Goal: Contribute content: Contribute content

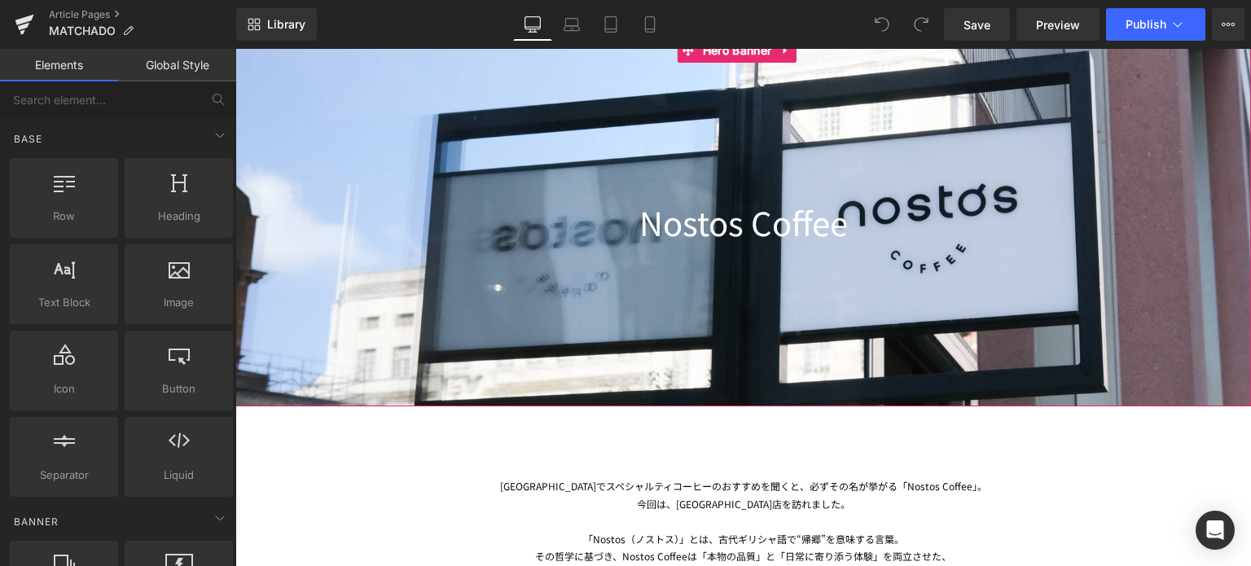
scroll to position [300, 0]
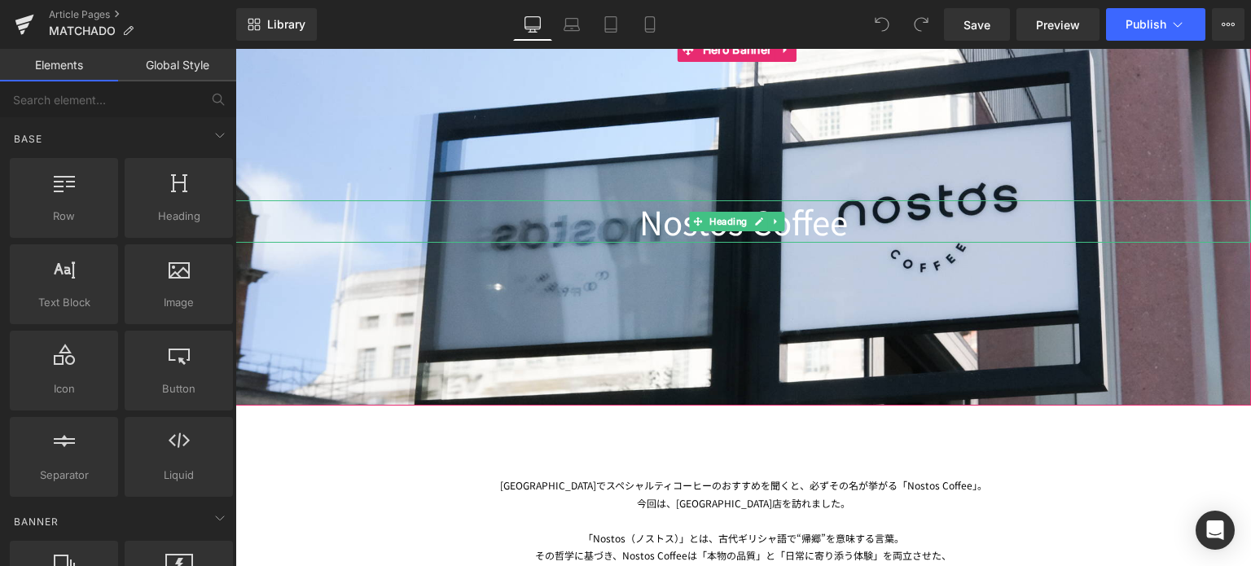
click at [849, 222] on h1 "Nostos Coffee" at bounding box center [743, 221] width 1016 height 42
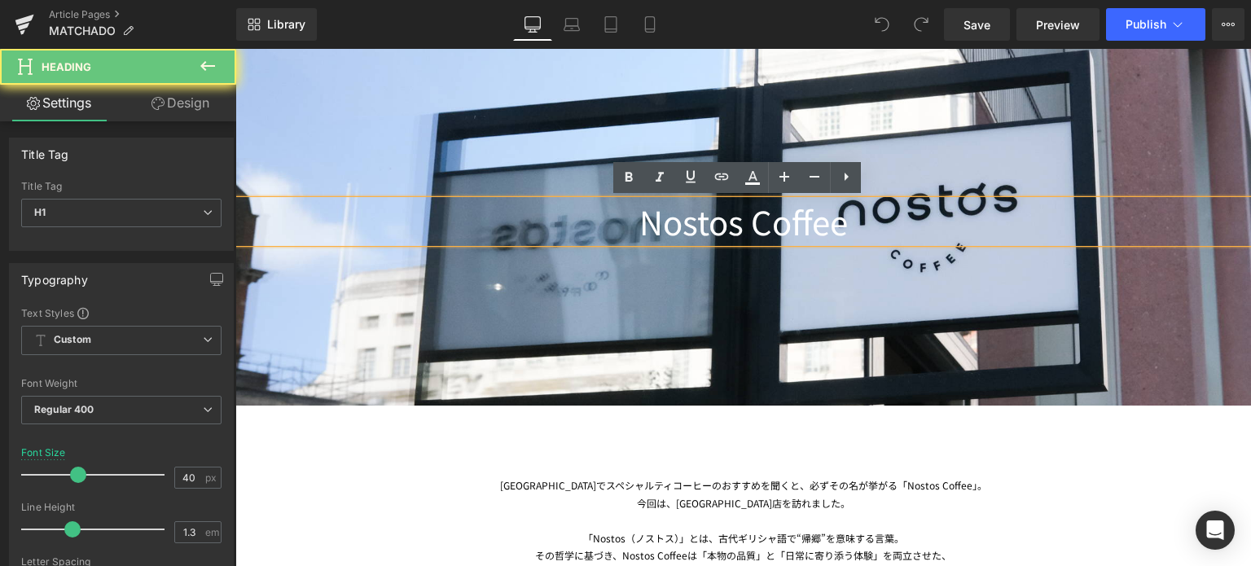
click at [840, 227] on h1 "Nostos Coffee" at bounding box center [743, 221] width 1016 height 42
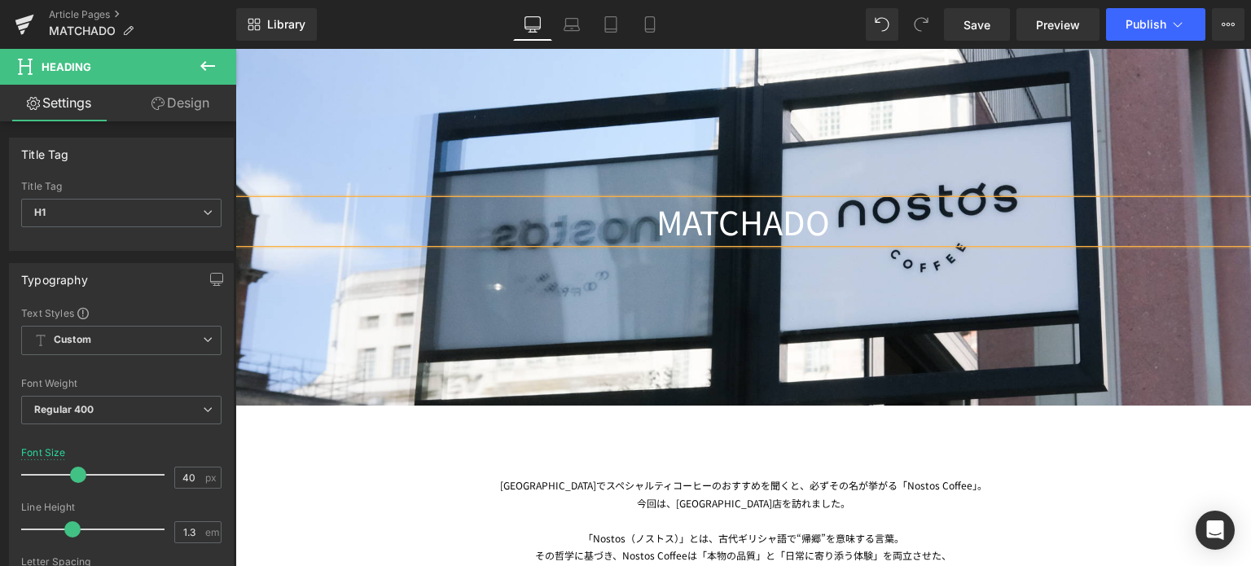
click at [509, 152] on div at bounding box center [743, 221] width 1016 height 368
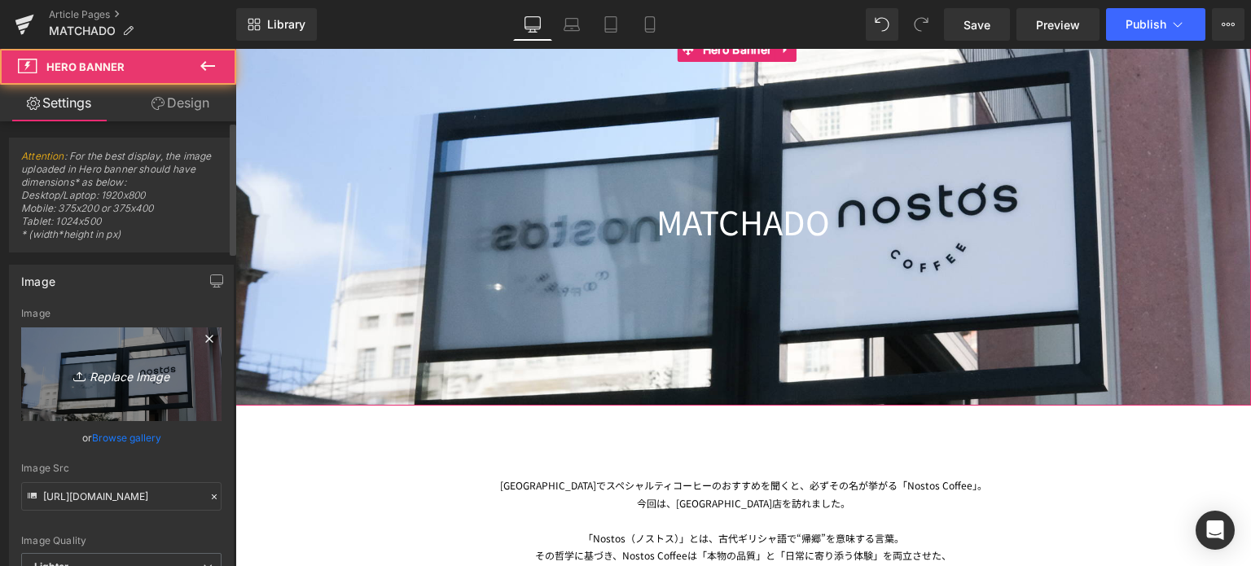
click at [121, 380] on icon "Replace Image" at bounding box center [121, 374] width 130 height 20
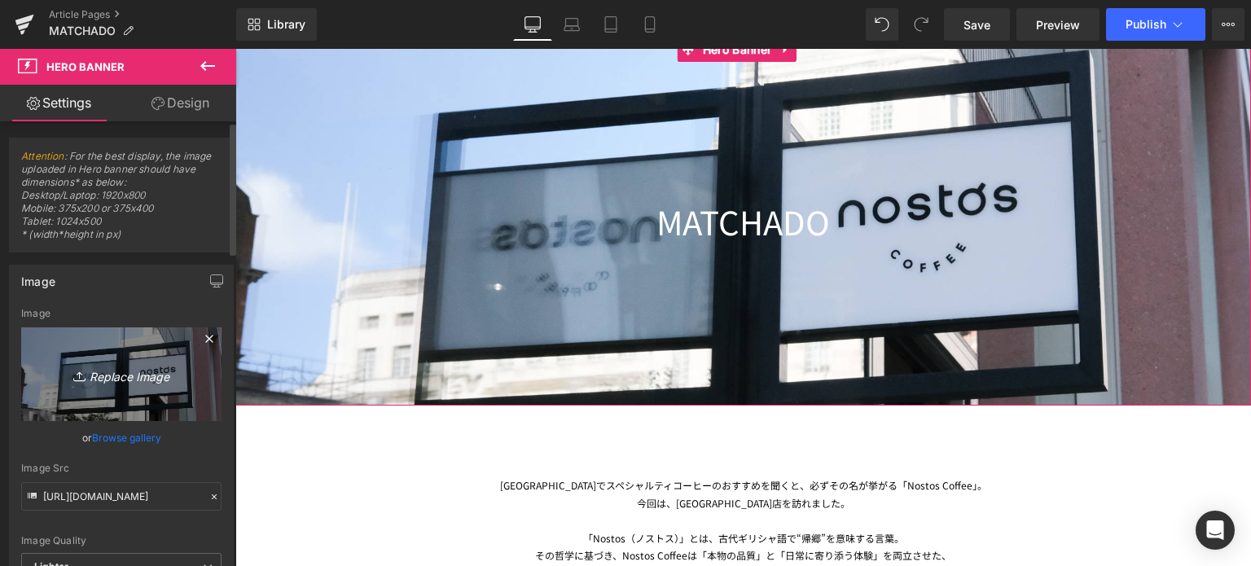
type input "C:\fakepath\20250708-DSCF7302.jpg"
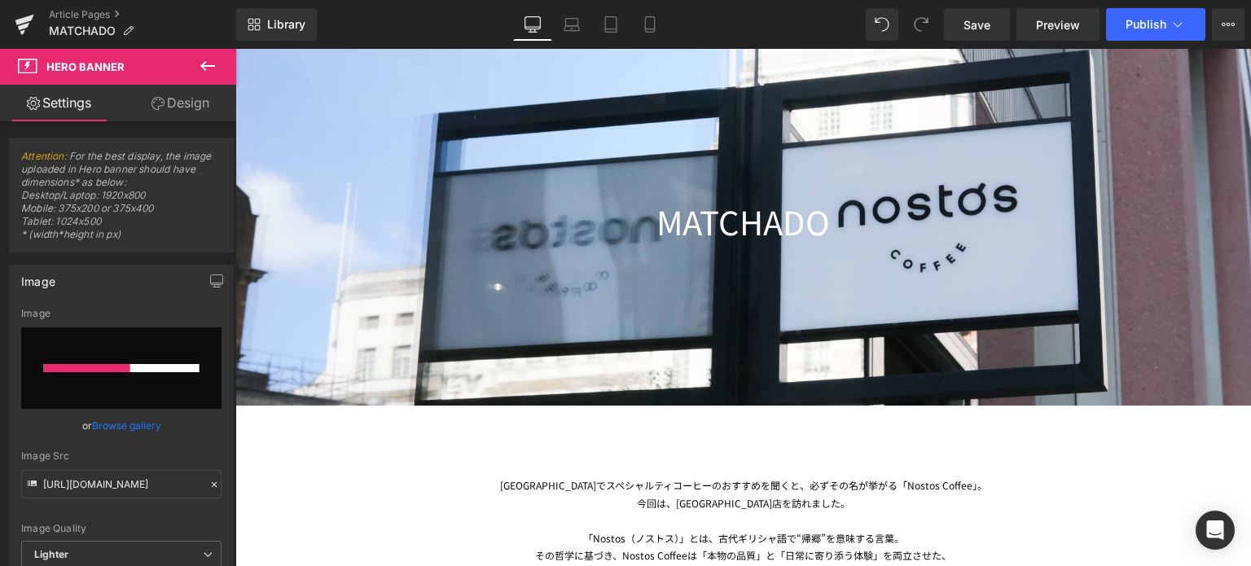
type input "[URL][DOMAIN_NAME]"
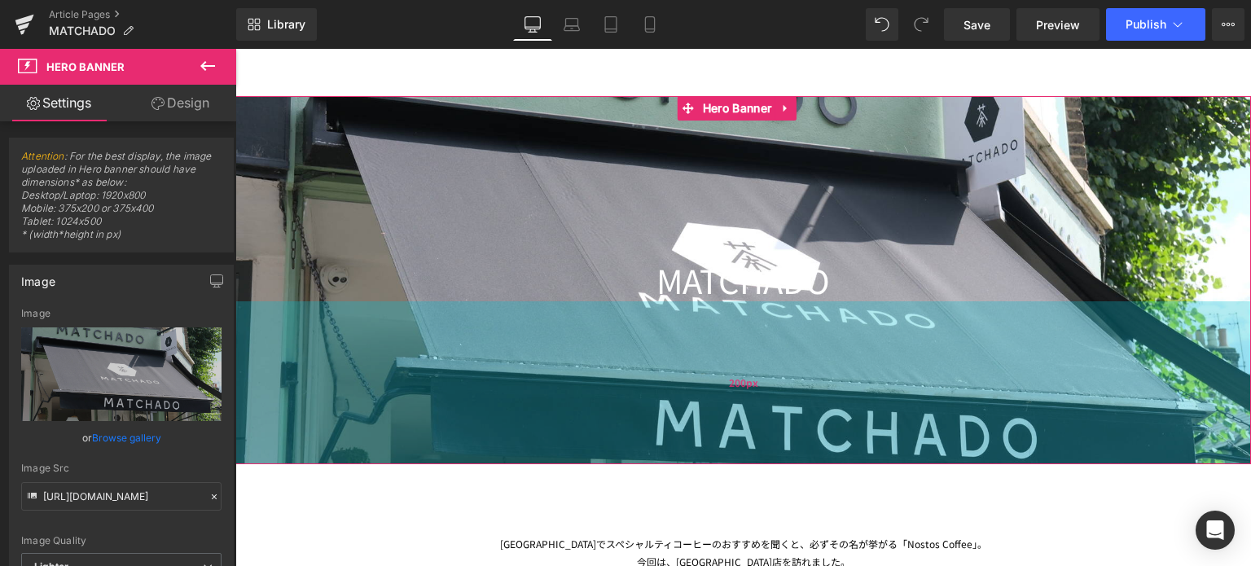
scroll to position [247, 0]
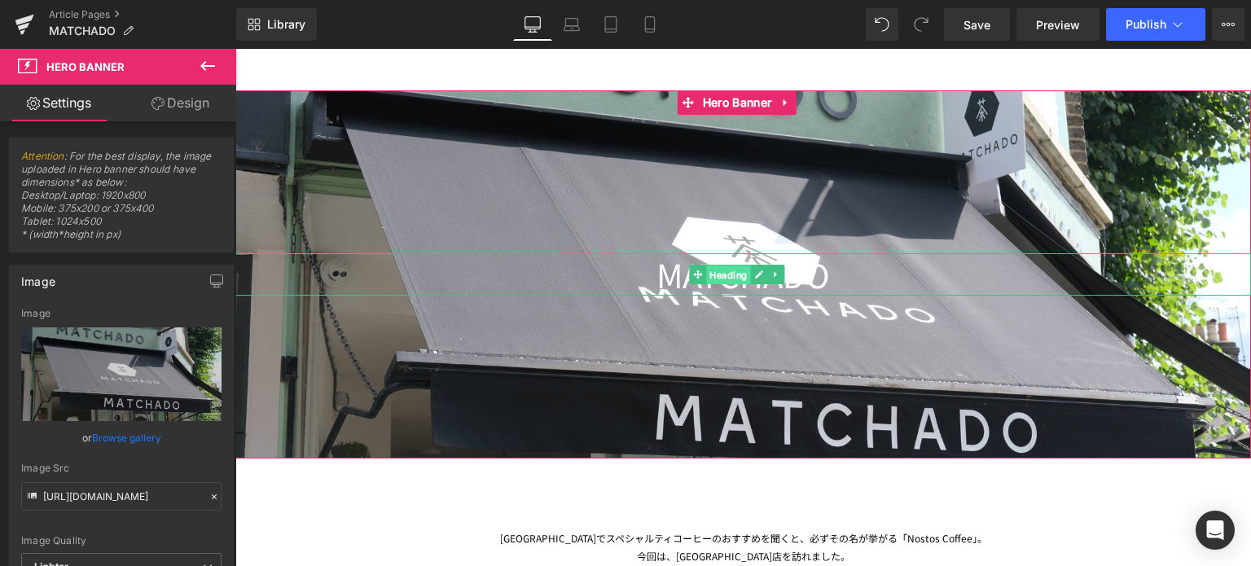
click at [724, 277] on span "Heading" at bounding box center [728, 276] width 44 height 20
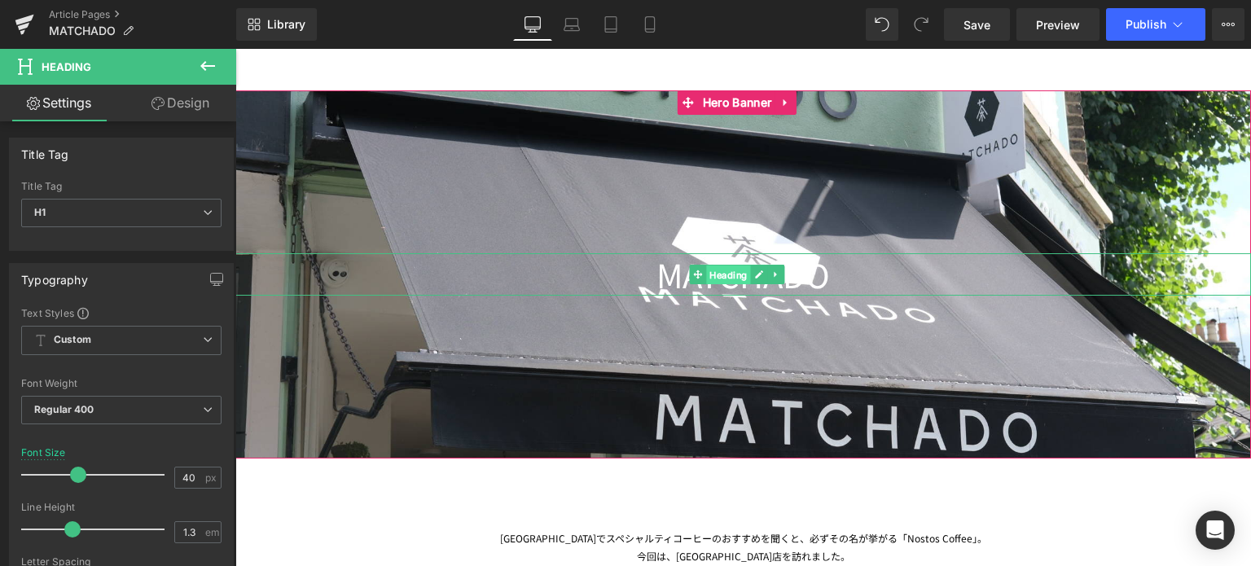
click at [734, 275] on span "Heading" at bounding box center [728, 276] width 44 height 20
click at [759, 280] on link at bounding box center [759, 275] width 17 height 20
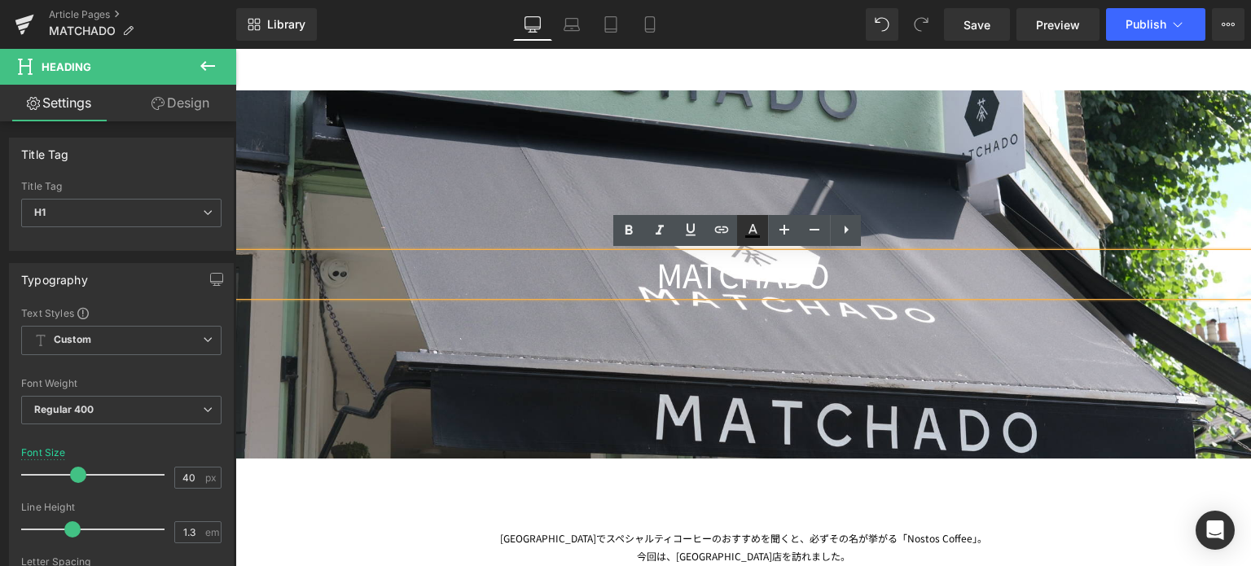
click at [752, 223] on icon at bounding box center [753, 231] width 20 height 20
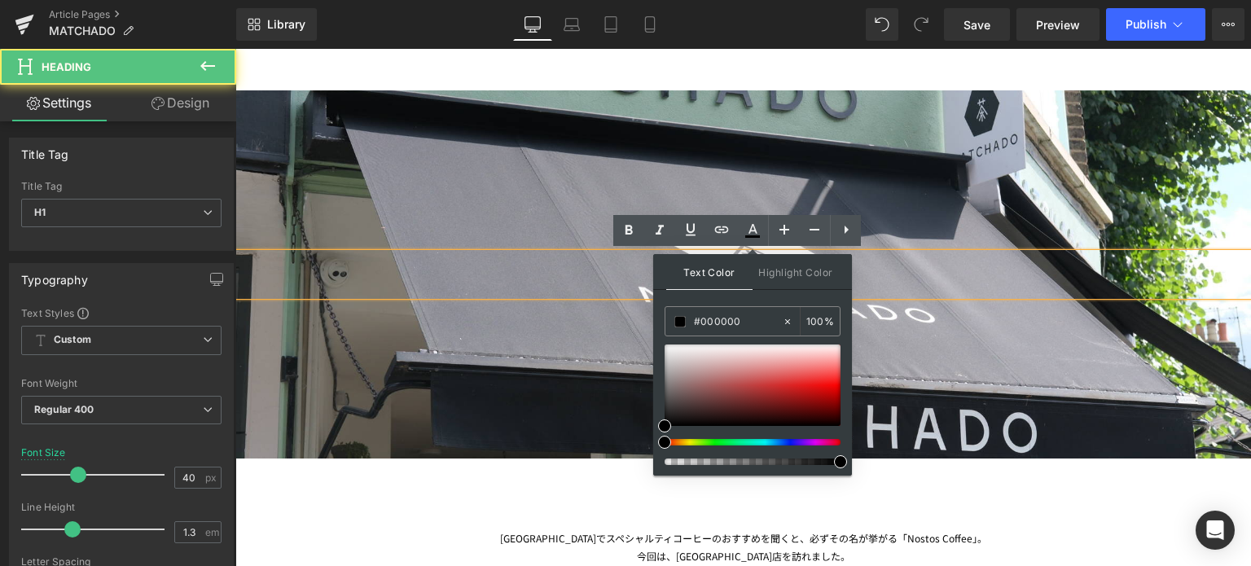
click at [624, 270] on h1 "MATCHADO" at bounding box center [743, 274] width 1016 height 42
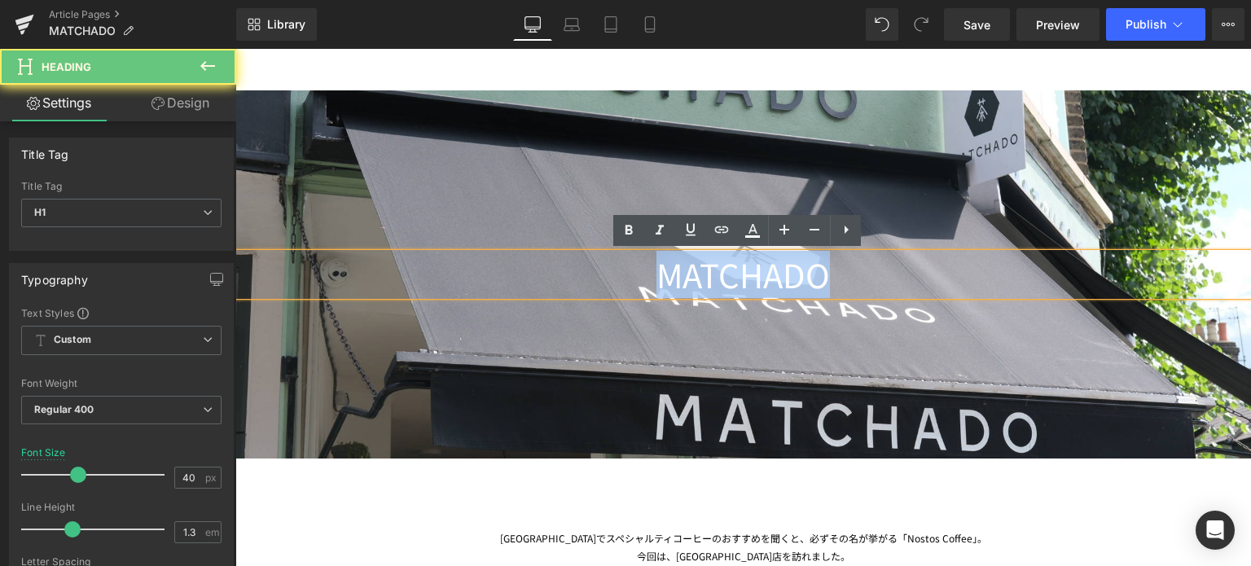
drag, startPoint x: 624, startPoint y: 270, endPoint x: 877, endPoint y: 280, distance: 252.8
click at [877, 280] on h1 "MATCHADO" at bounding box center [743, 274] width 1016 height 42
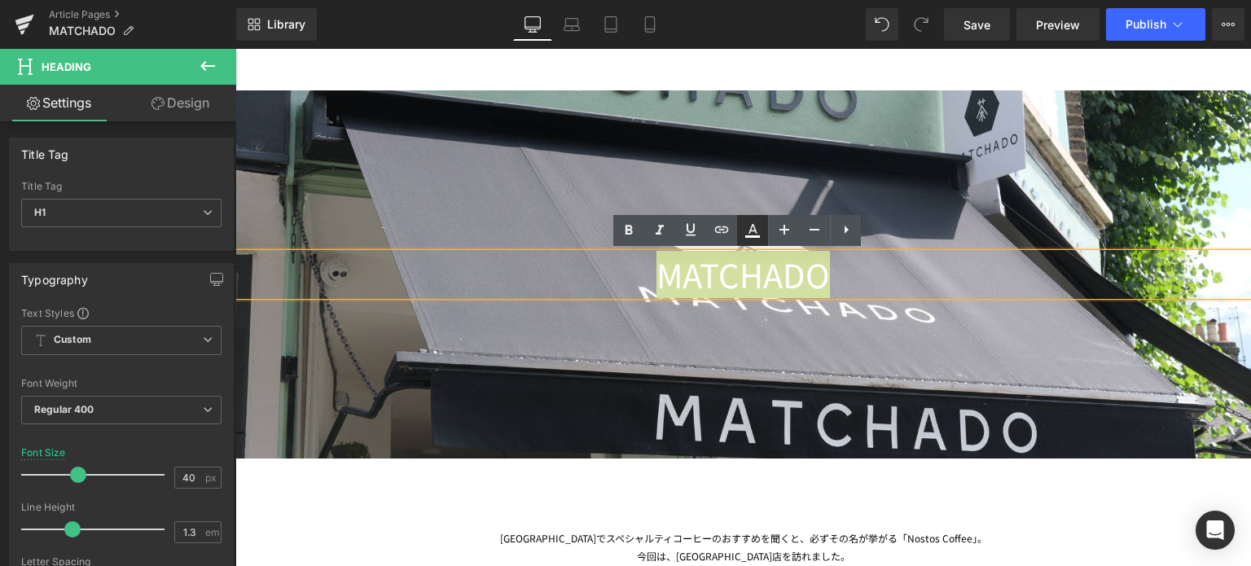
click at [750, 222] on icon at bounding box center [753, 231] width 20 height 20
type input "#ffffff"
type input "100"
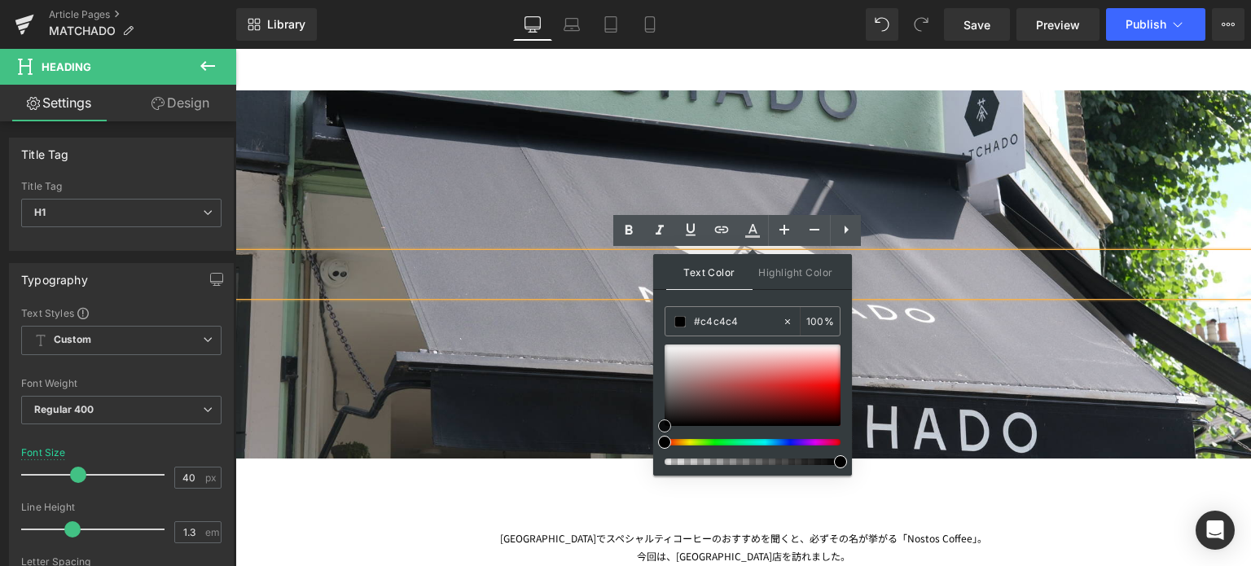
type input "#000000"
drag, startPoint x: 662, startPoint y: 342, endPoint x: 658, endPoint y: 465, distance: 123.1
click at [658, 465] on div "Text Color Highlight Color rgba(0, 0, 0, 1) #000000 100 % transparent transpare…" at bounding box center [752, 365] width 199 height 222
click at [538, 341] on div at bounding box center [743, 274] width 1016 height 368
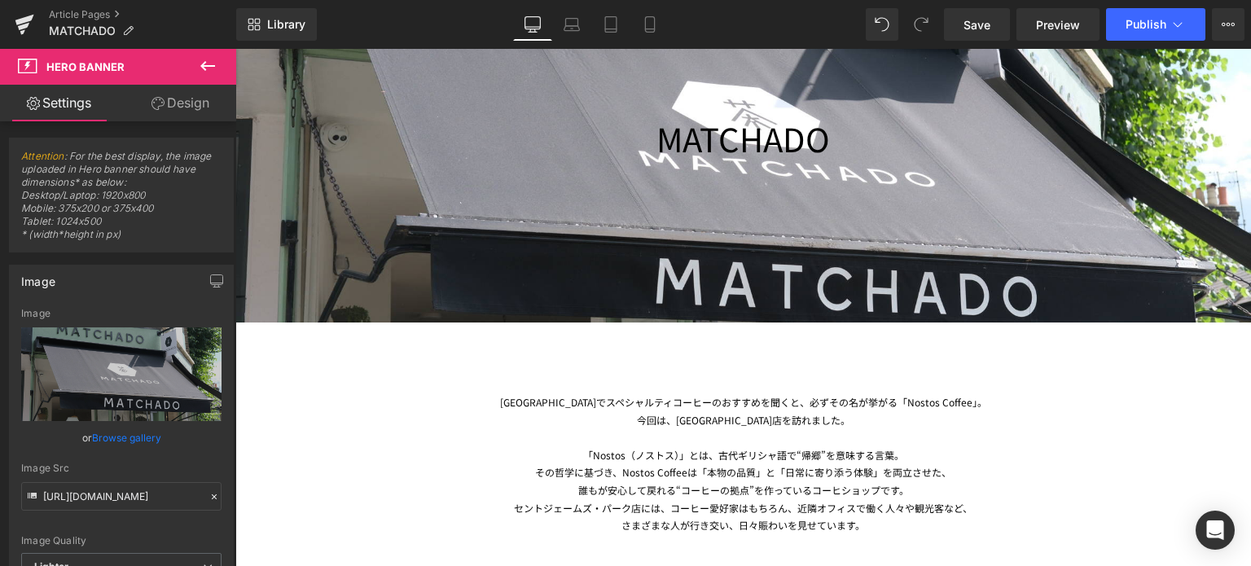
scroll to position [384, 0]
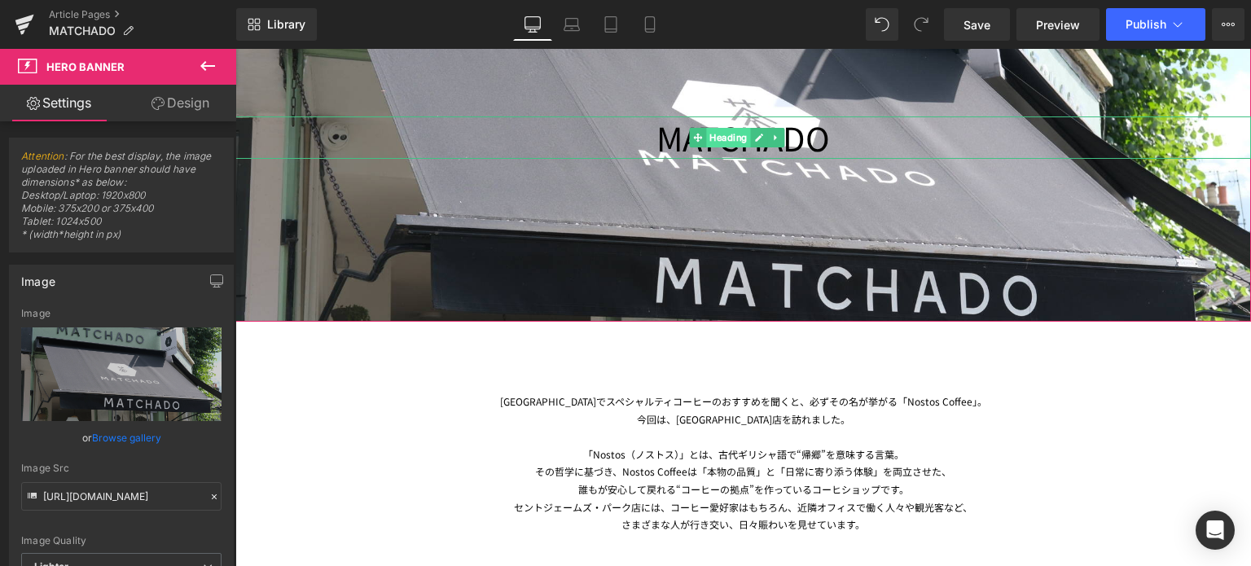
click at [720, 143] on span "Heading" at bounding box center [728, 138] width 44 height 20
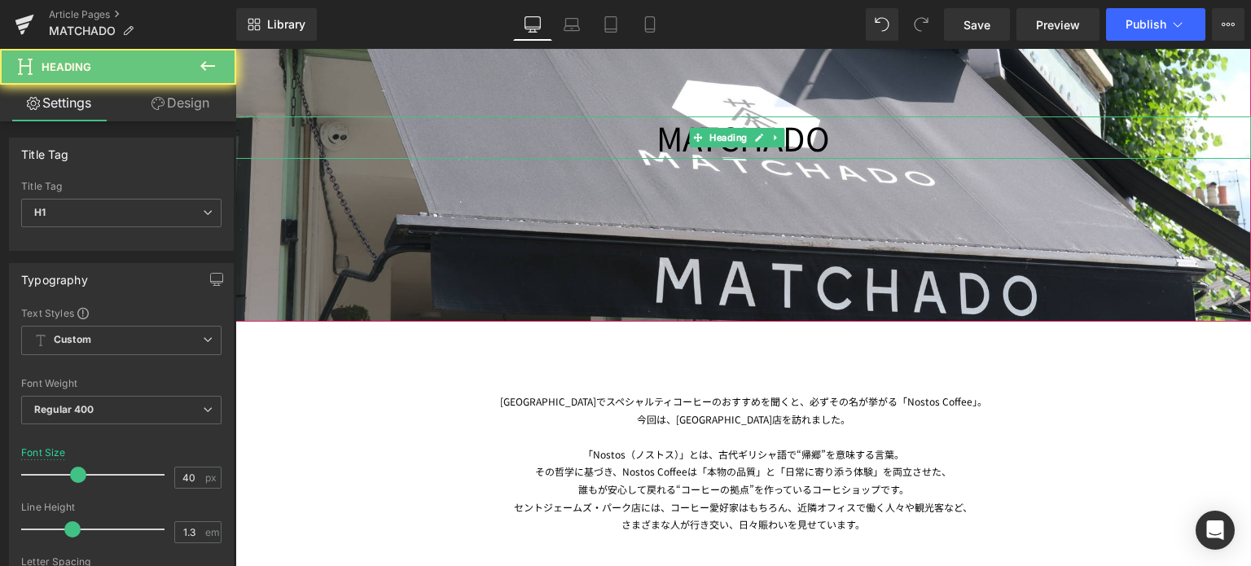
click at [662, 142] on span "MATCHADO" at bounding box center [744, 137] width 174 height 47
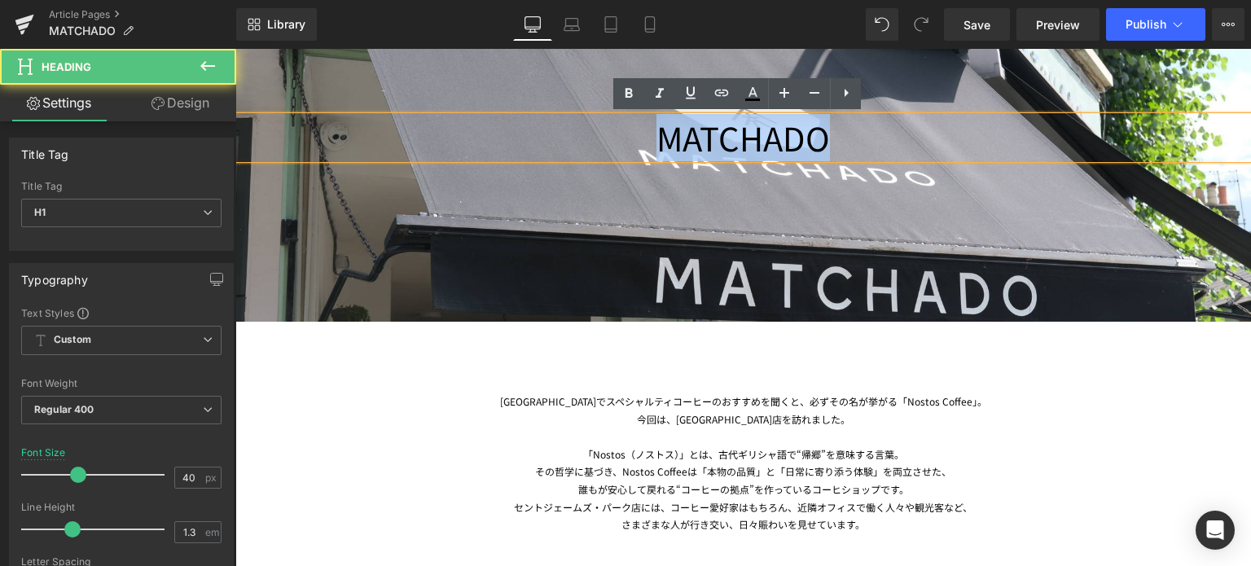
click at [838, 139] on h1 "MATCHADO" at bounding box center [743, 138] width 1016 height 42
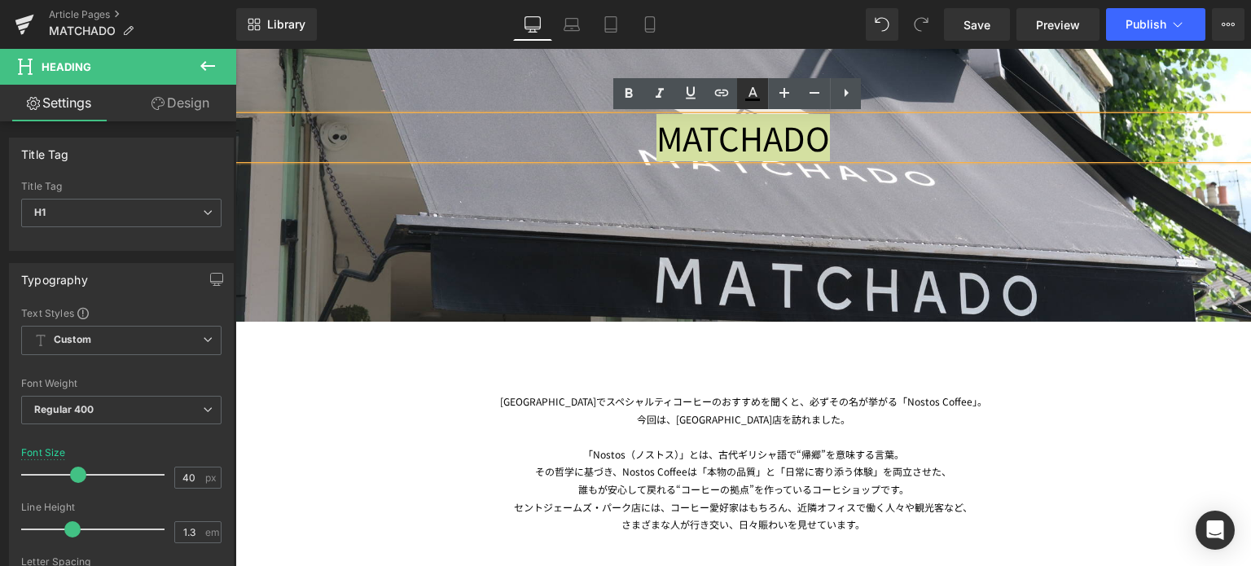
click at [754, 97] on icon at bounding box center [753, 94] width 20 height 20
type input "100"
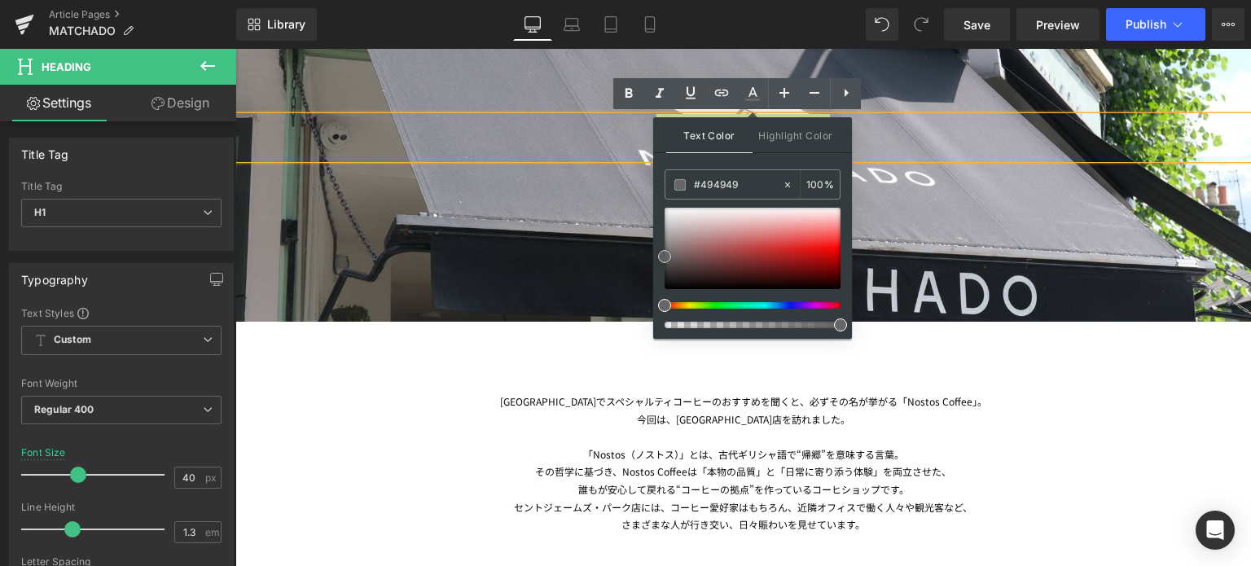
type input "#474747"
drag, startPoint x: 668, startPoint y: 284, endPoint x: 658, endPoint y: 260, distance: 25.6
click at [658, 260] on div "Text Color Highlight Color rgba(71, 71, 71, 1) #474747 100 % transparent transp…" at bounding box center [752, 228] width 199 height 222
click at [235, 49] on div "87px" at bounding box center [235, 49] width 0 height 0
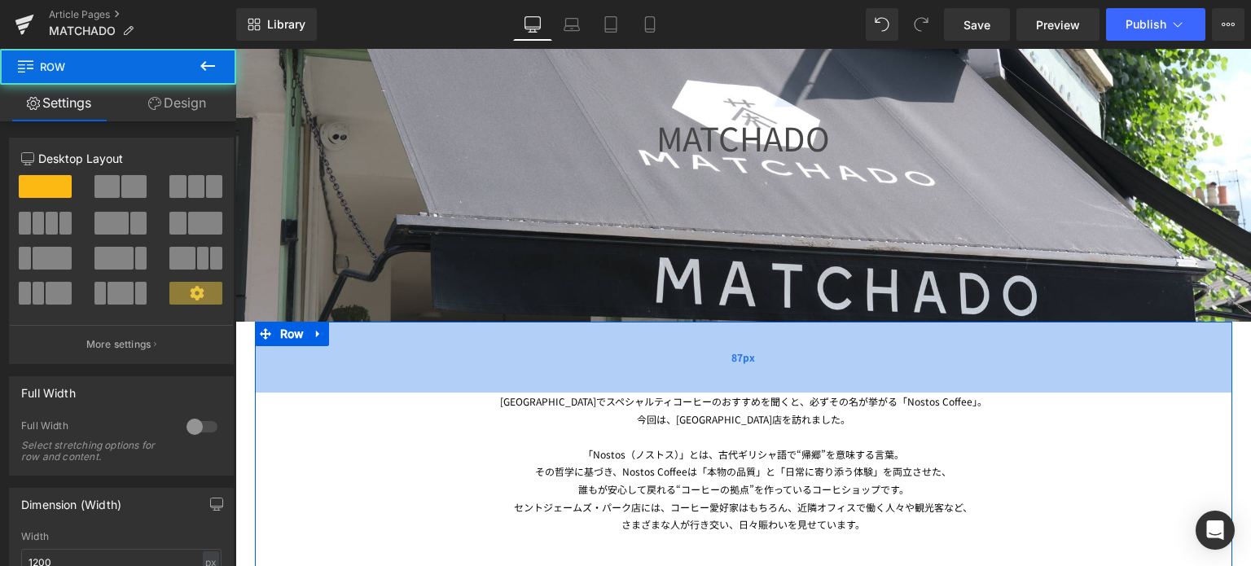
click at [802, 357] on div "87px" at bounding box center [744, 357] width 978 height 71
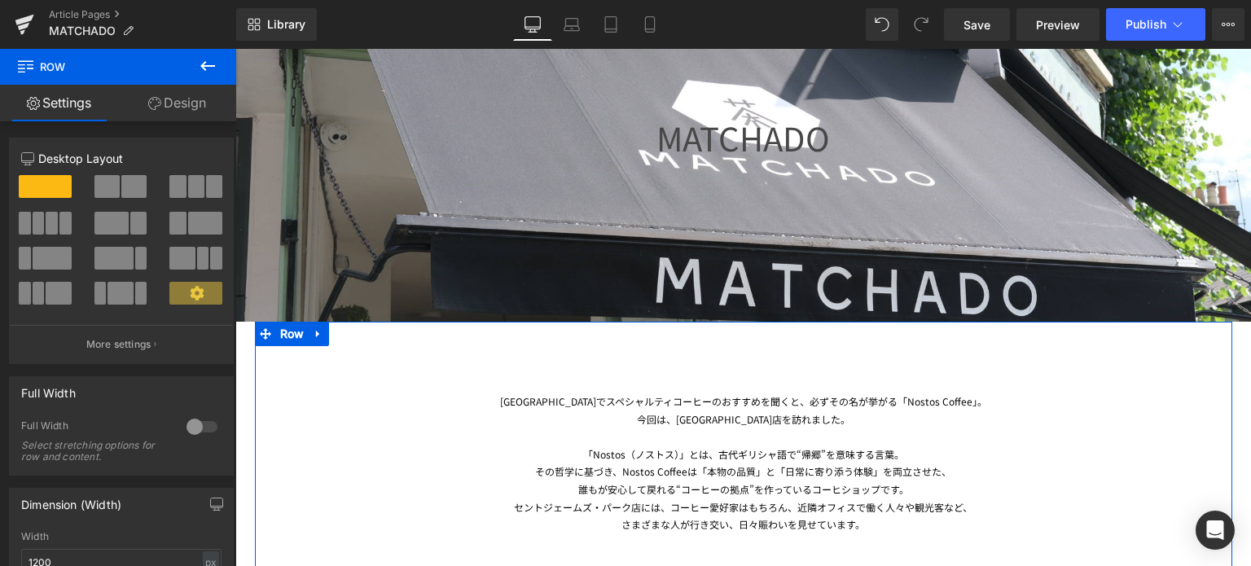
click at [1111, 477] on div "その哲学に基づき、Nostos Coffeeは「本物の品質」と「日常に寄り添う体験」を両立させた、" at bounding box center [743, 472] width 953 height 18
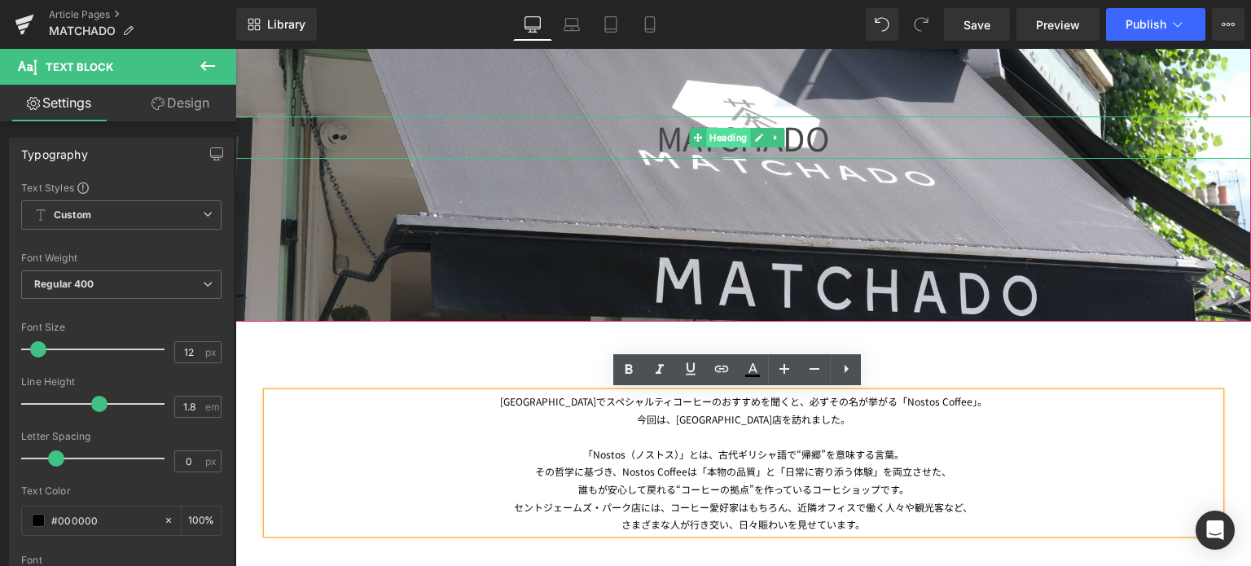
click at [730, 146] on span "Heading" at bounding box center [728, 138] width 44 height 20
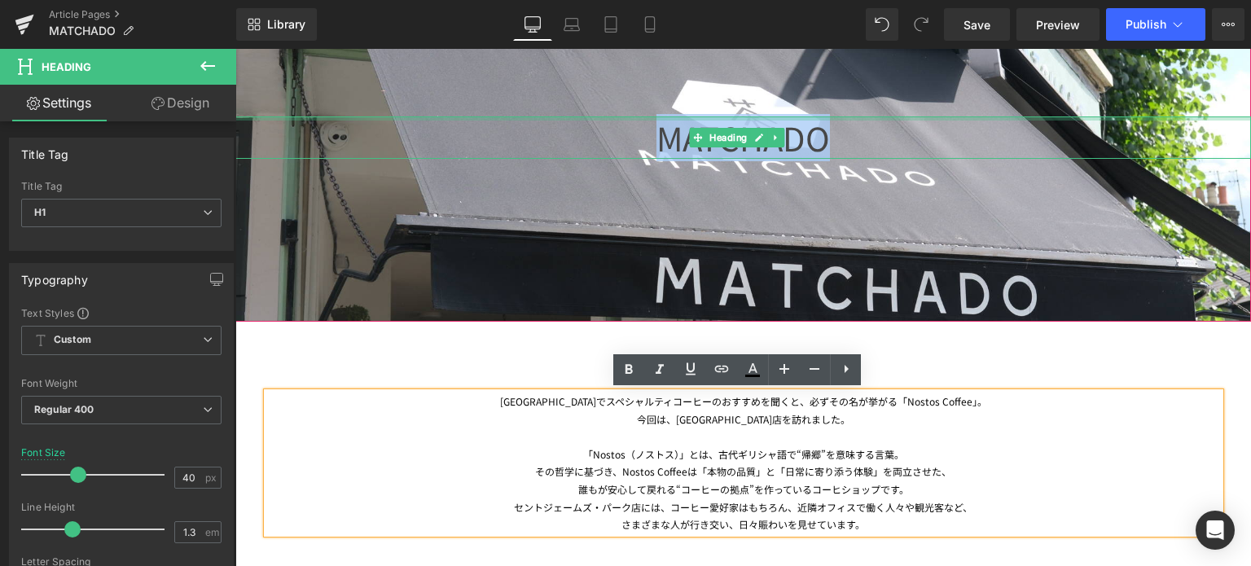
drag, startPoint x: 640, startPoint y: 138, endPoint x: 881, endPoint y: 121, distance: 241.8
click at [881, 121] on h1 "MATCHADO" at bounding box center [743, 138] width 1016 height 42
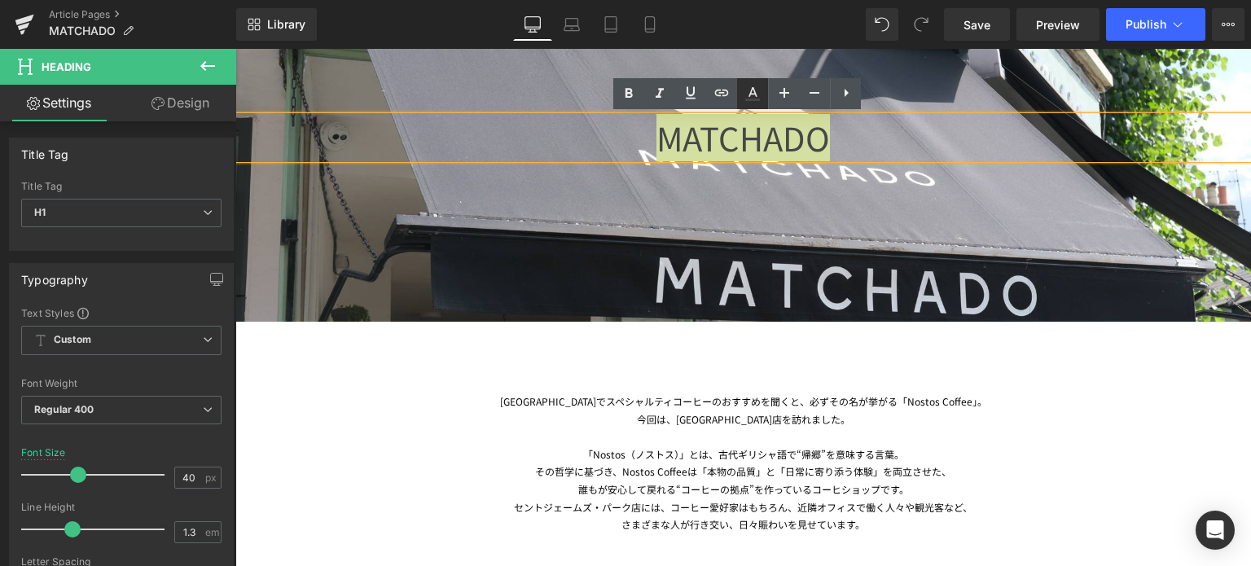
click at [759, 86] on icon at bounding box center [753, 94] width 20 height 20
type input "100"
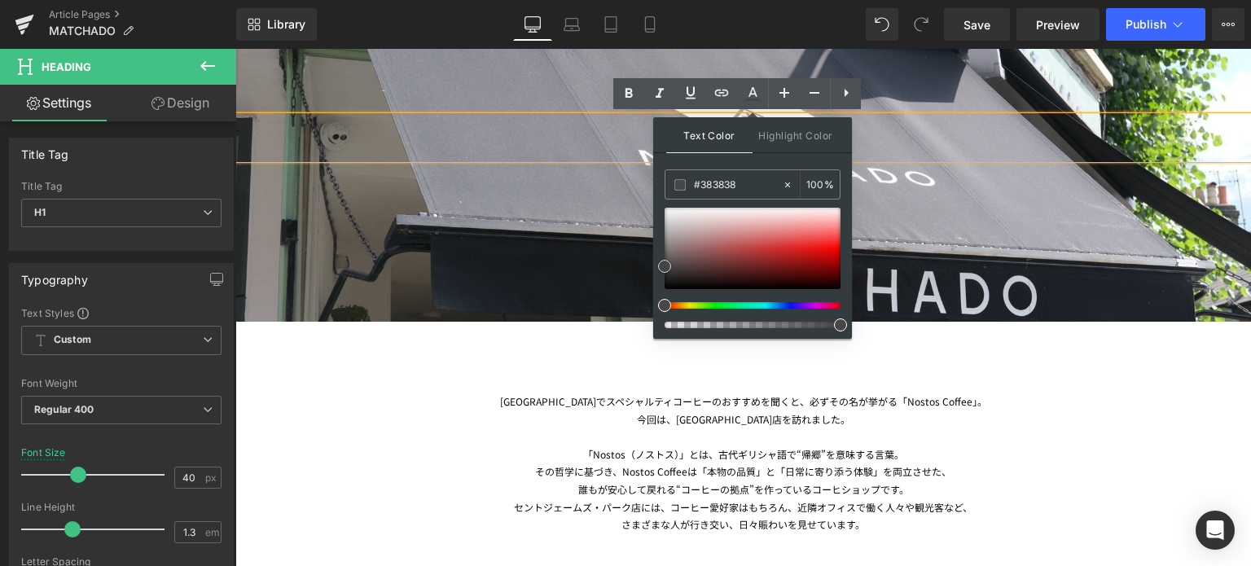
type input "#000000"
drag, startPoint x: 662, startPoint y: 265, endPoint x: 653, endPoint y: 326, distance: 61.9
click at [653, 326] on div "Text Color Highlight Color rgba(0, 0, 0, 1) #000000 100 % transparent transpare…" at bounding box center [752, 228] width 199 height 222
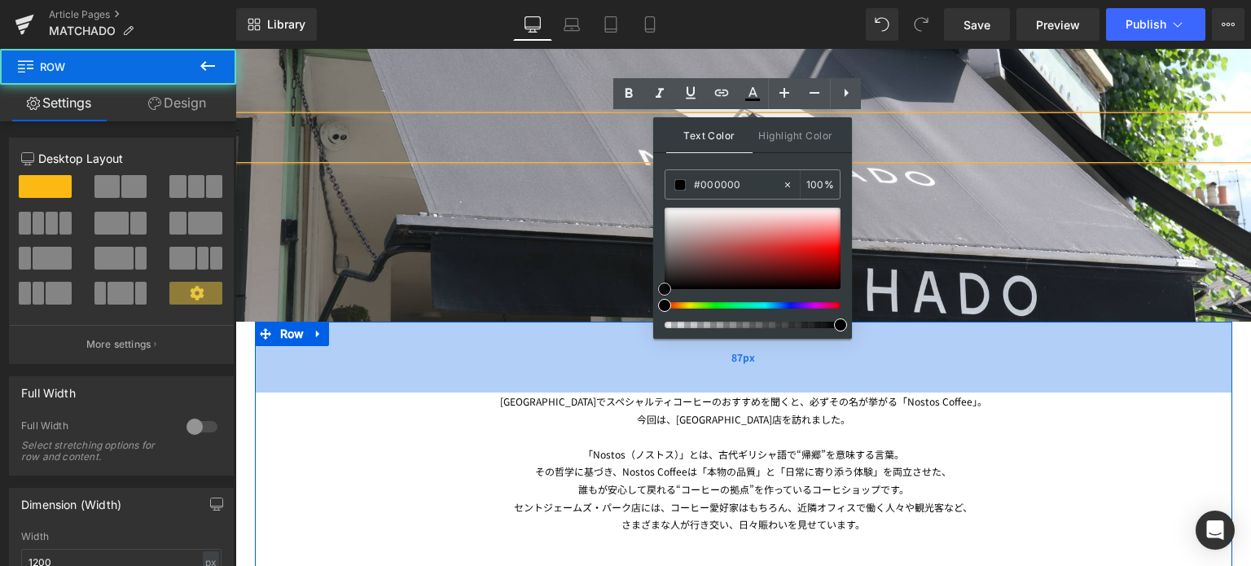
click at [411, 354] on div "87px" at bounding box center [744, 357] width 978 height 71
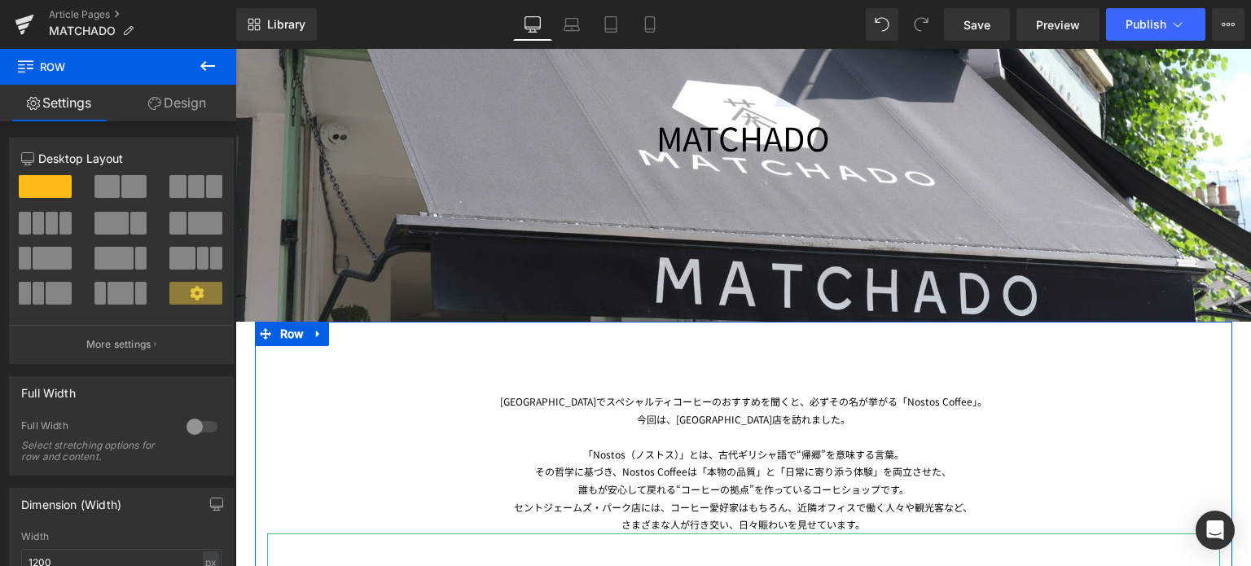
click at [1066, 495] on div "誰もが安心して戻れる“コーヒーの拠点”を作っているコーヒショップです。" at bounding box center [743, 490] width 953 height 18
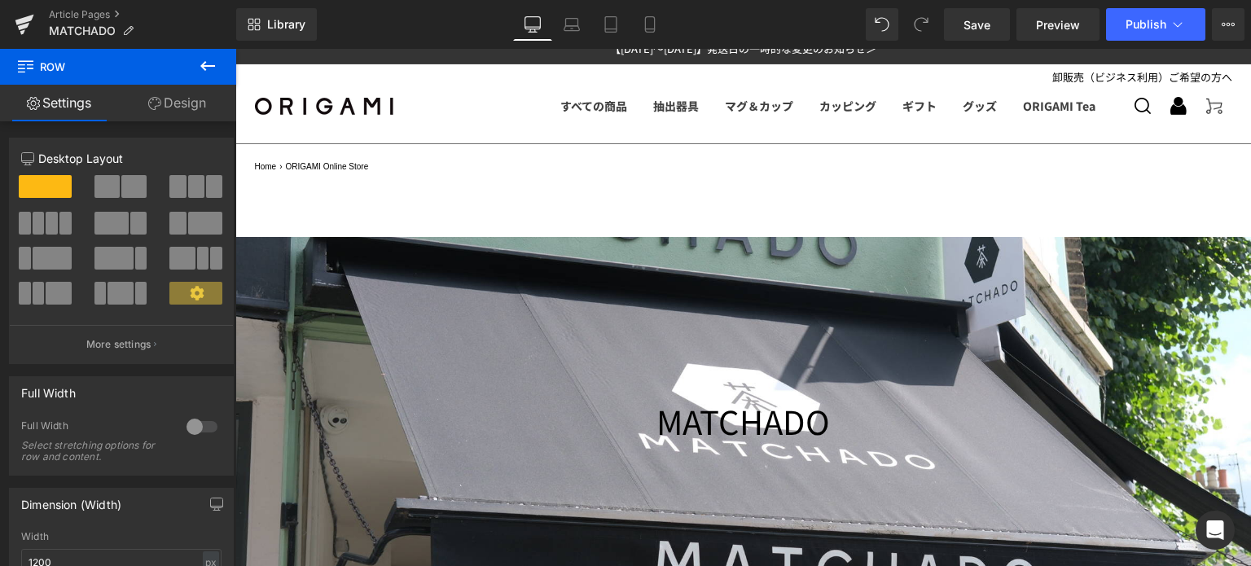
scroll to position [99, 0]
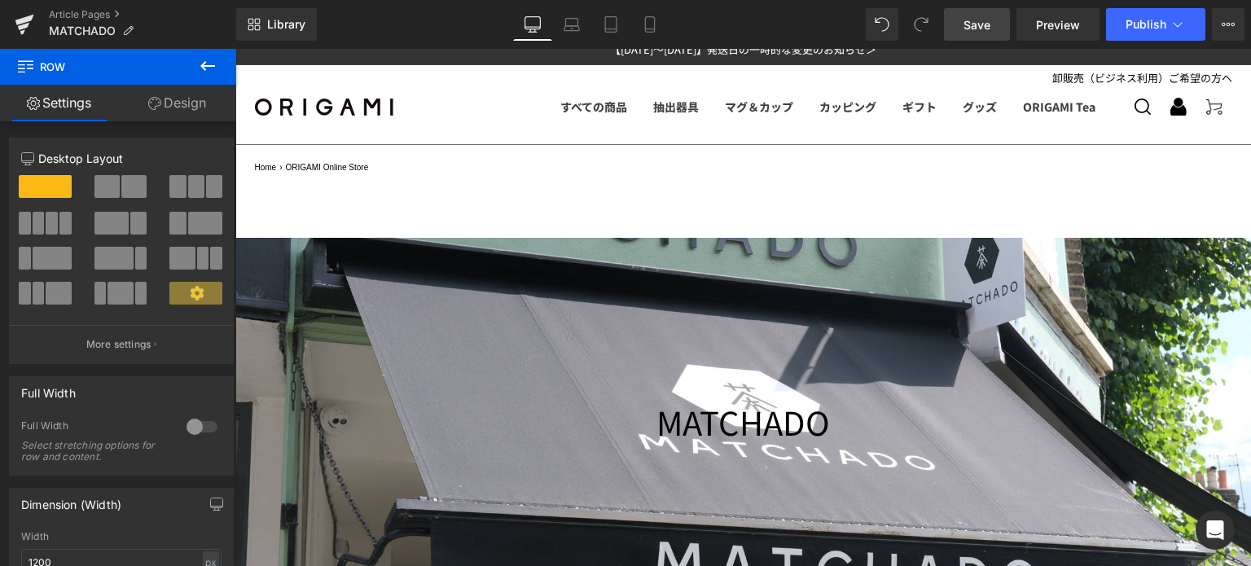
click at [986, 20] on span "Save" at bounding box center [977, 24] width 27 height 17
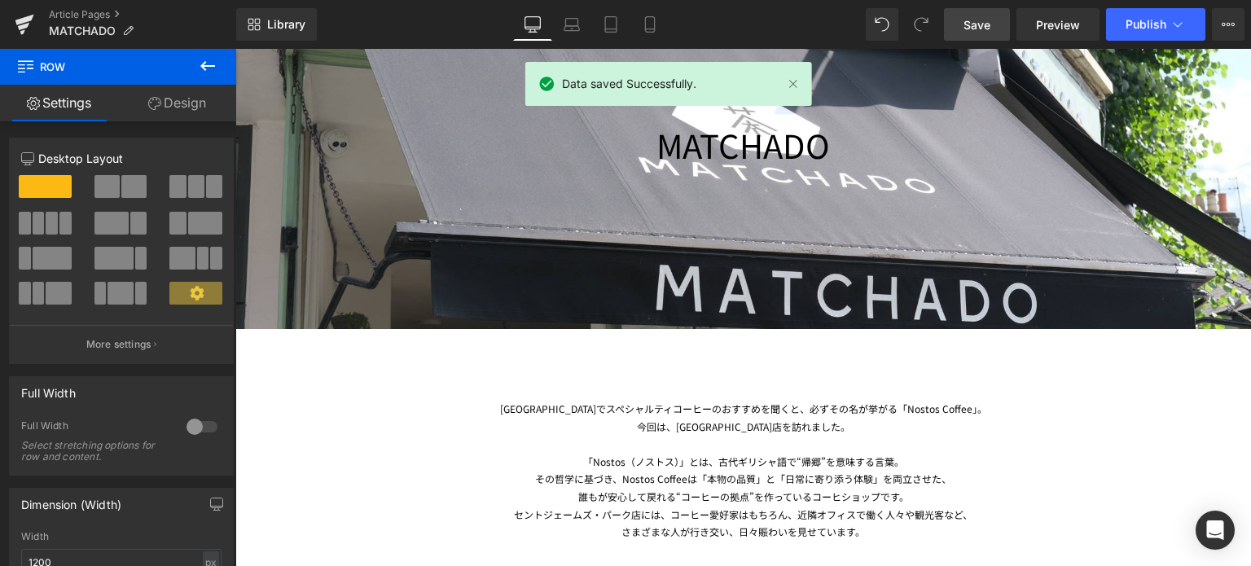
scroll to position [381, 0]
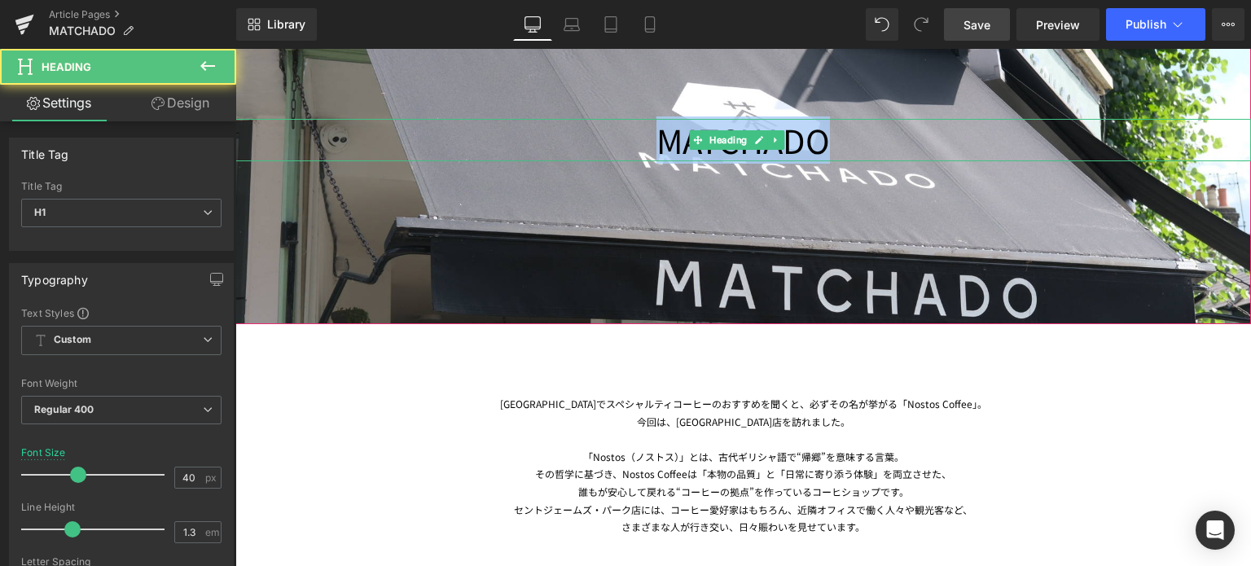
drag, startPoint x: 649, startPoint y: 138, endPoint x: 860, endPoint y: 148, distance: 212.1
click at [860, 148] on h1 "MATCHADO" at bounding box center [743, 140] width 1016 height 42
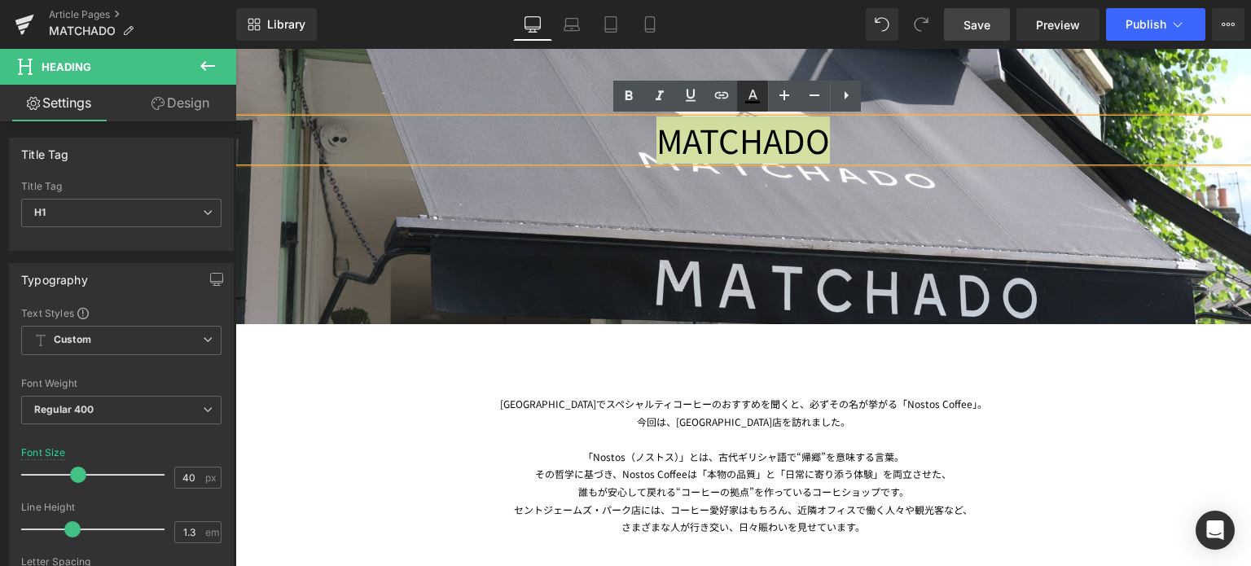
click at [747, 99] on icon at bounding box center [753, 96] width 20 height 20
type input "100"
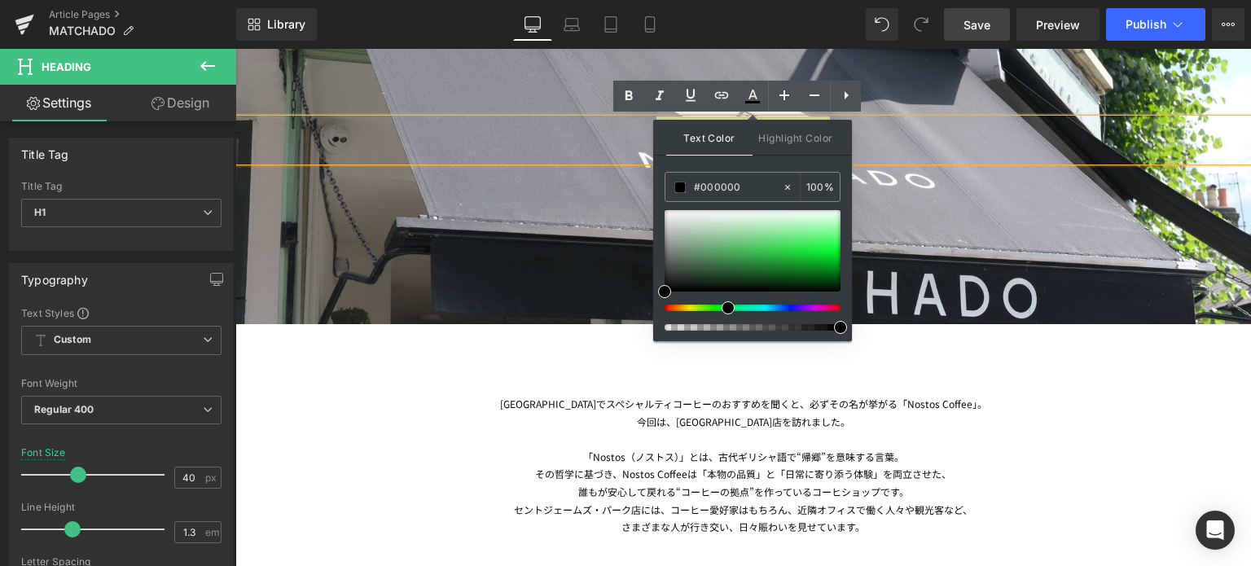
click at [722, 305] on div at bounding box center [746, 308] width 176 height 7
click at [732, 266] on div at bounding box center [753, 250] width 176 height 81
type input "#89b890"
click at [708, 240] on div at bounding box center [753, 250] width 176 height 81
click at [1027, 444] on div at bounding box center [743, 439] width 953 height 18
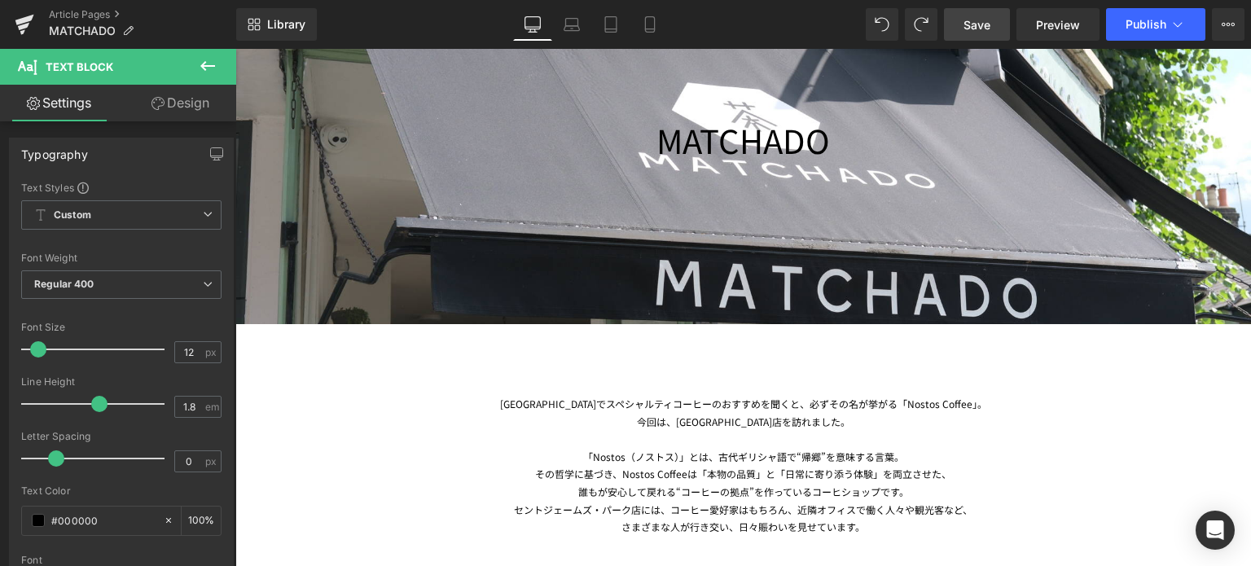
click at [987, 26] on span "Save" at bounding box center [977, 24] width 27 height 17
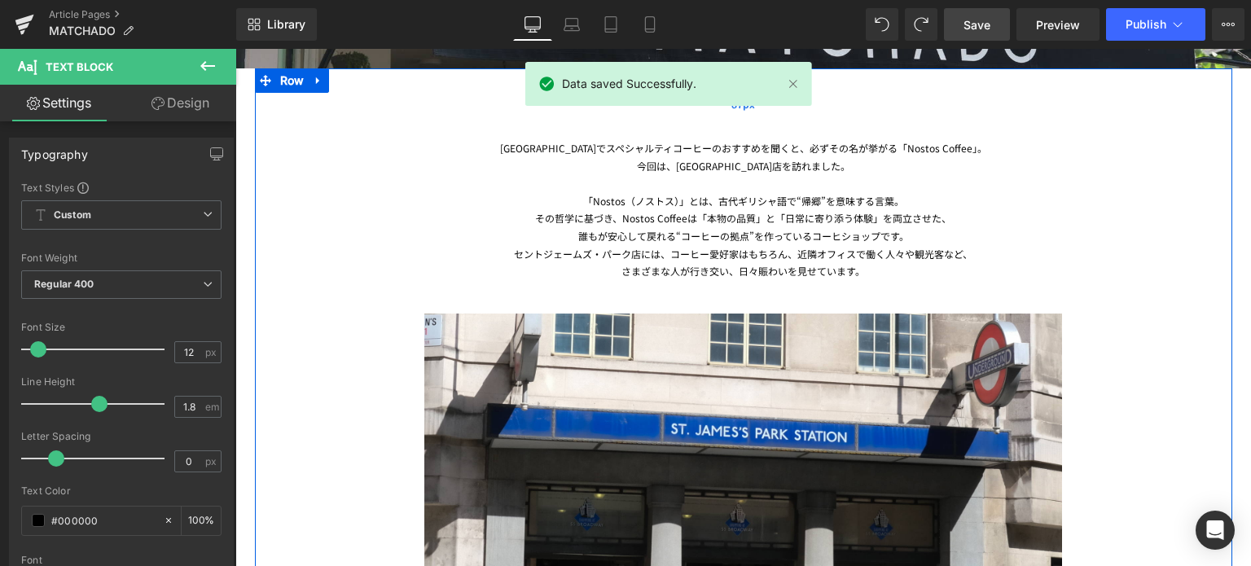
scroll to position [631, 0]
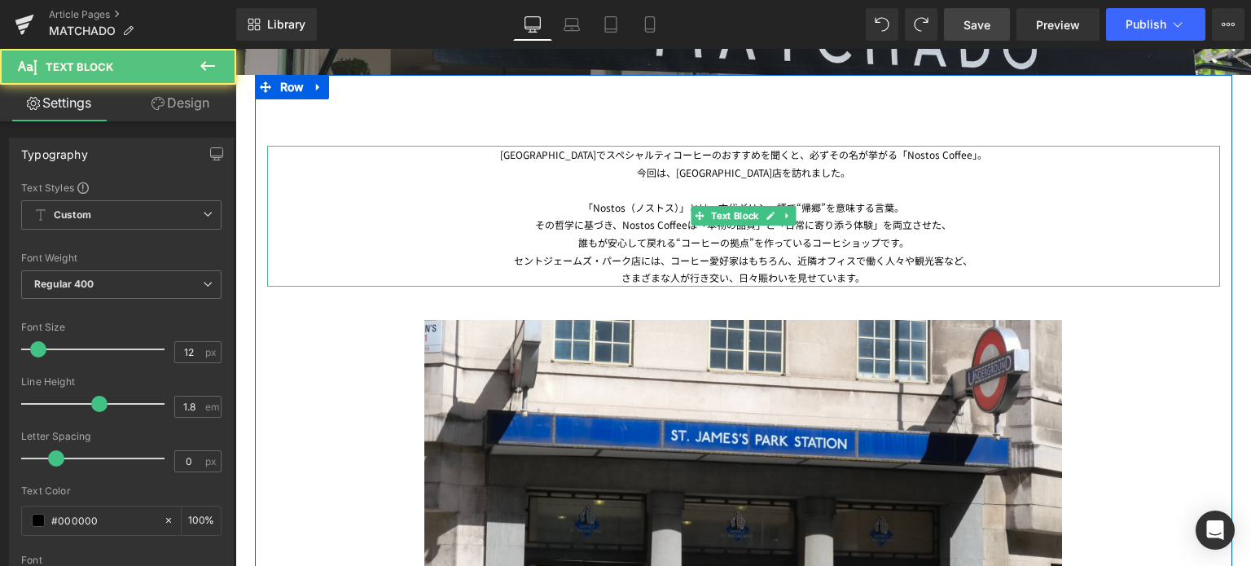
click at [577, 158] on div "[GEOGRAPHIC_DATA]でスペシャルティコーヒーのおすすめを聞くと、必ずその名が挙がる「Nostos Coffee」。 今回は、[GEOGRAPHI…" at bounding box center [743, 216] width 953 height 141
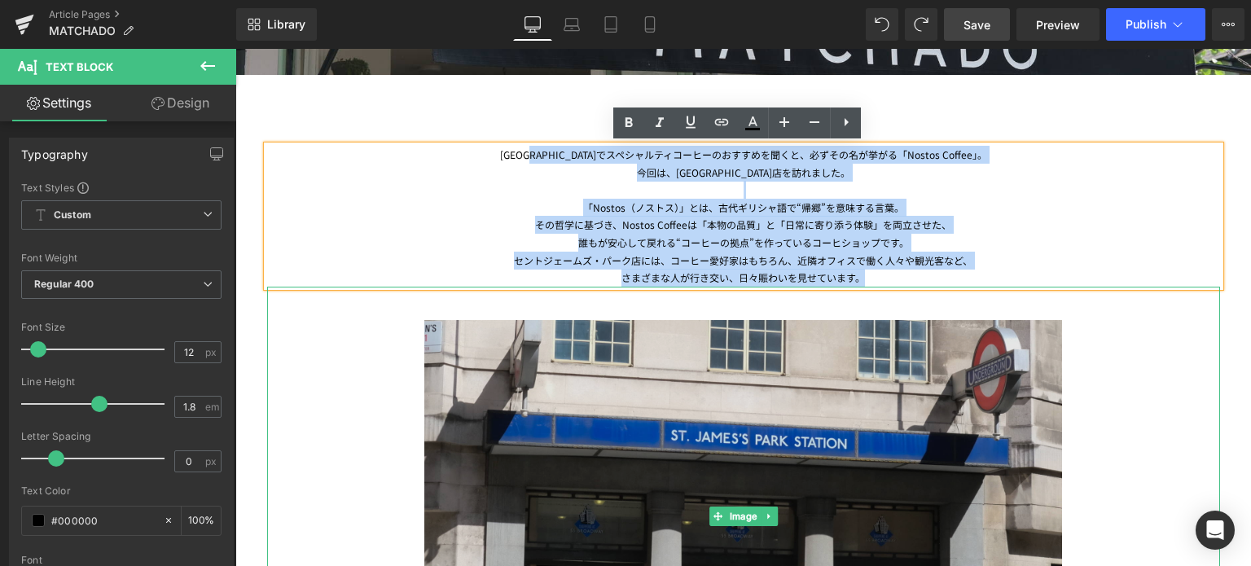
drag, startPoint x: 573, startPoint y: 154, endPoint x: 867, endPoint y: 313, distance: 334.3
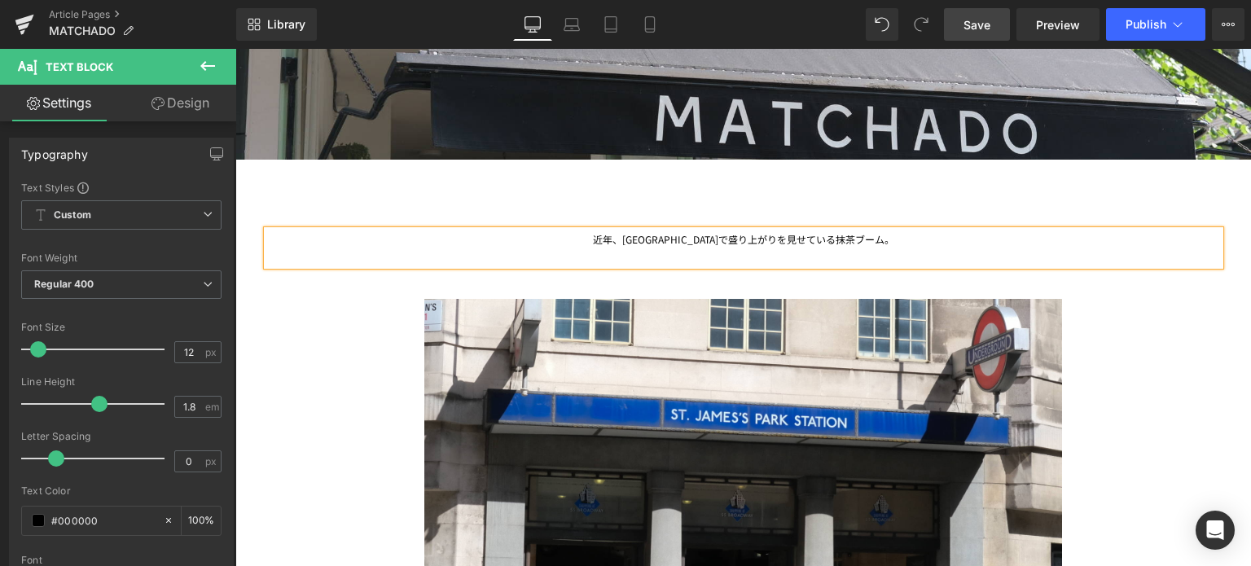
scroll to position [547, 0]
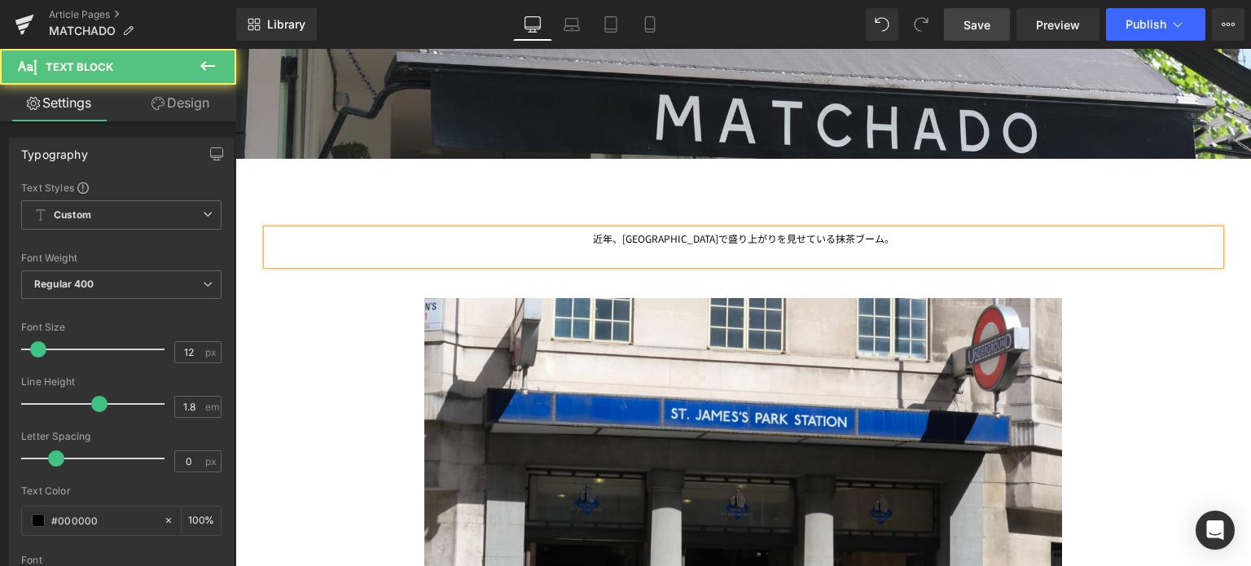
click at [641, 237] on div "近年、[GEOGRAPHIC_DATA]で盛り上がりを見せている抹茶ブーム。" at bounding box center [743, 247] width 953 height 35
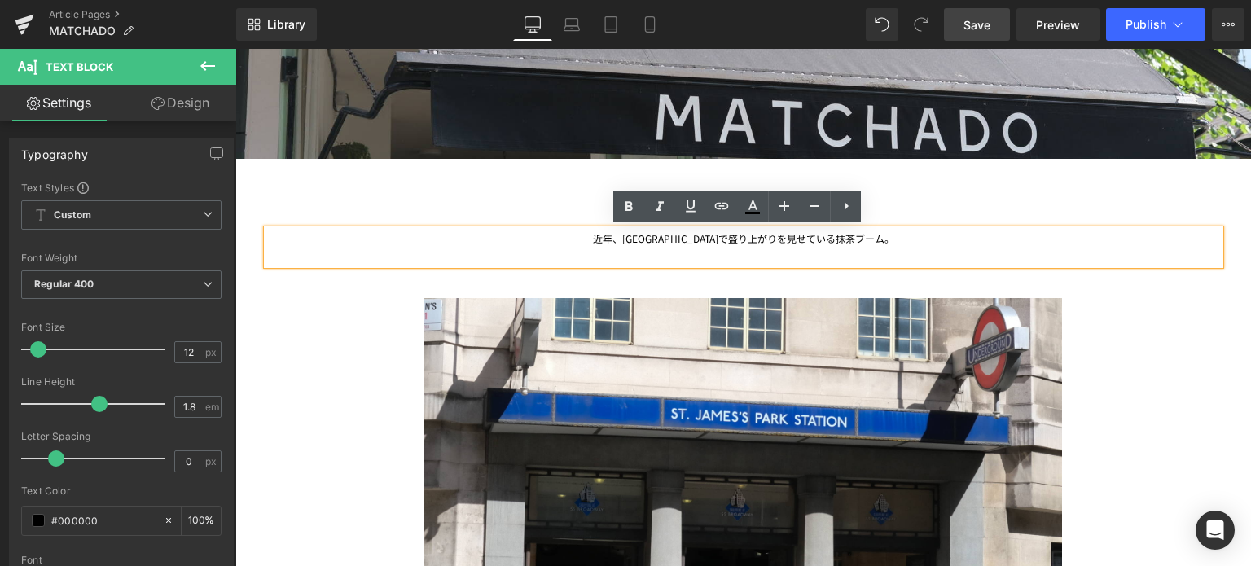
click at [636, 240] on div "近年、[GEOGRAPHIC_DATA]で盛り上がりを見せている抹茶ブーム。" at bounding box center [743, 247] width 953 height 35
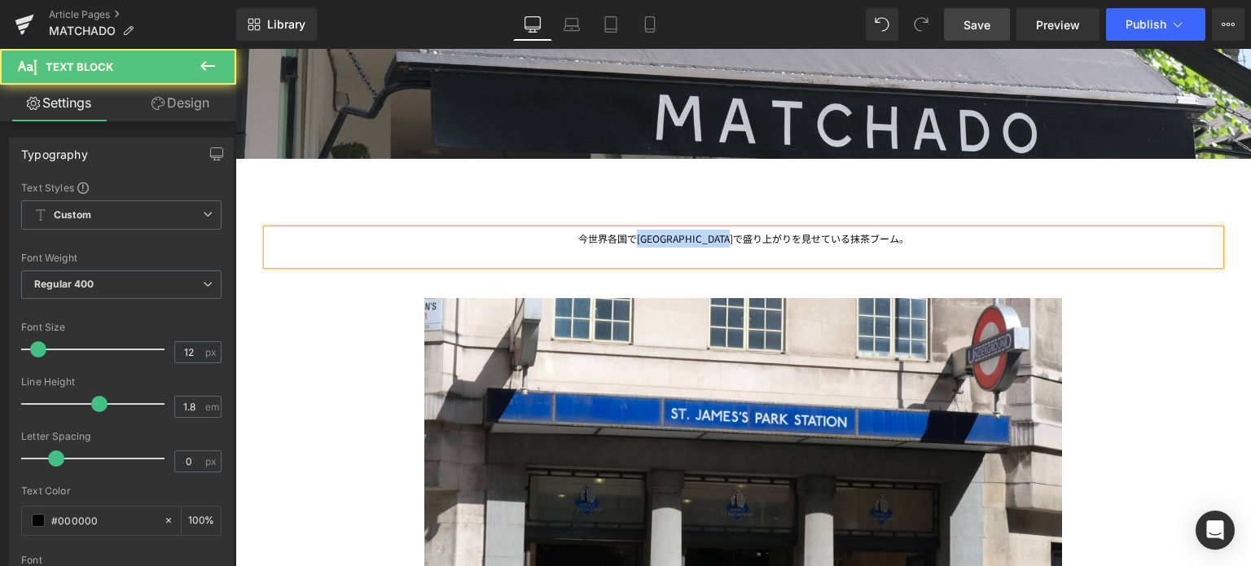
drag, startPoint x: 662, startPoint y: 240, endPoint x: 813, endPoint y: 237, distance: 151.6
click at [813, 237] on div "今世界各国で[GEOGRAPHIC_DATA]で盛り上がりを見せている抹茶ブーム。" at bounding box center [743, 247] width 953 height 35
drag, startPoint x: 639, startPoint y: 234, endPoint x: 842, endPoint y: 256, distance: 204.9
click at [842, 256] on div "今世界各国で加熱している抹茶ブーム。" at bounding box center [743, 247] width 953 height 35
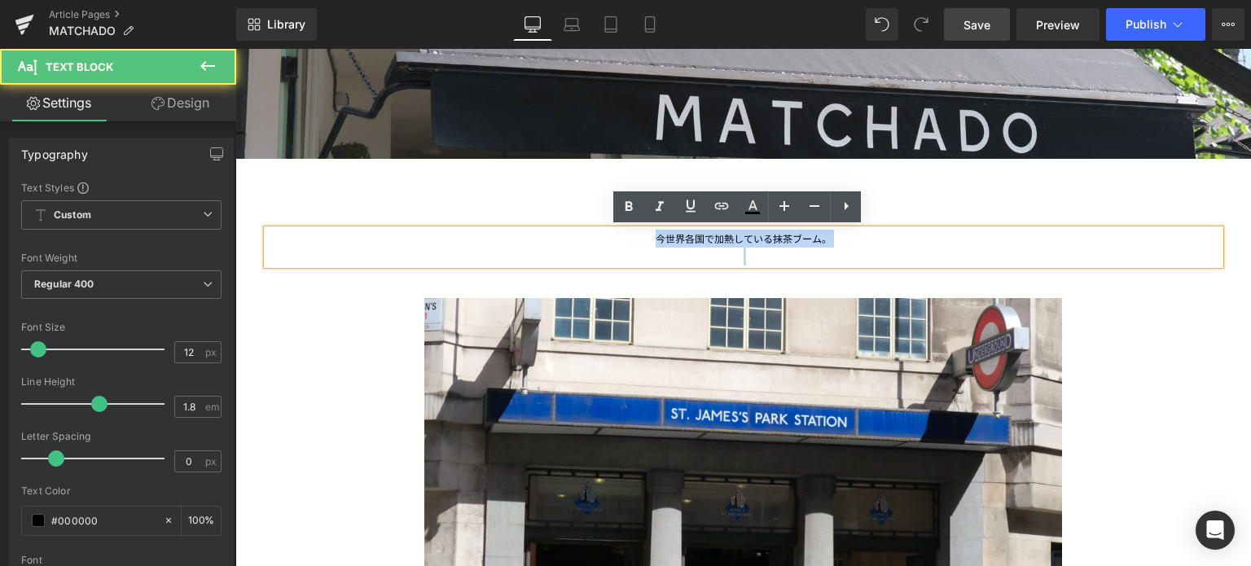
copy div "今世界各国で加熱している抹茶ブーム。"
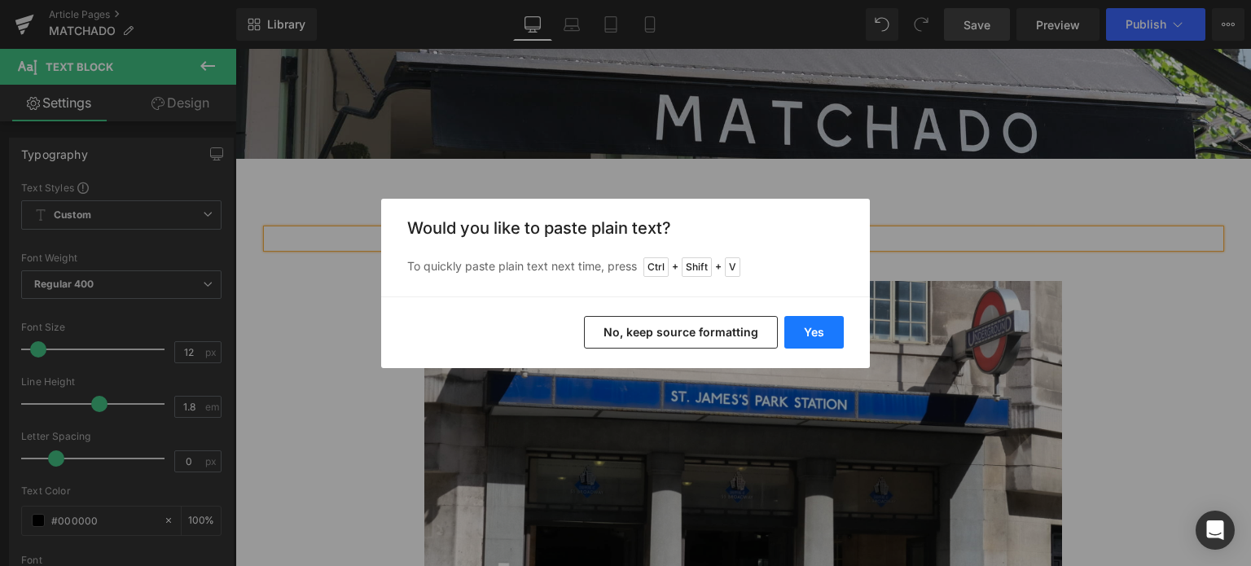
click at [814, 330] on button "Yes" at bounding box center [814, 332] width 59 height 33
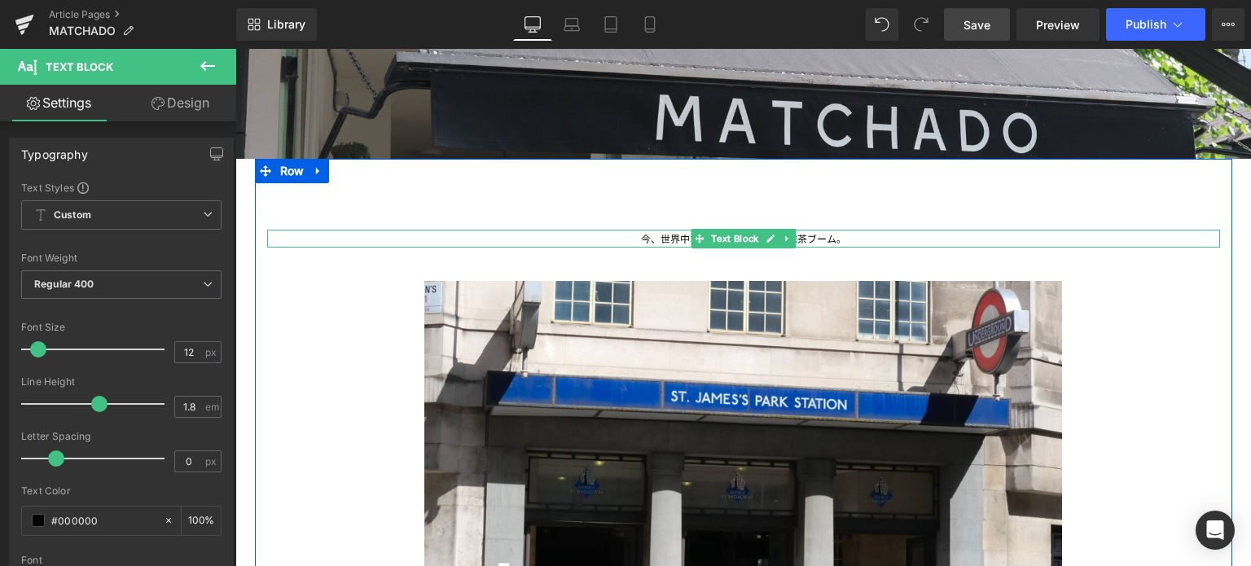
click at [844, 244] on div at bounding box center [743, 246] width 953 height 4
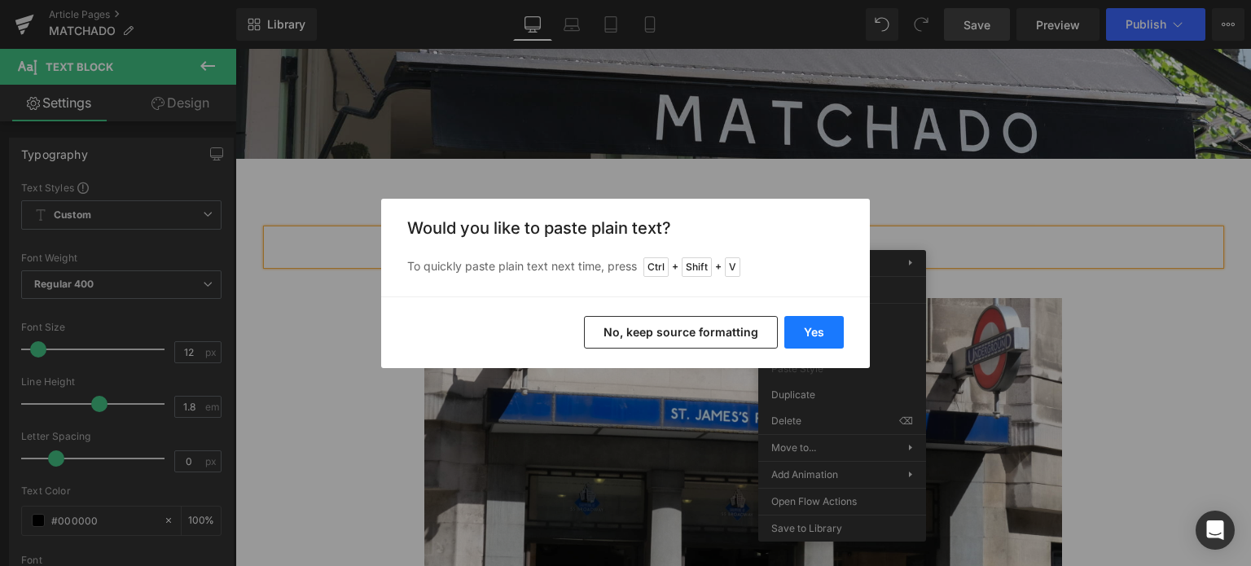
click at [811, 332] on button "Yes" at bounding box center [814, 332] width 59 height 33
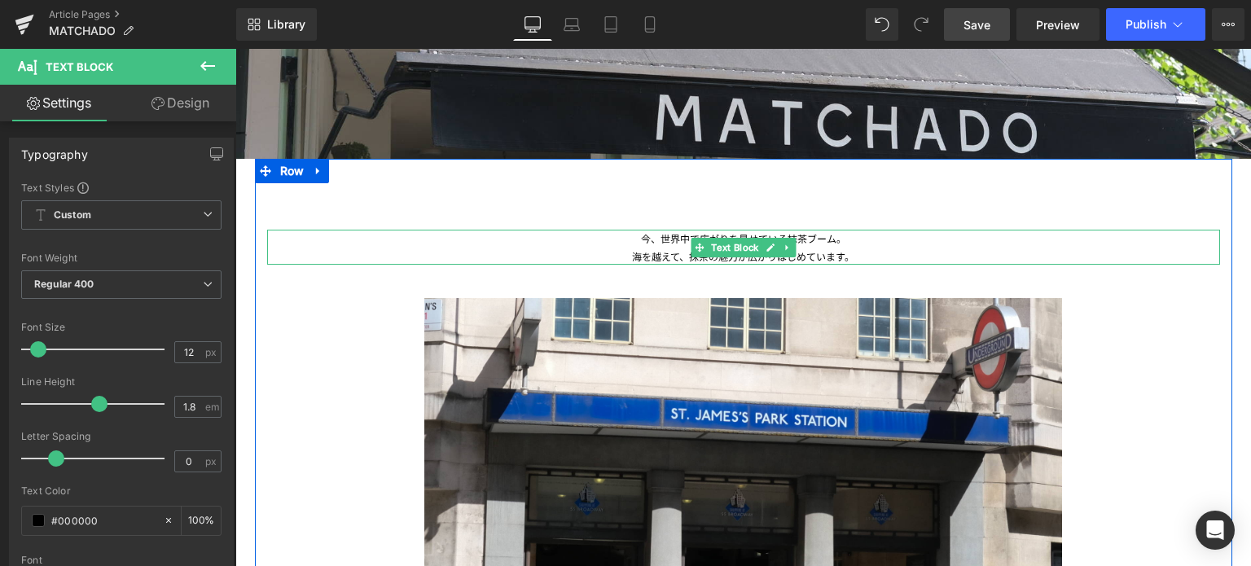
click at [740, 260] on div "今、世界中で広がりを見せている抹茶ブーム。 海を越えて、抹茶の魅力が広がりはじめています。 Text Block" at bounding box center [743, 247] width 953 height 35
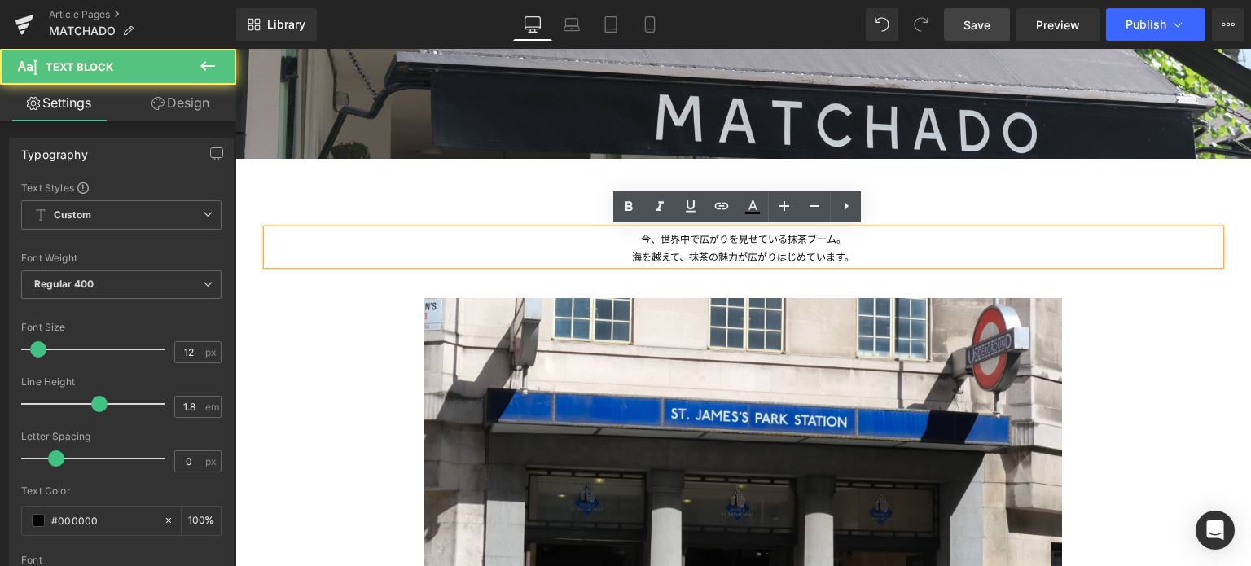
click at [837, 253] on div "海を越えて、抹茶の魅力が広がりはじめています。" at bounding box center [743, 257] width 953 height 18
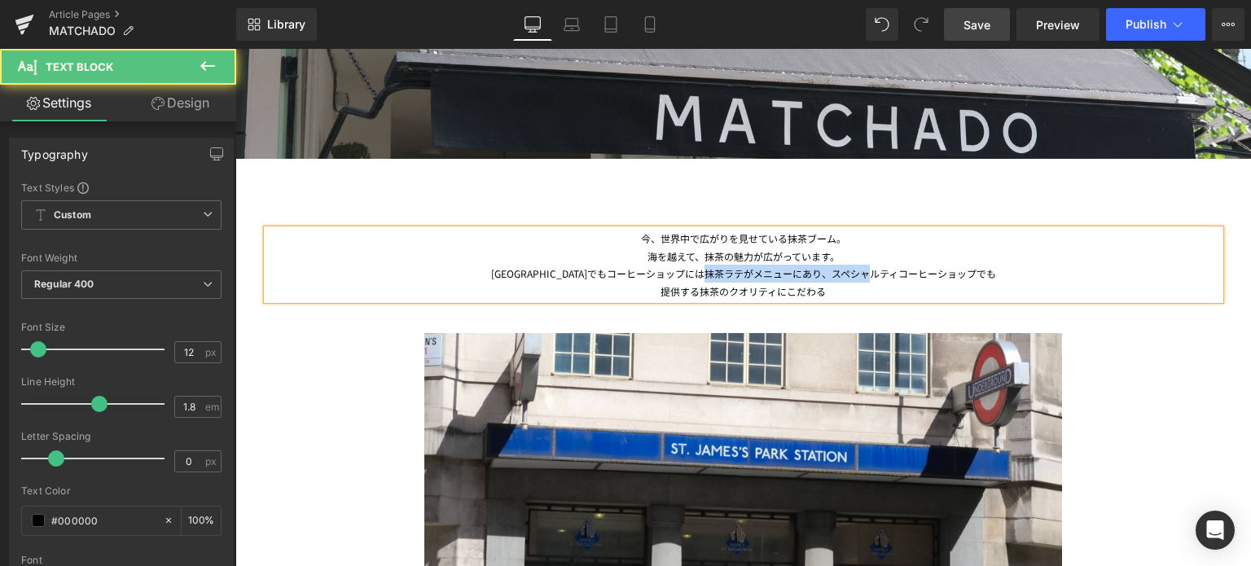
drag, startPoint x: 802, startPoint y: 273, endPoint x: 970, endPoint y: 272, distance: 168.7
click at [970, 272] on div "[GEOGRAPHIC_DATA]でもコーヒーショップには抹茶ラテがメニューにあり、スペシャルティコーヒーショップでも" at bounding box center [743, 274] width 953 height 18
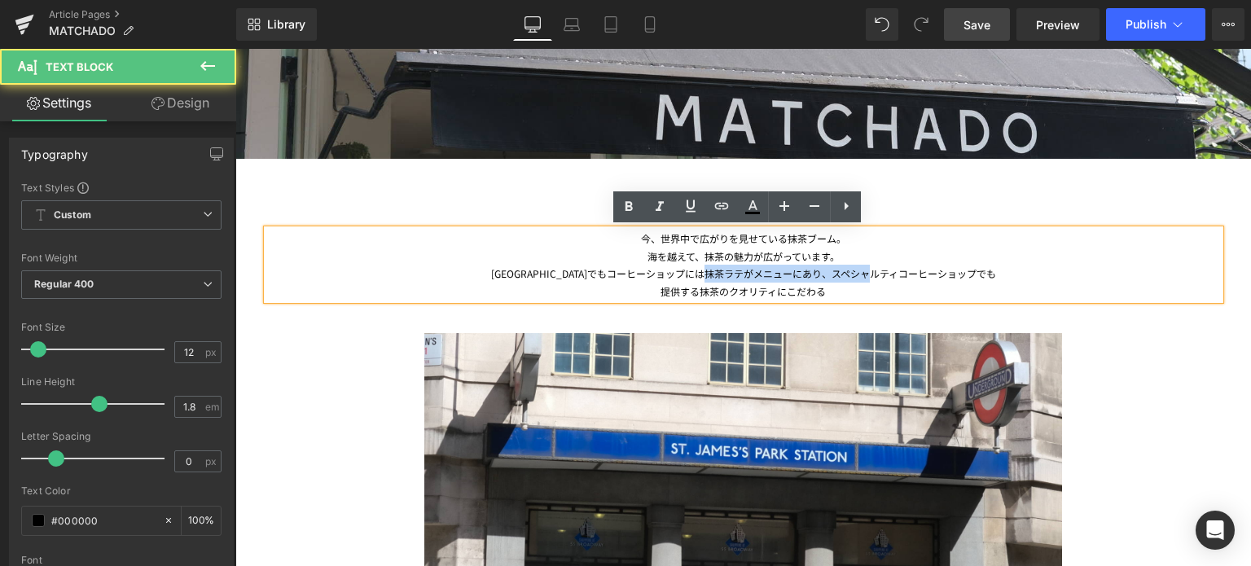
copy div "スペシャルティコーヒーショップでも"
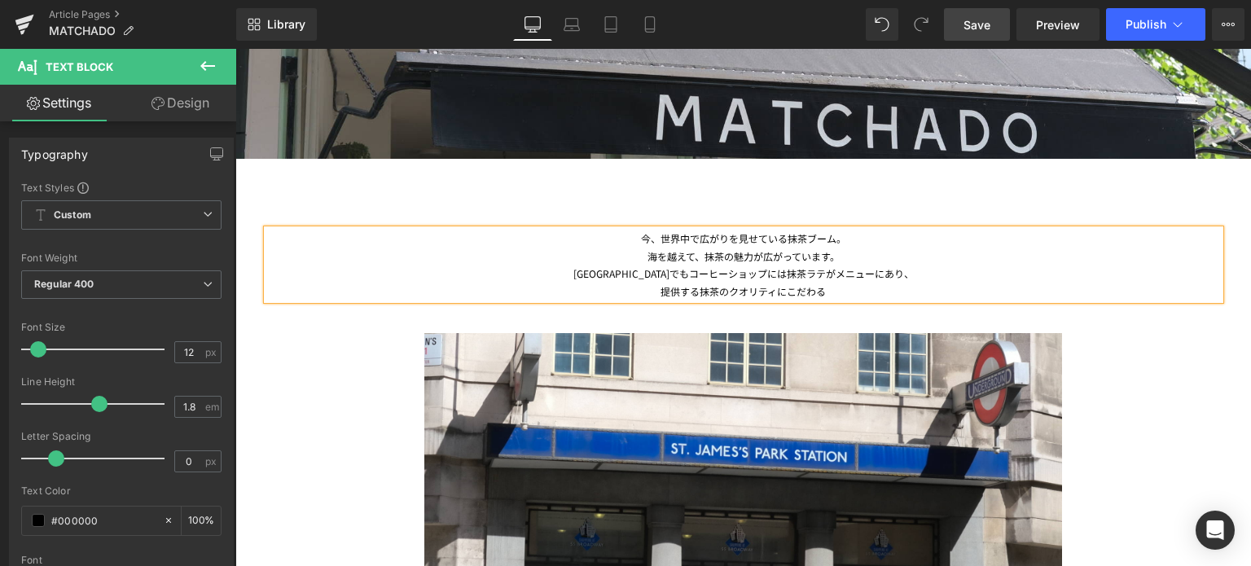
click at [834, 296] on div "提供する抹茶のクオリティにこだわる" at bounding box center [743, 292] width 953 height 18
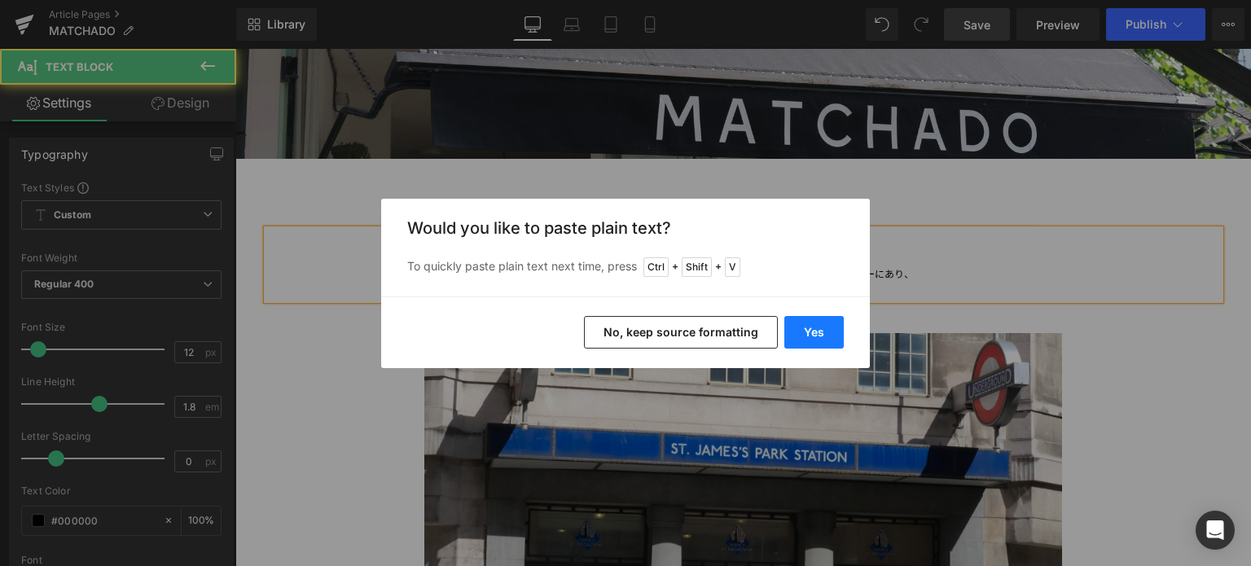
click at [820, 332] on button "Yes" at bounding box center [814, 332] width 59 height 33
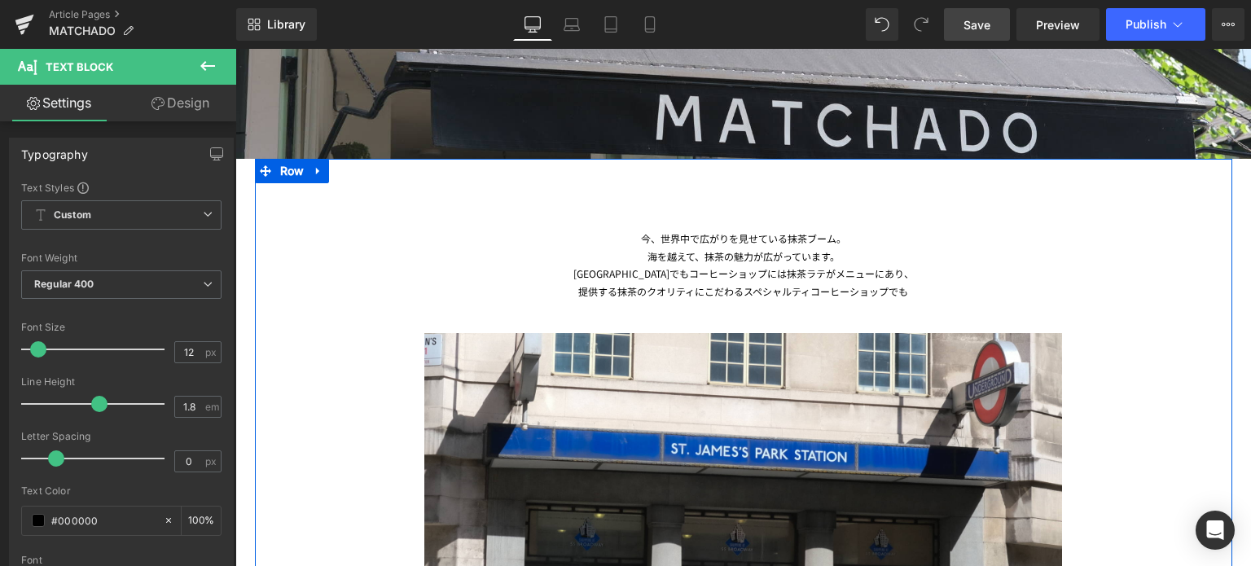
click at [913, 291] on div "提供する抹茶のクオリティにこだわるスペシャルティコーヒーショップでも" at bounding box center [743, 292] width 953 height 18
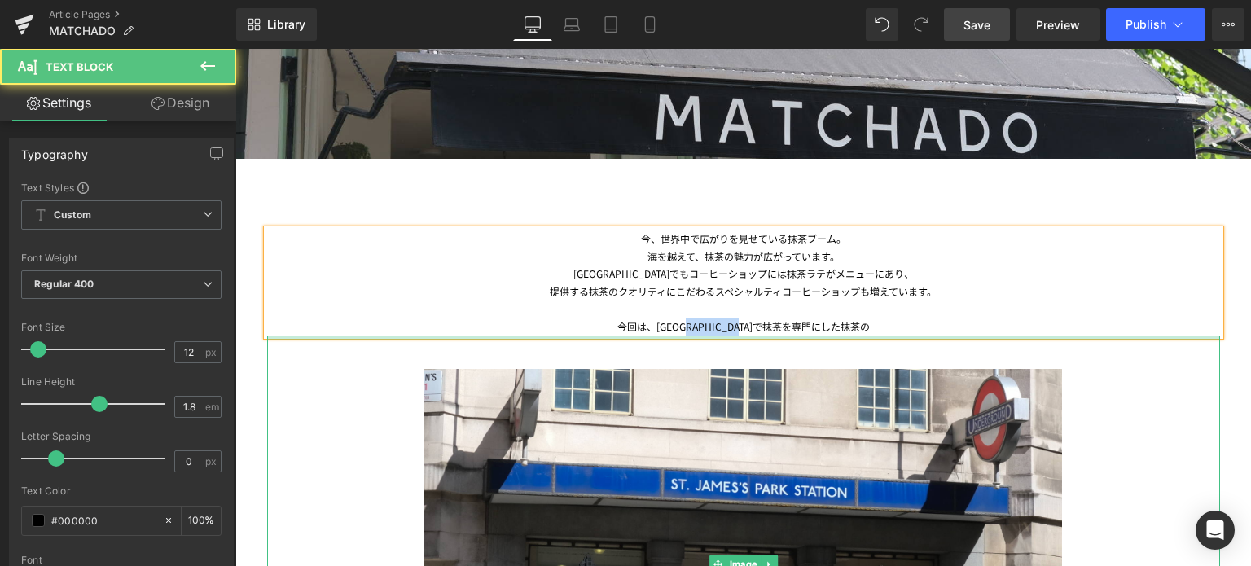
drag, startPoint x: 813, startPoint y: 328, endPoint x: 724, endPoint y: 336, distance: 89.2
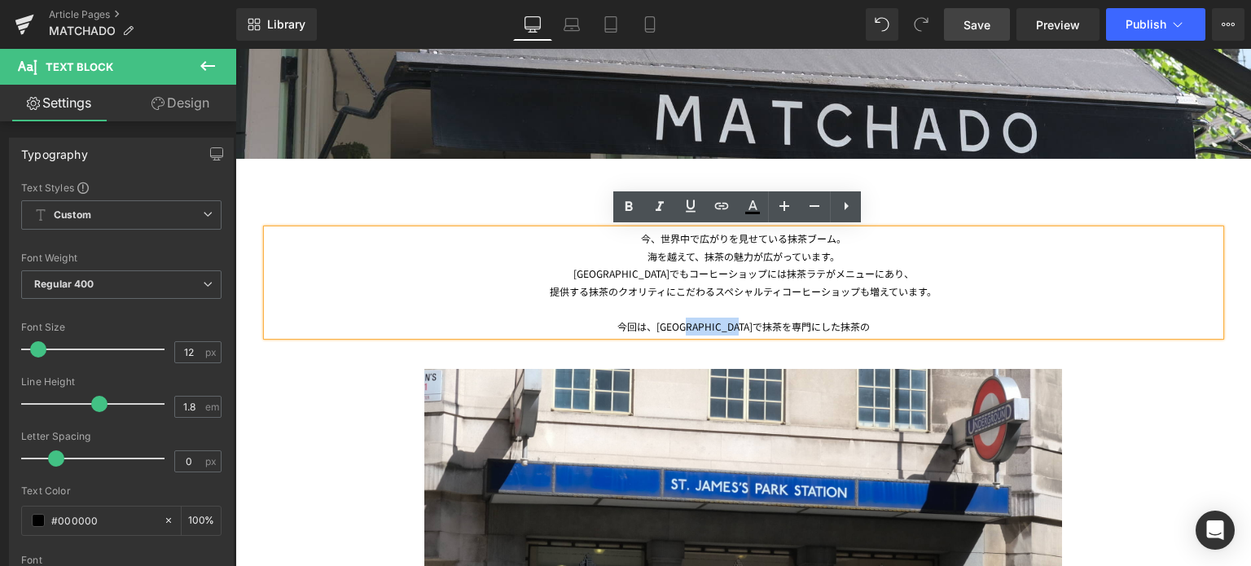
click at [815, 322] on div "今回は、[GEOGRAPHIC_DATA]で抹茶を専門にした抹茶の" at bounding box center [743, 327] width 953 height 18
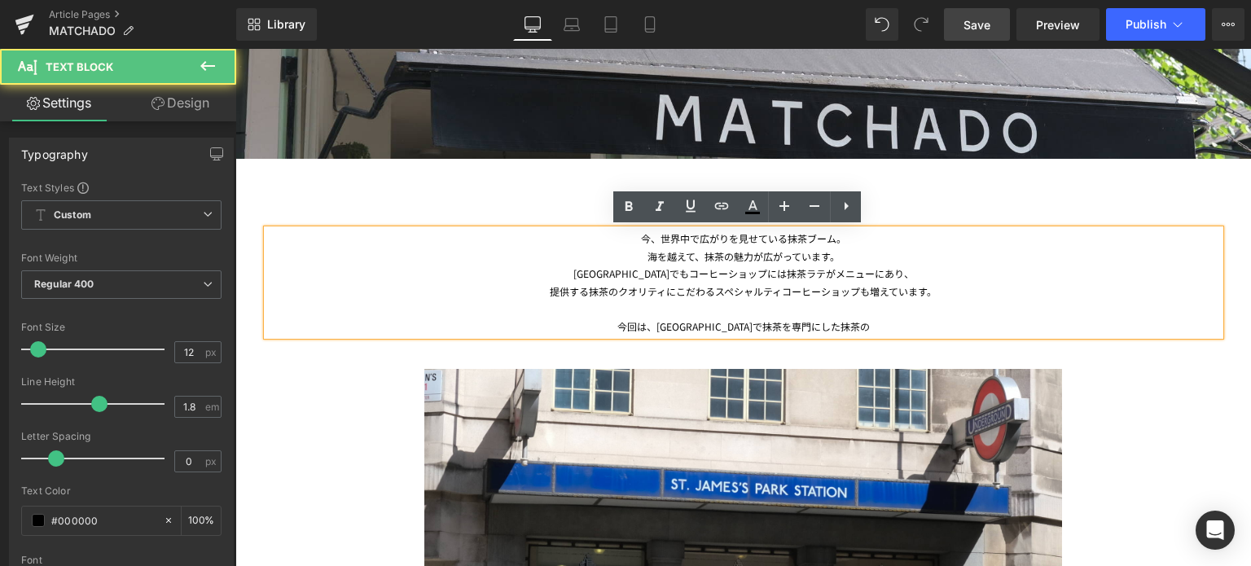
click at [807, 325] on div "今回は、[GEOGRAPHIC_DATA]で抹茶を専門にした抹茶の" at bounding box center [743, 327] width 953 height 18
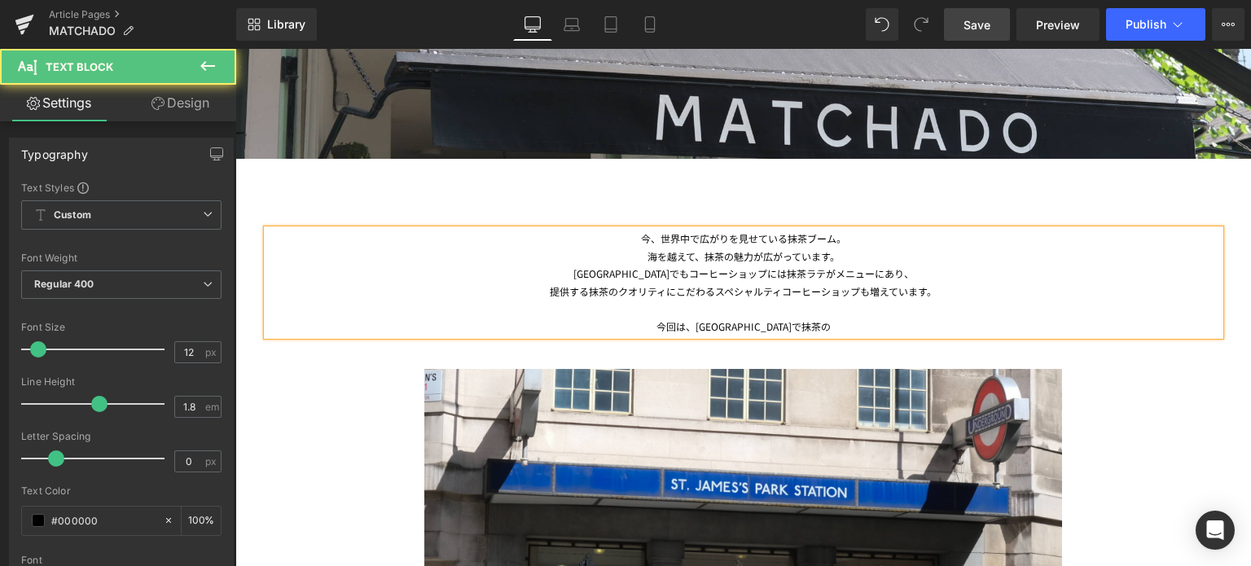
click at [807, 325] on div "今回は、[GEOGRAPHIC_DATA]で抹茶の" at bounding box center [743, 327] width 953 height 18
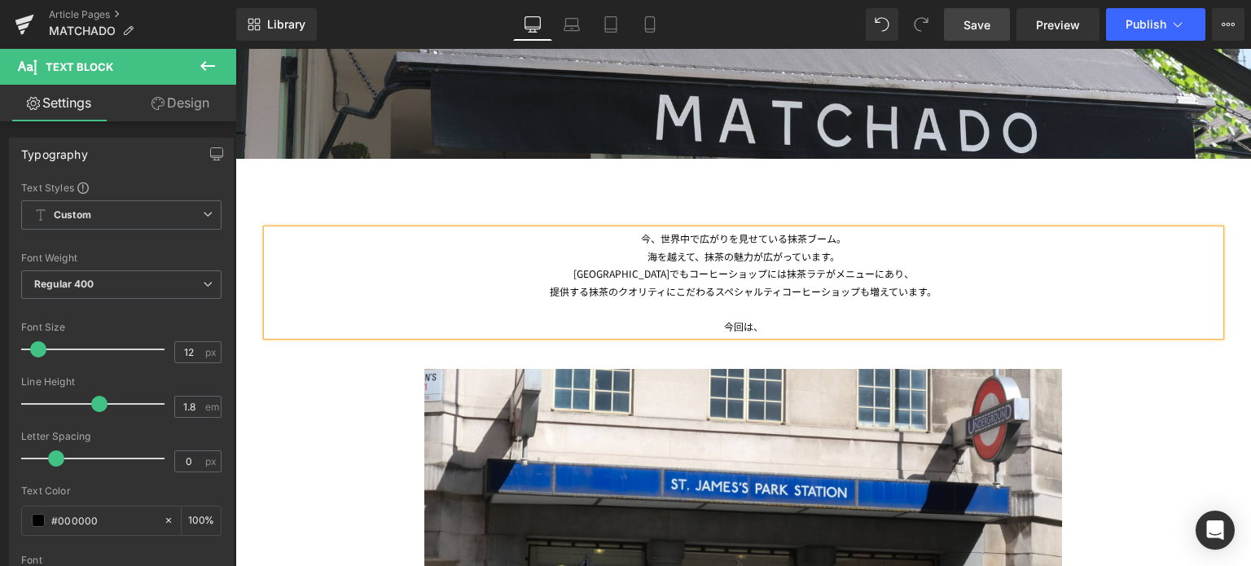
click at [675, 293] on div "提供する抹茶のクオリティにこだわるスペシャルティコーヒーショップも増えています。" at bounding box center [743, 292] width 953 height 18
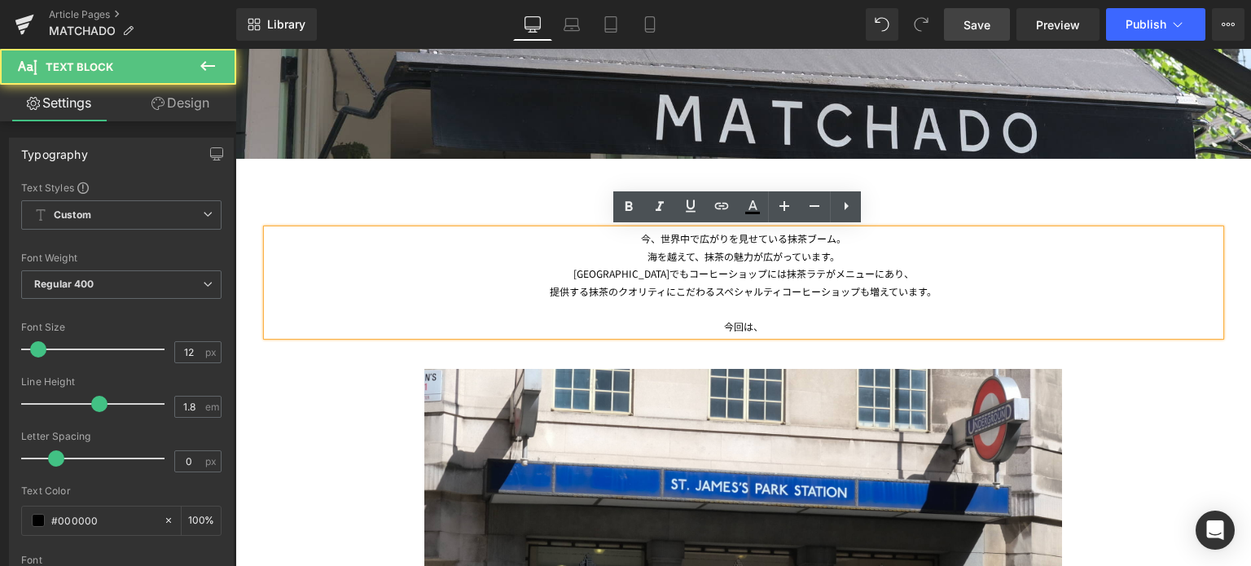
click at [539, 296] on div "提供する抹茶のクオリティにこだわるスペシャルティコーヒーショップも増えています。" at bounding box center [743, 292] width 953 height 18
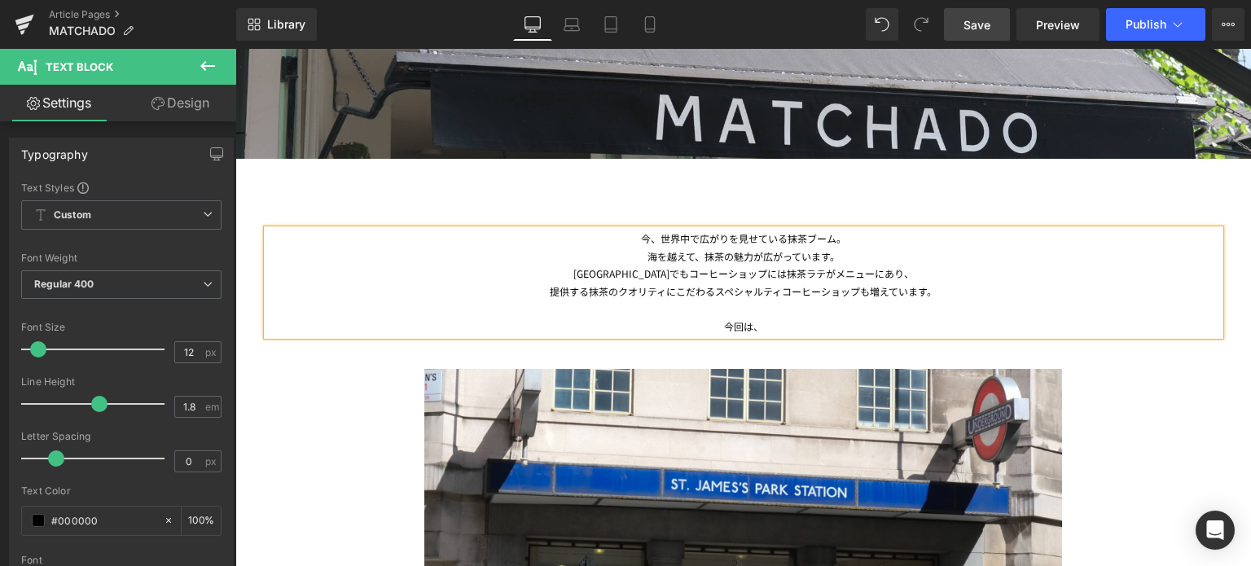
click at [674, 293] on div "提供する抹茶のクオリティにこだわるスペシャルティコーヒーショップも増えています。" at bounding box center [743, 292] width 953 height 18
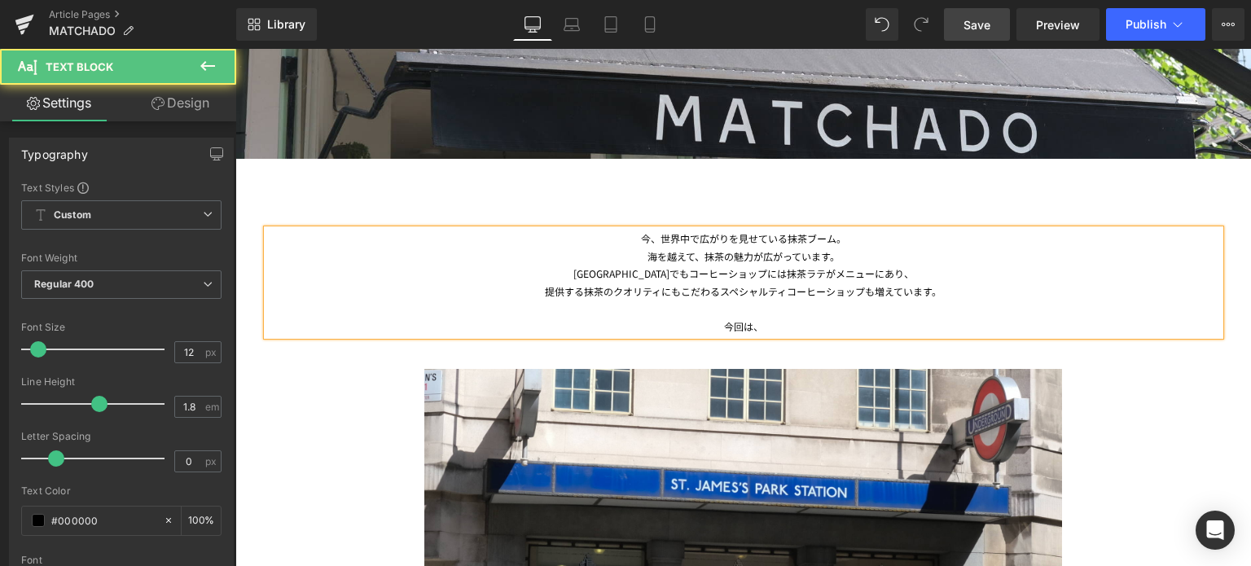
click at [574, 293] on div "提供する抹茶のクオリティにもこだわるスペシャルティコーヒーショップも増えています。" at bounding box center [743, 292] width 953 height 18
click at [762, 325] on div "今回は、" at bounding box center [743, 327] width 953 height 18
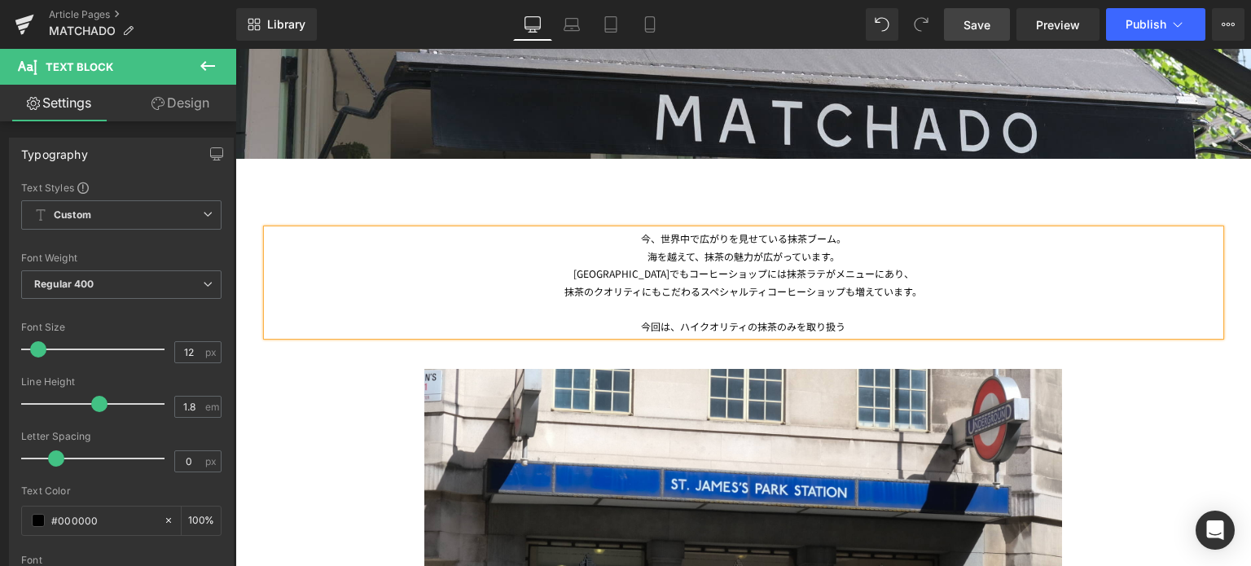
click at [676, 326] on div "今回は、ハイクオリティの抹茶のみを取り扱う" at bounding box center [743, 327] width 953 height 18
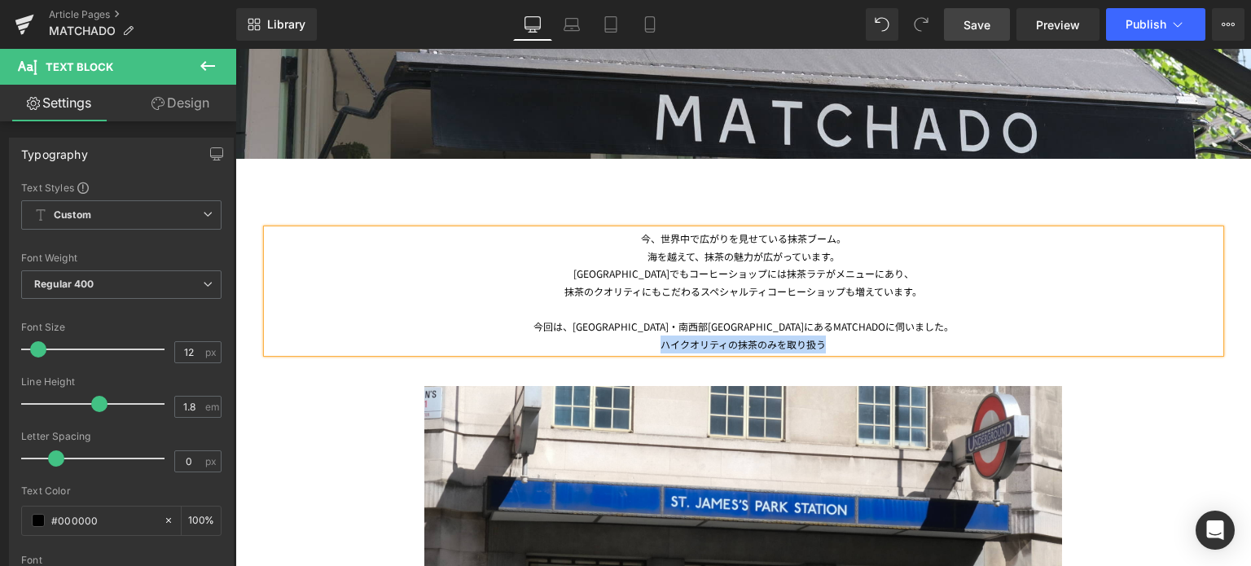
click at [834, 342] on div "ハイクオリティの抹茶のみを取り扱う" at bounding box center [743, 345] width 953 height 18
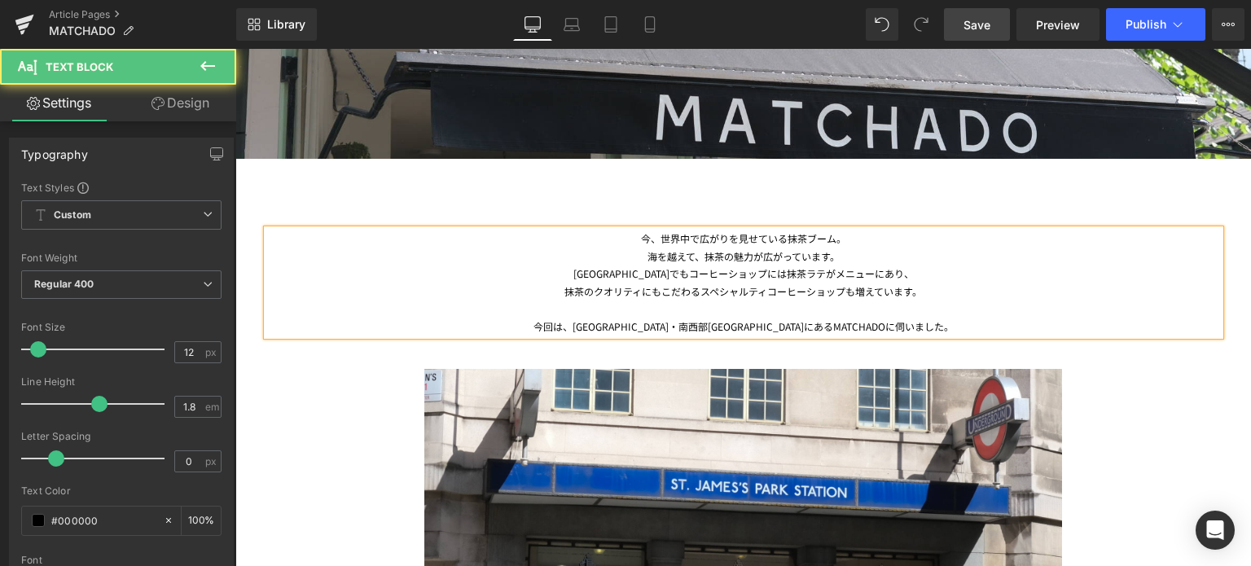
click at [618, 325] on div "今回は、[GEOGRAPHIC_DATA]・南西部[GEOGRAPHIC_DATA]にあるMATCHADOに伺いました。" at bounding box center [743, 327] width 953 height 18
click at [623, 326] on div "今回は[GEOGRAPHIC_DATA]にお、[GEOGRAPHIC_DATA]・南西部[GEOGRAPHIC_DATA]にあるMATCHADOに伺いました。" at bounding box center [743, 327] width 953 height 18
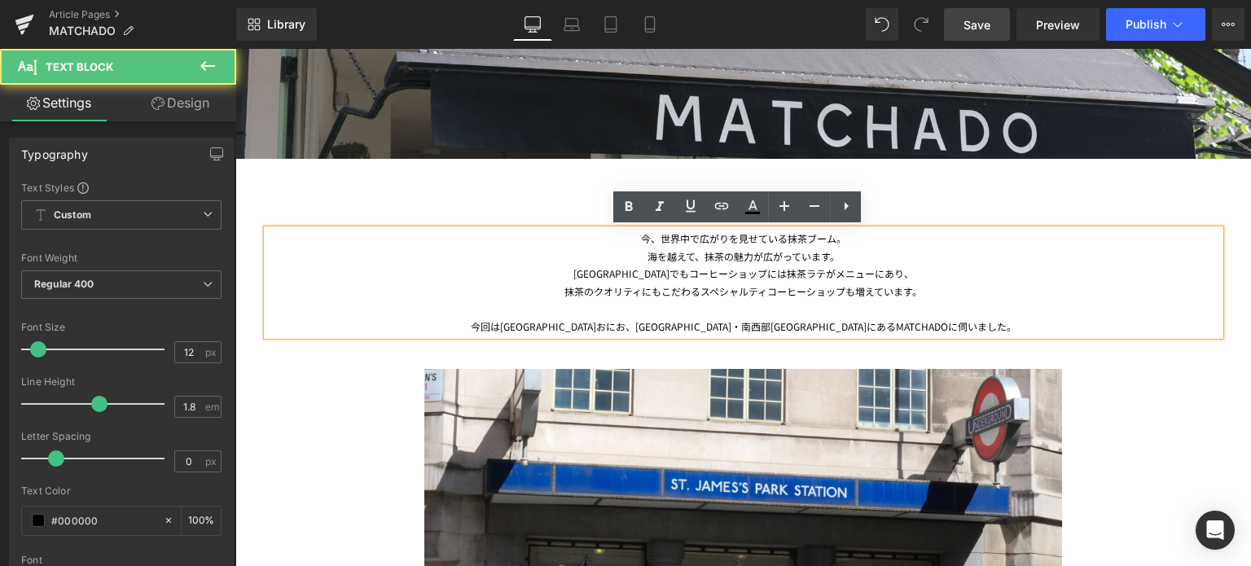
click at [640, 325] on div "今回は[GEOGRAPHIC_DATA]おにお、[GEOGRAPHIC_DATA]・南西部[GEOGRAPHIC_DATA]にあるMATCHADOに伺いました。" at bounding box center [743, 327] width 953 height 18
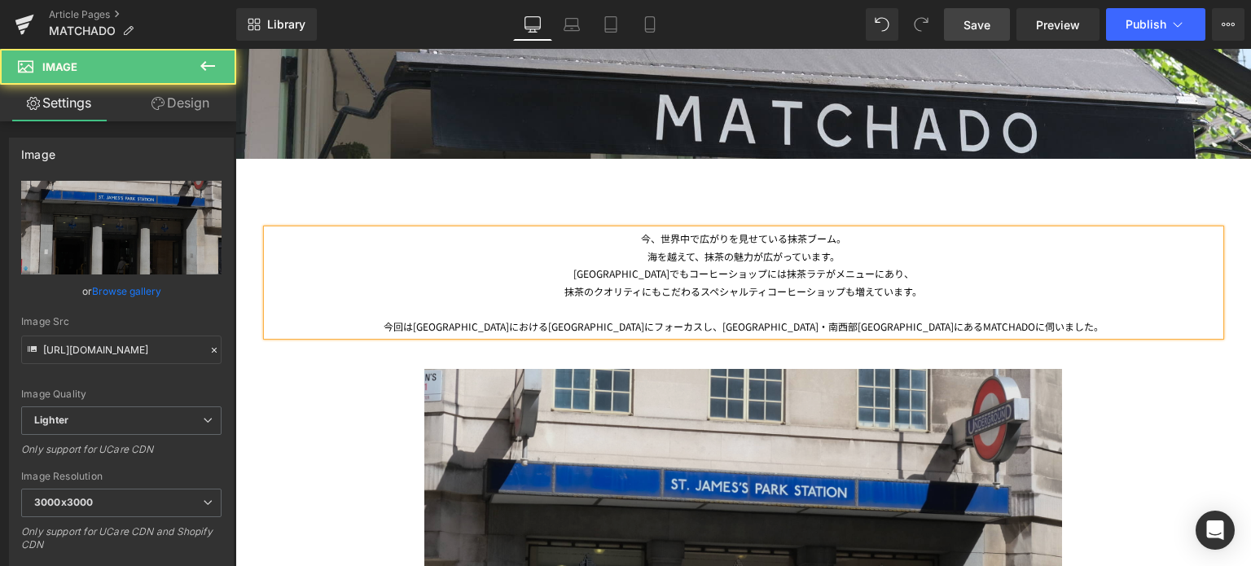
click at [1013, 336] on div "Image" at bounding box center [743, 566] width 953 height 460
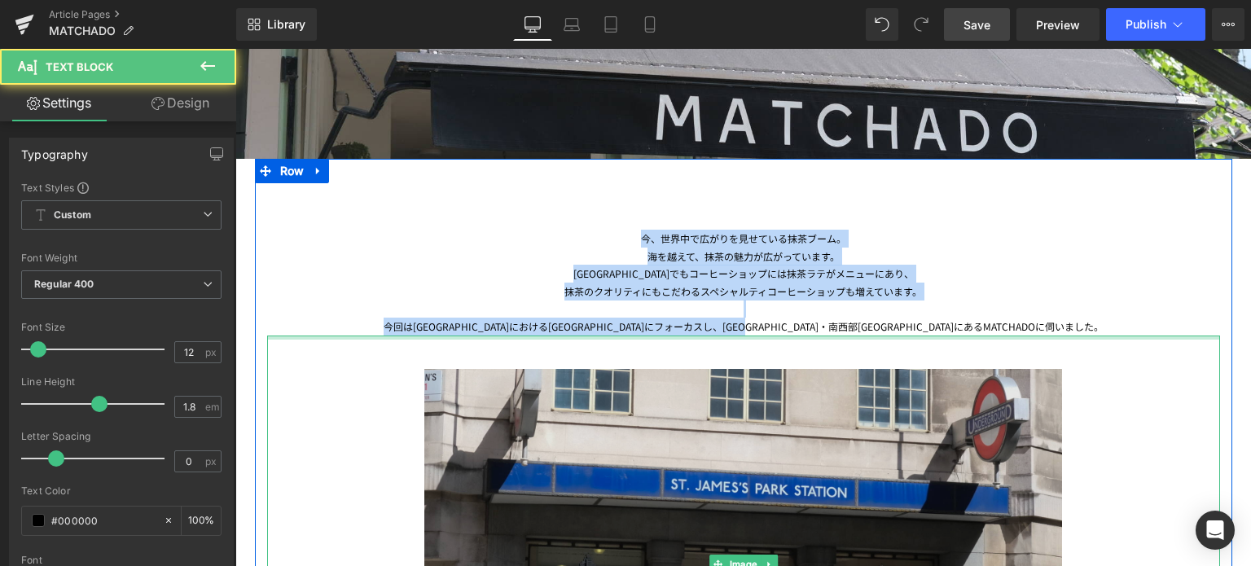
drag, startPoint x: 631, startPoint y: 237, endPoint x: 1027, endPoint y: 337, distance: 408.5
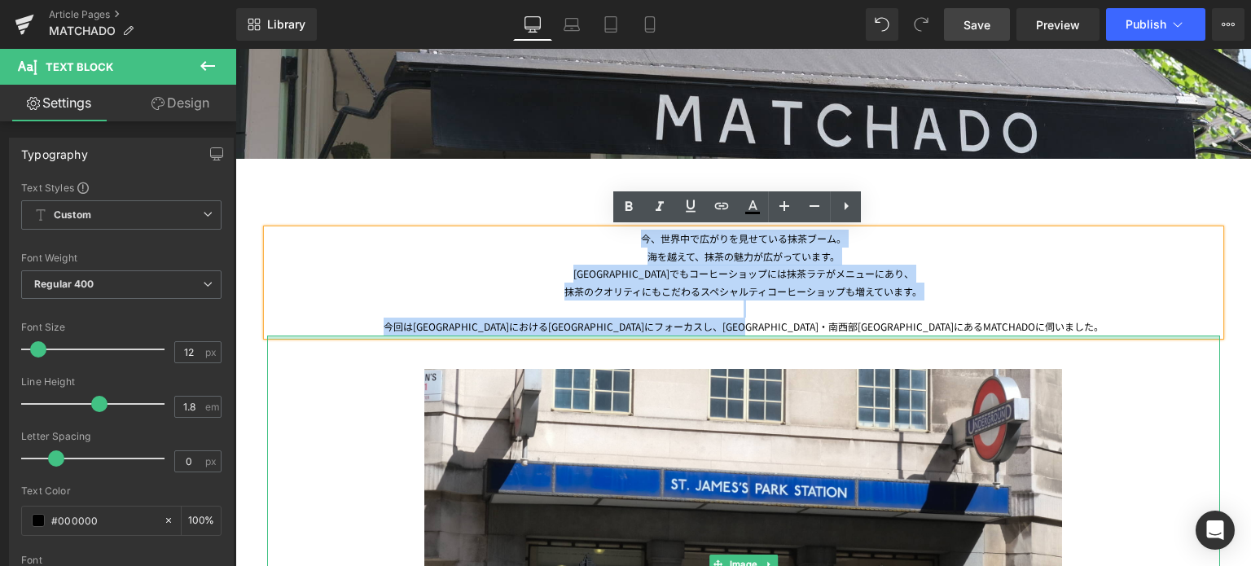
copy div "今、世界中で広がりを見せている抹茶ブーム。 海を越えて、抹茶の魅力が広がっています。 [GEOGRAPHIC_DATA]でもコーヒーショップには抹茶ラテがメニ…"
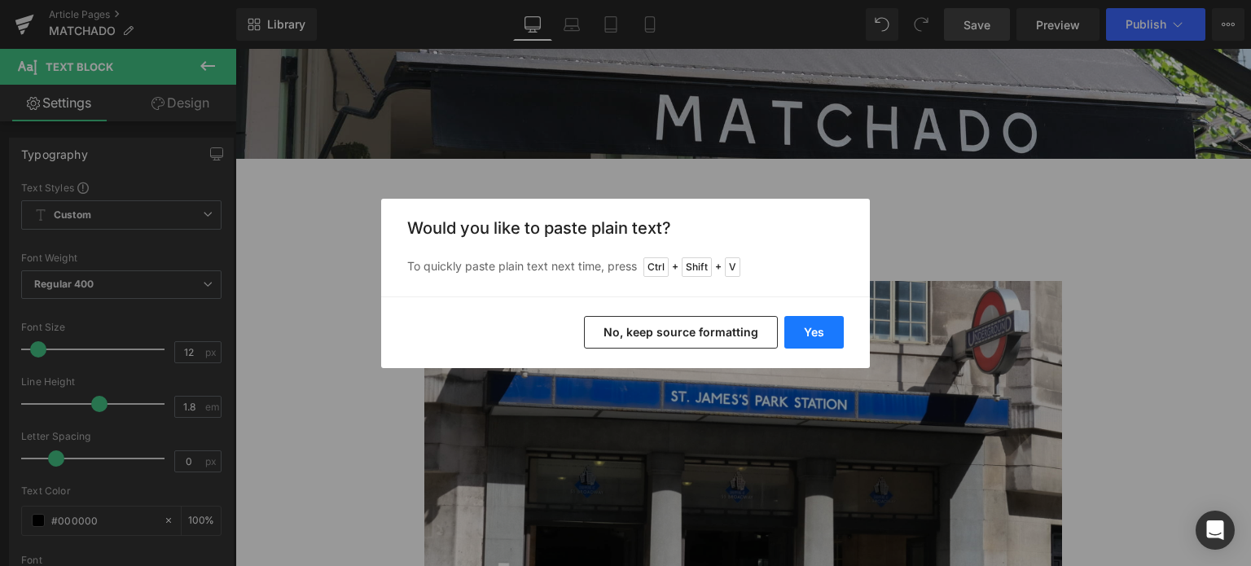
click at [812, 337] on button "Yes" at bounding box center [814, 332] width 59 height 33
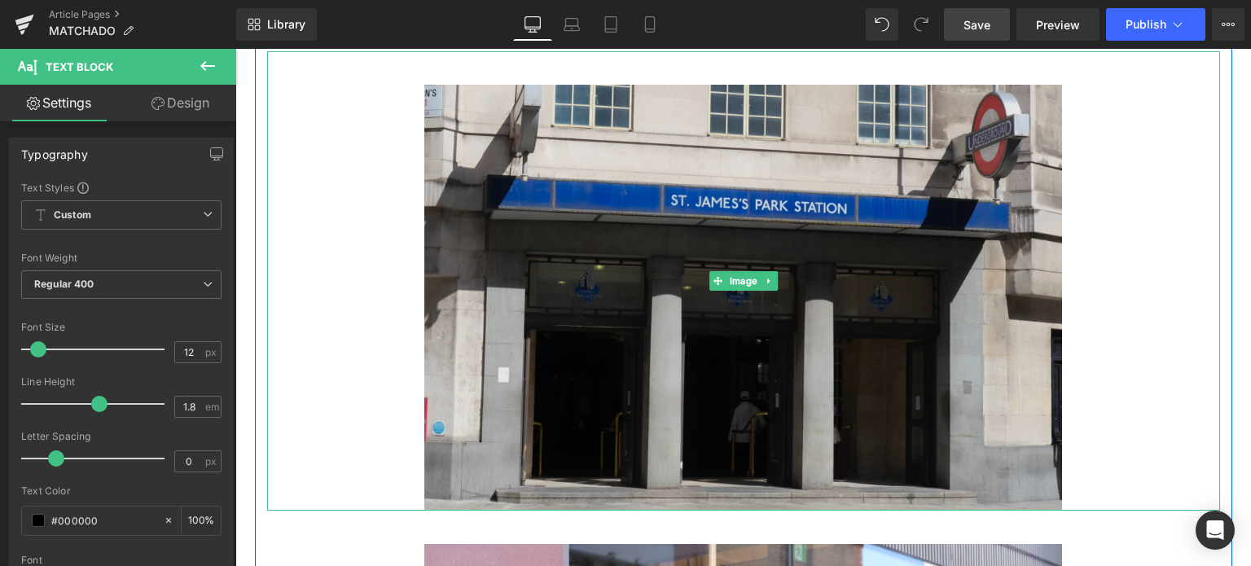
scroll to position [814, 0]
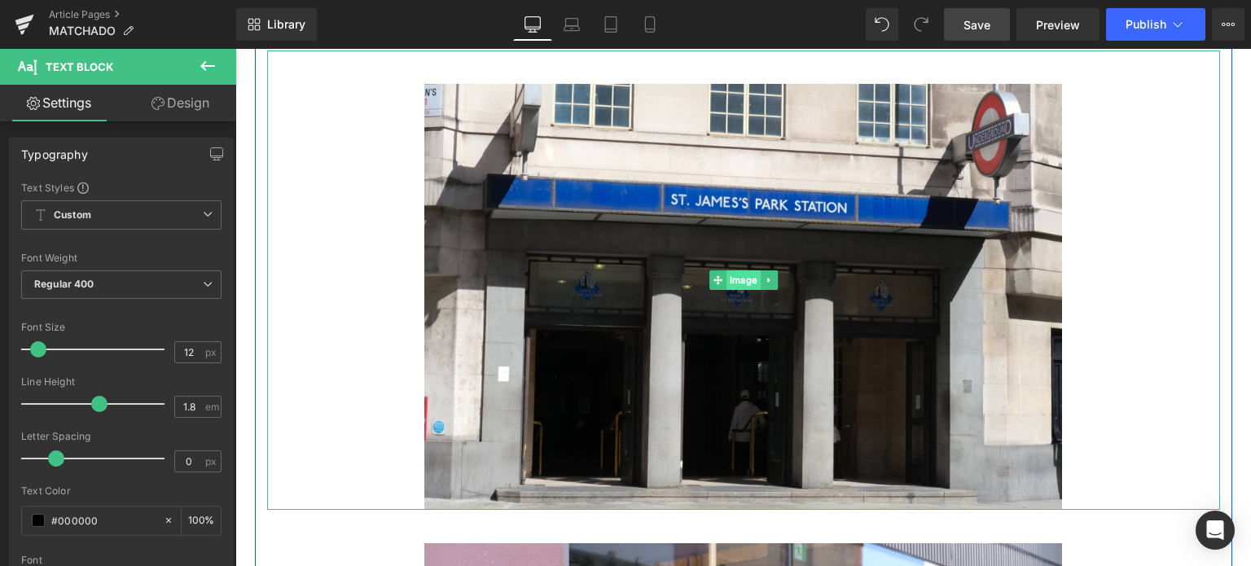
click at [729, 279] on span "Image" at bounding box center [744, 281] width 34 height 20
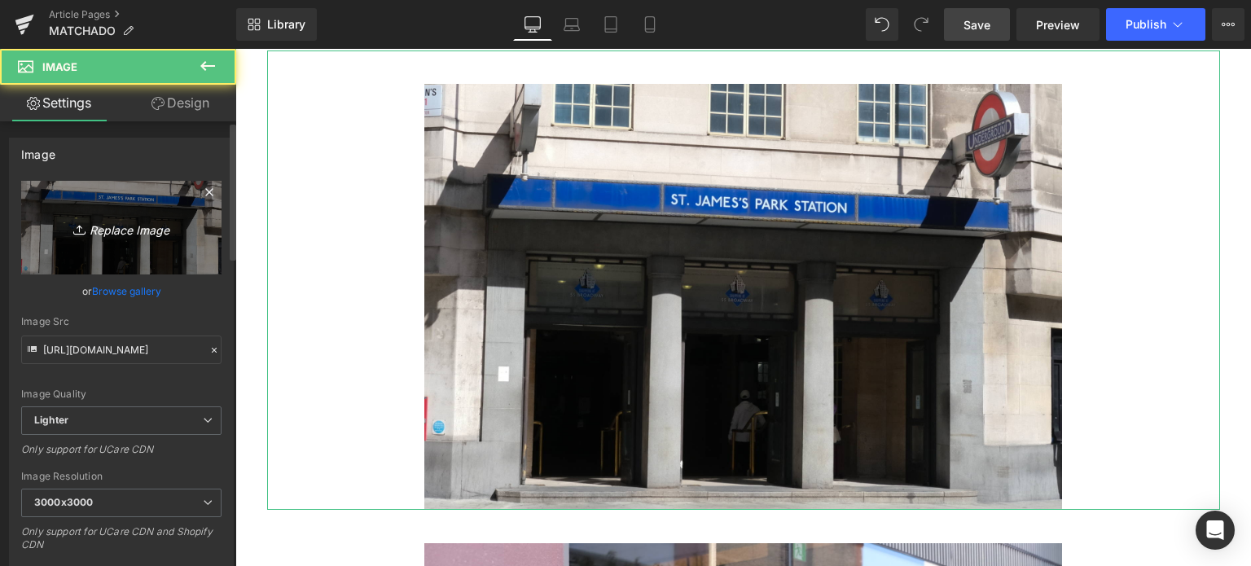
click at [88, 227] on icon "Replace Image" at bounding box center [121, 228] width 130 height 20
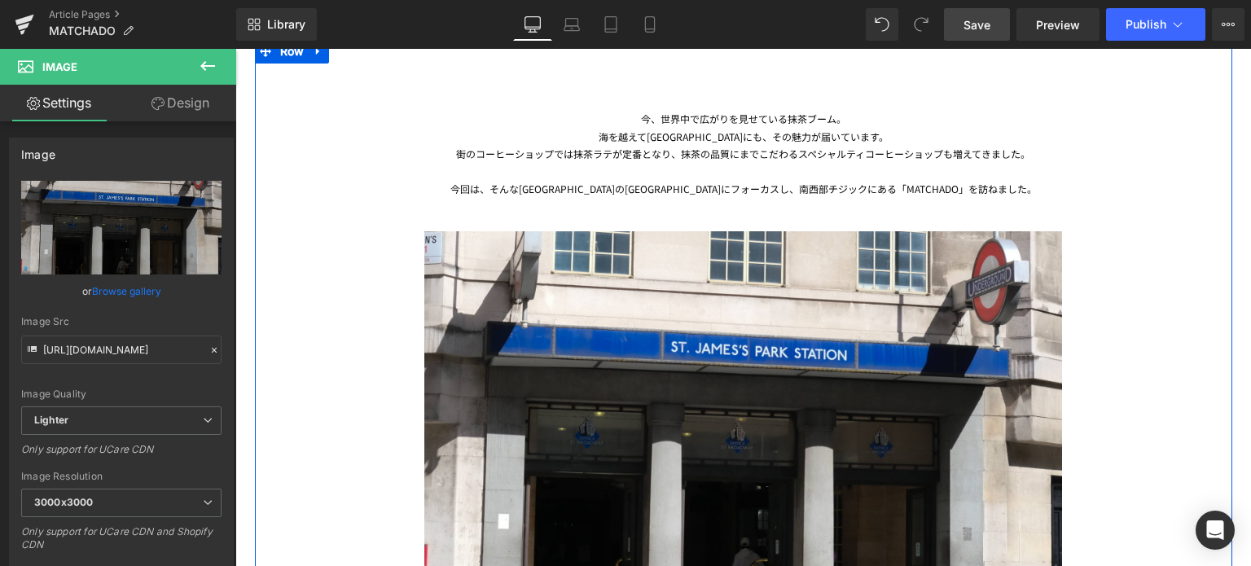
scroll to position [664, 0]
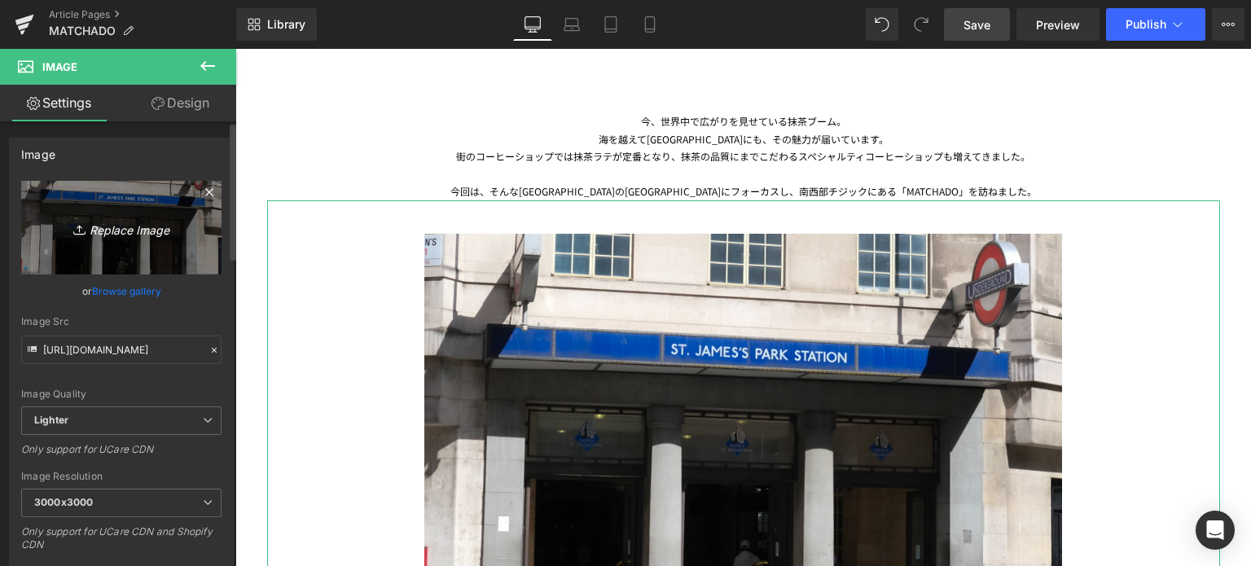
click at [80, 248] on link "Replace Image" at bounding box center [121, 228] width 200 height 94
type input "C:\fakepath\20250708-DSCF7304.jpg"
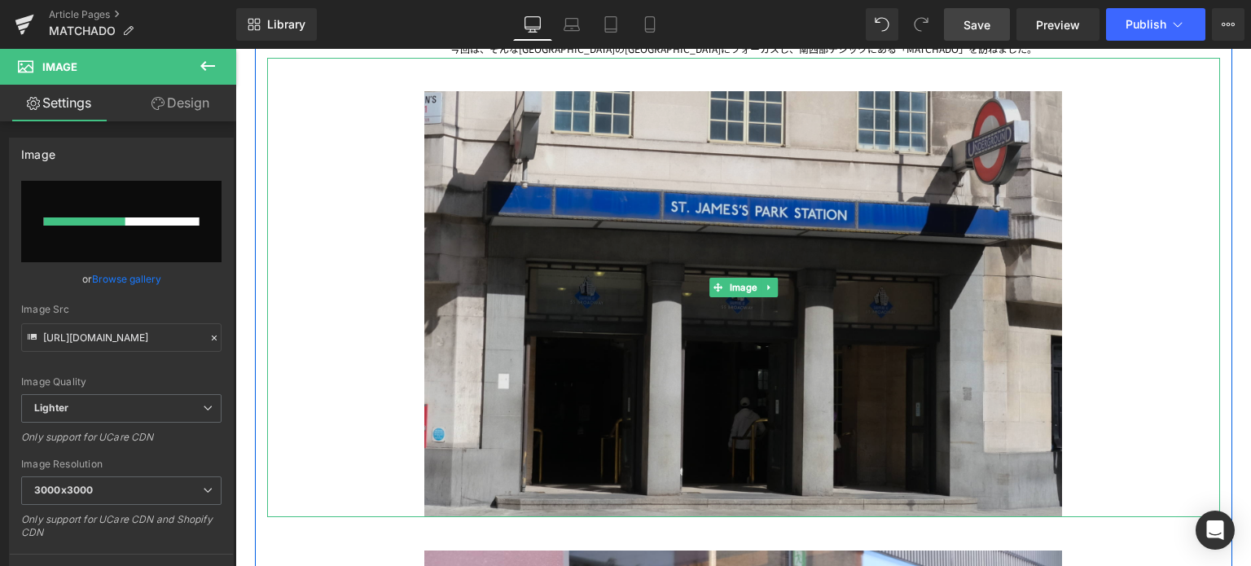
scroll to position [807, 0]
type input "[URL][DOMAIN_NAME]"
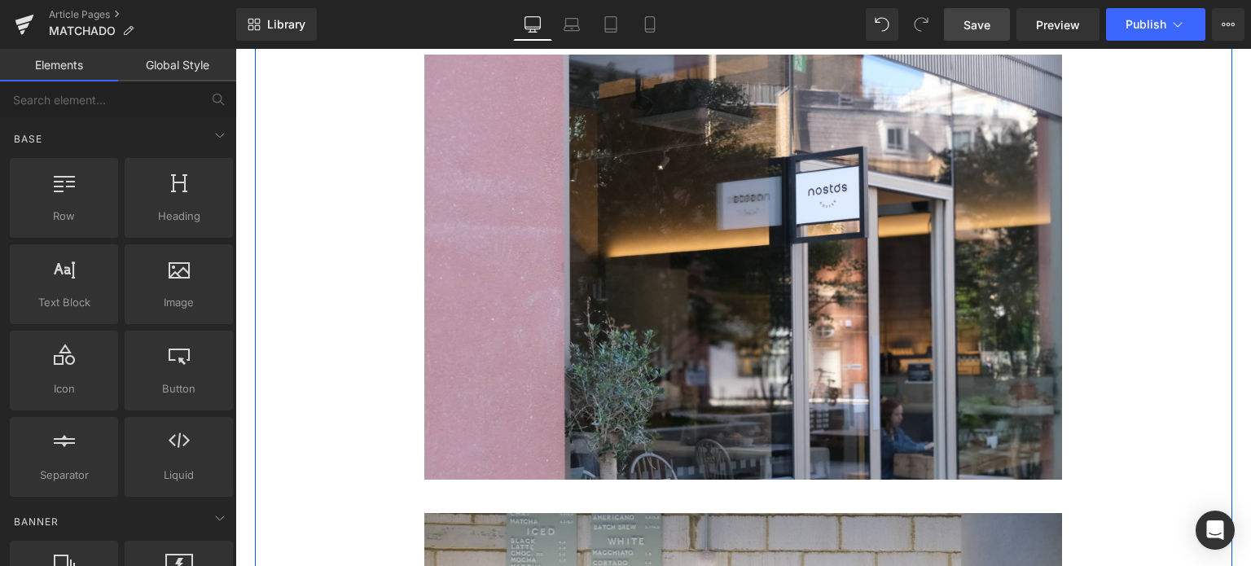
scroll to position [1307, 0]
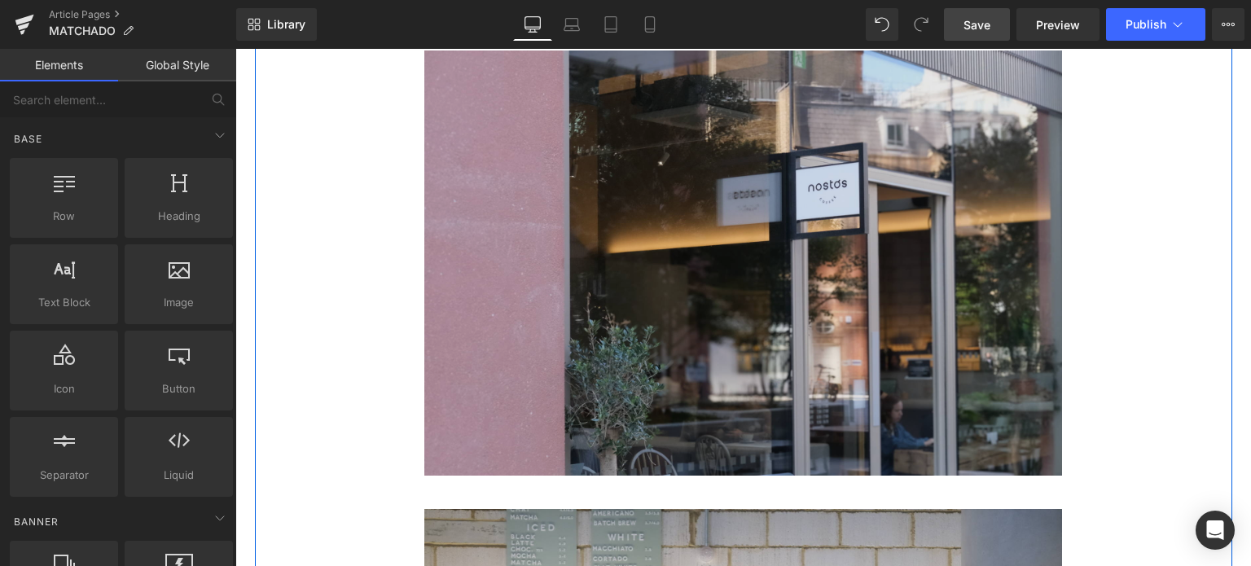
click at [791, 271] on img at bounding box center [743, 247] width 639 height 460
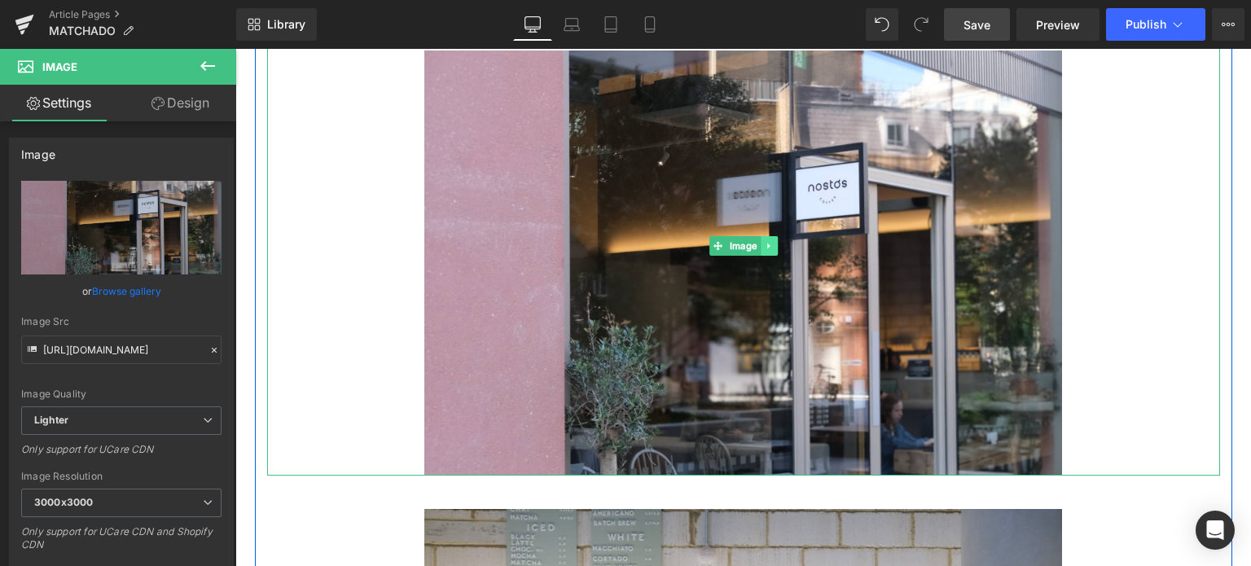
click at [767, 245] on icon at bounding box center [768, 247] width 2 height 6
click at [773, 248] on icon at bounding box center [777, 246] width 9 height 9
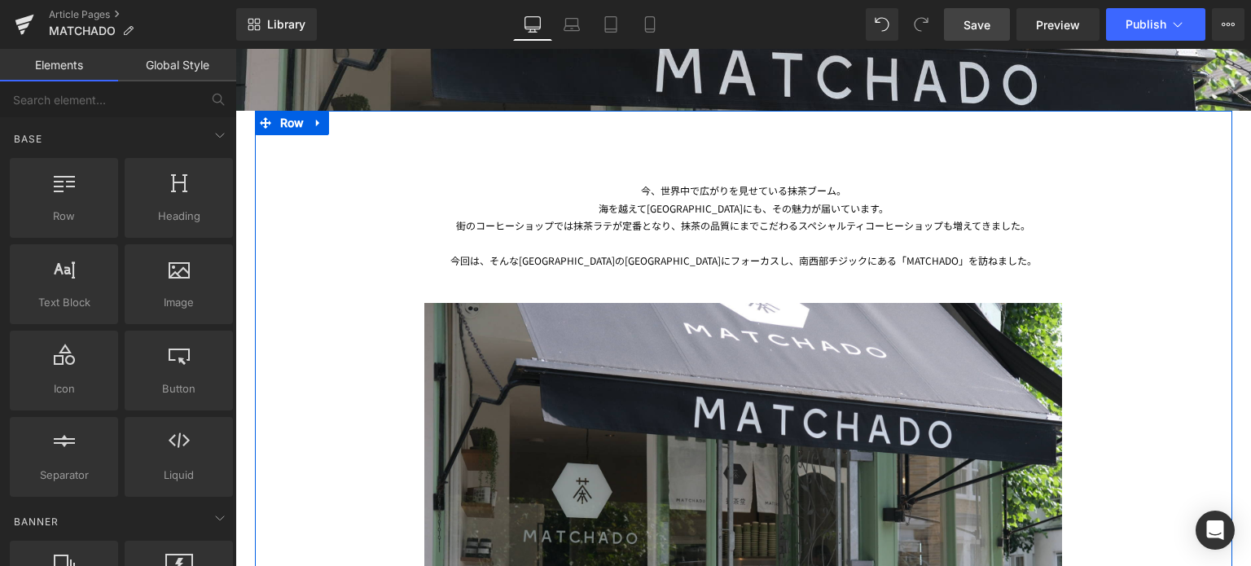
scroll to position [564, 0]
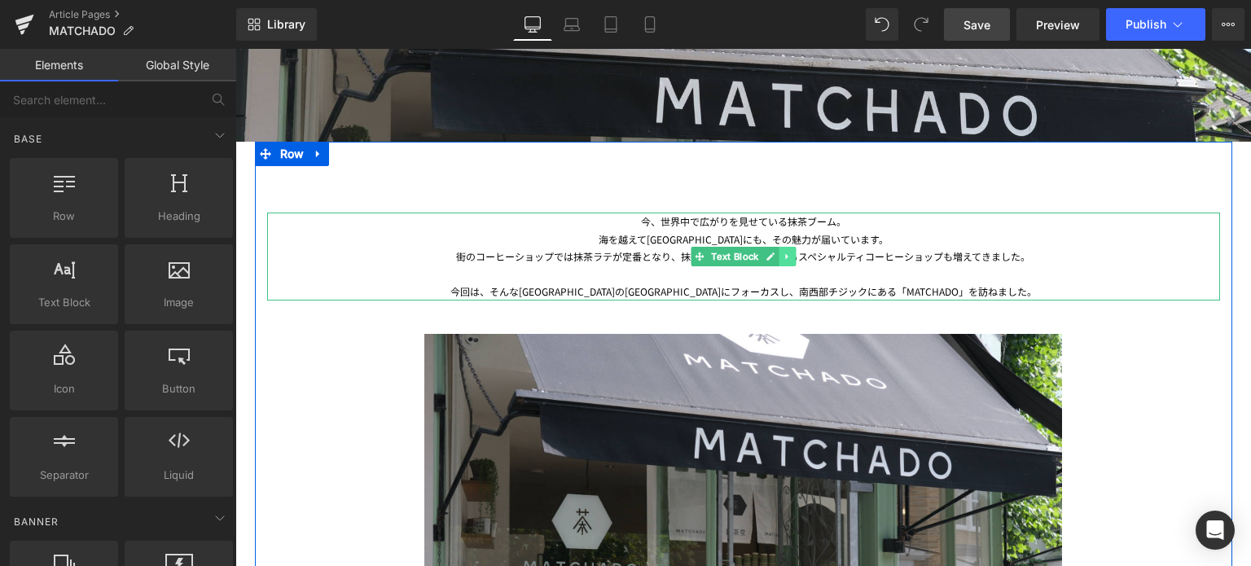
click at [783, 252] on icon at bounding box center [787, 257] width 9 height 10
click at [775, 252] on icon at bounding box center [779, 256] width 9 height 9
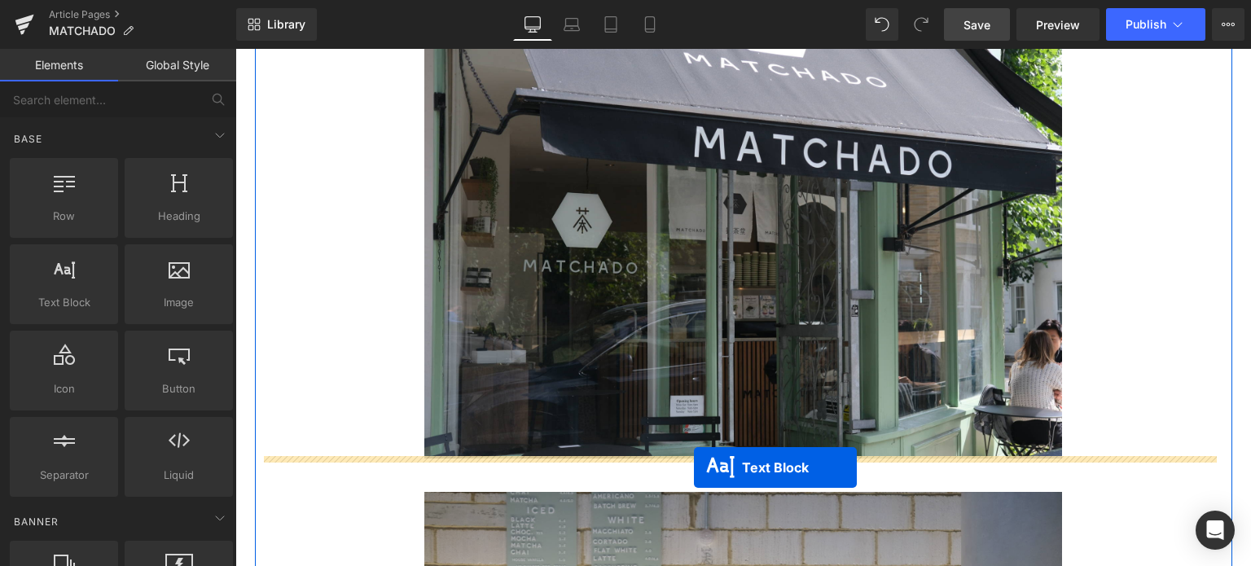
drag, startPoint x: 688, startPoint y: 345, endPoint x: 694, endPoint y: 467, distance: 122.3
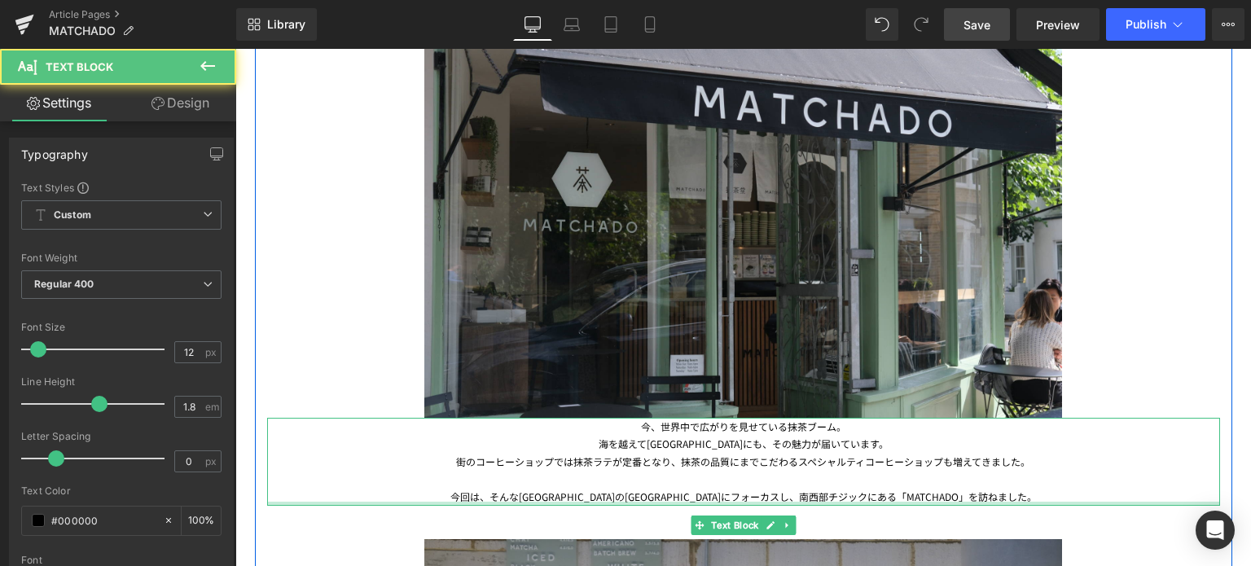
scroll to position [865, 0]
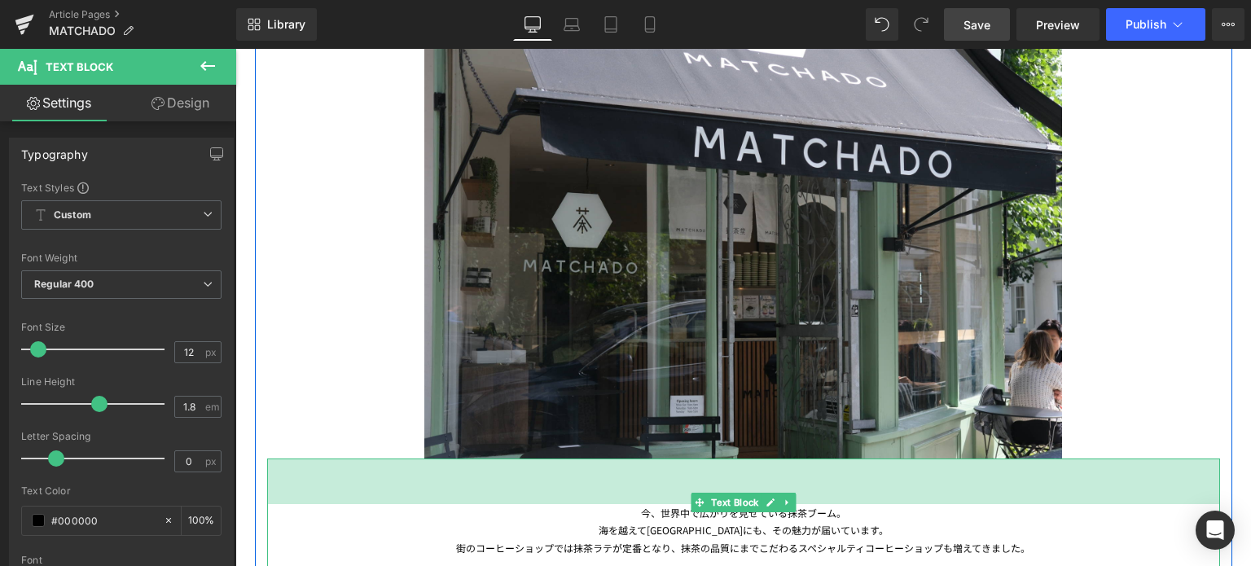
drag, startPoint x: 371, startPoint y: 460, endPoint x: 359, endPoint y: 524, distance: 65.4
click at [359, 524] on div "今、世界中で広がりを見せている抹茶ブーム。 海を越えて[GEOGRAPHIC_DATA]にも、その魅力が届いています。 街のコーヒーショップでは抹茶ラテが定番…" at bounding box center [743, 526] width 953 height 134
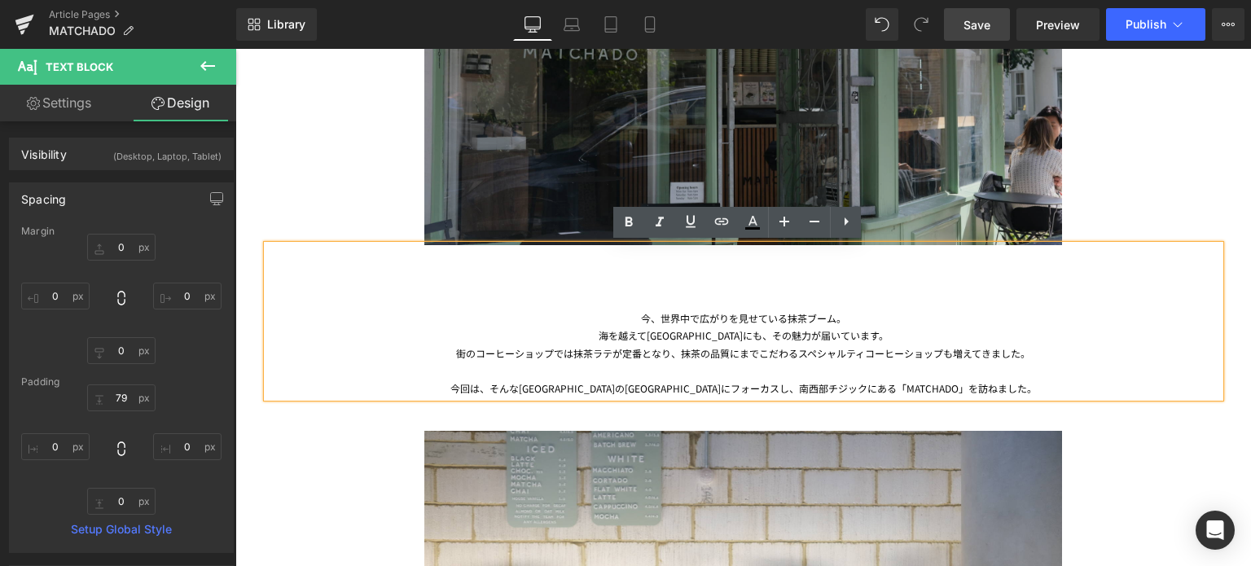
scroll to position [1077, 0]
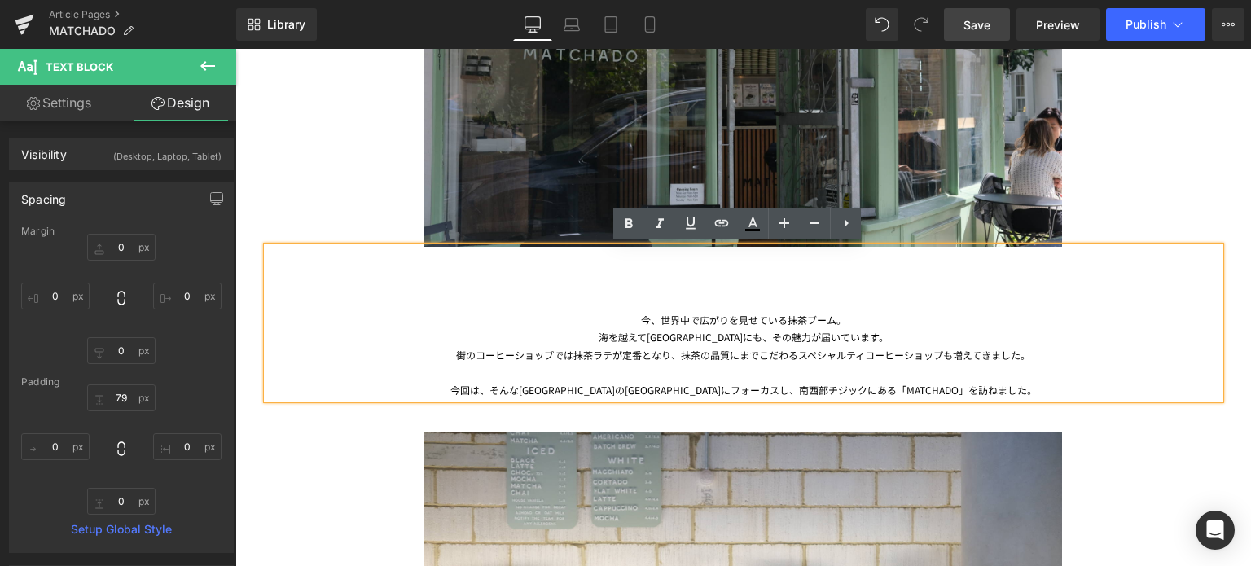
click at [654, 279] on div "今、世界中で広がりを見せている抹茶ブーム。 海を越えて[GEOGRAPHIC_DATA]にも、その魅力が届いています。 街のコーヒーショップでは抹茶ラテが定番…" at bounding box center [743, 323] width 953 height 152
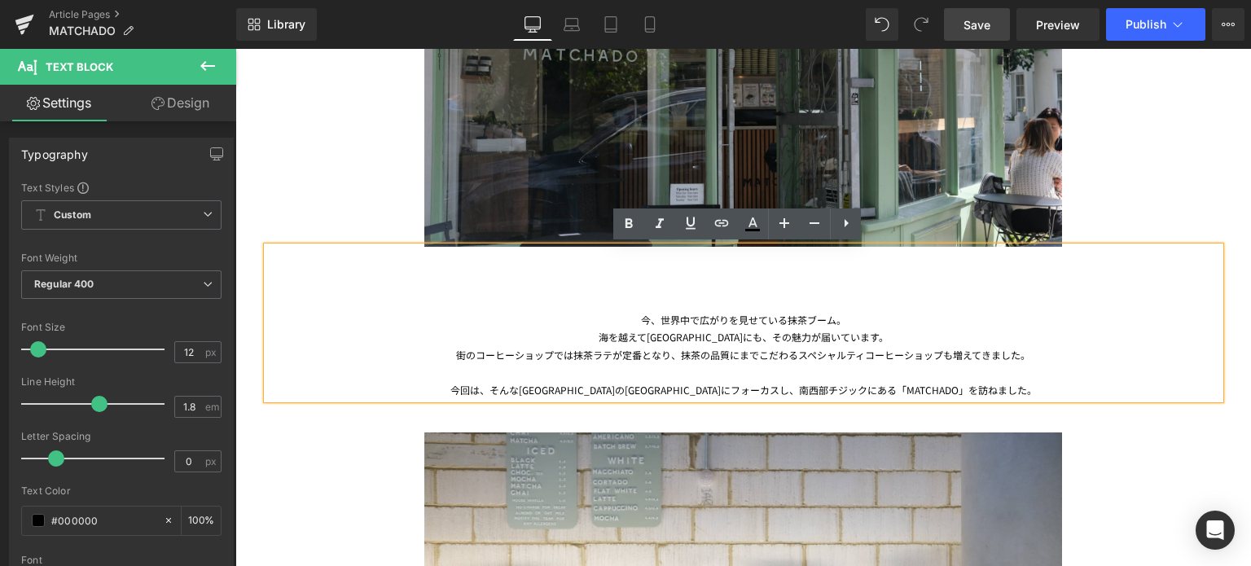
click at [916, 367] on div at bounding box center [743, 372] width 953 height 18
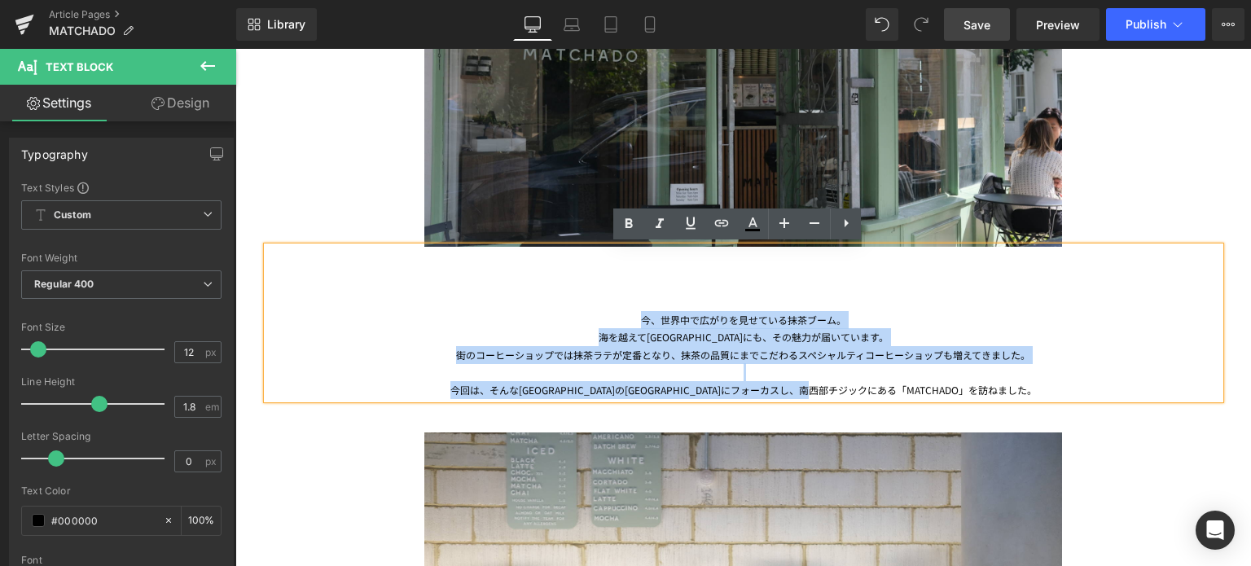
drag, startPoint x: 978, startPoint y: 385, endPoint x: 586, endPoint y: 326, distance: 396.4
click at [586, 326] on div "今、世界中で広がりを見せている抹茶ブーム。 海を越えて[GEOGRAPHIC_DATA]にも、その魅力が届いています。 街のコーヒーショップでは抹茶ラテが定番…" at bounding box center [743, 323] width 953 height 152
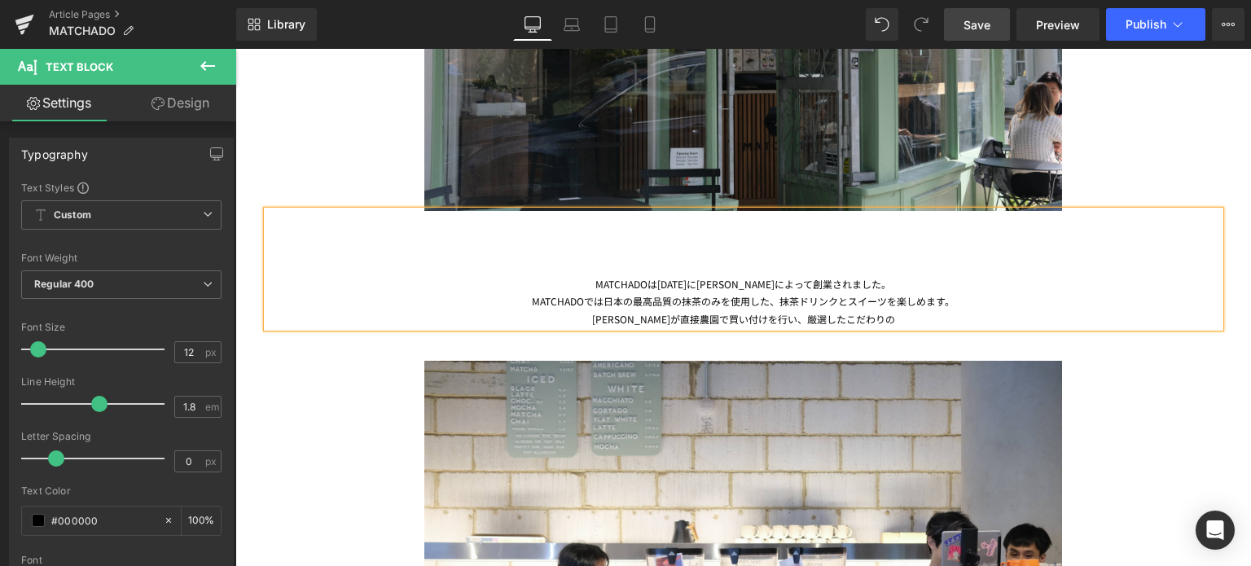
scroll to position [1115, 0]
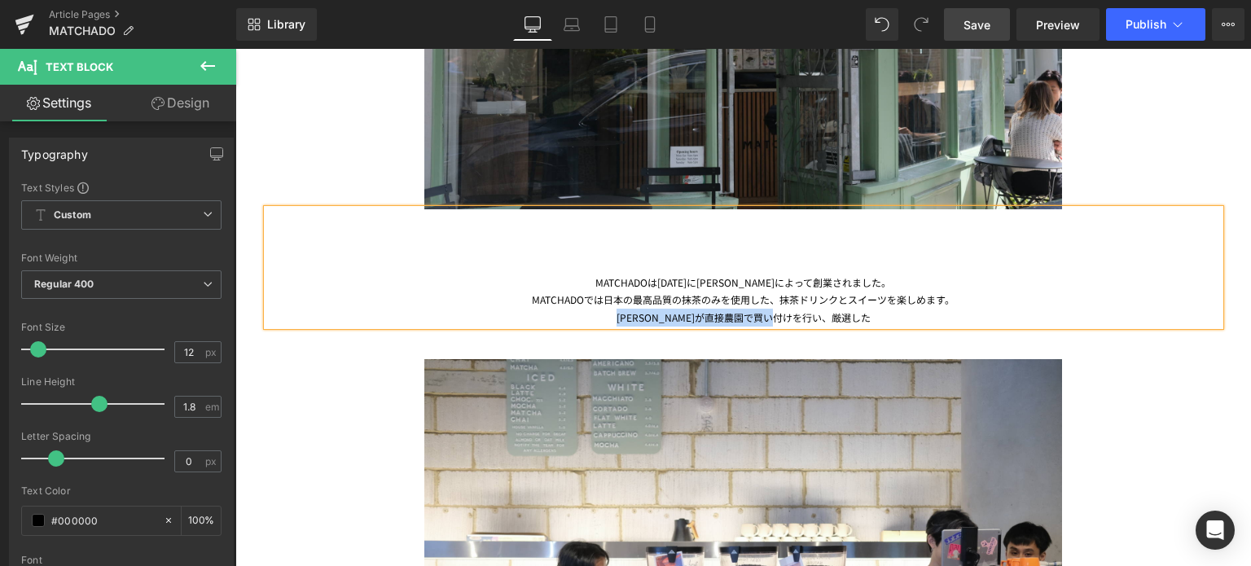
click at [636, 315] on div "[PERSON_NAME]が直接農園で買い付けを行い、厳選した" at bounding box center [743, 318] width 953 height 18
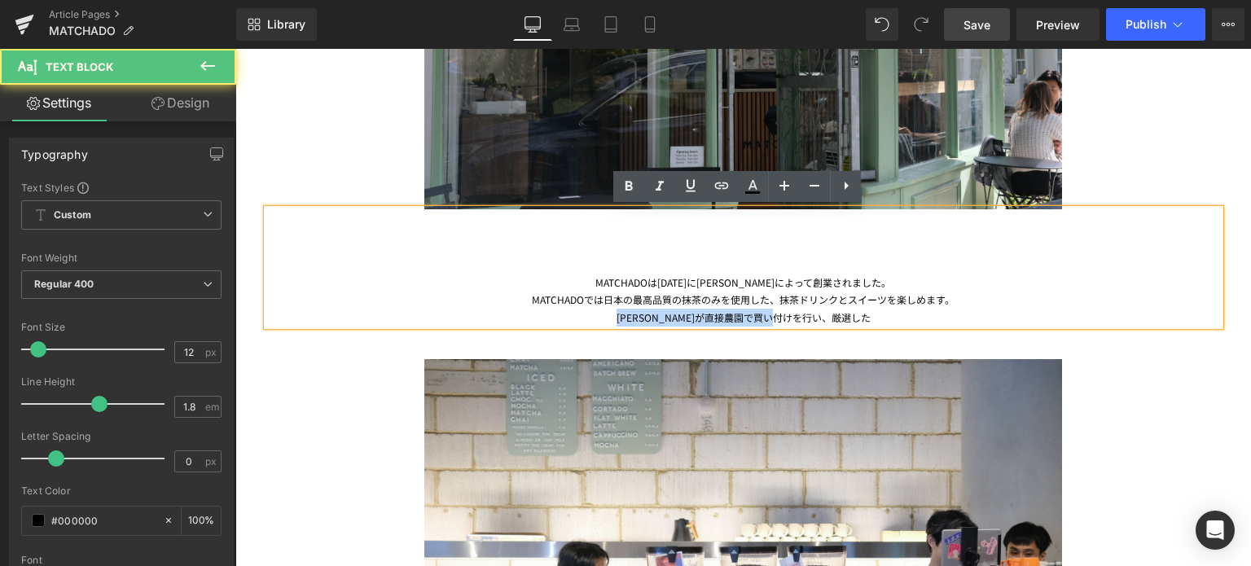
copy div "[PERSON_NAME]が直接農園で買い付けを行い、厳選した"
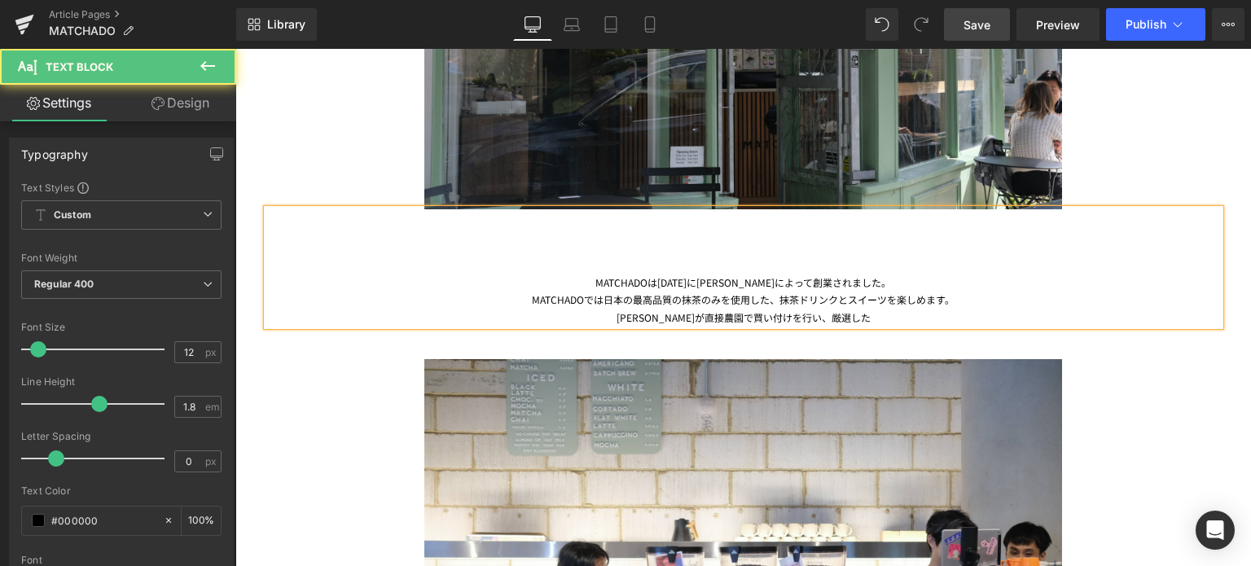
click at [596, 300] on div "MATCHADOでは日本の最高品質の抹茶のみを使用した、抹茶ドリンクとスイーツを楽しめます。" at bounding box center [743, 300] width 953 height 18
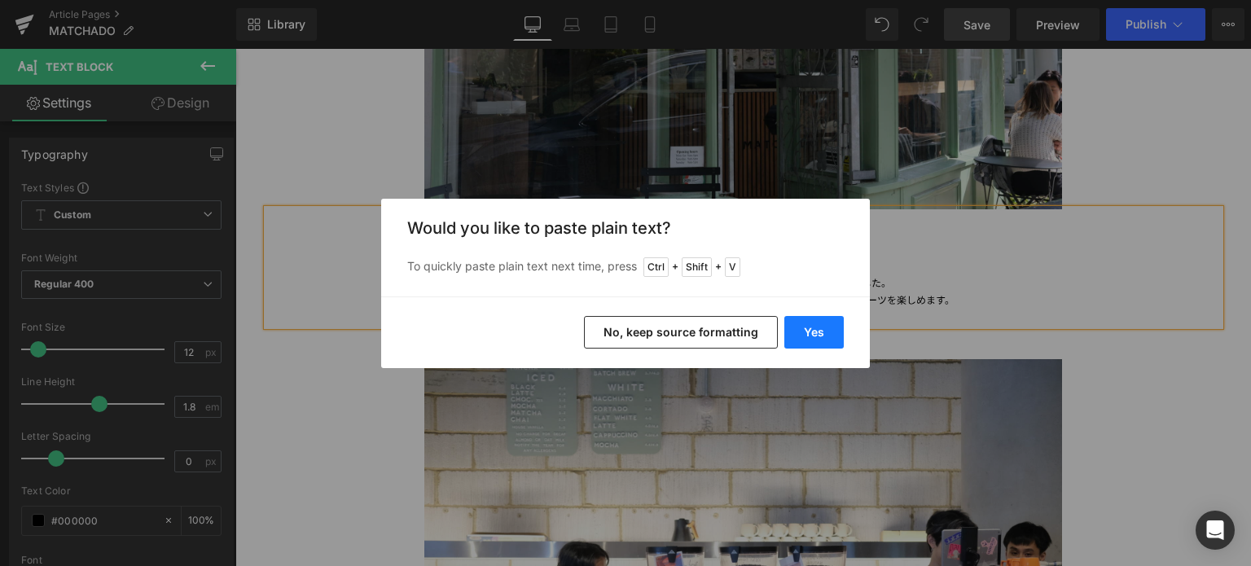
click at [820, 340] on button "Yes" at bounding box center [814, 332] width 59 height 33
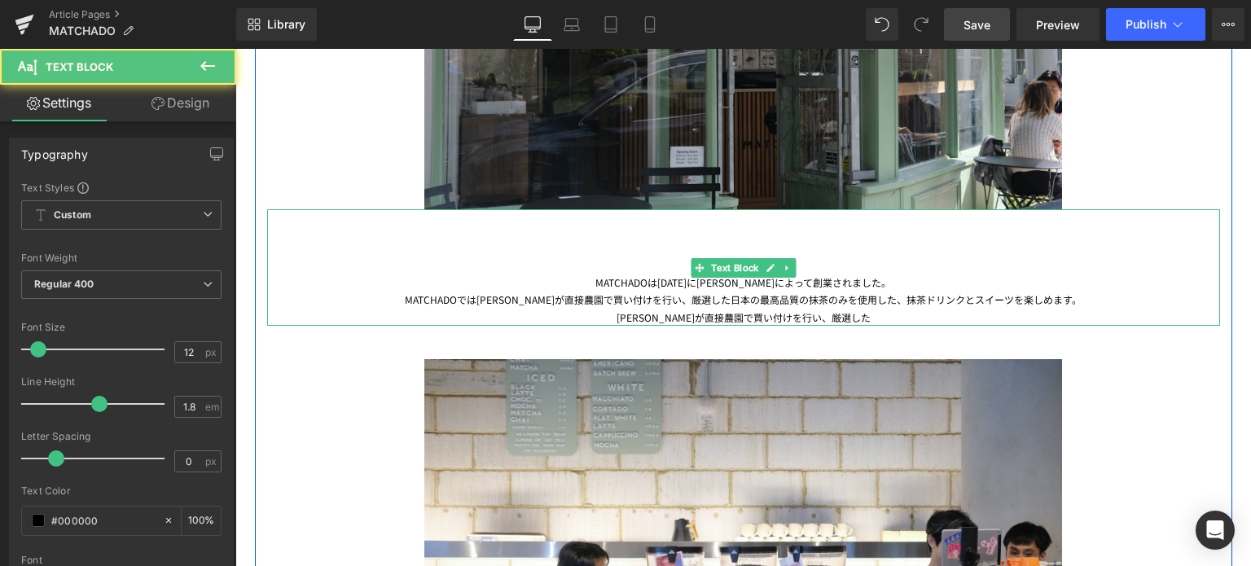
click at [698, 298] on div "MATCHADOでは[PERSON_NAME]が直接農園で買い付けを行い、厳選した日本の最高品質の抹茶のみを使用した、抹茶ドリンクとスイーツを楽しめます。" at bounding box center [743, 300] width 953 height 18
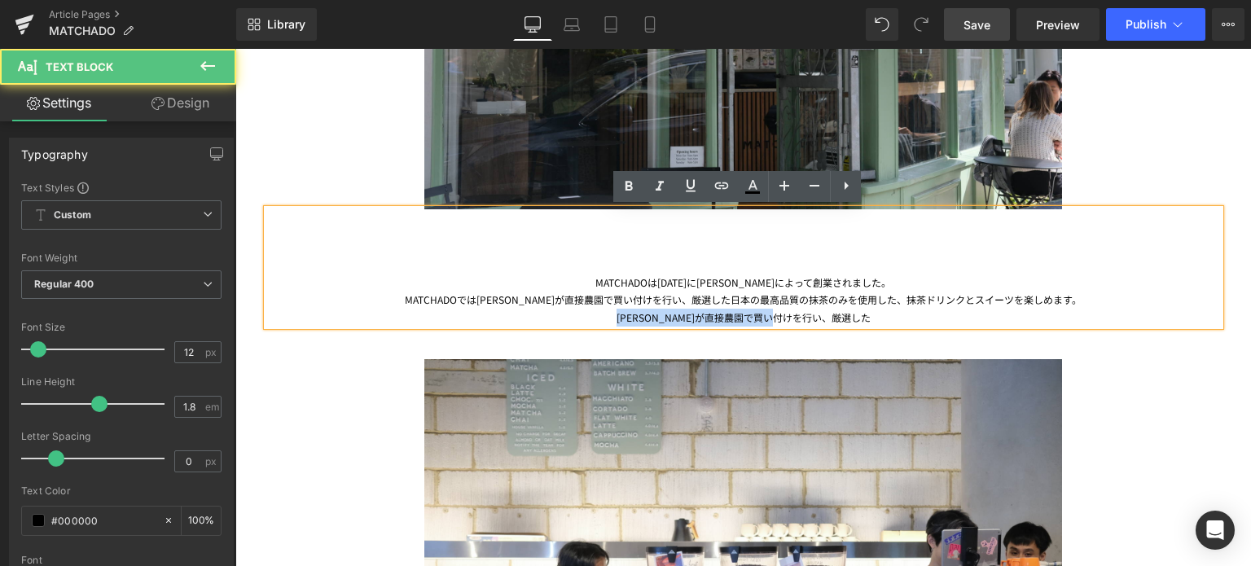
drag, startPoint x: 852, startPoint y: 315, endPoint x: 630, endPoint y: 323, distance: 222.6
click at [630, 323] on div "[PERSON_NAME]が直接農園で買い付けを行い、厳選した" at bounding box center [743, 318] width 953 height 18
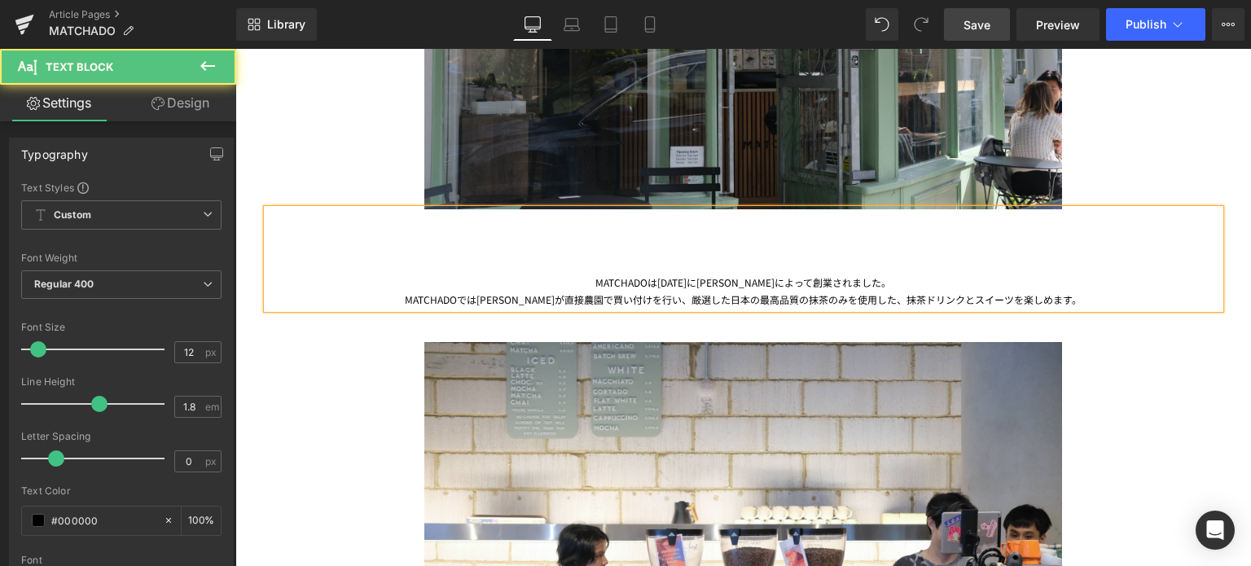
click at [698, 297] on div "MATCHADOでは[PERSON_NAME]が直接農園で買い付けを行い、厳選した日本の最高品質の抹茶のみを使用した、抹茶ドリンクとスイーツを楽しめます。" at bounding box center [743, 300] width 953 height 18
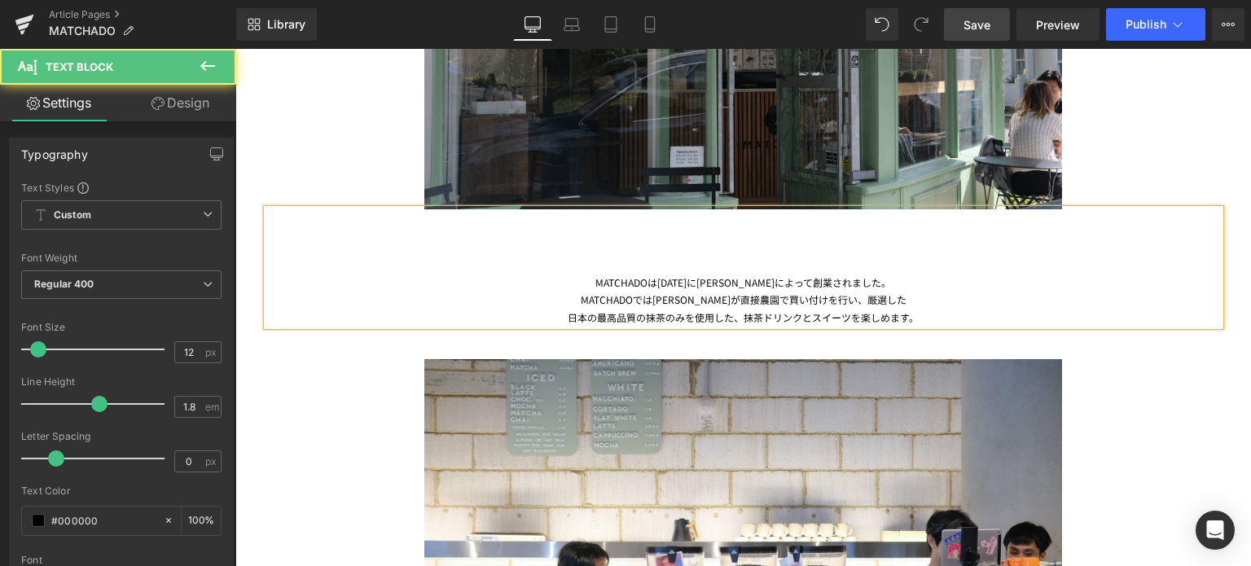
click at [875, 302] on div "MATCHADOでは[PERSON_NAME]が直接農園で買い付けを行い、厳選した" at bounding box center [743, 300] width 953 height 18
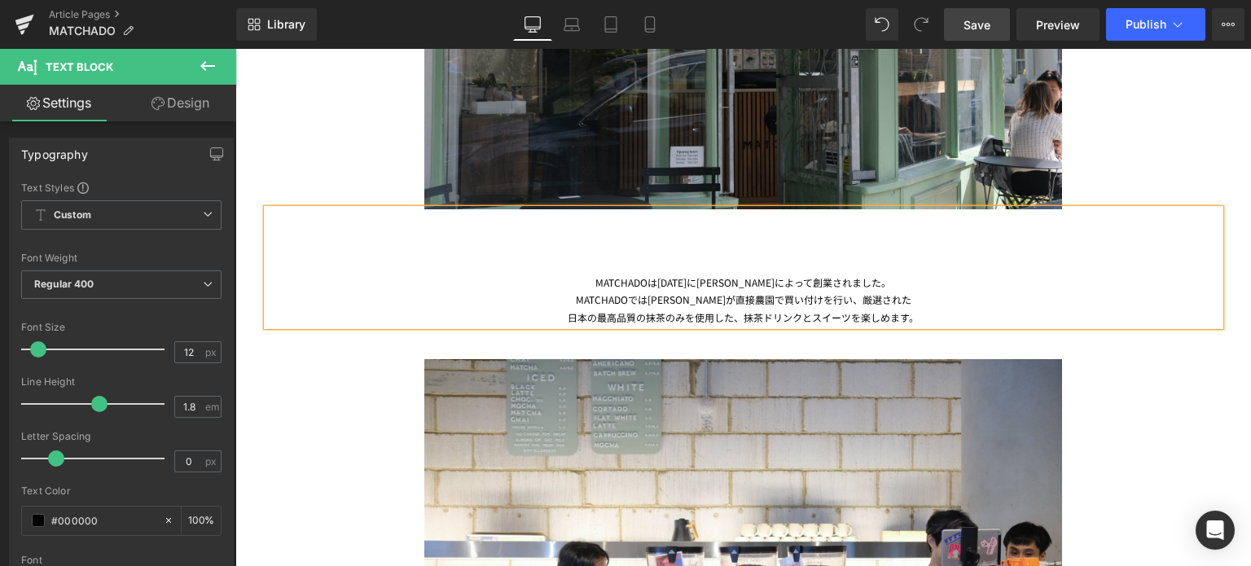
click at [931, 319] on div "日本の最高品質の抹茶のみを使用した、抹茶ドリンクとスイーツを楽しめます。" at bounding box center [743, 318] width 953 height 18
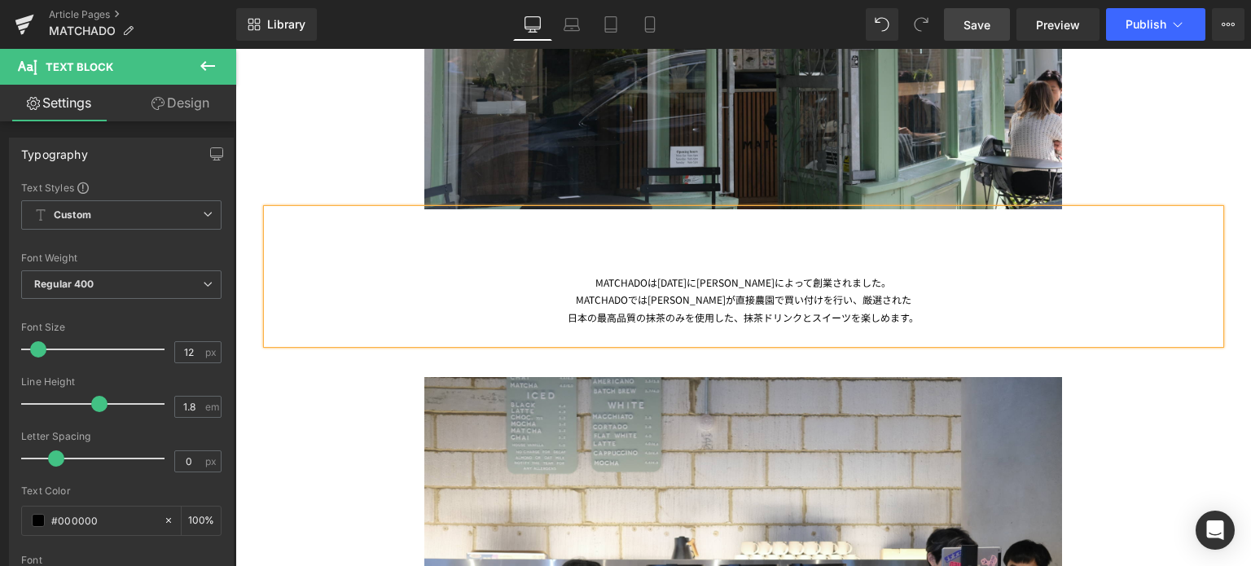
click at [740, 293] on div "MATCHADOでは[PERSON_NAME]が直接農園で買い付けを行い、厳選された" at bounding box center [743, 300] width 953 height 18
click at [942, 326] on div at bounding box center [743, 335] width 953 height 18
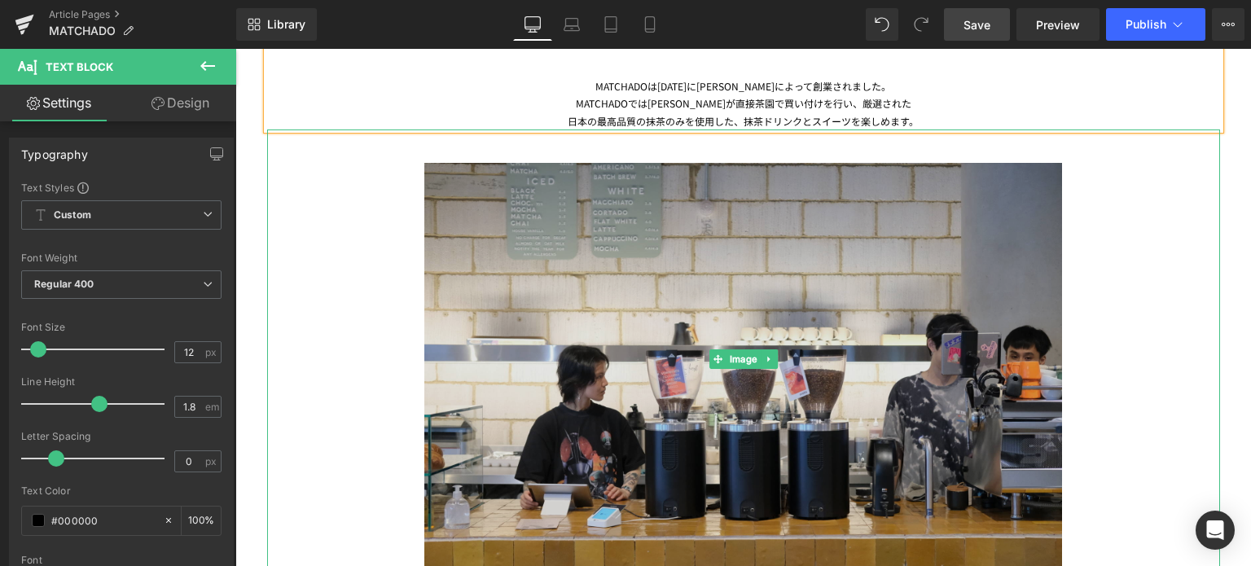
scroll to position [1312, 0]
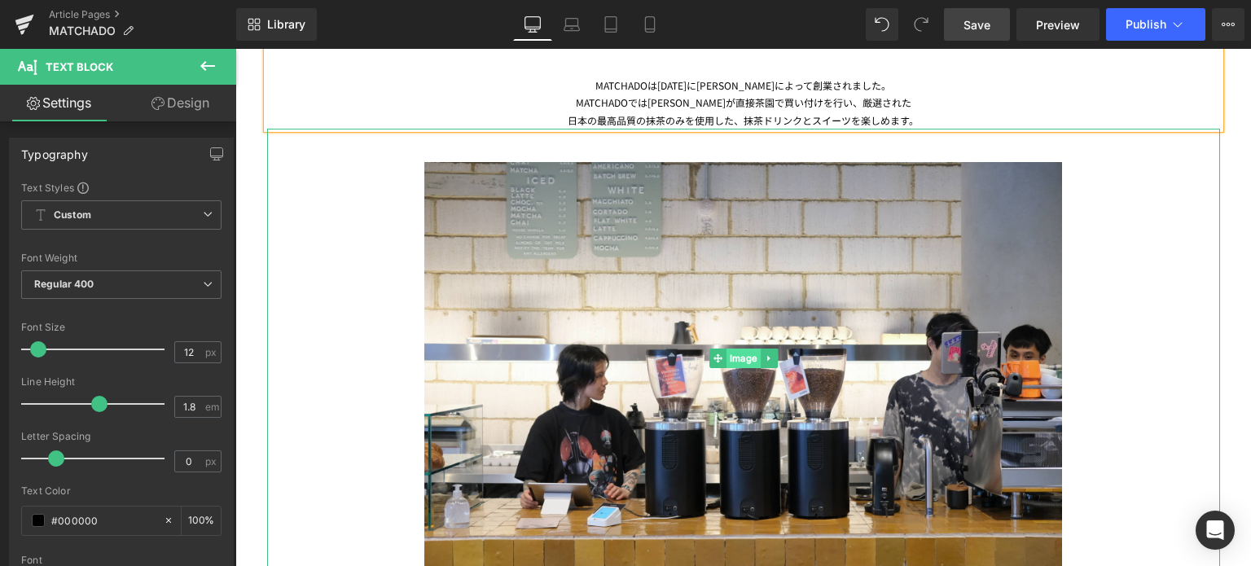
click at [740, 363] on span "Image" at bounding box center [744, 359] width 34 height 20
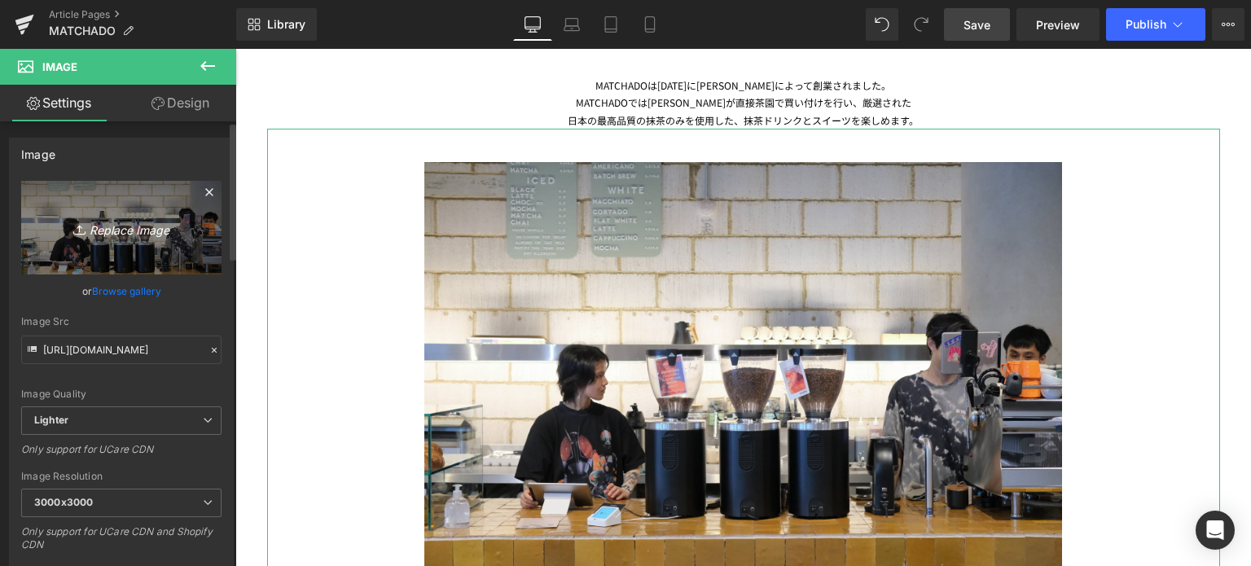
click at [106, 235] on icon "Replace Image" at bounding box center [121, 228] width 130 height 20
type input "C:\fakepath\20250707-DSCF7237.jpg"
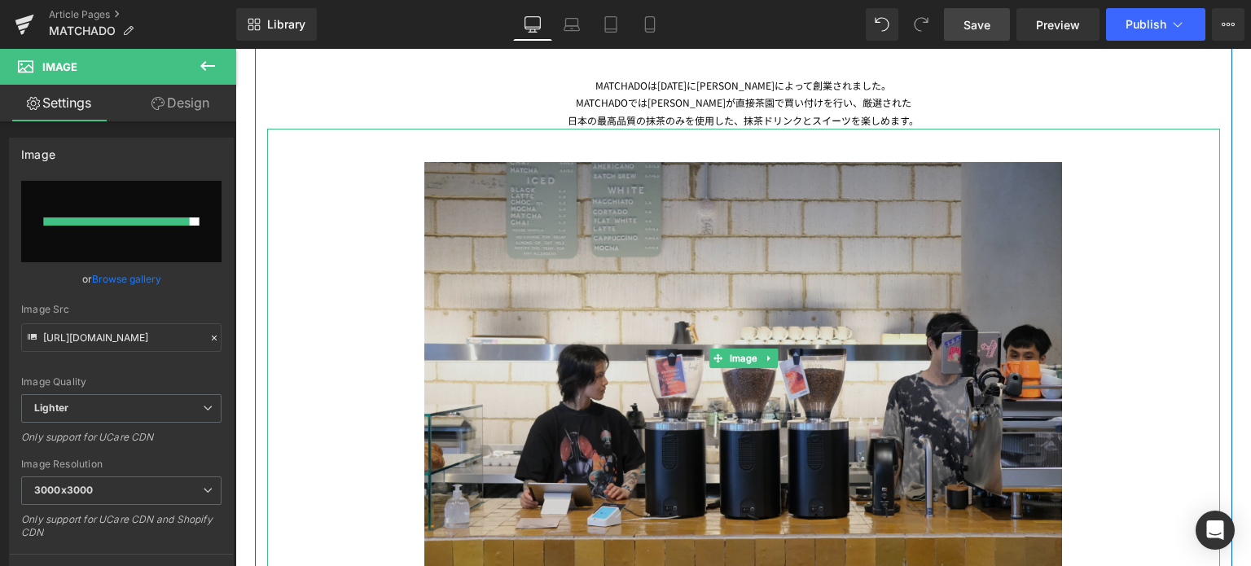
type input "[URL][DOMAIN_NAME]"
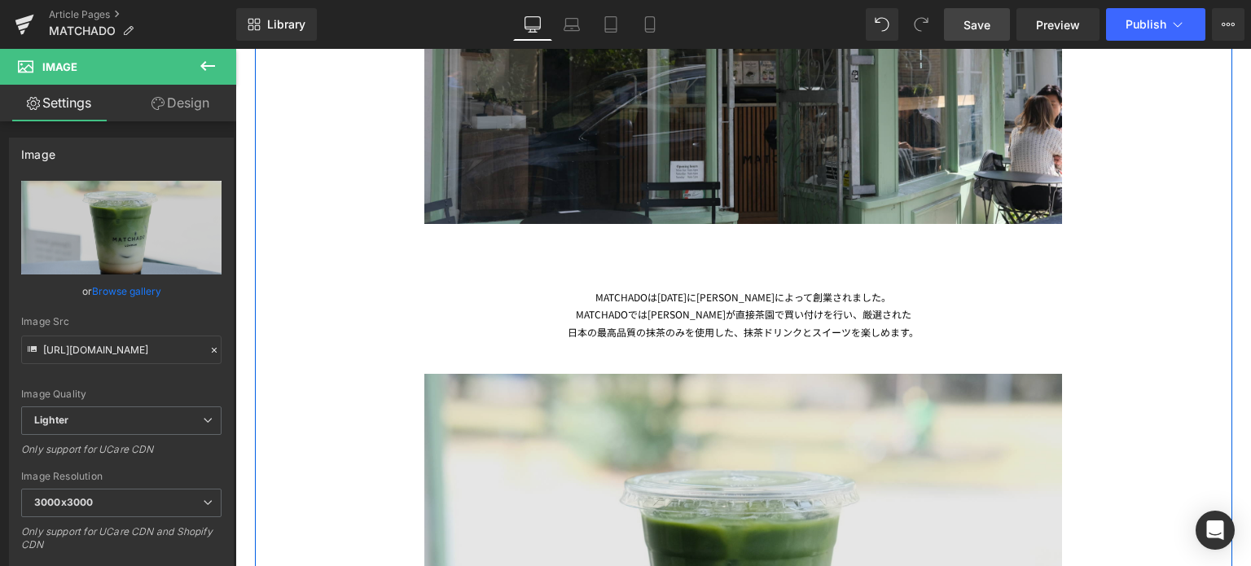
scroll to position [1102, 0]
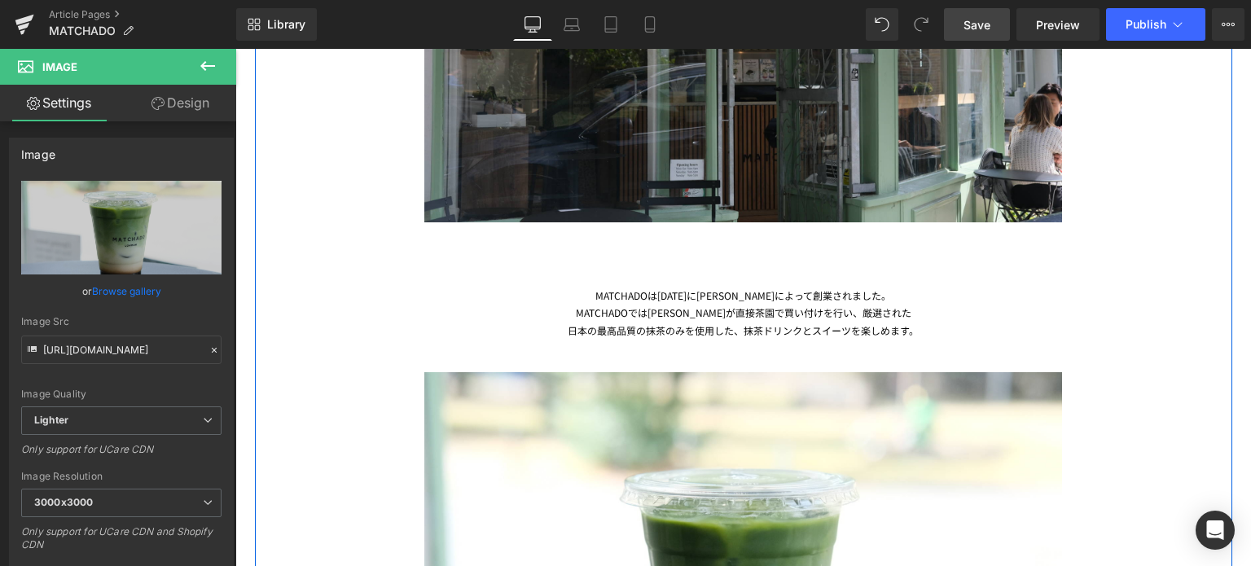
click at [654, 324] on div "日本の最高品質の抹茶のみを使用した、抹茶ドリンクとスイーツを楽しめます。" at bounding box center [743, 331] width 953 height 18
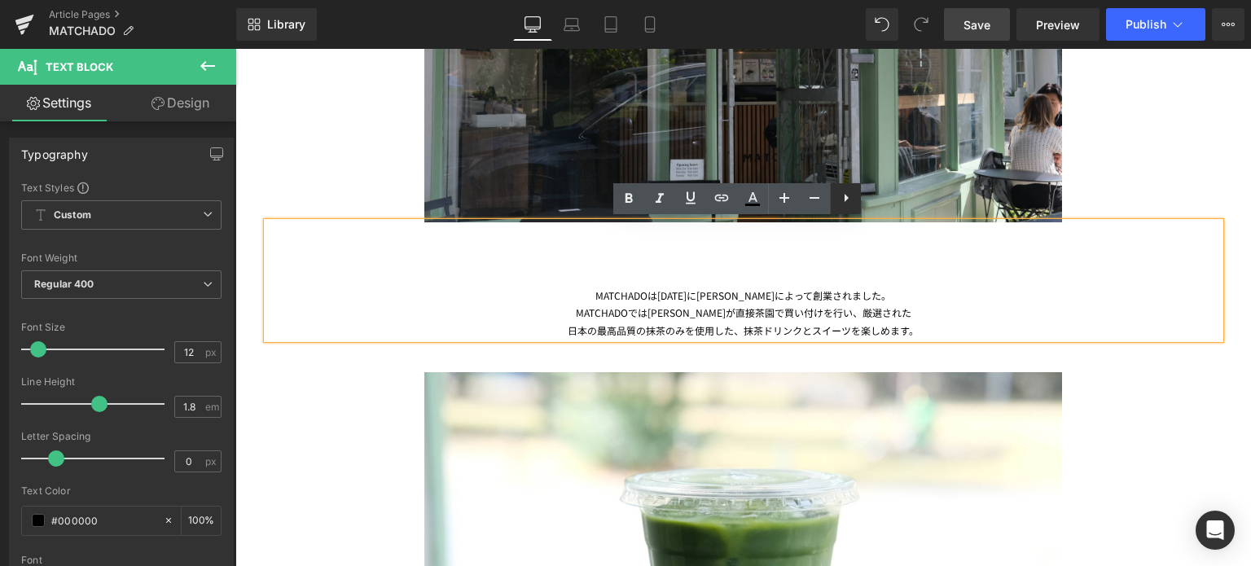
click at [840, 205] on icon at bounding box center [847, 198] width 20 height 20
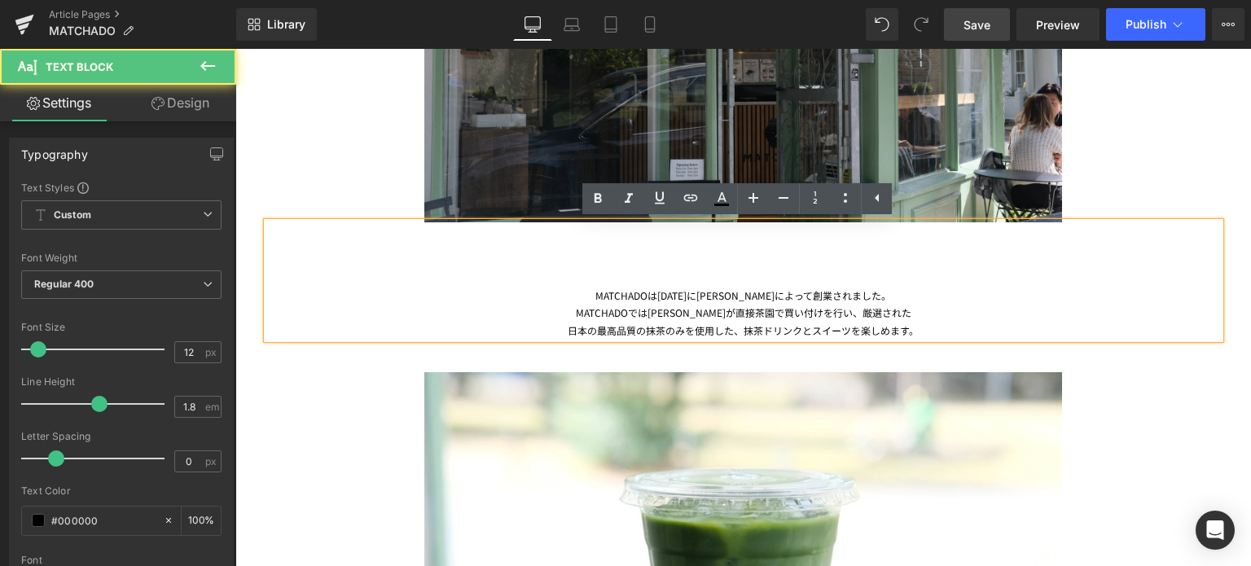
click at [598, 300] on div "MATCHADOは[DATE]に[PERSON_NAME]によって創業されました。 MATCHADOでは[PERSON_NAME]が直接茶園で買い付けを行い、…" at bounding box center [743, 280] width 953 height 117
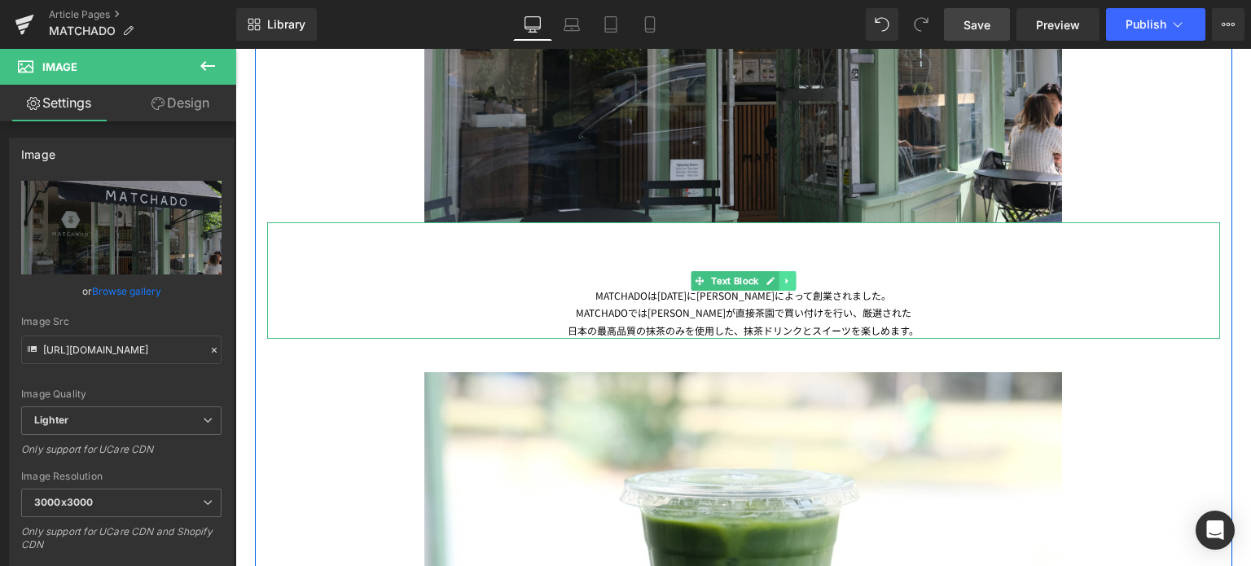
click at [785, 276] on icon at bounding box center [787, 281] width 9 height 10
click at [775, 279] on icon at bounding box center [779, 280] width 9 height 9
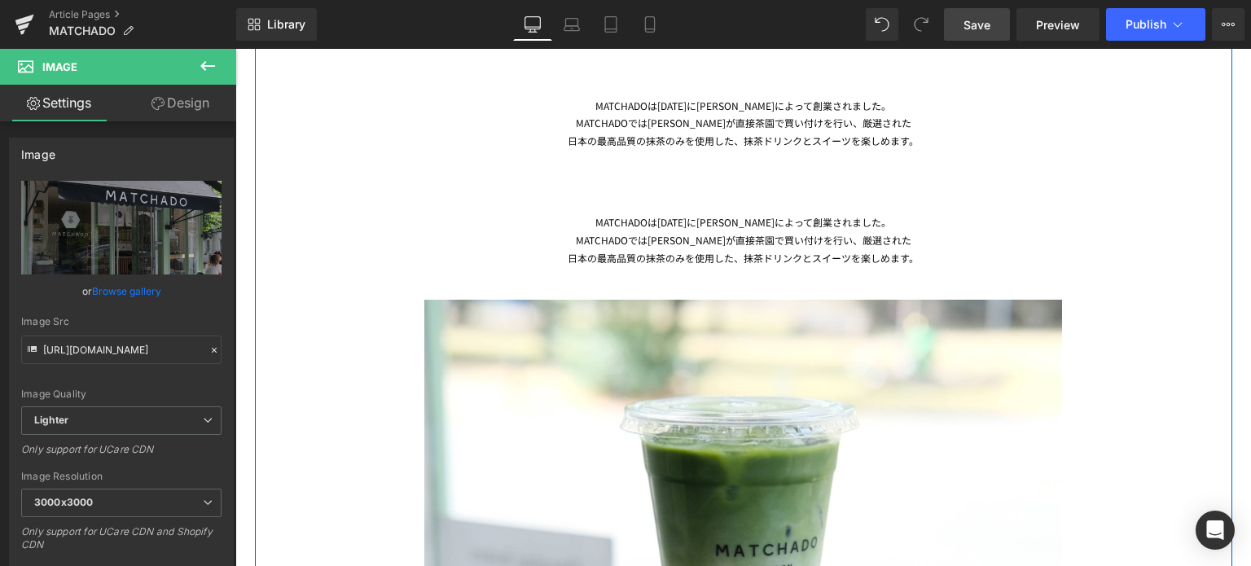
scroll to position [1294, 0]
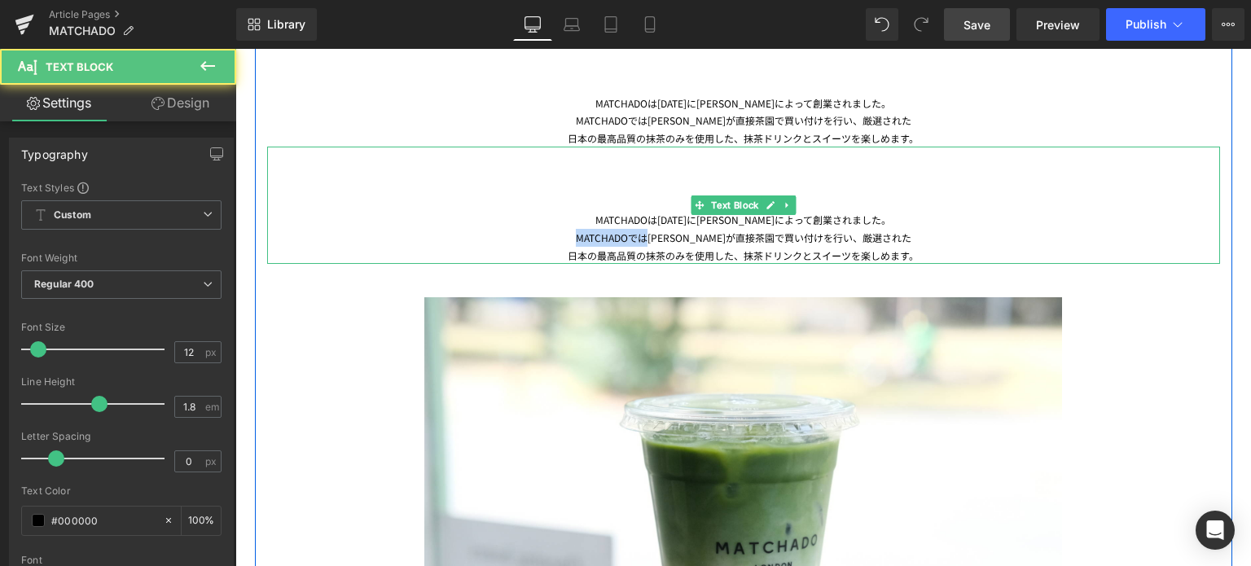
drag, startPoint x: 664, startPoint y: 239, endPoint x: 575, endPoint y: 244, distance: 88.9
click at [575, 244] on div "MATCHADOでは[PERSON_NAME]が直接茶園で買い付けを行い、厳選された" at bounding box center [743, 238] width 953 height 18
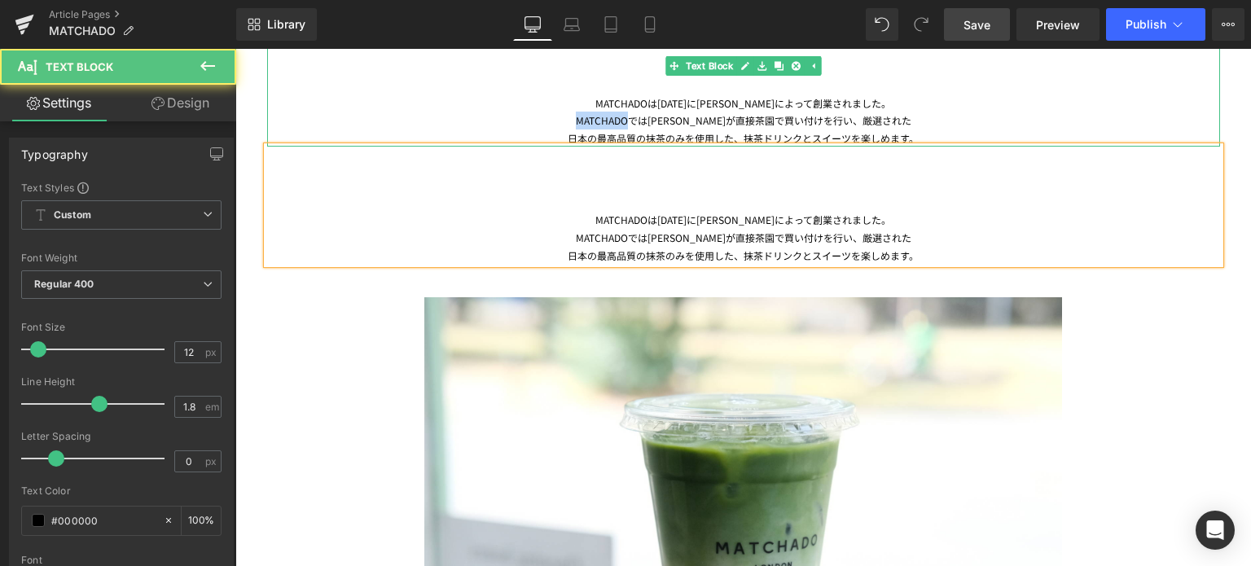
drag, startPoint x: 646, startPoint y: 121, endPoint x: 575, endPoint y: 117, distance: 71.0
click at [575, 117] on div "MATCHADOでは[PERSON_NAME]が直接茶園で買い付けを行い、厳選された" at bounding box center [743, 121] width 953 height 18
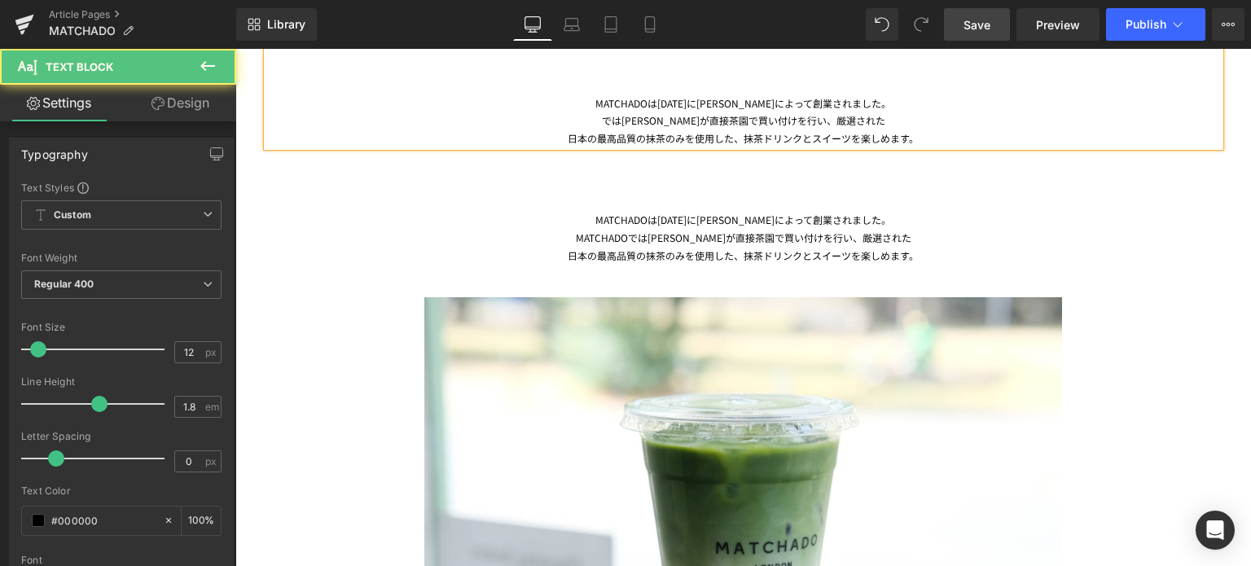
click at [640, 120] on div "では[PERSON_NAME]が直接茶園で買い付けを行い、厳選された" at bounding box center [743, 121] width 953 height 18
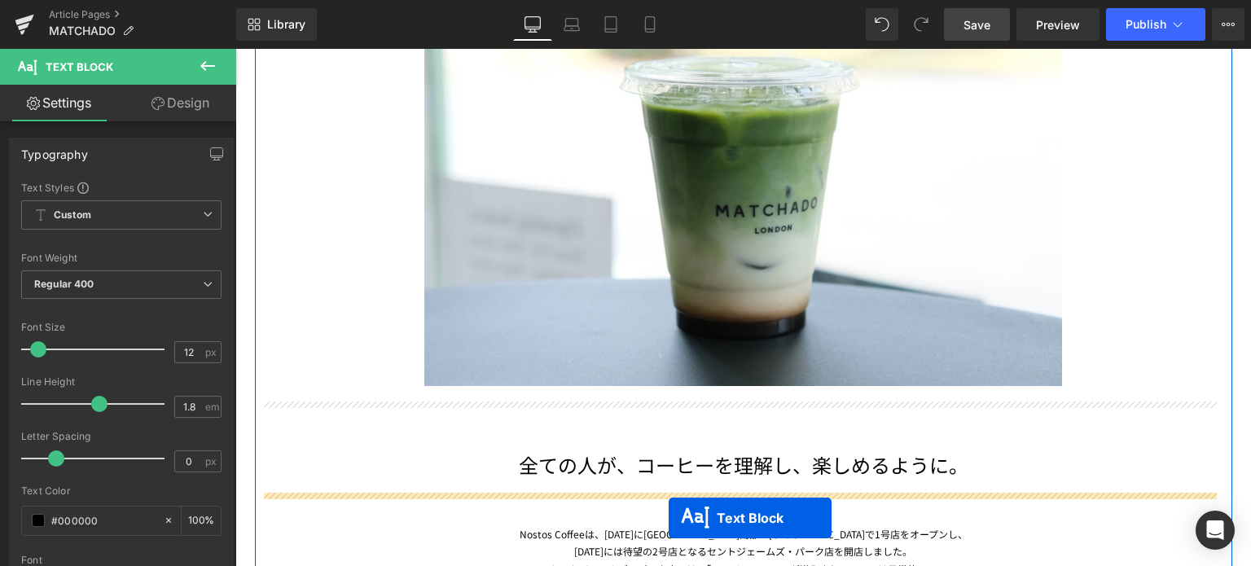
scroll to position [1652, 0]
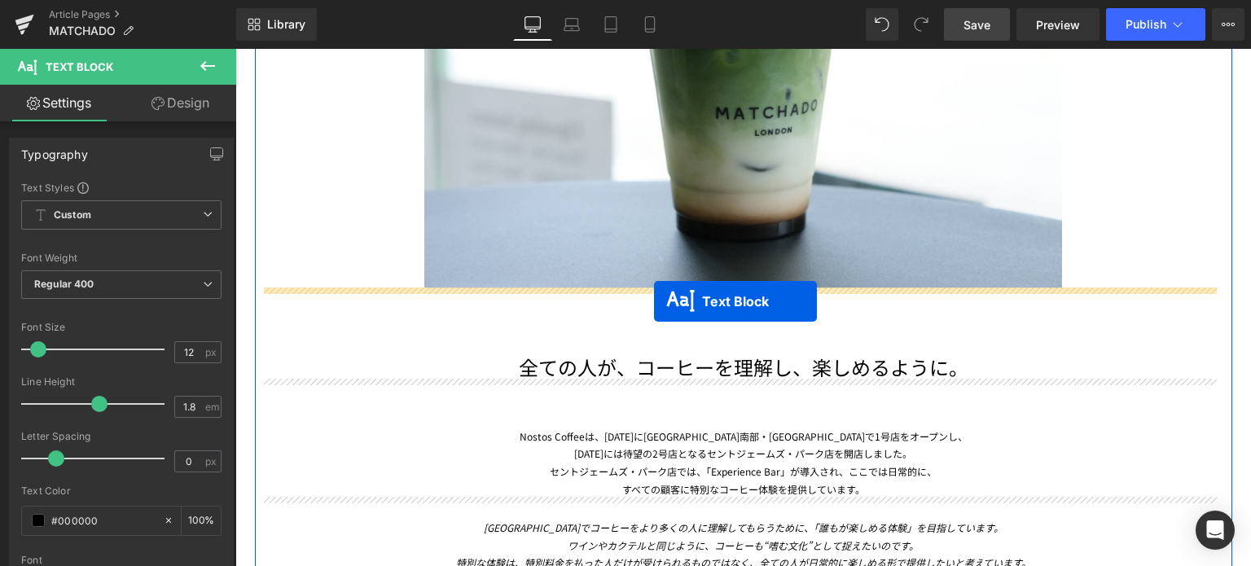
drag, startPoint x: 693, startPoint y: 201, endPoint x: 654, endPoint y: 301, distance: 107.3
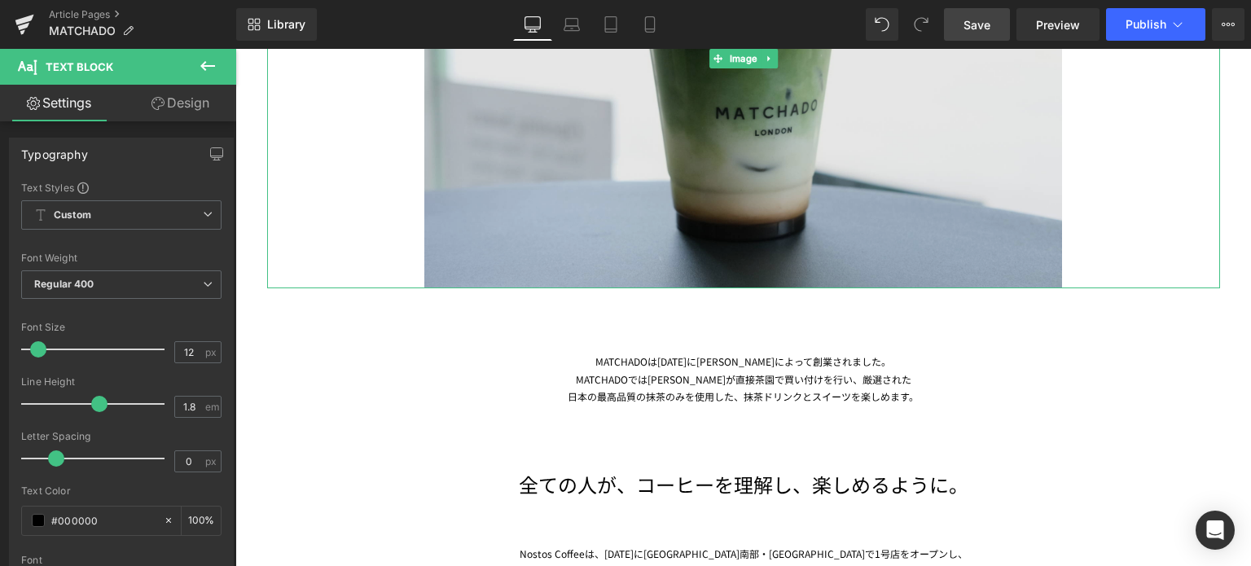
scroll to position [1589, 0]
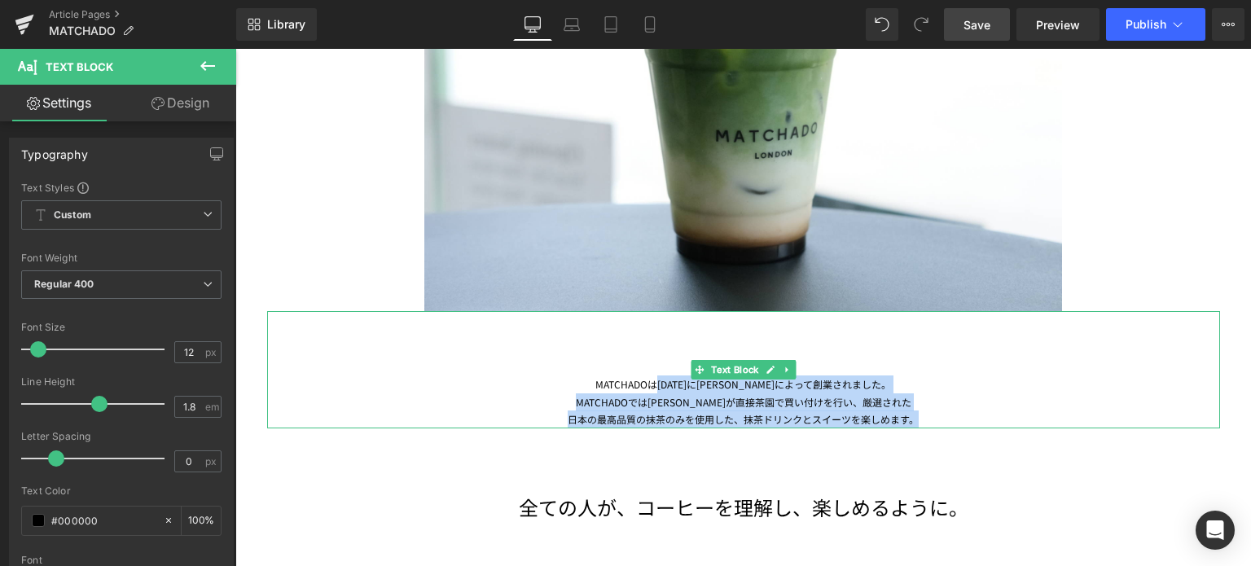
drag, startPoint x: 920, startPoint y: 418, endPoint x: 656, endPoint y: 381, distance: 266.5
click at [656, 381] on div "MATCHADOは[DATE]に[PERSON_NAME]によって創業されました。 MATCHADOでは[PERSON_NAME]が直接茶園で買い付けを行い、…" at bounding box center [743, 369] width 953 height 117
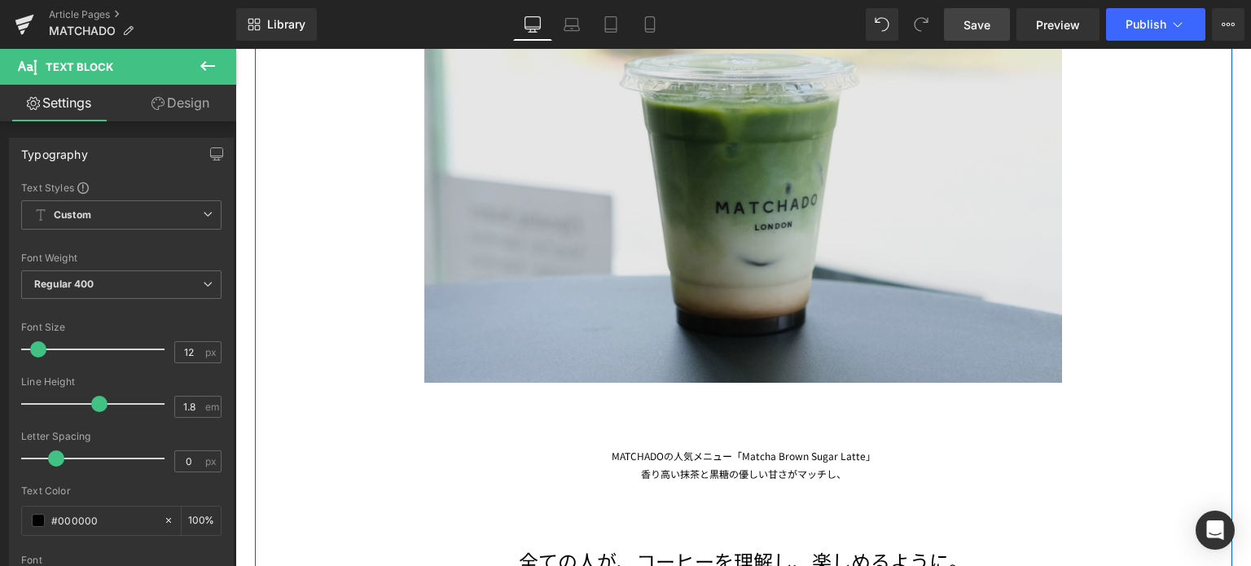
scroll to position [1515, 0]
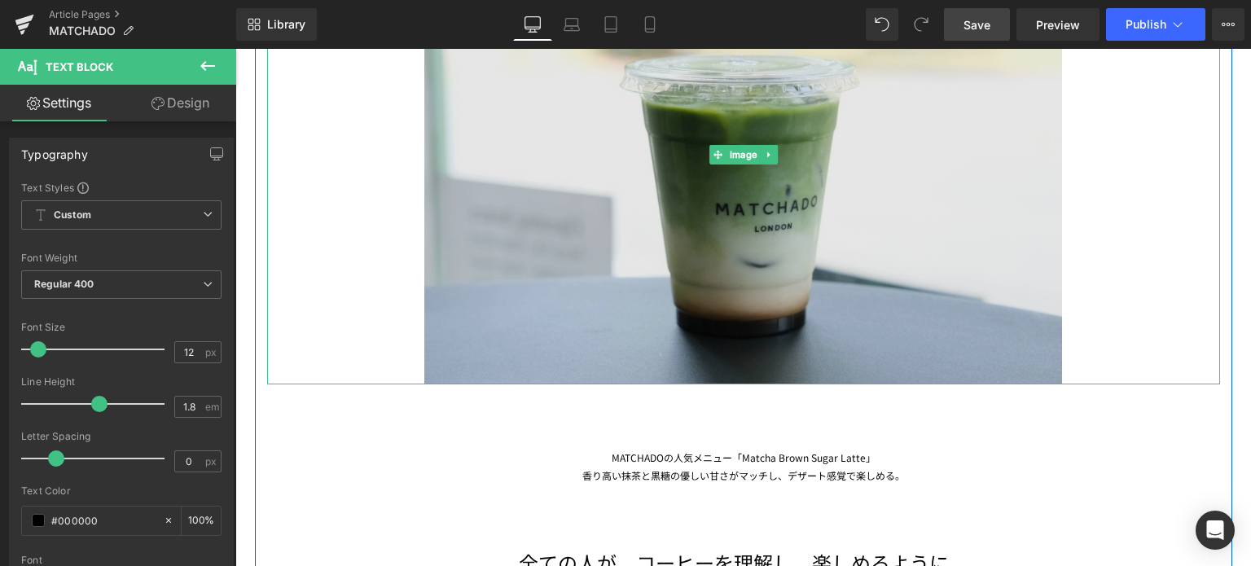
click at [603, 355] on img at bounding box center [743, 155] width 639 height 460
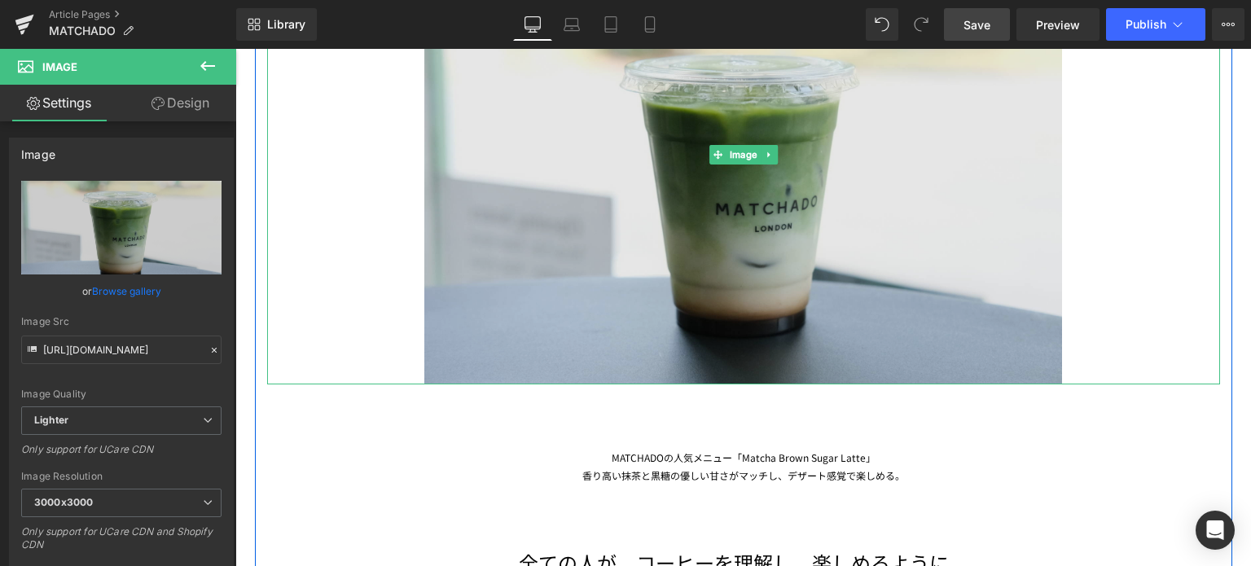
scroll to position [1545, 0]
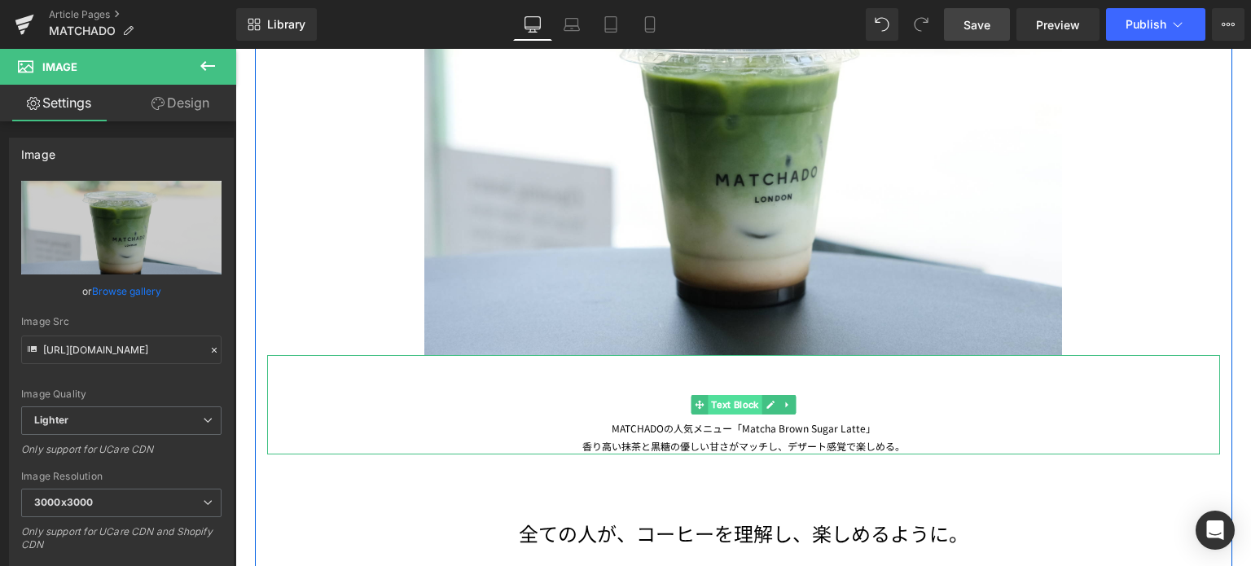
click at [725, 401] on span "Text Block" at bounding box center [735, 405] width 54 height 20
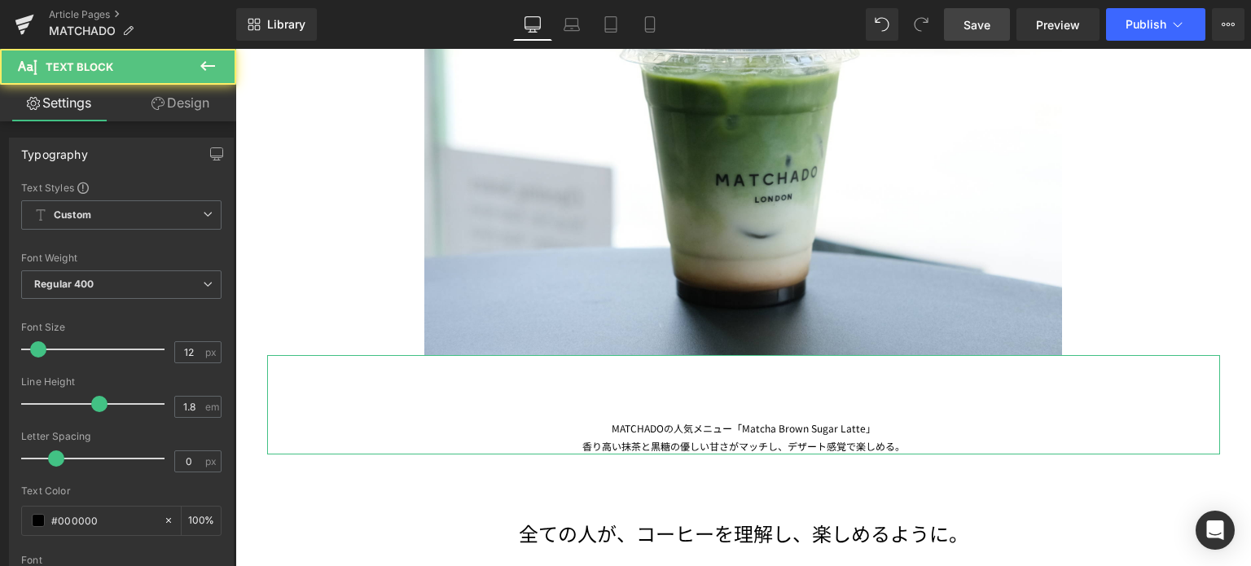
click at [199, 103] on link "Design" at bounding box center [180, 103] width 118 height 37
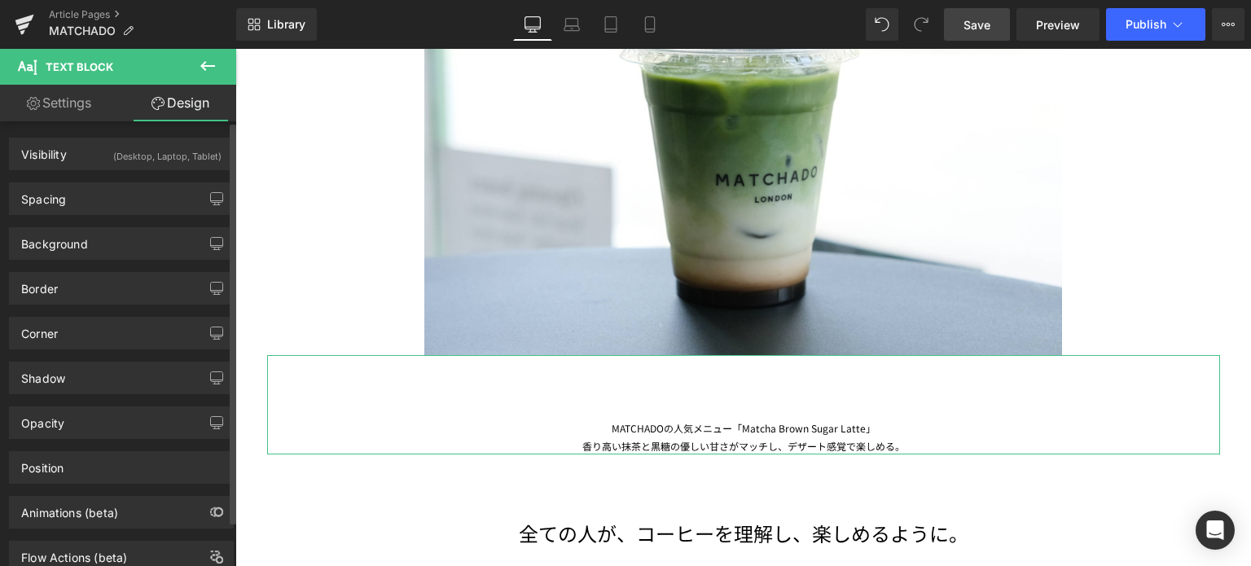
type input "0"
type input "79"
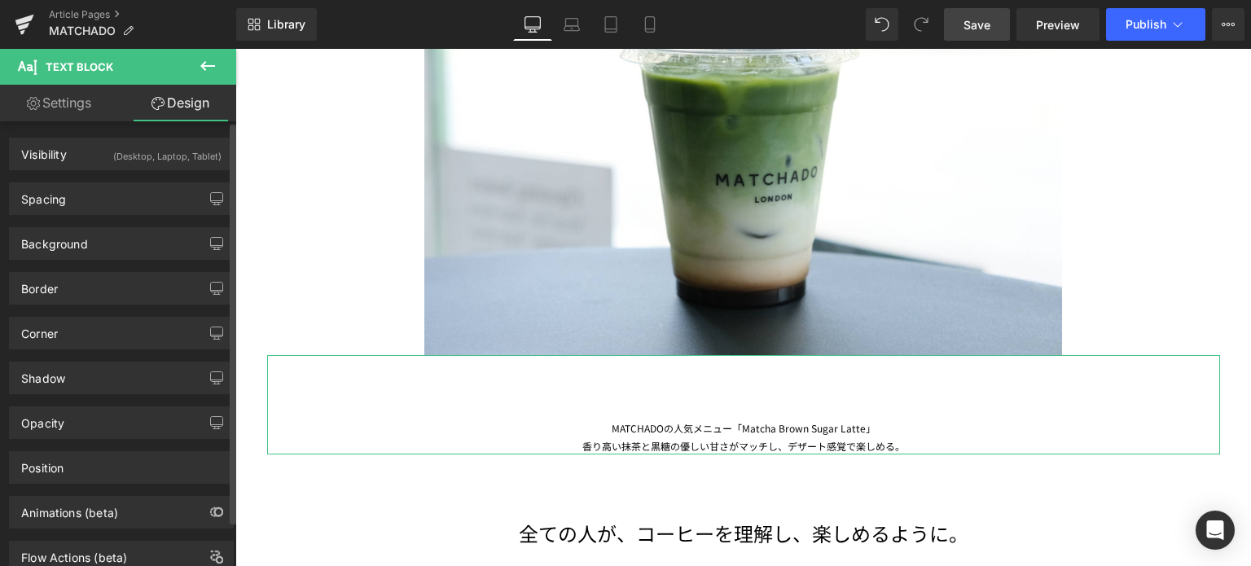
type input "0"
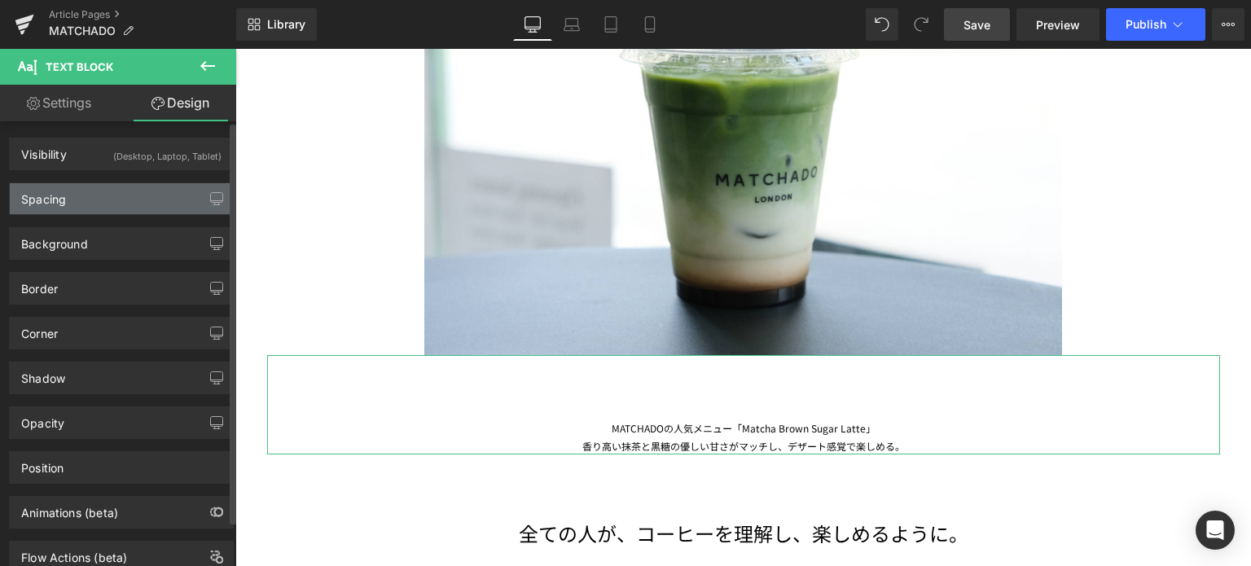
click at [117, 201] on div "Spacing" at bounding box center [121, 198] width 223 height 31
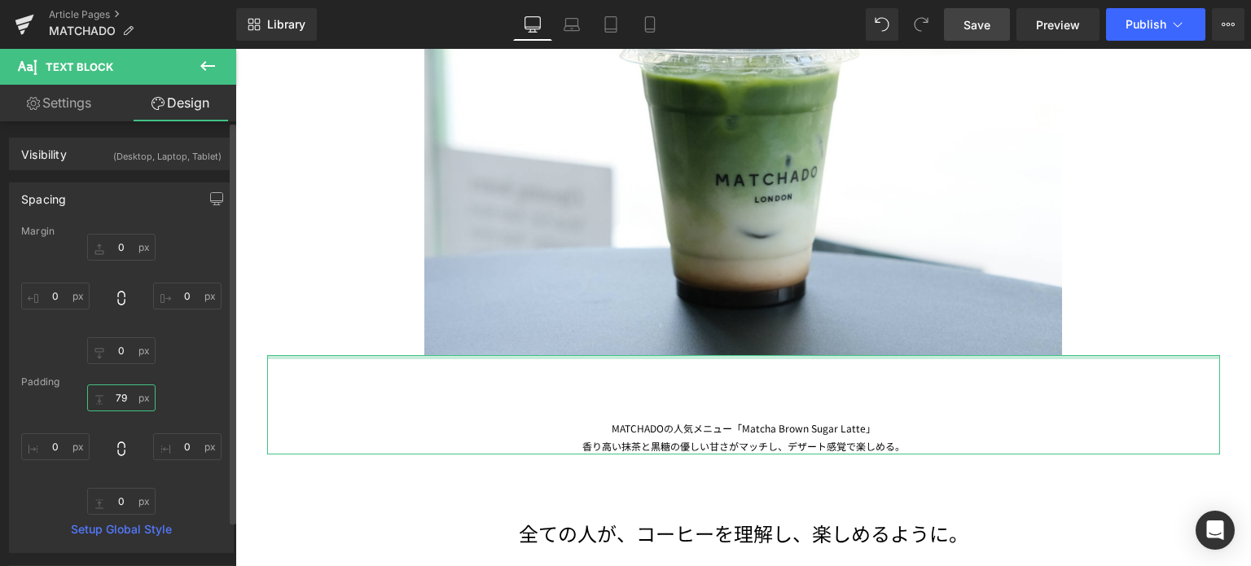
click at [124, 398] on input "79" at bounding box center [121, 398] width 68 height 27
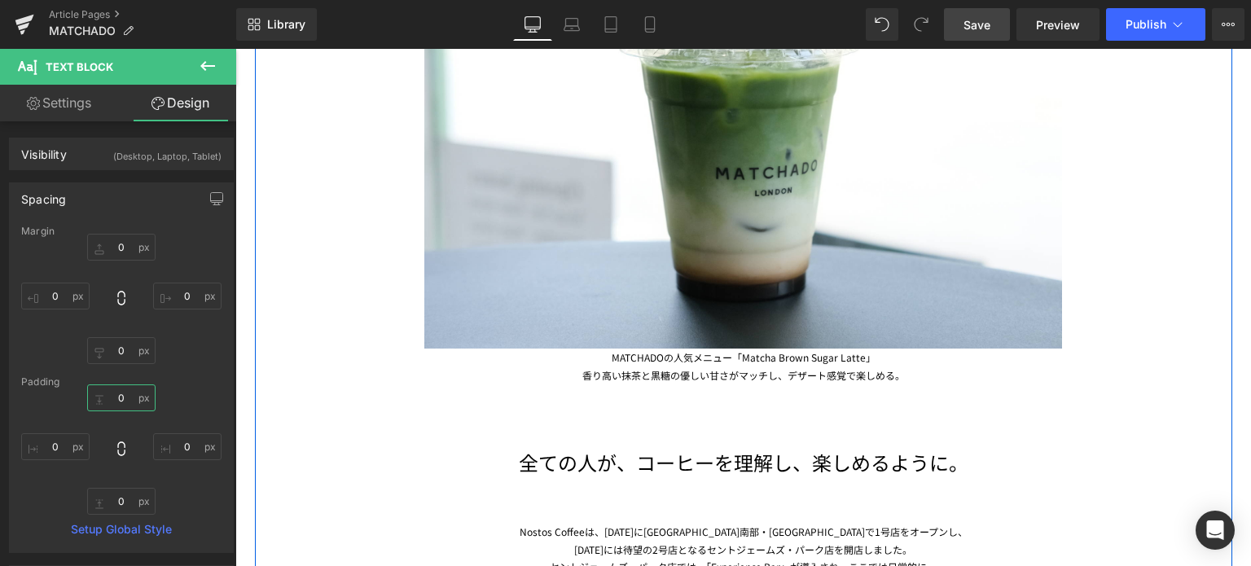
scroll to position [1638, 0]
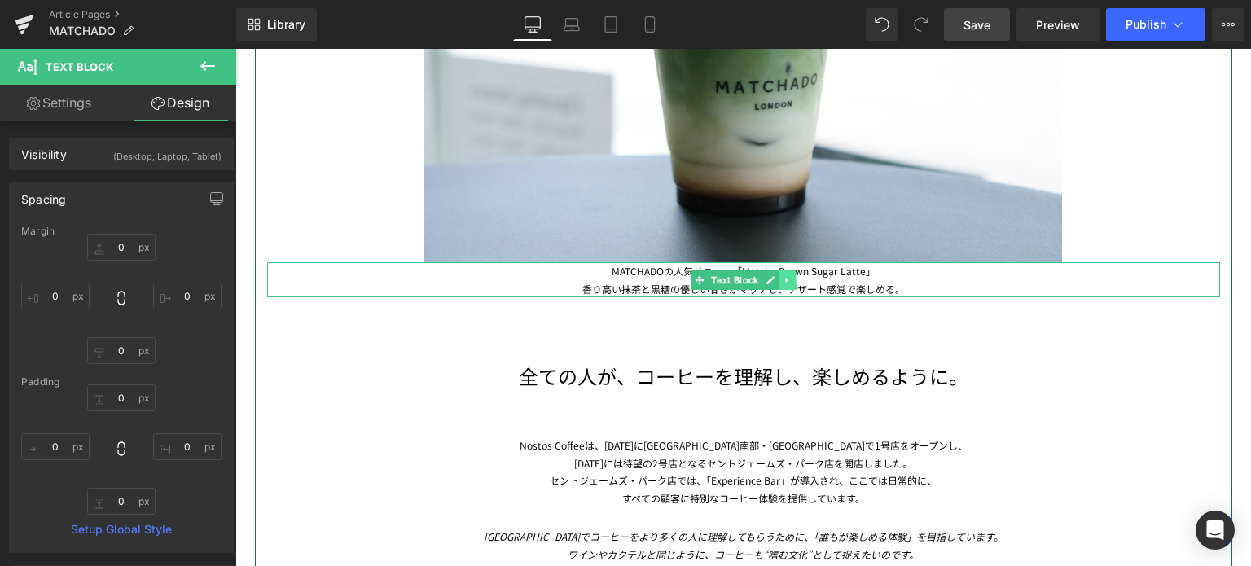
click at [785, 283] on icon at bounding box center [787, 280] width 9 height 10
click at [775, 280] on icon at bounding box center [779, 279] width 9 height 9
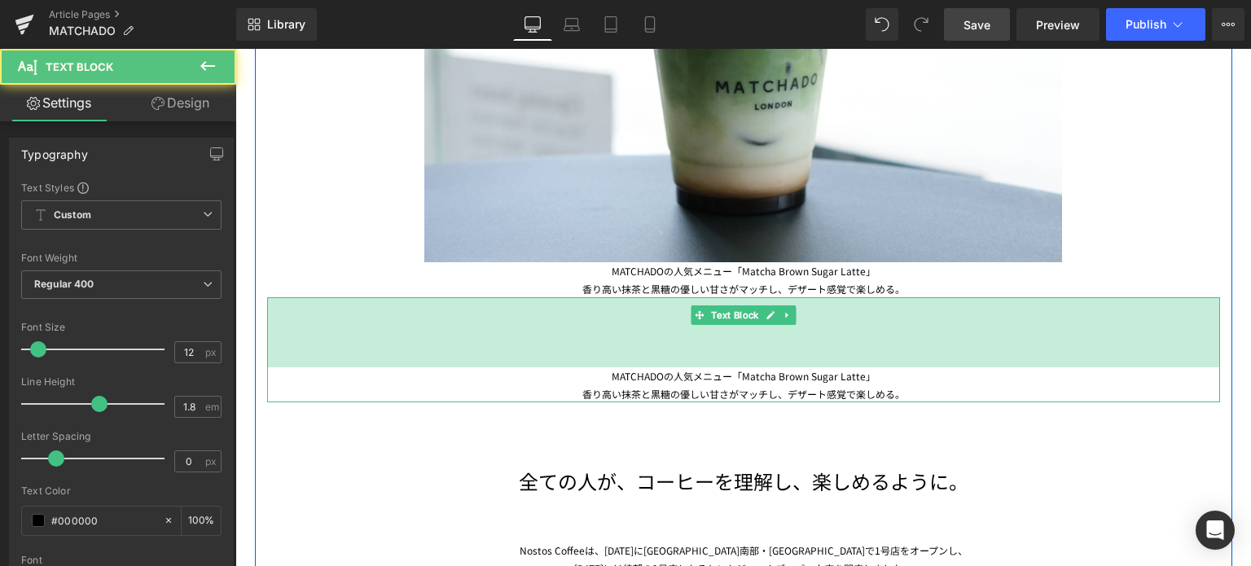
drag, startPoint x: 512, startPoint y: 297, endPoint x: 512, endPoint y: 367, distance: 70.1
click at [512, 367] on div "MATCHADOの人気メニュー「Matcha Brown Sugar Latte」 香り高い抹茶と黒糖の優しい甘さがマッチし、デザート感覚で楽しめる。 Tex…" at bounding box center [743, 349] width 953 height 105
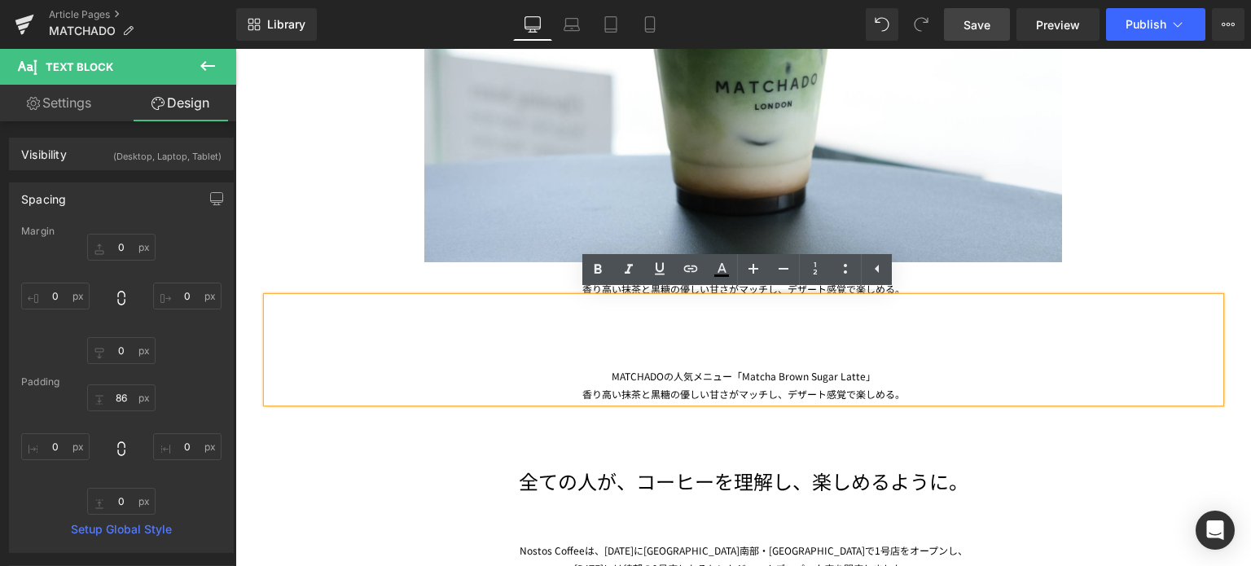
click at [901, 388] on div "香り高い抹茶と黒糖の優しい甘さがマッチし、デザート感覚で楽しめる。" at bounding box center [743, 394] width 953 height 18
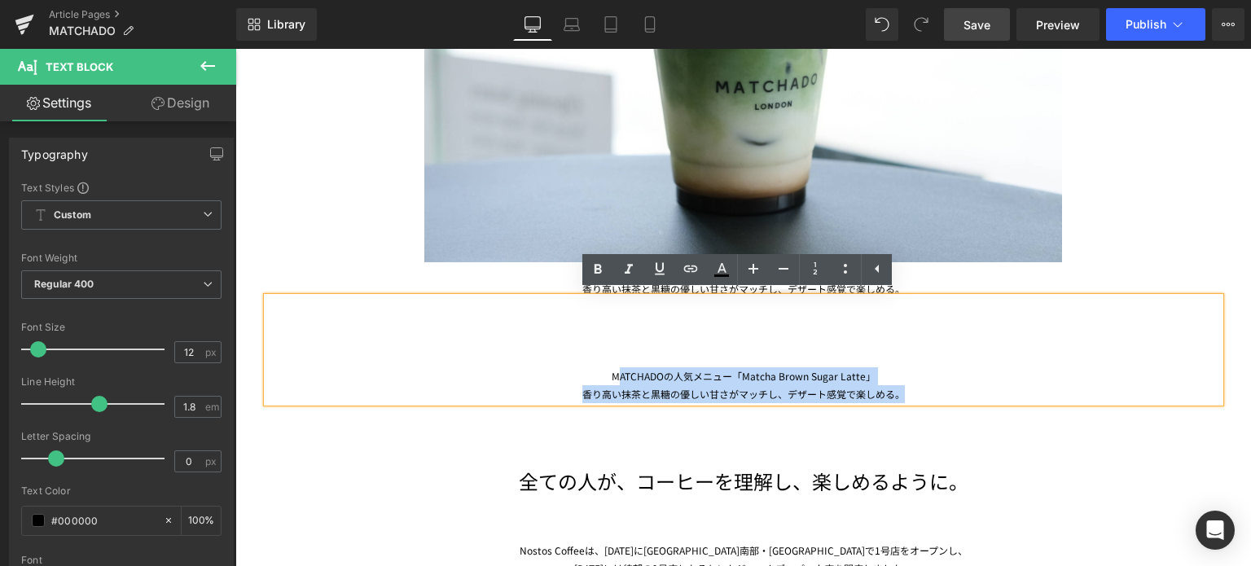
drag, startPoint x: 901, startPoint y: 388, endPoint x: 616, endPoint y: 371, distance: 285.7
click at [616, 371] on div "MATCHADOの人気メニュー「Matcha Brown Sugar Latte」 香り高い抹茶と黒糖の優しい甘さがマッチし、デザート感覚で楽しめる。" at bounding box center [743, 349] width 953 height 105
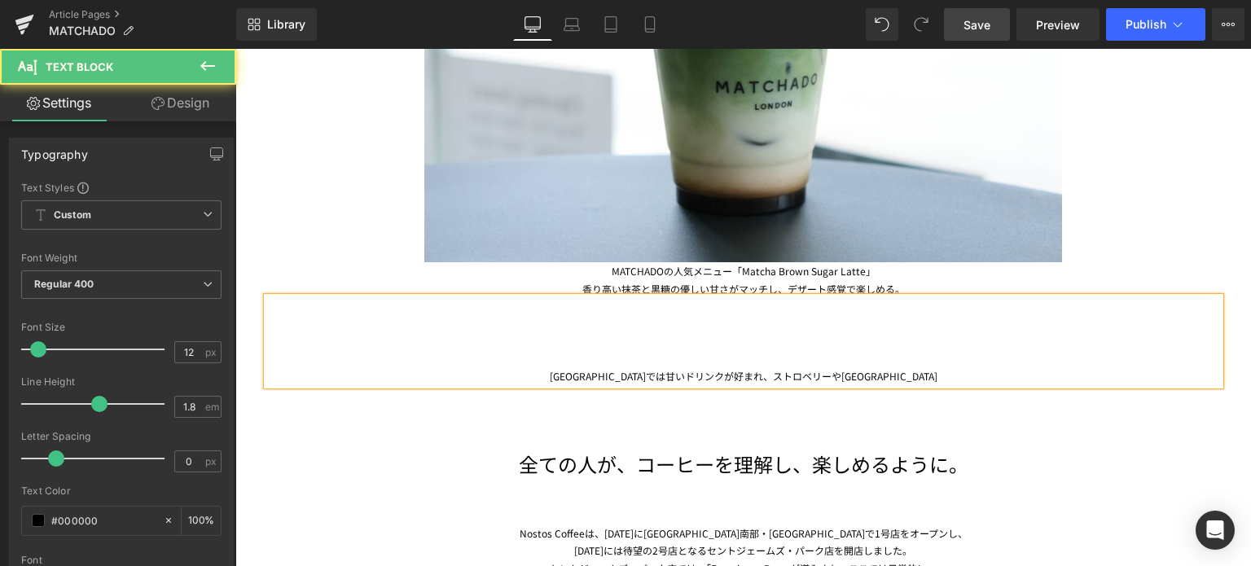
click at [671, 375] on div "[GEOGRAPHIC_DATA]では甘いドリンクが好まれ、ストロベリーや[GEOGRAPHIC_DATA]" at bounding box center [743, 341] width 953 height 88
click at [895, 383] on div "[GEOGRAPHIC_DATA]では甘い抹茶ドリンクが好まれ、ストロベリーやマンゴー" at bounding box center [743, 341] width 953 height 88
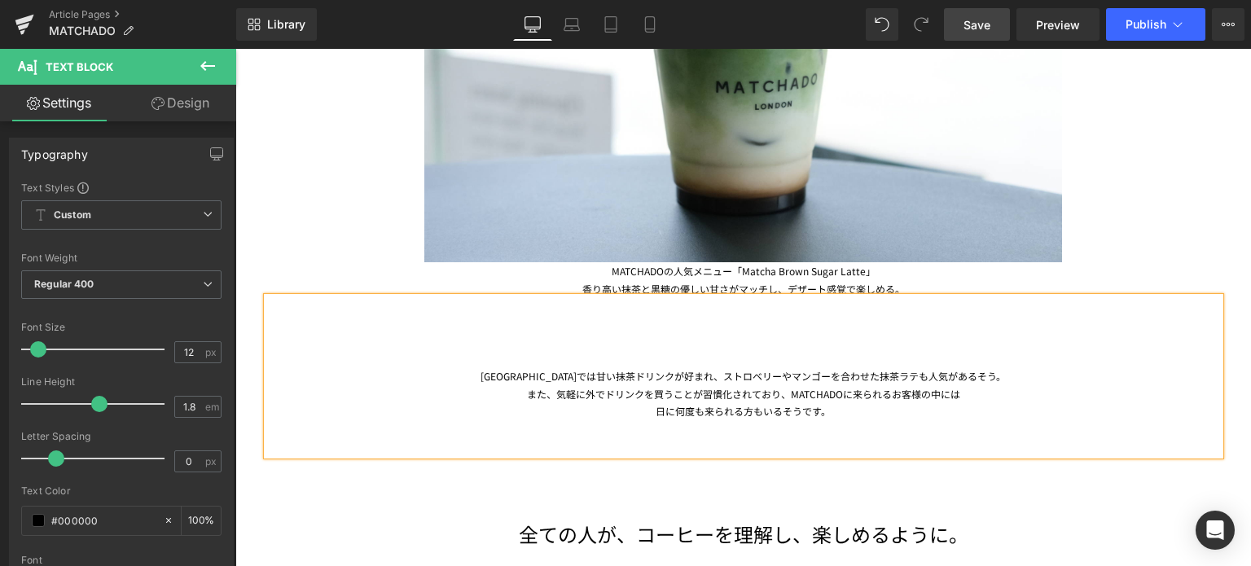
click at [643, 410] on div "日に何度も来られる方もいるそうです。" at bounding box center [743, 411] width 953 height 18
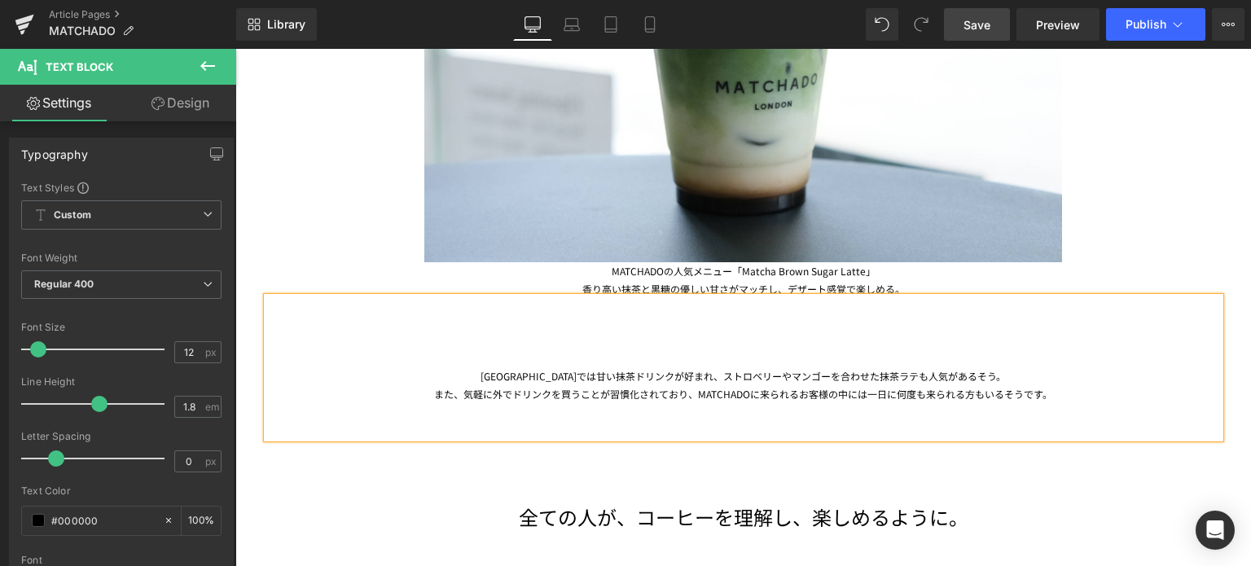
click at [1073, 386] on div "また、気軽に外でドリンクを買うことが習慣化されており、MATCHADOに来られるお客様の中には 一日に何度も来られる方もいるそうです。" at bounding box center [743, 394] width 953 height 18
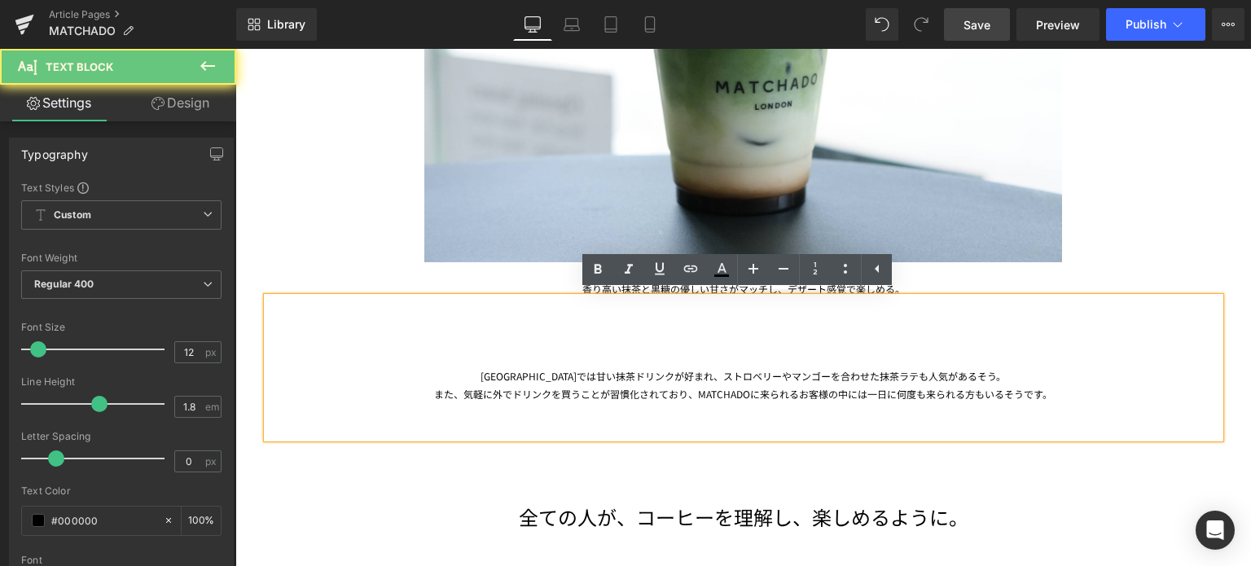
click at [766, 421] on div at bounding box center [743, 429] width 953 height 18
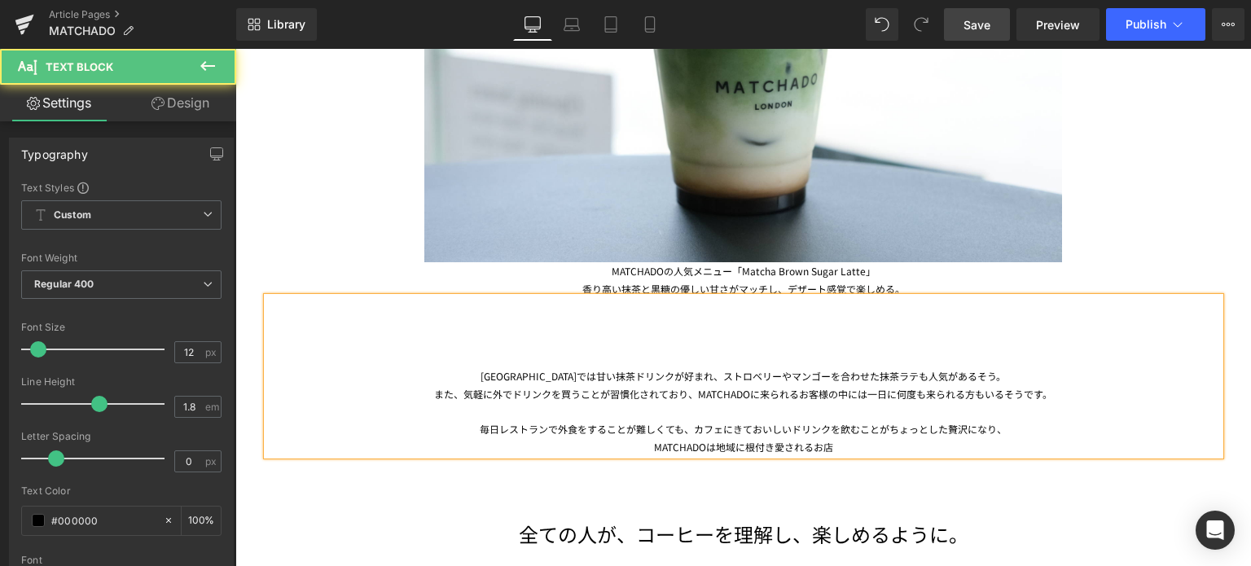
click at [766, 449] on div "MATCHADOは地域に根付き愛されるお店" at bounding box center [743, 447] width 953 height 18
click at [829, 450] on div "MATCHADOは地域に根付き、愛されるお店" at bounding box center [743, 447] width 953 height 18
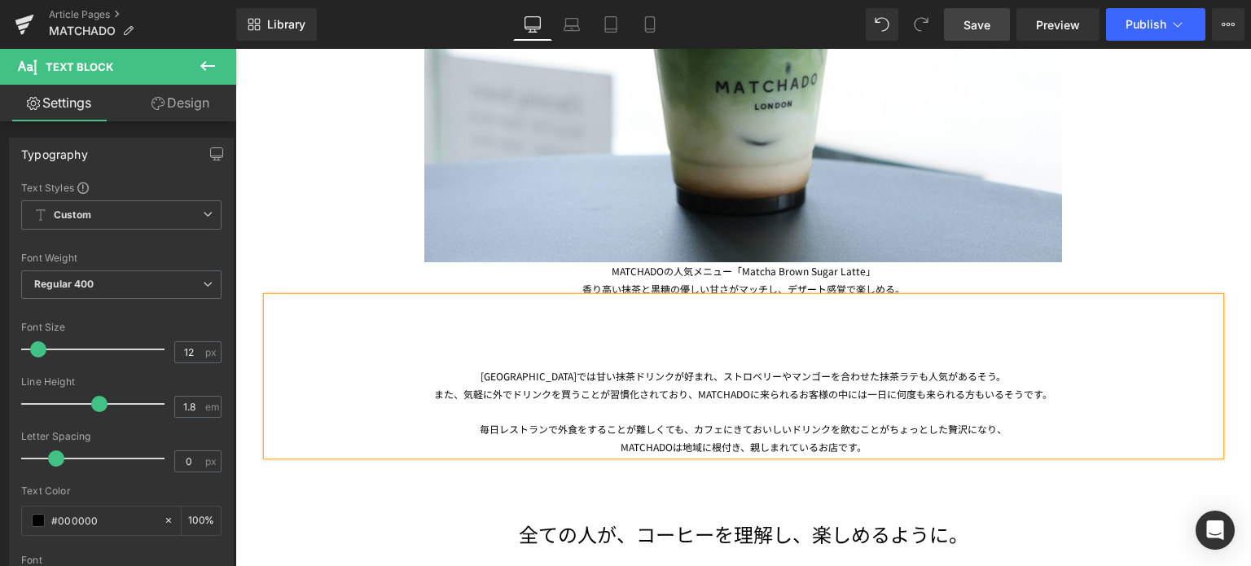
click at [1005, 424] on div "毎日レストランで外食をすることが難しくても、カフェにきておいしいドリンクを飲むことがちょっとした贅沢になり、" at bounding box center [743, 429] width 953 height 18
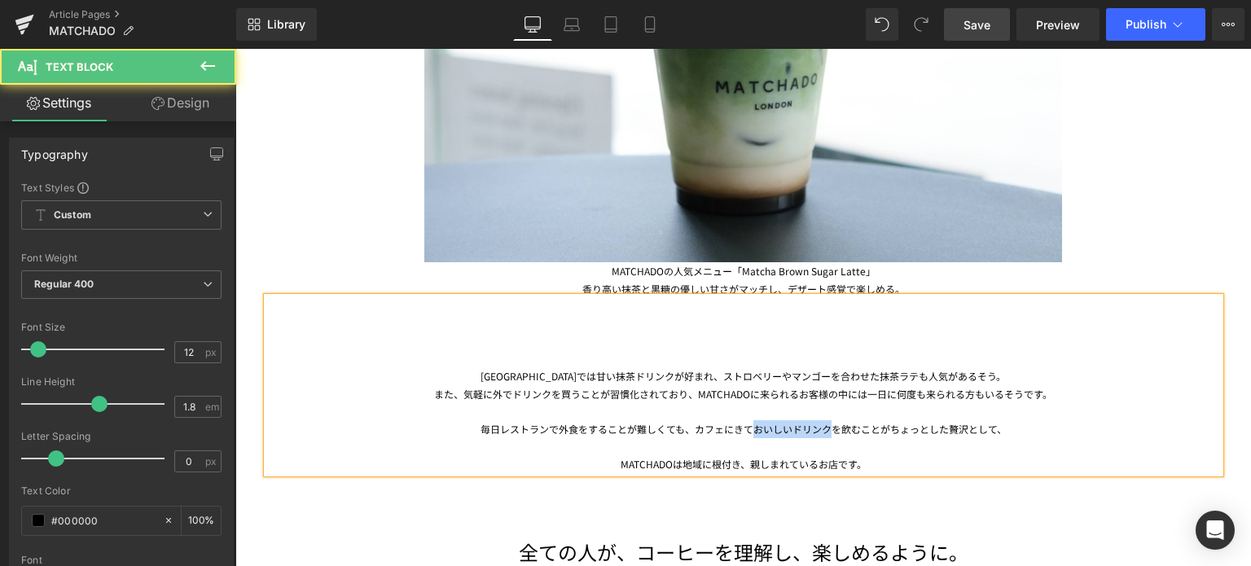
drag, startPoint x: 825, startPoint y: 427, endPoint x: 741, endPoint y: 423, distance: 84.0
click at [741, 423] on div "毎日レストランで外食をすることが難しくても、カフェにきておいしいドリンクを飲むことがちょっとした贅沢として、" at bounding box center [743, 429] width 953 height 18
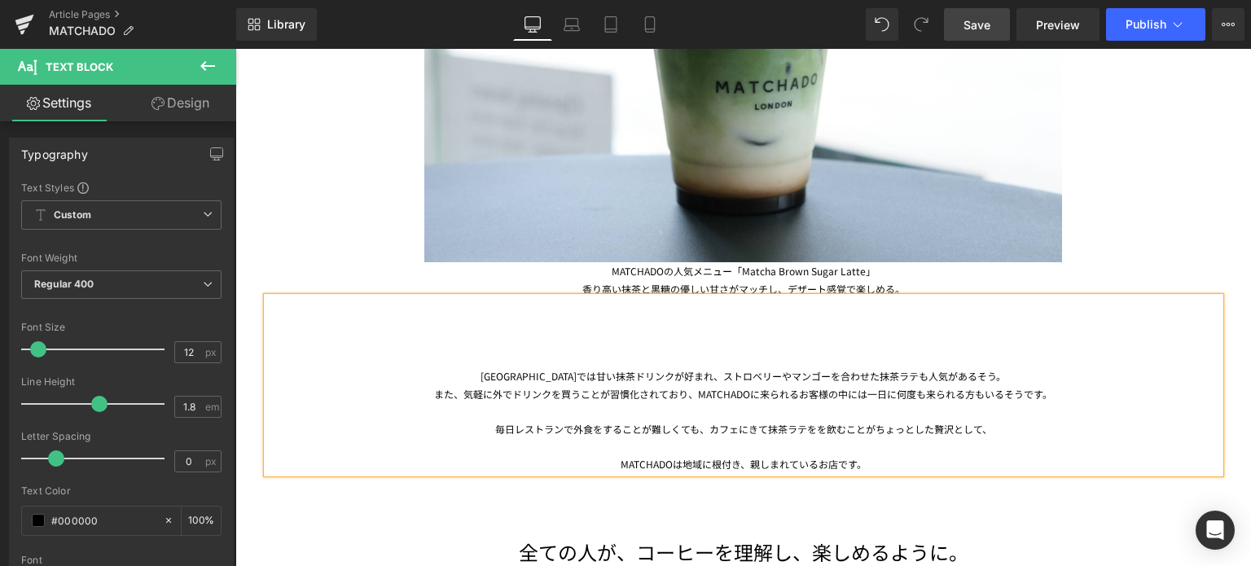
click at [763, 429] on div "毎日レストランで外食をすることが難しくても、カフェにきて抹茶ラテをを飲むことがちょっとした贅沢として、" at bounding box center [743, 429] width 953 height 18
click at [759, 448] on div at bounding box center [743, 447] width 953 height 18
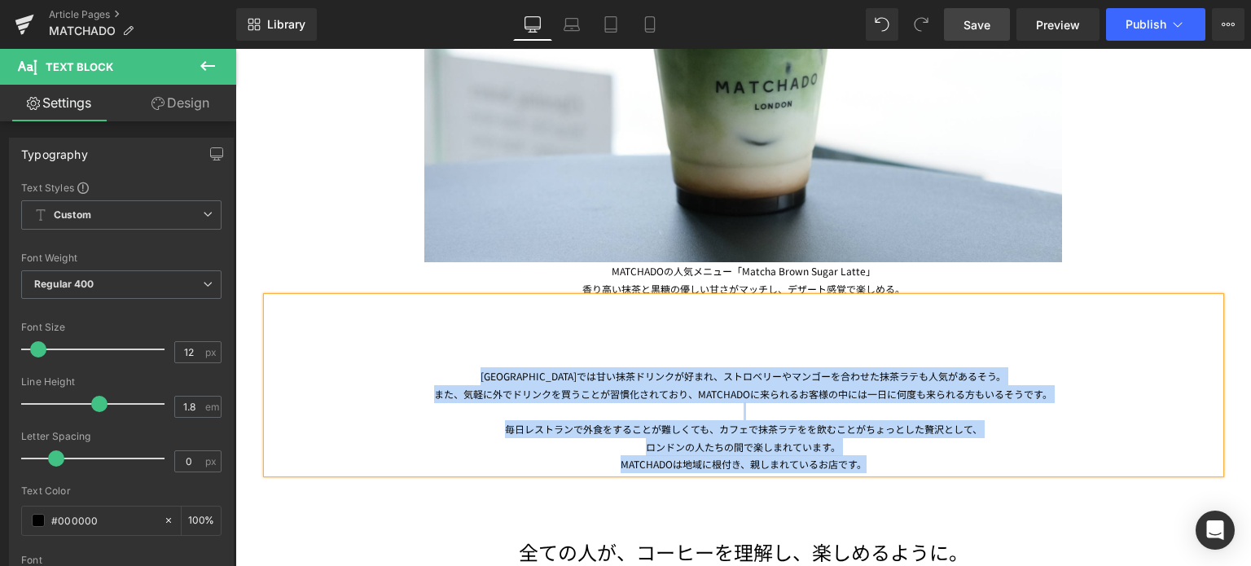
drag, startPoint x: 878, startPoint y: 464, endPoint x: 467, endPoint y: 358, distance: 424.1
click at [467, 358] on div "[GEOGRAPHIC_DATA]では甘い抹茶ドリンクが好まれ、ストロベリーやマンゴーを合わせた抹茶ラテも人気があるそう。 また、気軽に外でドリンクを買うこと…" at bounding box center [743, 385] width 953 height 176
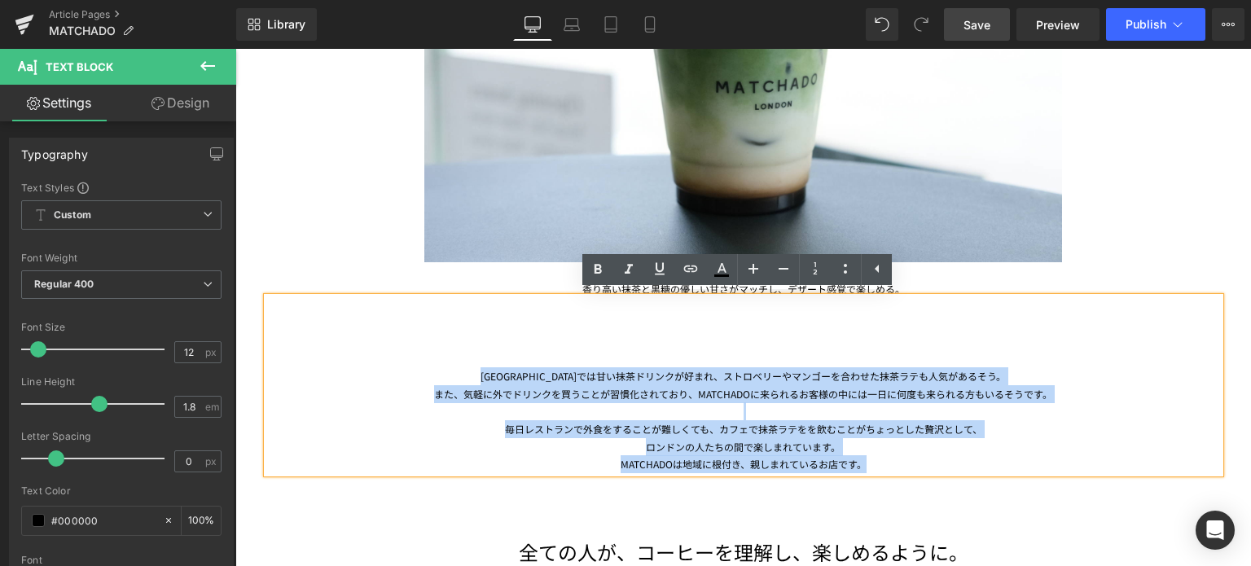
copy div "[GEOGRAPHIC_DATA]では甘い抹茶ドリンクが好まれ、ストロベリーやマンゴーを合わせた抹茶ラテも人気があるそう。 また、気軽に外でドリンクを買うこと…"
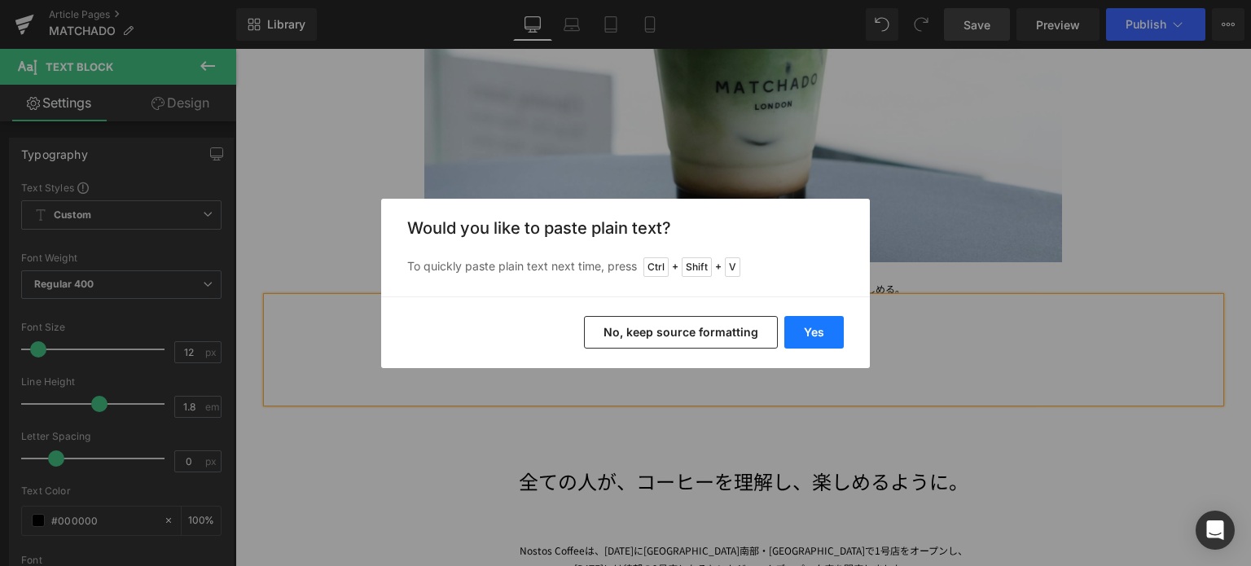
click at [825, 330] on button "Yes" at bounding box center [814, 332] width 59 height 33
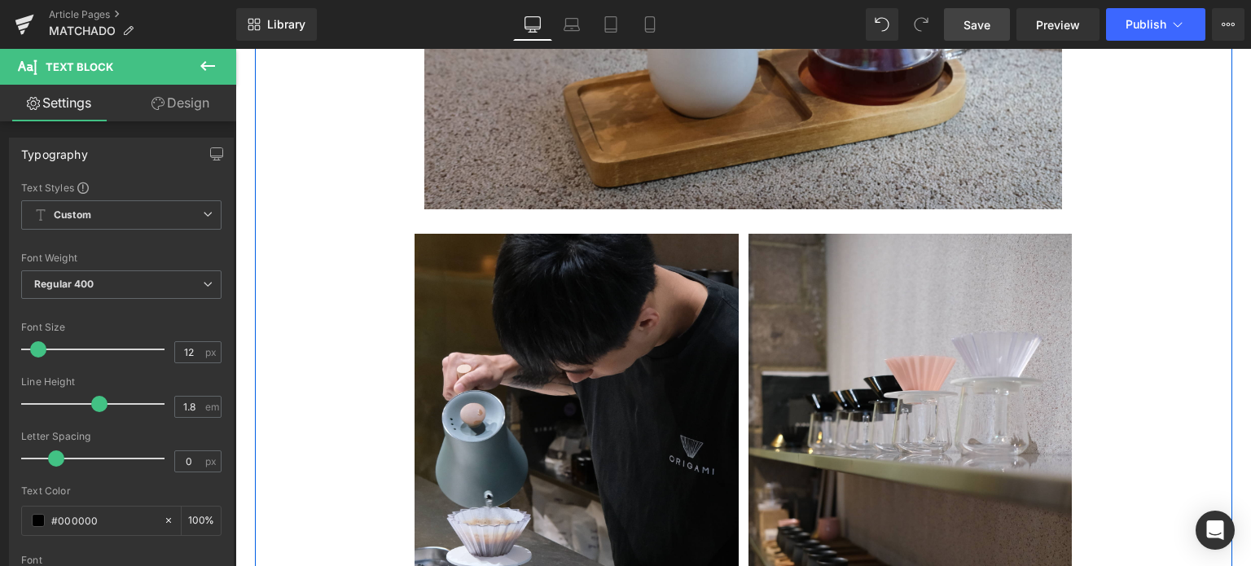
scroll to position [3481, 0]
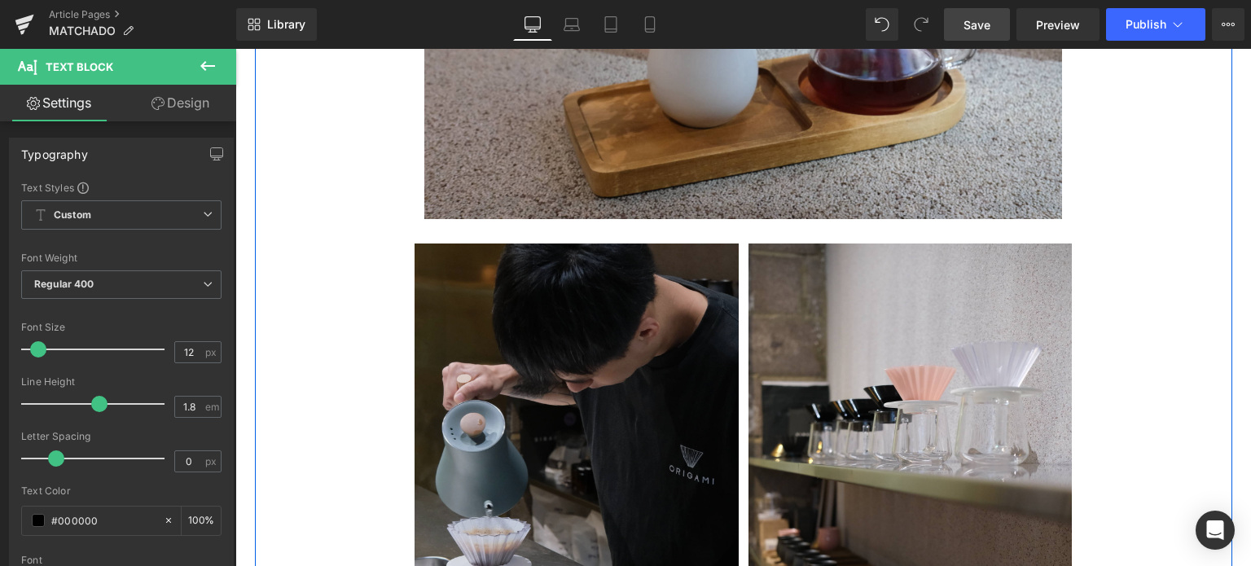
click at [574, 353] on img at bounding box center [577, 487] width 324 height 486
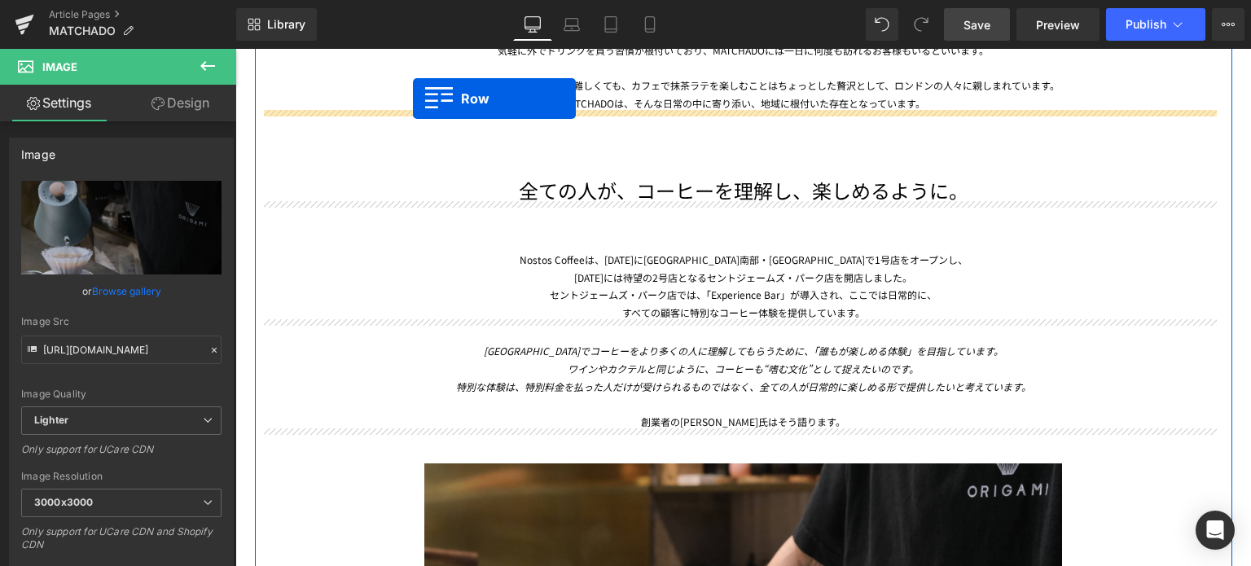
scroll to position [1949, 0]
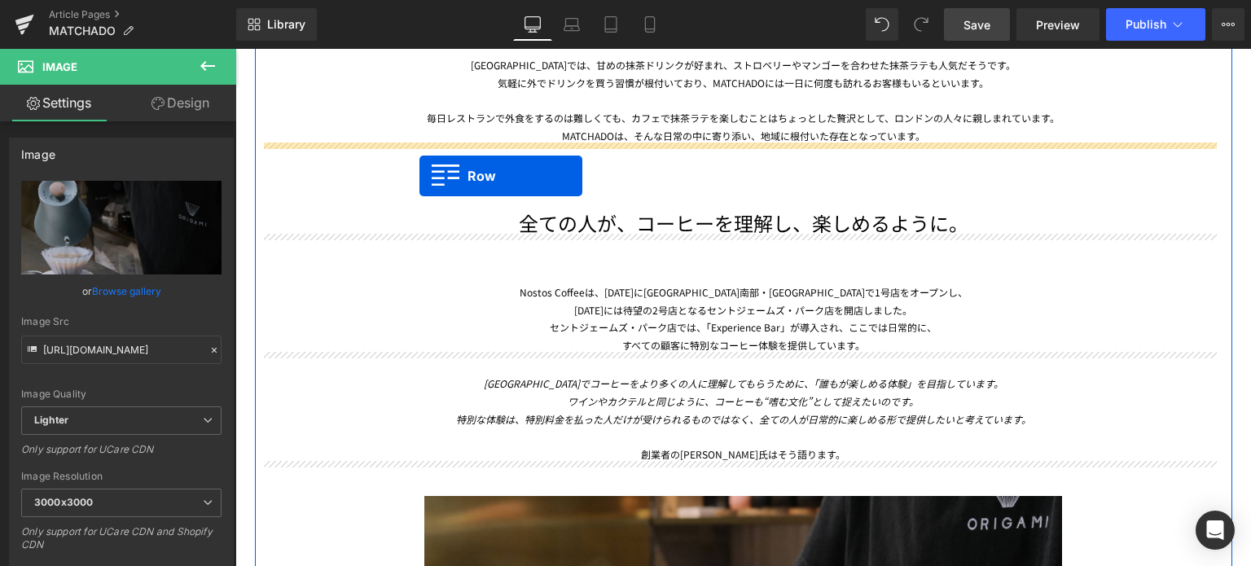
drag, startPoint x: 414, startPoint y: 229, endPoint x: 419, endPoint y: 174, distance: 54.8
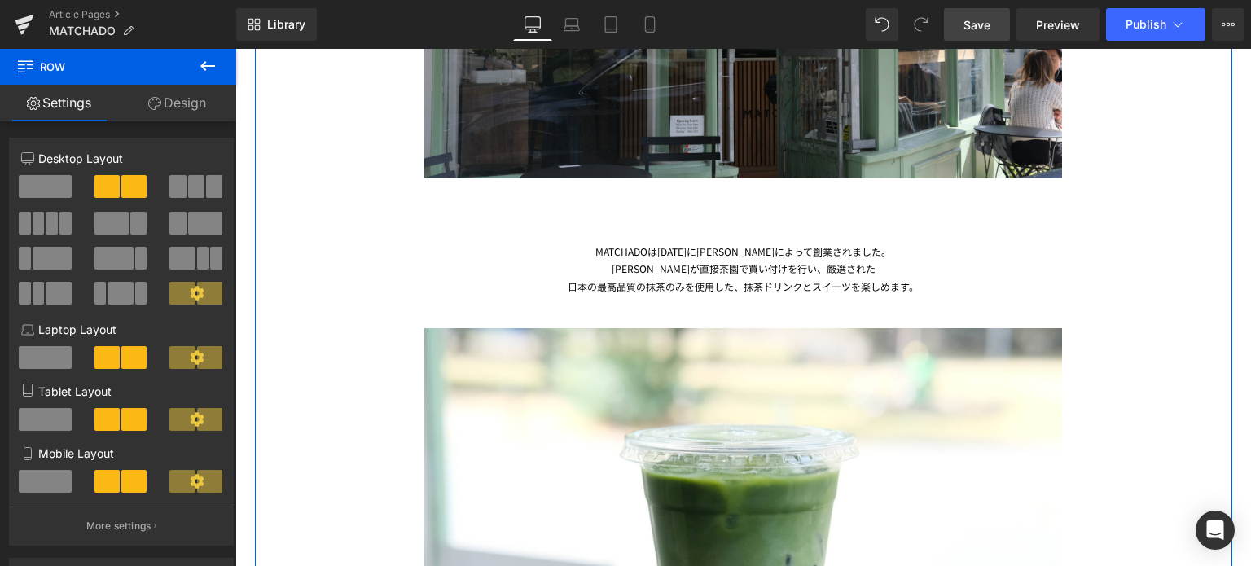
scroll to position [1144, 0]
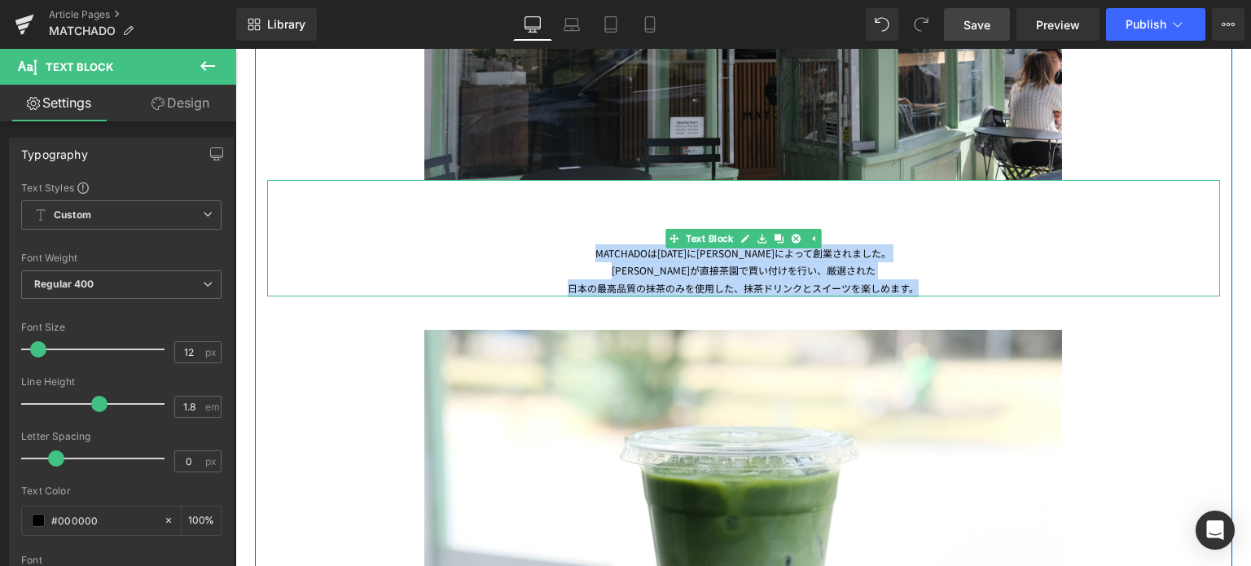
drag, startPoint x: 714, startPoint y: 260, endPoint x: 938, endPoint y: 280, distance: 225.0
click at [938, 280] on div "MATCHADOは[DATE]に[PERSON_NAME]によって創業されました。 [PERSON_NAME]が直接茶園で買い付けを行い、厳選された 日本の最…" at bounding box center [743, 238] width 953 height 117
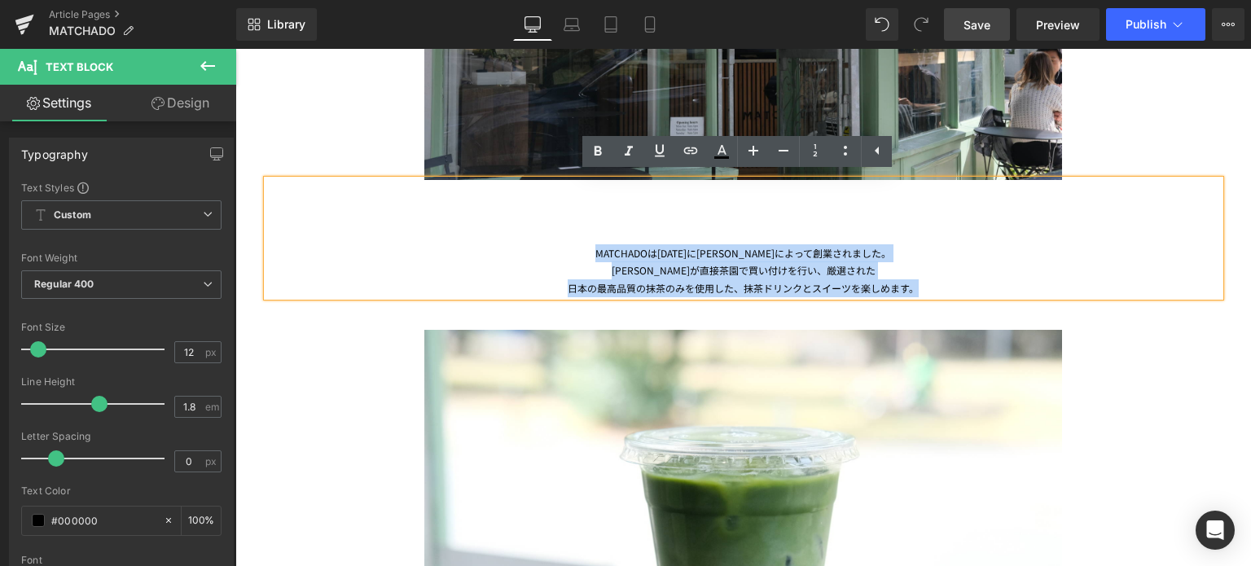
copy div "MATCHADOは[DATE]に[PERSON_NAME]によって創業されました。 [PERSON_NAME]が直接茶園で買い付けを行い、厳選された 日本の最…"
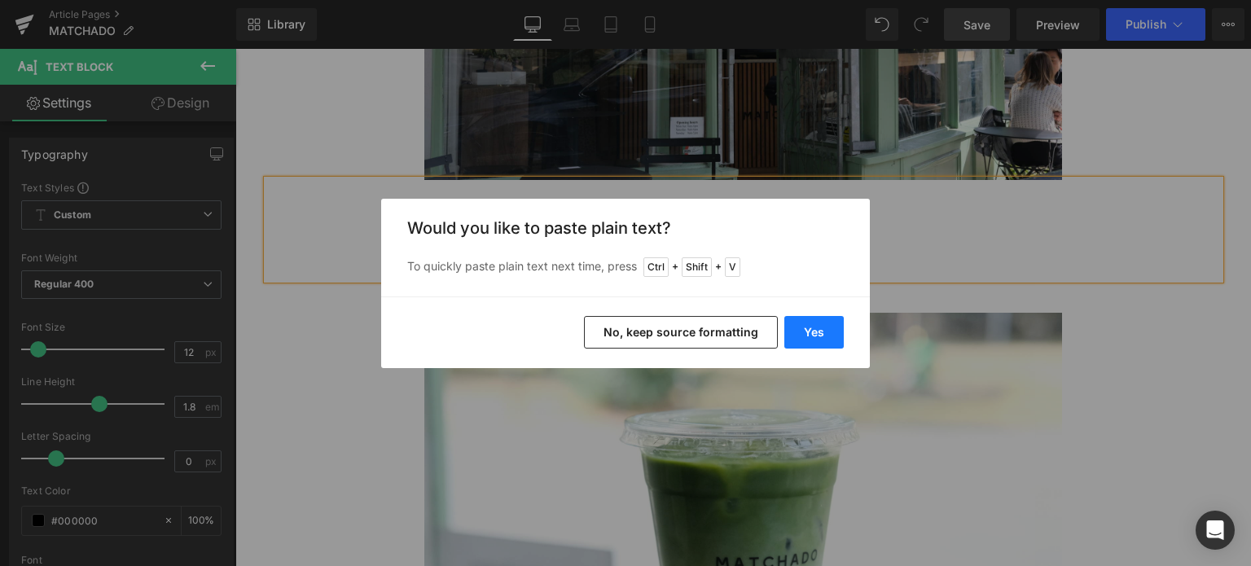
click at [829, 333] on button "Yes" at bounding box center [814, 332] width 59 height 33
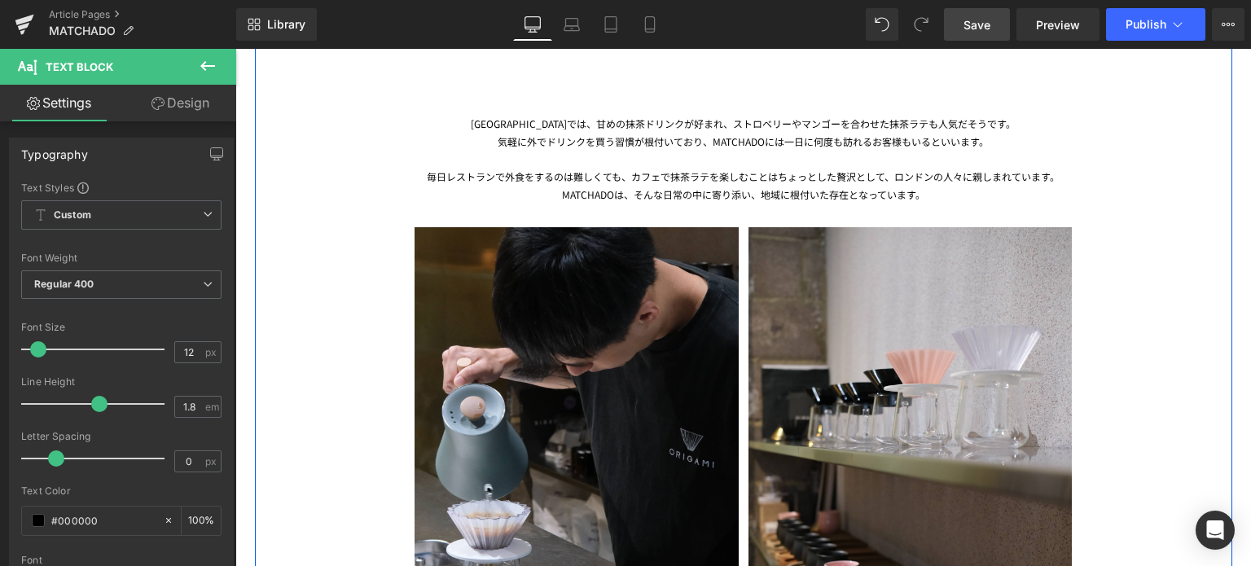
scroll to position [1890, 0]
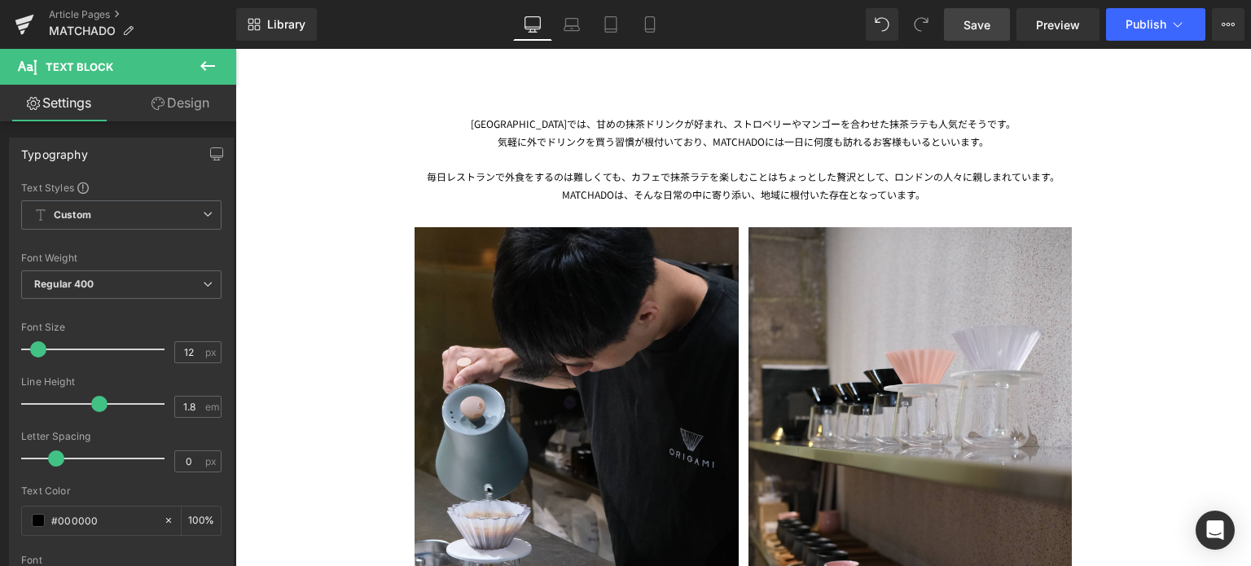
click at [981, 25] on span "Save" at bounding box center [977, 24] width 27 height 17
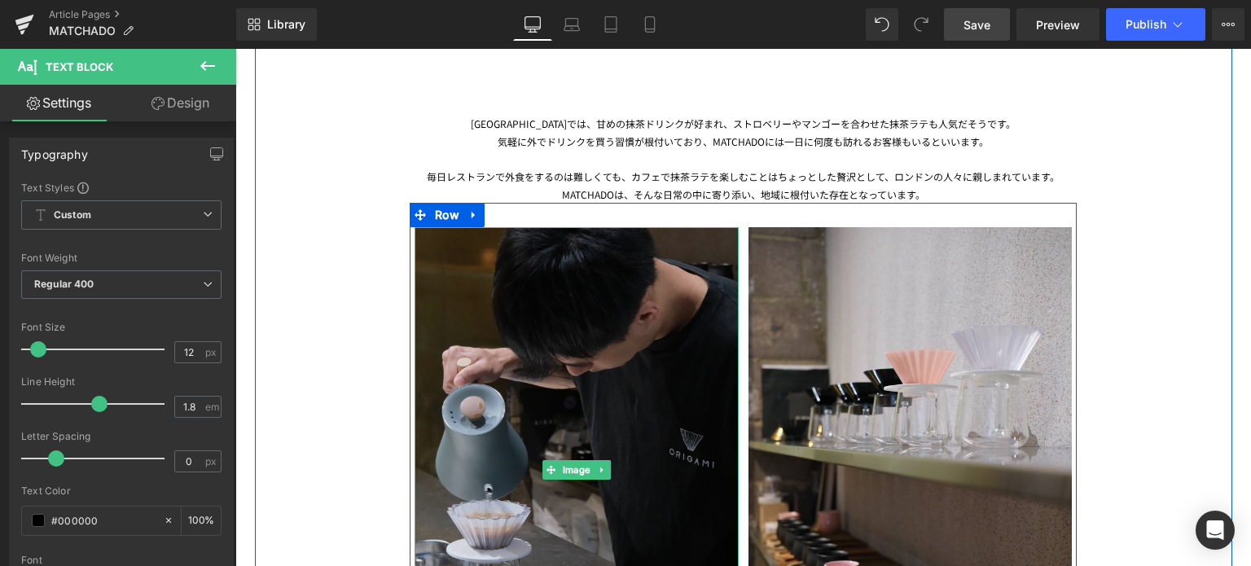
click at [528, 416] on img at bounding box center [577, 470] width 324 height 486
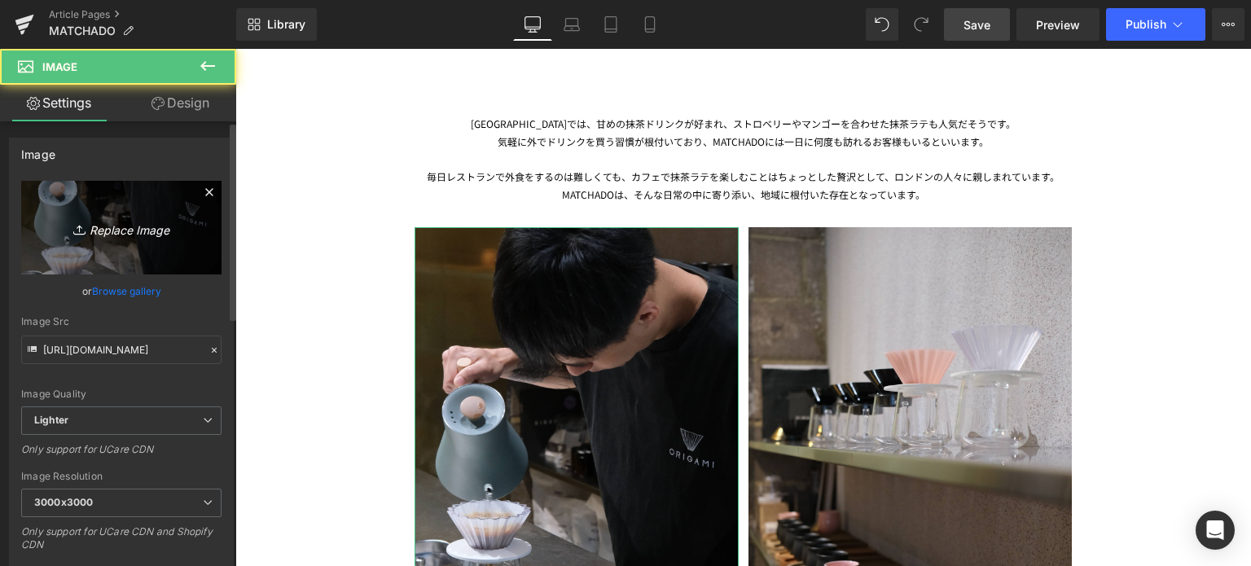
click at [137, 249] on link "Replace Image" at bounding box center [121, 228] width 200 height 94
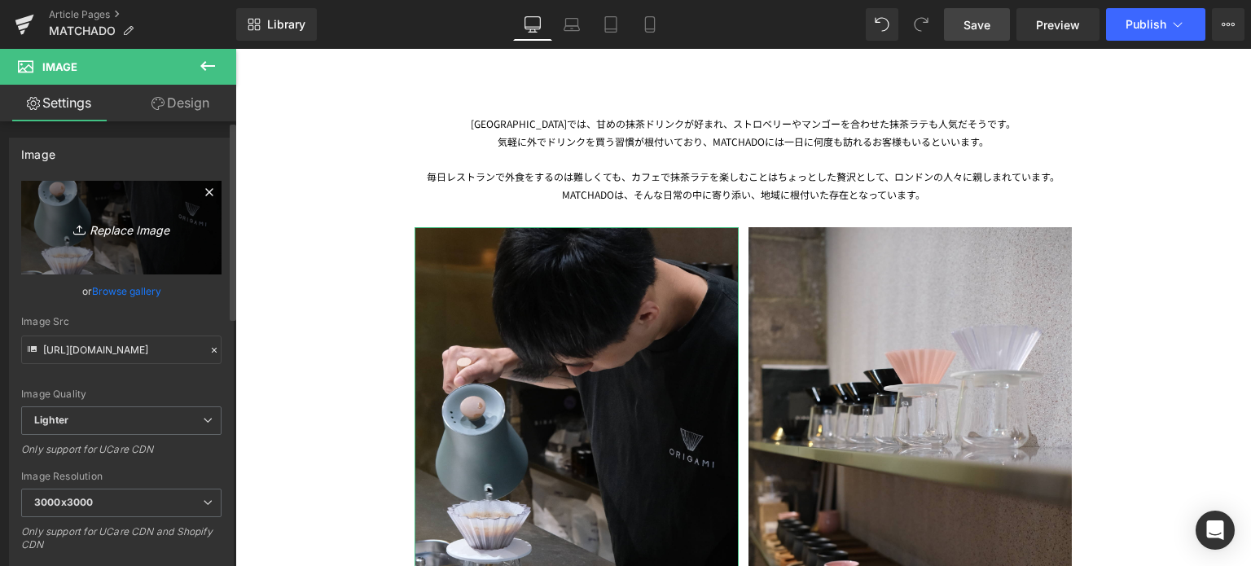
type input "C:\fakepath\20250708-DSCF7251.jpg"
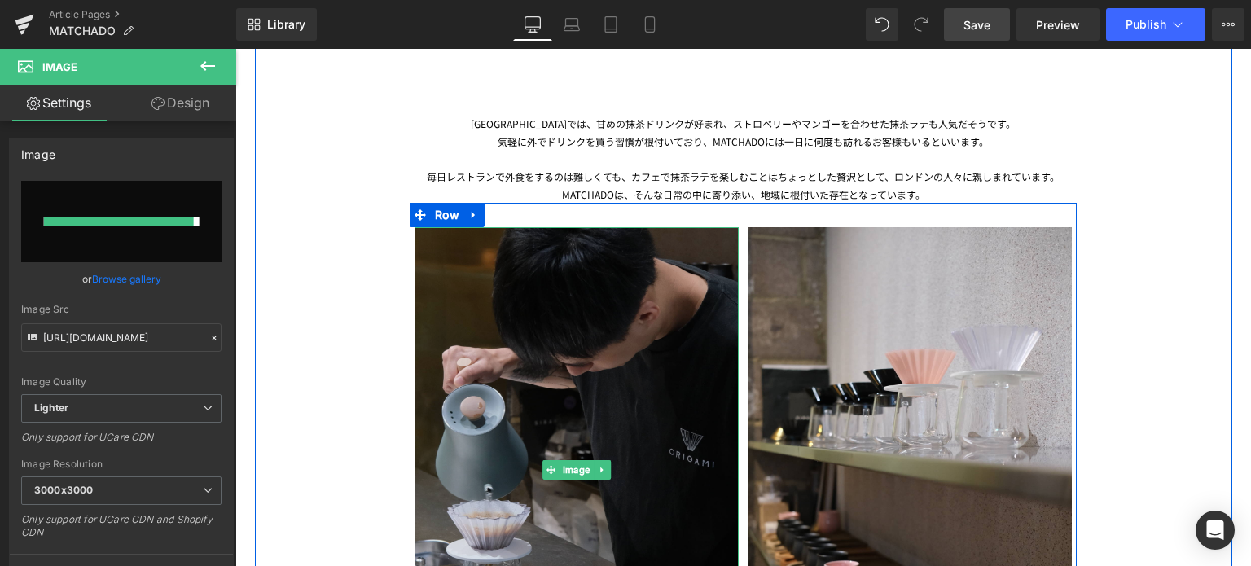
type input "[URL][DOMAIN_NAME]"
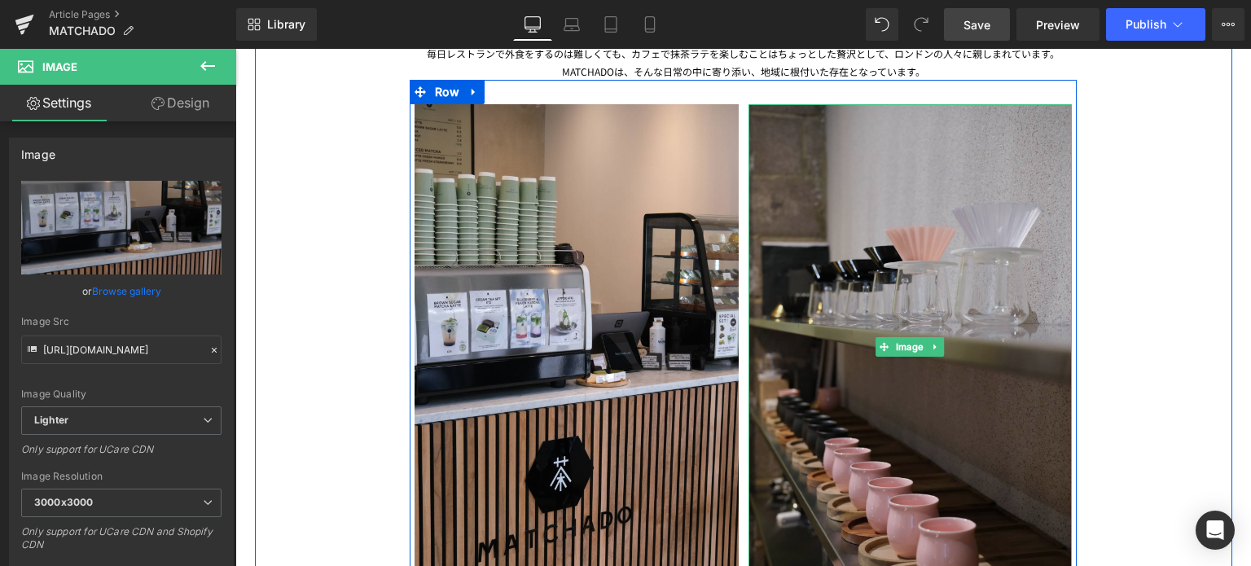
scroll to position [2014, 0]
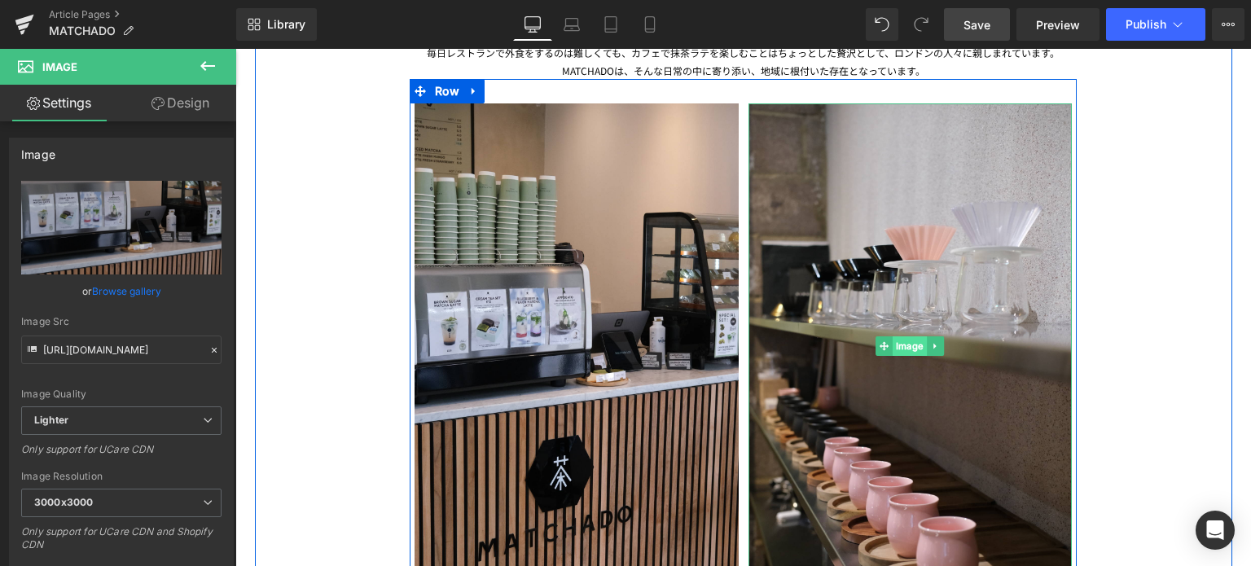
click at [903, 347] on span "Image" at bounding box center [910, 346] width 34 height 20
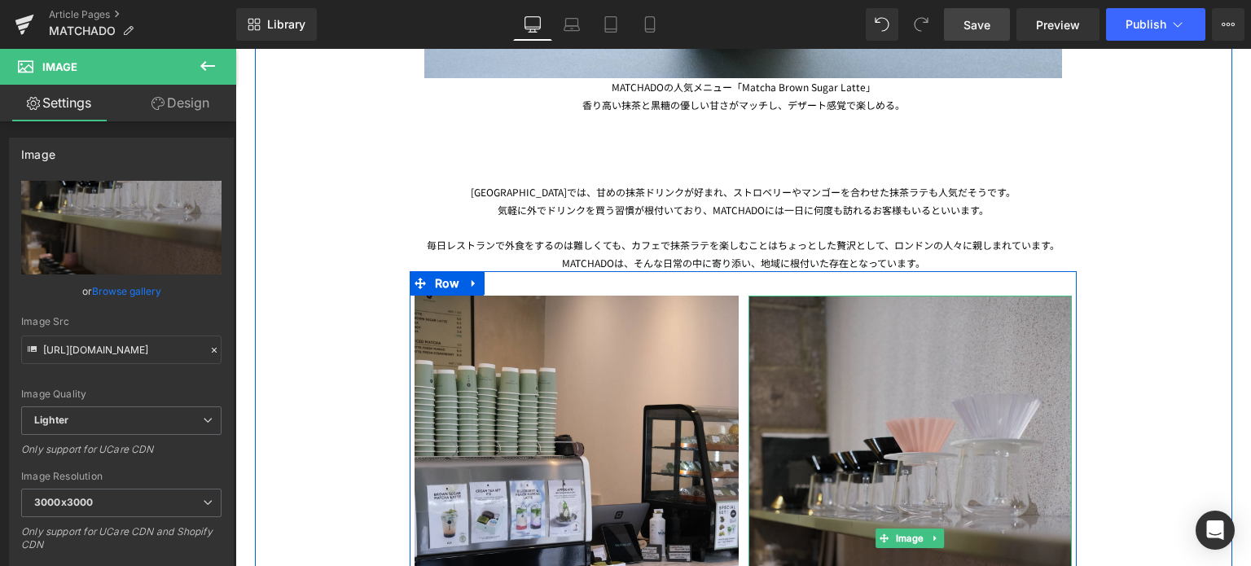
scroll to position [1926, 0]
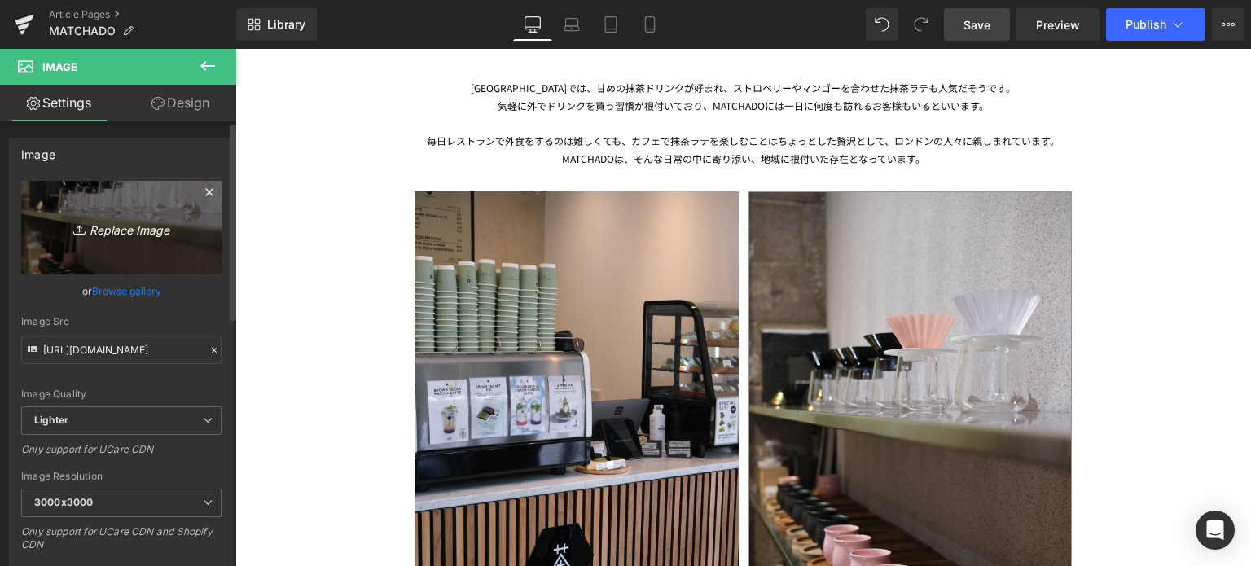
click at [104, 250] on link "Replace Image" at bounding box center [121, 228] width 200 height 94
type input "C:\fakepath\20250708-DSCF7294.jpg"
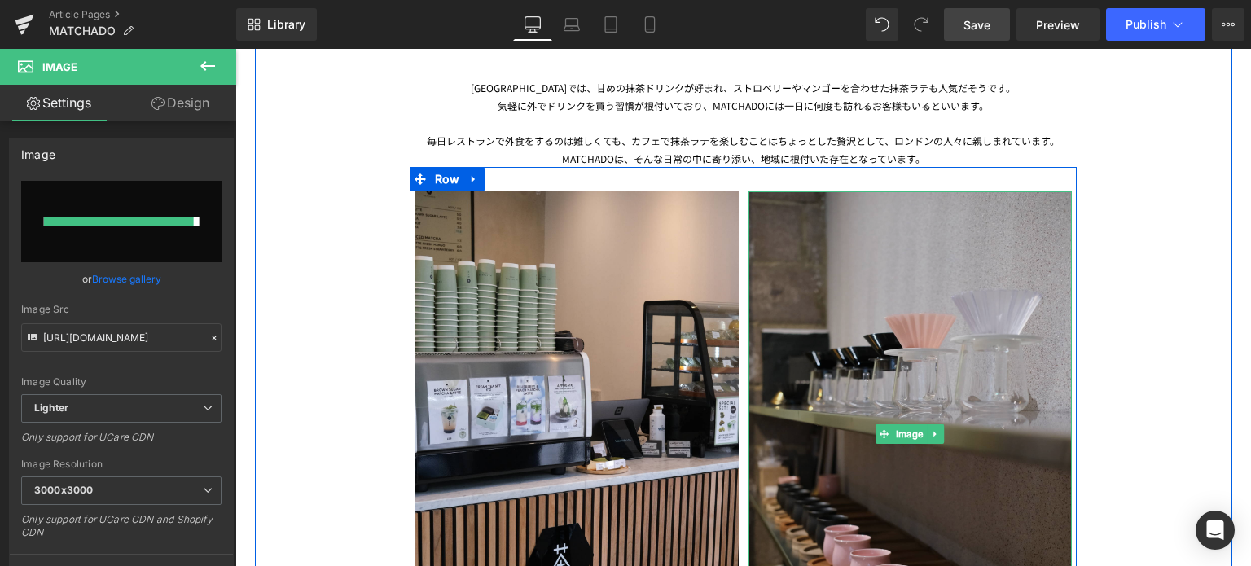
type input "[URL][DOMAIN_NAME]"
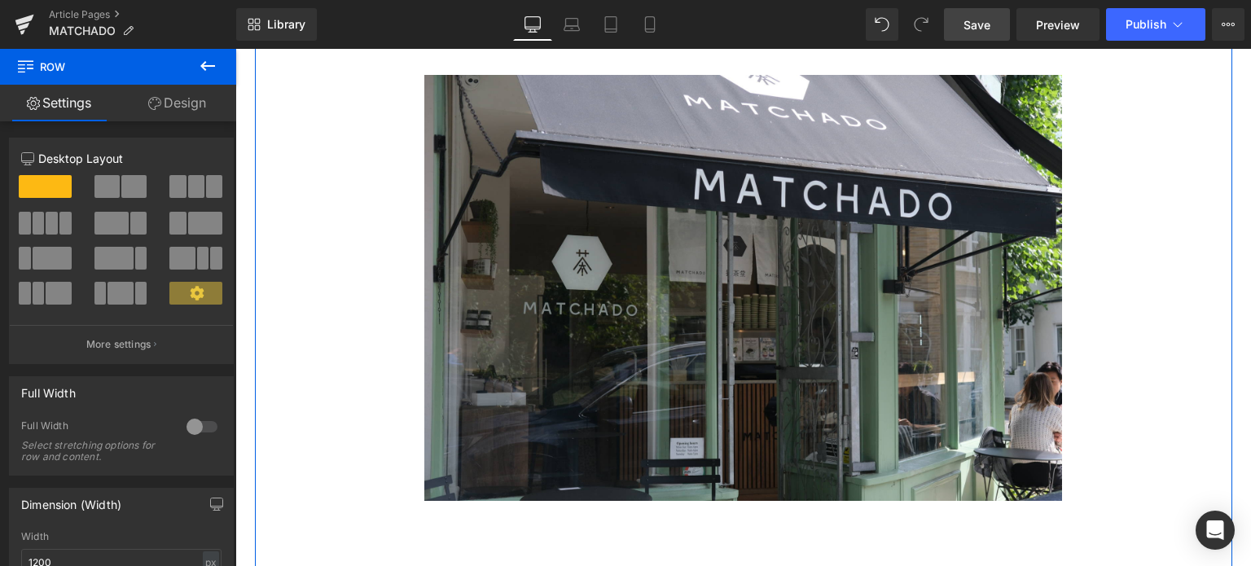
scroll to position [815, 0]
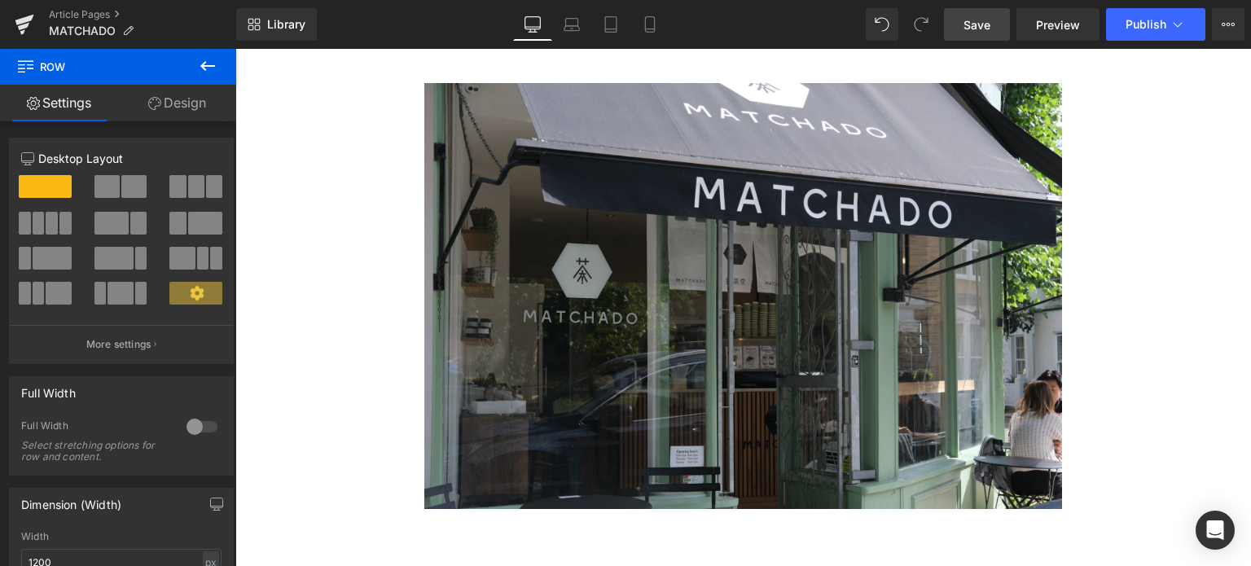
click at [988, 20] on span "Save" at bounding box center [977, 24] width 27 height 17
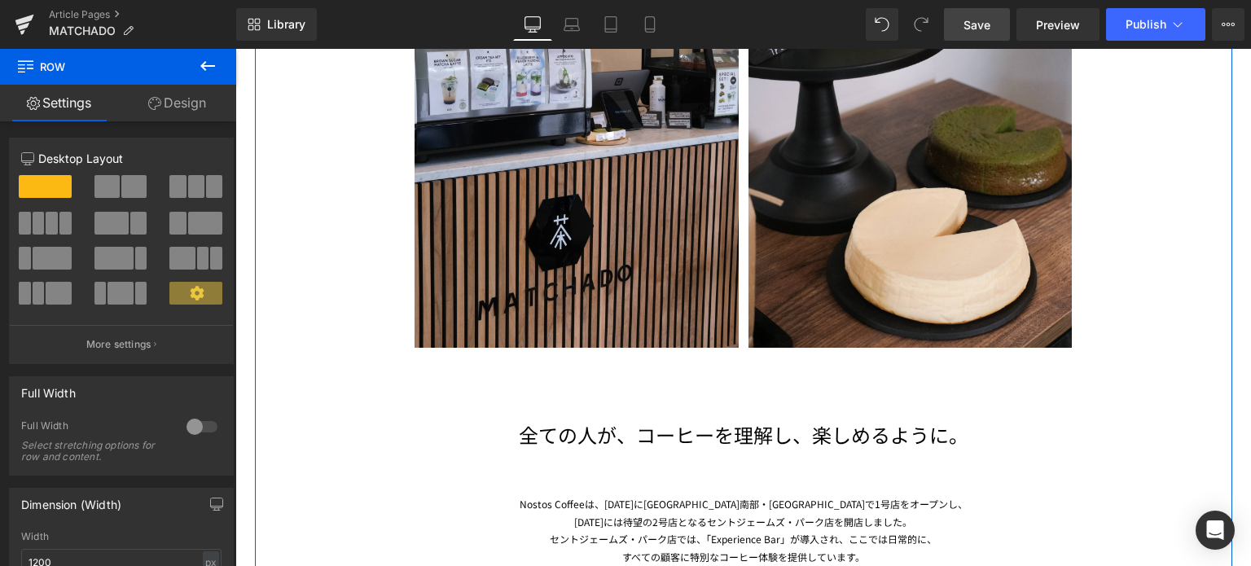
scroll to position [2226, 0]
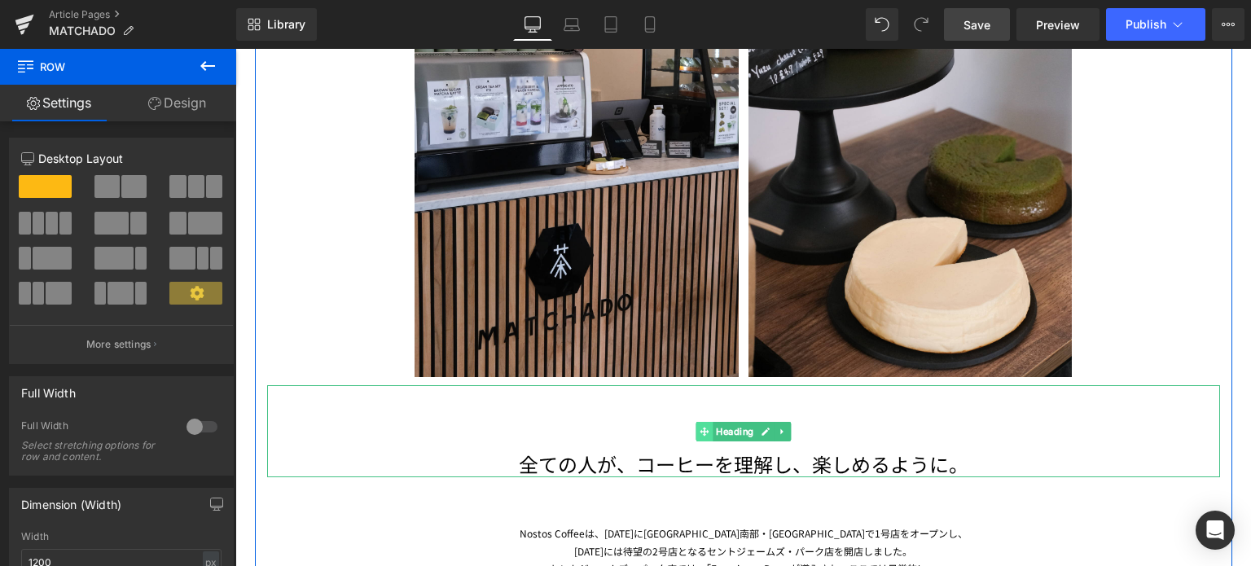
click at [700, 433] on icon at bounding box center [704, 432] width 9 height 10
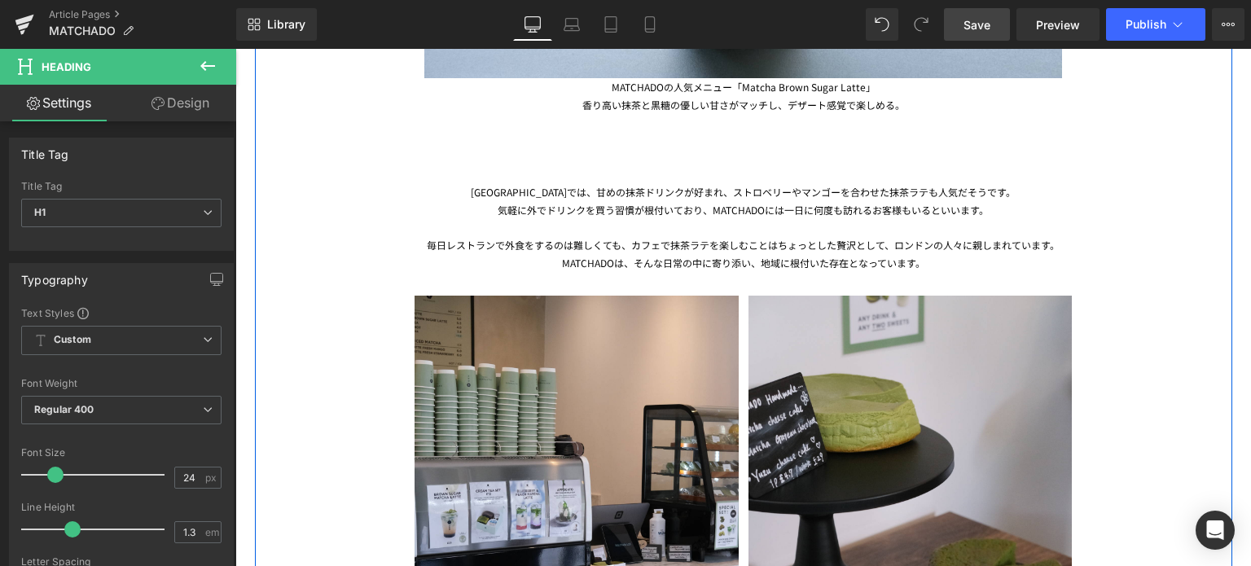
scroll to position [1822, 0]
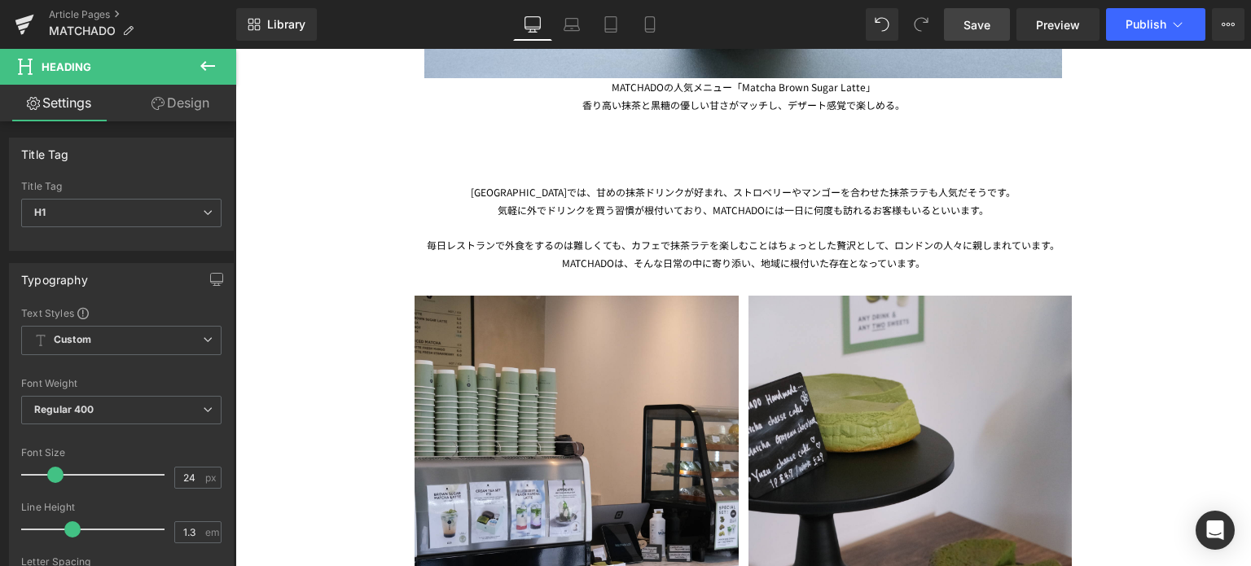
click at [983, 25] on span "Save" at bounding box center [977, 24] width 27 height 17
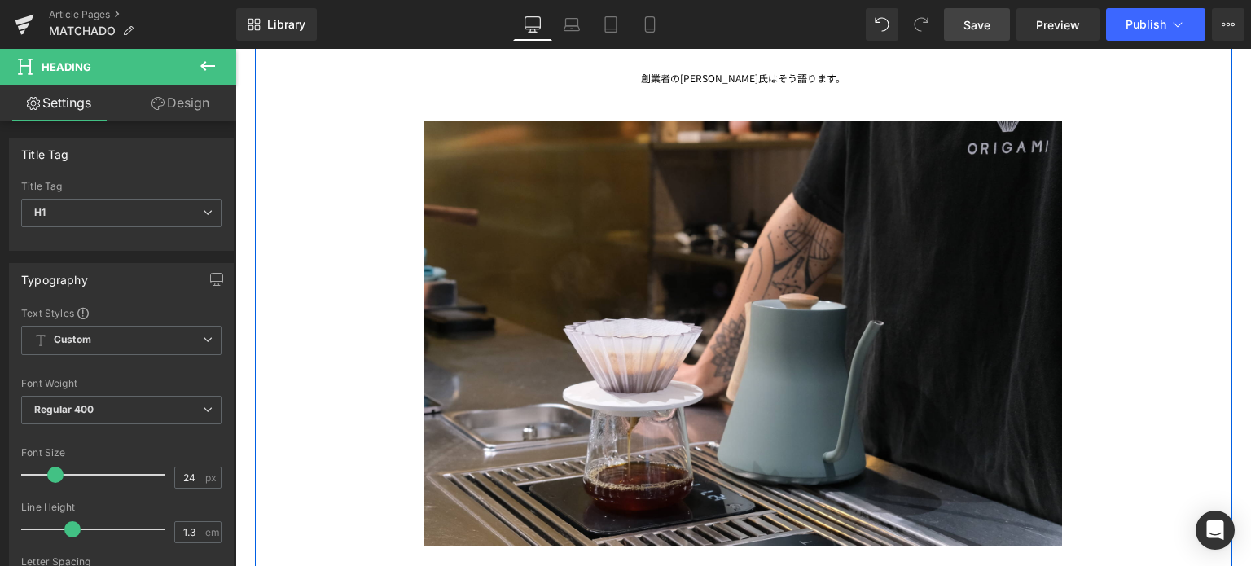
scroll to position [2841, 0]
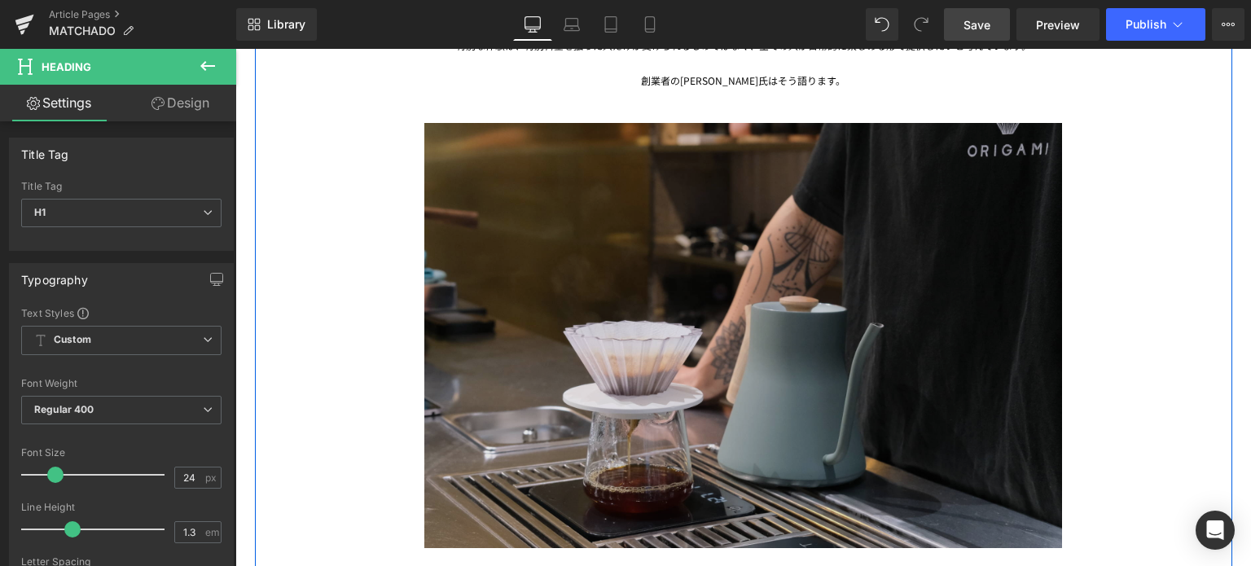
click at [807, 286] on img at bounding box center [743, 346] width 639 height 512
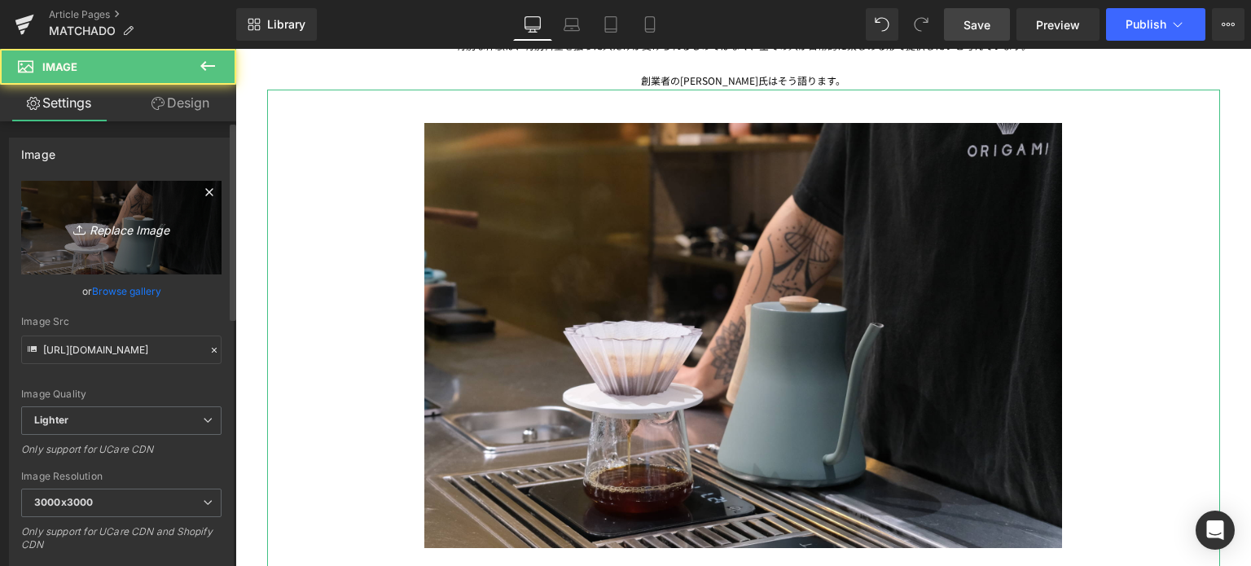
click at [167, 231] on icon "Replace Image" at bounding box center [121, 228] width 130 height 20
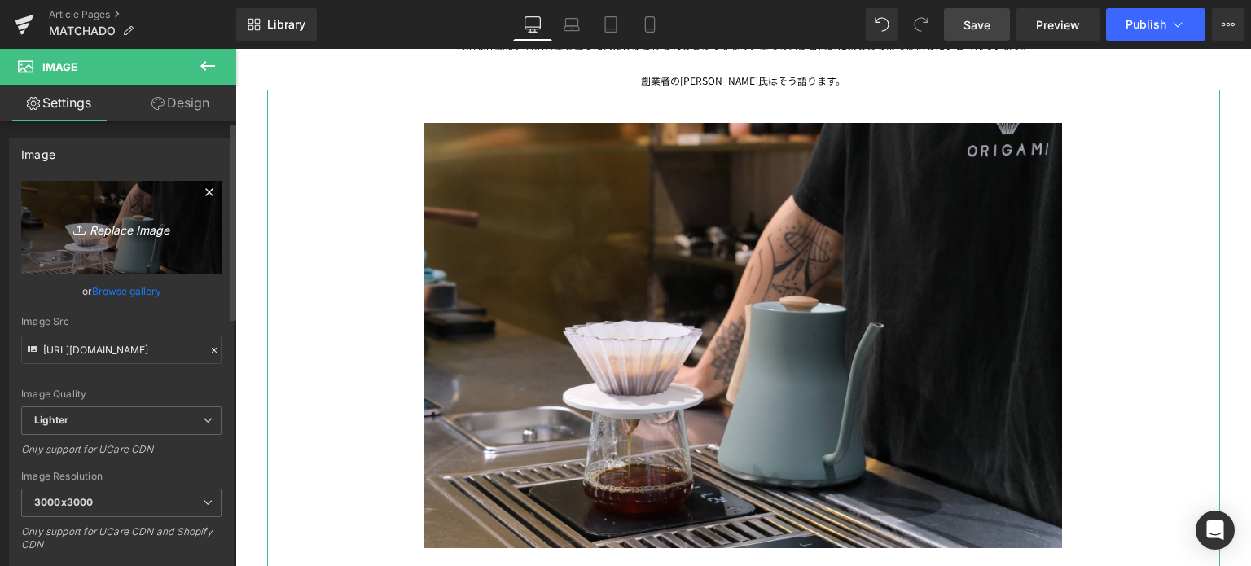
click at [139, 222] on icon "Replace Image" at bounding box center [121, 228] width 130 height 20
type input "C:\fakepath\20250708-DSCF7269.jpg"
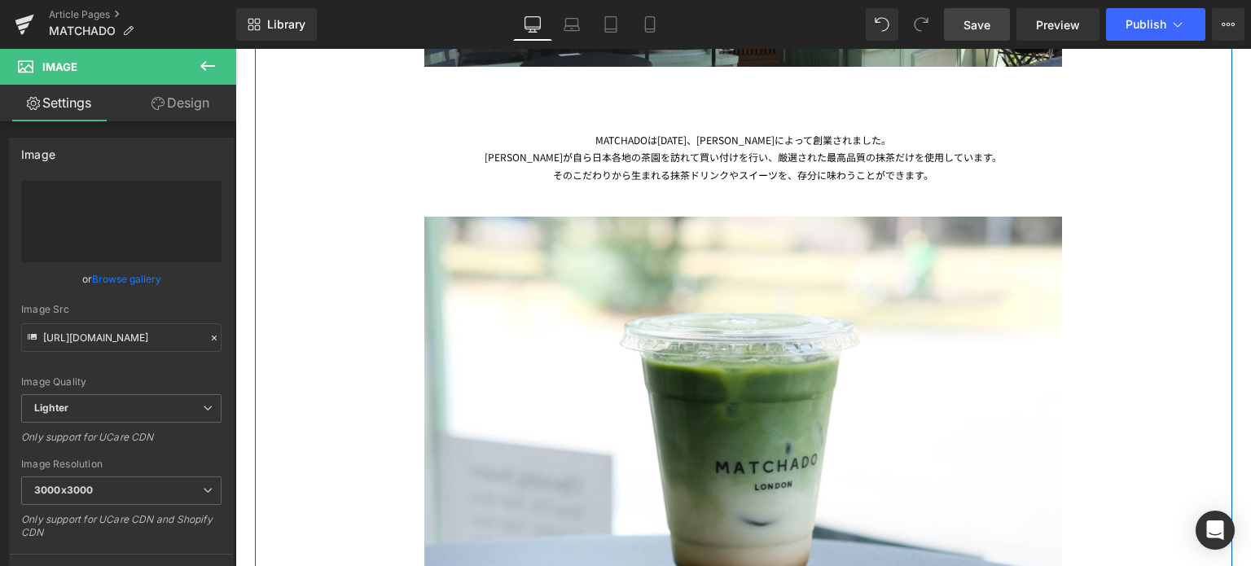
type input "[URL][DOMAIN_NAME]"
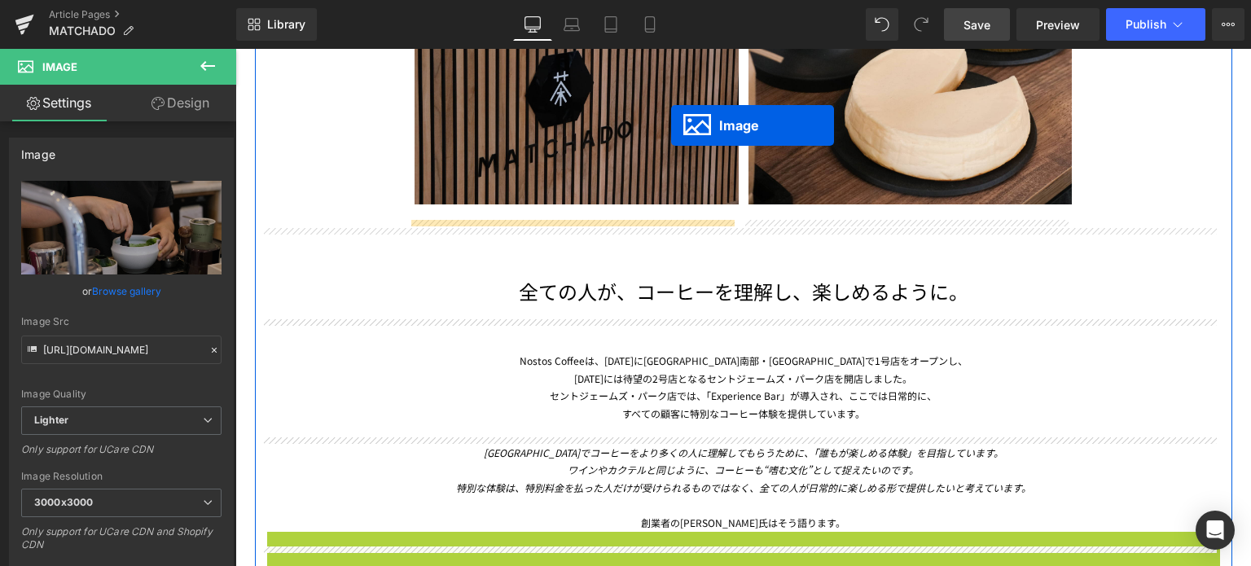
scroll to position [2382, 0]
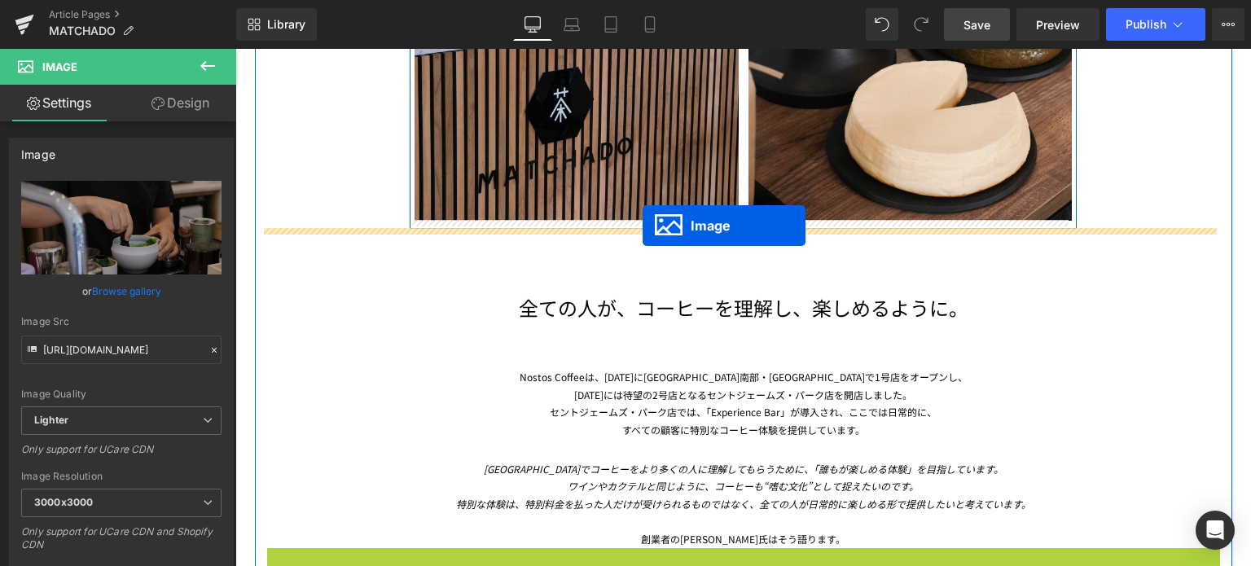
drag, startPoint x: 710, startPoint y: 463, endPoint x: 643, endPoint y: 226, distance: 246.6
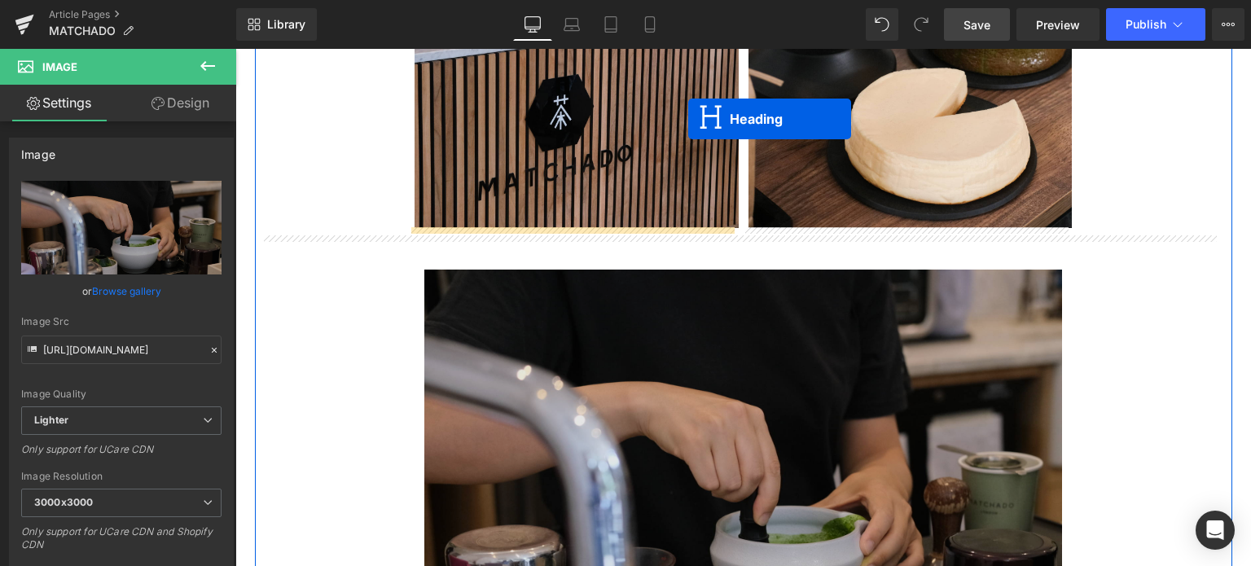
scroll to position [2359, 0]
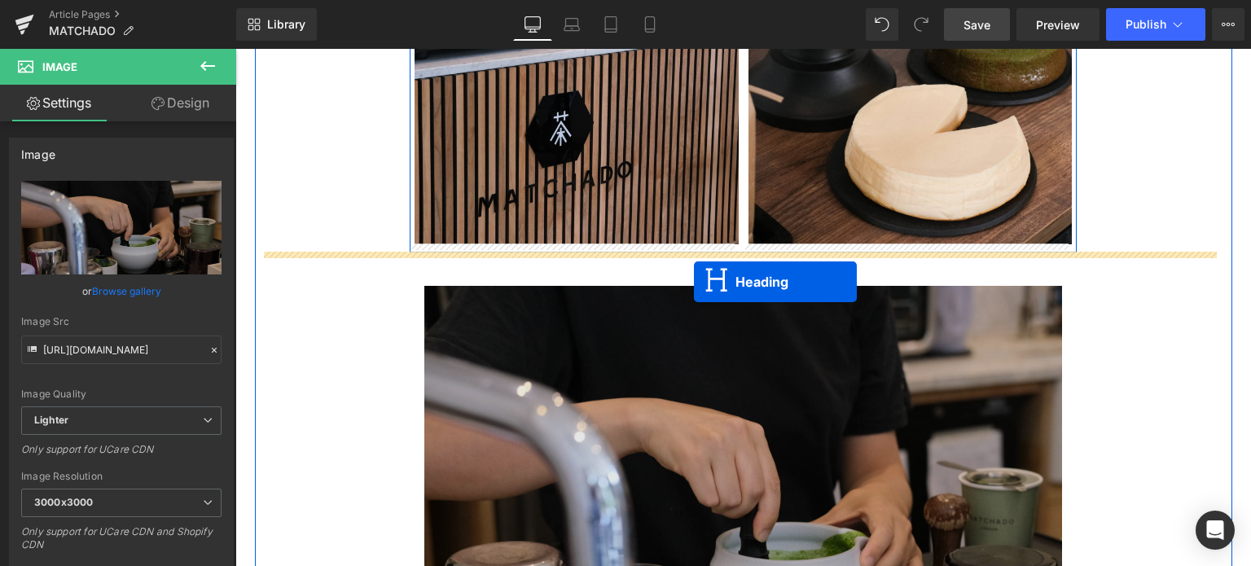
drag, startPoint x: 693, startPoint y: 260, endPoint x: 694, endPoint y: 280, distance: 20.4
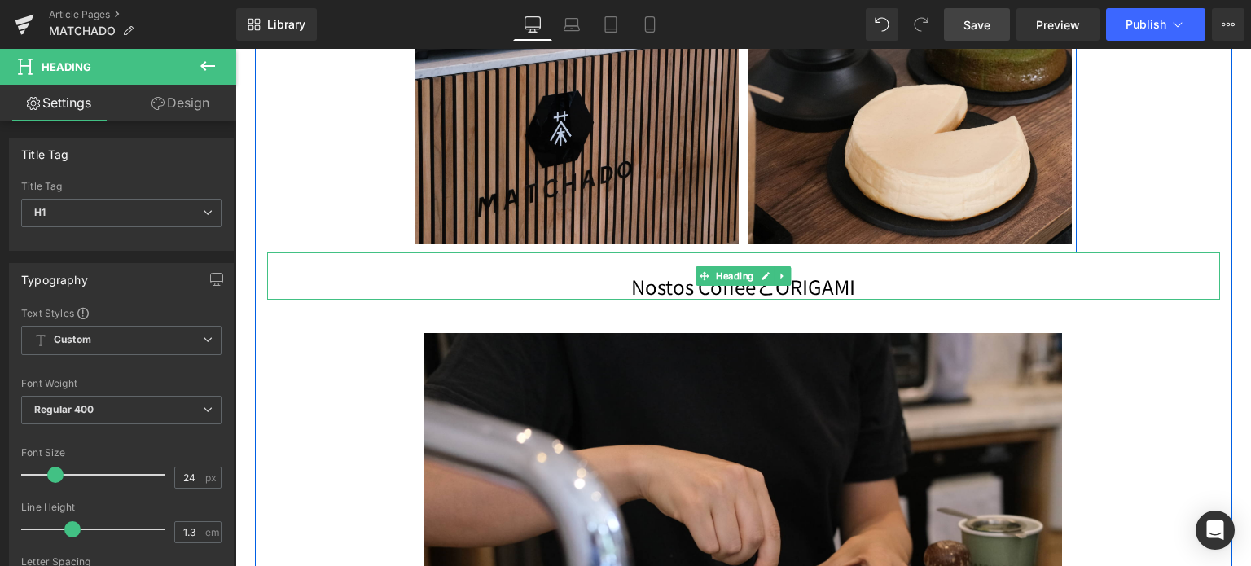
click at [750, 293] on h1 "Nostos CoffeeとORIGAMI" at bounding box center [743, 286] width 953 height 25
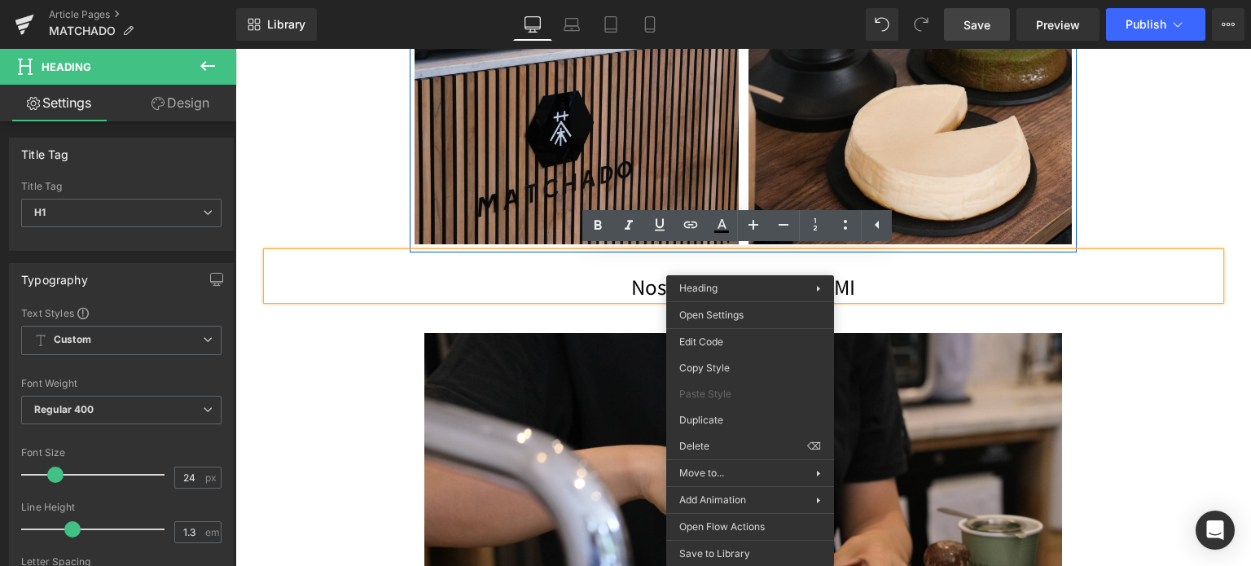
click at [626, 263] on div "Nostos CoffeeとORIGAMI" at bounding box center [743, 276] width 953 height 46
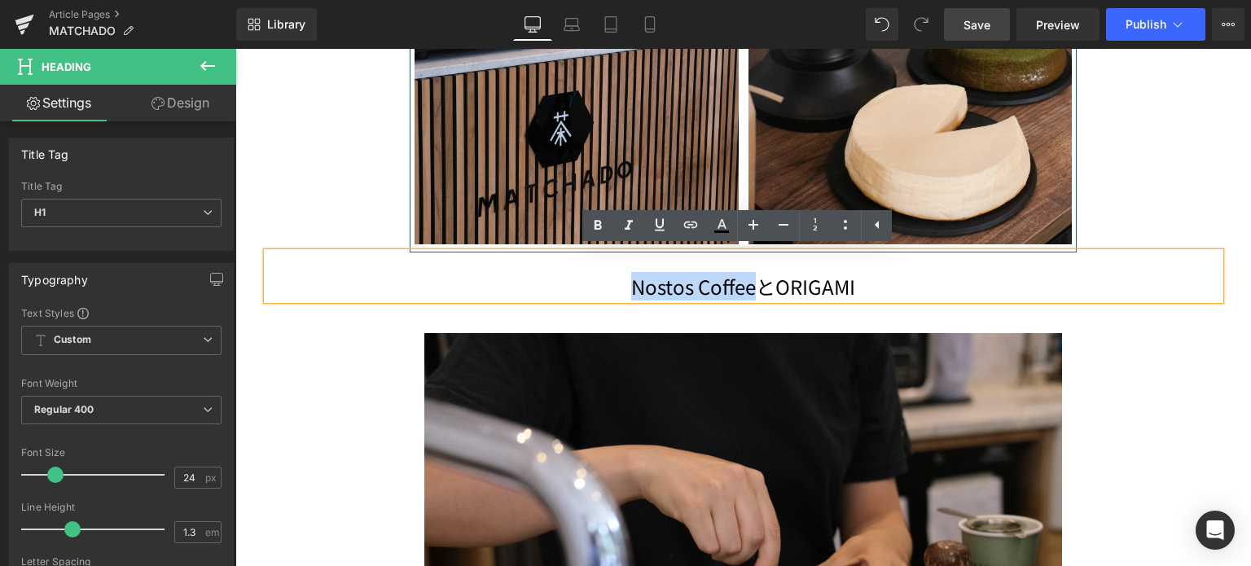
drag, startPoint x: 749, startPoint y: 286, endPoint x: 512, endPoint y: 286, distance: 237.1
click at [512, 286] on h1 "Nostos CoffeeとORIGAMI" at bounding box center [743, 286] width 953 height 25
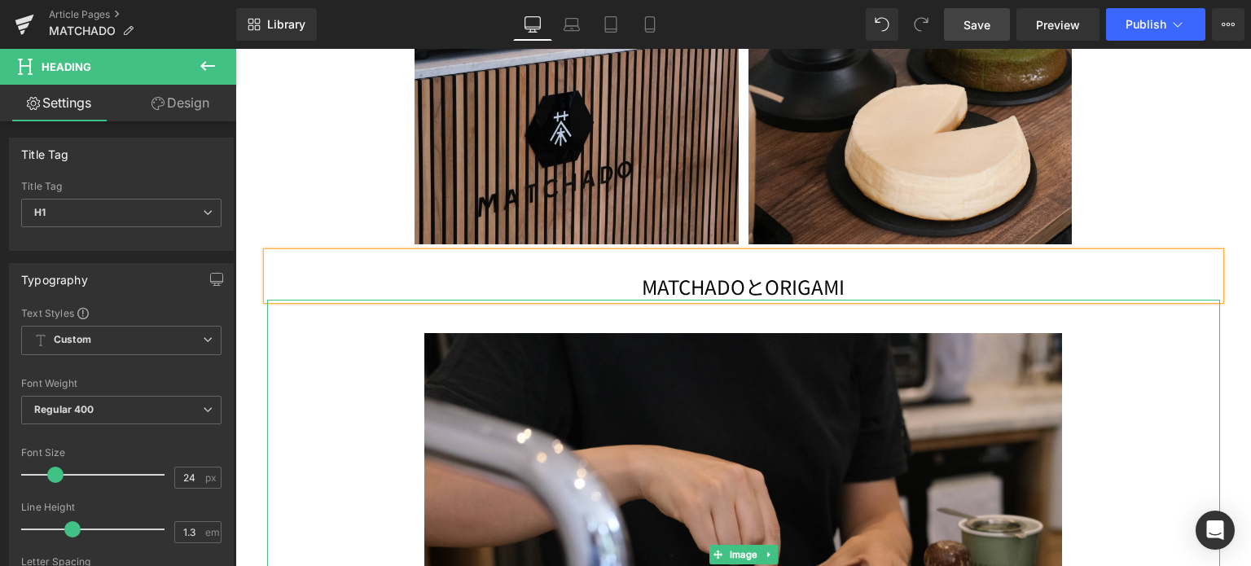
click at [1139, 376] on div at bounding box center [743, 556] width 953 height 512
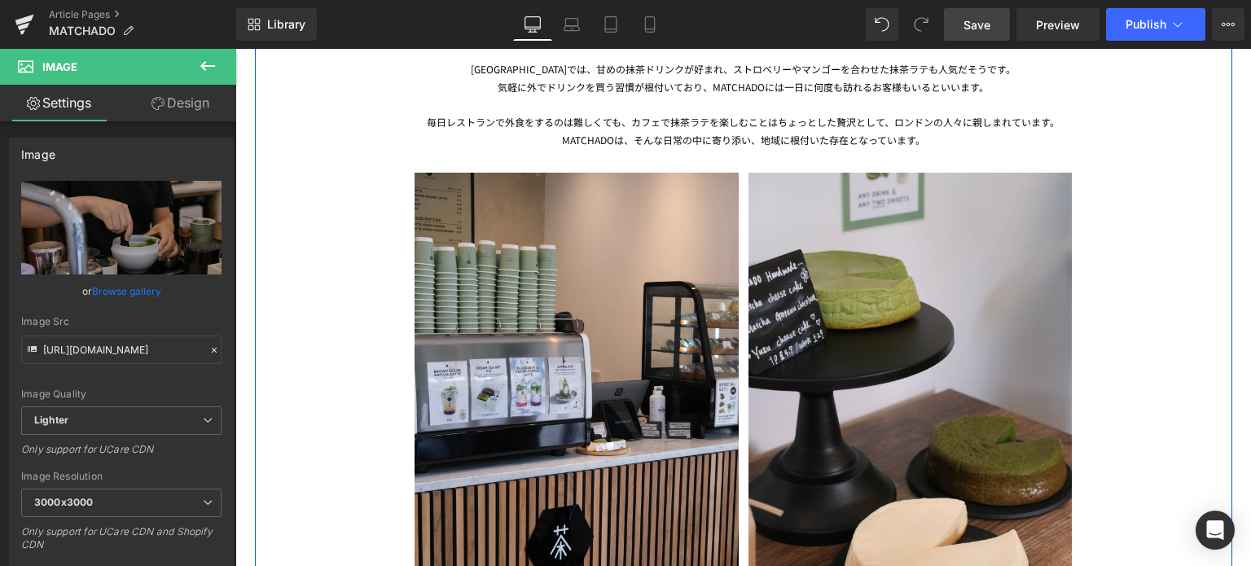
scroll to position [1944, 0]
click at [662, 132] on div "MATCHADOは、そんな日常の中に寄り添い、地域に根付いた存在となっています。" at bounding box center [743, 141] width 953 height 18
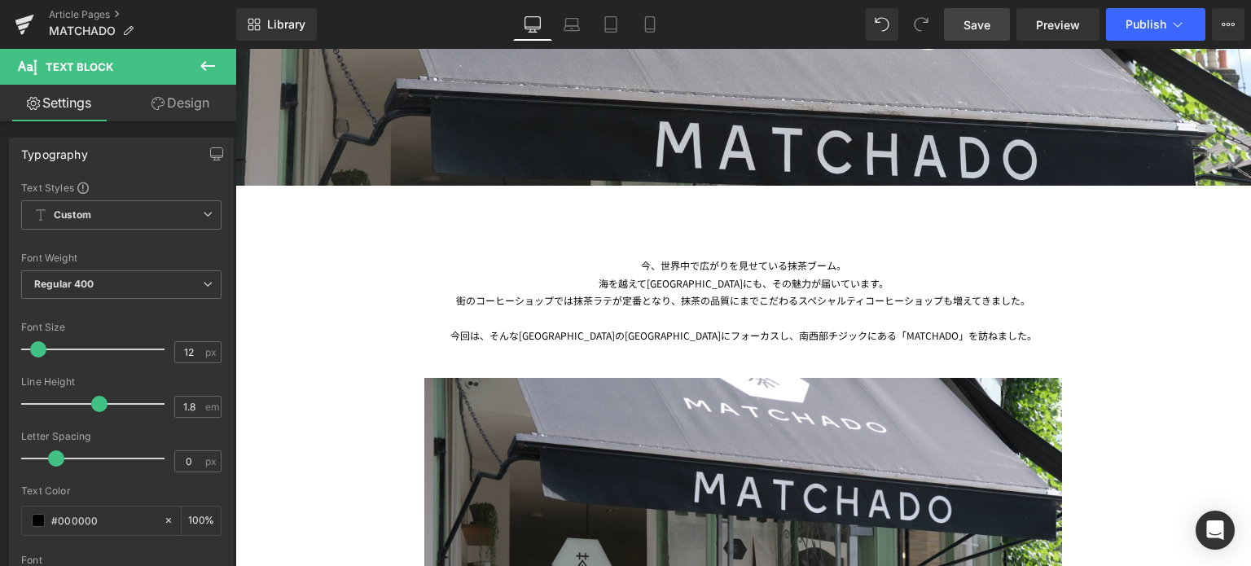
scroll to position [521, 0]
click at [680, 295] on div "今、世界中で広がりを見せている抹茶ブーム。 海を越えて[GEOGRAPHIC_DATA]にも、その魅力が届いています。 街のコーヒーショップでは抹茶ラテが定番…" at bounding box center [743, 300] width 953 height 88
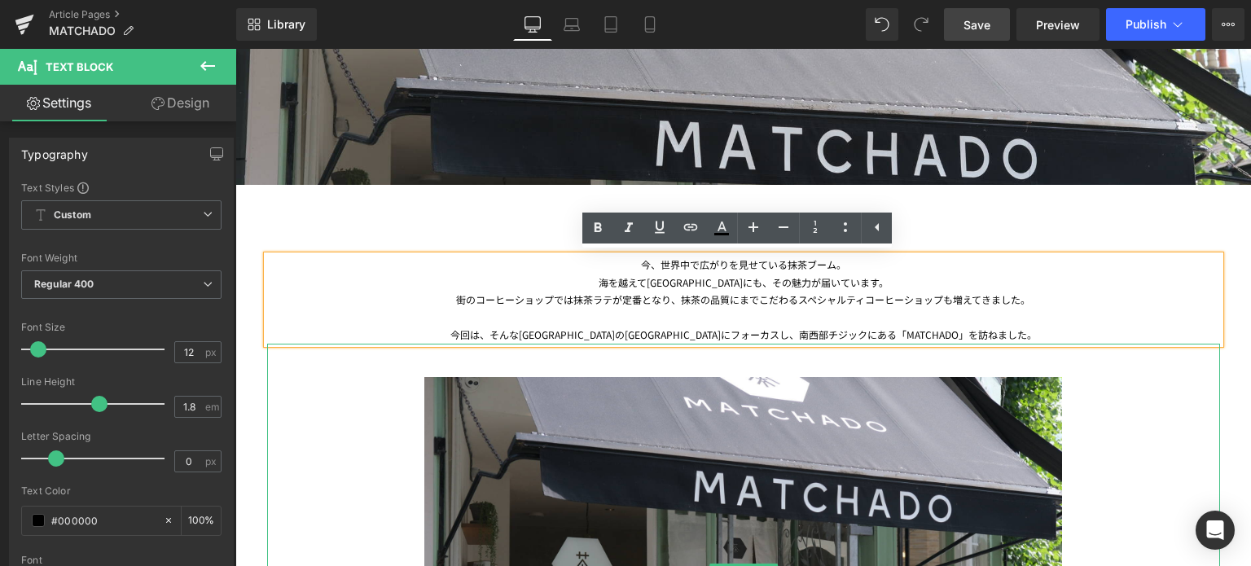
click at [341, 439] on div at bounding box center [743, 574] width 953 height 460
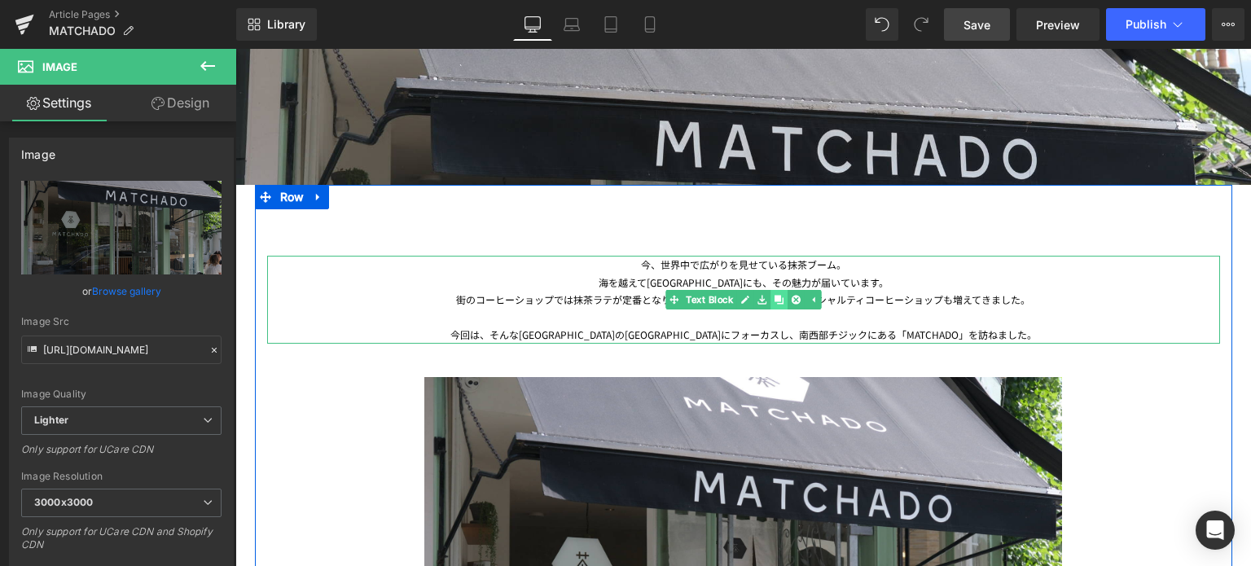
click at [775, 299] on icon at bounding box center [779, 299] width 9 height 9
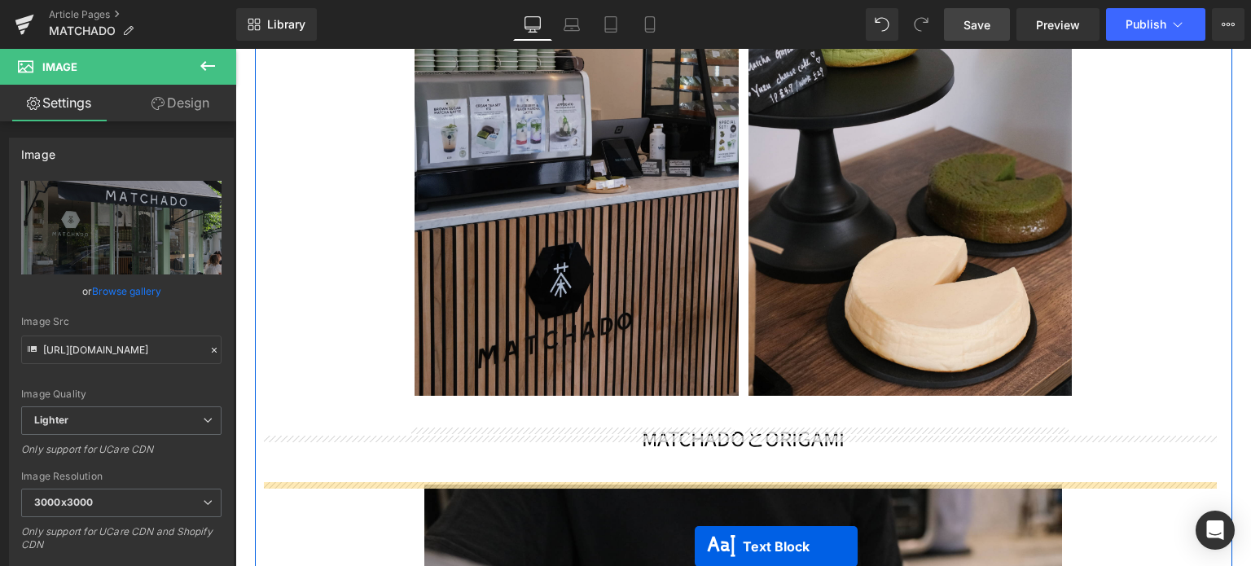
scroll to position [2281, 0]
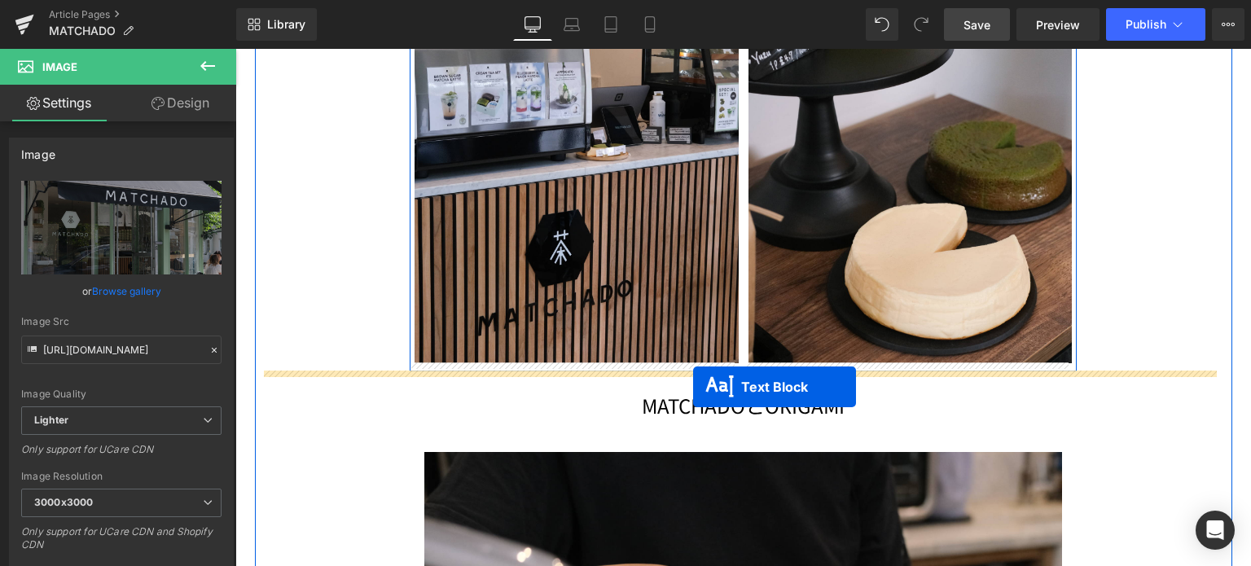
drag, startPoint x: 684, startPoint y: 387, endPoint x: 693, endPoint y: 387, distance: 9.0
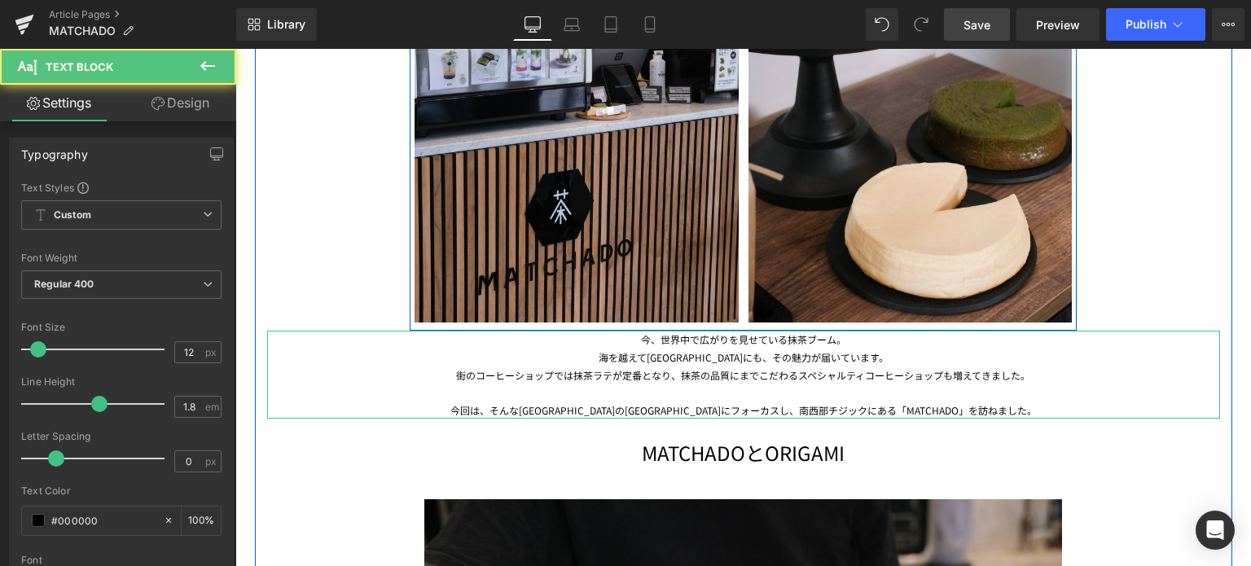
scroll to position [2239, 0]
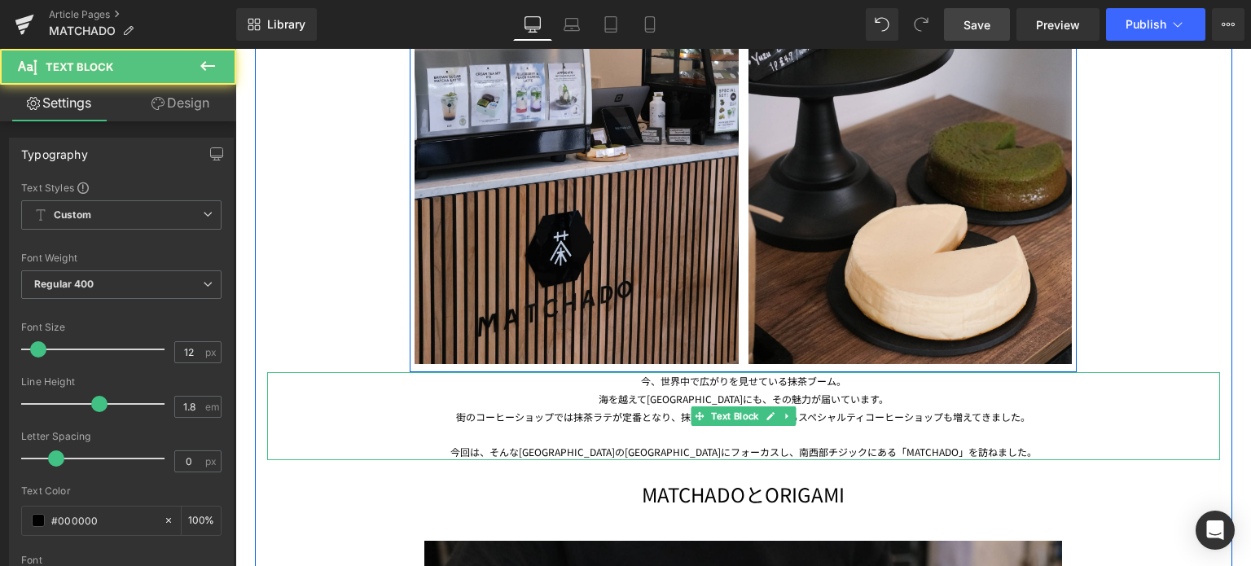
click at [845, 451] on div "今回は、そんな[GEOGRAPHIC_DATA]の[GEOGRAPHIC_DATA]にフォーカスし、南西部チジックにある「MATCHADO」を訪ねました。" at bounding box center [743, 452] width 953 height 18
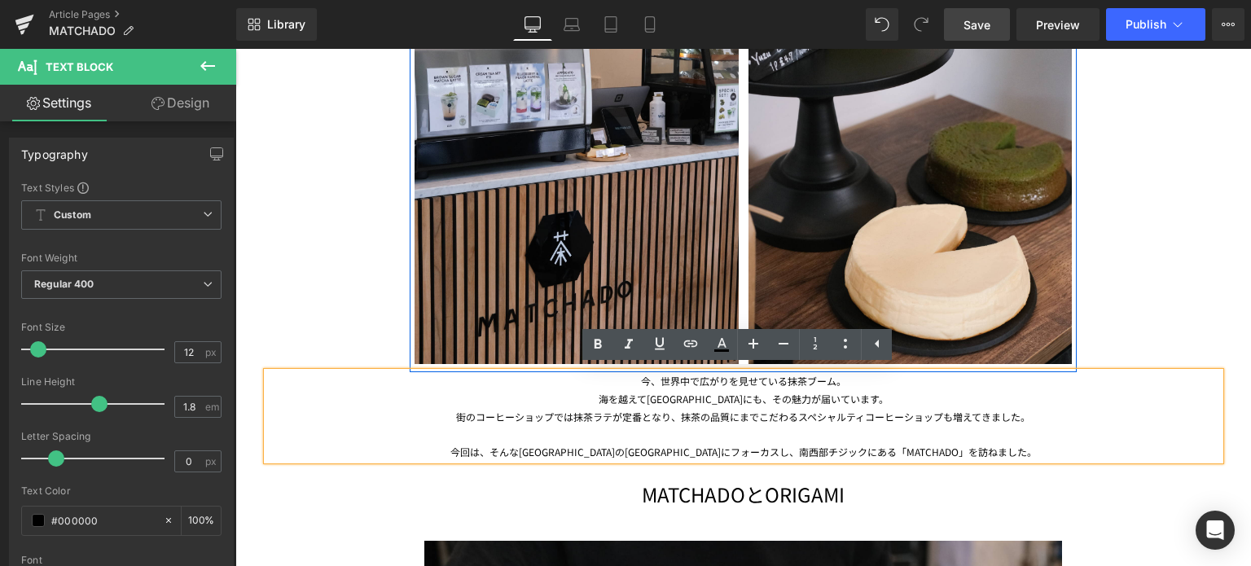
drag, startPoint x: 842, startPoint y: 452, endPoint x: 631, endPoint y: 384, distance: 221.8
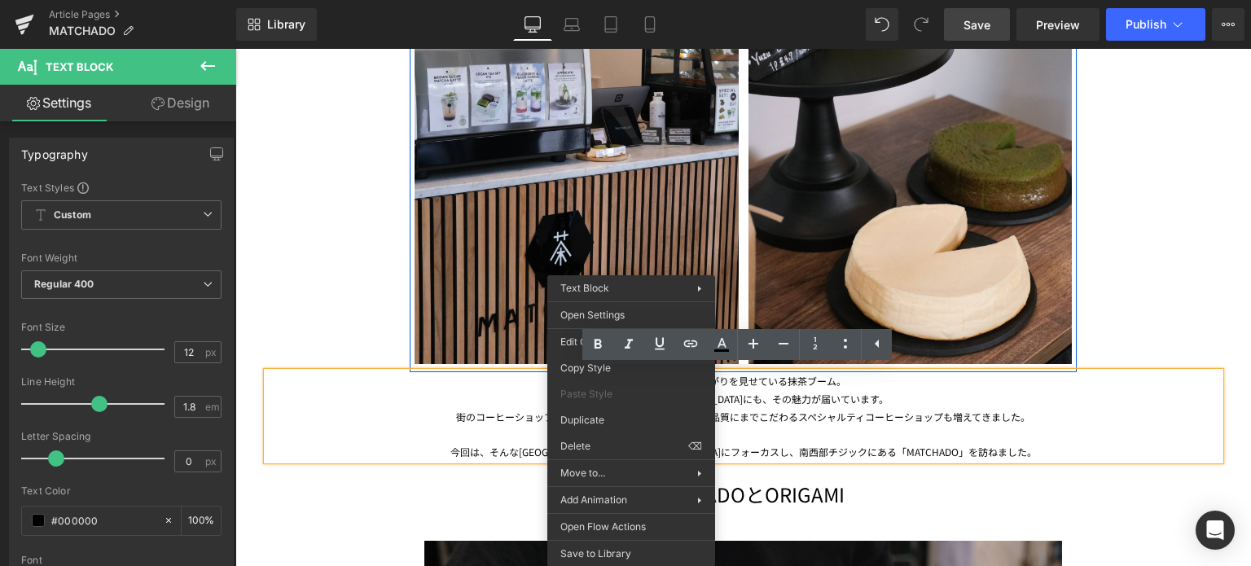
click at [955, 429] on div at bounding box center [743, 434] width 953 height 18
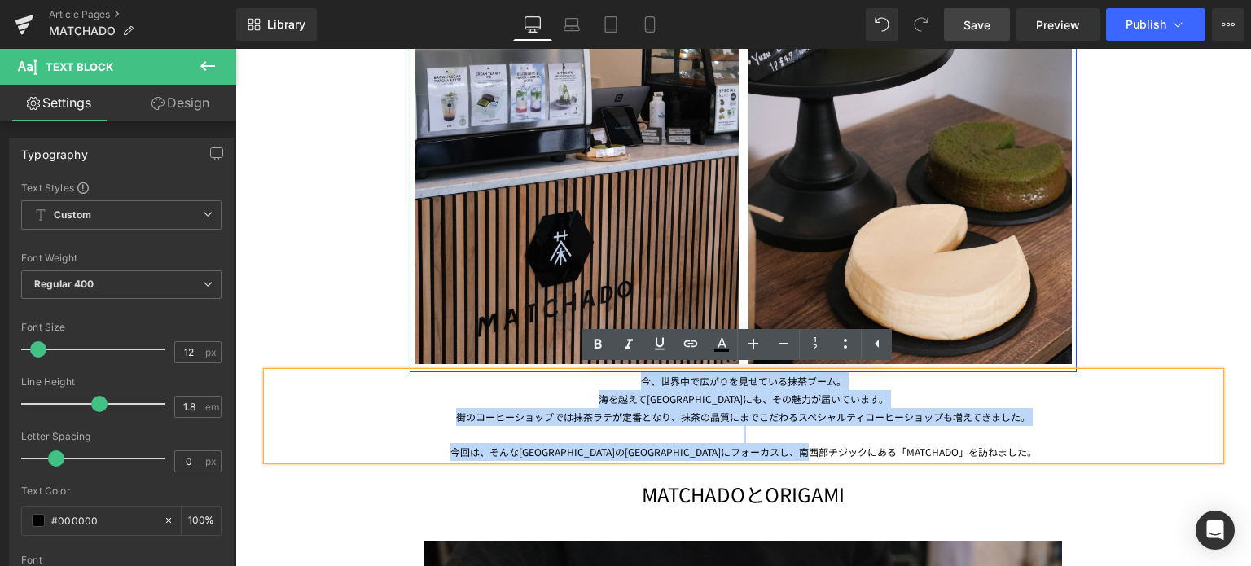
drag, startPoint x: 829, startPoint y: 434, endPoint x: 603, endPoint y: 372, distance: 234.8
click at [603, 372] on div "今、世界中で広がりを見せている抹茶ブーム。 海を越えて[GEOGRAPHIC_DATA]にも、その魅力が届いています。 街のコーヒーショップでは抹茶ラテが定番…" at bounding box center [743, 416] width 953 height 88
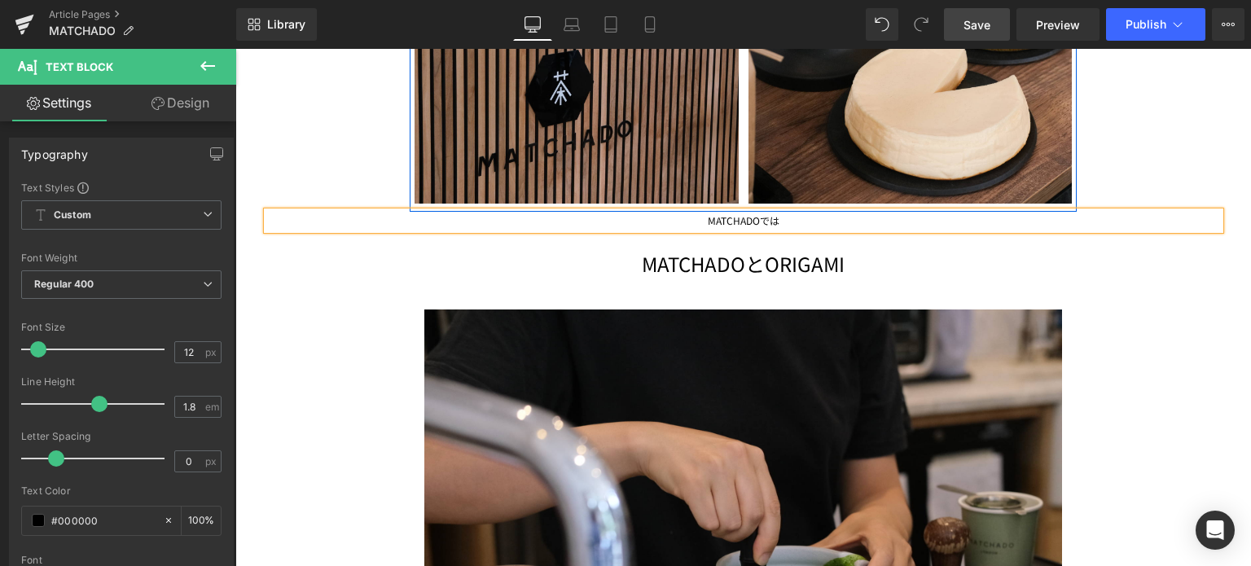
scroll to position [2428, 0]
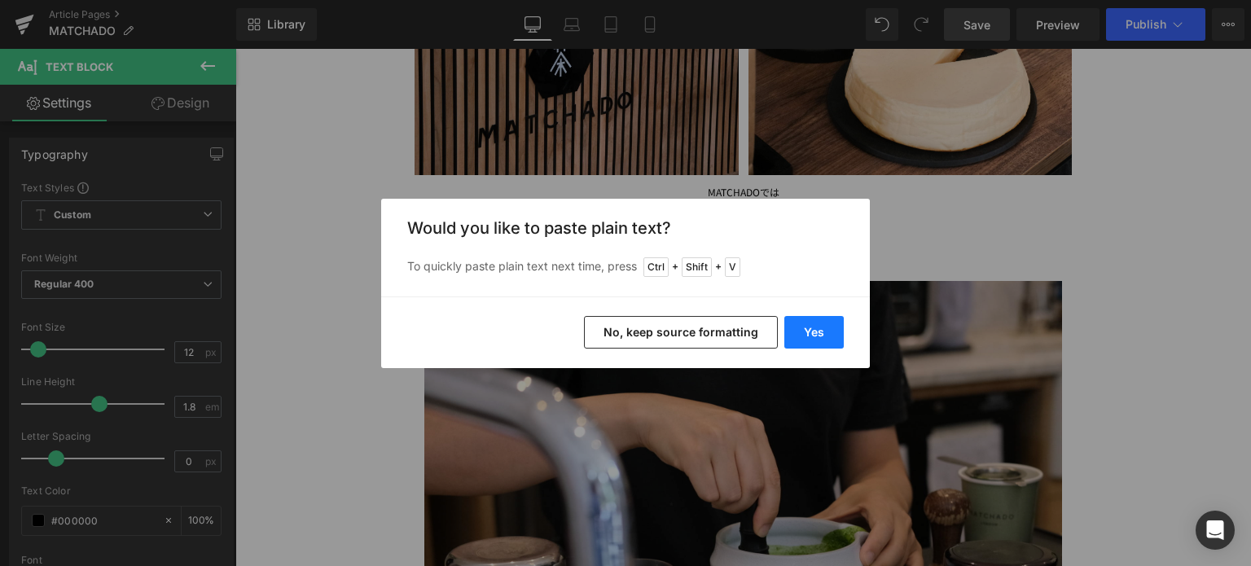
click at [805, 328] on button "Yes" at bounding box center [814, 332] width 59 height 33
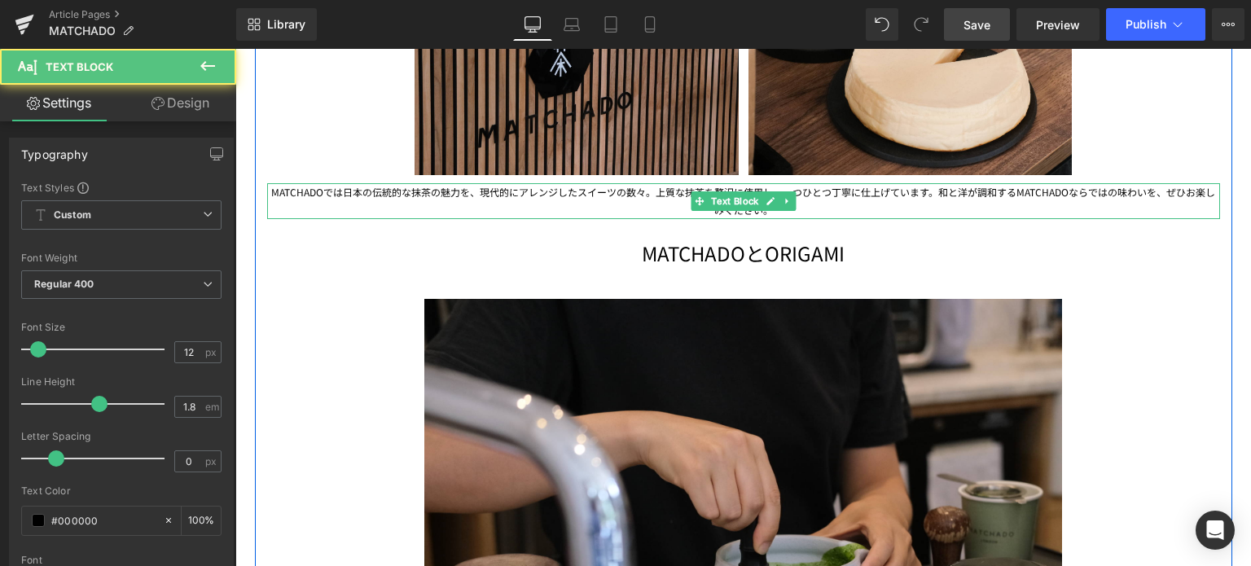
click at [335, 191] on div "MATCHADOでは日本の伝統的な抹茶の魅力を、現代的にアレンジしたスイーツの数々。上質な抹茶を贅沢に使用し、一つひとつ丁寧に仕上げています。和と洋が調和する…" at bounding box center [743, 200] width 953 height 35
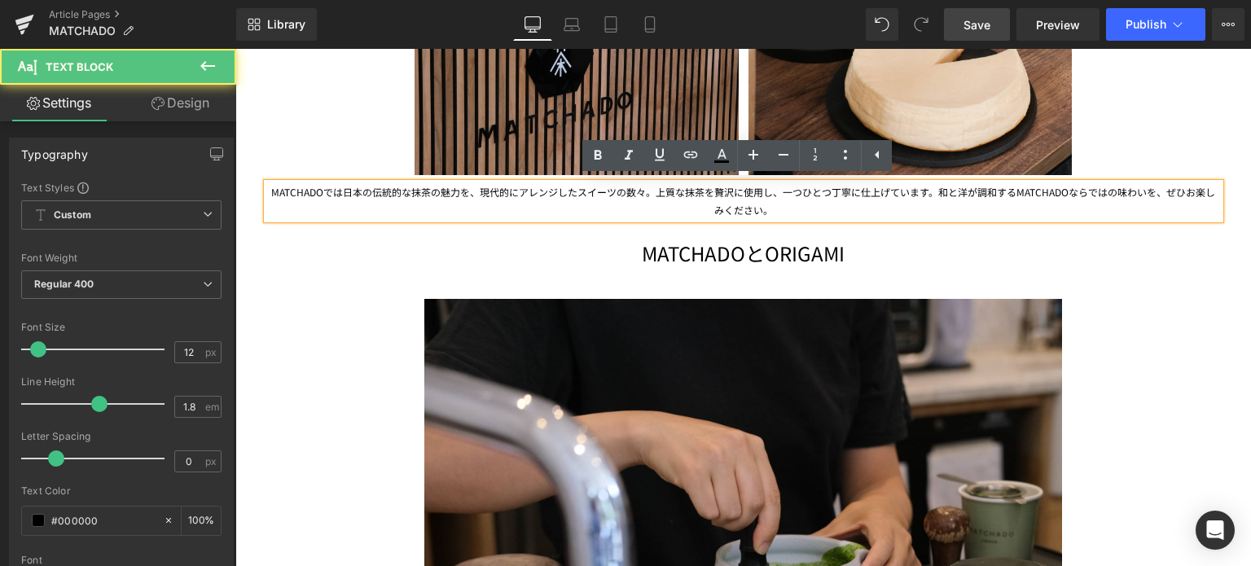
click at [398, 194] on div "MATCHADOでは日本の伝統的な抹茶の魅力を、現代的にアレンジしたスイーツの数々。上質な抹茶を贅沢に使用し、一つひとつ丁寧に仕上げています。和と洋が調和する…" at bounding box center [743, 200] width 953 height 35
click at [631, 188] on div "MATCHADOでは日本の伝統的な抹茶の魅力を、現代的にアレンジしたスイーツの数々。上質な抹茶を贅沢に使用し、一つひとつ丁寧に仕上げています。和と洋が調和する…" at bounding box center [743, 200] width 953 height 35
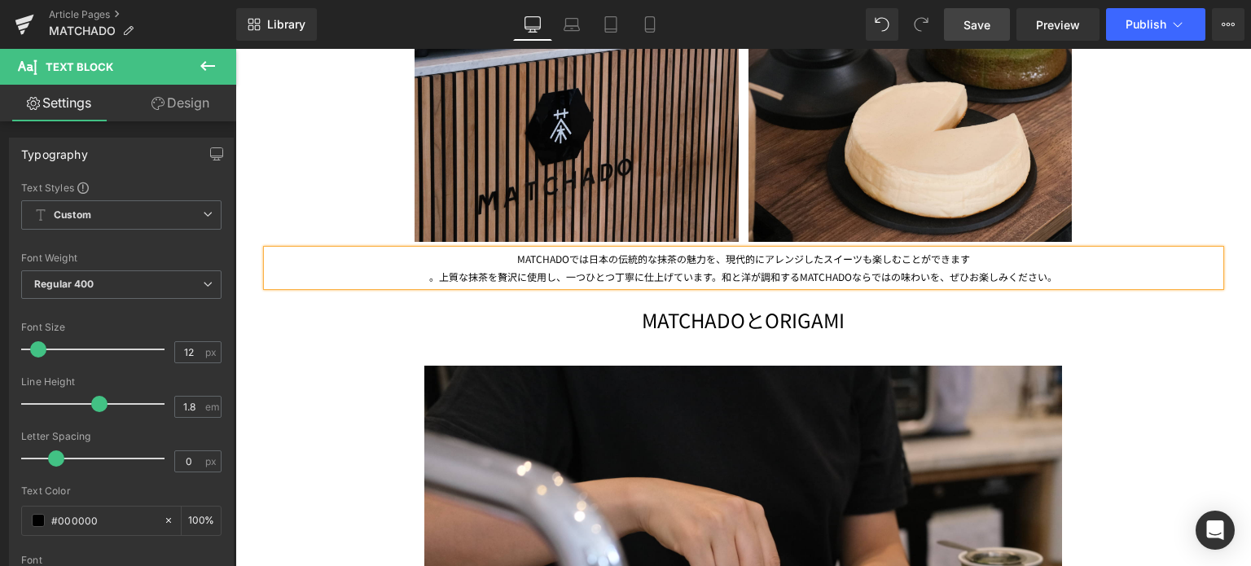
scroll to position [2360, 0]
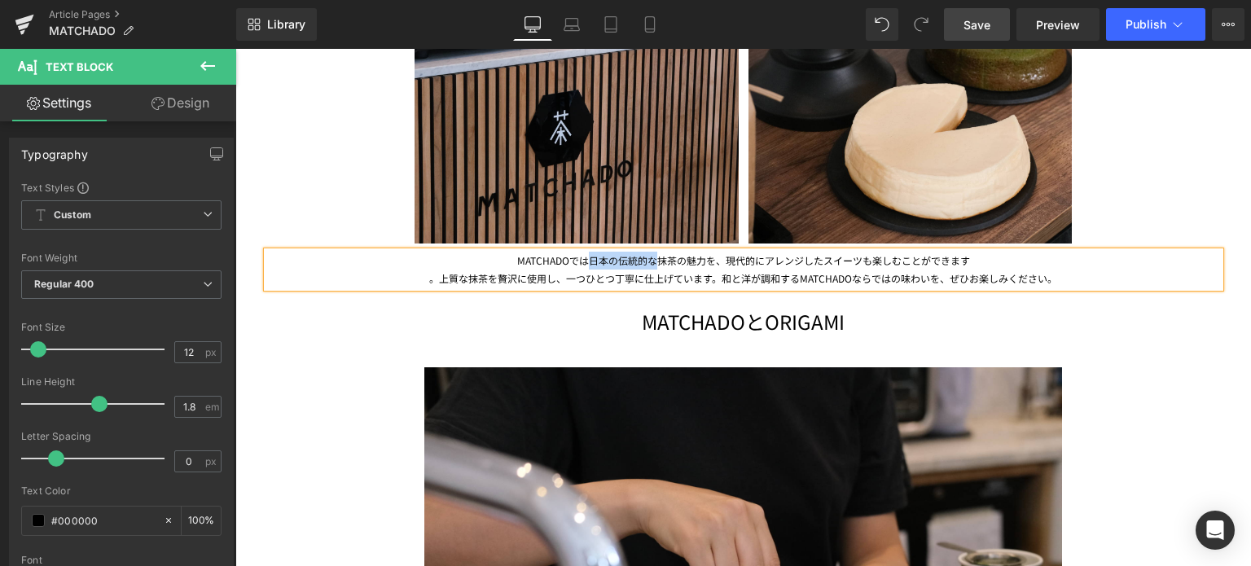
drag, startPoint x: 649, startPoint y: 260, endPoint x: 585, endPoint y: 266, distance: 64.6
click at [585, 266] on div "MATCHADOでは日本の伝統的な抹茶の魅力を、現代的にアレンジしたスイーツも楽しむことができます 。上質な抹茶を贅沢に使用し、一つひとつ丁寧に仕上げています…" at bounding box center [743, 269] width 953 height 35
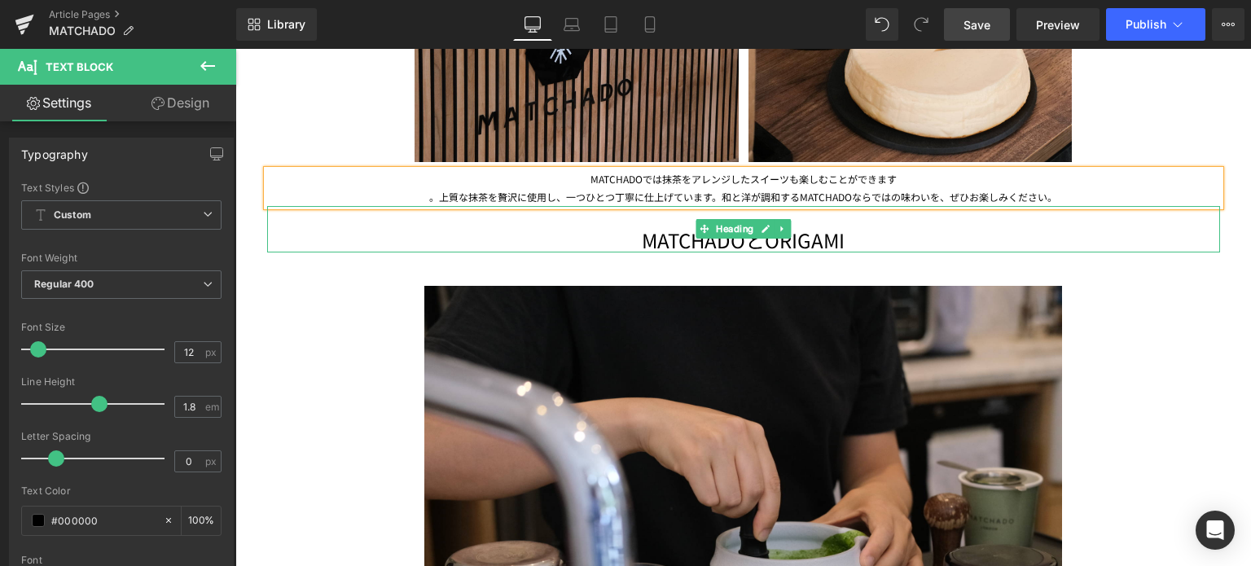
scroll to position [2444, 0]
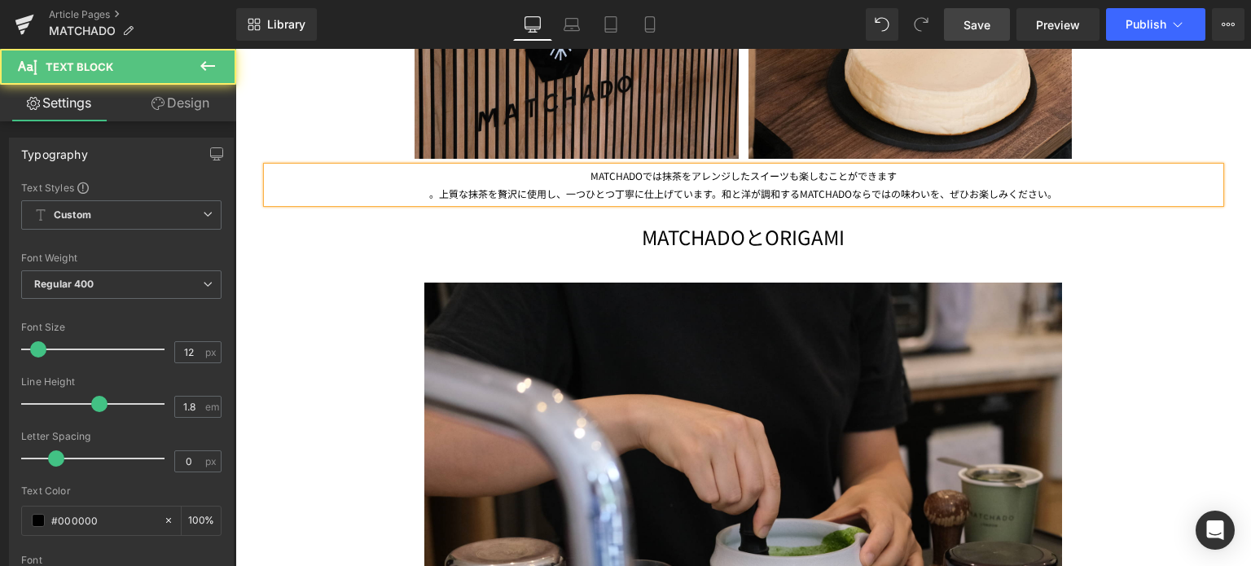
click at [933, 183] on div "MATCHADOでは抹茶をアレンジしたスイーツも楽しむことができます 。上質な抹茶を贅沢に使用し、一つひとつ丁寧に仕上げています。和と洋が調和するMATCHA…" at bounding box center [743, 184] width 953 height 35
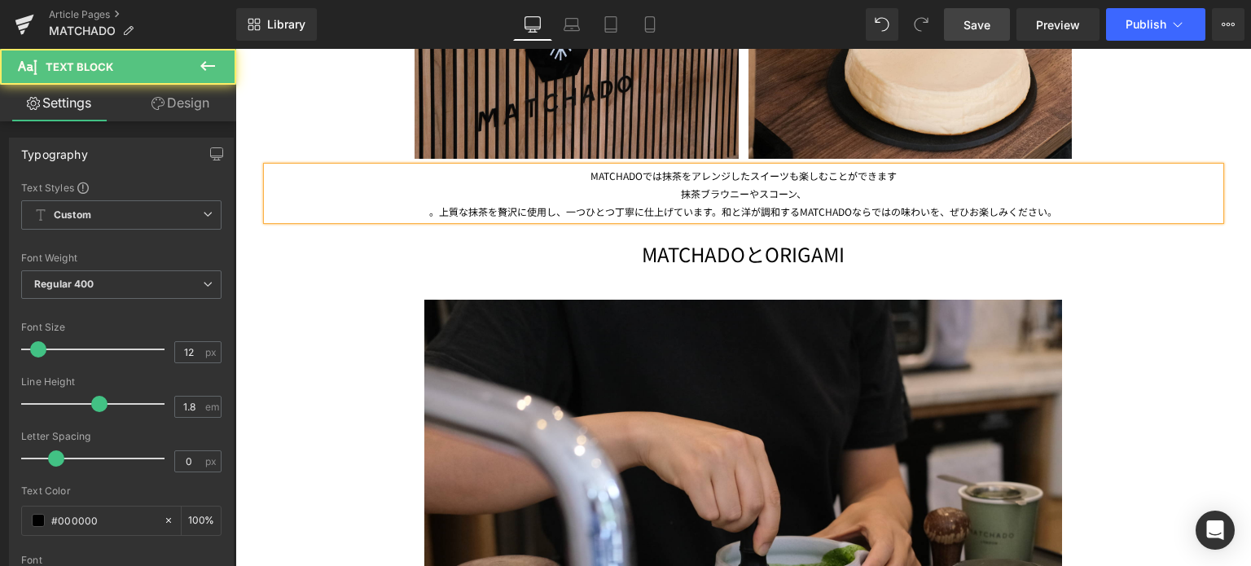
click at [753, 191] on div "抹茶ブラウニーやスコーン、 。上質な抹茶を贅沢に使用し、一つひとつ丁寧に仕上げています。和と洋が調和するMATCHADOならではの味わいを、ぜひお楽しみくださ…" at bounding box center [743, 202] width 953 height 35
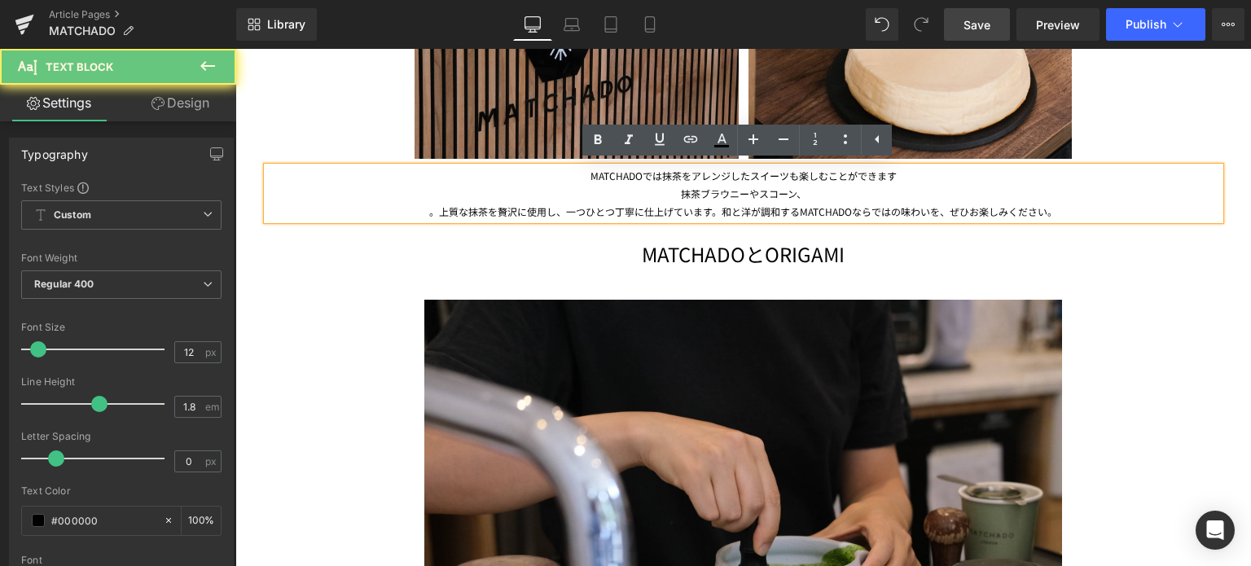
click at [798, 197] on div "抹茶ブラウニーやスコーン、 。上質な抹茶を贅沢に使用し、一つひとつ丁寧に仕上げています。和と洋が調和するMATCHADOならではの味わいを、ぜひお楽しみくださ…" at bounding box center [743, 202] width 953 height 35
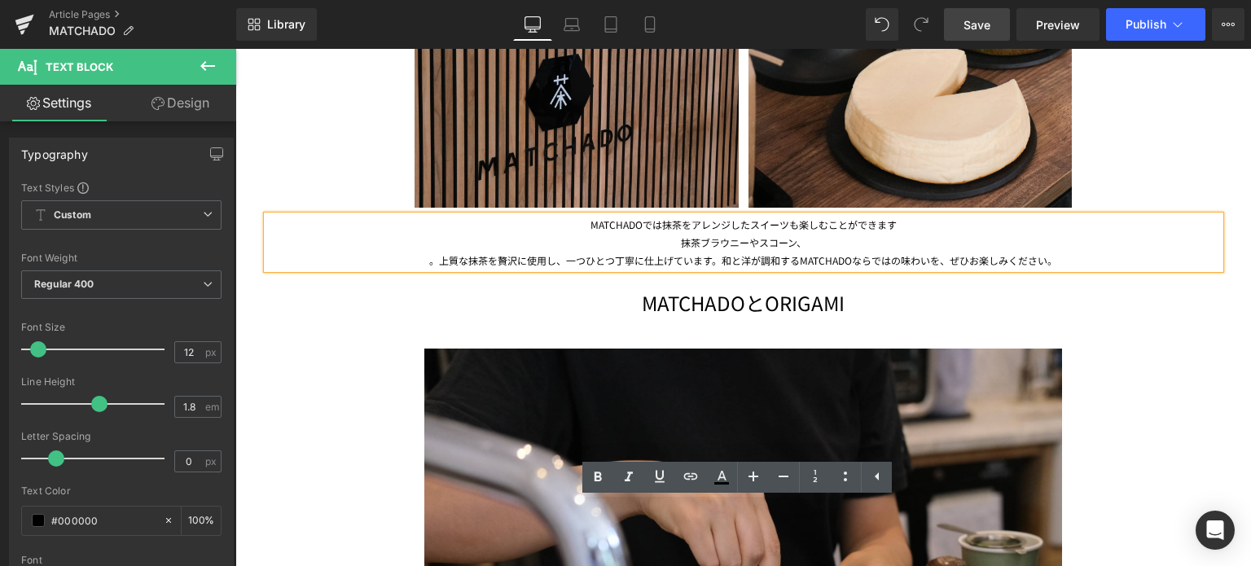
scroll to position [2405, 0]
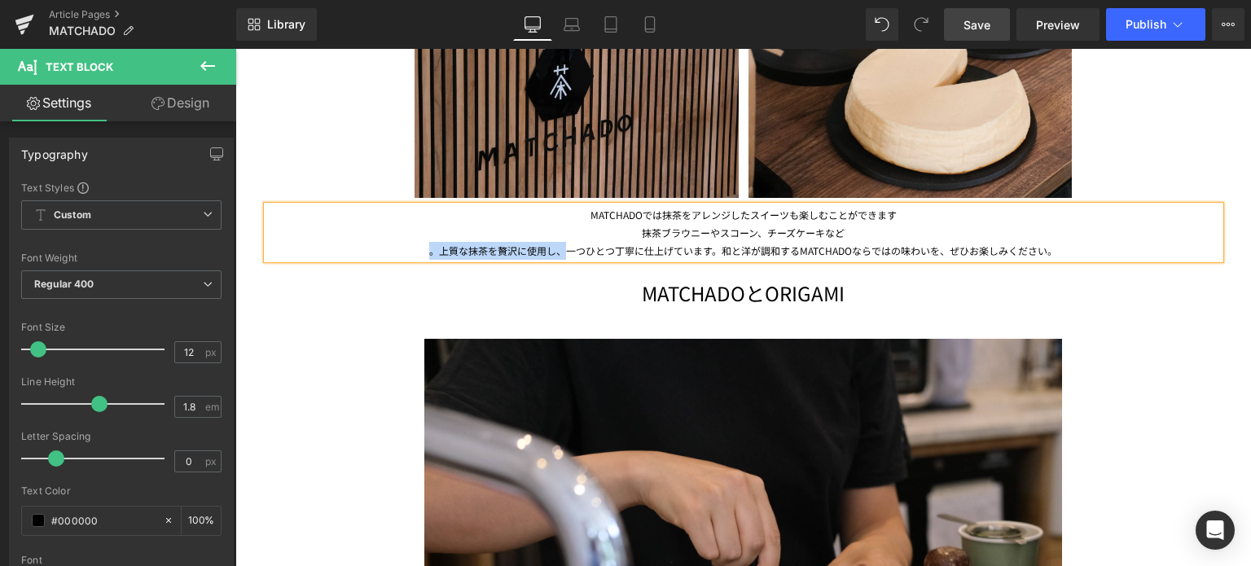
drag, startPoint x: 561, startPoint y: 251, endPoint x: 419, endPoint y: 249, distance: 141.8
click at [419, 249] on div "。上質な抹茶を贅沢に使用し、一つひとつ丁寧に仕上げています。和と洋が調和するMATCHADOならではの味わいを、ぜひお楽しみください。" at bounding box center [743, 251] width 953 height 18
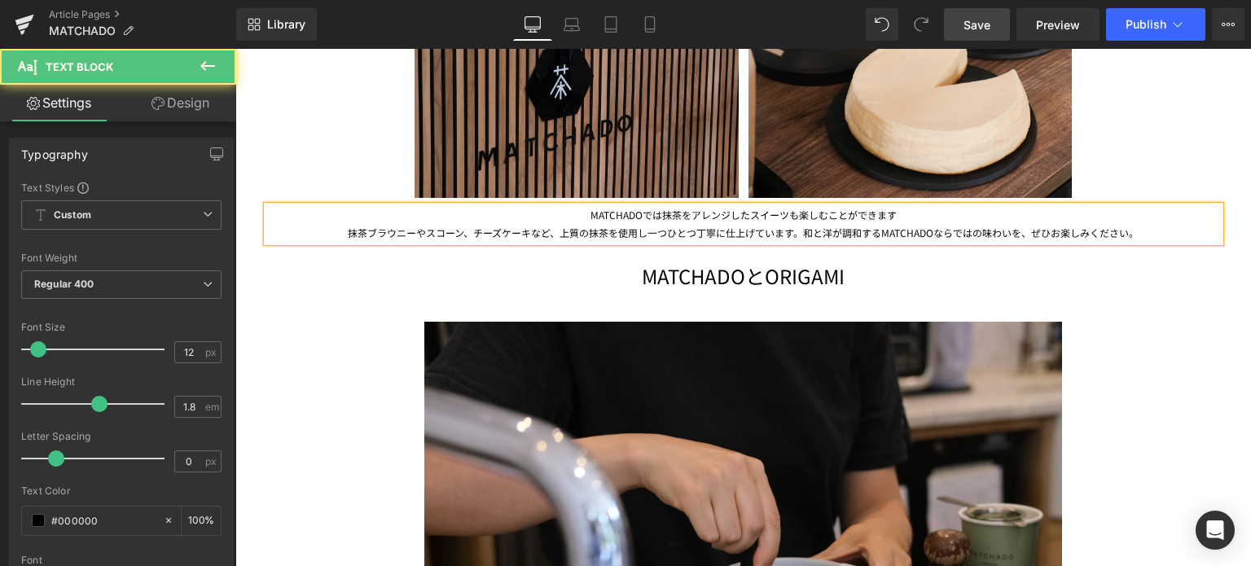
click at [793, 235] on span "一つひとつ丁寧に仕上げています。和と洋が調和するMATCHADOならではの味わいを、ぜひお楽しみください。" at bounding box center [893, 233] width 491 height 14
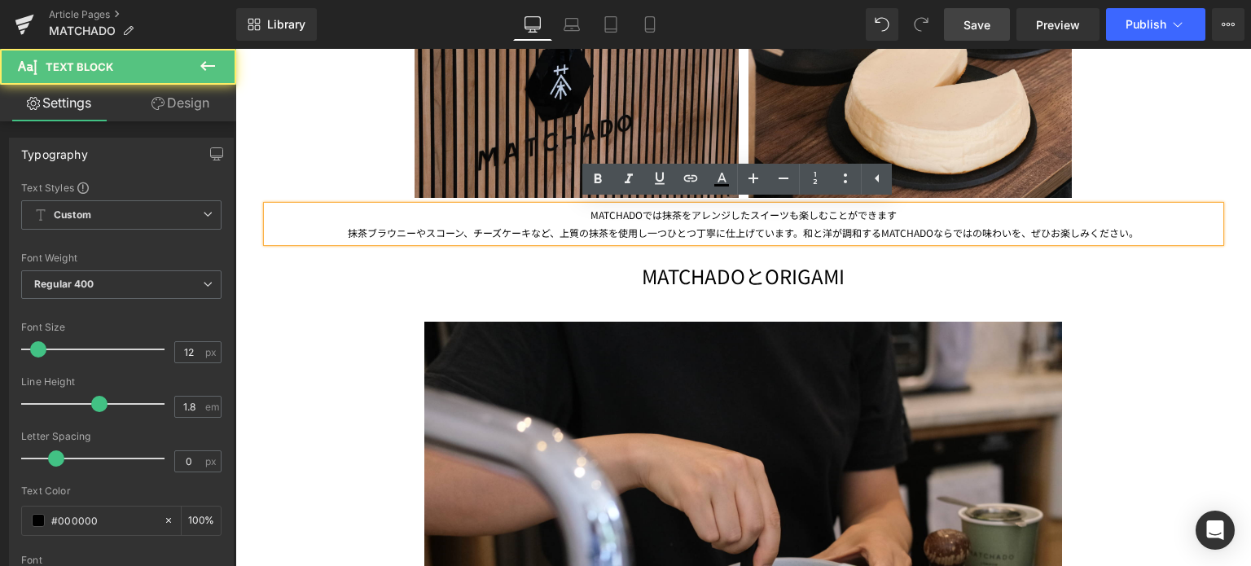
click at [787, 233] on span "一つひとつ丁寧に仕上げています。和と洋が調和するMATCHADOならではの味わいを、ぜひお楽しみください。" at bounding box center [893, 233] width 491 height 14
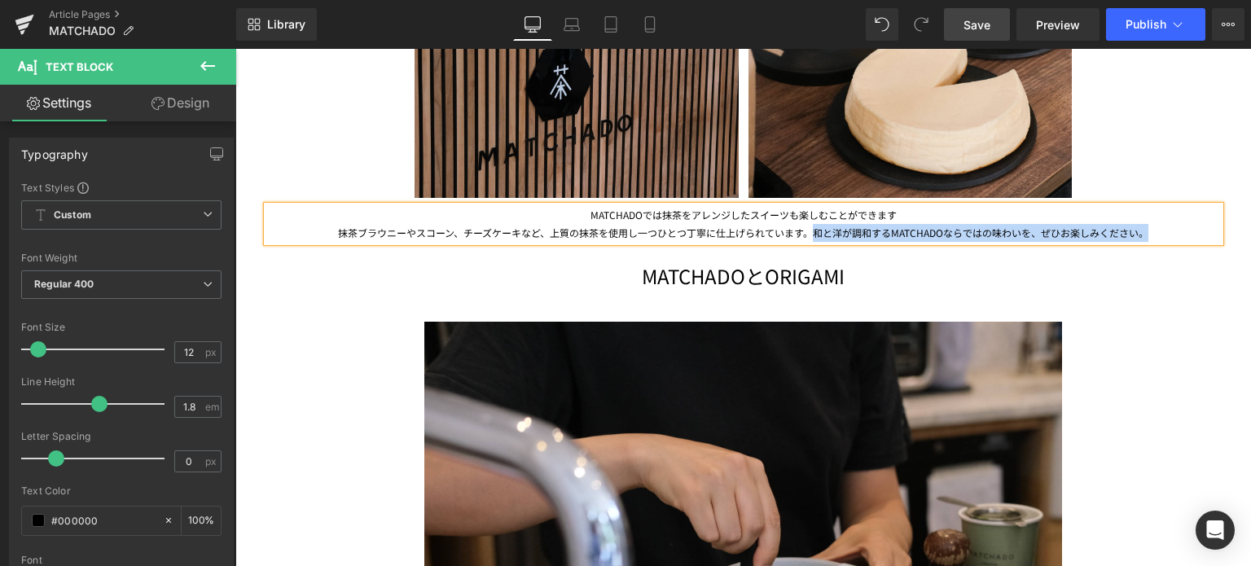
drag, startPoint x: 807, startPoint y: 235, endPoint x: 1160, endPoint y: 230, distance: 352.8
click at [1160, 230] on div "抹茶ブラウニーやスコーン、チーズケーキなど、上質の抹茶を使用し 一つひとつ丁寧に仕上げられています。和と洋が調和するMATCHADOならではの味わいを、ぜひお…" at bounding box center [743, 233] width 953 height 18
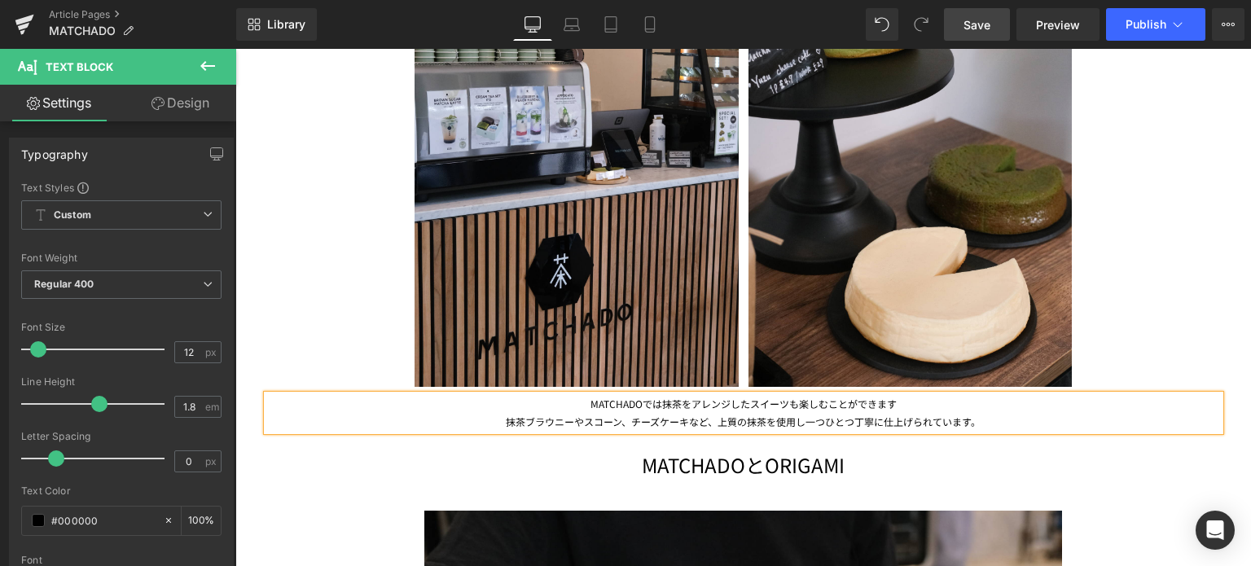
scroll to position [2217, 0]
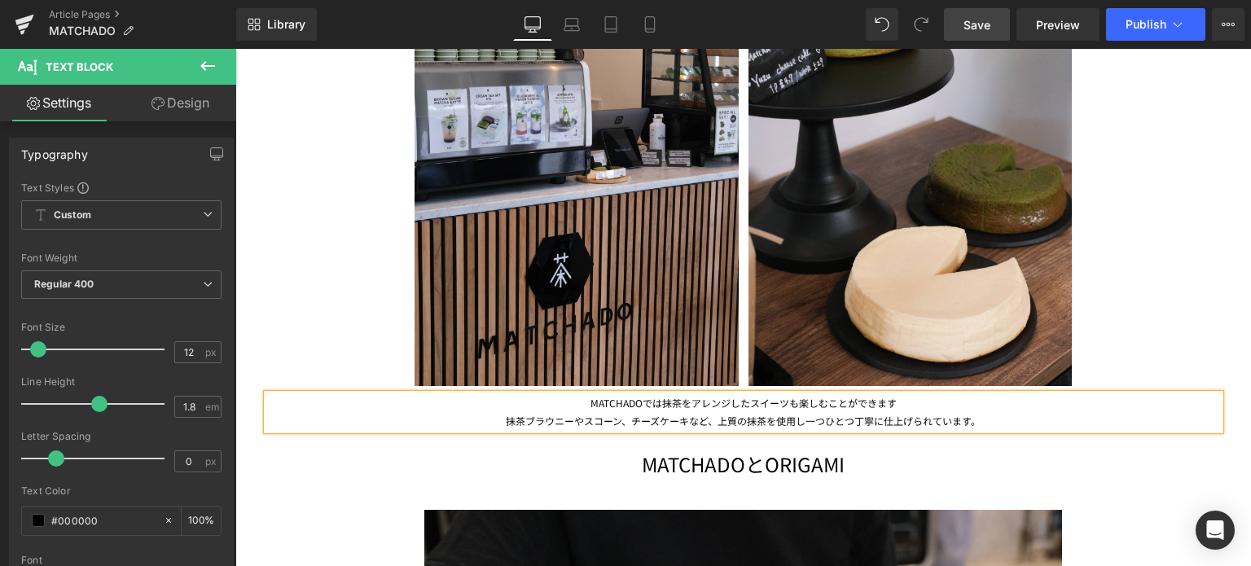
click at [905, 405] on div "MATCHADOでは抹茶をアレンジしたスイーツも楽しむことができます 抹茶ブラウニーやスコーン、チーズケーキなど、上質の抹茶を使用し 一つひとつ丁寧に仕上げら…" at bounding box center [743, 411] width 953 height 35
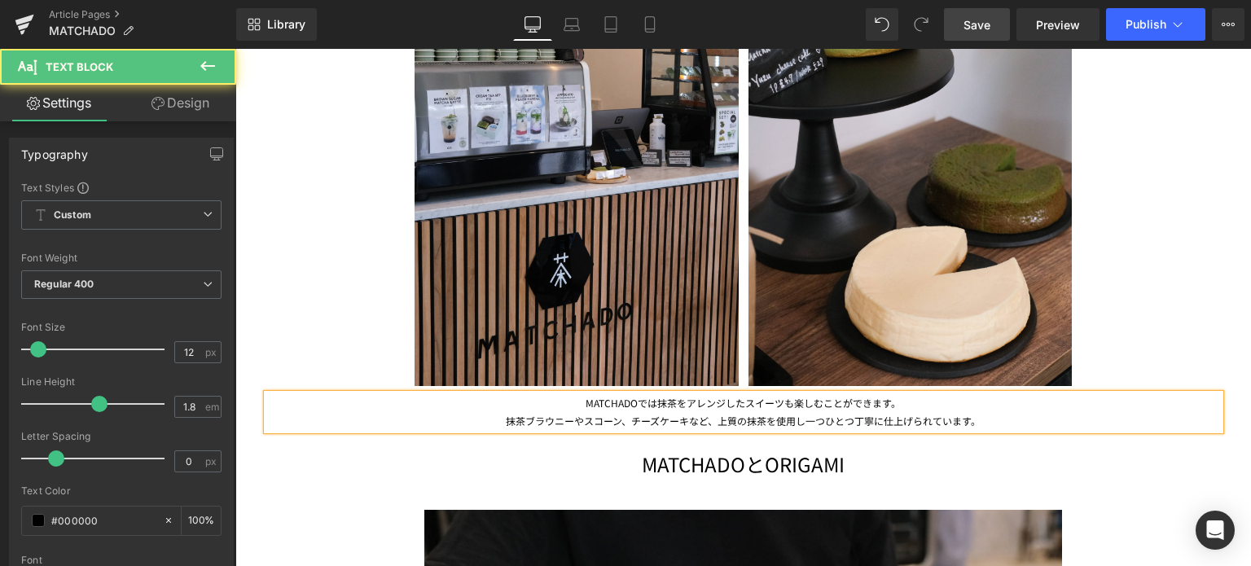
click at [1007, 420] on div "抹茶ブラウニーやスコーン、チーズケーキなど、上質の抹茶を使用し 一つひとつ丁寧に仕上げられています。" at bounding box center [743, 421] width 953 height 18
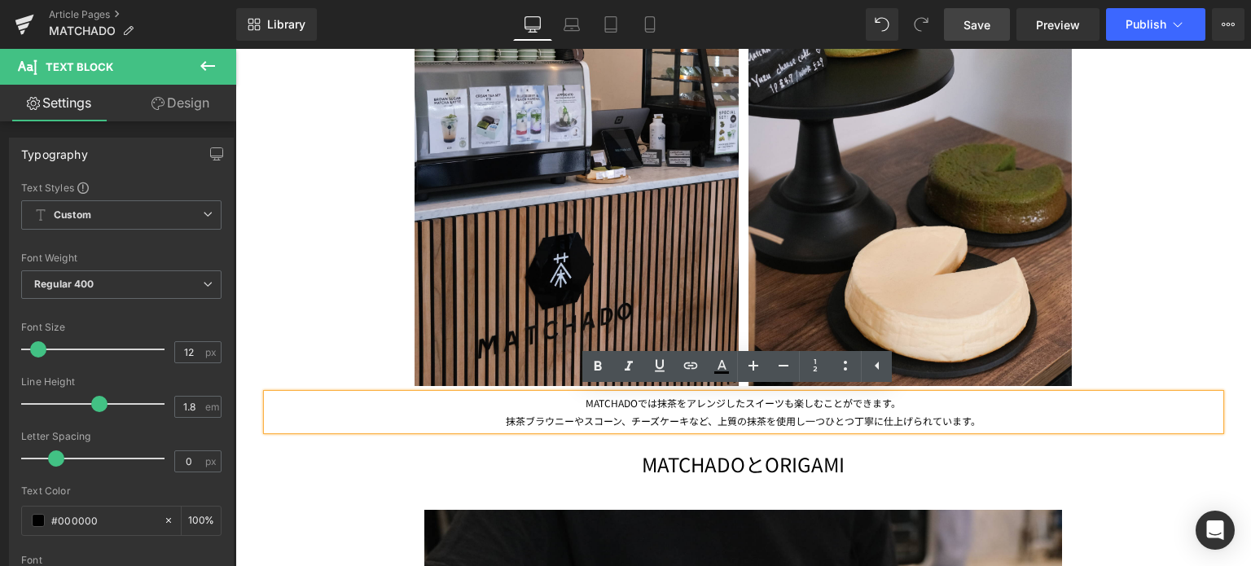
click at [873, 397] on div "MATCHADOでは抹茶をアレンジしたスイーツも楽しむことができます。 抹茶ブラウニーやスコーン、チーズケーキなど、上質の抹茶を使用し 一つひとつ丁寧に仕上げ…" at bounding box center [743, 411] width 953 height 35
drag, startPoint x: 885, startPoint y: 401, endPoint x: 785, endPoint y: 397, distance: 99.5
click at [785, 397] on div "MATCHADOでは抹茶をアレンジしたスイーツも楽しむことができます。 抹茶ブラウニーやスコーン、チーズケーキなど、上質の抹茶を使用し 一つひとつ丁寧に仕上げ…" at bounding box center [743, 411] width 953 height 35
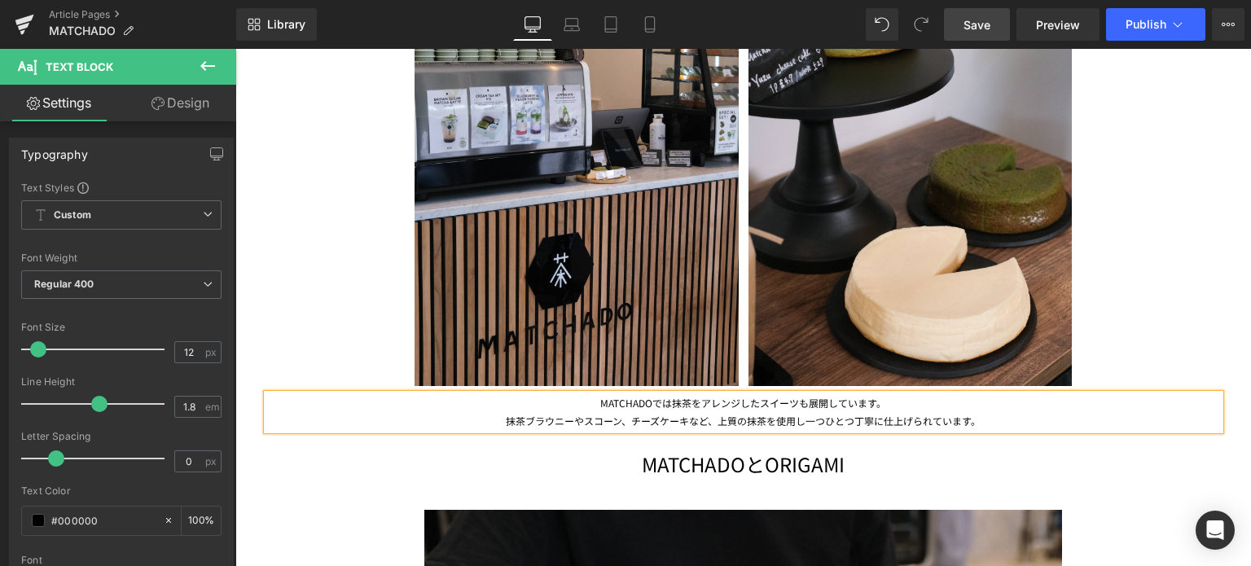
click at [987, 415] on div "抹茶ブラウニーやスコーン、チーズケーキなど、上質の抹茶を使用し 一つひとつ丁寧に仕上げられています。" at bounding box center [743, 421] width 953 height 18
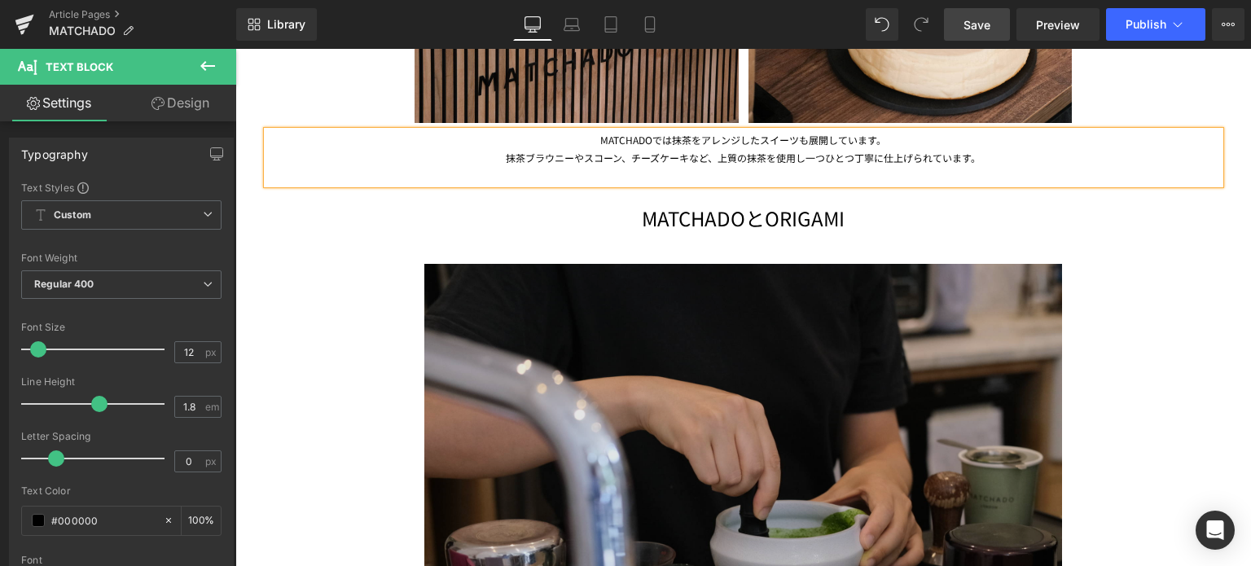
scroll to position [2480, 0]
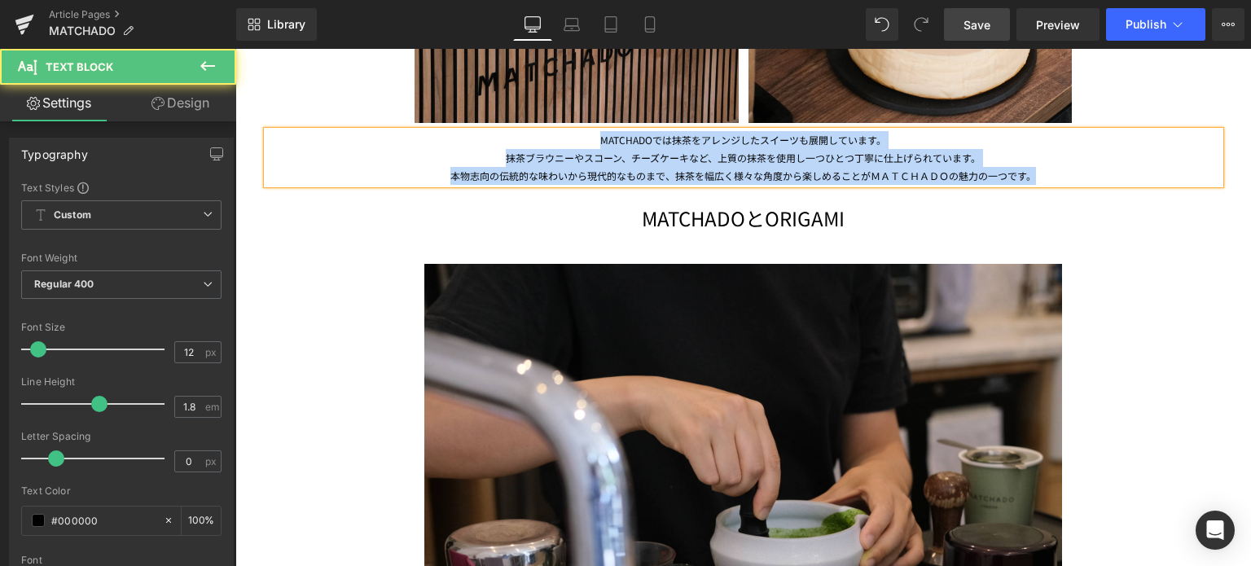
click at [592, 142] on div "MATCHADOでは抹茶をアレンジしたスイーツも展開しています。 抹茶ブラウニーやスコーン、チーズケーキなど、上質の抹茶を使用し 一つひとつ丁寧に仕上げられて…" at bounding box center [743, 157] width 953 height 53
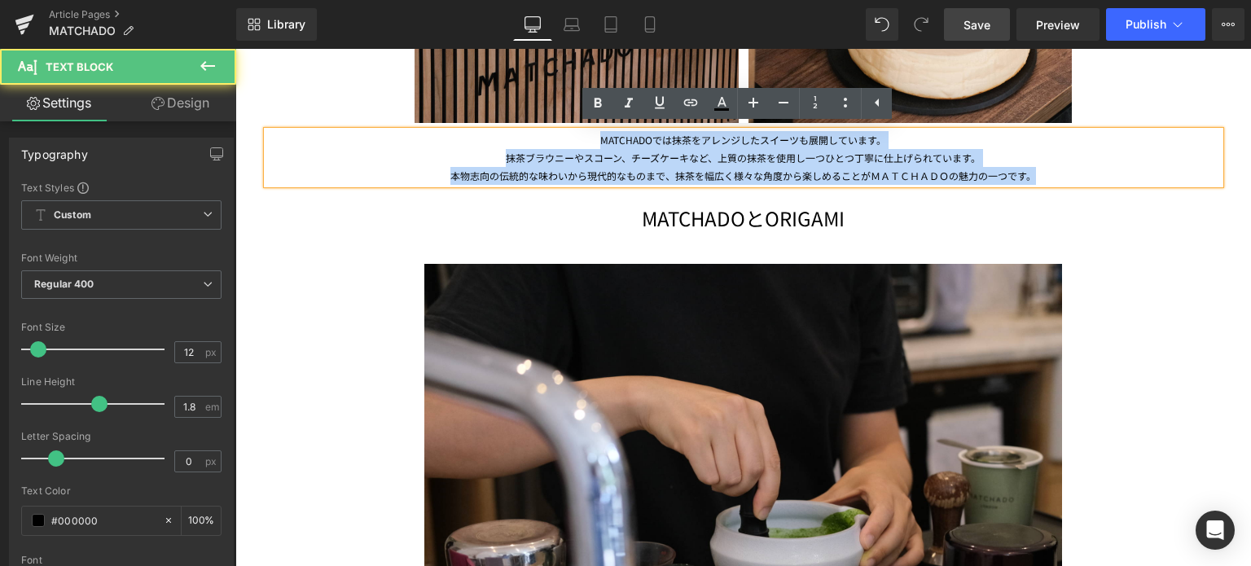
copy div "MATCHADOでは抹茶をアレンジしたスイーツも展開しています。 抹茶ブラウニーやスコーン、チーズケーキなど、上質の抹茶を使用し 一つひとつ丁寧に仕上げられて…"
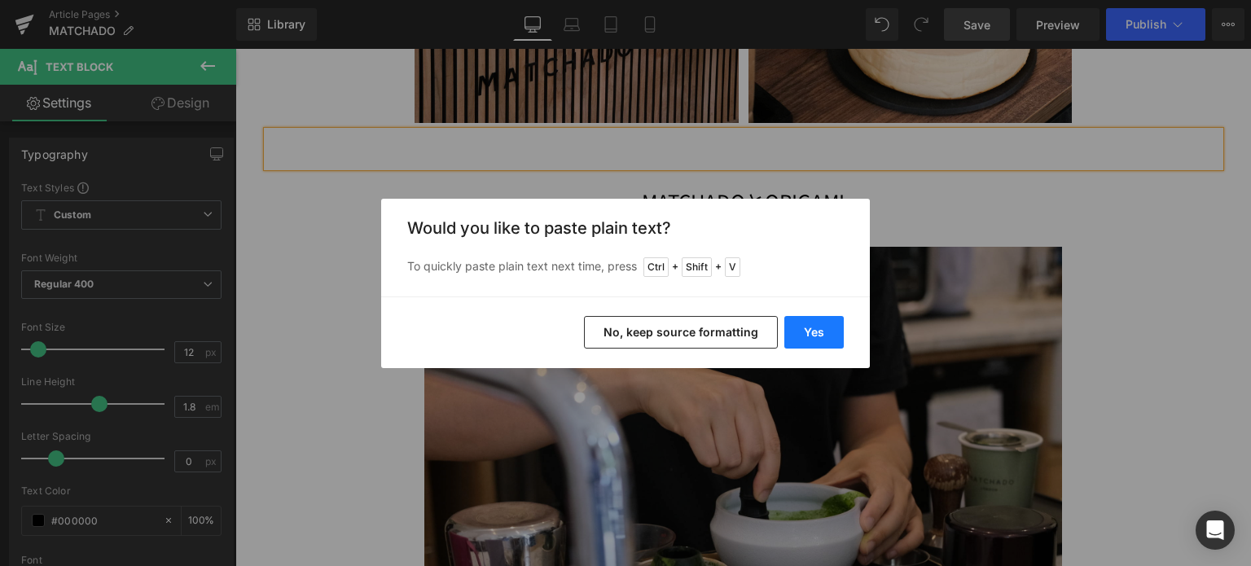
click at [815, 342] on button "Yes" at bounding box center [814, 332] width 59 height 33
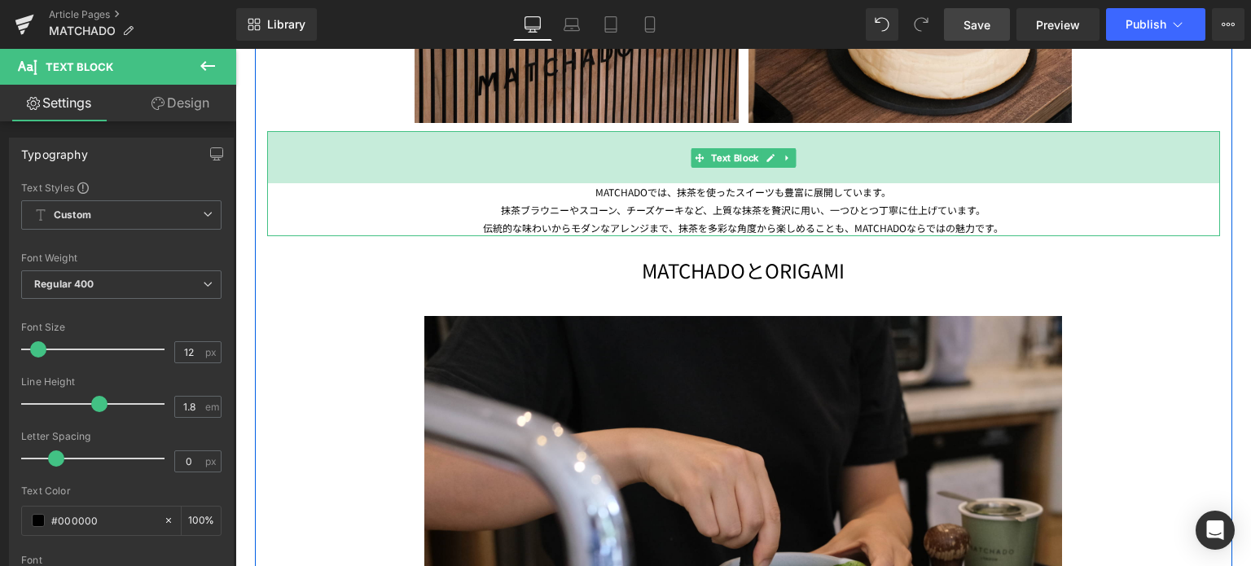
drag, startPoint x: 560, startPoint y: 132, endPoint x: 562, endPoint y: 183, distance: 51.4
click at [562, 183] on div "MATCHADOでは、抹茶を使ったスイーツも豊富に展開しています。 抹茶ブラウニーやスコーン、チーズケーキなど、上質な抹茶を贅沢に用い、一つひとつ丁寧に仕上げ…" at bounding box center [743, 183] width 953 height 105
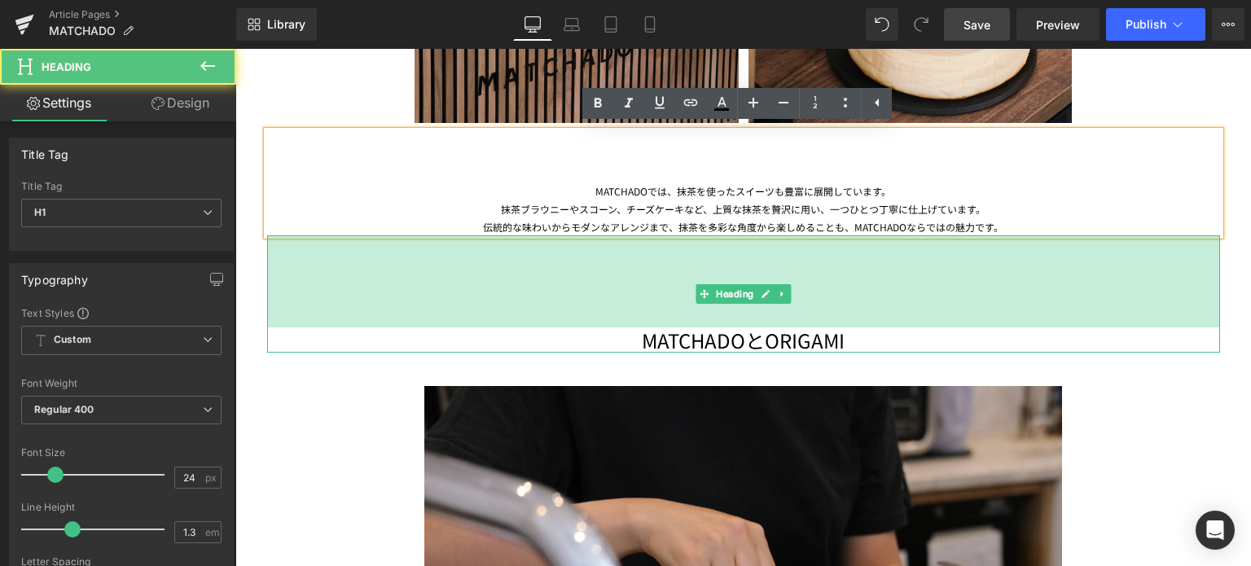
drag, startPoint x: 416, startPoint y: 237, endPoint x: 417, endPoint y: 309, distance: 71.7
click at [417, 309] on div "113px" at bounding box center [743, 281] width 953 height 92
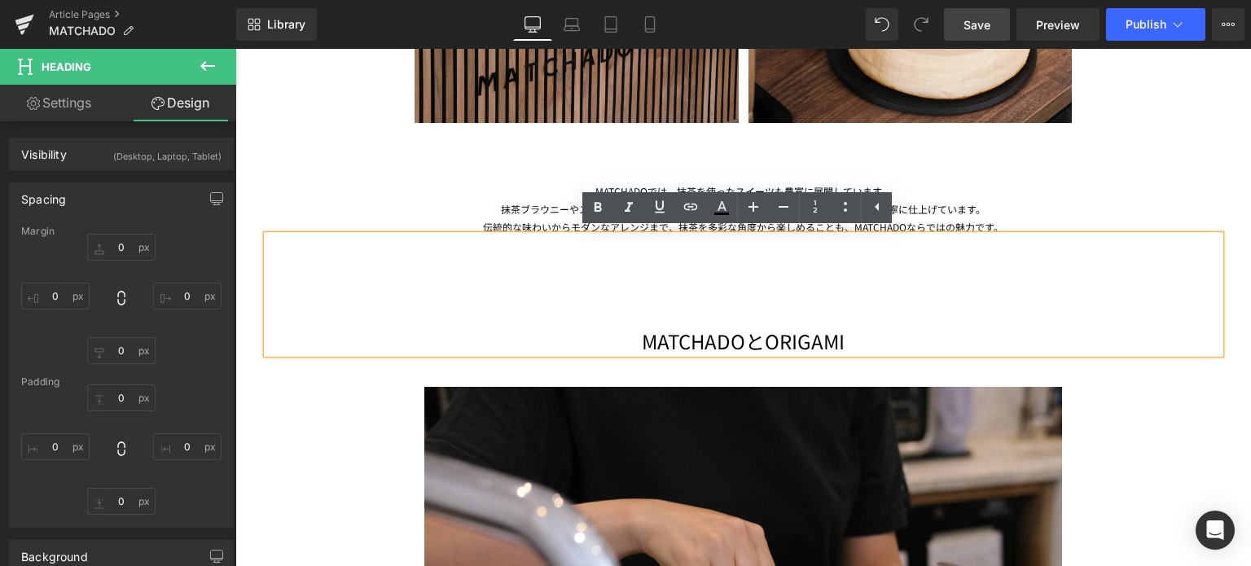
type input "0"
type input "114"
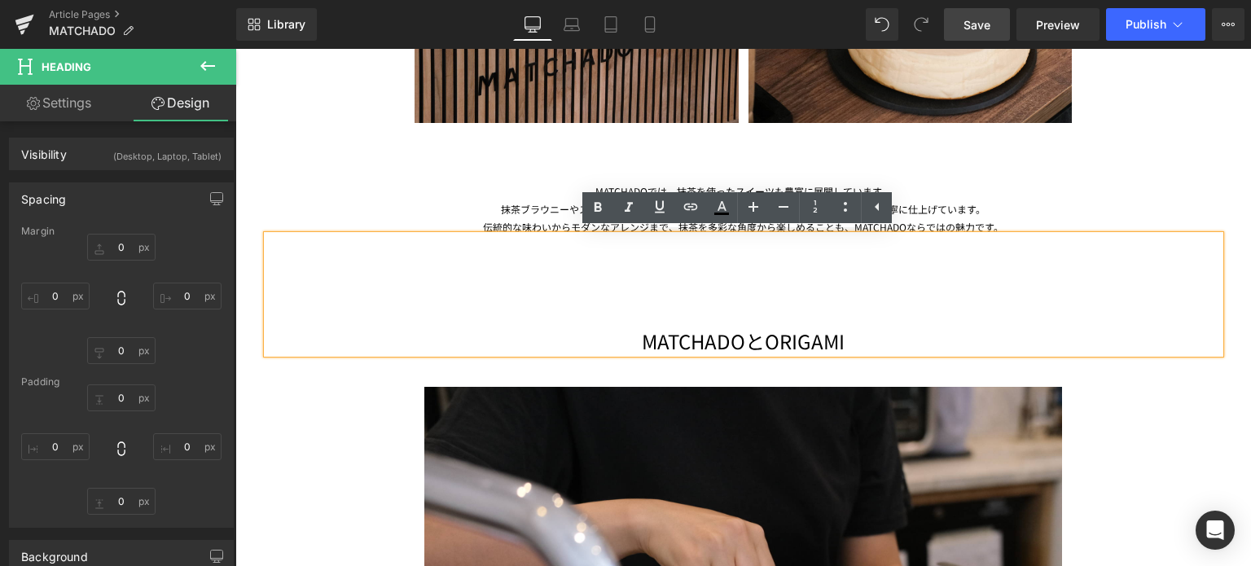
type input "0"
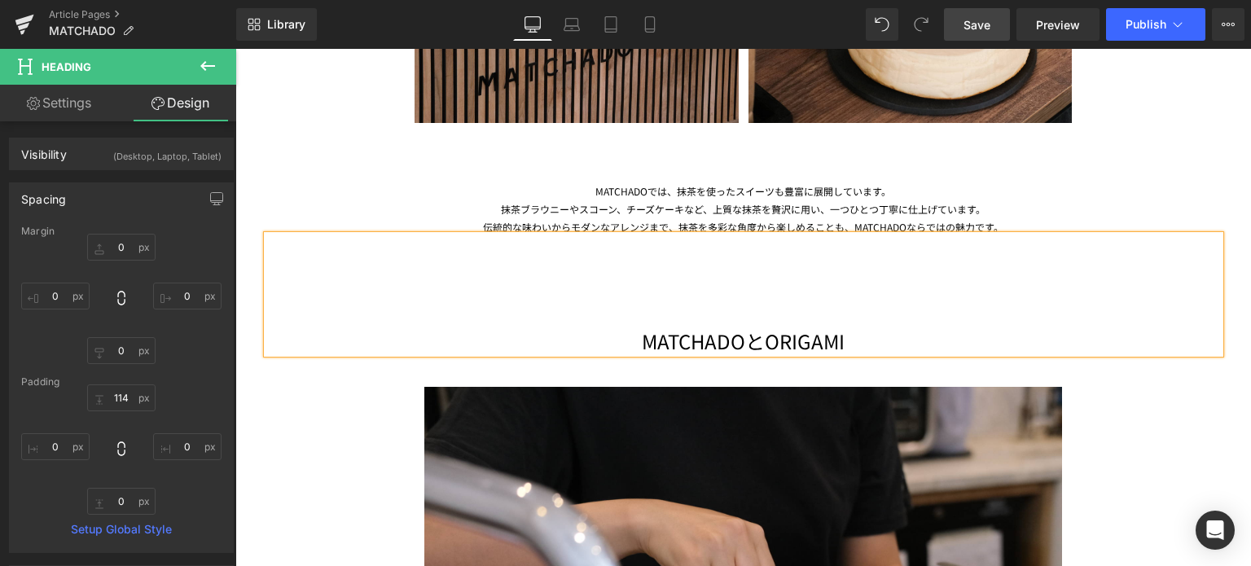
click at [978, 31] on span "Save" at bounding box center [977, 24] width 27 height 17
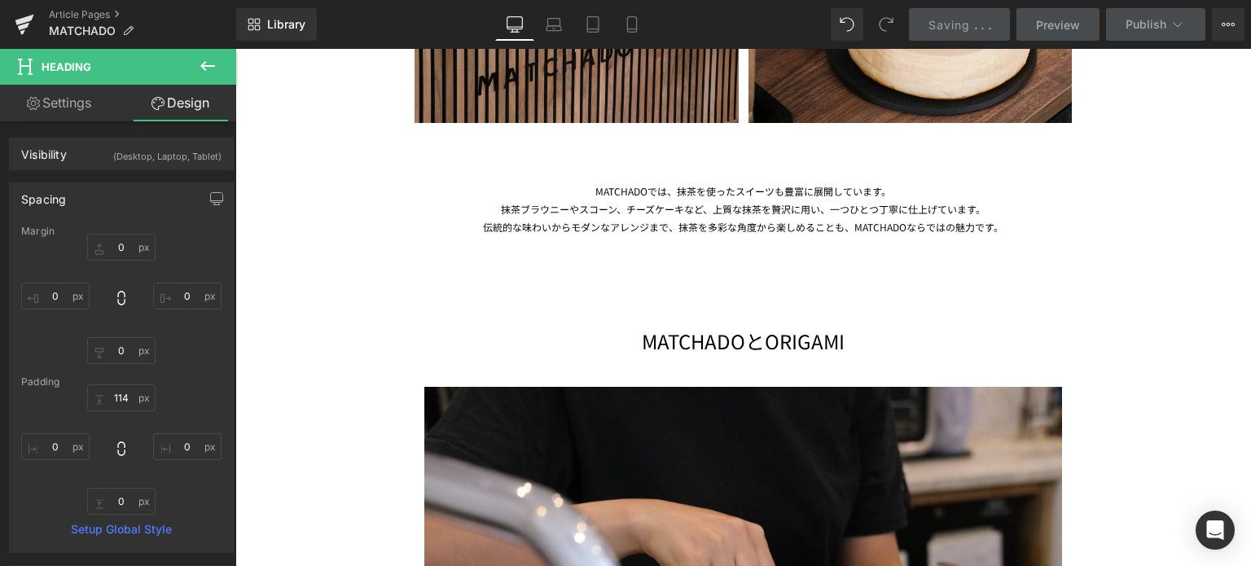
click at [235, 49] on div "63px" at bounding box center [235, 49] width 0 height 0
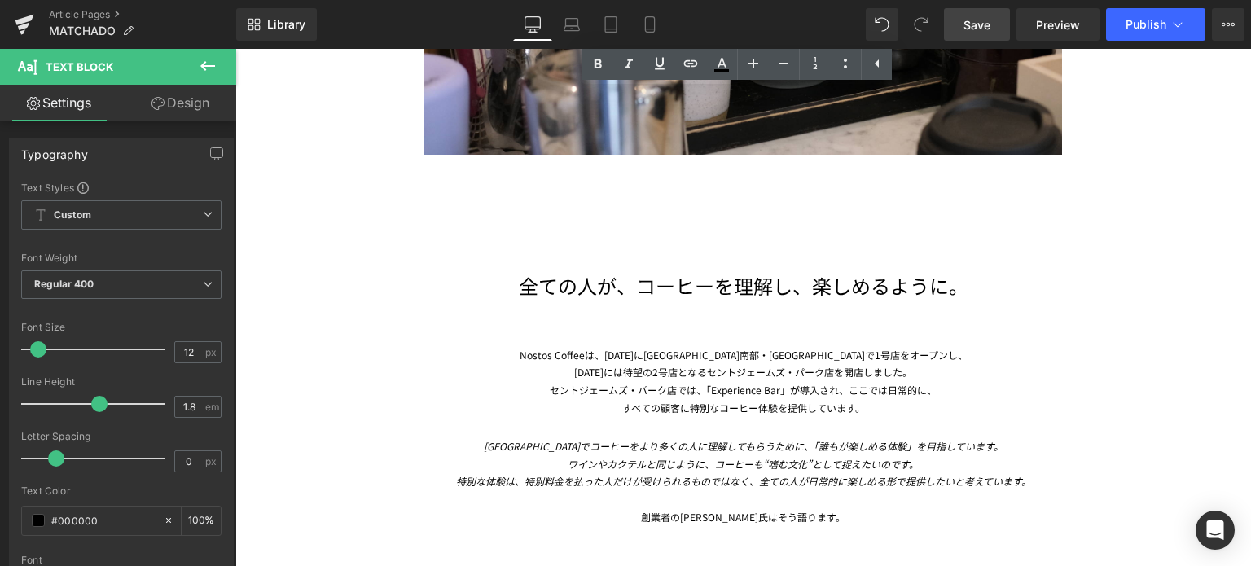
scroll to position [3132, 0]
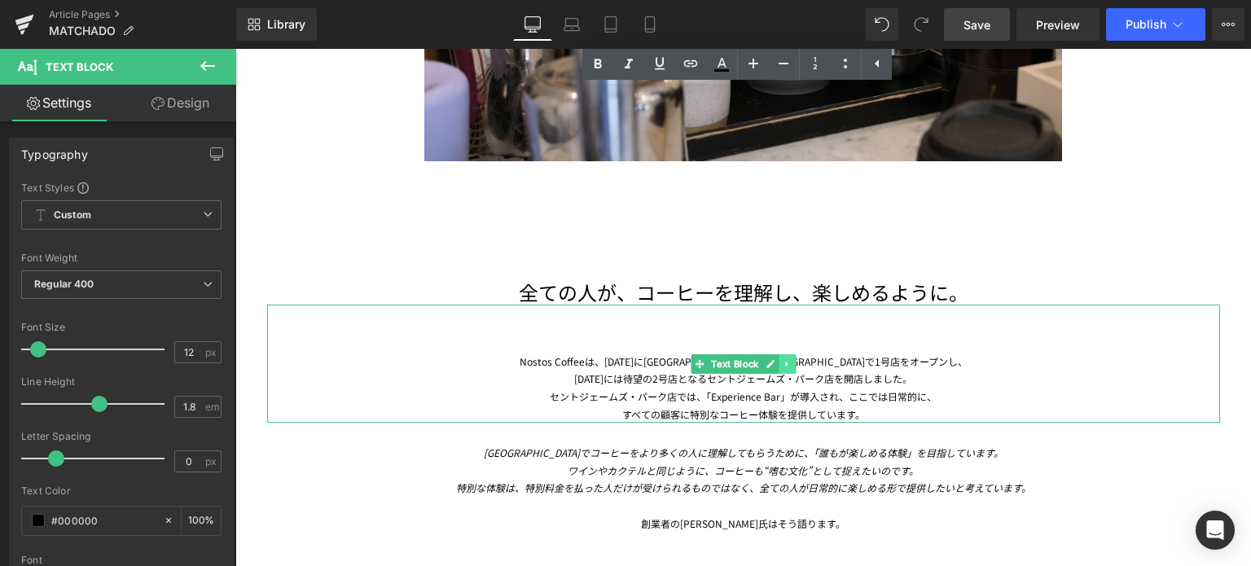
click at [785, 364] on icon at bounding box center [787, 364] width 9 height 10
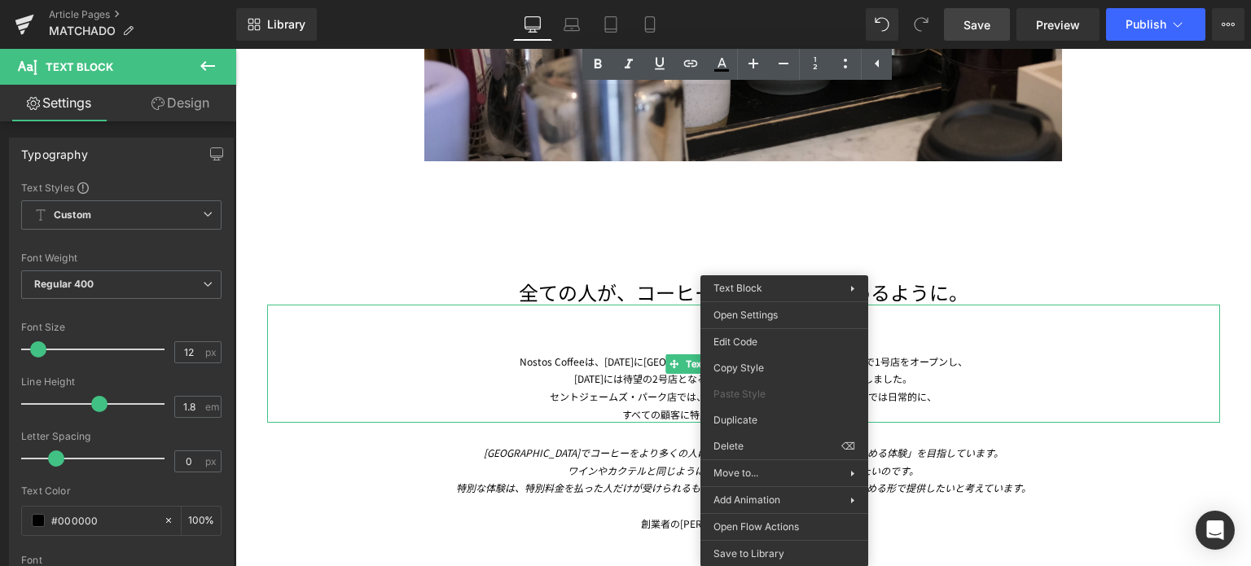
click at [596, 402] on div "セントジェームズ・パーク店では、「Experience Bar」が導入され、ここでは日常的に、" at bounding box center [743, 397] width 953 height 18
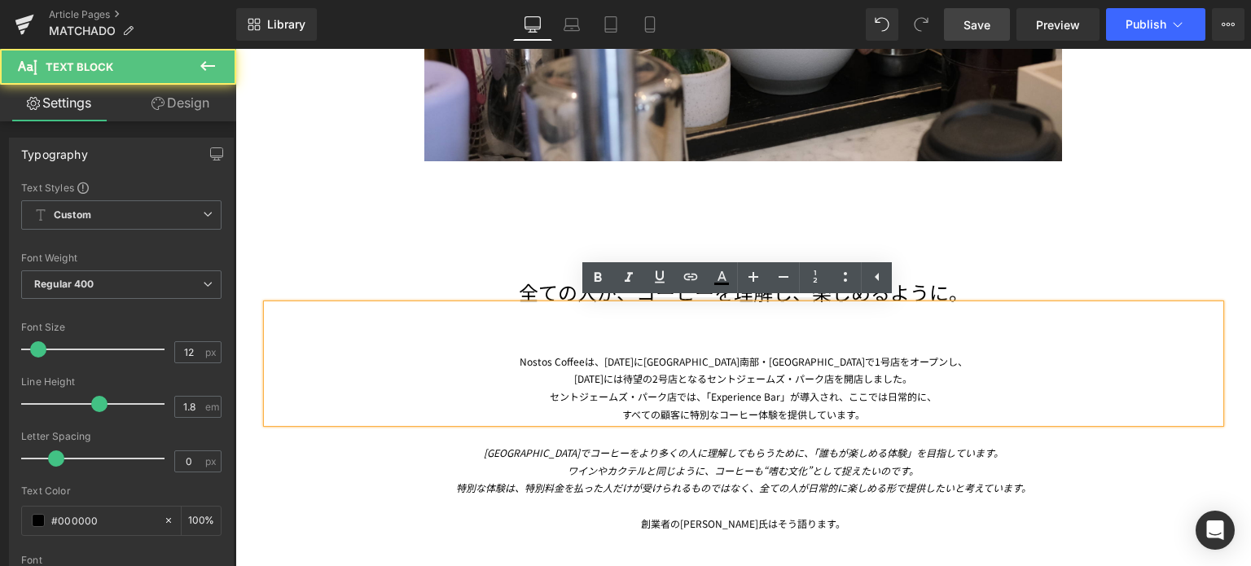
click at [861, 407] on div "すべての顧客に特別なコーヒー体験を提供しています。" at bounding box center [743, 415] width 953 height 18
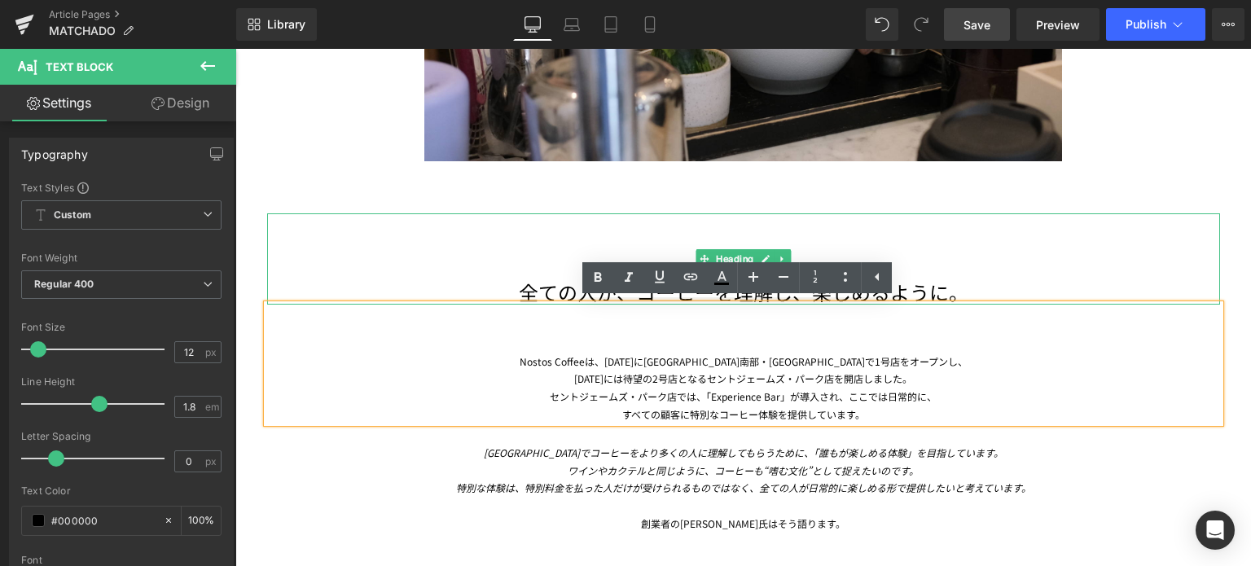
click at [996, 248] on div "全ての人が、コーヒーを理解し、楽しめるように。" at bounding box center [743, 258] width 953 height 91
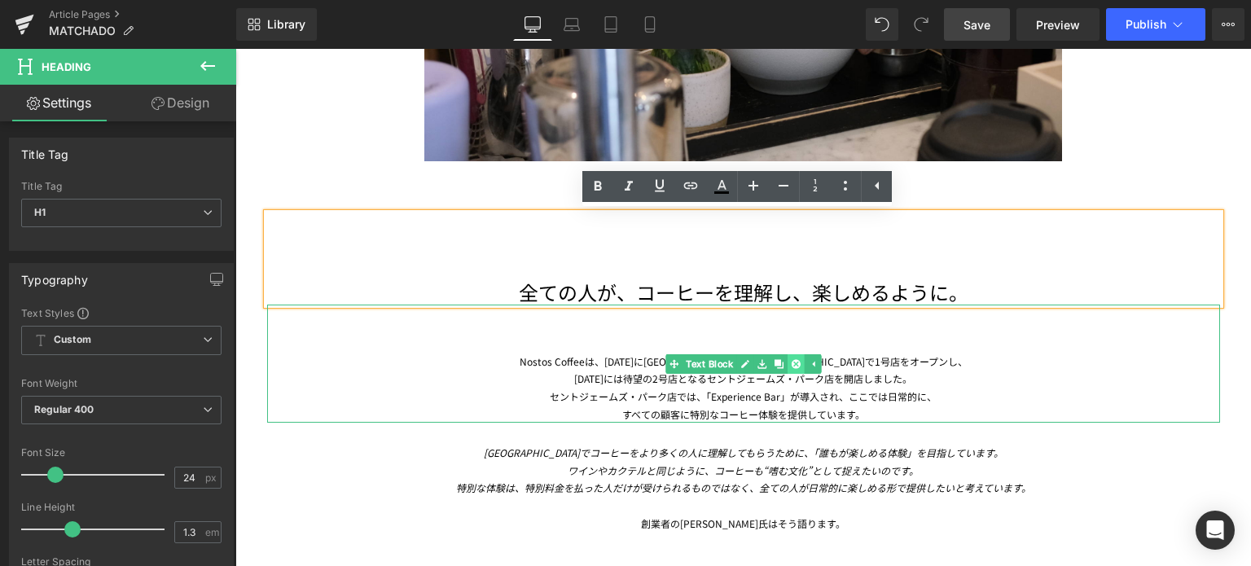
click at [791, 365] on icon at bounding box center [795, 364] width 9 height 10
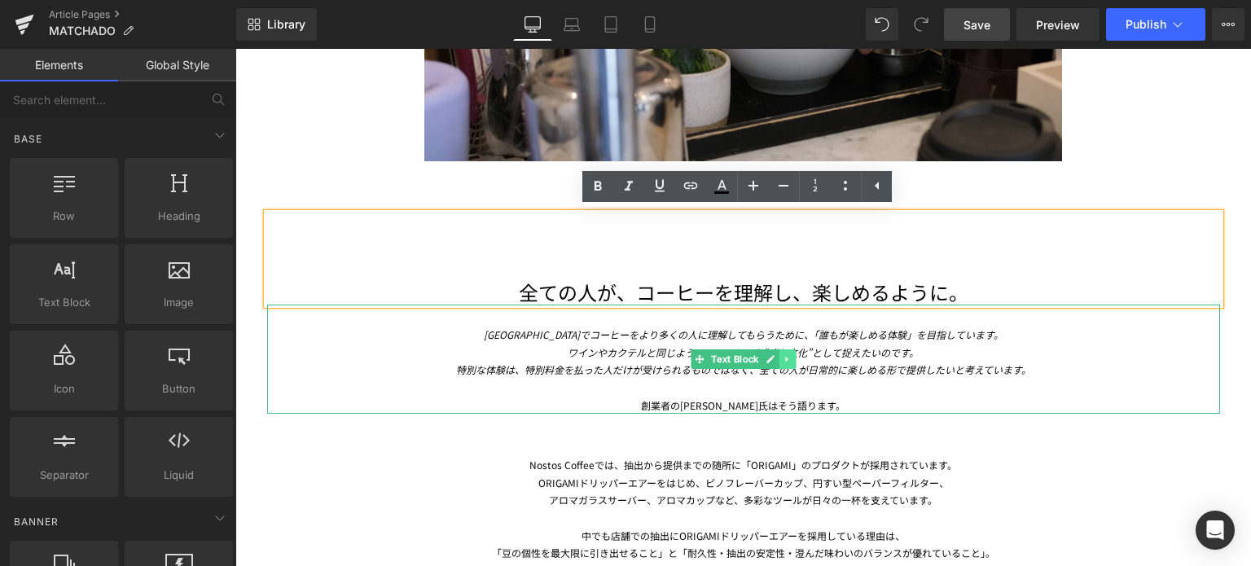
click at [783, 361] on icon at bounding box center [787, 359] width 9 height 10
click at [792, 359] on icon at bounding box center [795, 359] width 9 height 9
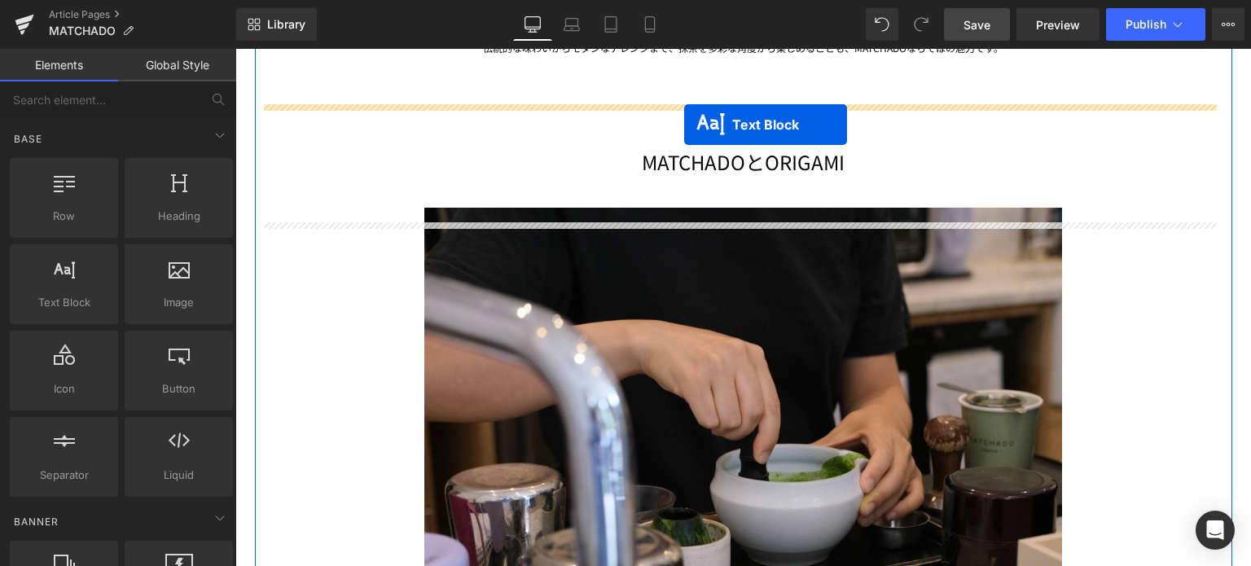
scroll to position [2594, 0]
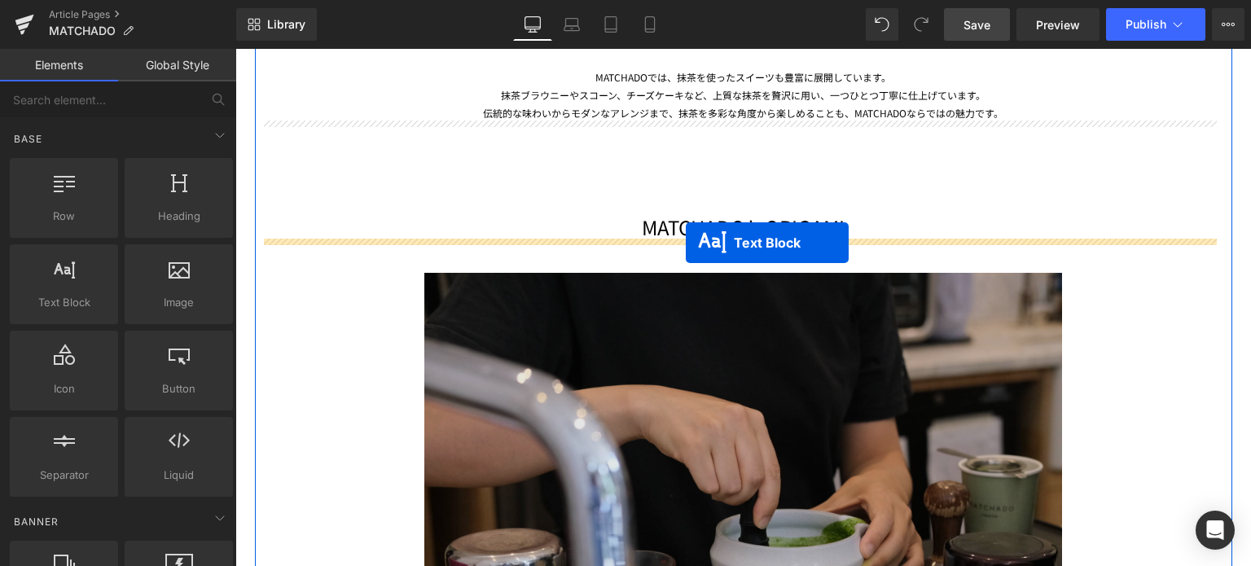
drag, startPoint x: 694, startPoint y: 443, endPoint x: 686, endPoint y: 243, distance: 200.6
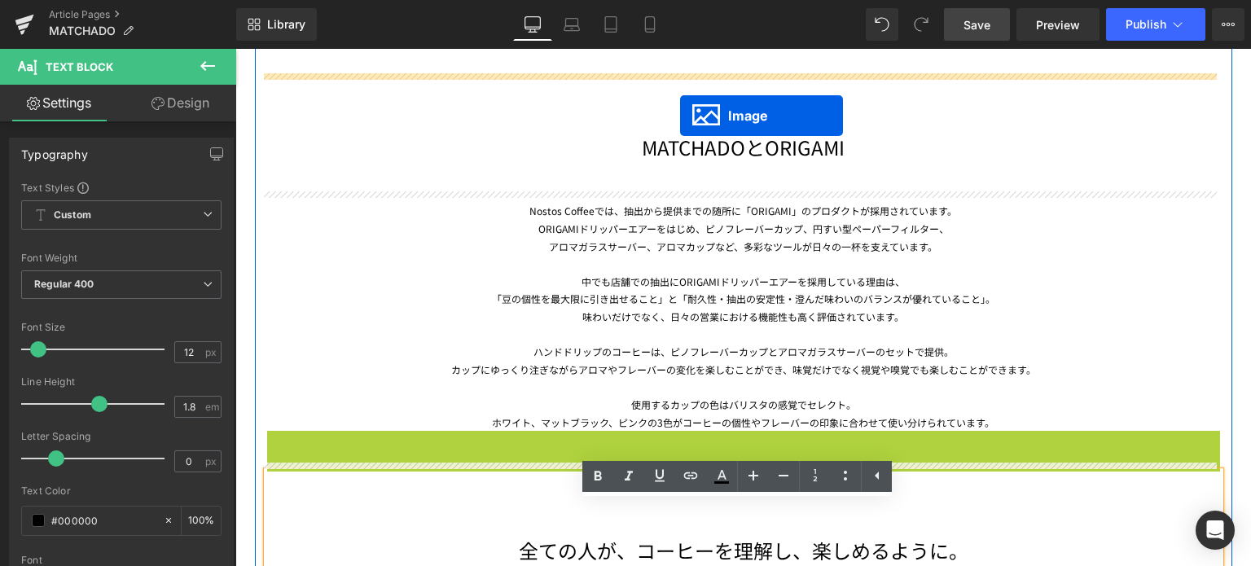
scroll to position [2641, 0]
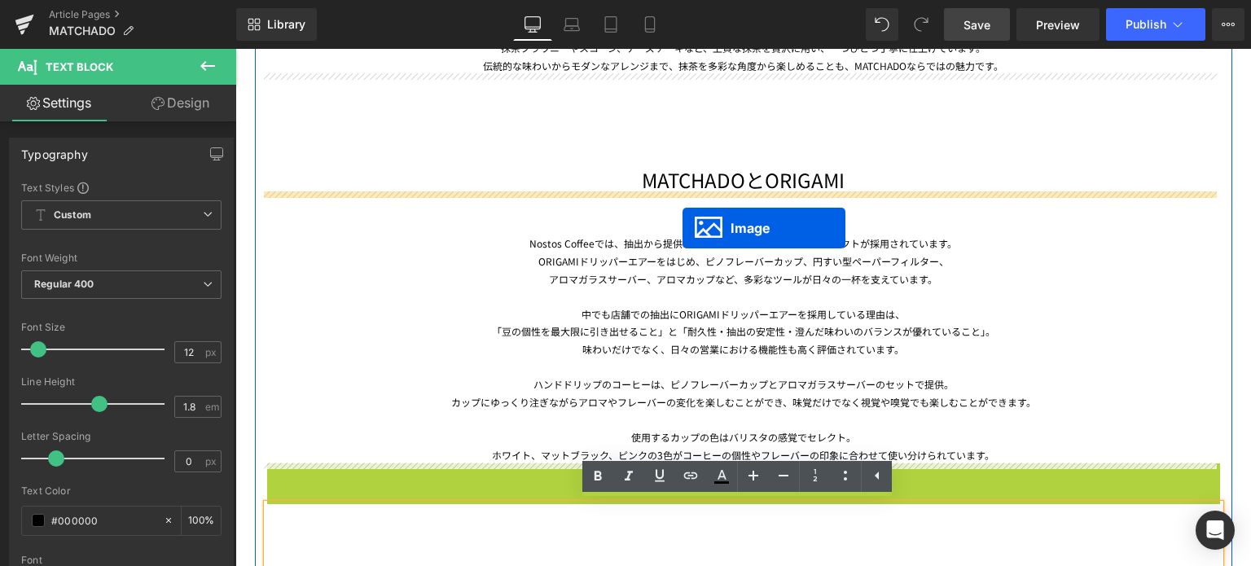
drag, startPoint x: 707, startPoint y: 429, endPoint x: 683, endPoint y: 227, distance: 202.7
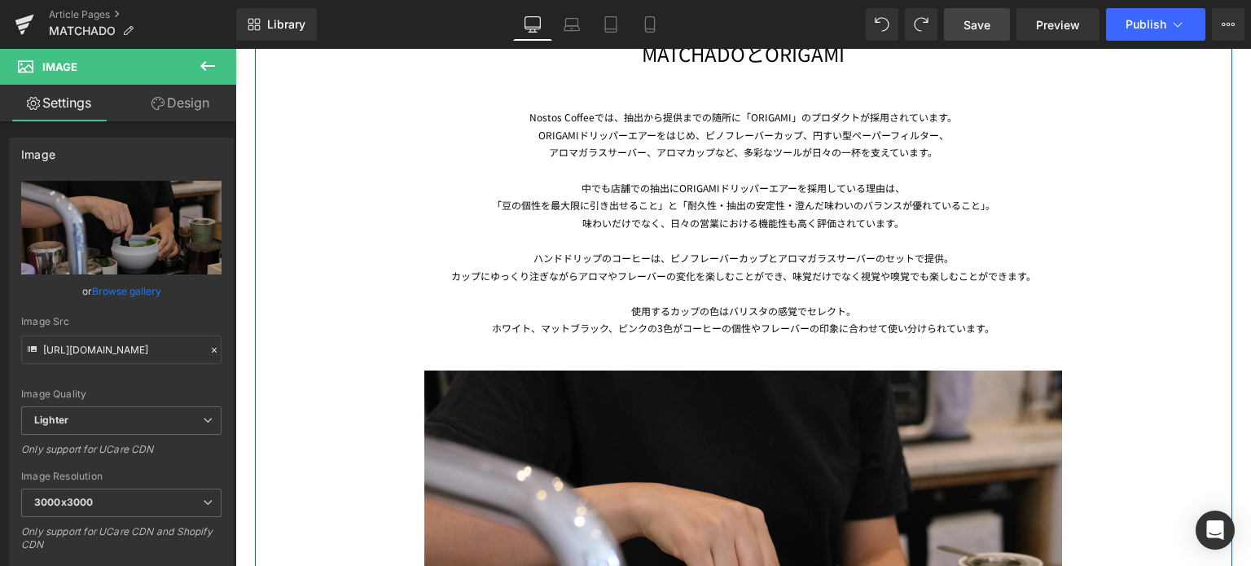
scroll to position [2732, 0]
click at [556, 130] on div "ORIGAMIドリッパーエアーをはじめ、ピノフレーバーカップ、円すい型ペーパーフィルター、" at bounding box center [743, 136] width 953 height 18
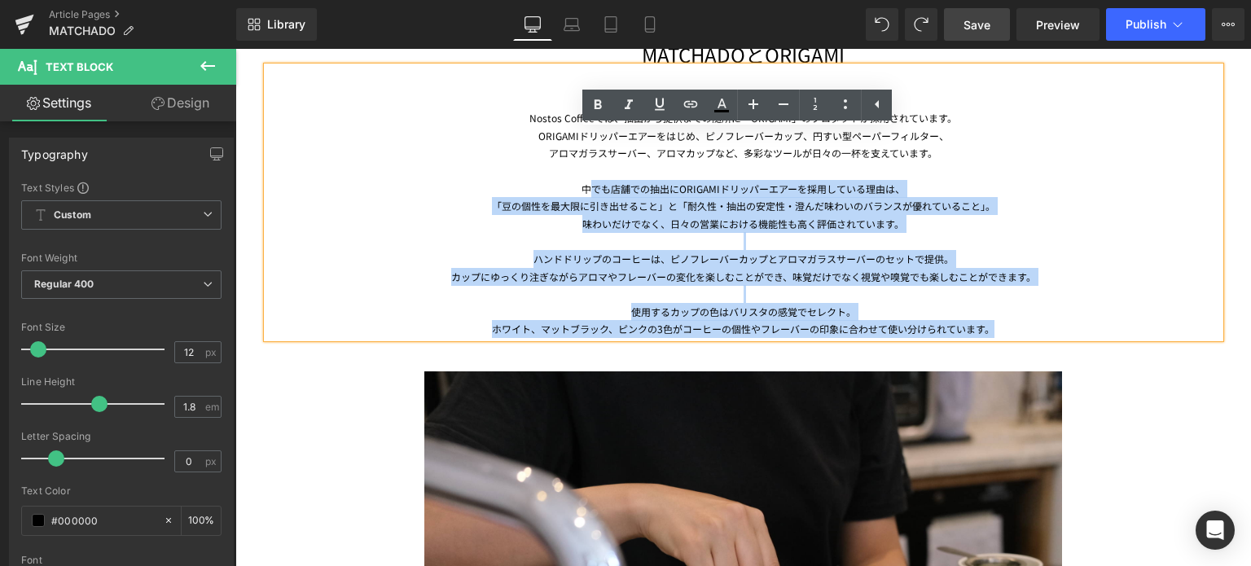
drag, startPoint x: 997, startPoint y: 328, endPoint x: 584, endPoint y: 181, distance: 438.3
click at [584, 181] on div "Nostos Coffeeでは、抽出から提供までの随所に「ORIGAMI」のプロダクトが採用されています。 ORIGAMIドリッパーエアーをはじめ、ピノフレー…" at bounding box center [743, 202] width 953 height 271
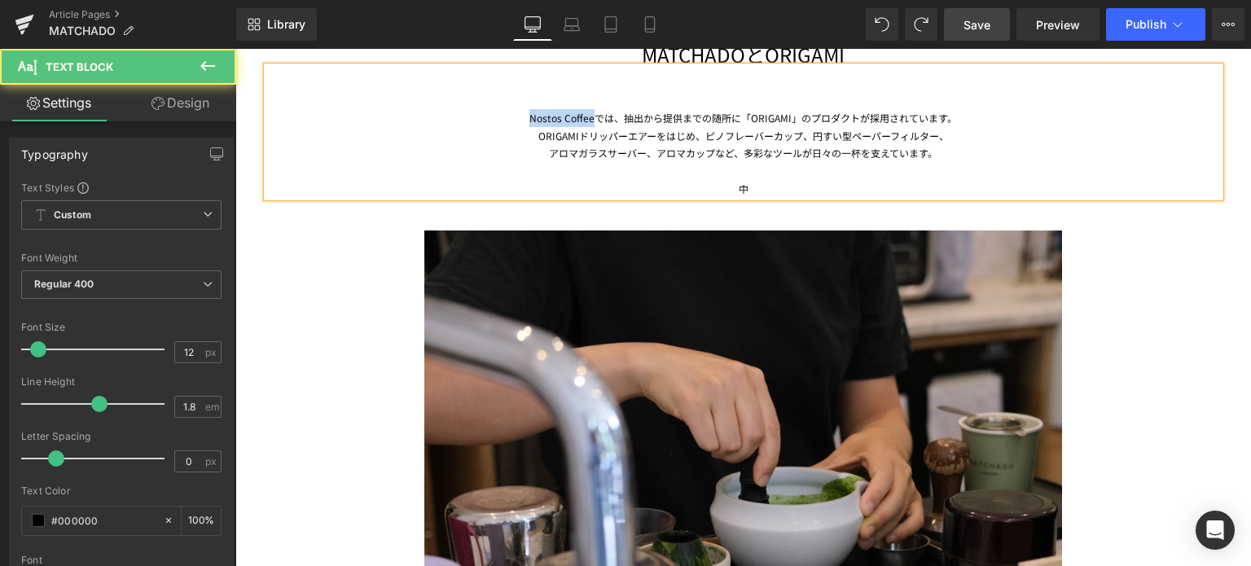
drag, startPoint x: 590, startPoint y: 118, endPoint x: 522, endPoint y: 119, distance: 67.6
click at [522, 119] on div "Nostos Coffeeでは、抽出から提供までの随所に「ORIGAMI」のプロダクトが採用されています。 ORIGAMIドリッパーエアーをはじめ、ピノフレー…" at bounding box center [743, 132] width 953 height 130
click at [636, 123] on div "MATCHADOでは、抽出から提供までの随所に「ORIGAMI」のプロダクトが採用されています。 ORIGAMIドリッパーエアーをはじめ、ピノフレーバーカップ…" at bounding box center [743, 132] width 953 height 130
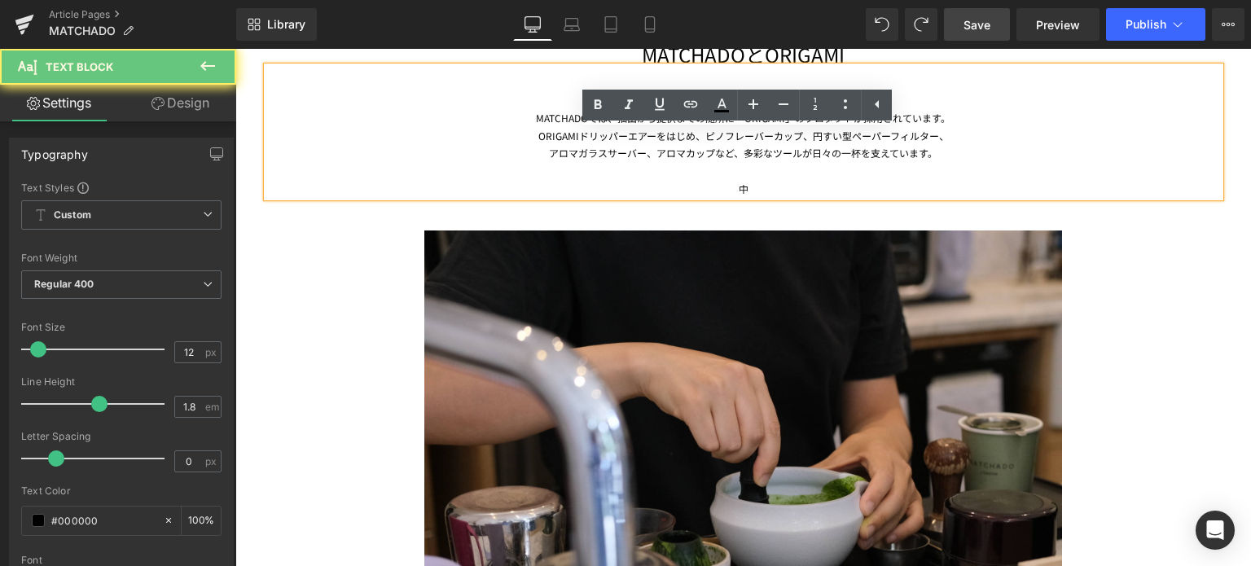
click at [662, 152] on div "アロマガラスサーバー、アロマカップなど、多彩なツールが日々の一杯を支えています。" at bounding box center [743, 153] width 953 height 18
click at [1017, 144] on div "アロマガラスサーバー、アロマカップなど、多彩なツールが日々の一杯を支えています。" at bounding box center [743, 153] width 953 height 18
click at [528, 113] on div "MATCHADOでは、抽出から提供までの随所に「ORIGAMI」のプロダクトが採用されています。 ORIGAMIドリッパーエアーをはじめ、ピノフレーバーカップ…" at bounding box center [743, 132] width 953 height 130
click at [957, 174] on div "中" at bounding box center [743, 179] width 953 height 35
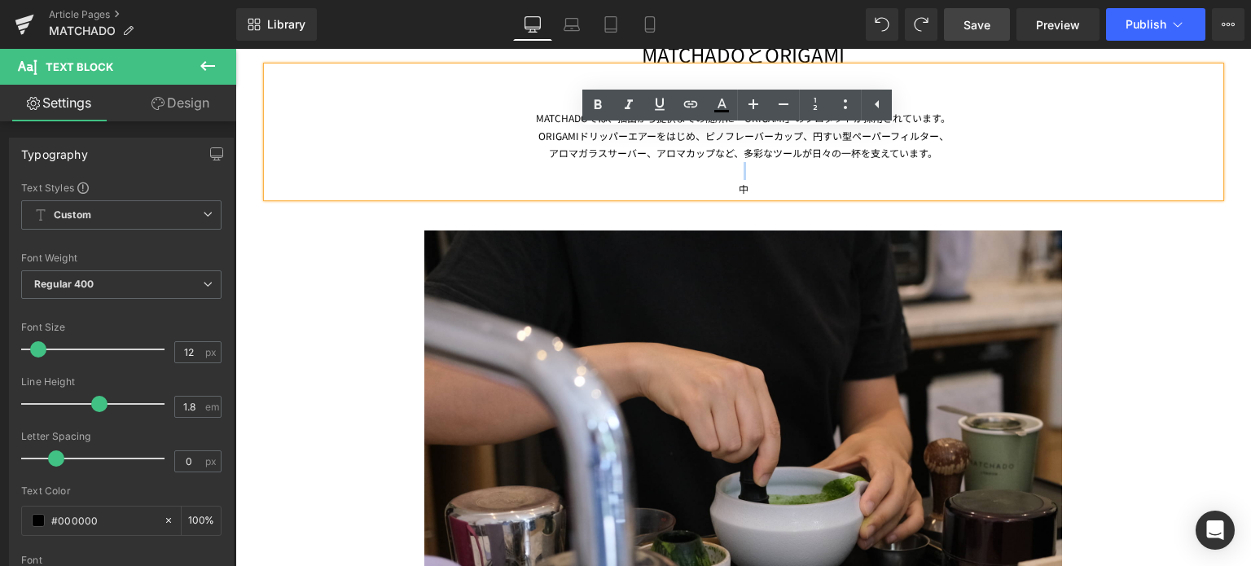
click at [1114, 276] on div at bounding box center [743, 453] width 953 height 512
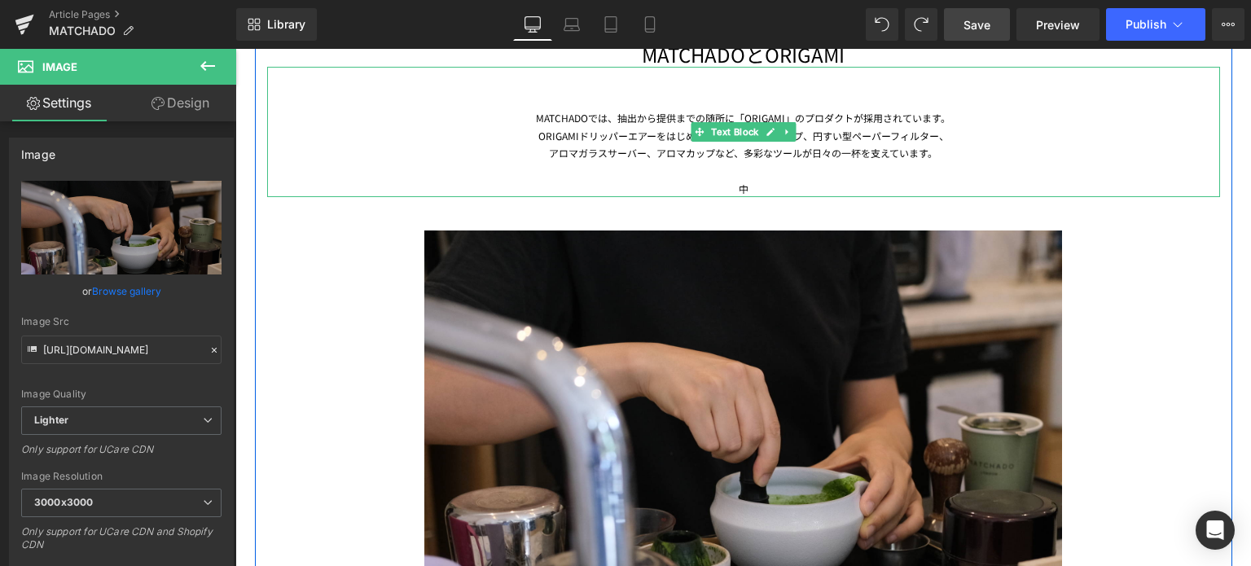
click at [750, 191] on div "中" at bounding box center [743, 189] width 953 height 18
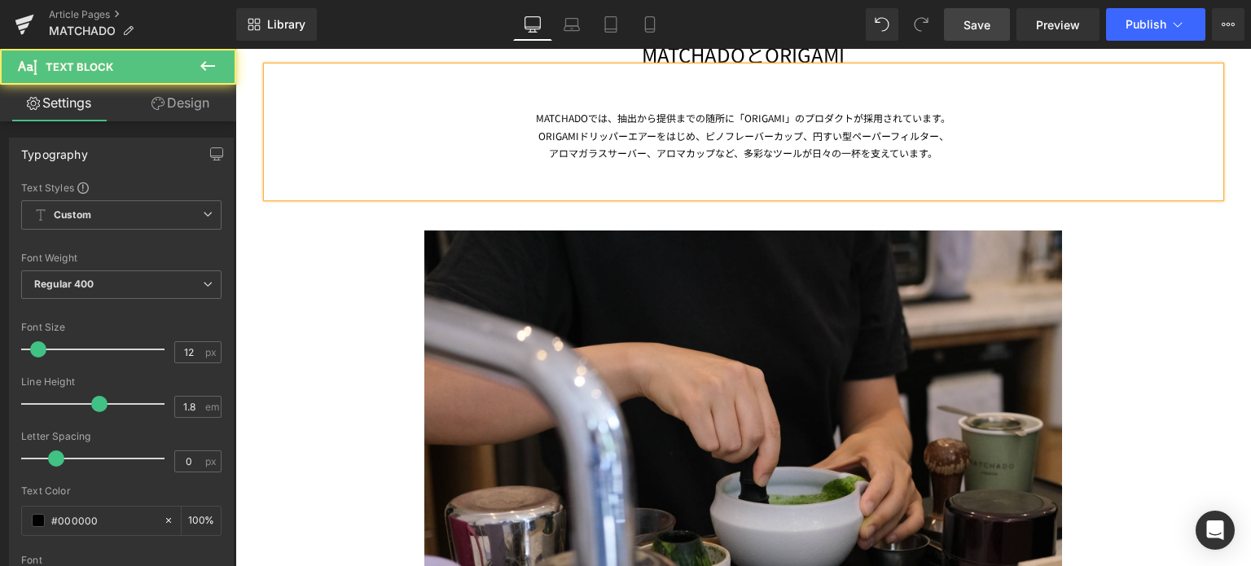
click at [609, 115] on div "MATCHADOでは、抽出から提供までの随所に「ORIGAMI」のプロダクトが採用されています。 ORIGAMIドリッパーエアーをはじめ、ピノフレーバーカップ…" at bounding box center [743, 132] width 953 height 130
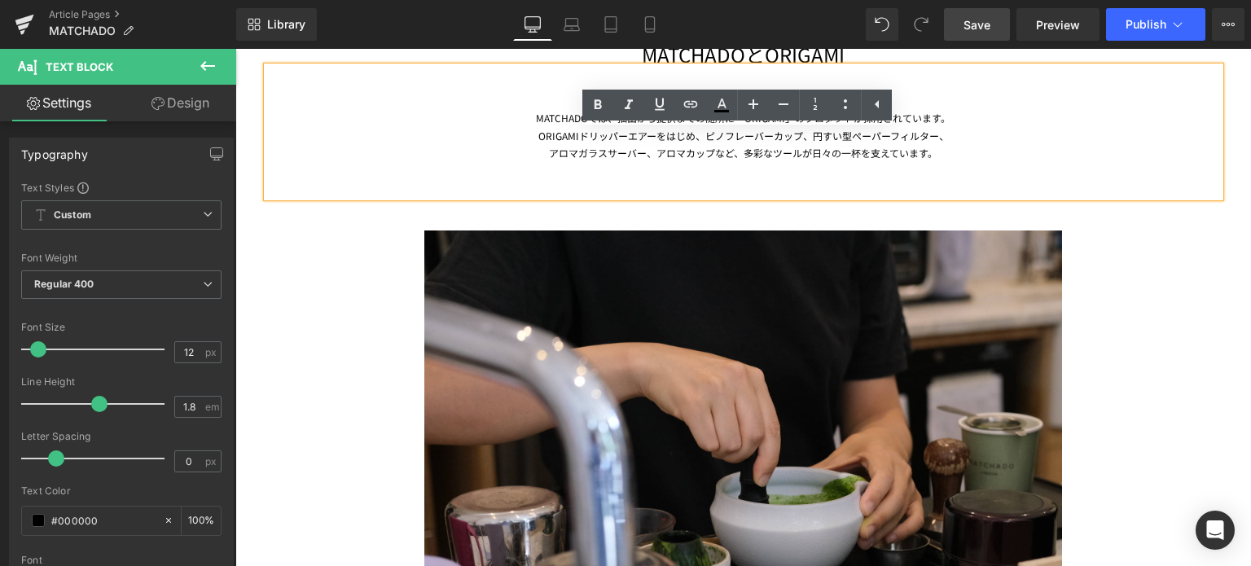
click at [548, 132] on div "ORIGAMIドリッパーエアーをはじめ、ピノフレーバーカップ、円すい型ペーパーフィルター、" at bounding box center [743, 136] width 953 height 18
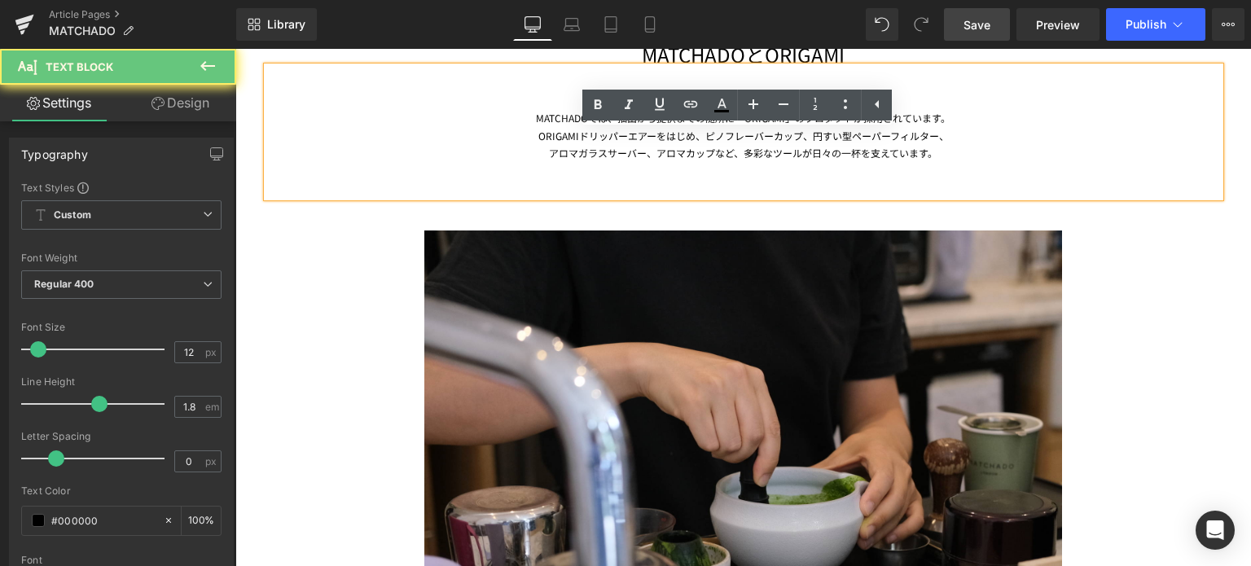
click at [554, 114] on div "MATCHADOでは、抽出から提供までの随所に「ORIGAMI」のプロダクトが採用されています。 ORIGAMIドリッパーエアーをはじめ、ピノフレーバーカップ…" at bounding box center [743, 132] width 953 height 130
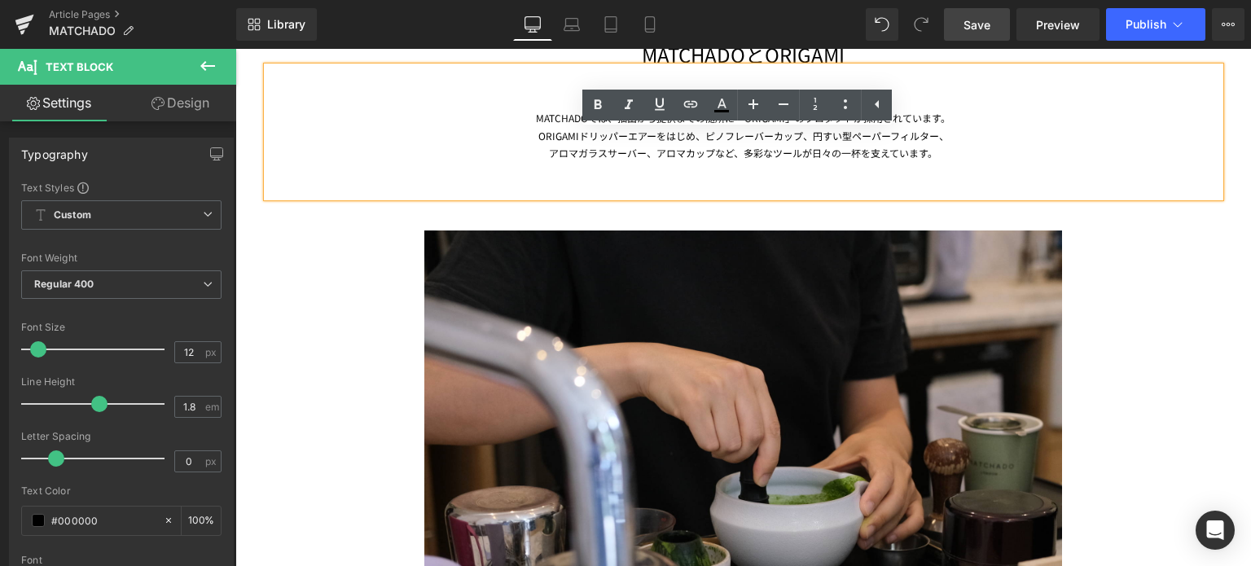
click at [790, 156] on div "アロマガラスサーバー、アロマカップなど、多彩なツールが日々の一杯を支えています。" at bounding box center [743, 153] width 953 height 18
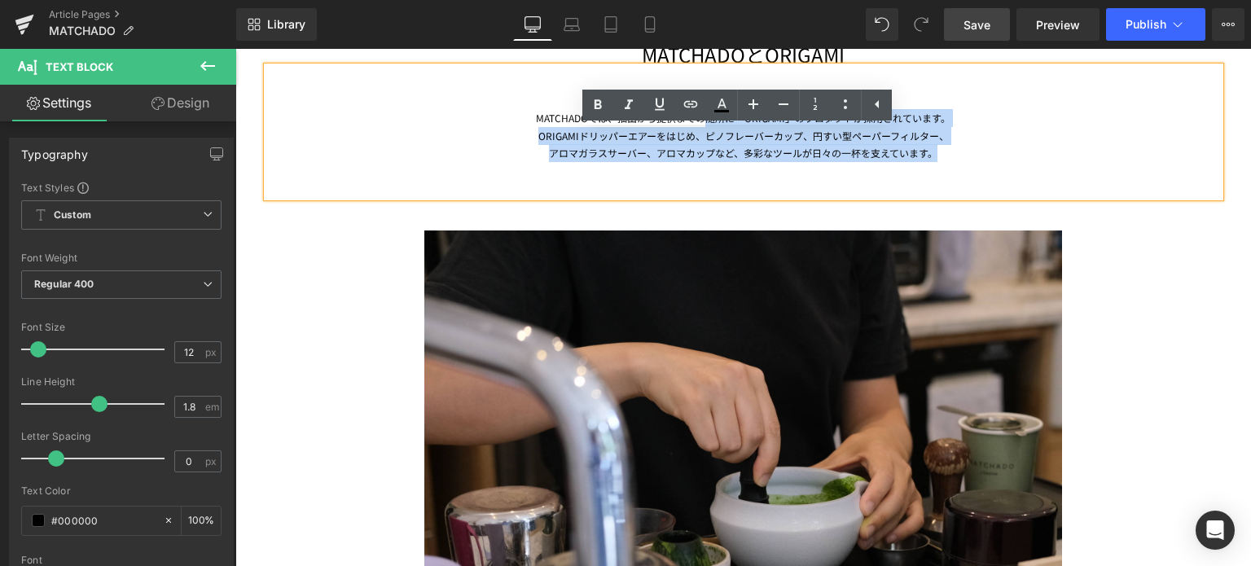
drag, startPoint x: 946, startPoint y: 149, endPoint x: 694, endPoint y: 114, distance: 254.2
click at [694, 114] on div "MATCHADOでは、抽出から提供までの随所に「ORIGAMI」のプロダクトが採用されています。 ORIGAMIドリッパーエアーをはじめ、ピノフレーバーカップ…" at bounding box center [743, 132] width 953 height 130
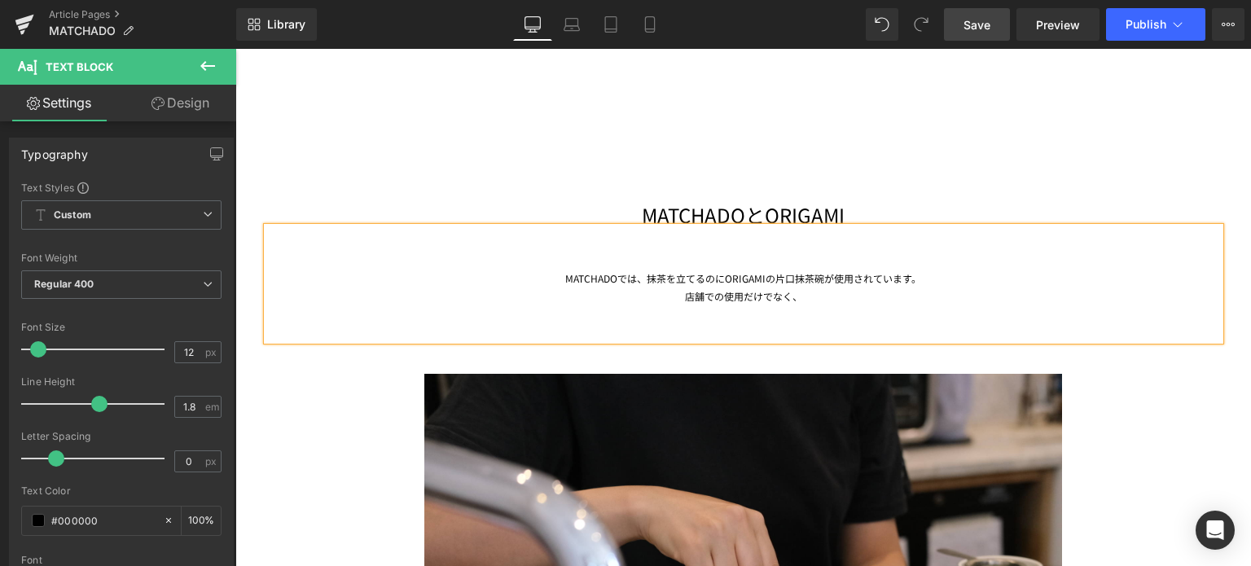
scroll to position [2633, 0]
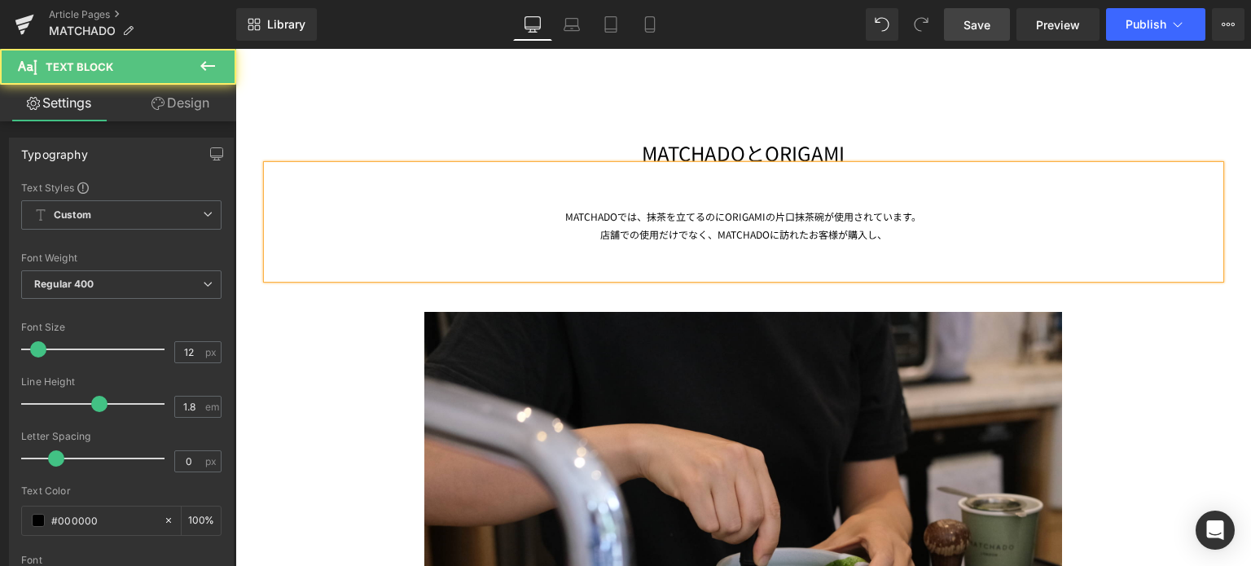
click at [840, 236] on div "店舗での使用だけでなく、MATCHADOに訪れたお客様が購入し、" at bounding box center [743, 252] width 953 height 53
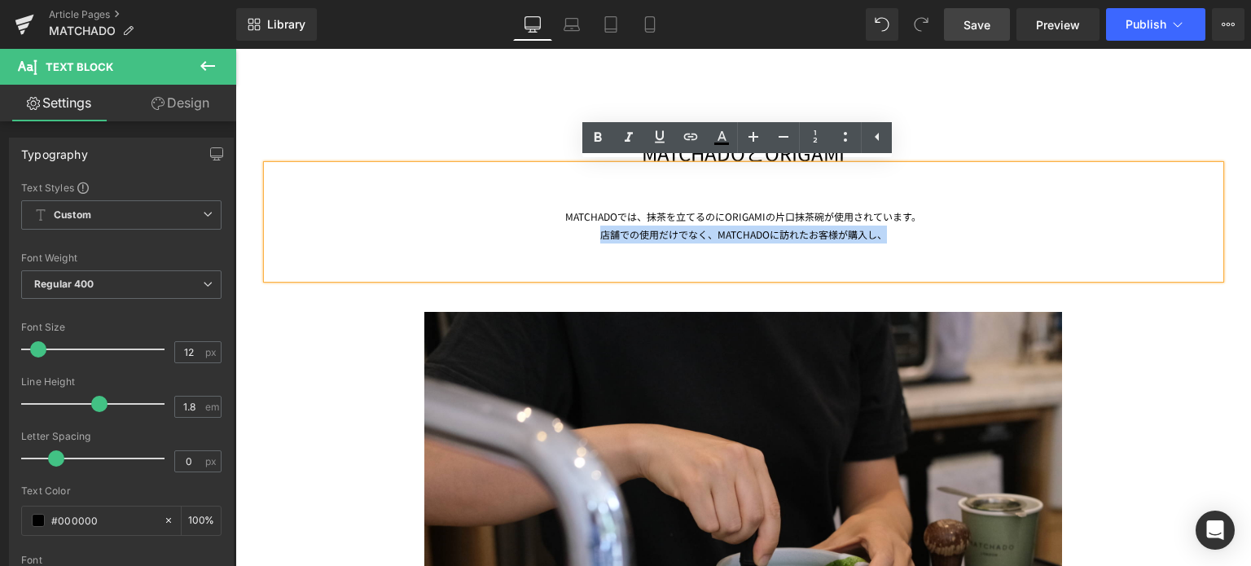
drag, startPoint x: 880, startPoint y: 240, endPoint x: 583, endPoint y: 240, distance: 296.6
click at [583, 240] on div "店舗での使用だけでなく、MATCHADOに訪れたお客様が購入し、" at bounding box center [743, 252] width 953 height 53
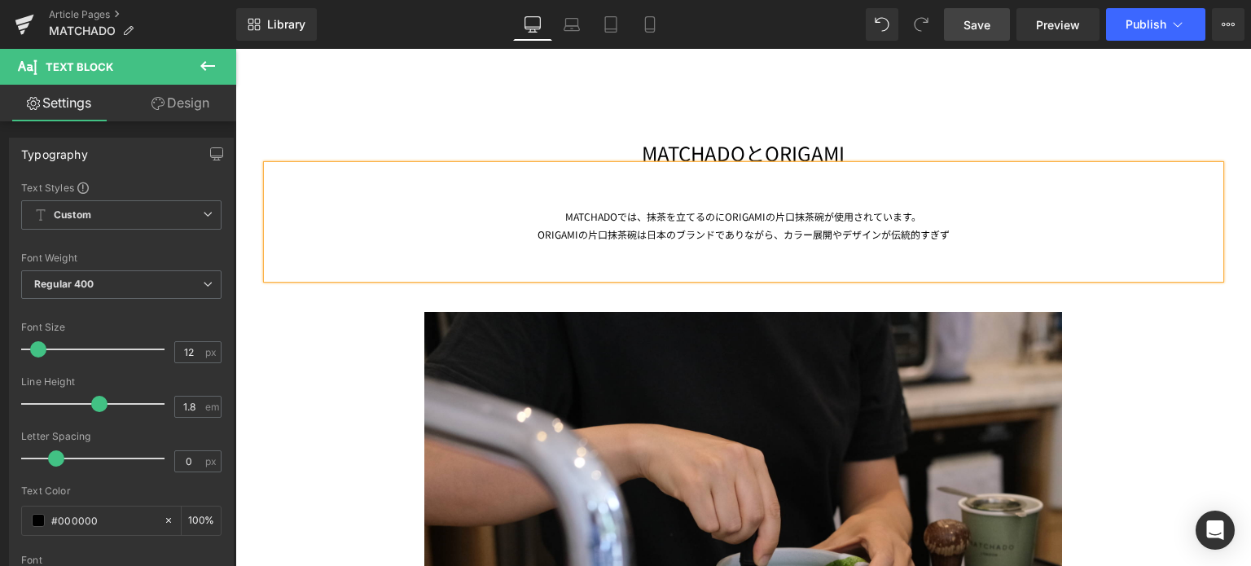
click at [978, 240] on div "ORIGAMIの片口抹茶碗は日本のブランドでありながら、カラー展開やデザインが伝統的すぎず" at bounding box center [743, 252] width 953 height 53
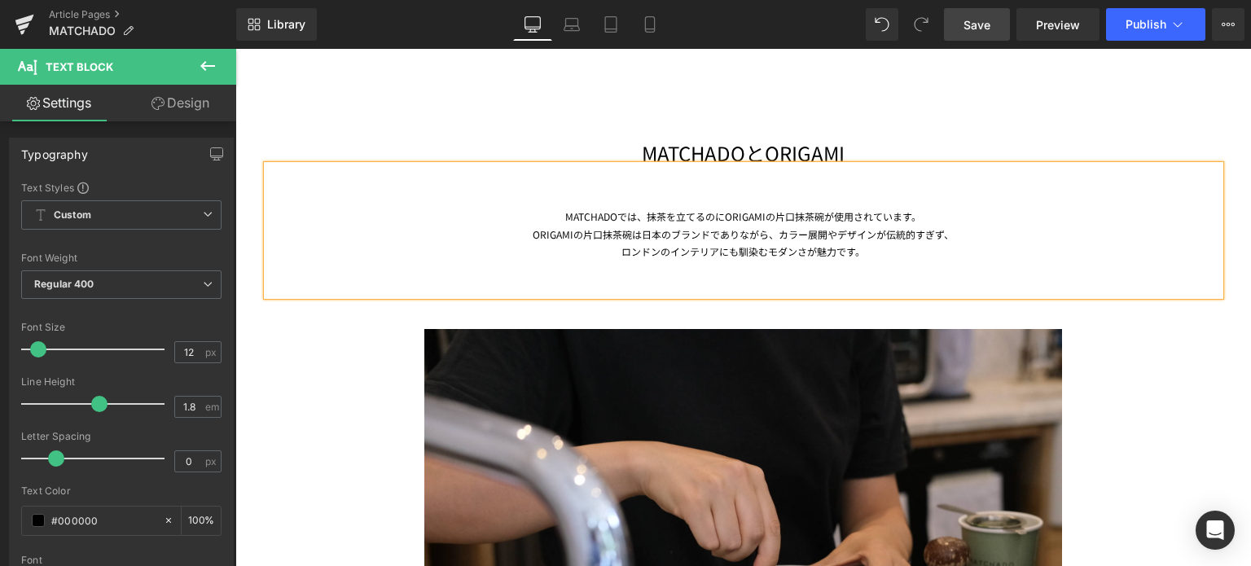
click at [525, 243] on div "ロンドンのインテリアにも馴染むモダンさが魅力です。" at bounding box center [743, 269] width 953 height 53
click at [870, 248] on div "ロンドンのインテリアにも馴染むモダンさが魅力です。" at bounding box center [743, 269] width 953 height 53
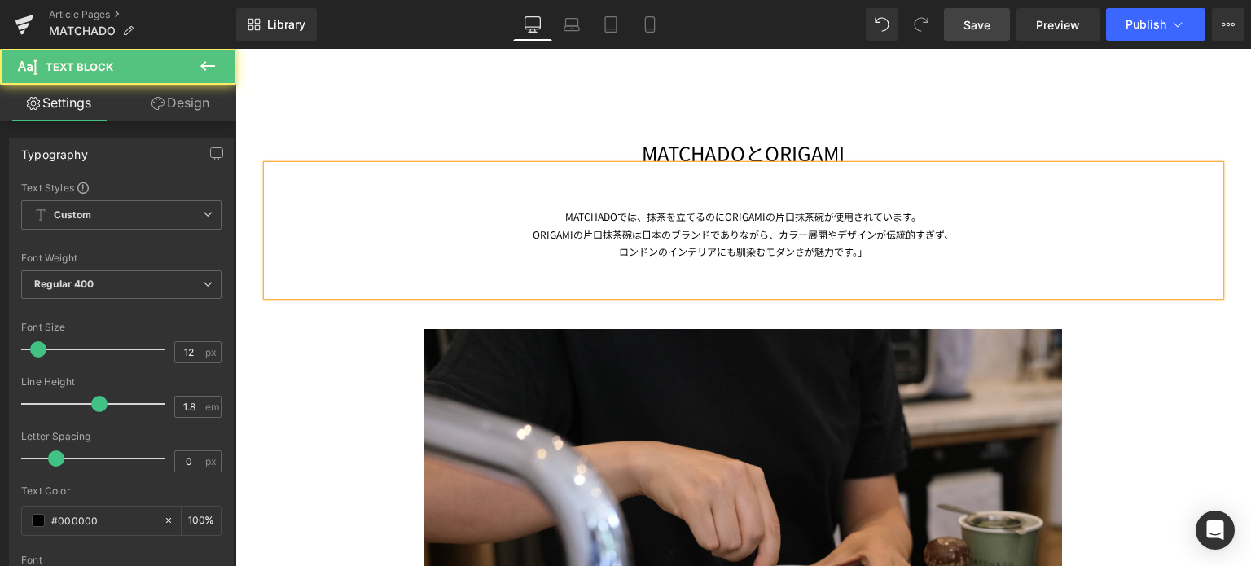
click at [529, 234] on div "ORIGAMIの片口抹茶碗は日本のブランドでありながら、カラー展開やデザインが伝統的すぎず、" at bounding box center [743, 235] width 953 height 18
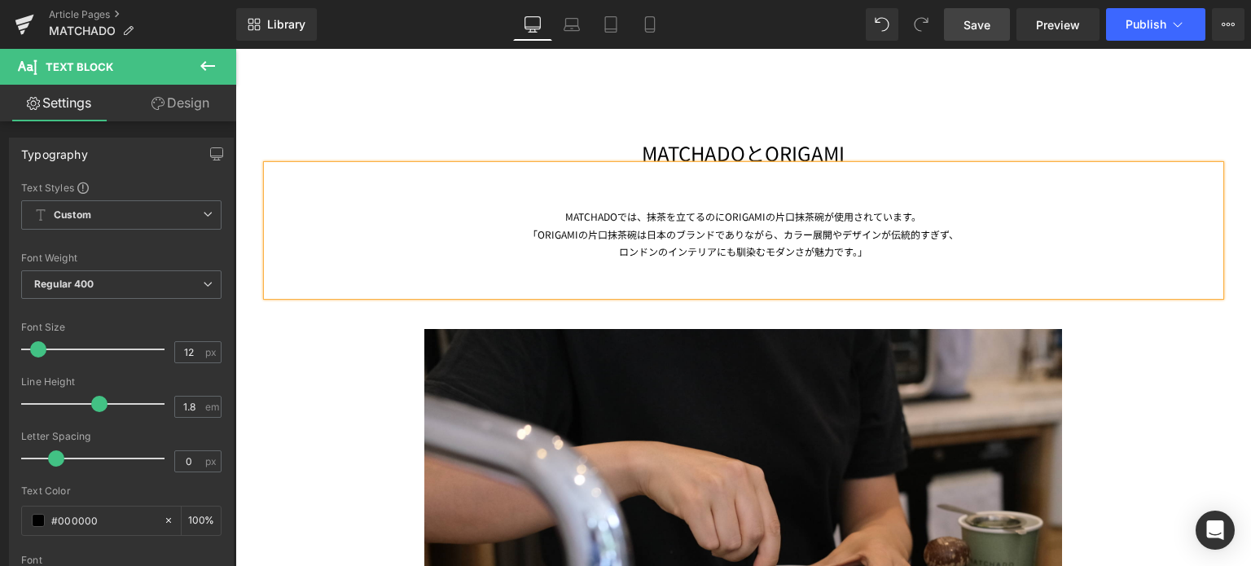
click at [878, 253] on div "ロンドンのインテリアにも馴染むモダンさが魅力です。」" at bounding box center [743, 269] width 953 height 53
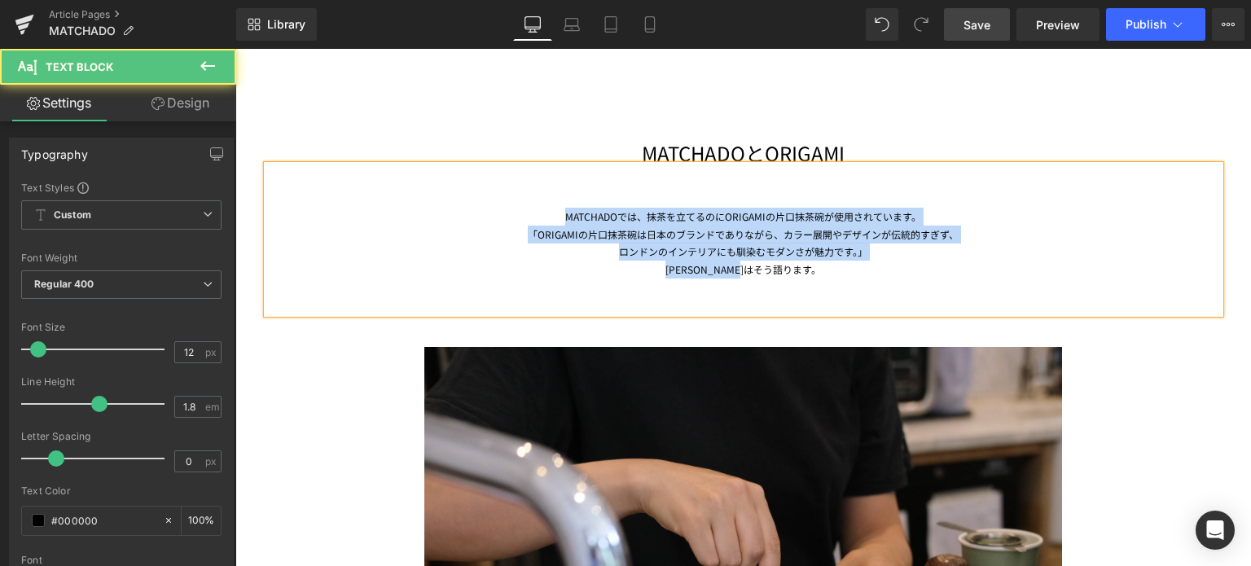
drag, startPoint x: 838, startPoint y: 273, endPoint x: 517, endPoint y: 218, distance: 325.8
click at [517, 218] on div "MATCHADOでは、抹茶を立てるのにORIGAMIの片口抹茶碗が使用されています。 「ORIGAMIの片口抹茶碗は日本のブランドでありながら、カラー展開やデ…" at bounding box center [743, 239] width 953 height 148
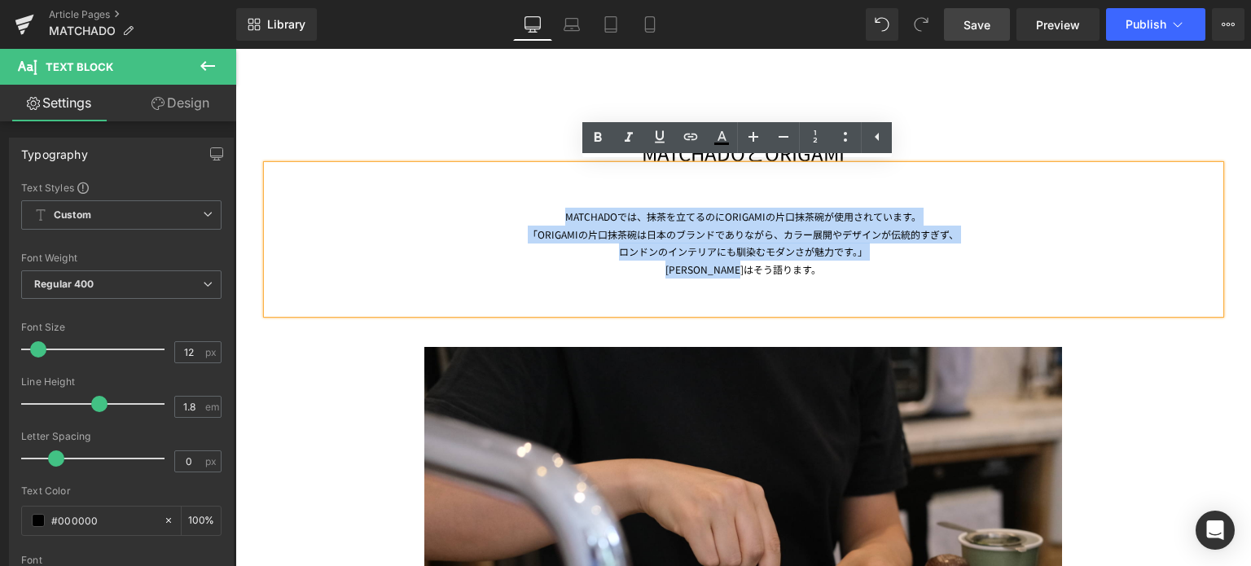
copy div "MATCHADOでは、抹茶を立てるのにORIGAMIの片口抹茶碗が使用されています。 「ORIGAMIの片口抹茶碗は日本のブランドでありながら、カラー展開やデ…"
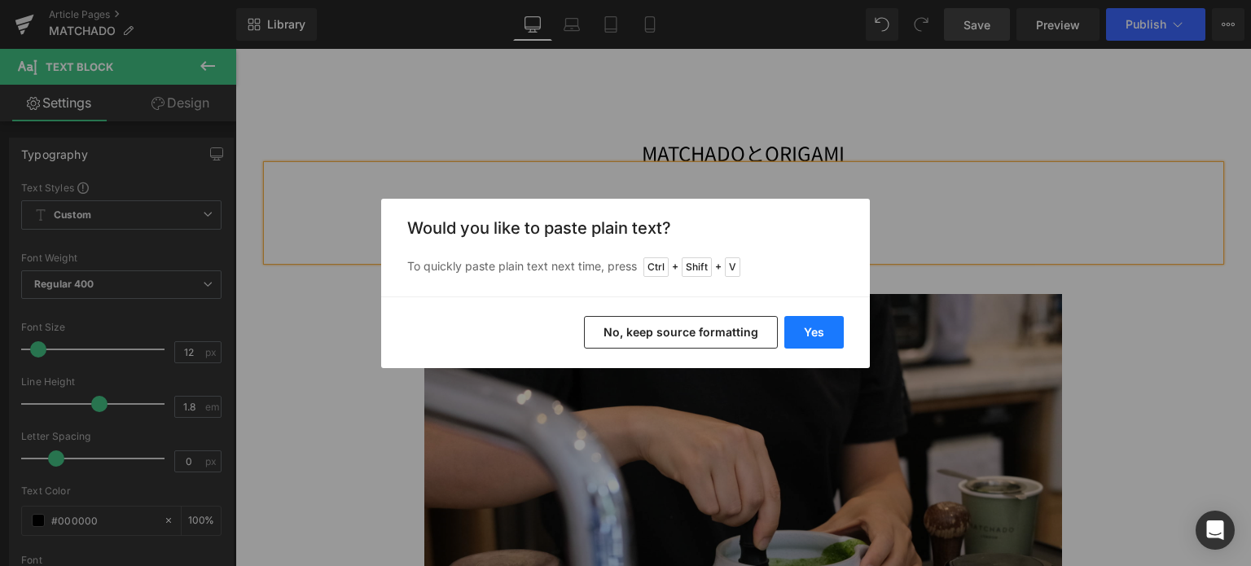
click at [810, 336] on button "Yes" at bounding box center [814, 332] width 59 height 33
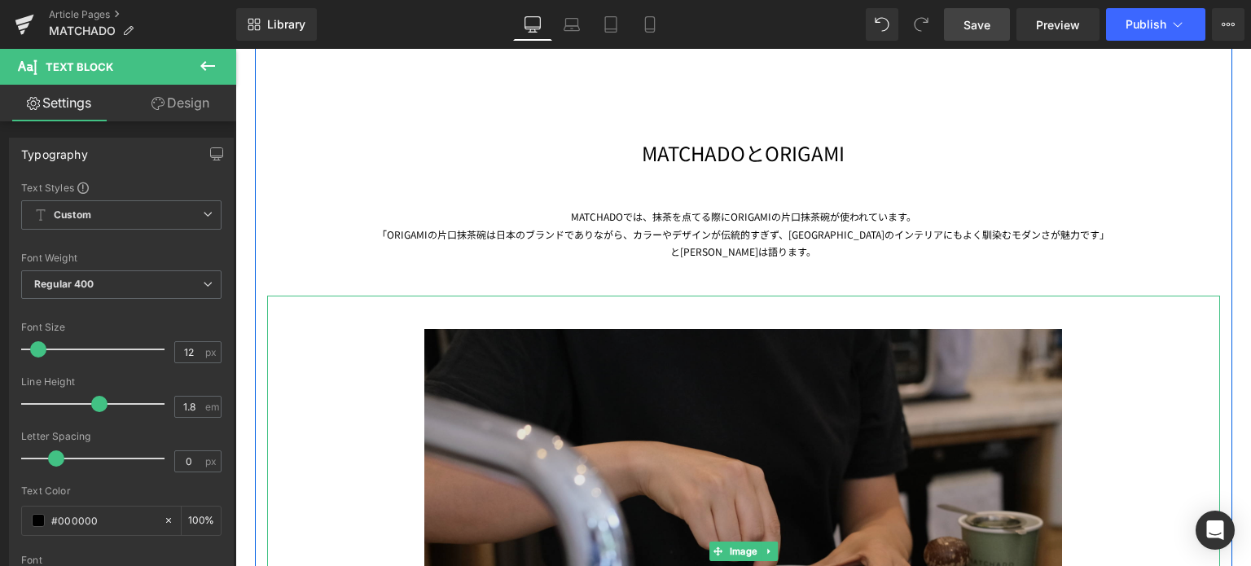
scroll to position [2672, 0]
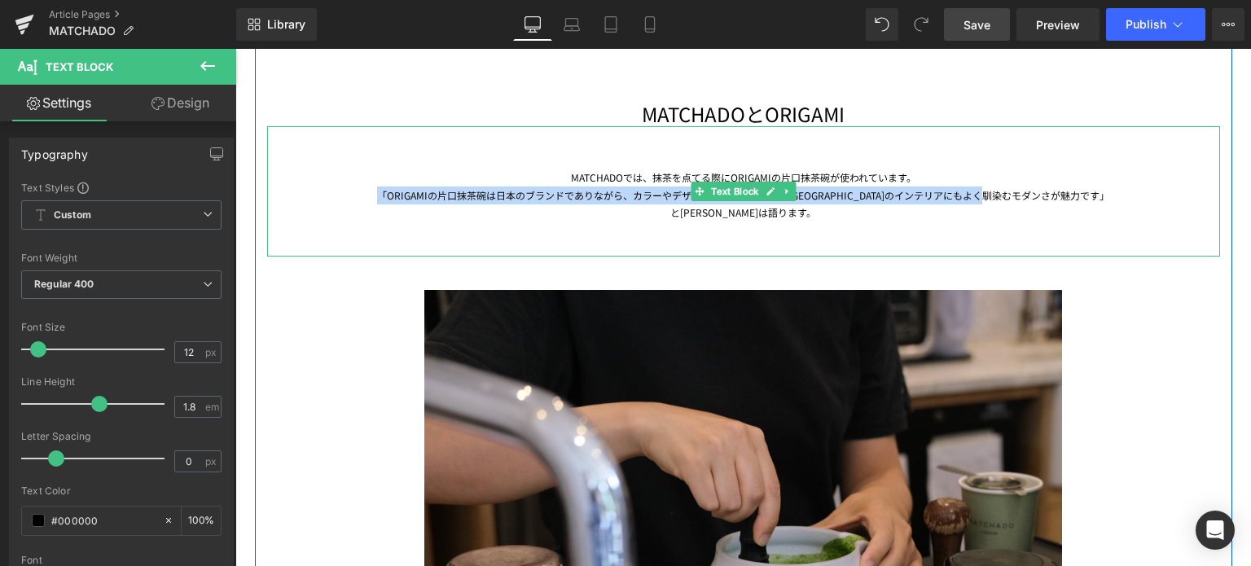
drag, startPoint x: 401, startPoint y: 195, endPoint x: 1115, endPoint y: 193, distance: 713.7
click at [1115, 193] on div "「ORIGAMIの片口抹茶碗は日本のブランドでありながら、カラーやデザインが伝統的すぎず、[GEOGRAPHIC_DATA]のインテリアにもよく馴染むモダンさ…" at bounding box center [743, 196] width 953 height 18
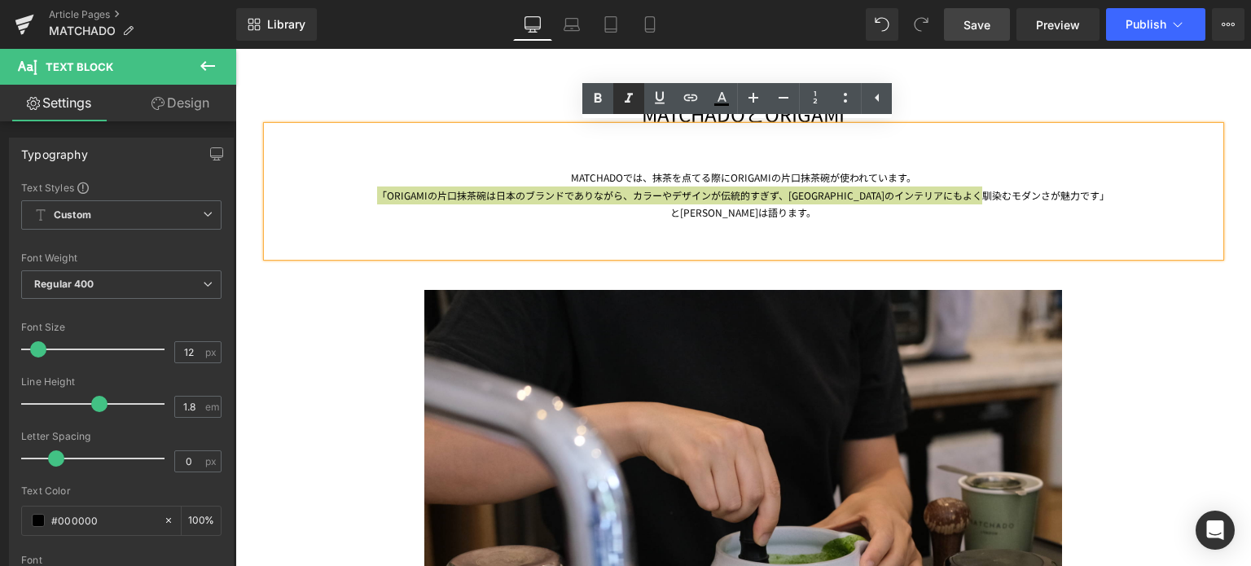
click at [629, 98] on icon at bounding box center [629, 98] width 8 height 10
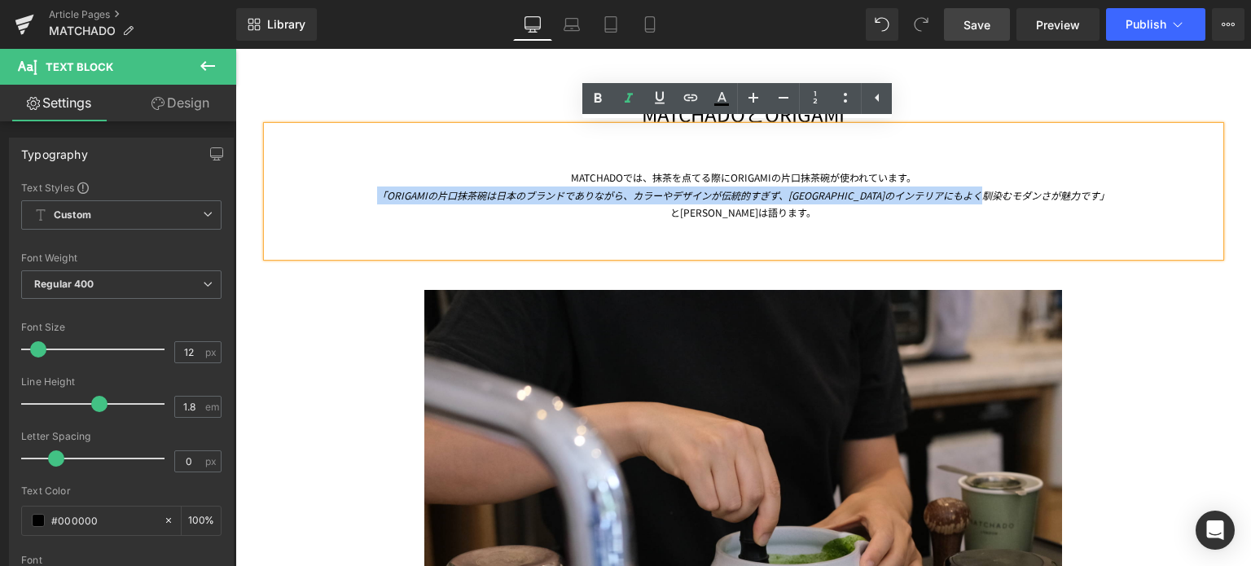
click at [390, 327] on div at bounding box center [743, 513] width 953 height 512
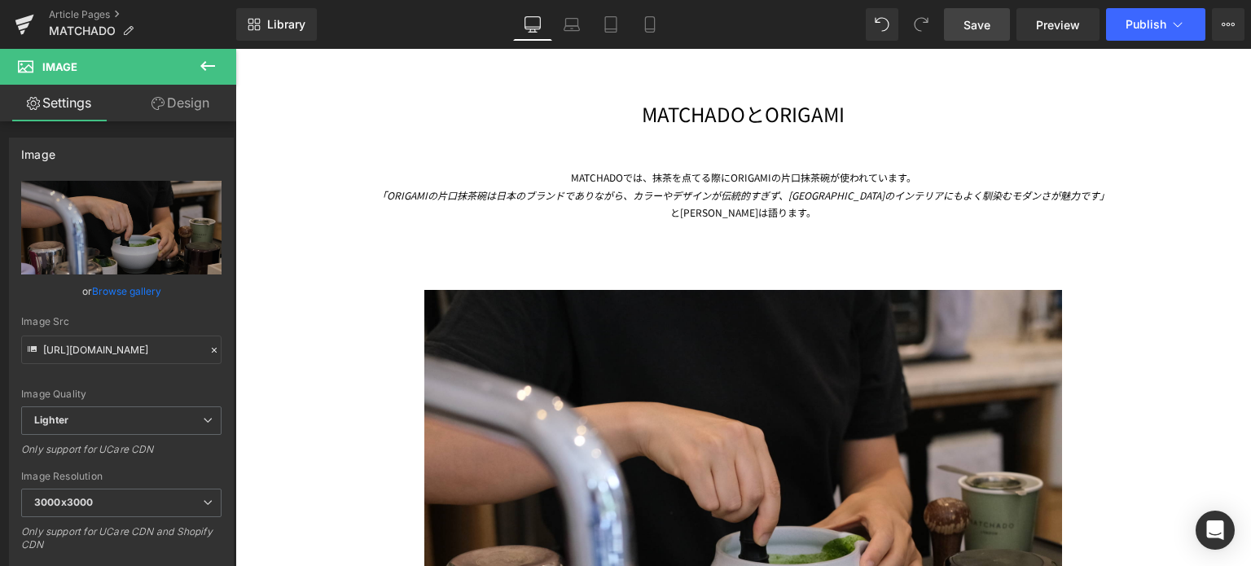
click at [964, 24] on link "Save" at bounding box center [977, 24] width 66 height 33
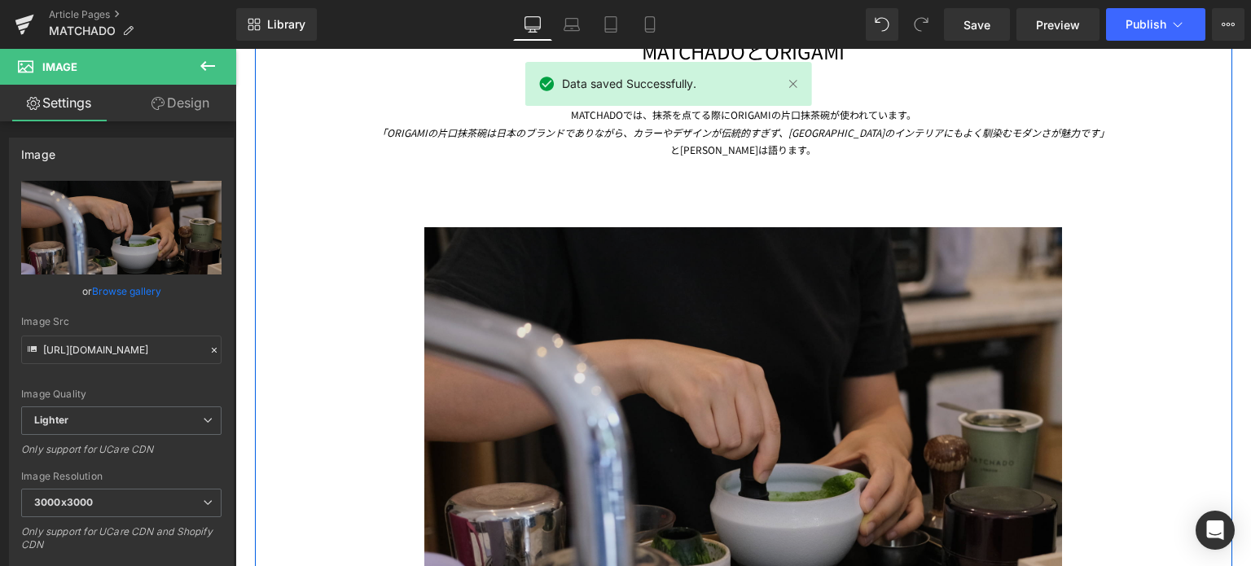
scroll to position [2734, 0]
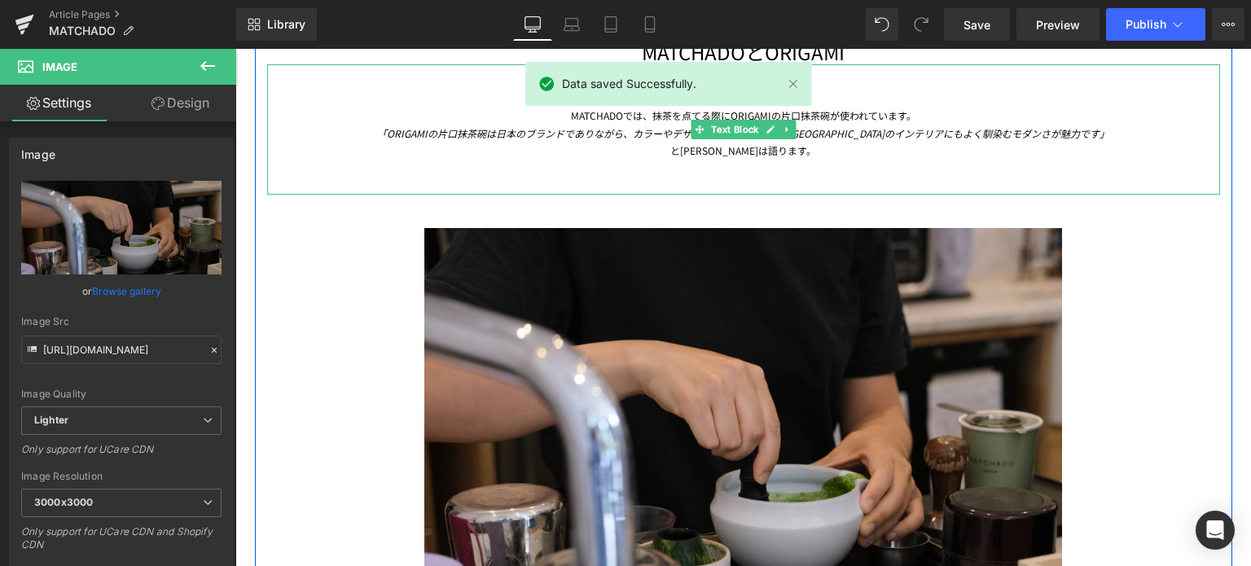
click at [713, 161] on div at bounding box center [743, 177] width 953 height 35
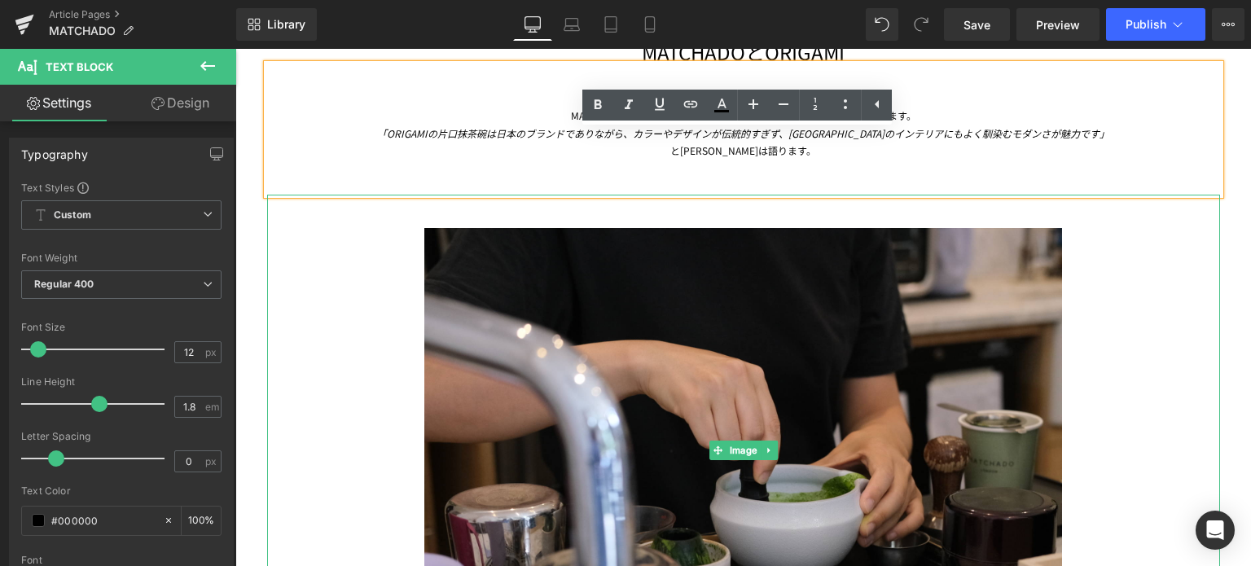
click at [328, 330] on div at bounding box center [743, 451] width 953 height 512
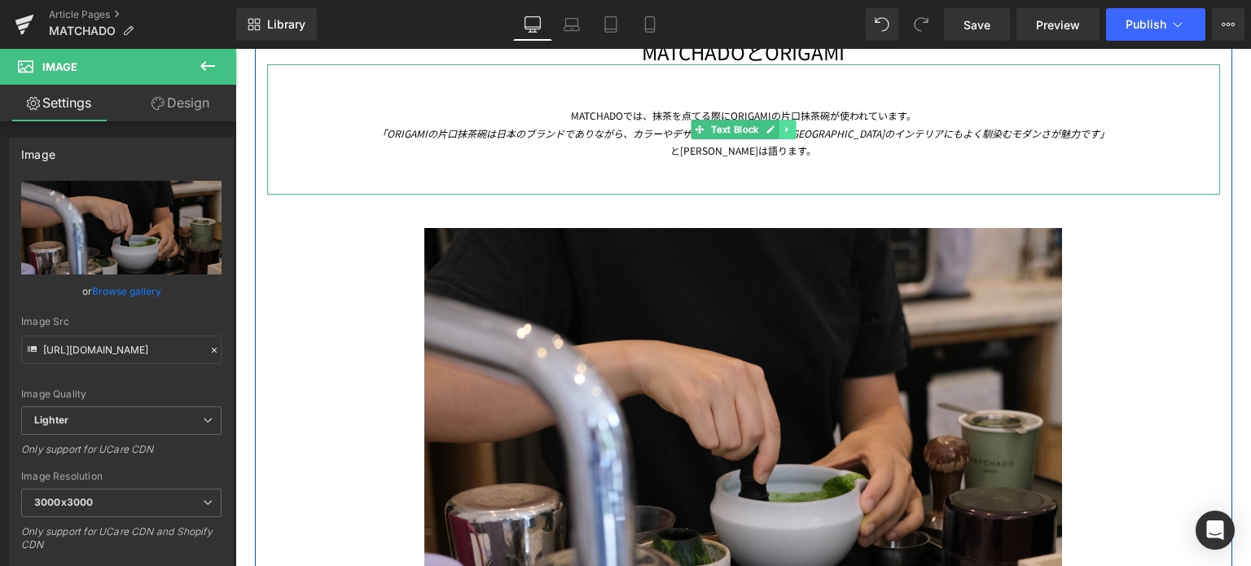
click at [783, 130] on icon at bounding box center [787, 130] width 9 height 10
click at [775, 125] on icon at bounding box center [779, 129] width 9 height 9
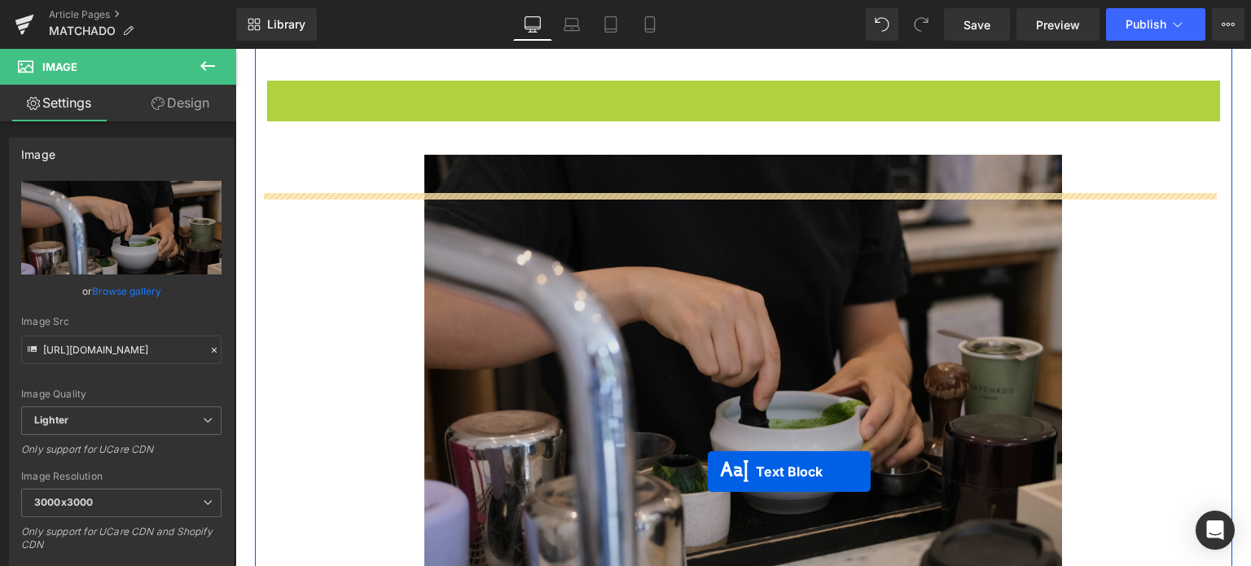
scroll to position [2897, 0]
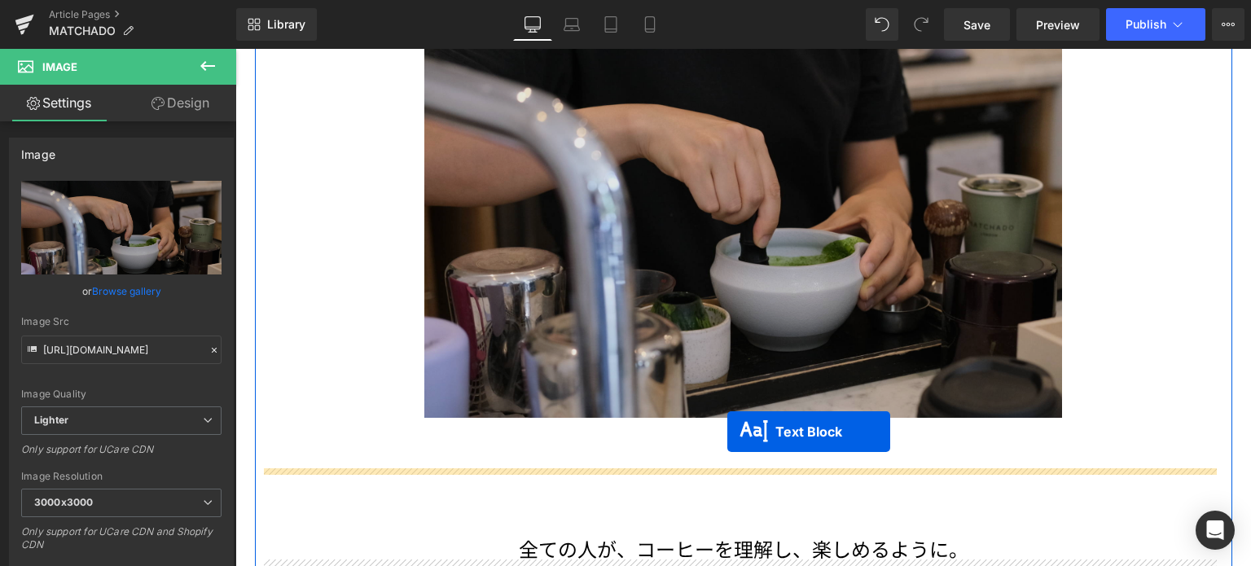
drag, startPoint x: 685, startPoint y: 258, endPoint x: 728, endPoint y: 433, distance: 179.4
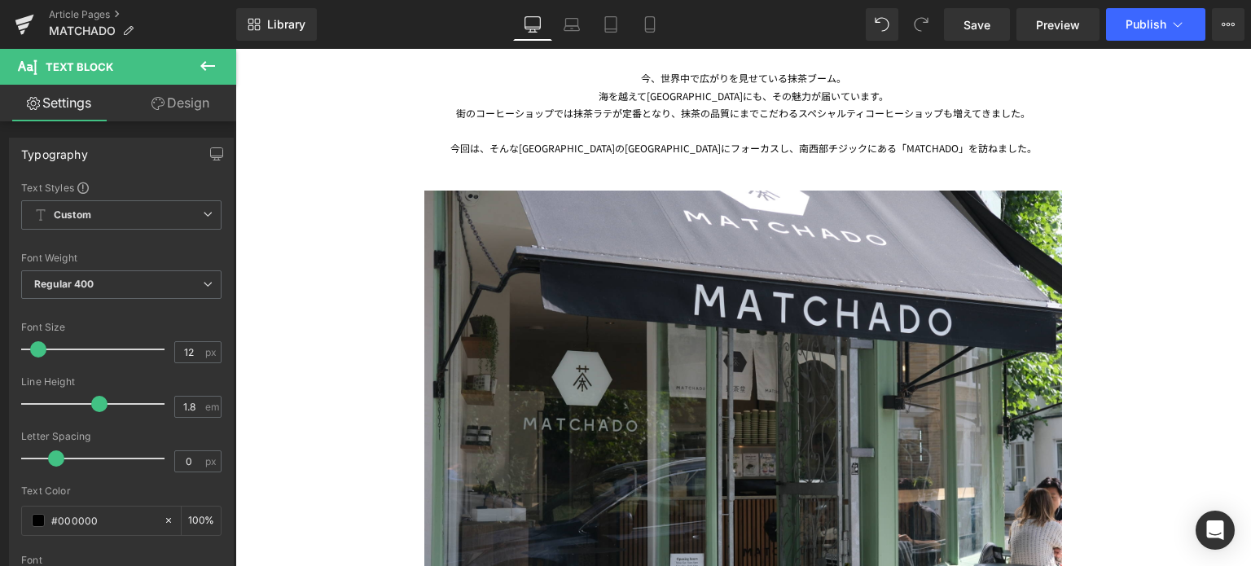
scroll to position [707, 0]
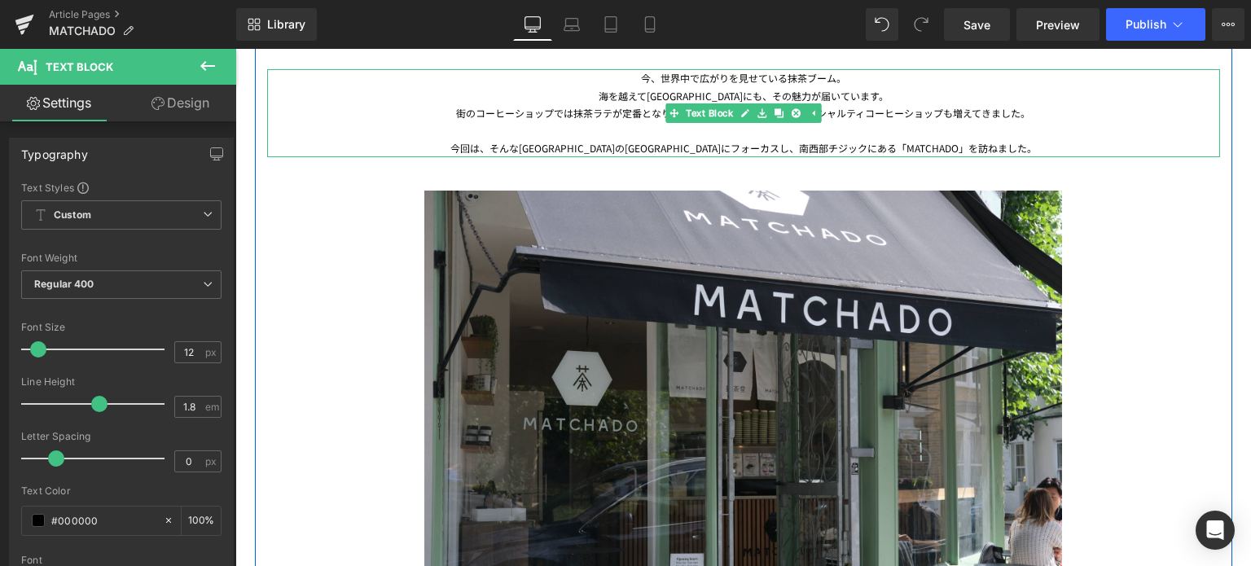
click at [666, 95] on div "海を越えて[GEOGRAPHIC_DATA]にも、その魅力が届いています。" at bounding box center [743, 96] width 953 height 18
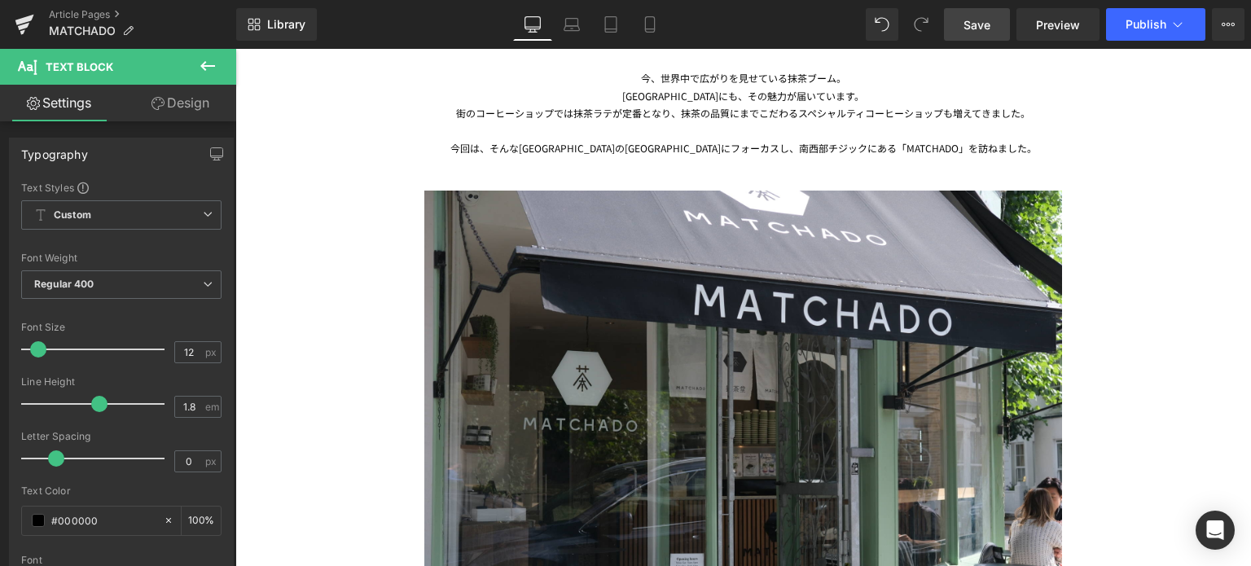
click at [964, 25] on link "Save" at bounding box center [977, 24] width 66 height 33
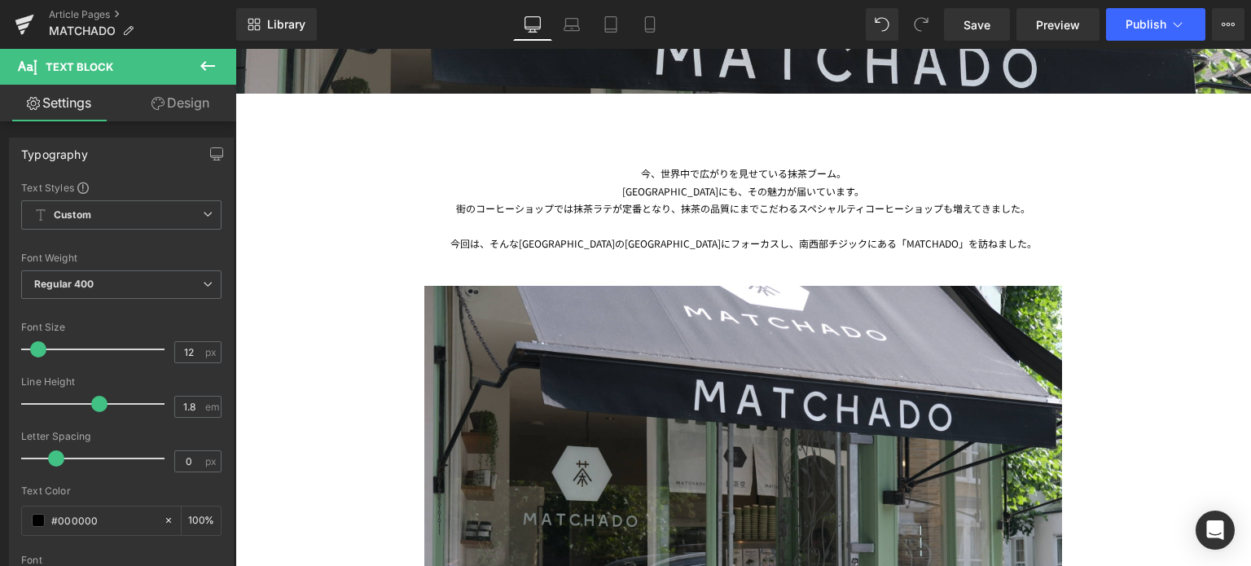
scroll to position [609, 0]
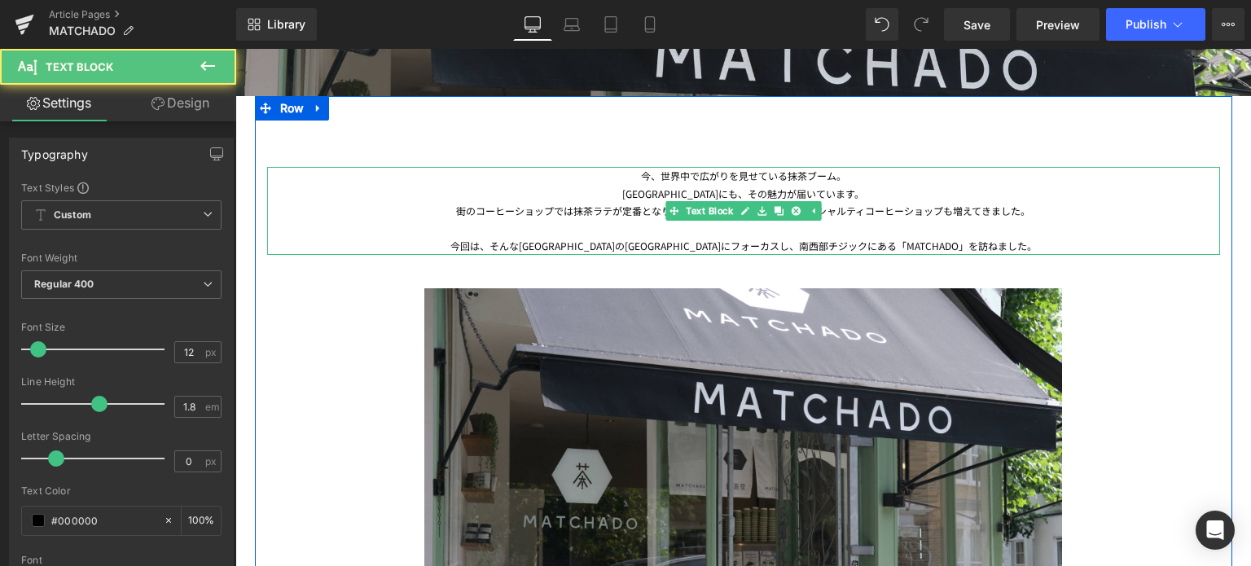
click at [746, 244] on div "今回は、そんな[GEOGRAPHIC_DATA]の[GEOGRAPHIC_DATA]にフォーカスし、南西部チジックにある「MATCHADO」を訪ねました。" at bounding box center [743, 246] width 953 height 18
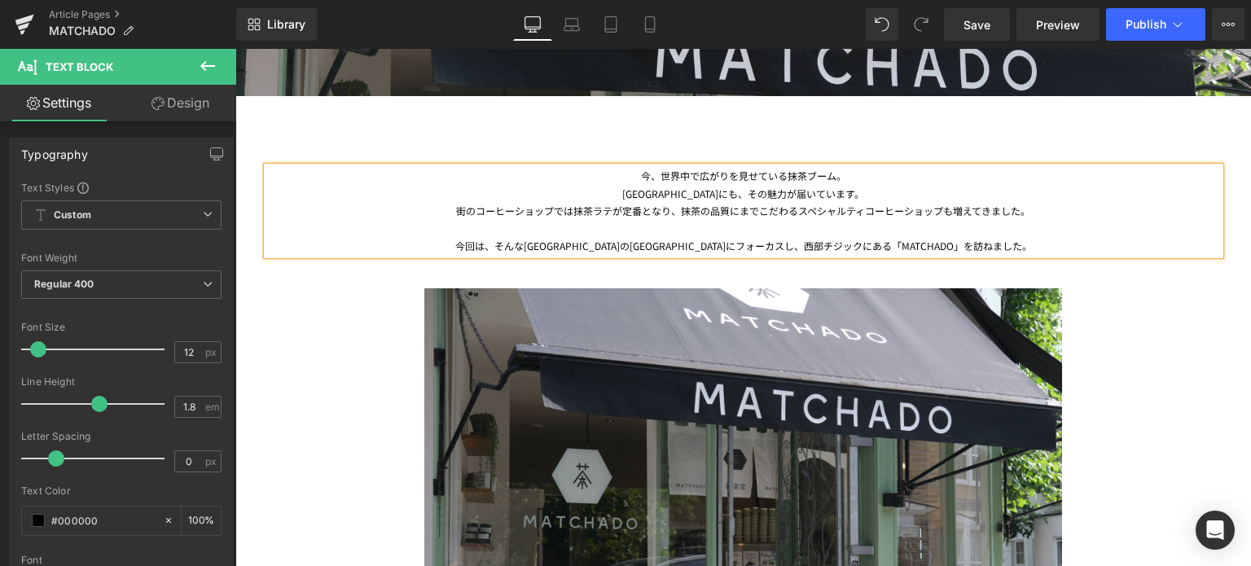
click at [763, 245] on div "今回は、そんな[GEOGRAPHIC_DATA]の[GEOGRAPHIC_DATA]にフォーカスし、西部チジックにある「MATCHADO」を訪ねました。" at bounding box center [743, 246] width 953 height 18
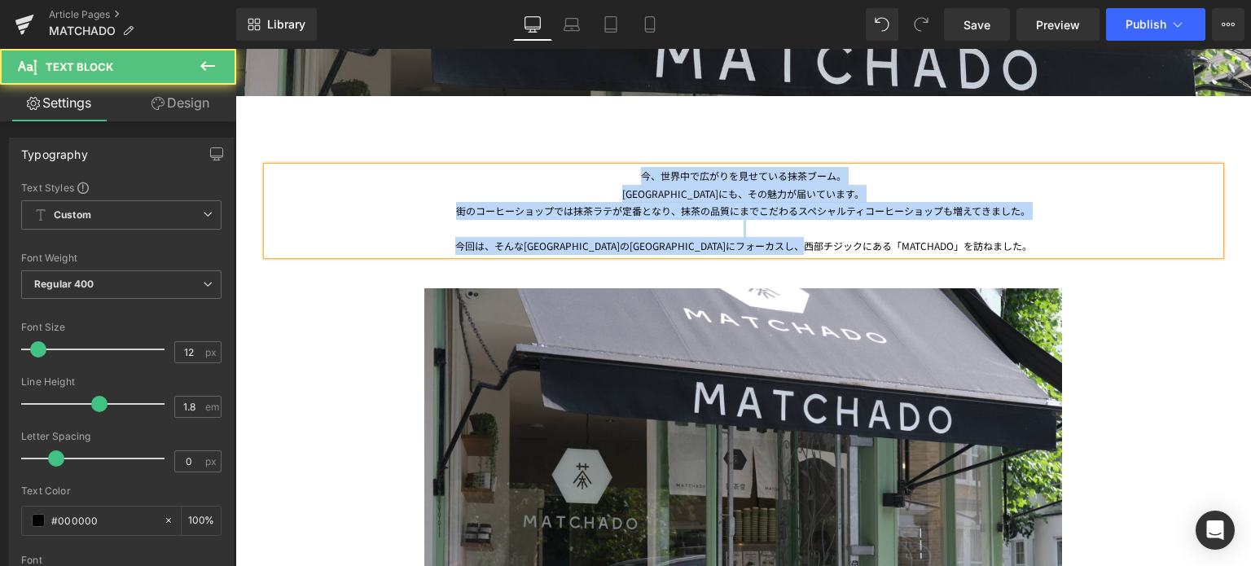
drag, startPoint x: 977, startPoint y: 250, endPoint x: 556, endPoint y: 139, distance: 434.8
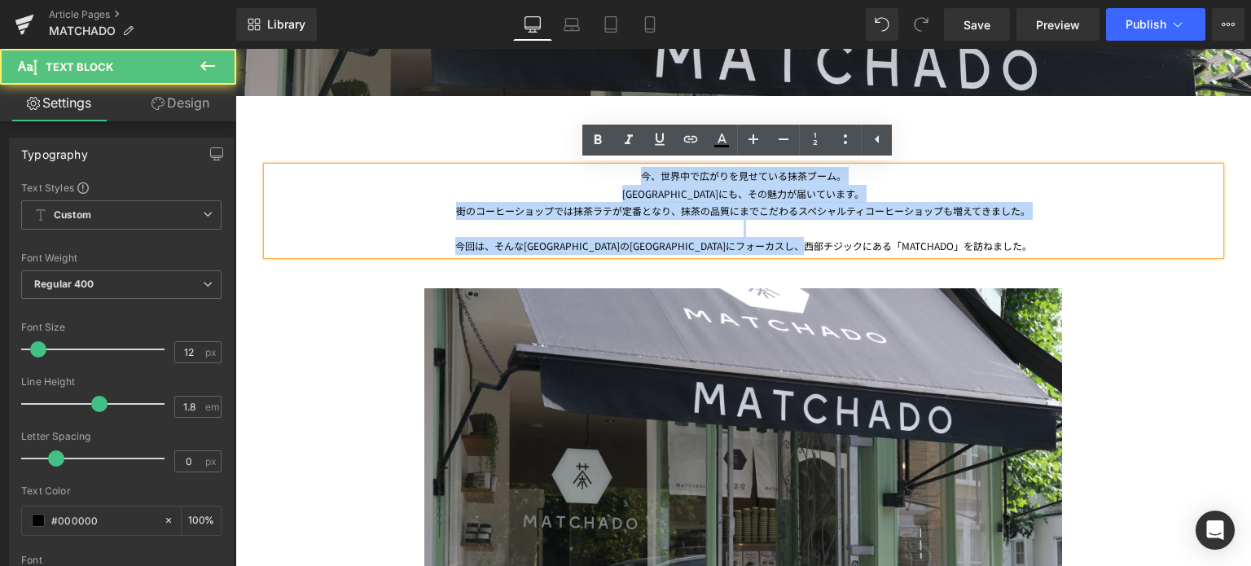
copy div "今、世界中で広がりを見せている抹茶ブーム。 [GEOGRAPHIC_DATA]にも、その魅力が届いています。 街のコーヒーショップでは抹茶ラテが定番となり、抹…"
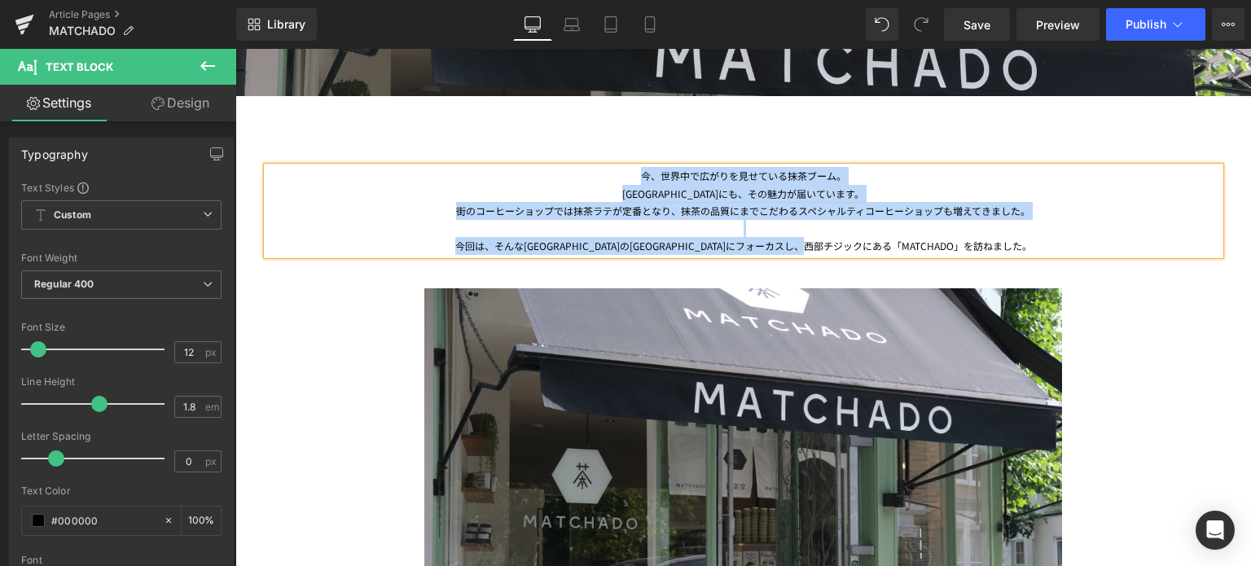
click at [289, 404] on div at bounding box center [743, 485] width 953 height 460
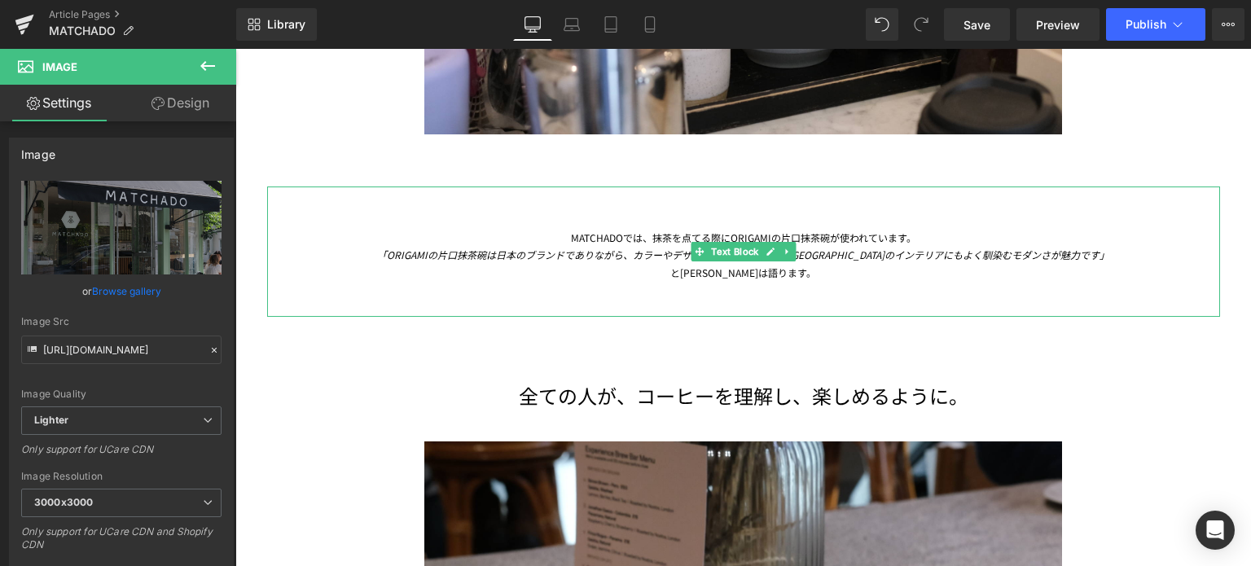
scroll to position [3255, 0]
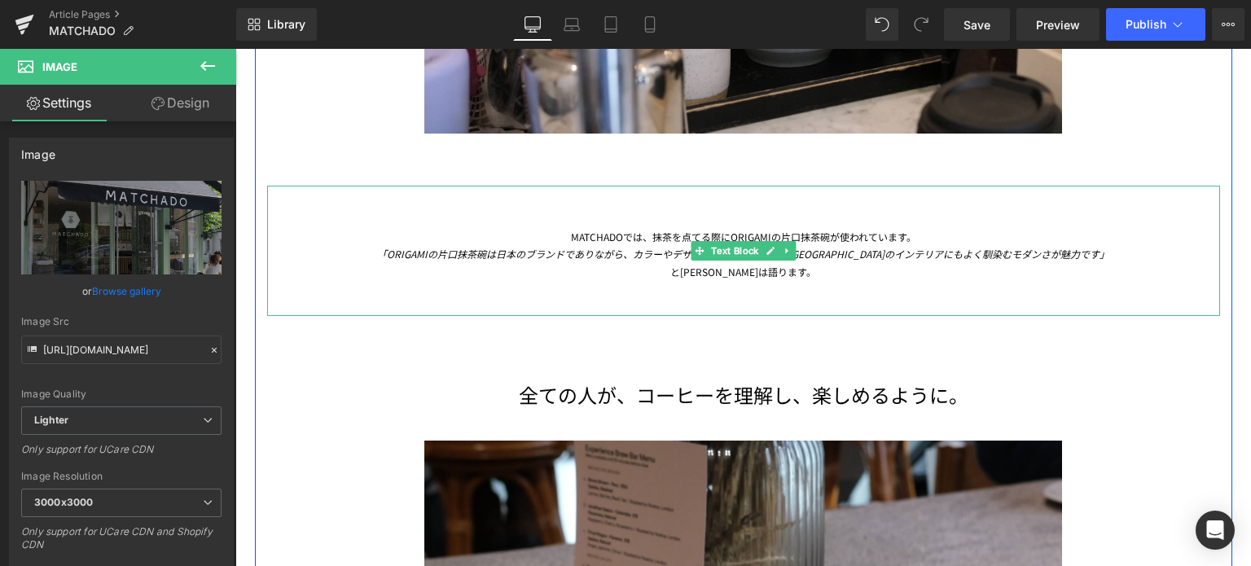
click at [802, 271] on div "と[PERSON_NAME]は語ります。" at bounding box center [743, 289] width 953 height 53
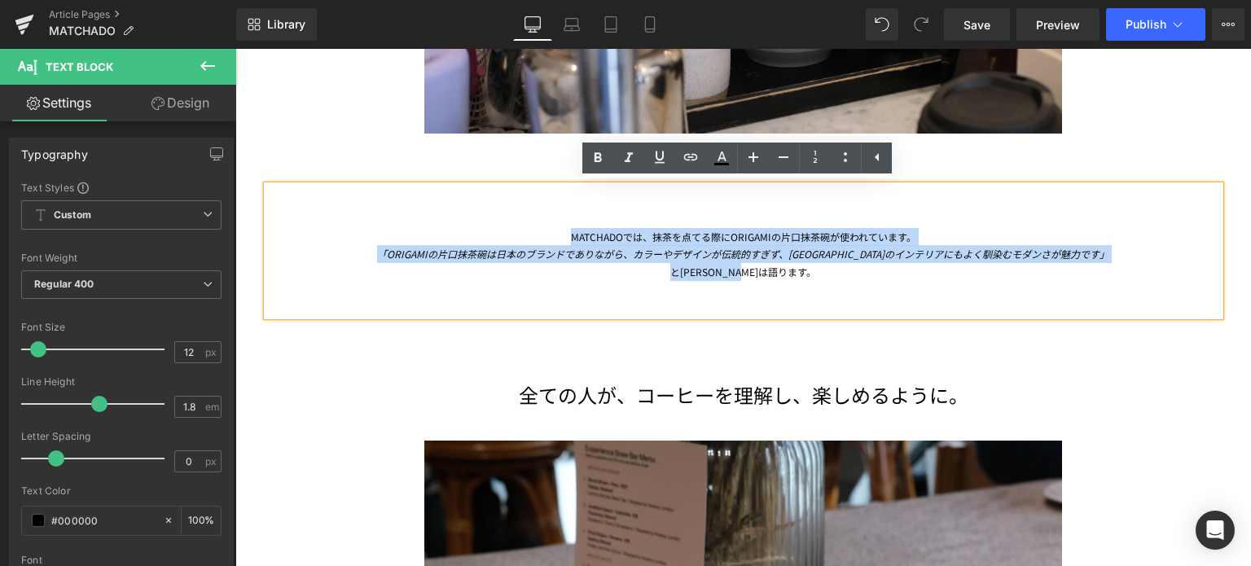
drag, startPoint x: 789, startPoint y: 273, endPoint x: 562, endPoint y: 232, distance: 230.1
click at [562, 232] on div "MATCHADOでは、抹茶を点てる際にORIGAMIの片口抹茶碗が使われています。 「ORIGAMIの片口抹茶碗は日本のブランドでありながら、カラーやデザイン…" at bounding box center [743, 251] width 953 height 130
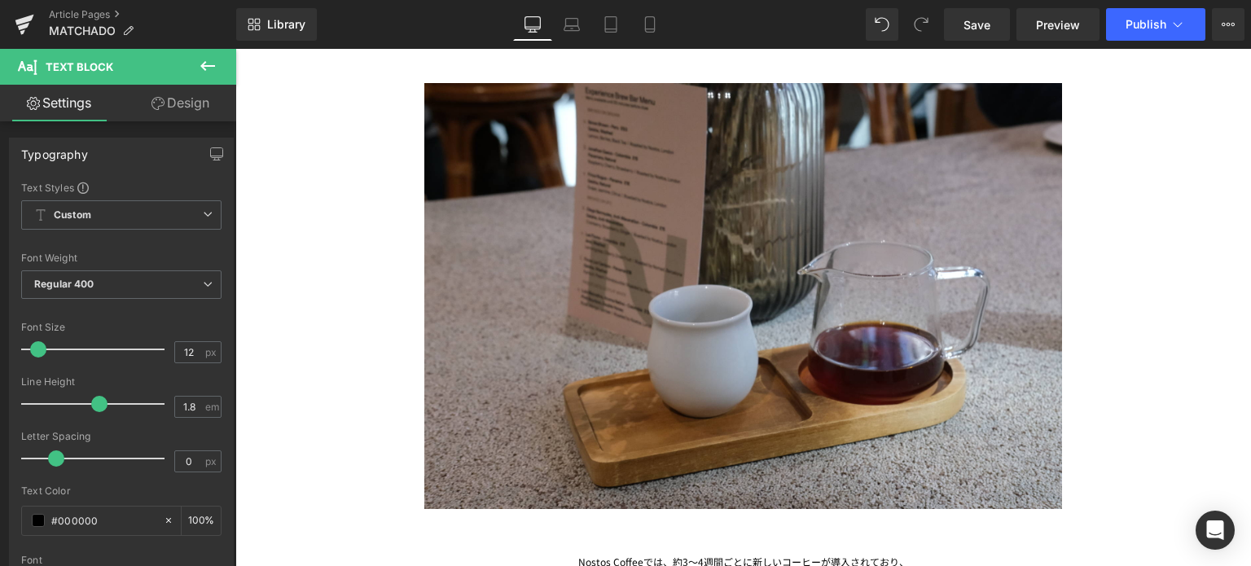
scroll to position [3645, 0]
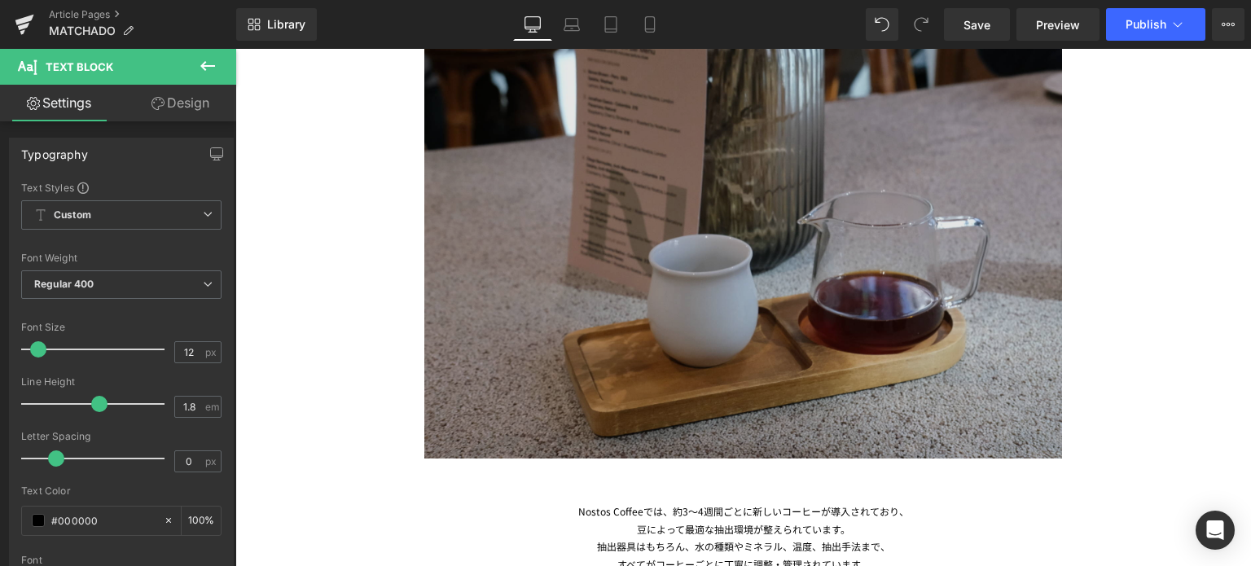
click at [764, 267] on img at bounding box center [743, 229] width 639 height 460
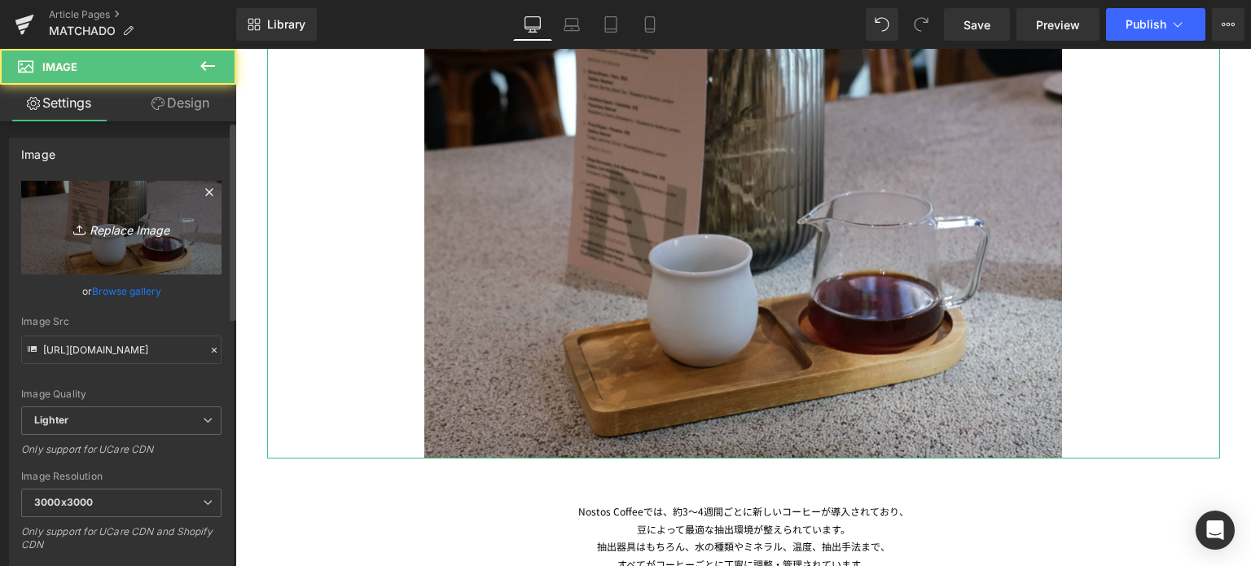
click at [97, 213] on link "Replace Image" at bounding box center [121, 228] width 200 height 94
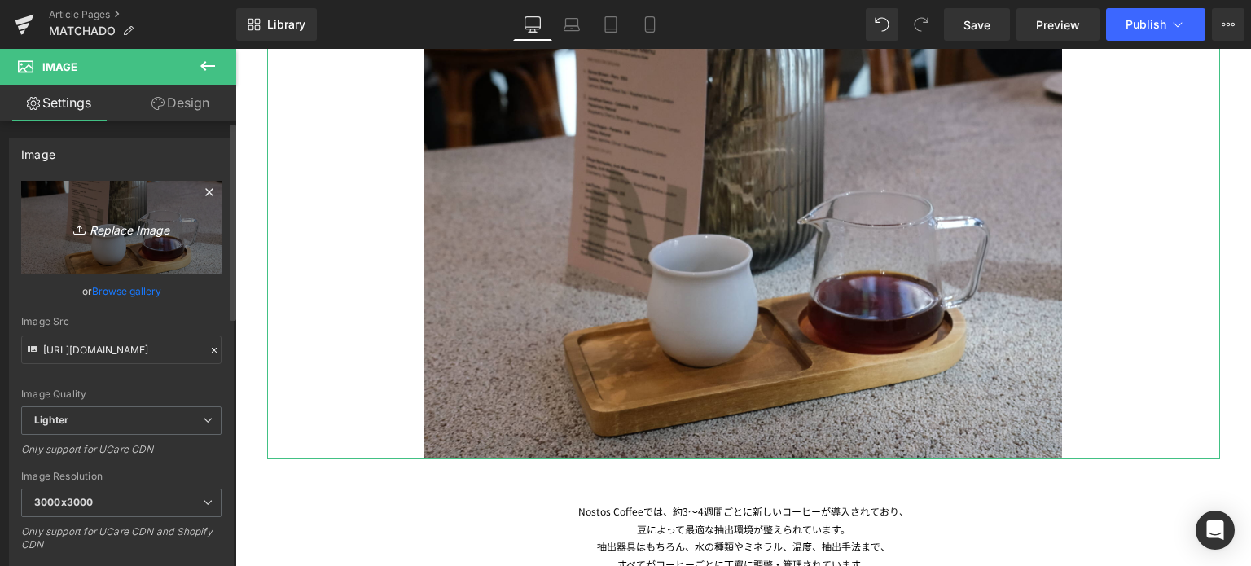
type input "C:\fakepath\20250708-DSCF7282.jpg"
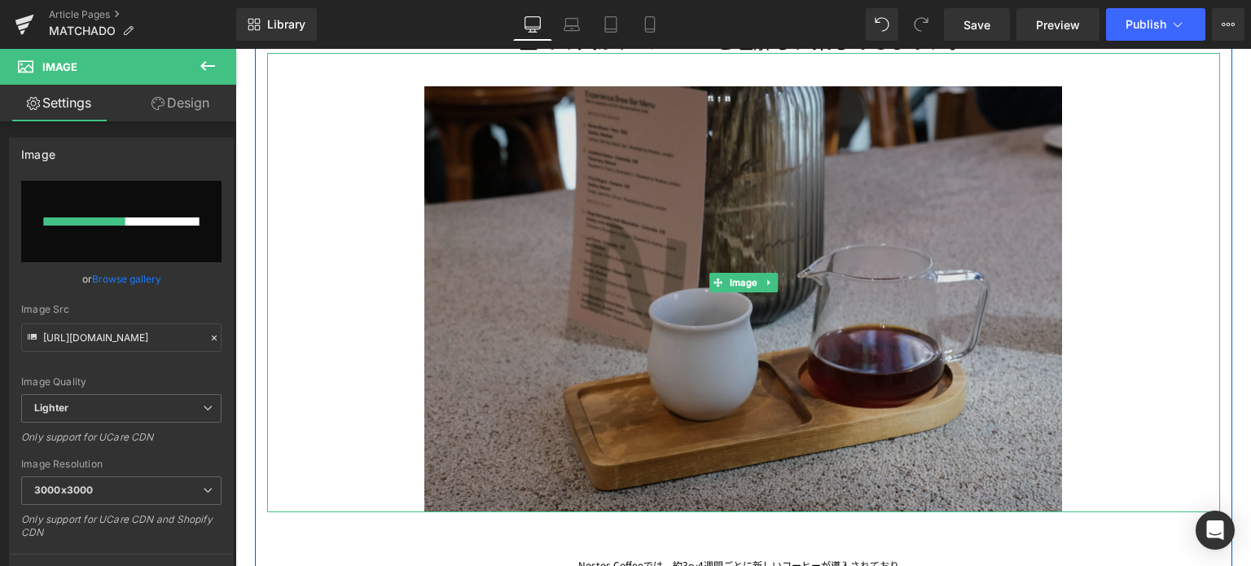
scroll to position [3593, 0]
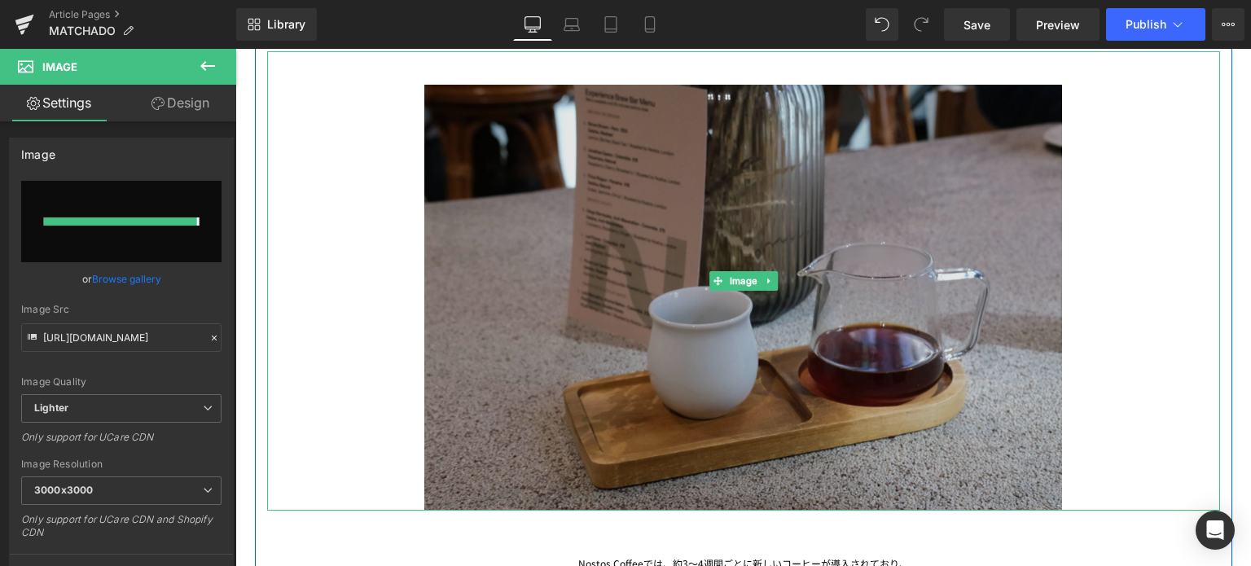
type input "[URL][DOMAIN_NAME]"
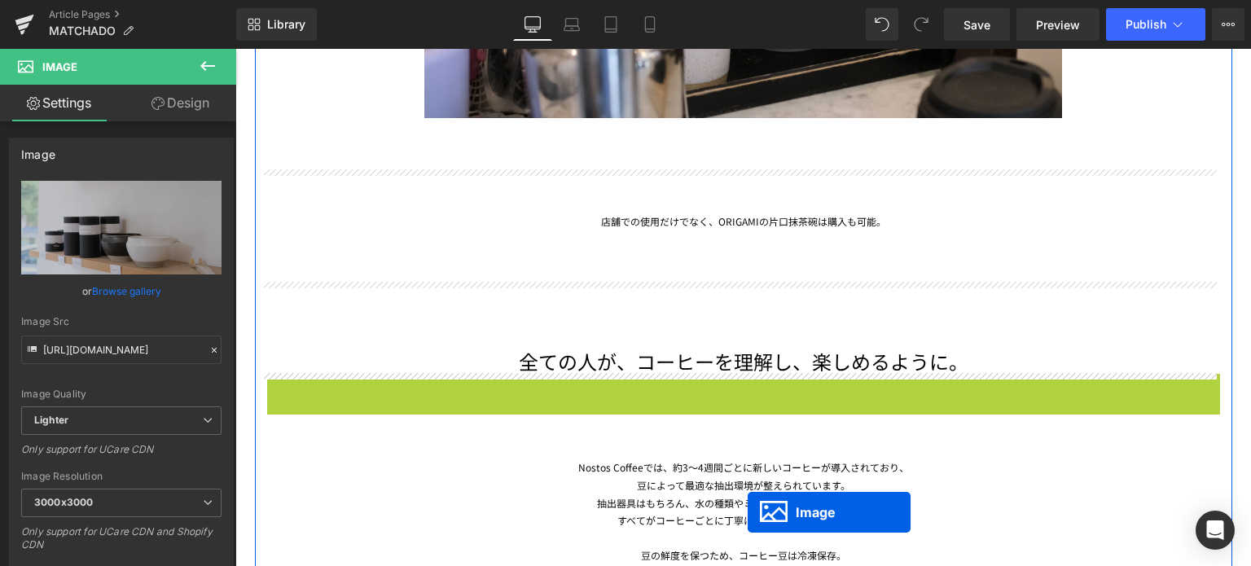
scroll to position [3319, 0]
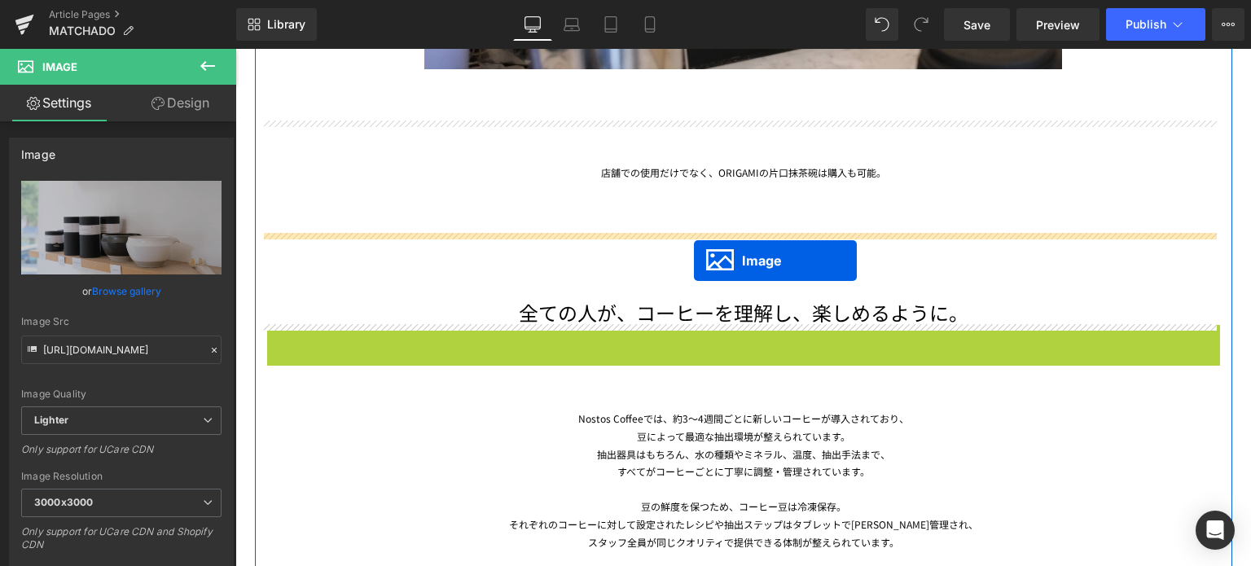
drag, startPoint x: 710, startPoint y: 373, endPoint x: 693, endPoint y: 255, distance: 119.4
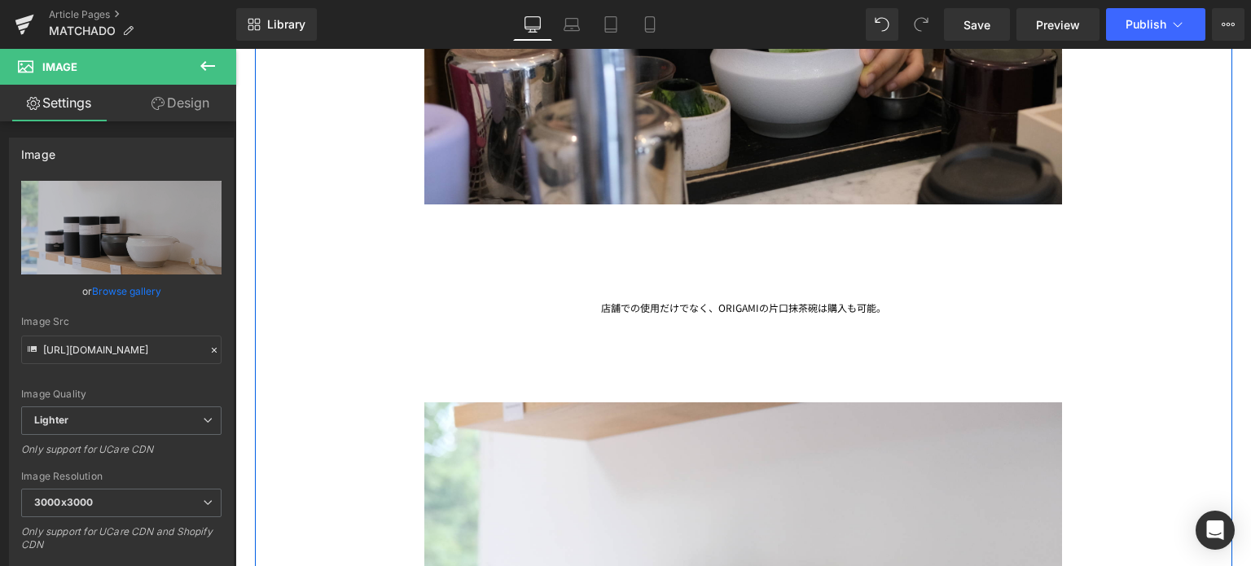
scroll to position [3209, 0]
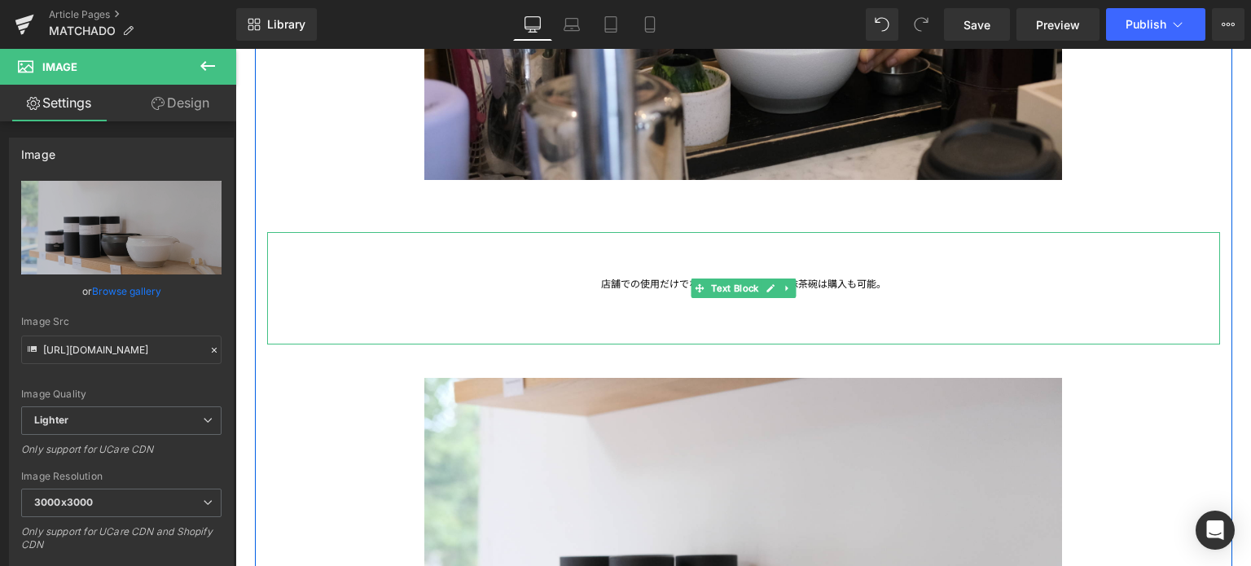
click at [878, 310] on div at bounding box center [743, 327] width 953 height 35
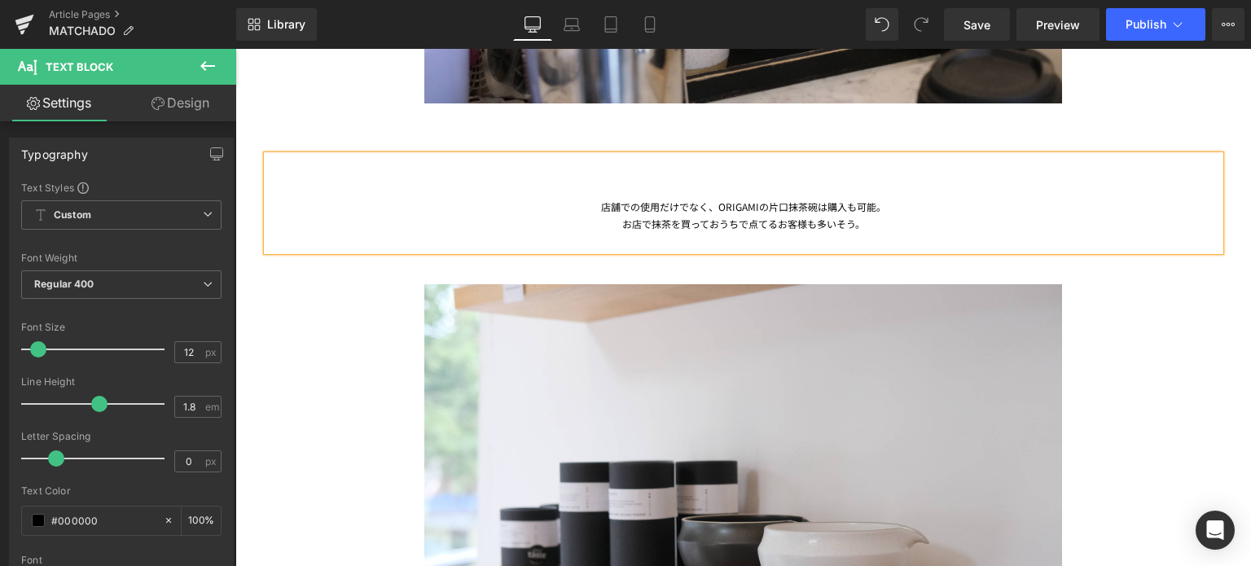
scroll to position [3283, 0]
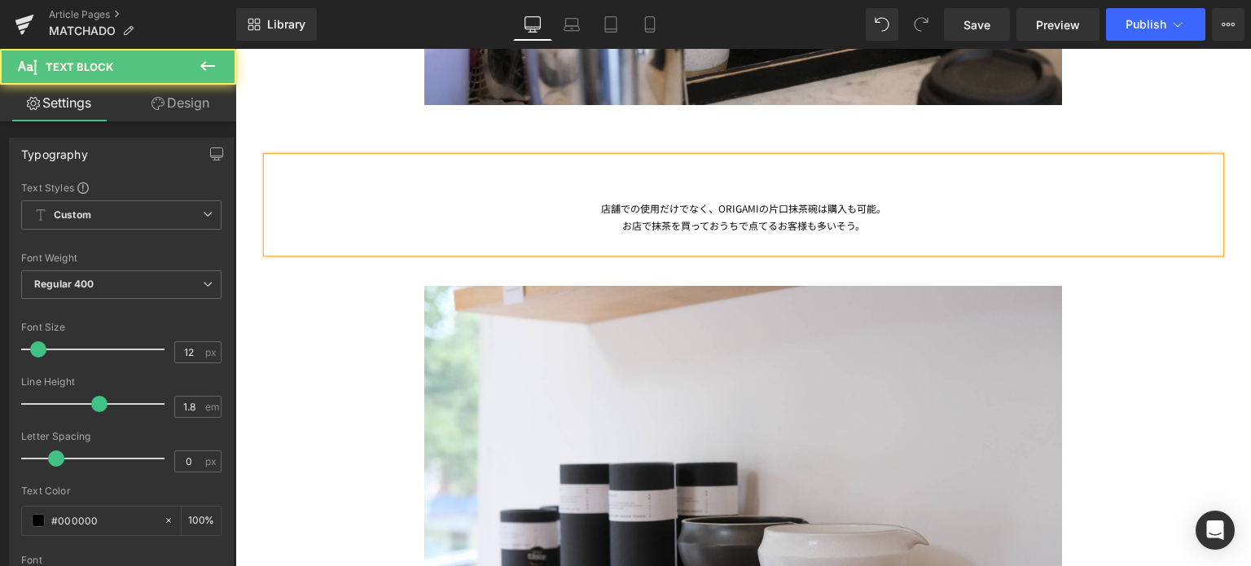
click at [796, 231] on div "お店で抹茶を買っておうちで点てるお客様も多いそう。" at bounding box center [743, 234] width 953 height 35
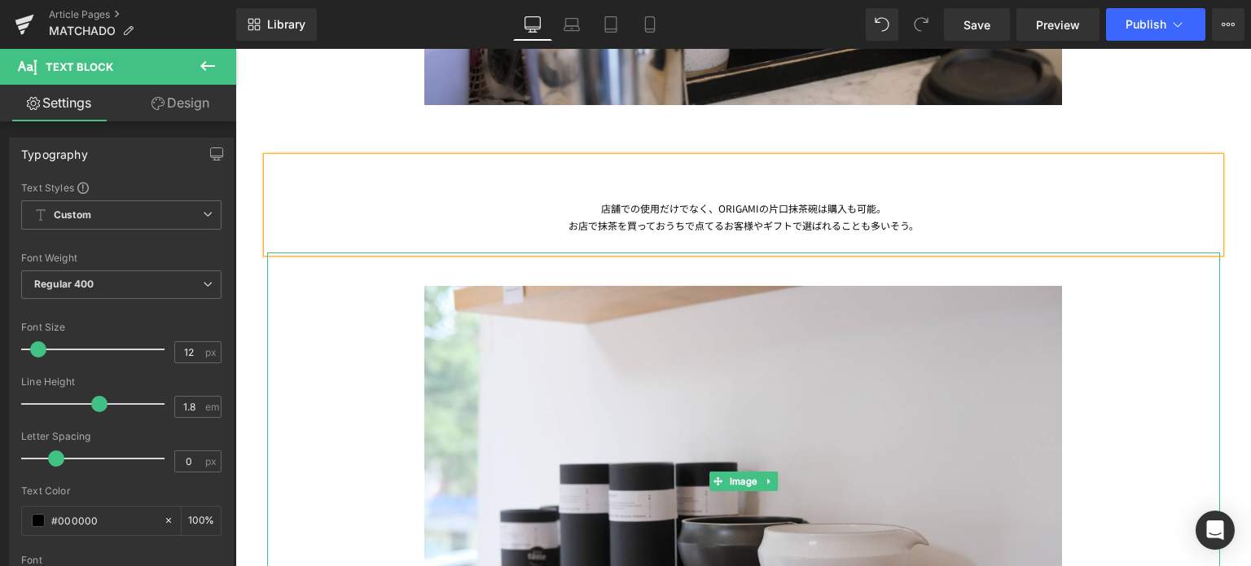
click at [1106, 315] on div at bounding box center [743, 483] width 953 height 460
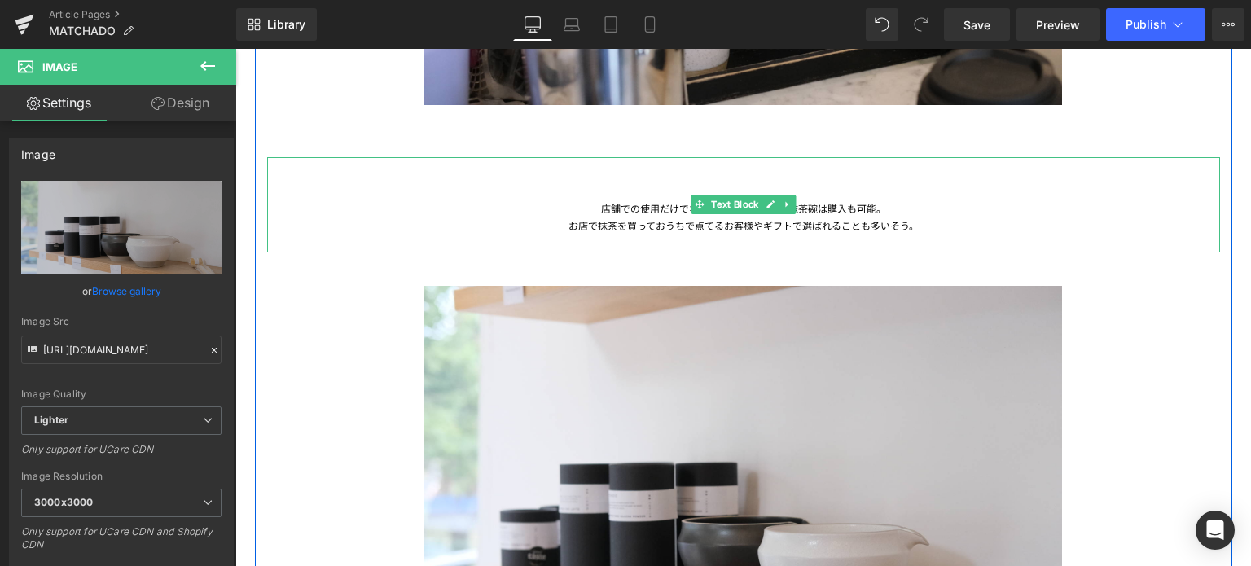
click at [903, 231] on div "お店で抹茶を買っておうちで点てるお客様やギフトで選ばれることも多いそう。" at bounding box center [743, 234] width 953 height 35
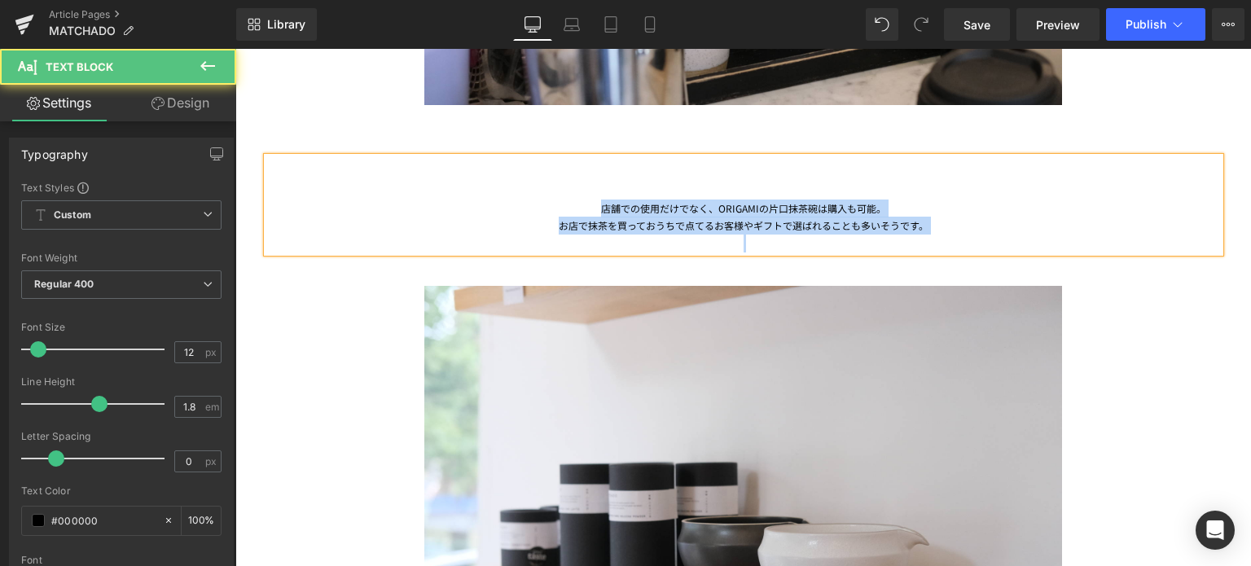
drag, startPoint x: 585, startPoint y: 211, endPoint x: 1018, endPoint y: 234, distance: 434.1
click at [1018, 234] on div "店舗での使用だけでなく、ORIGAMIの片口抹茶碗は購入も可能。 お店で抹茶を買っておうちで点てるお客様やギフトで選ばれることも多いそうです。" at bounding box center [743, 204] width 953 height 95
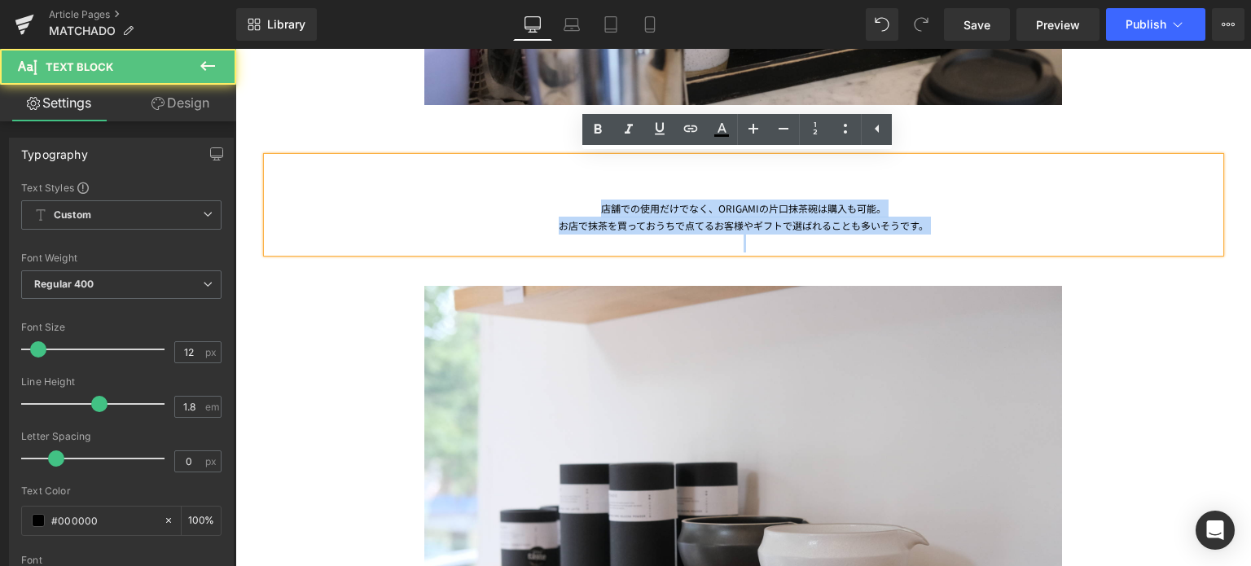
copy div "店舗での使用だけでなく、ORIGAMIの片口抹茶碗は購入も可能。 お店で抹茶を買っておうちで点てるお客様やギフトで選ばれることも多いそうです。"
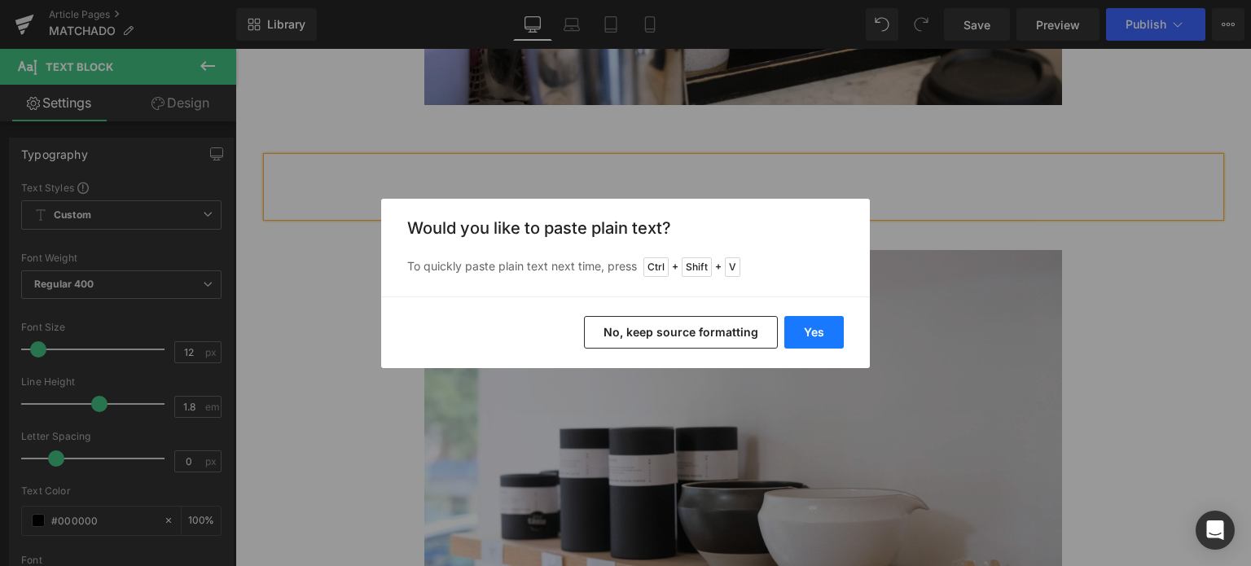
click at [807, 340] on button "Yes" at bounding box center [814, 332] width 59 height 33
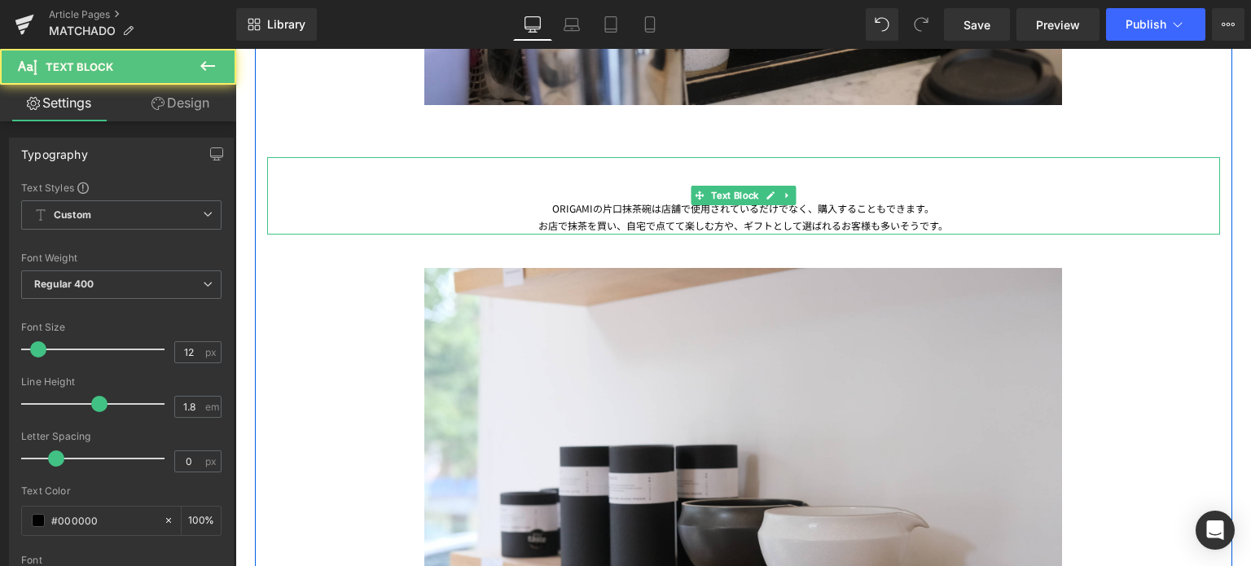
click at [642, 224] on div "お店で抹茶を買い、自宅で点てて楽しむ方や、ギフトとして選ばれるお客様も多いそうです。" at bounding box center [743, 226] width 953 height 18
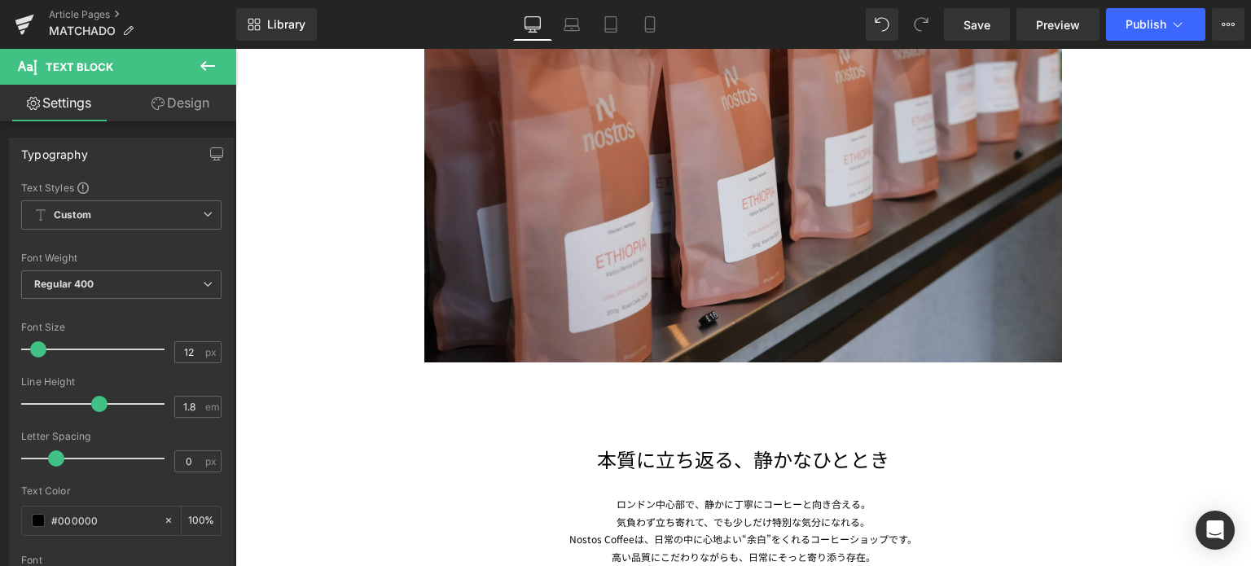
scroll to position [5103, 0]
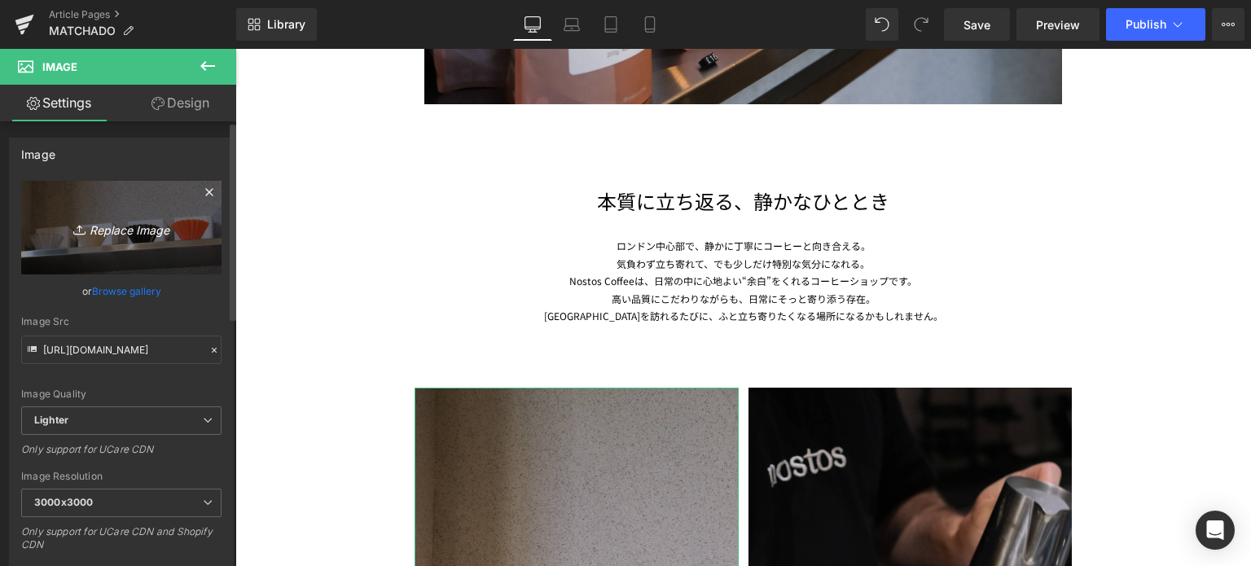
drag, startPoint x: 116, startPoint y: 231, endPoint x: 106, endPoint y: 235, distance: 10.9
click at [106, 235] on icon "Replace Image" at bounding box center [121, 228] width 130 height 20
type input "C:\fakepath\20250708-DSCF7257.jpg"
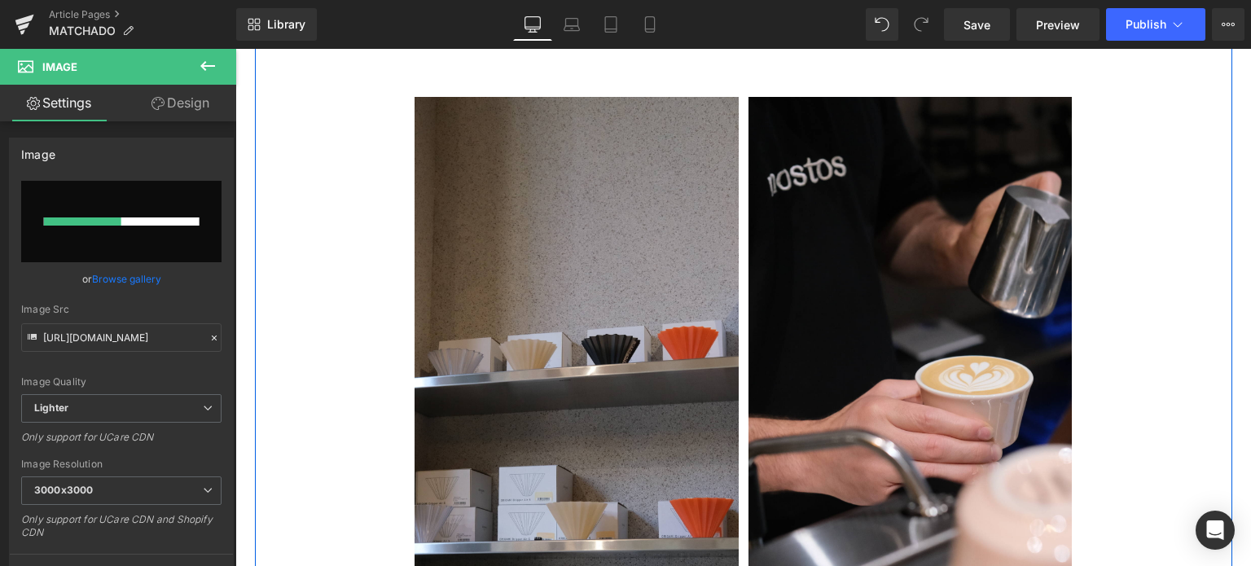
scroll to position [5403, 0]
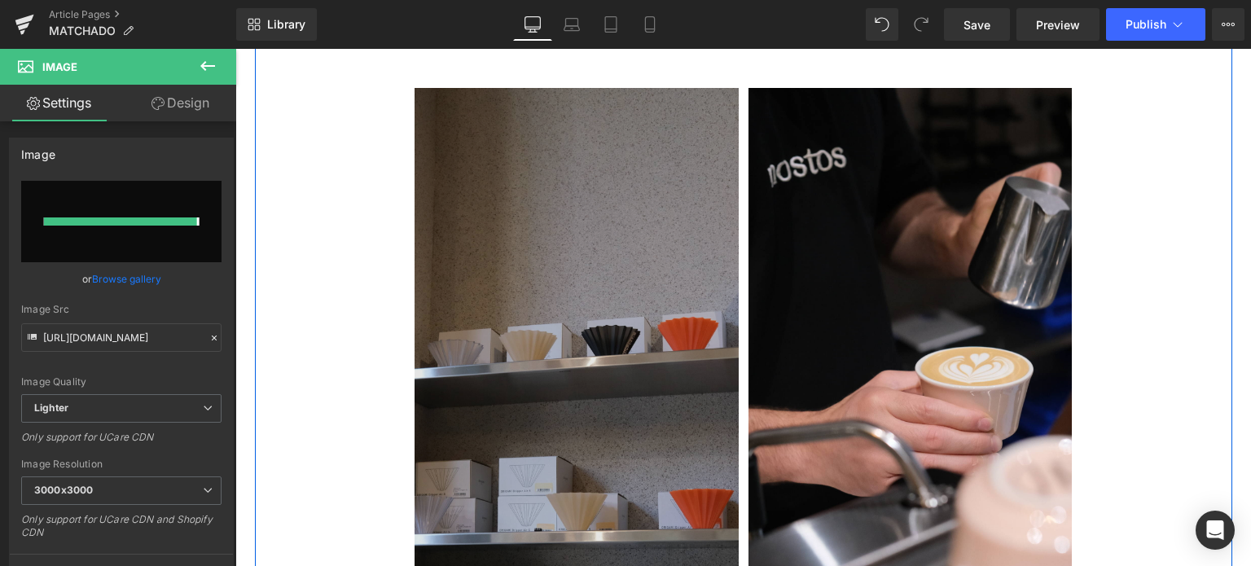
type input "[URL][DOMAIN_NAME]"
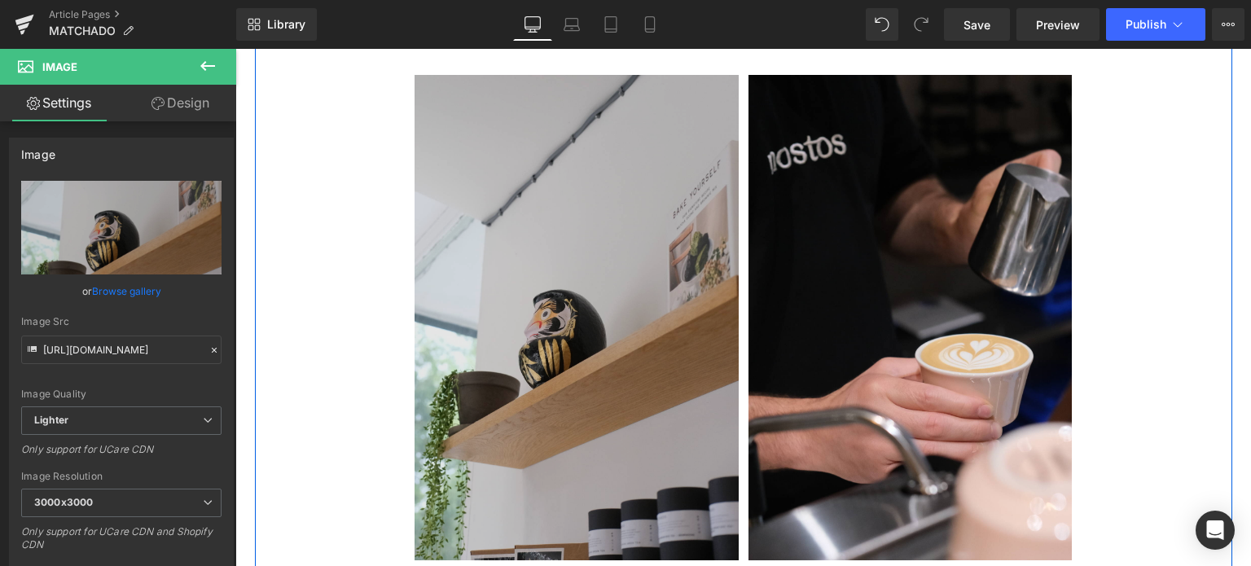
scroll to position [5415, 0]
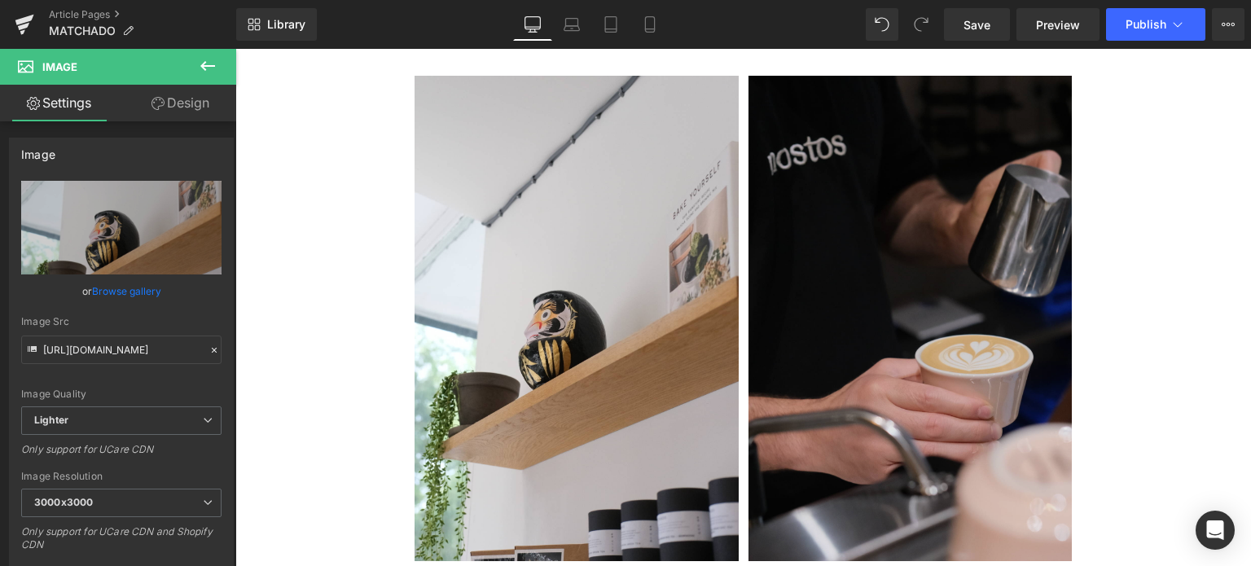
click at [906, 333] on img at bounding box center [911, 319] width 324 height 486
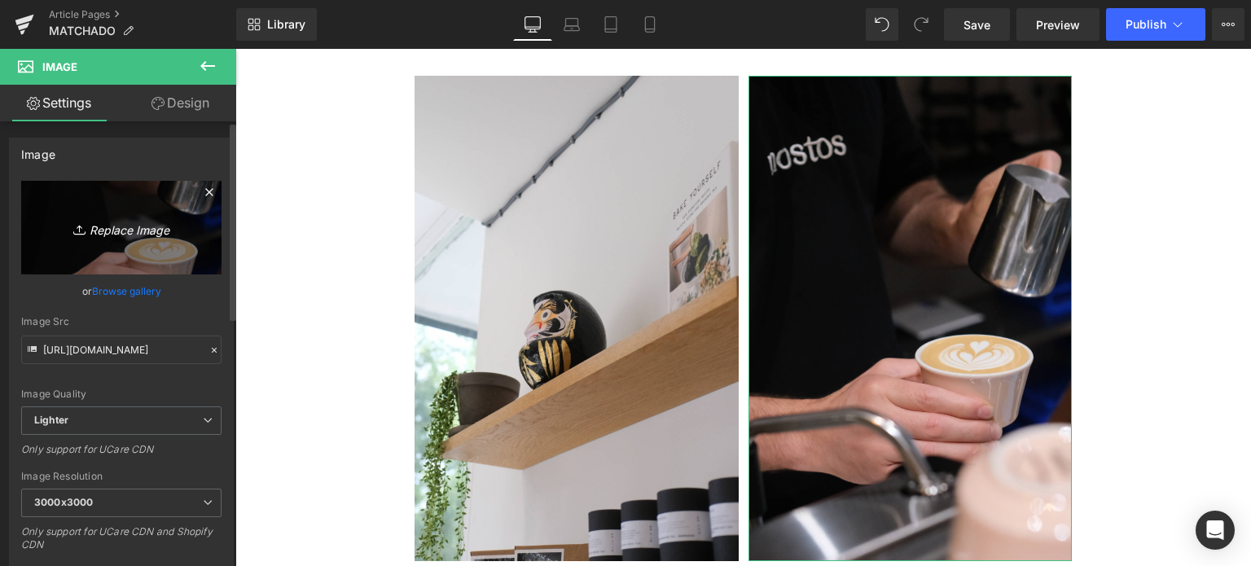
click at [98, 244] on link "Replace Image" at bounding box center [121, 228] width 200 height 94
type input "C:\fakepath\20250708-DSCF7246-2.jpg"
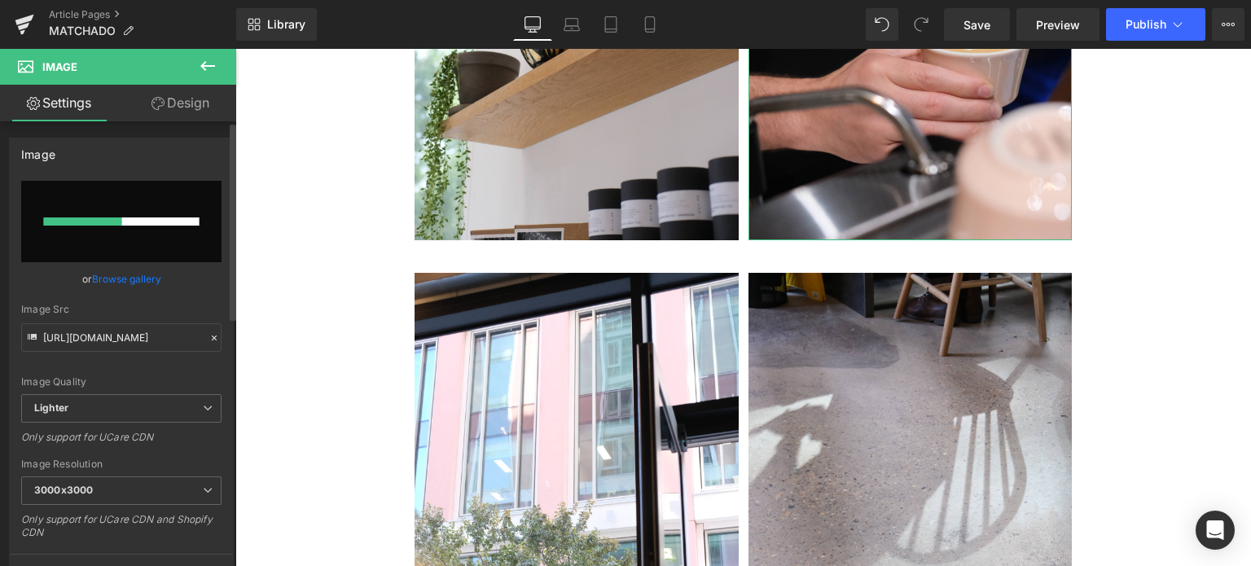
scroll to position [5738, 0]
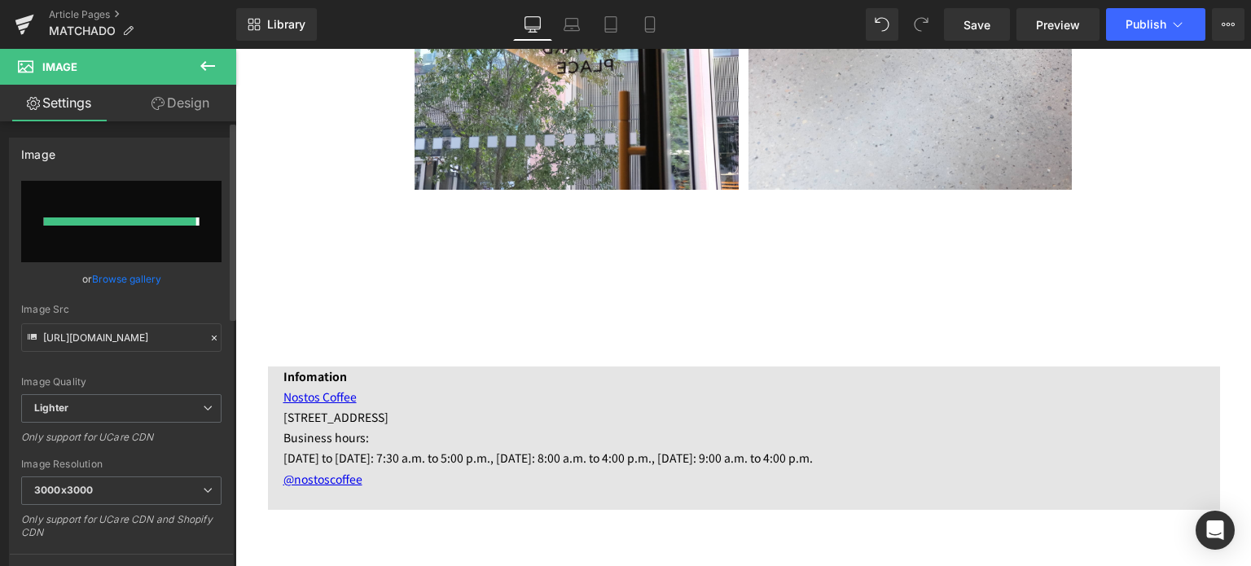
type input "[URL][DOMAIN_NAME]"
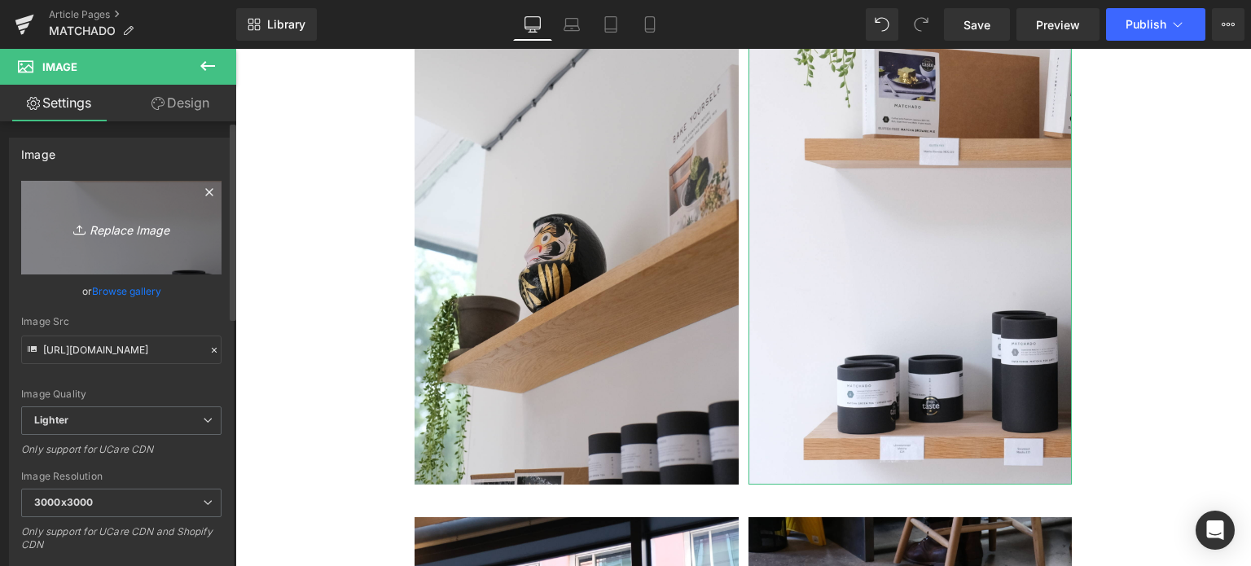
scroll to position [5482, 0]
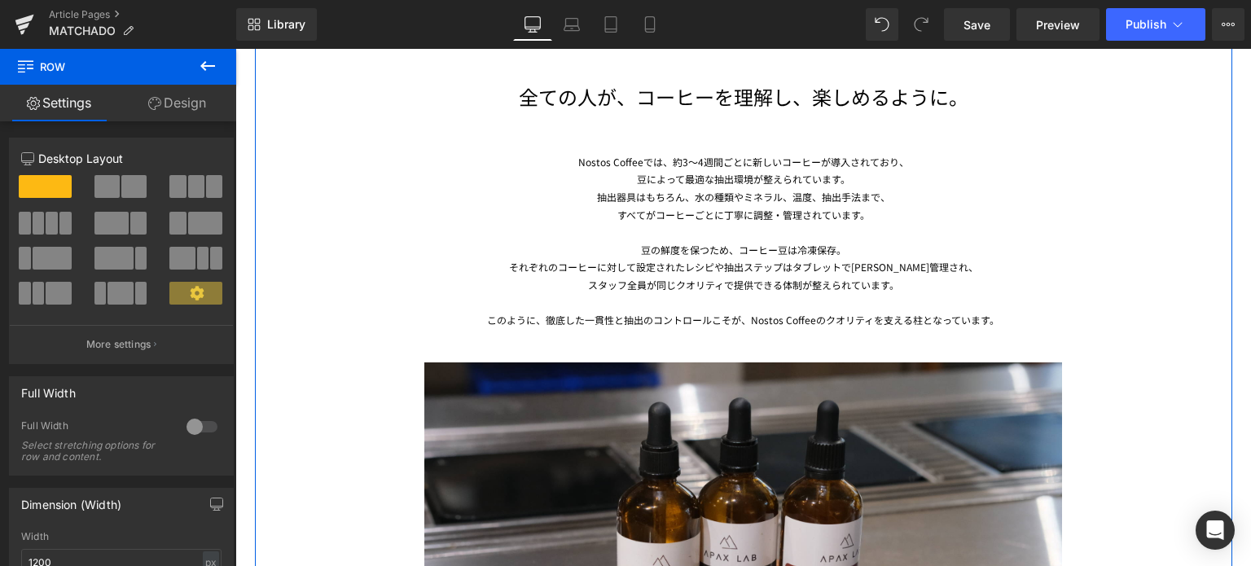
scroll to position [3962, 0]
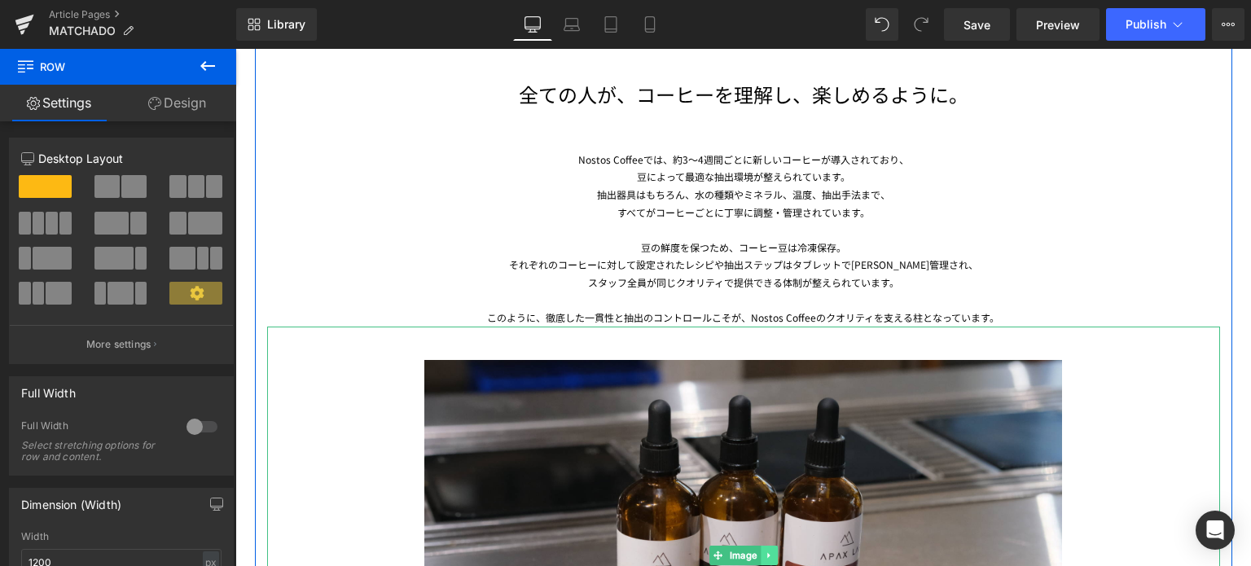
click at [767, 549] on link at bounding box center [769, 556] width 17 height 20
click at [769, 549] on link at bounding box center [777, 556] width 17 height 20
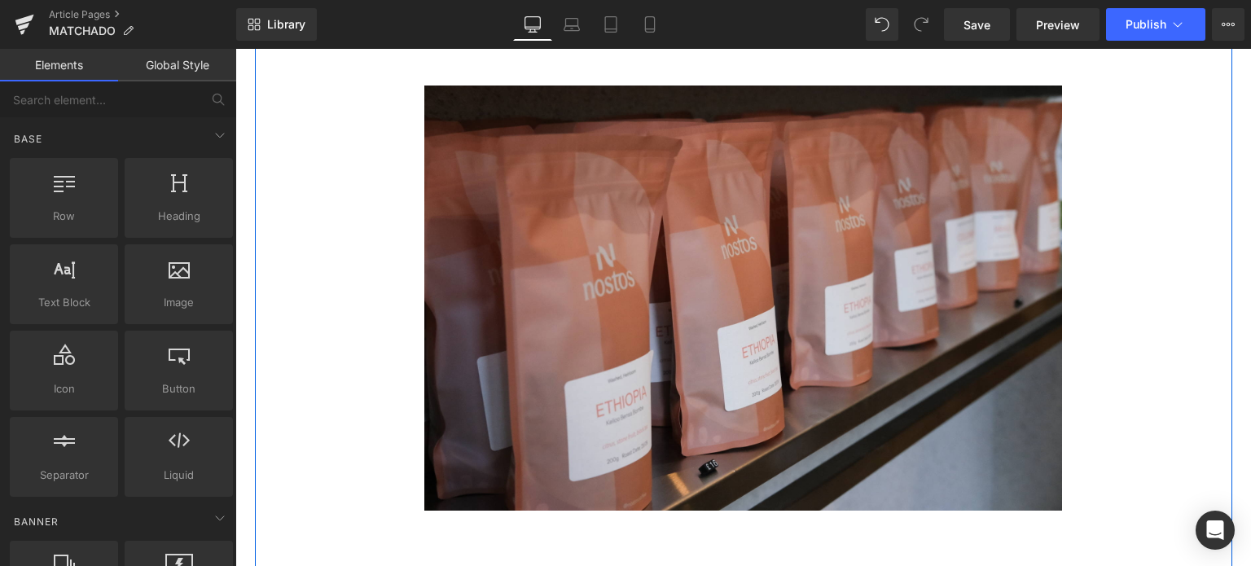
scroll to position [4238, 0]
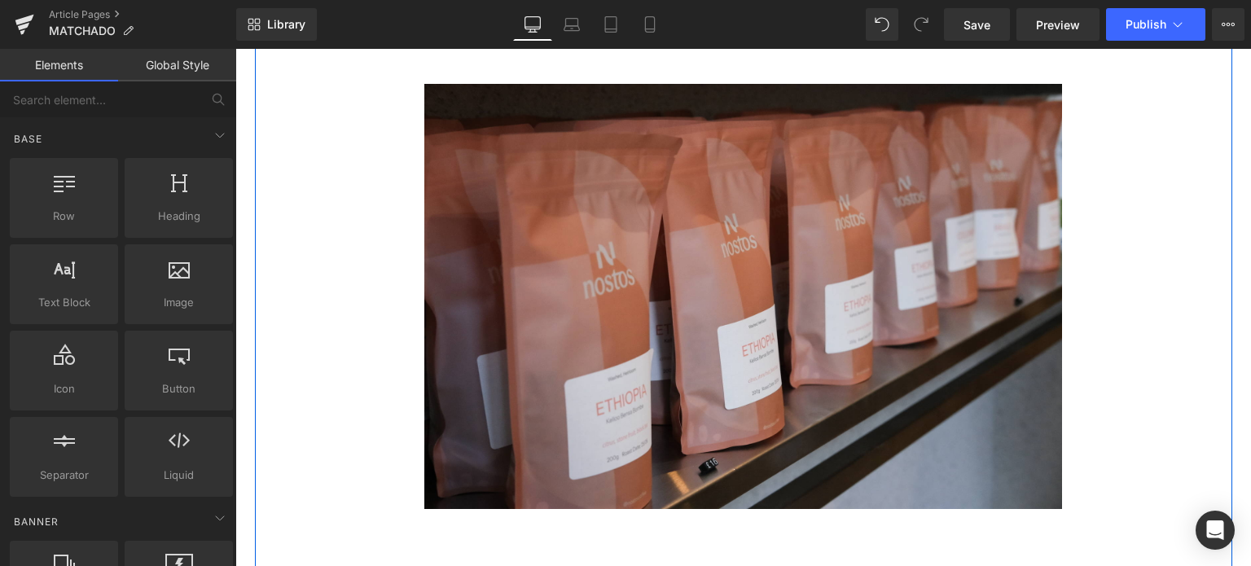
click at [347, 133] on div at bounding box center [743, 312] width 953 height 522
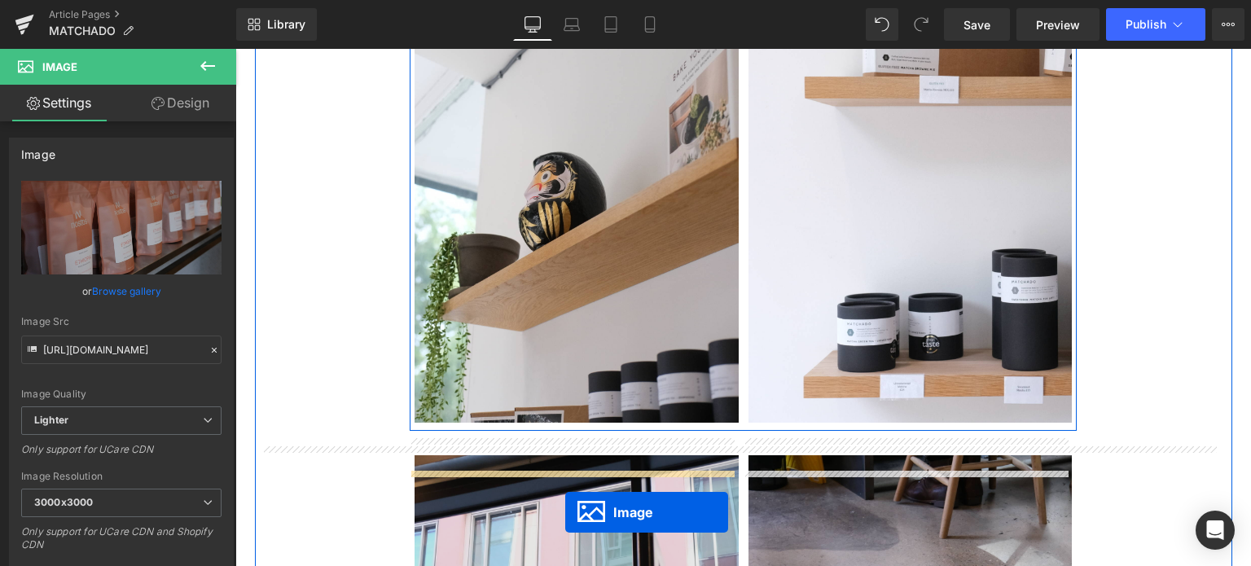
scroll to position [4727, 0]
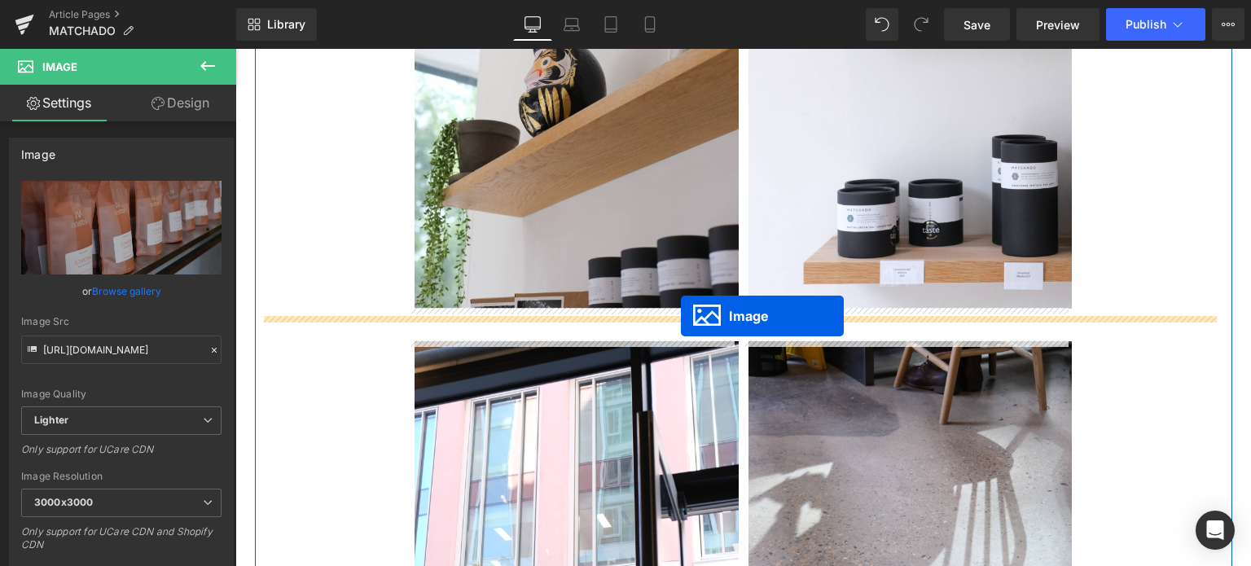
drag, startPoint x: 710, startPoint y: 308, endPoint x: 681, endPoint y: 315, distance: 29.4
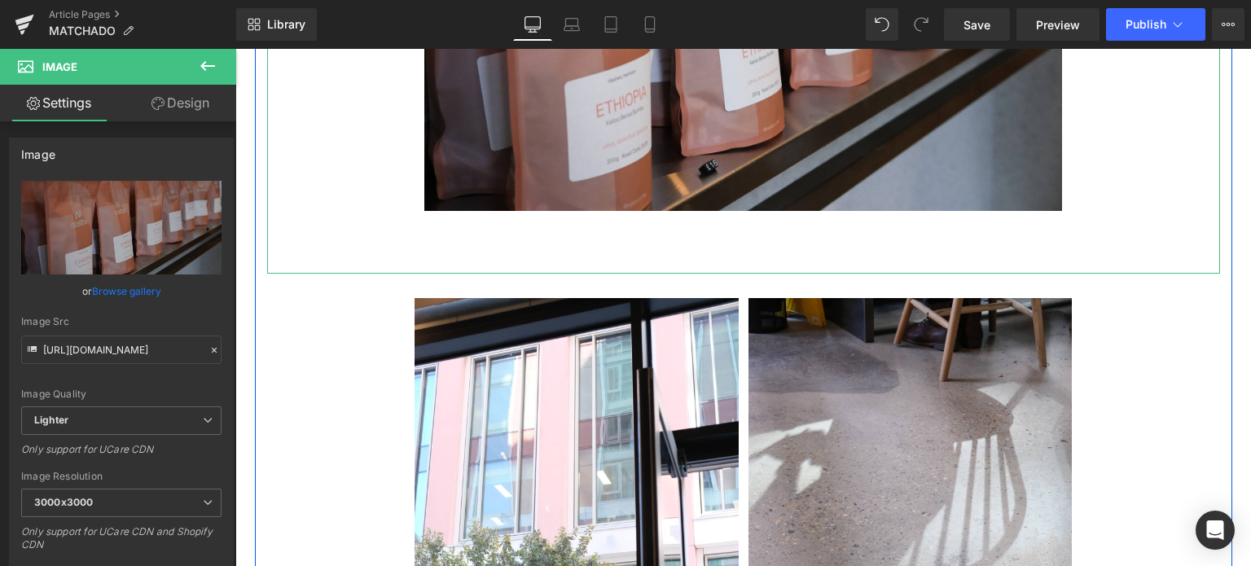
scroll to position [5253, 0]
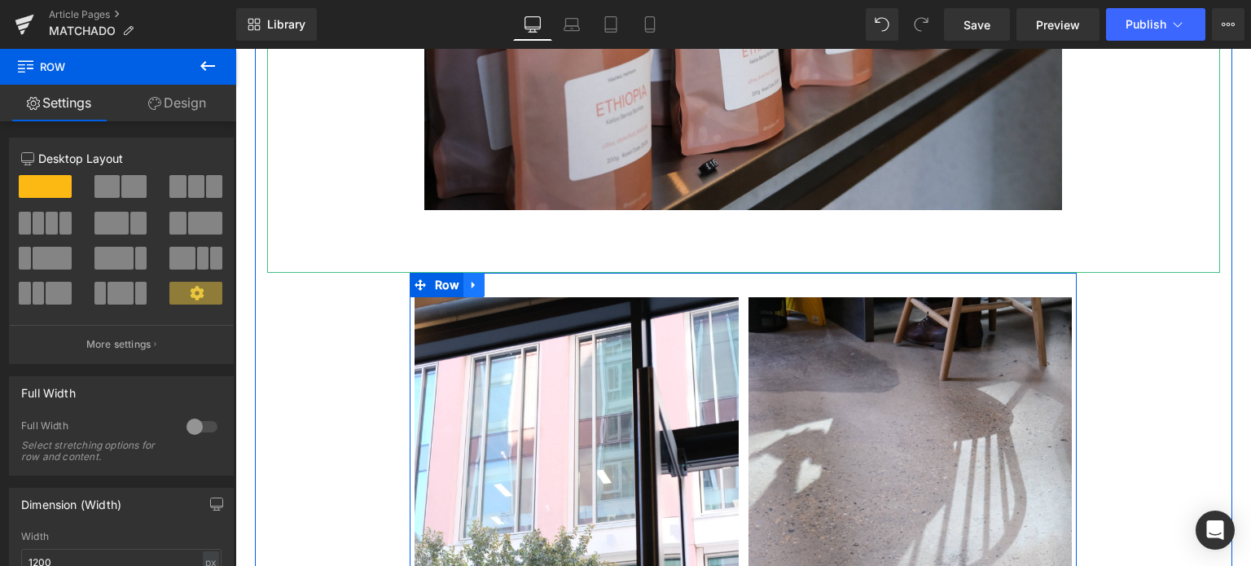
click at [468, 288] on icon at bounding box center [473, 285] width 11 height 12
click at [511, 285] on icon at bounding box center [516, 285] width 11 height 12
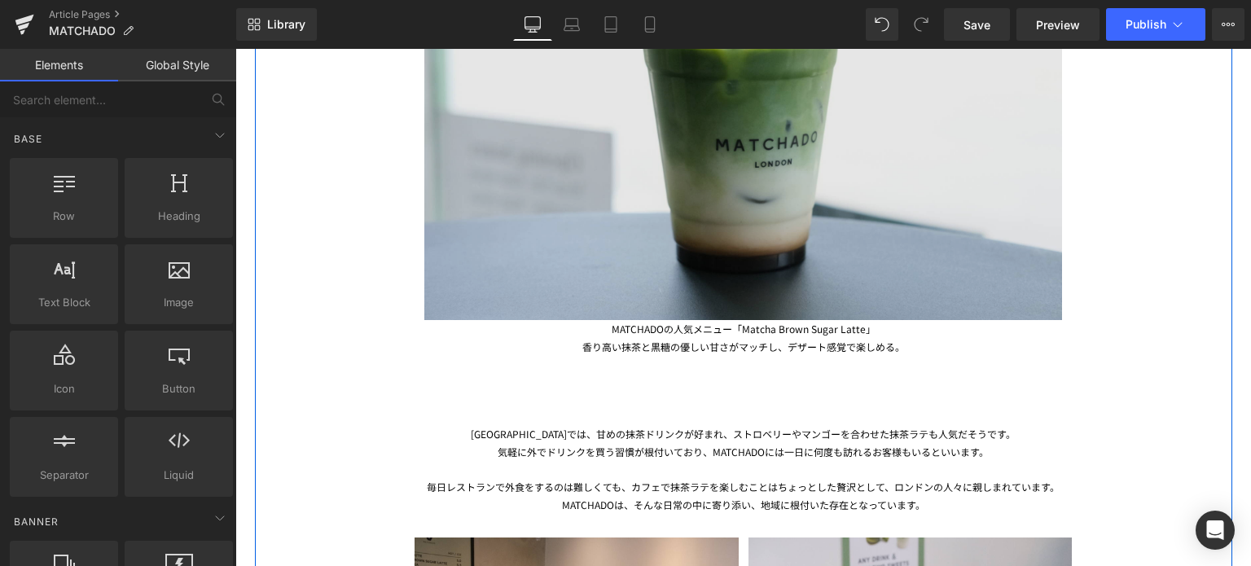
scroll to position [1350, 0]
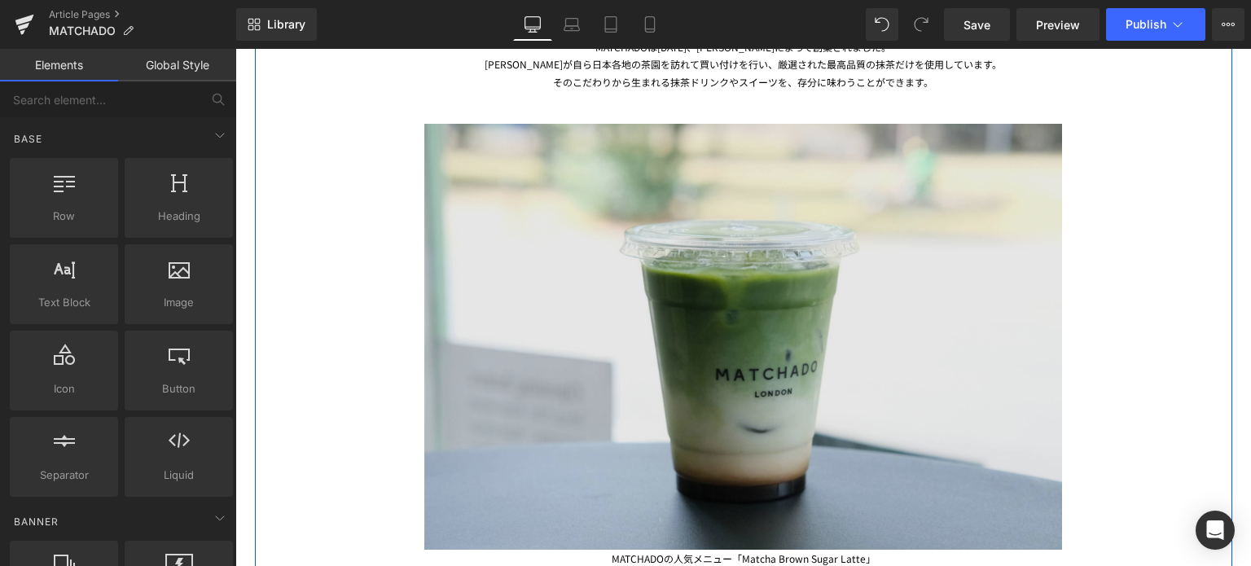
click at [521, 229] on img at bounding box center [743, 320] width 639 height 460
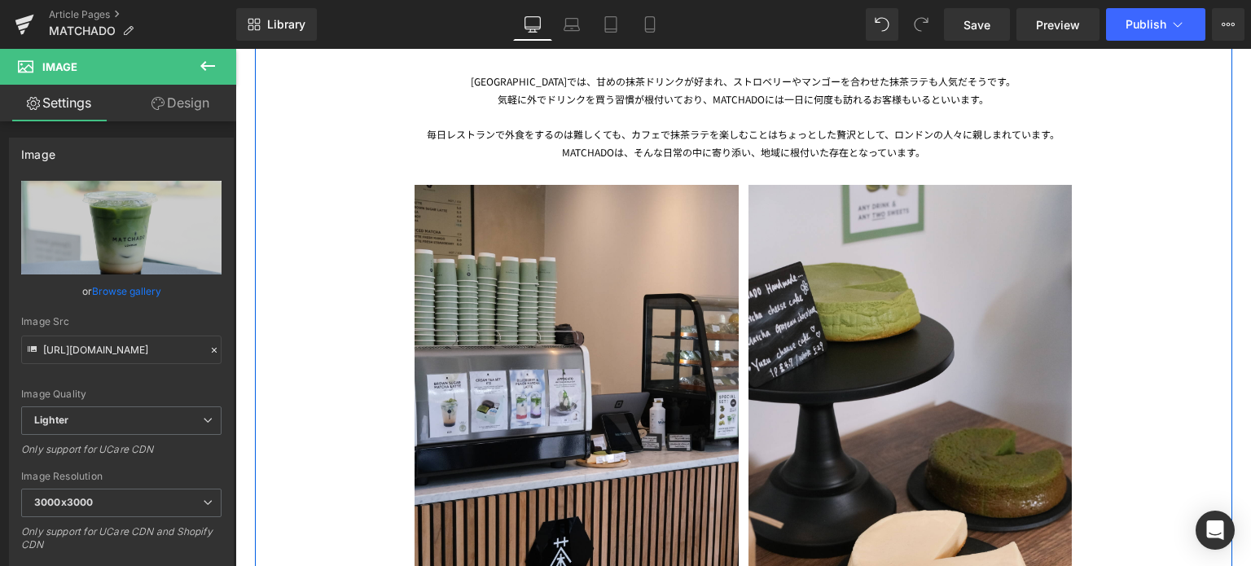
scroll to position [1894, 0]
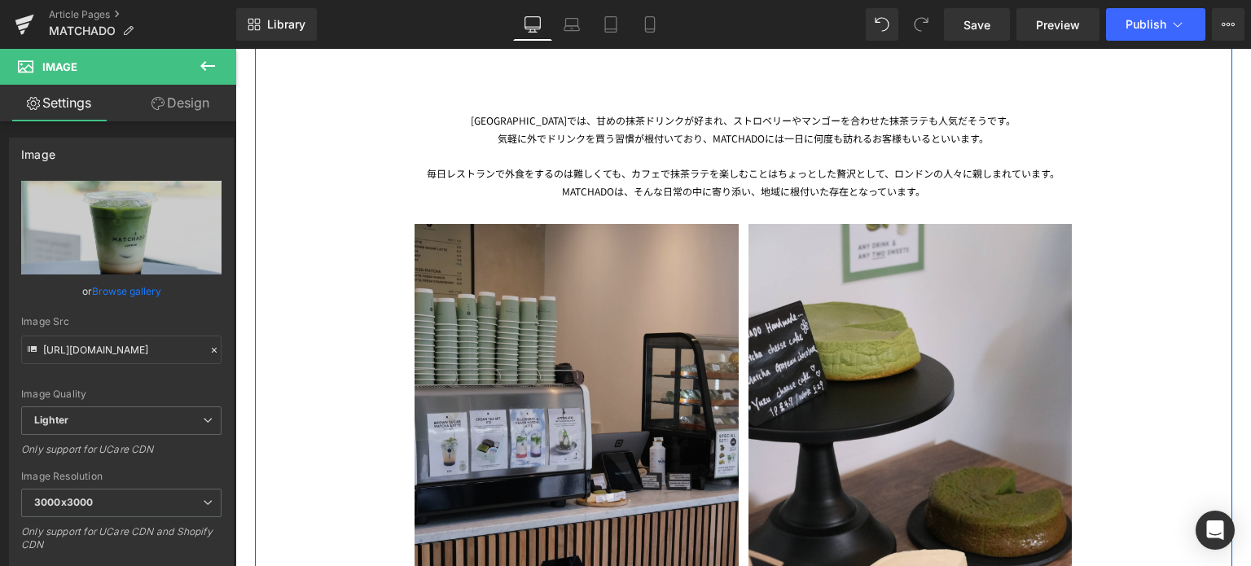
click at [502, 314] on img at bounding box center [577, 467] width 324 height 486
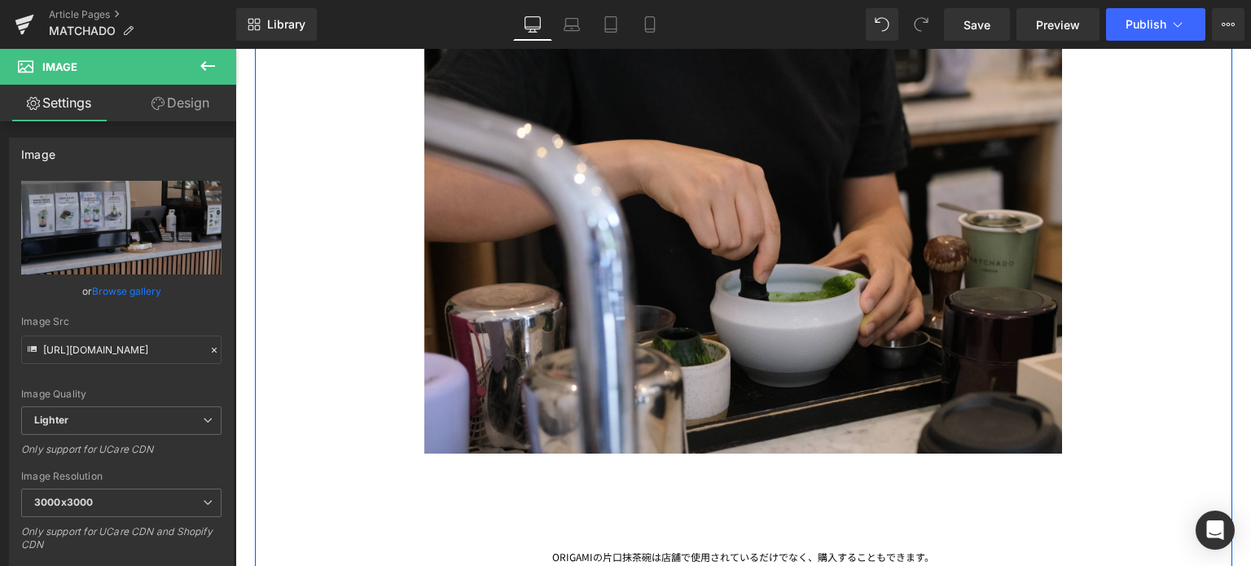
scroll to position [2929, 0]
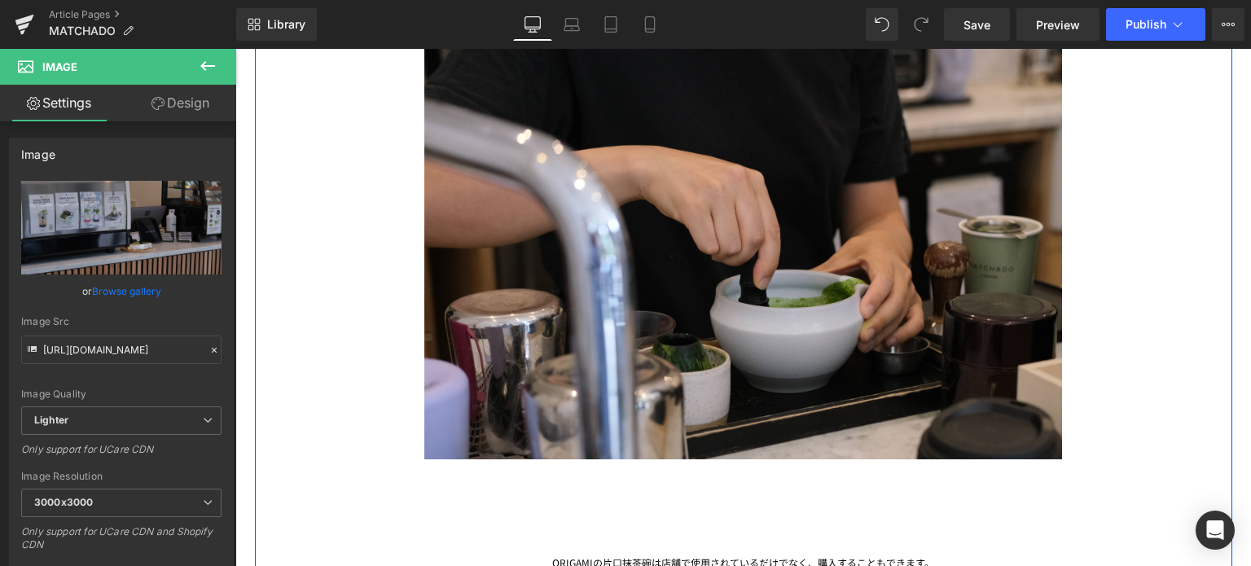
click at [502, 314] on img at bounding box center [743, 256] width 639 height 512
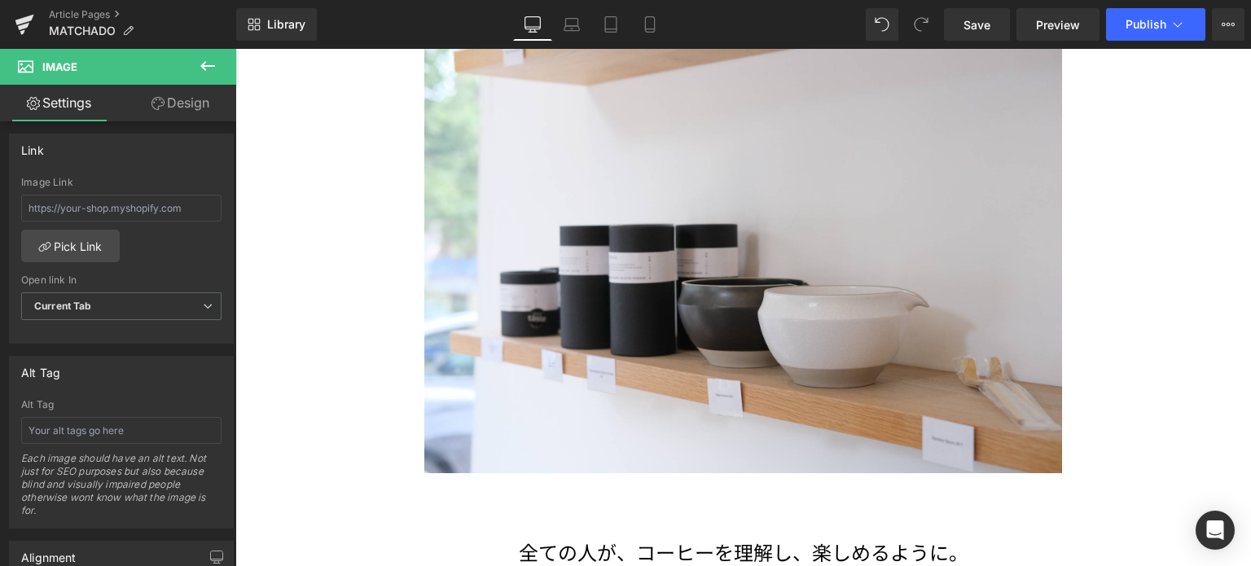
scroll to position [3525, 0]
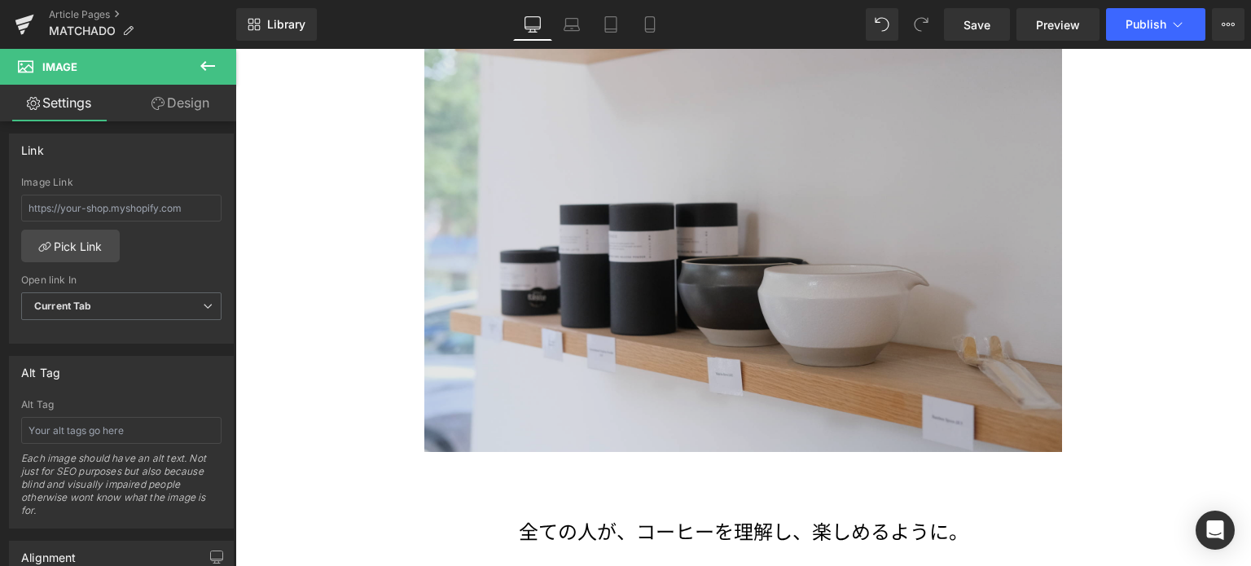
click at [538, 323] on img at bounding box center [743, 223] width 639 height 460
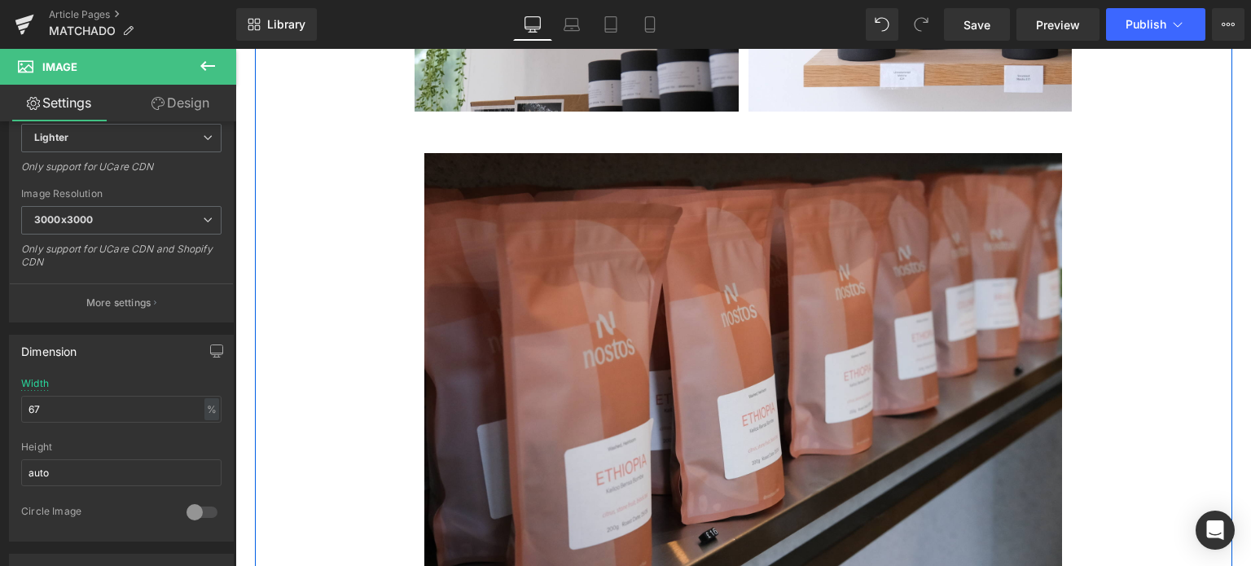
scroll to position [4883, 0]
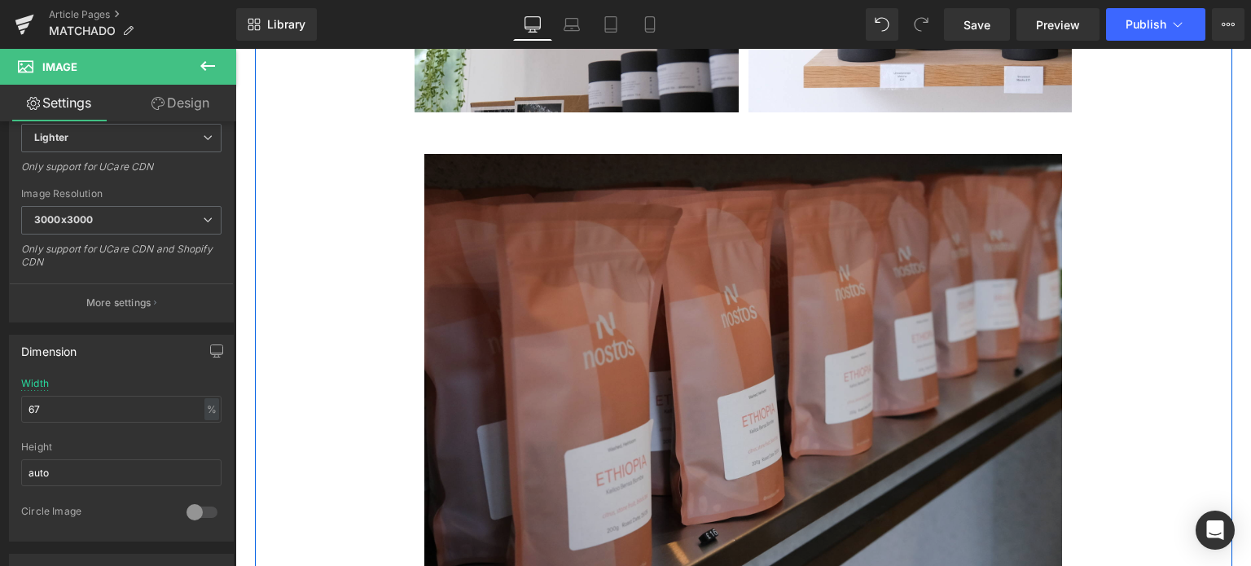
click at [653, 440] on img at bounding box center [743, 382] width 639 height 522
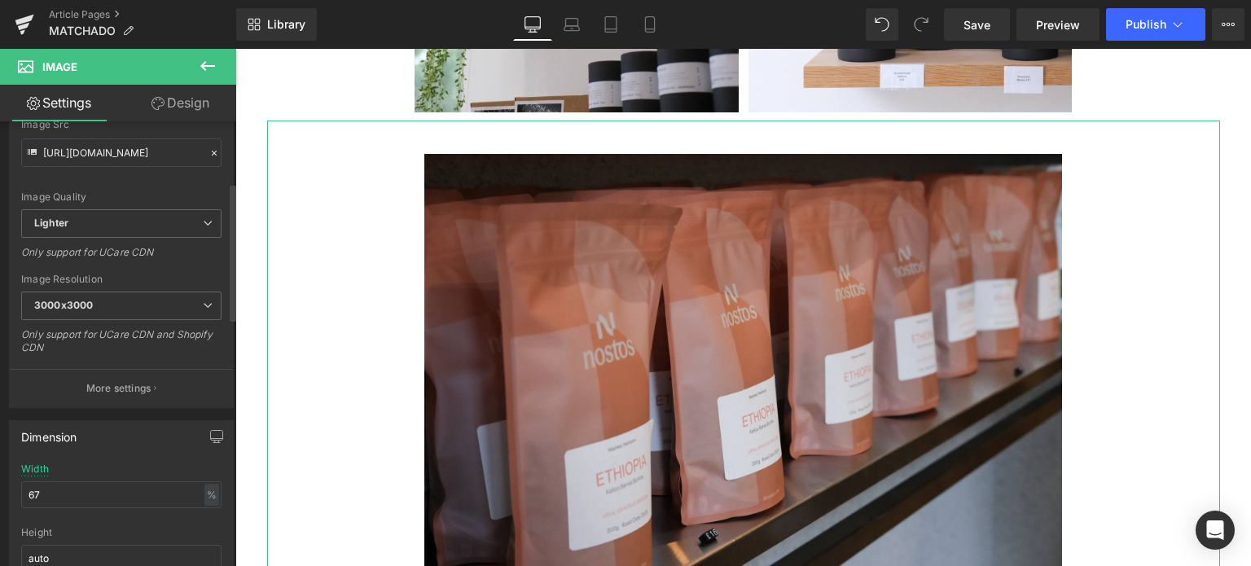
scroll to position [269, 0]
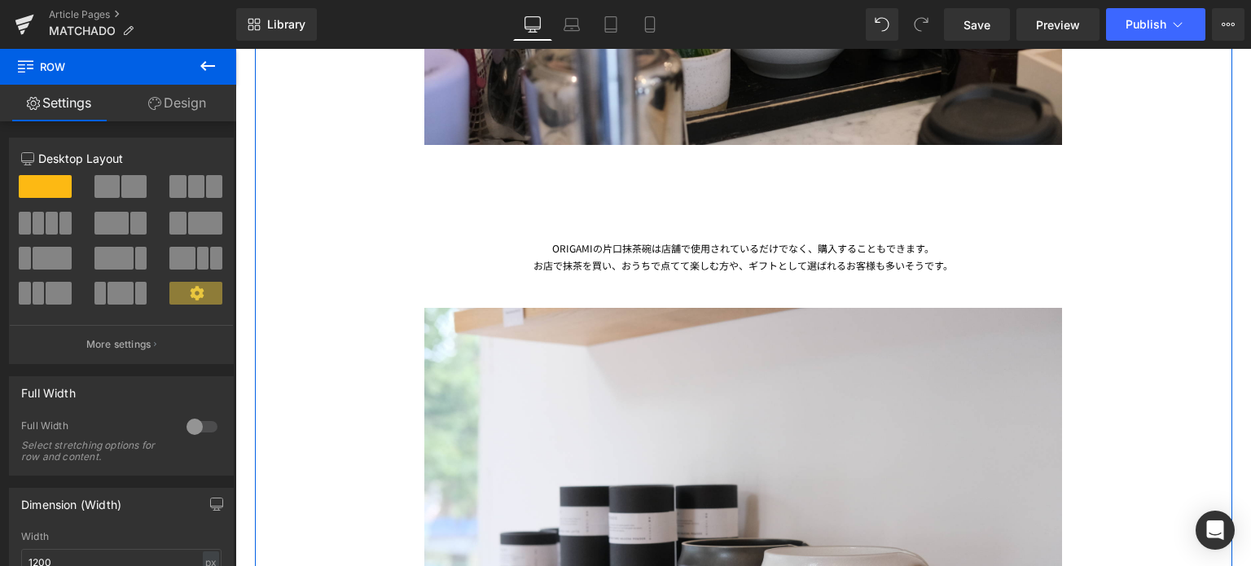
scroll to position [3226, 0]
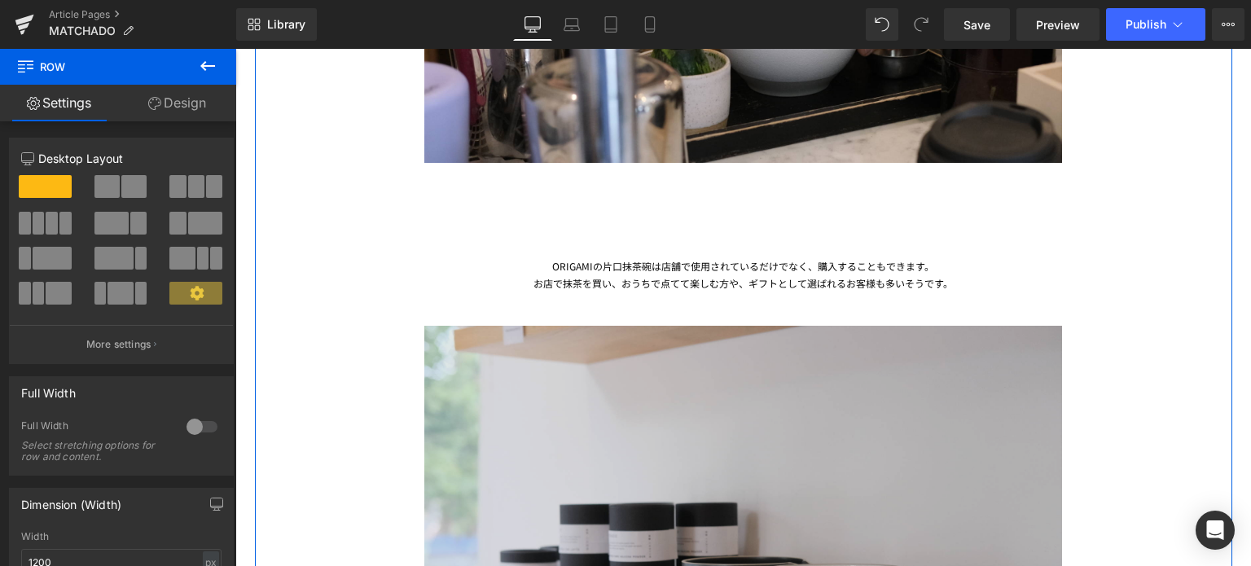
click at [587, 435] on img at bounding box center [743, 523] width 639 height 460
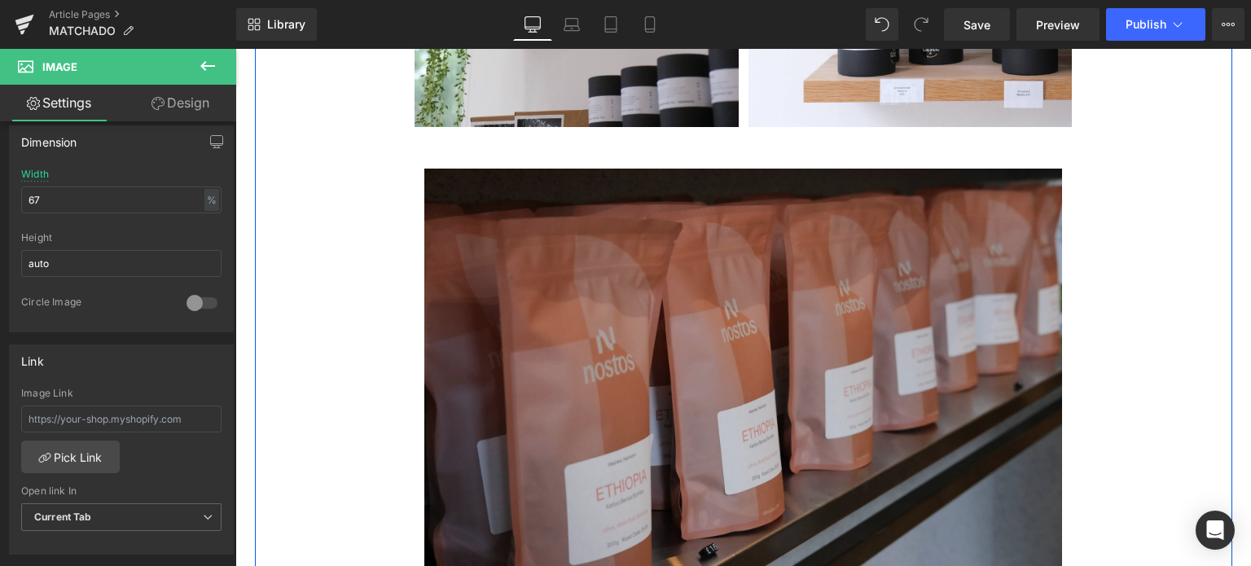
scroll to position [4869, 0]
click at [550, 383] on img at bounding box center [743, 395] width 639 height 522
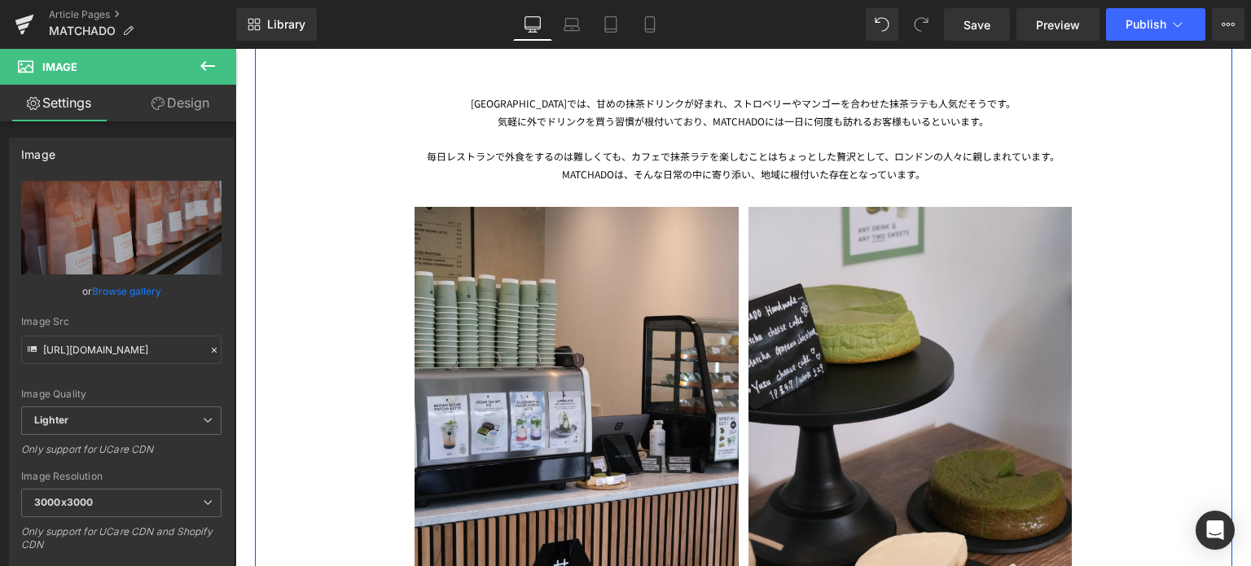
scroll to position [1913, 0]
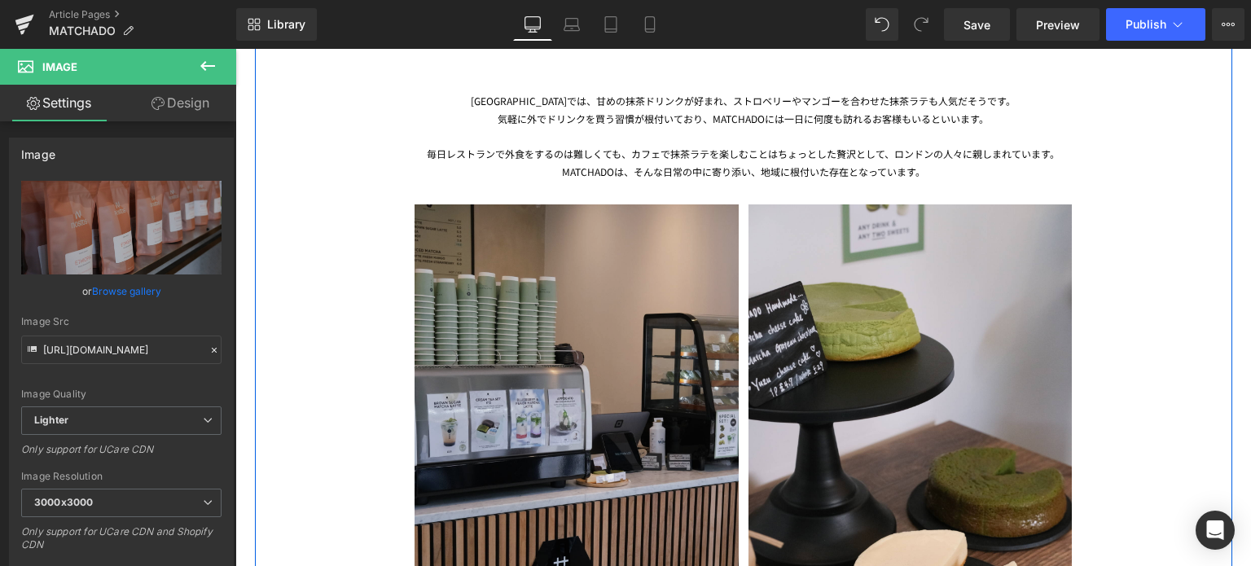
click at [502, 341] on img at bounding box center [577, 448] width 324 height 486
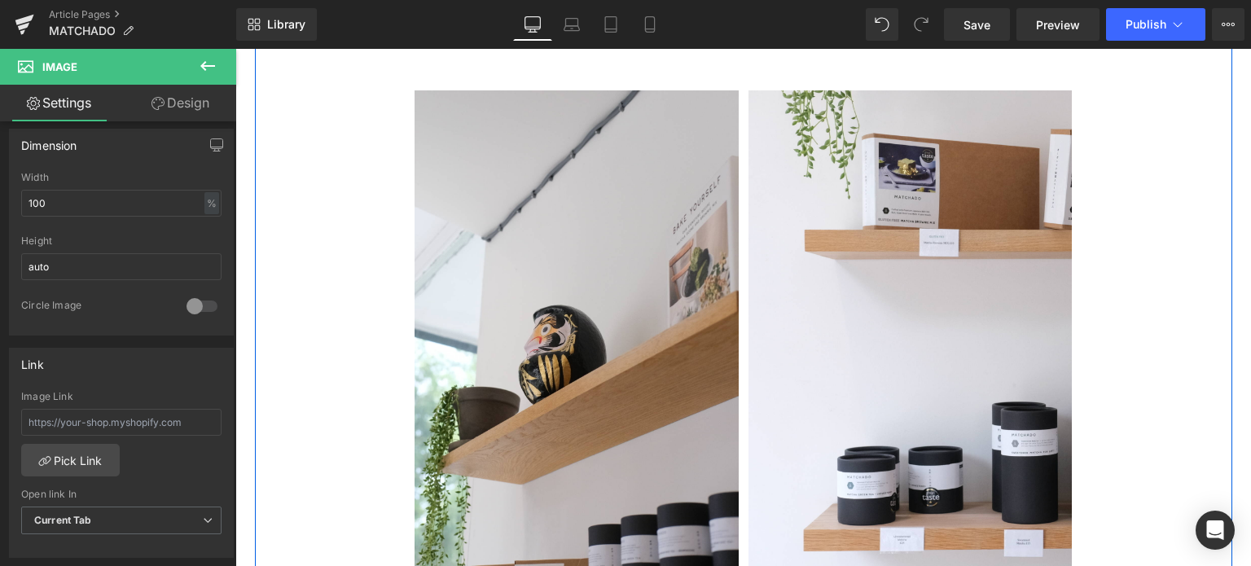
scroll to position [4460, 0]
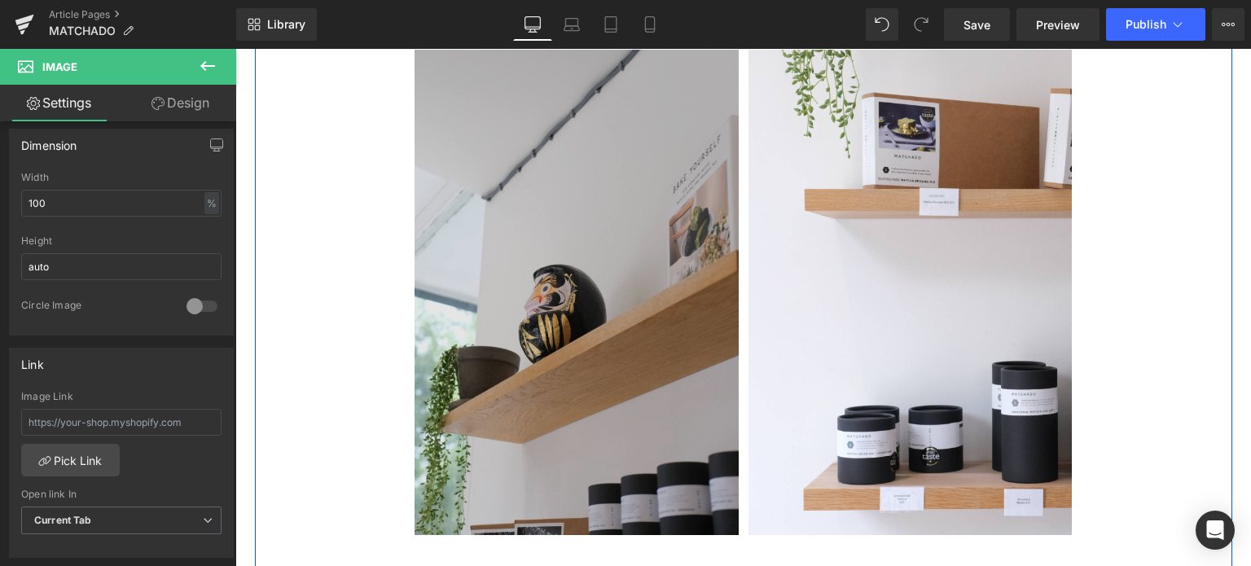
click at [529, 373] on img at bounding box center [577, 293] width 324 height 486
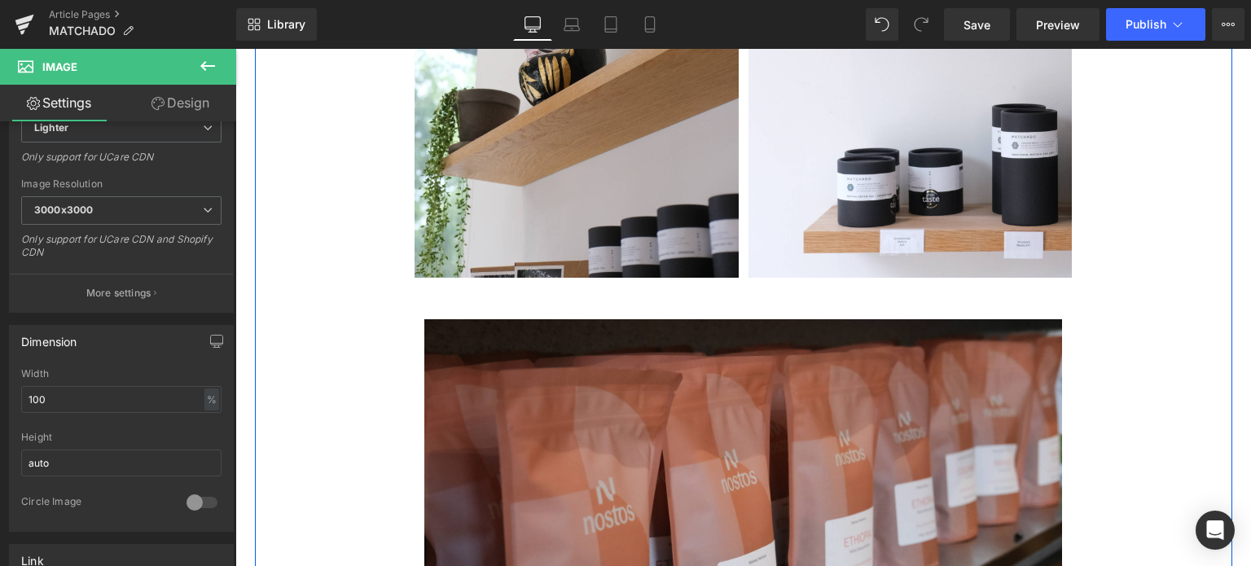
scroll to position [4746, 0]
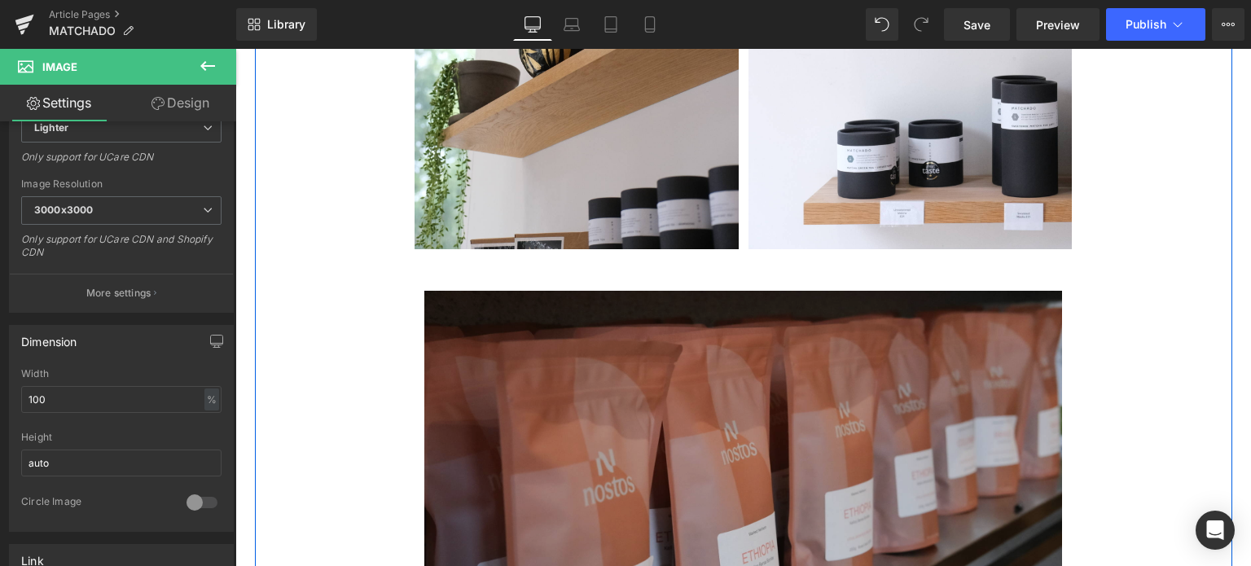
click at [482, 388] on img at bounding box center [743, 518] width 639 height 522
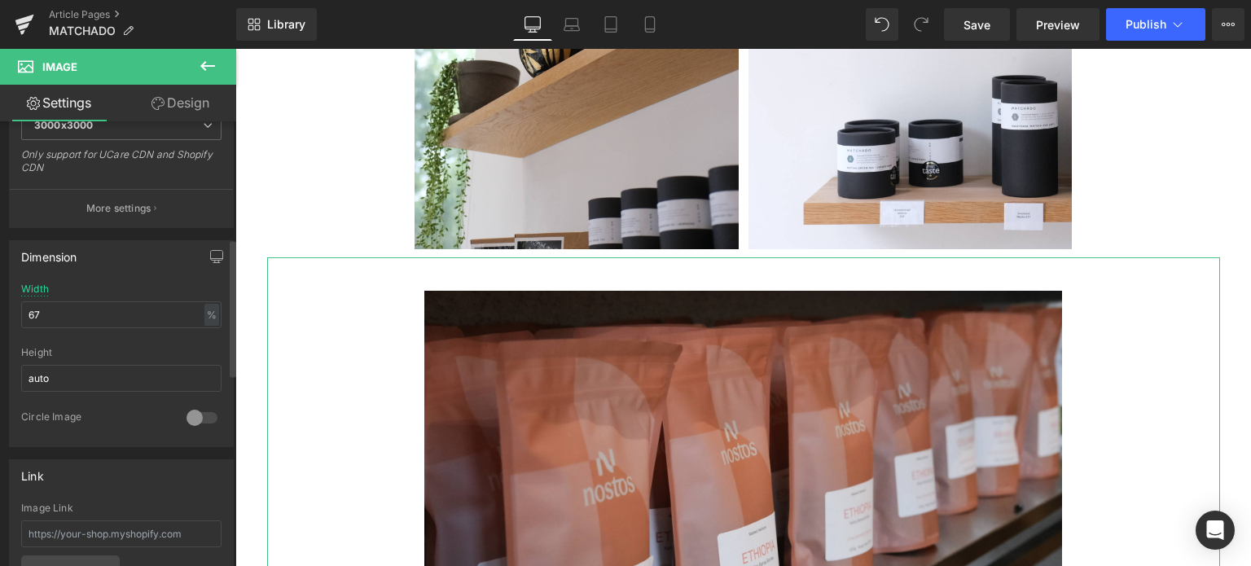
scroll to position [377, 0]
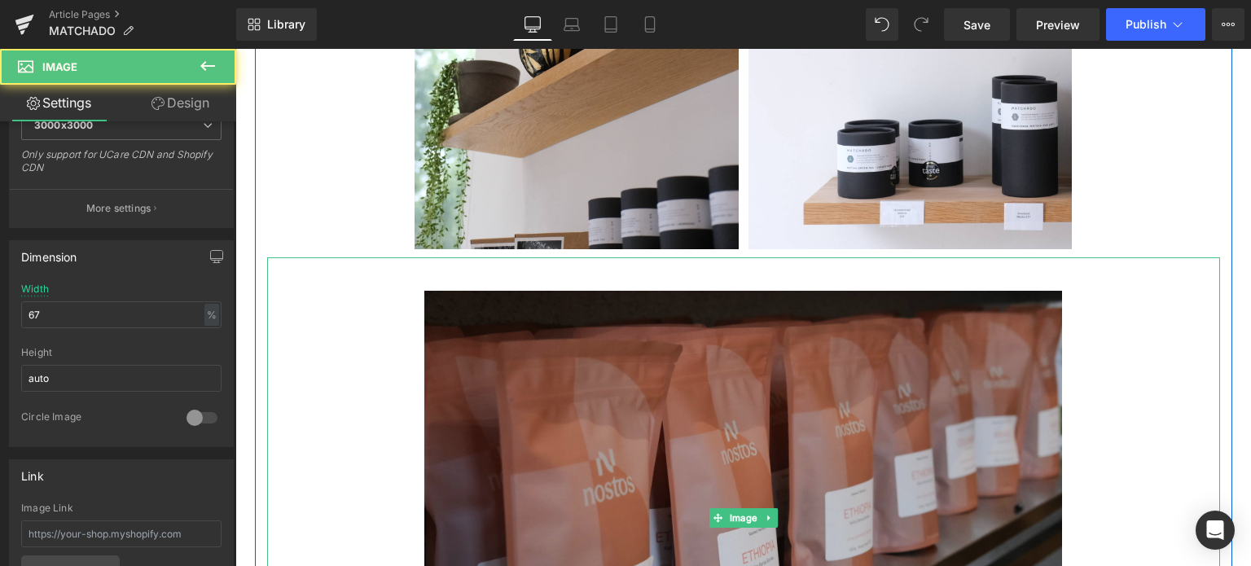
click at [678, 419] on img at bounding box center [743, 518] width 639 height 522
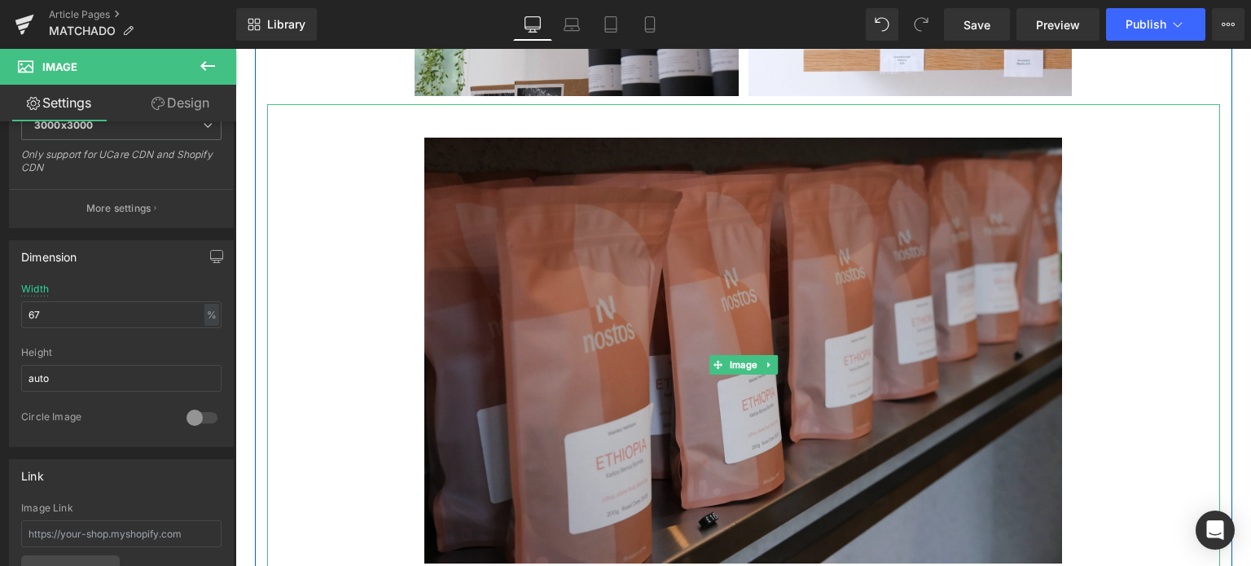
scroll to position [4902, 0]
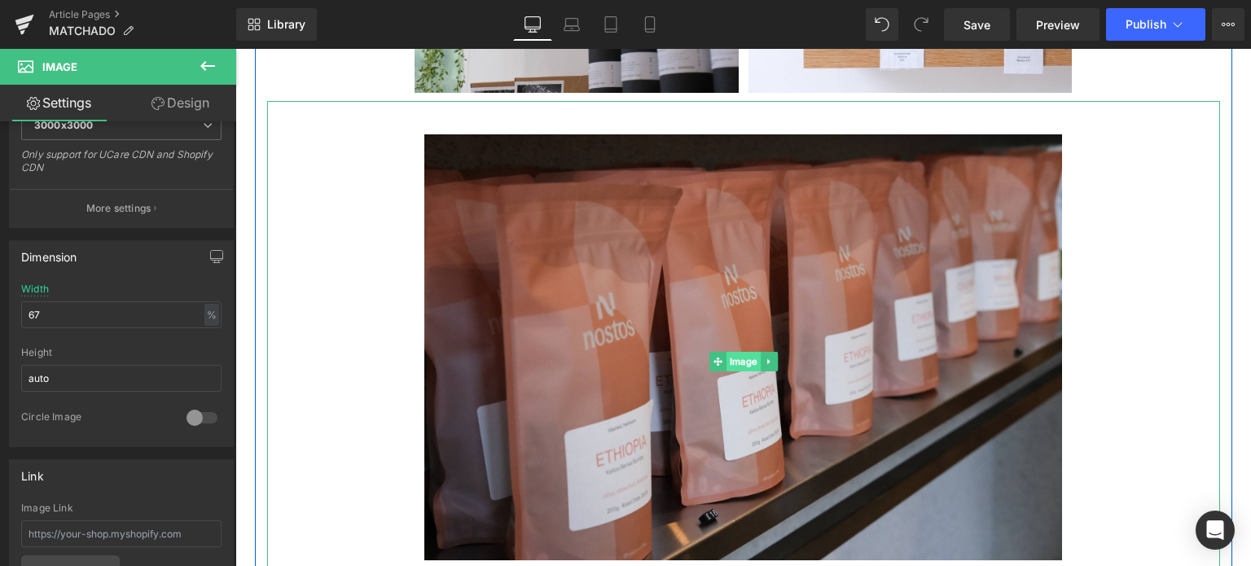
click at [730, 354] on span "Image" at bounding box center [744, 362] width 34 height 20
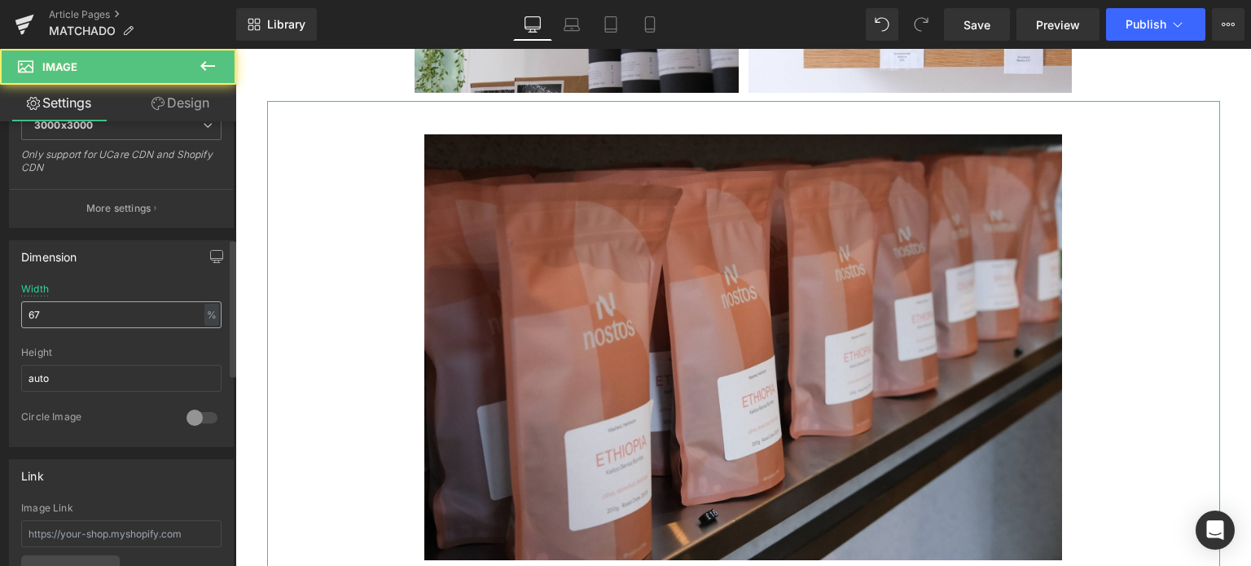
scroll to position [0, 0]
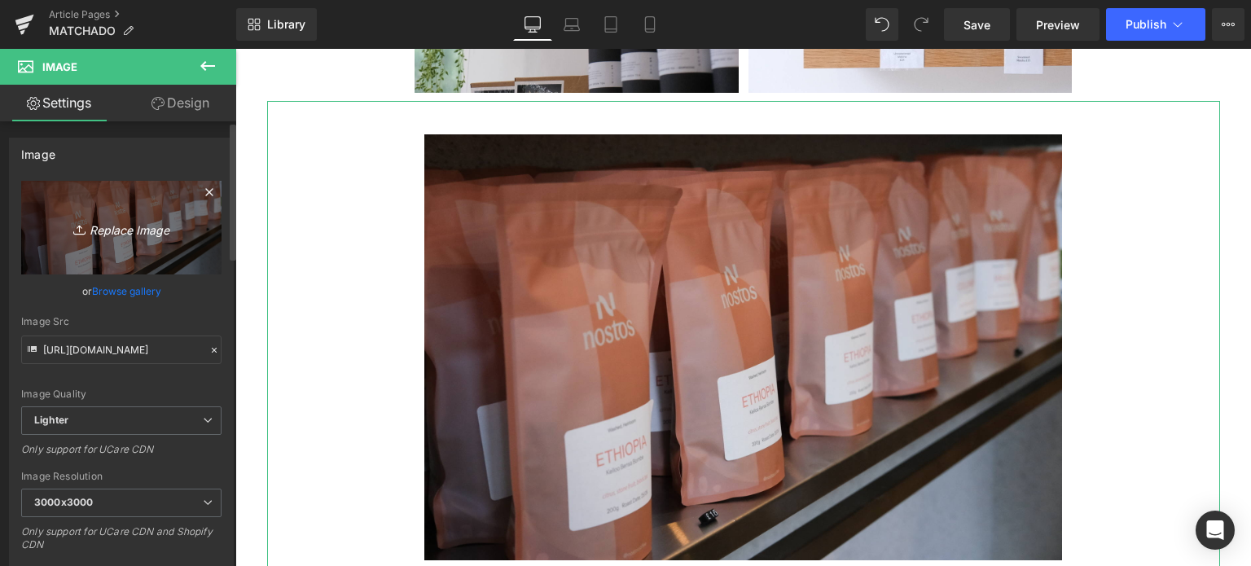
click at [111, 237] on icon "Replace Image" at bounding box center [121, 228] width 130 height 20
click at [154, 251] on link "Replace Image" at bounding box center [121, 228] width 200 height 94
type input "C:\fakepath\20250708-DSCF7286.jpg"
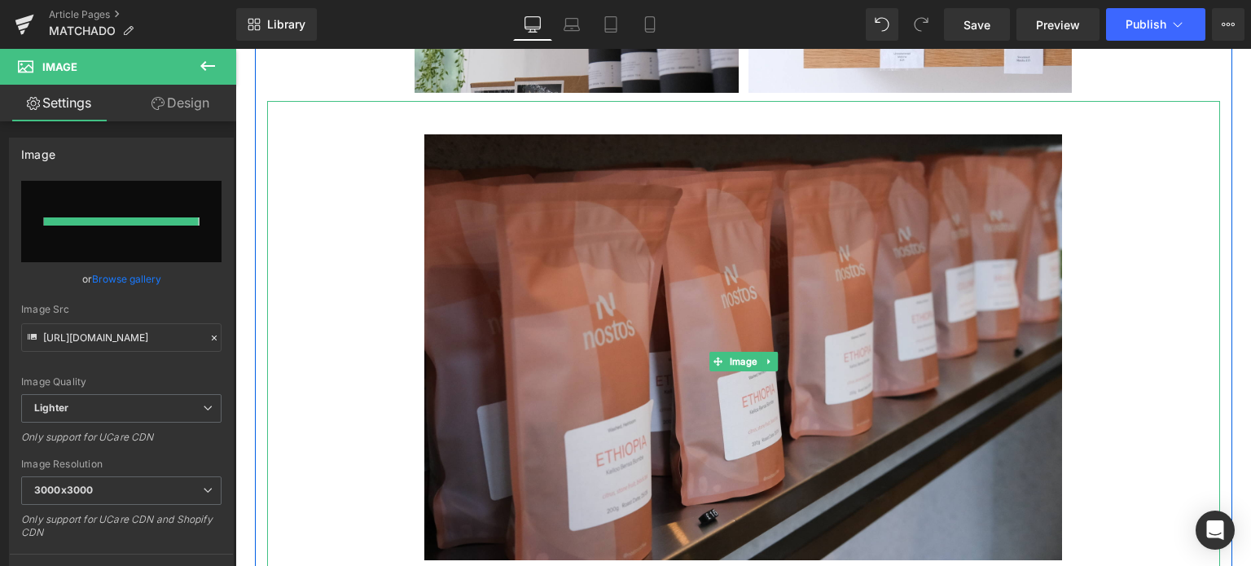
type input "[URL][DOMAIN_NAME]"
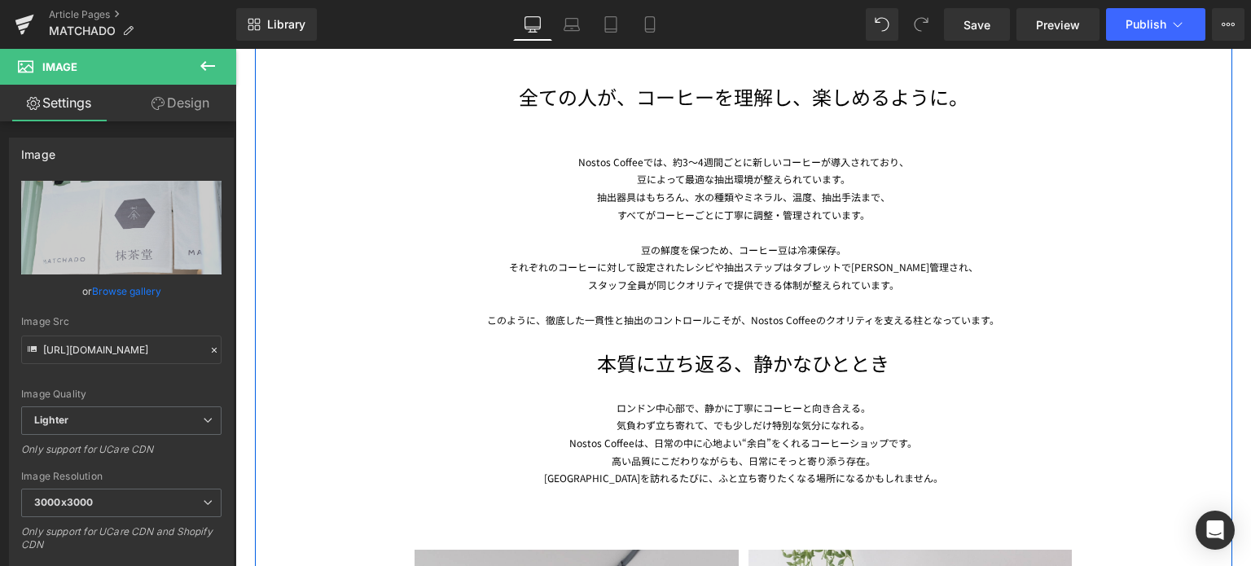
scroll to position [3945, 0]
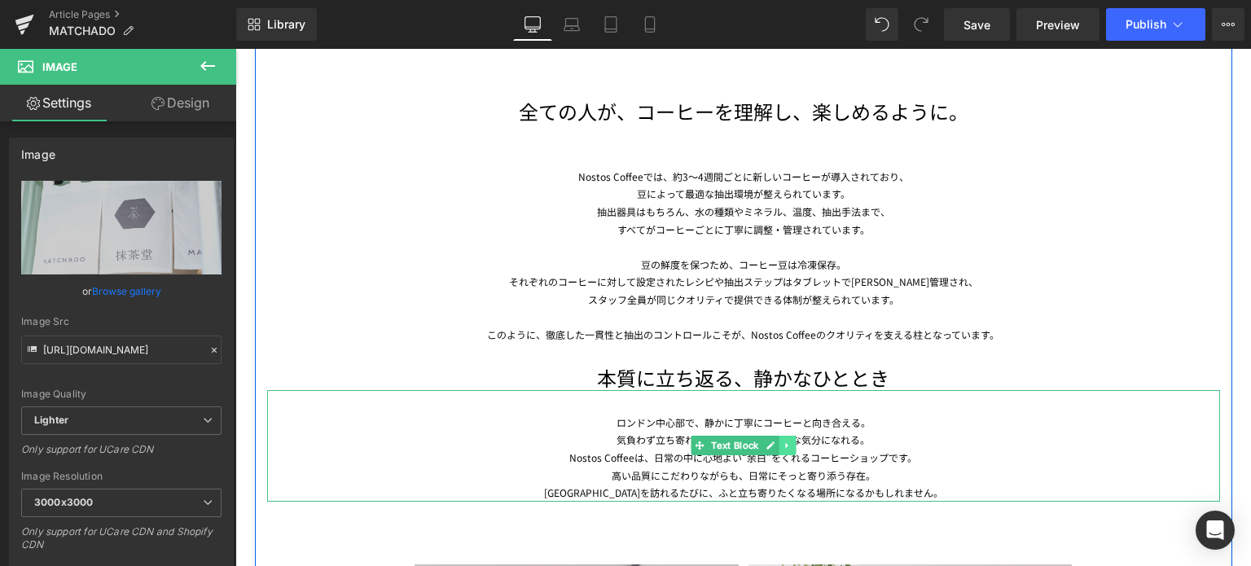
click at [785, 448] on icon at bounding box center [787, 446] width 9 height 10
click at [794, 450] on link at bounding box center [796, 446] width 17 height 20
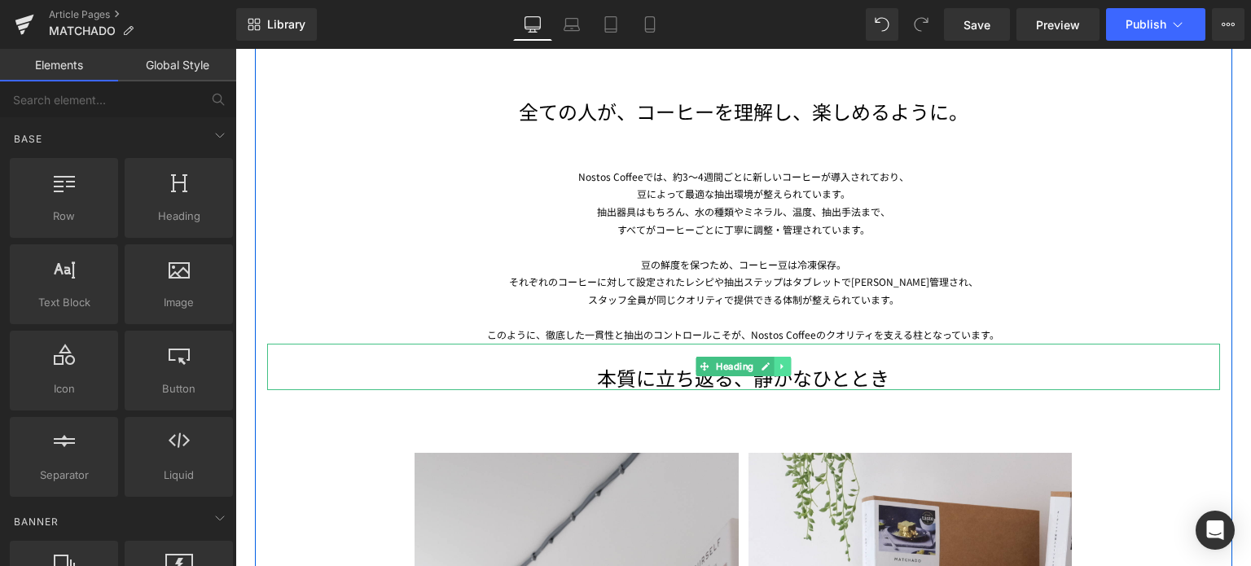
click at [774, 372] on link at bounding box center [782, 367] width 17 height 20
click at [786, 369] on icon at bounding box center [790, 367] width 9 height 9
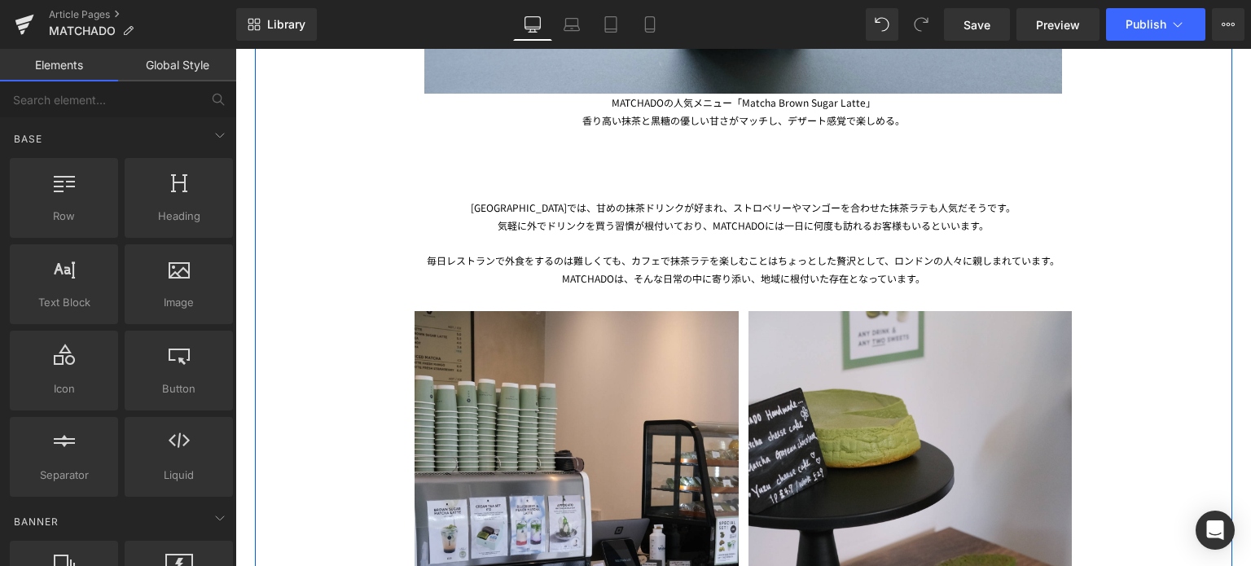
scroll to position [1750, 0]
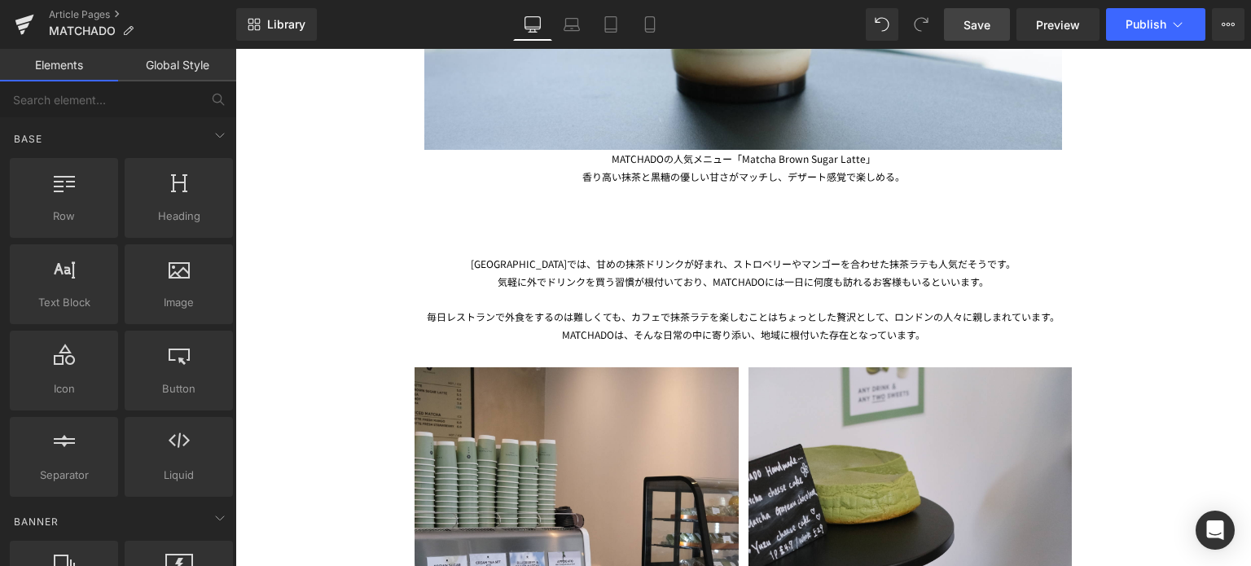
click at [956, 33] on link "Save" at bounding box center [977, 24] width 66 height 33
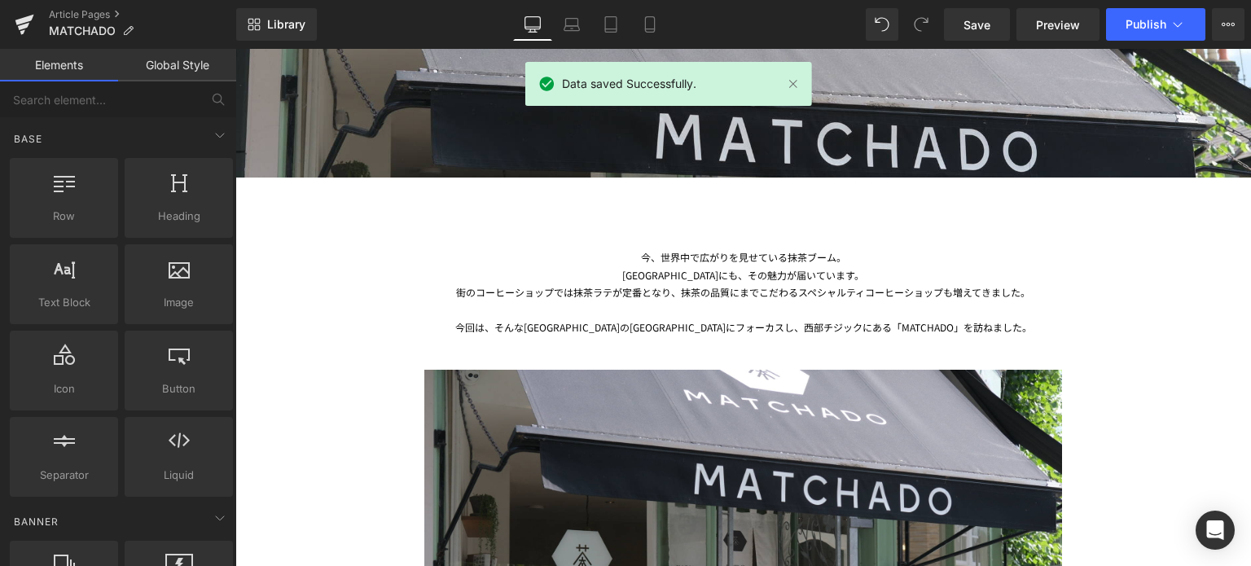
scroll to position [530, 0]
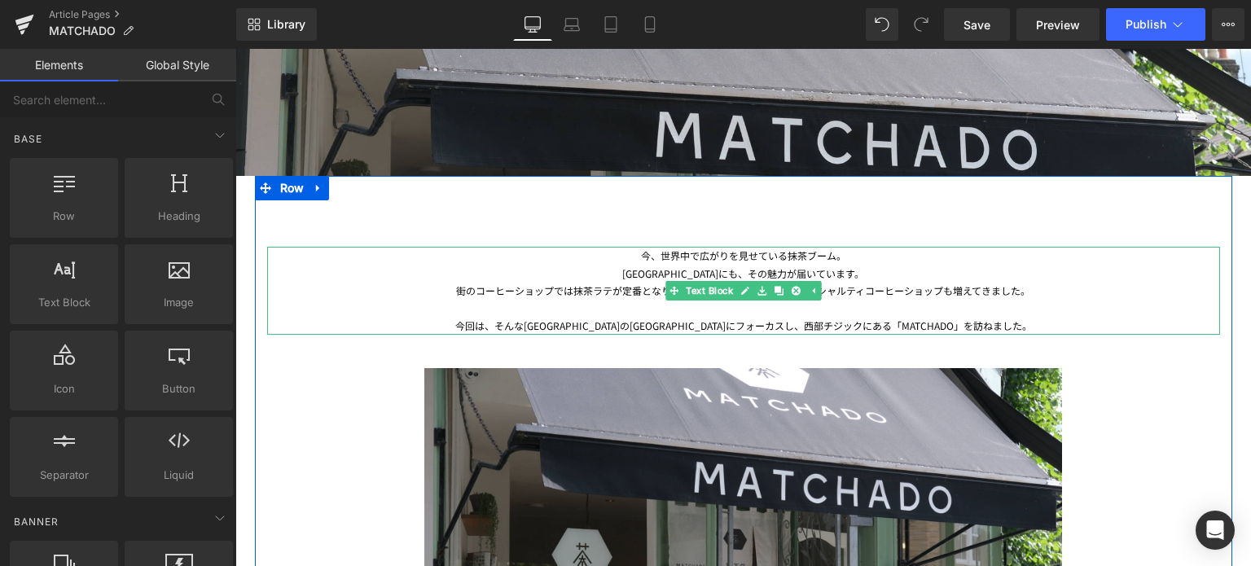
click at [935, 301] on div at bounding box center [743, 309] width 953 height 18
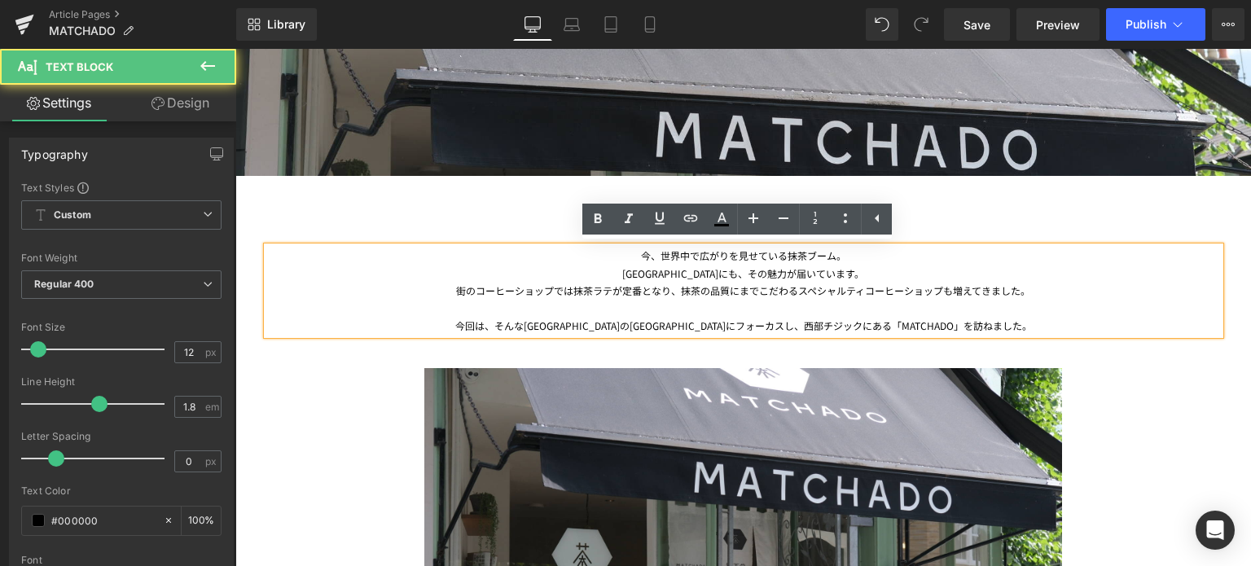
click at [750, 293] on div "街のコーヒーショップでは抹茶ラテが定番となり、抹茶の品質にまでこだわるスペシャルティコーヒーショップも増えてきました。" at bounding box center [743, 291] width 953 height 18
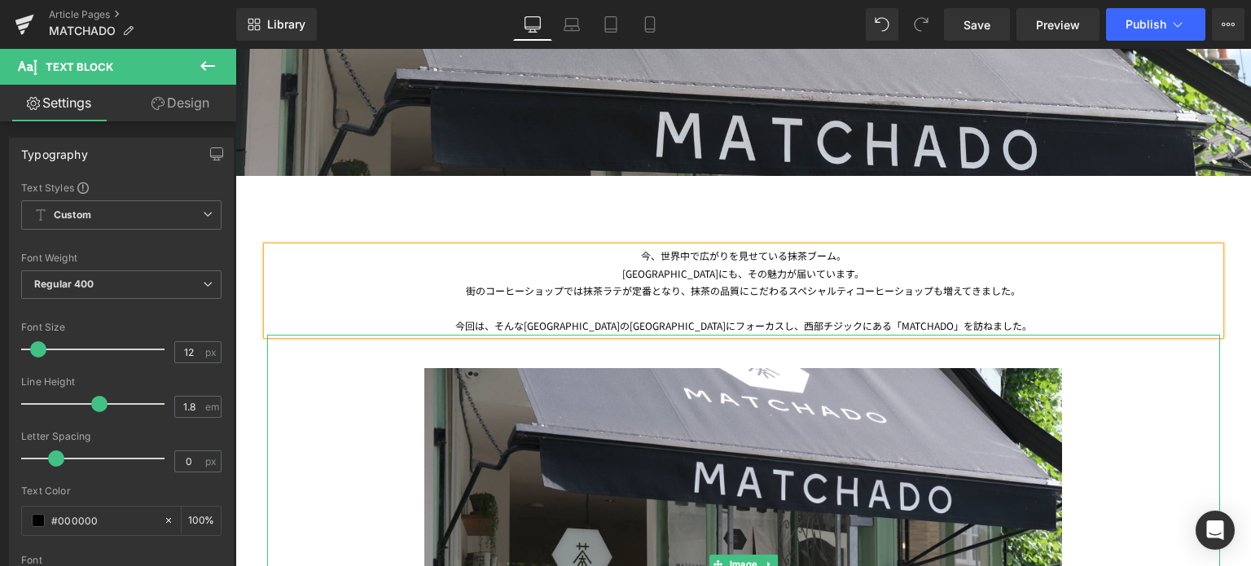
click at [1177, 394] on div at bounding box center [743, 565] width 953 height 460
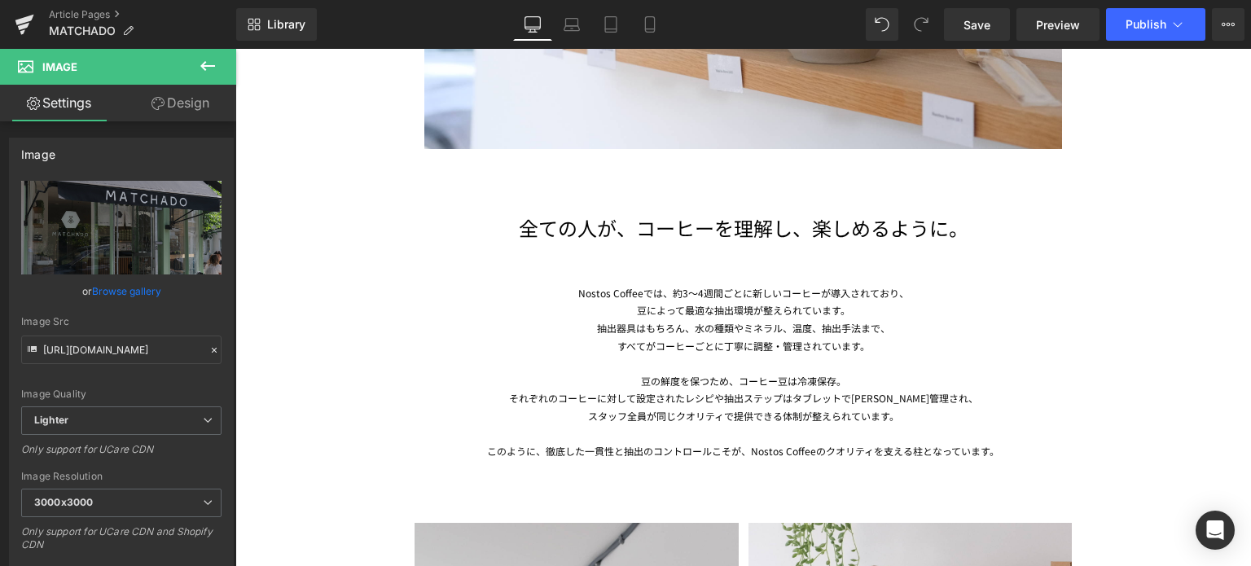
scroll to position [3828, 0]
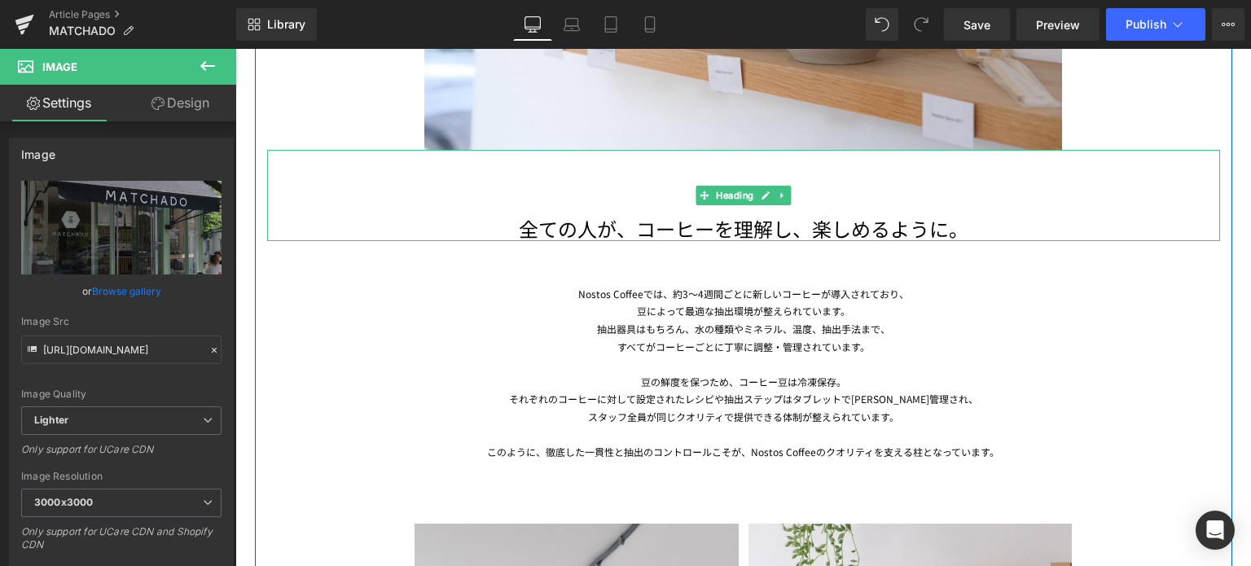
click at [953, 231] on h1 "全ての人が、コーヒーを理解し、楽しめるように。" at bounding box center [743, 228] width 953 height 25
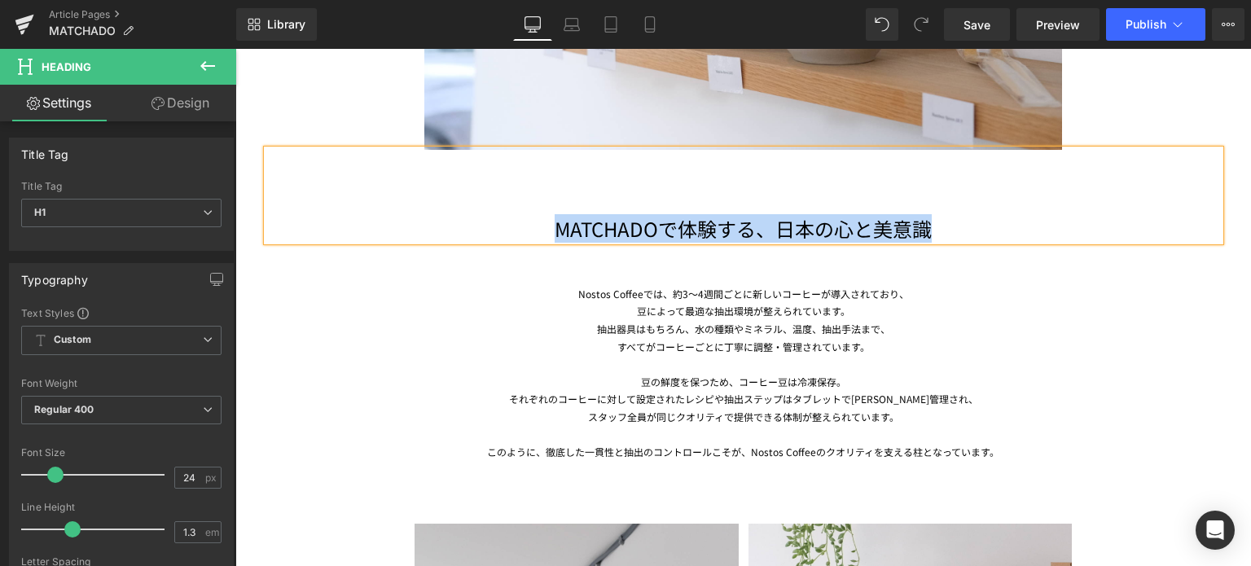
click at [549, 223] on h1 "MATCHADOで体験する、日本の心と美意識" at bounding box center [743, 228] width 953 height 25
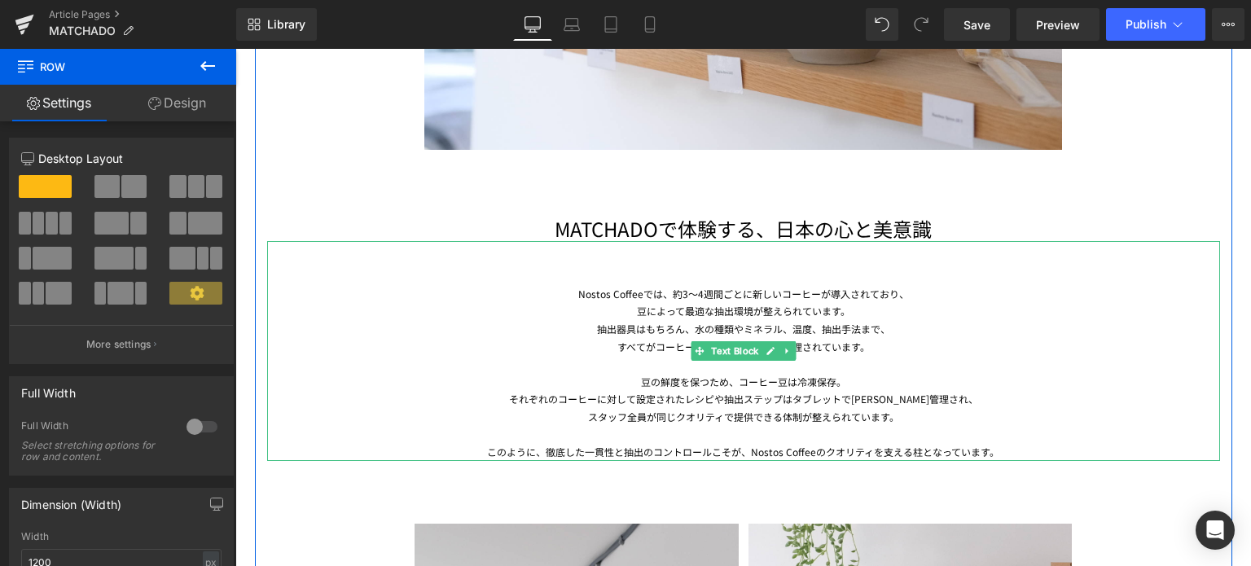
click at [978, 452] on div "このように、徹底した一貫性と抽出のコントロールこそが、Nostos Coffeeのクオリティを支える柱となっています。" at bounding box center [743, 452] width 953 height 18
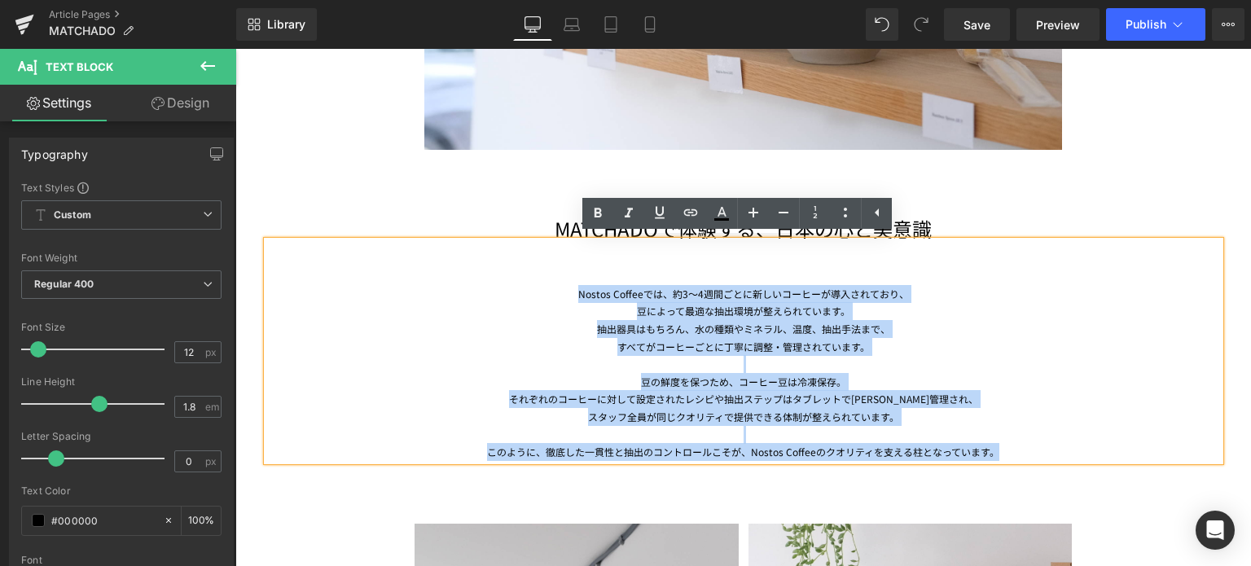
drag, startPoint x: 987, startPoint y: 453, endPoint x: 562, endPoint y: 298, distance: 452.6
click at [562, 298] on div "Nostos Coffeeでは、約3～4週間ごとに新しいコーヒーが導入されており、 豆によって最適な抽出環境が整えられています。 抽出器具はもちろん、水の種類…" at bounding box center [743, 351] width 953 height 220
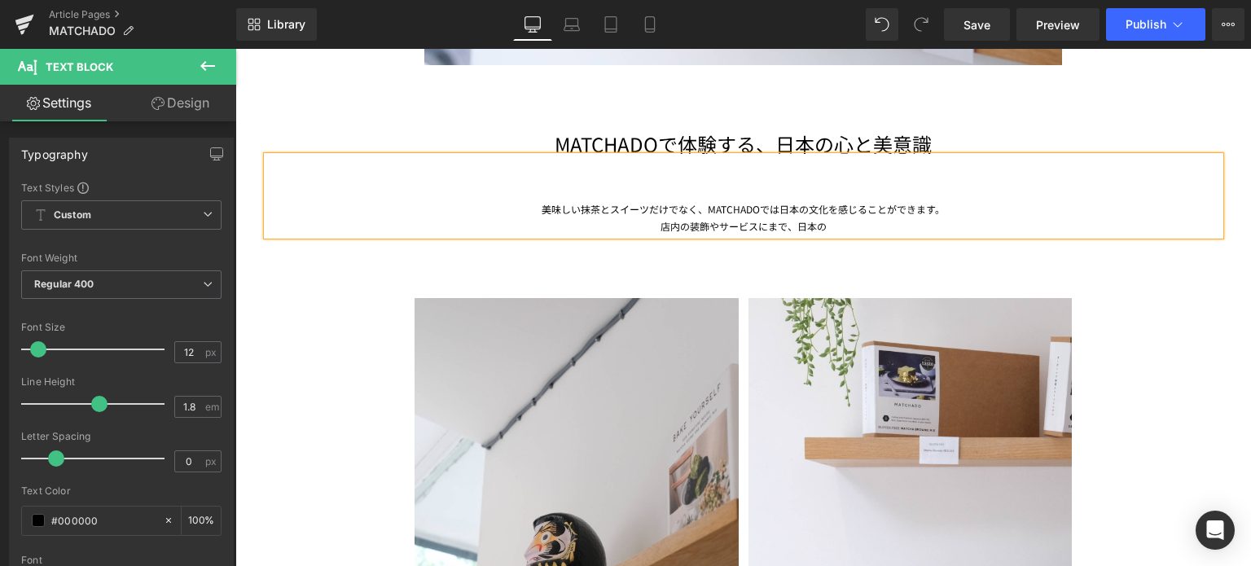
scroll to position [3909, 0]
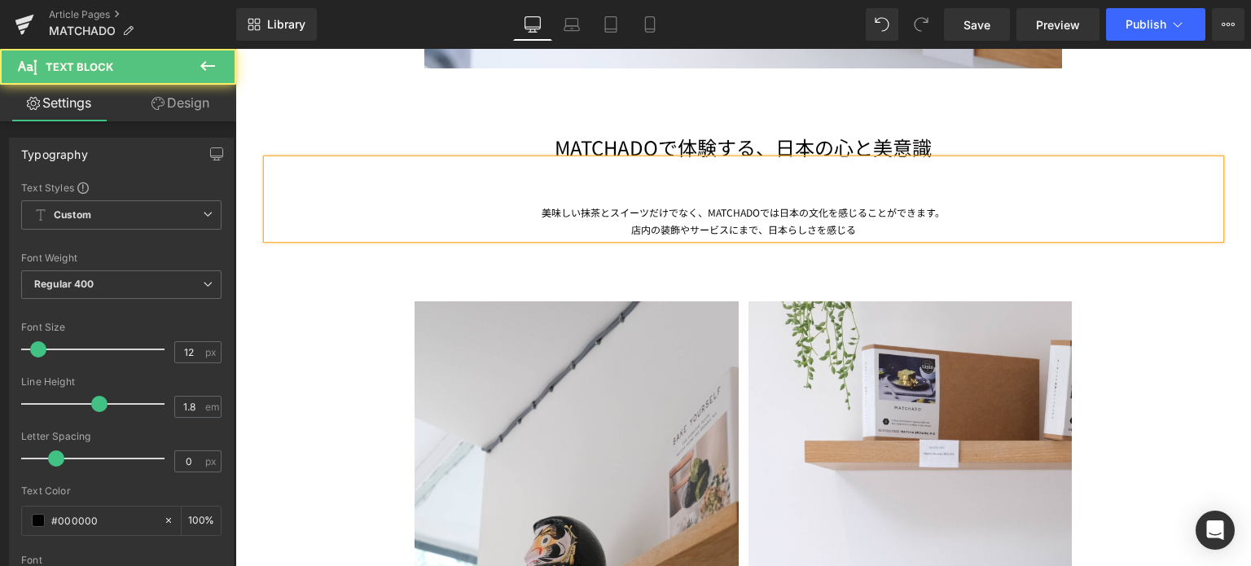
click at [624, 230] on div "店内の装飾やサービスにまで、日本らしさを感じる" at bounding box center [743, 230] width 953 height 18
drag, startPoint x: 784, startPoint y: 227, endPoint x: 873, endPoint y: 231, distance: 89.7
click at [873, 231] on div "日本らしい店内の装飾やサービスにまで、日本らしさを感じる" at bounding box center [743, 230] width 953 height 18
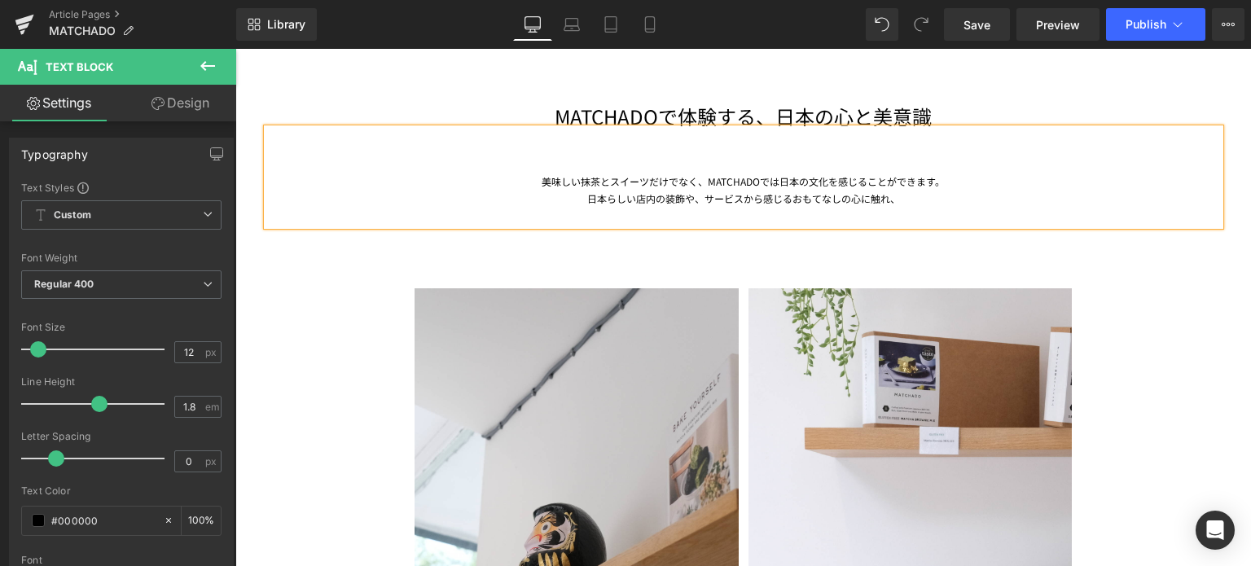
scroll to position [3939, 0]
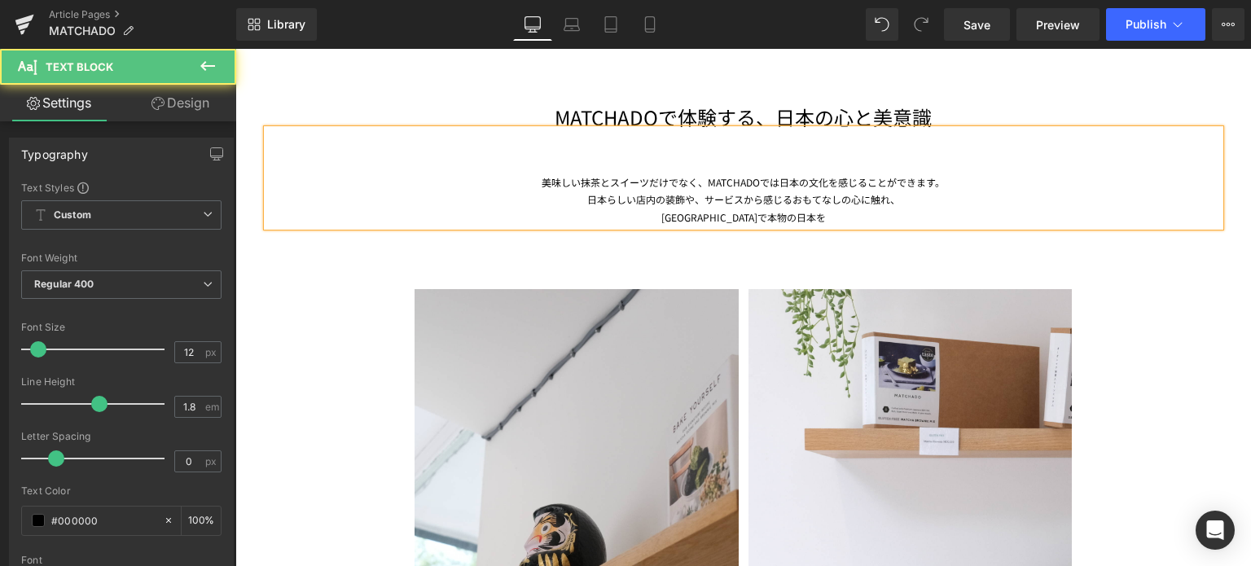
click at [925, 182] on div "美味しい抹茶とスイーツだけでなく、MATCHADOでは日本の文化を感じることができます。 日本らしい店内の装飾や、サービスから感じるおもてなしの心に触れ、 […" at bounding box center [743, 178] width 953 height 97
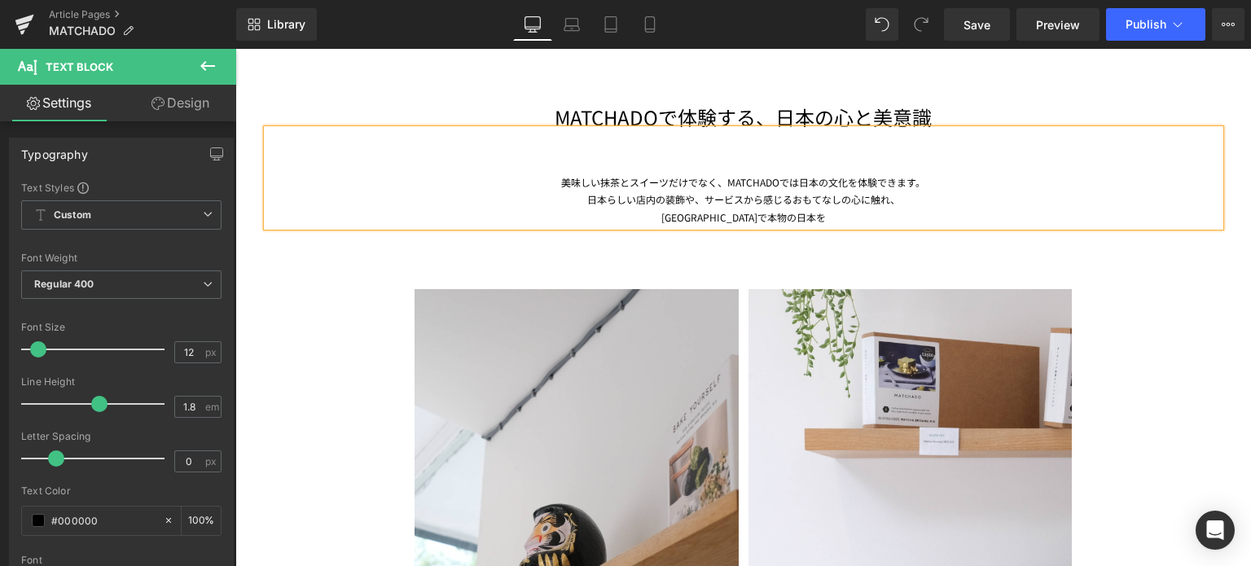
click at [798, 213] on div "[GEOGRAPHIC_DATA]で本物の日本を" at bounding box center [743, 218] width 953 height 18
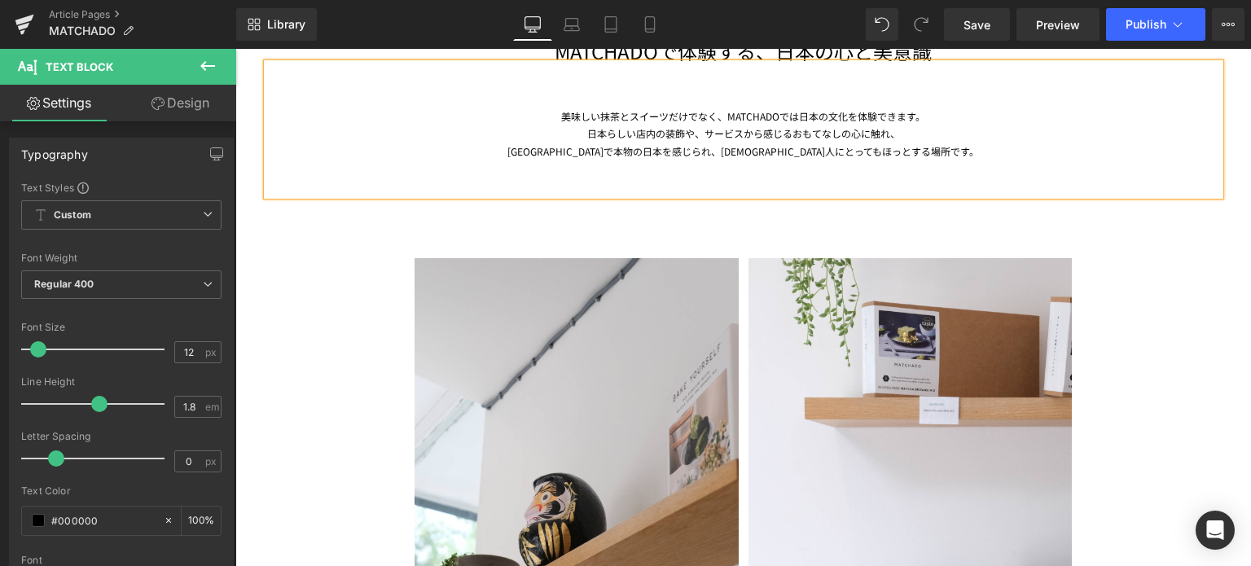
scroll to position [4005, 0]
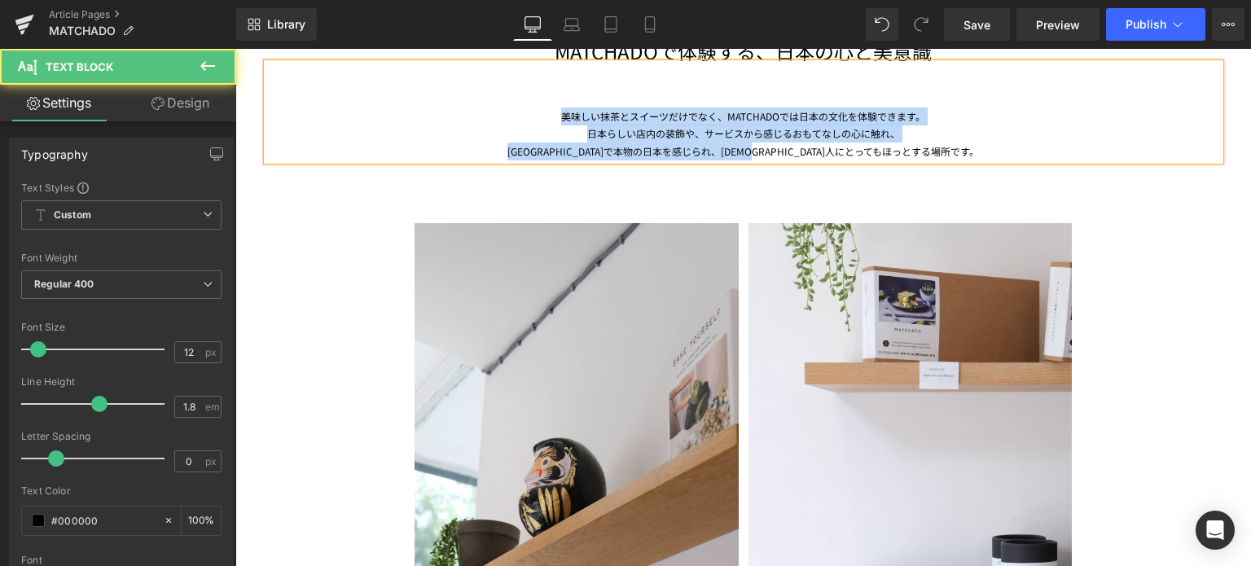
drag, startPoint x: 556, startPoint y: 109, endPoint x: 937, endPoint y: 156, distance: 383.3
click at [937, 156] on div "美味しい抹茶とスイーツだけでなく、MATCHADOでは日本の文化を体験できます。 日本らしい店内の装飾や、サービスから感じるおもてなしの心に触れ、 [GEOG…" at bounding box center [743, 112] width 953 height 97
click at [763, 143] on div "[GEOGRAPHIC_DATA]で本物の日本を感じられ、[DEMOGRAPHIC_DATA]人にとってもほっとする場所です。" at bounding box center [743, 152] width 953 height 18
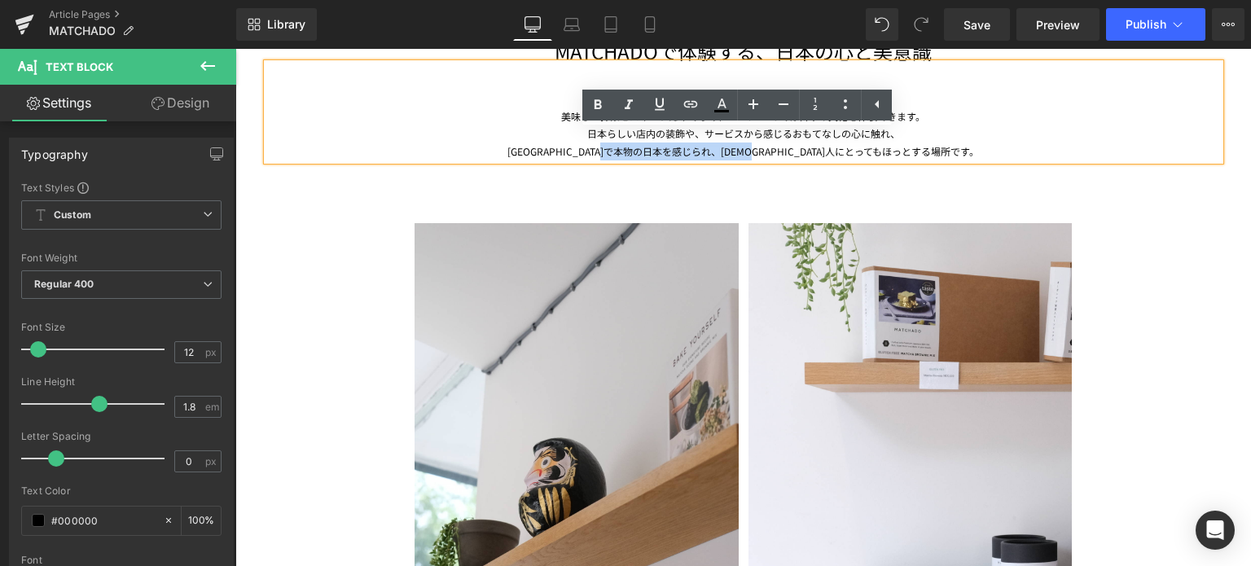
drag, startPoint x: 917, startPoint y: 149, endPoint x: 733, endPoint y: 155, distance: 184.2
click at [733, 155] on div "[GEOGRAPHIC_DATA]で本物の日本を感じられ、[DEMOGRAPHIC_DATA]人にとってもほっとする場所です。" at bounding box center [743, 152] width 953 height 18
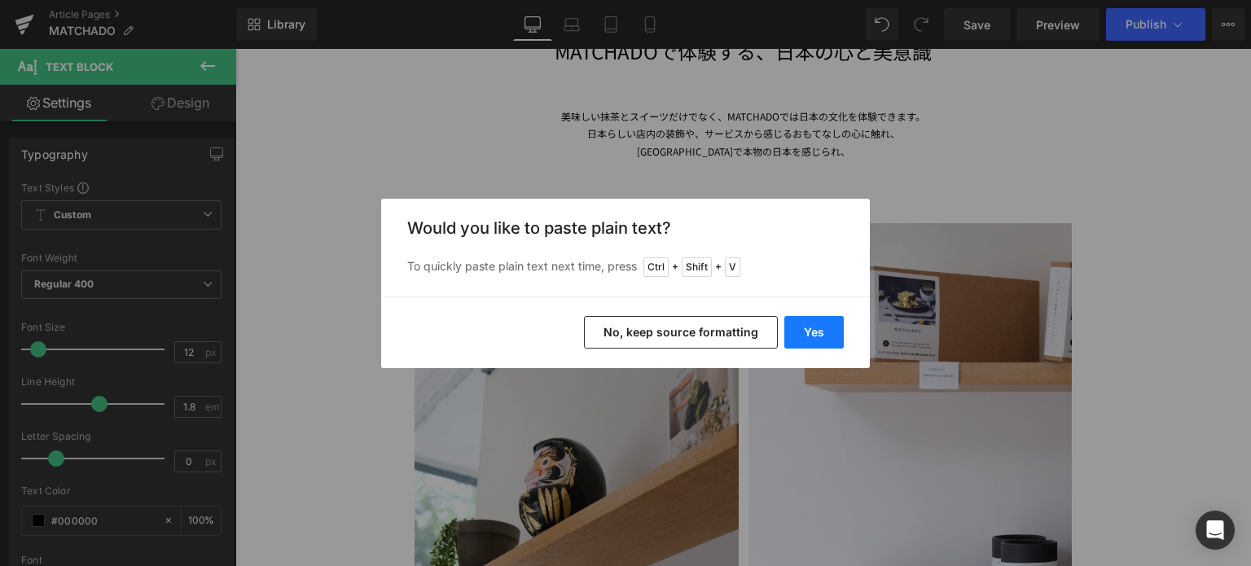
click at [831, 332] on button "Yes" at bounding box center [814, 332] width 59 height 33
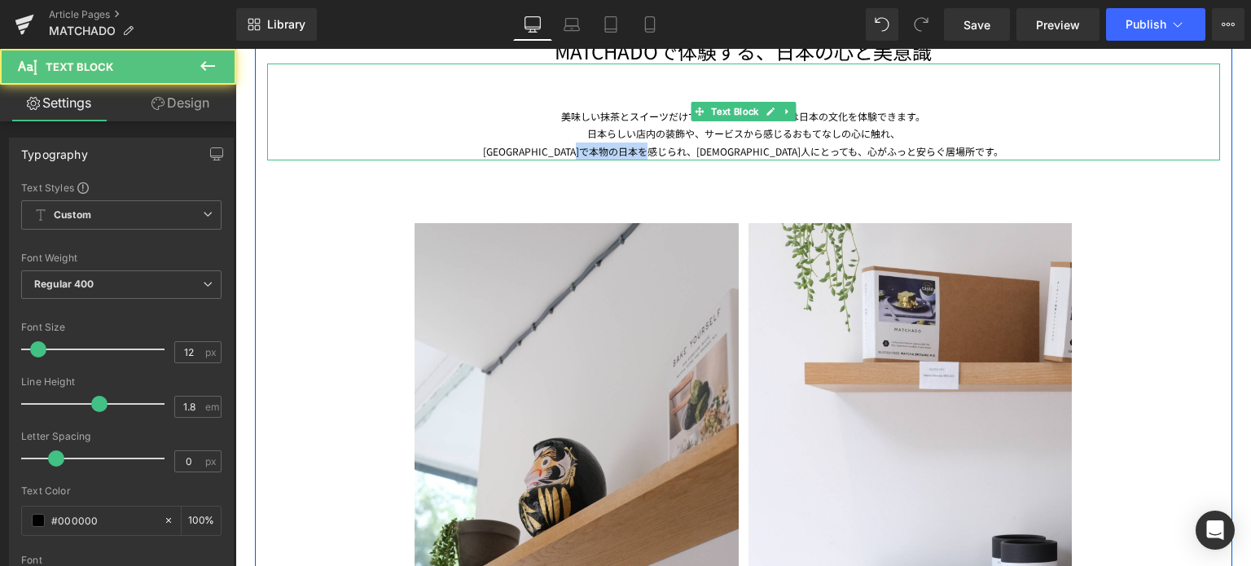
drag, startPoint x: 785, startPoint y: 147, endPoint x: 703, endPoint y: 152, distance: 82.4
click at [703, 152] on div "[GEOGRAPHIC_DATA]で本物の日本を感じられ、[DEMOGRAPHIC_DATA]人にとっても、心がふっと安らぐ居場所です。" at bounding box center [743, 152] width 953 height 18
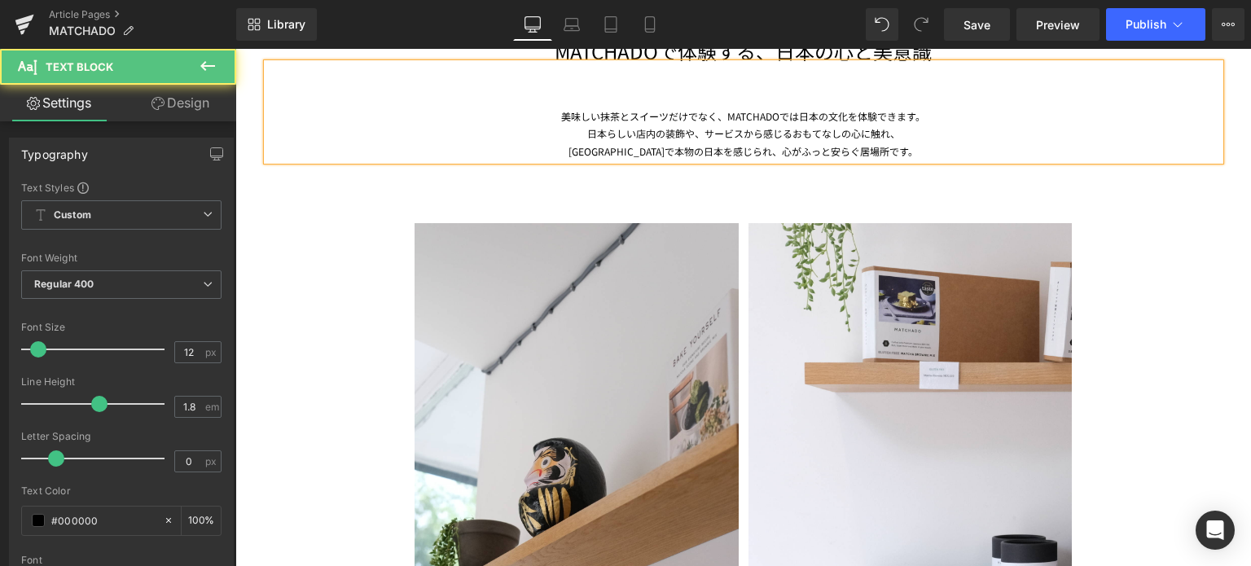
click at [838, 151] on div "[GEOGRAPHIC_DATA]で本物の日本を感じられ、心がふっと安らぐ居場所です。" at bounding box center [743, 152] width 953 height 18
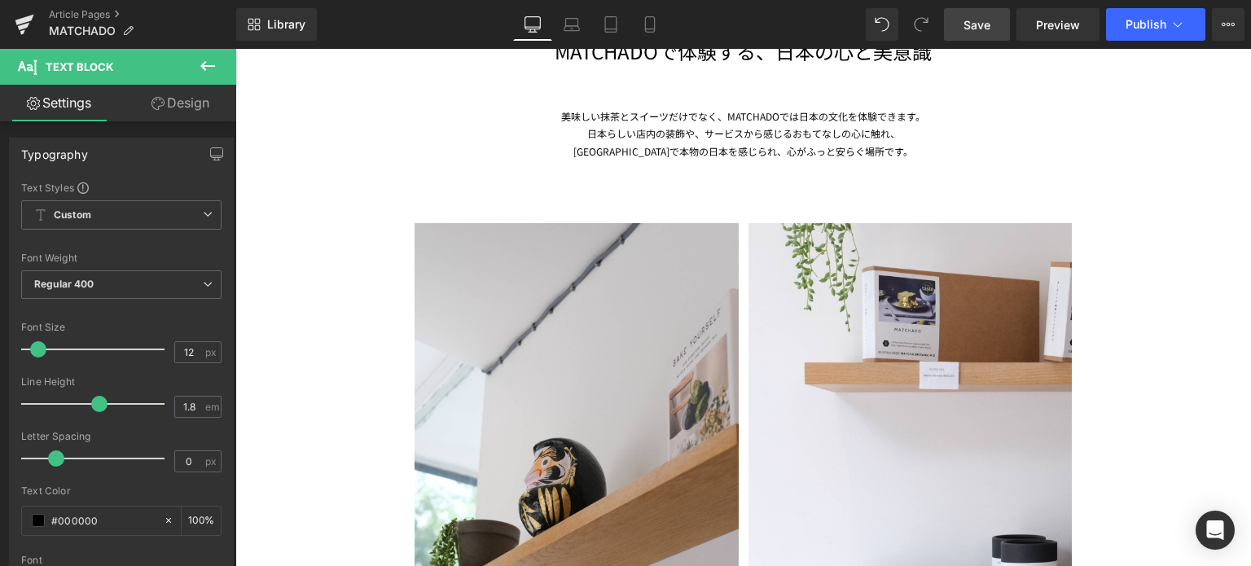
click at [978, 21] on span "Save" at bounding box center [977, 24] width 27 height 17
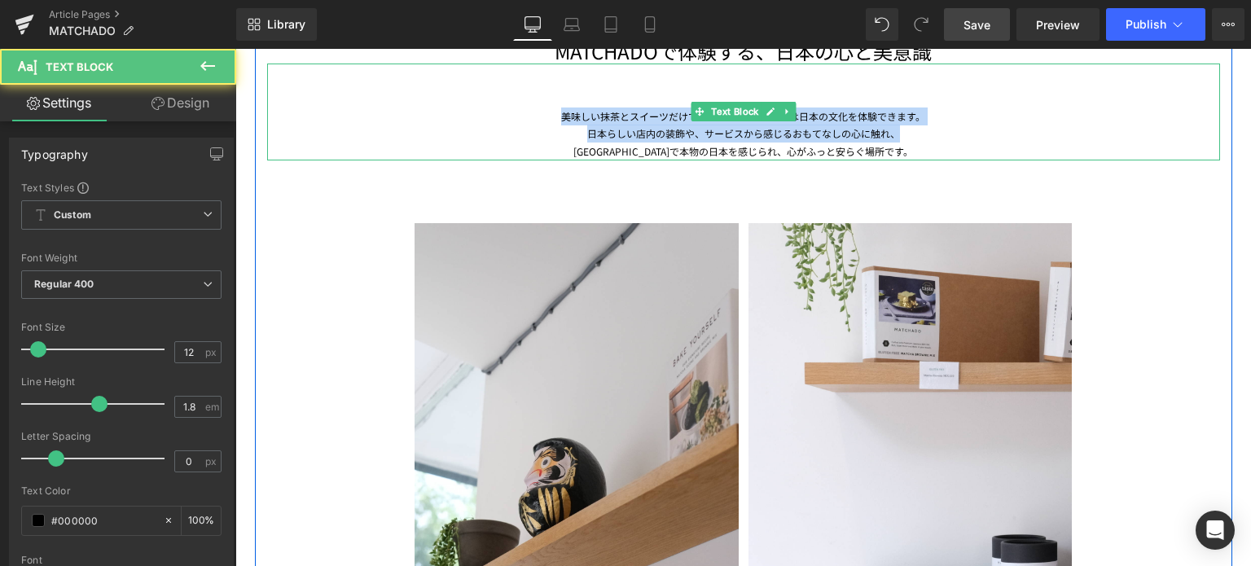
drag, startPoint x: 905, startPoint y: 135, endPoint x: 540, endPoint y: 106, distance: 366.2
click at [540, 106] on div "美味しい抹茶とスイーツだけでなく、MATCHADOでは日本の文化を体験できます。 日本らしい店内の装飾や、サービスから感じるおもてなしの心に触れ、 [GEOG…" at bounding box center [743, 112] width 953 height 97
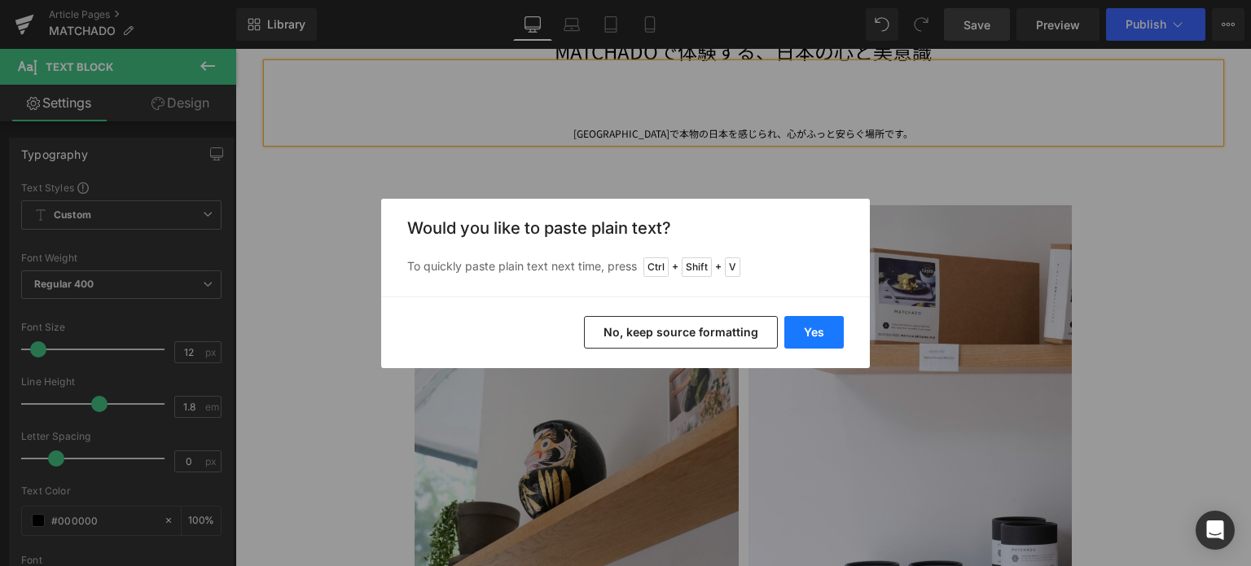
click at [818, 335] on button "Yes" at bounding box center [814, 332] width 59 height 33
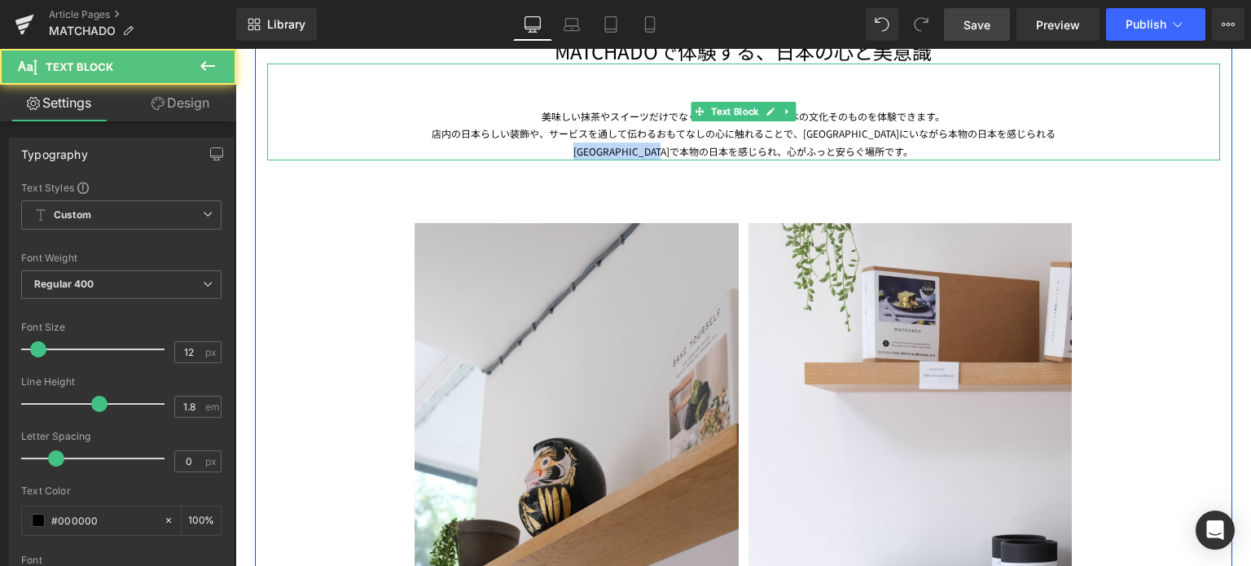
drag, startPoint x: 743, startPoint y: 146, endPoint x: 570, endPoint y: 143, distance: 172.8
click at [570, 143] on div "[GEOGRAPHIC_DATA]で本物の日本を感じられ、心がふっと安らぐ場所です。" at bounding box center [743, 152] width 953 height 18
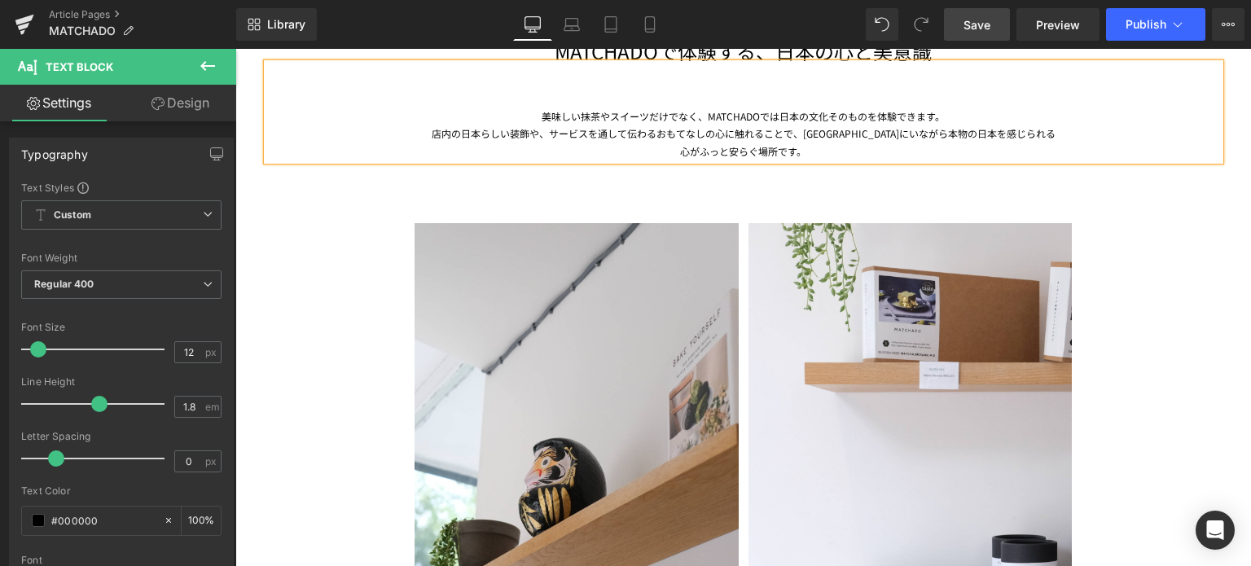
click at [1036, 130] on div "店内の日本らしい装飾や、サービスを通して伝わるおもてなしの心に触れることで、[GEOGRAPHIC_DATA]にいながら本物の日本を感じられる 心がふっと安ら…" at bounding box center [743, 142] width 953 height 35
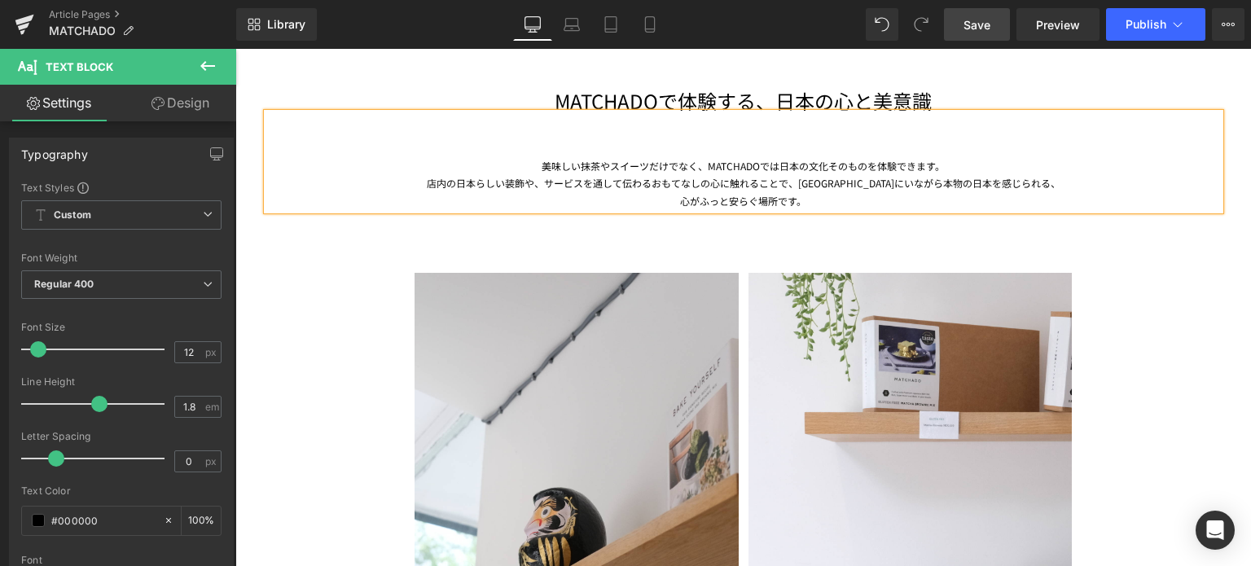
scroll to position [3950, 0]
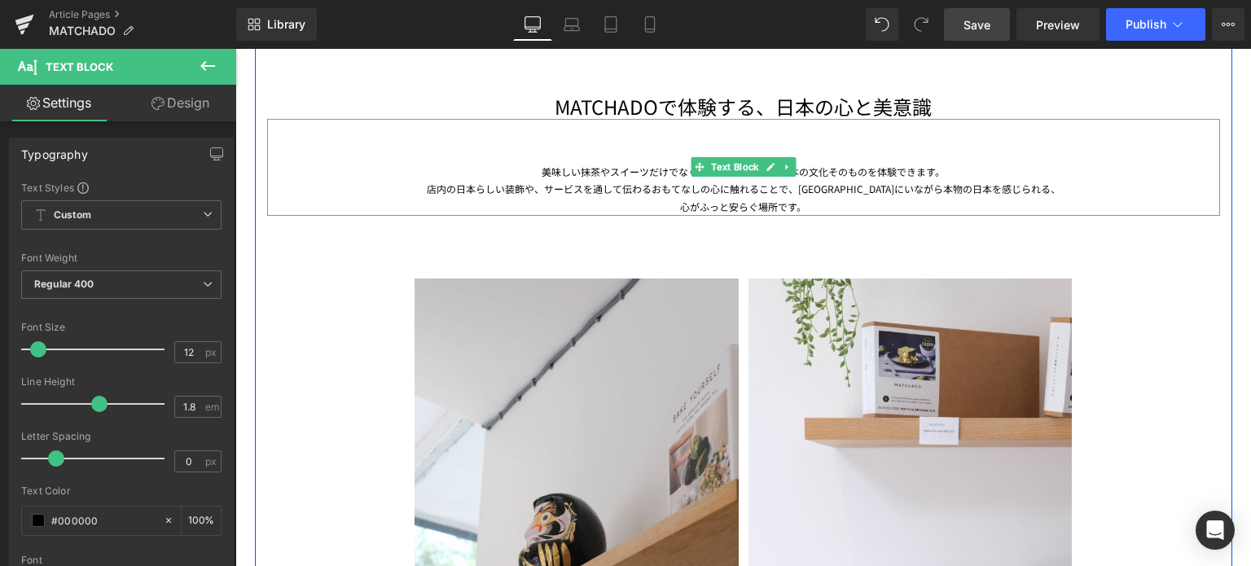
click at [704, 209] on div "心がふっと安らぐ場所です。" at bounding box center [743, 207] width 953 height 18
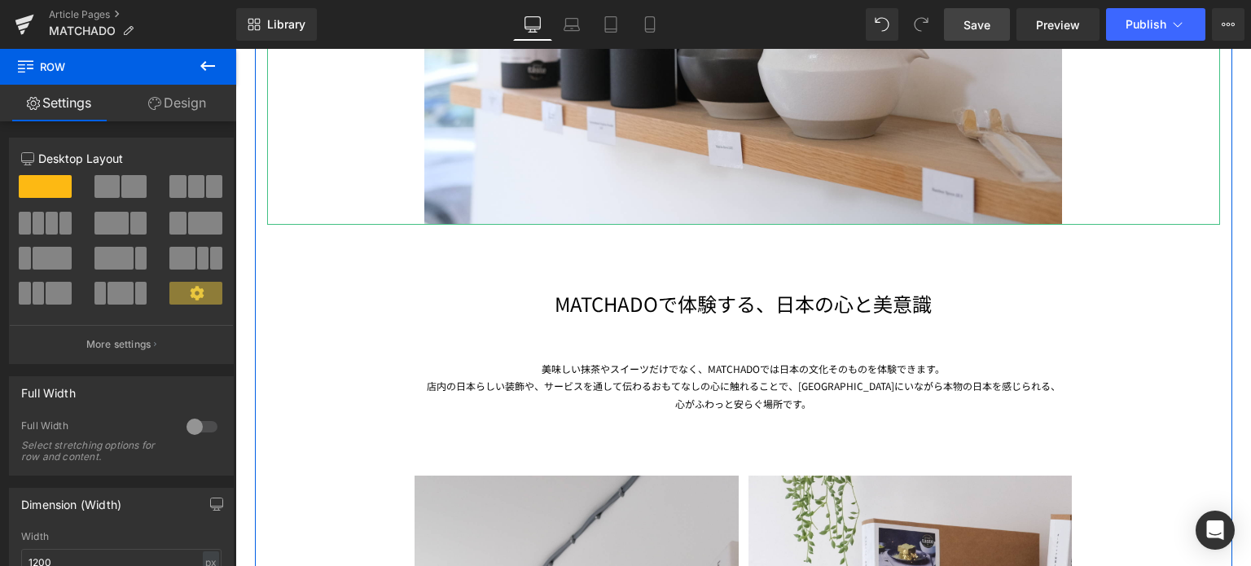
scroll to position [3754, 0]
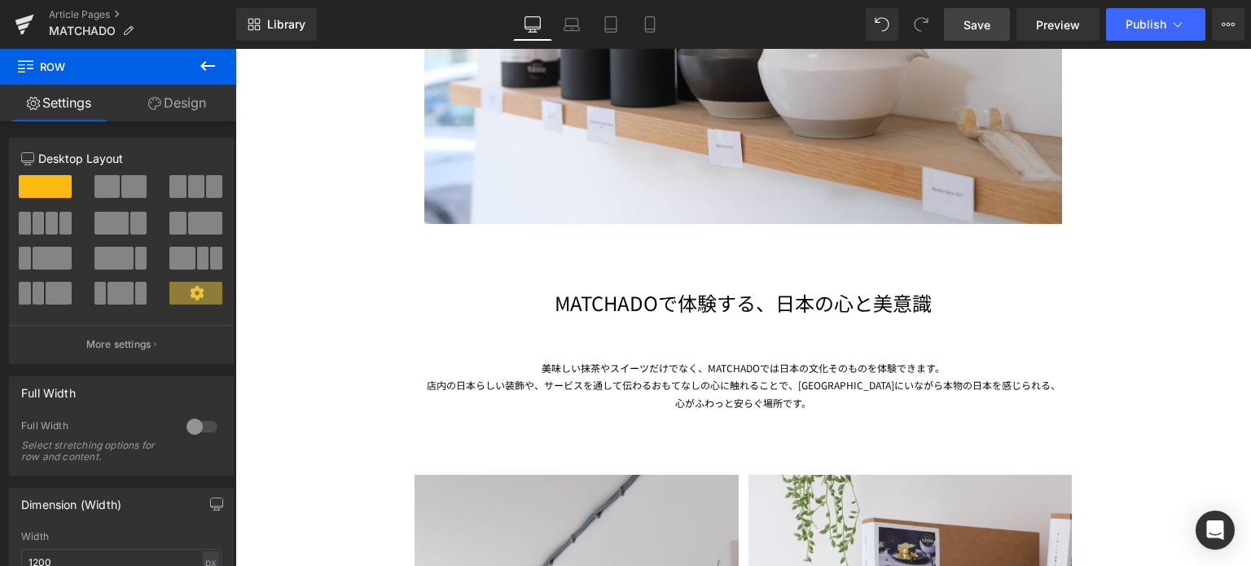
click at [974, 17] on span "Save" at bounding box center [977, 24] width 27 height 17
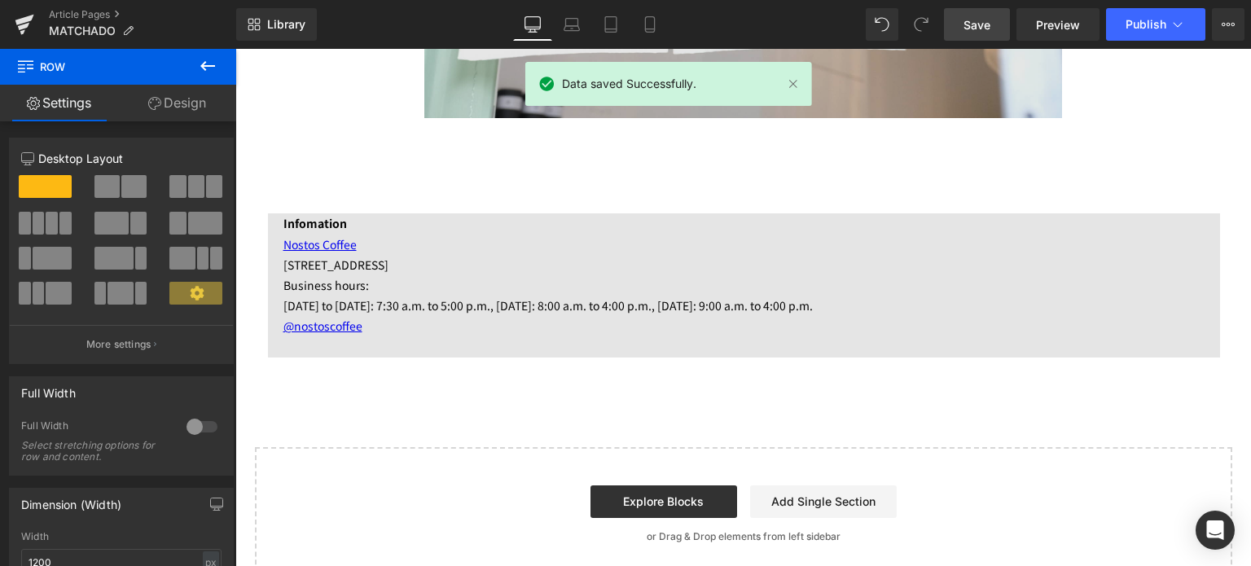
scroll to position [5064, 0]
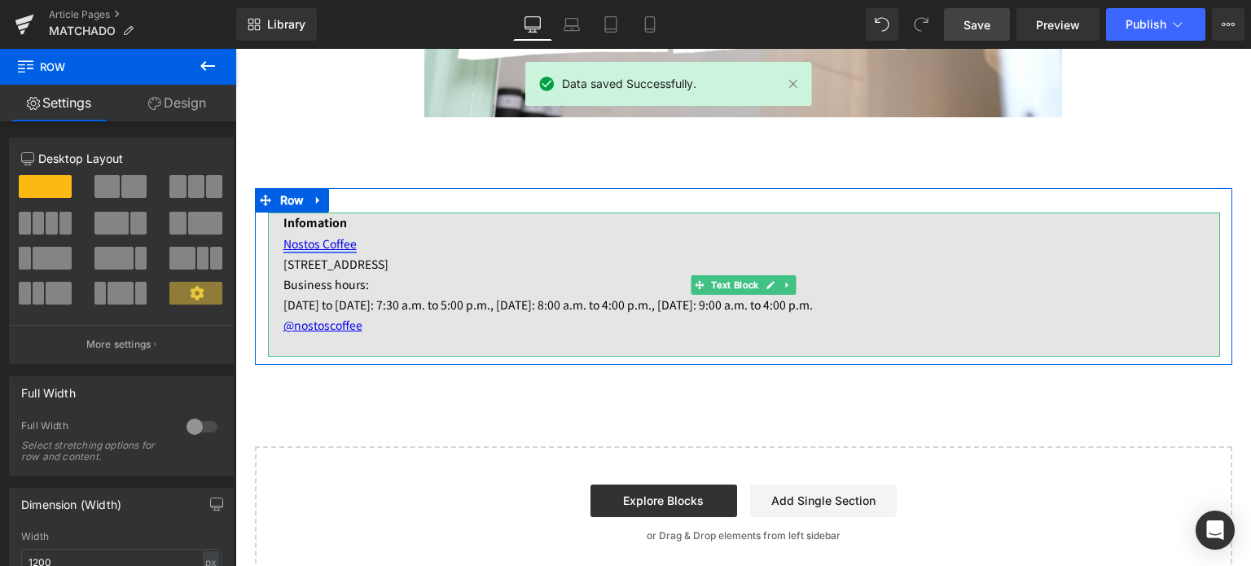
click at [339, 243] on link "Nostos Coffee" at bounding box center [320, 243] width 73 height 16
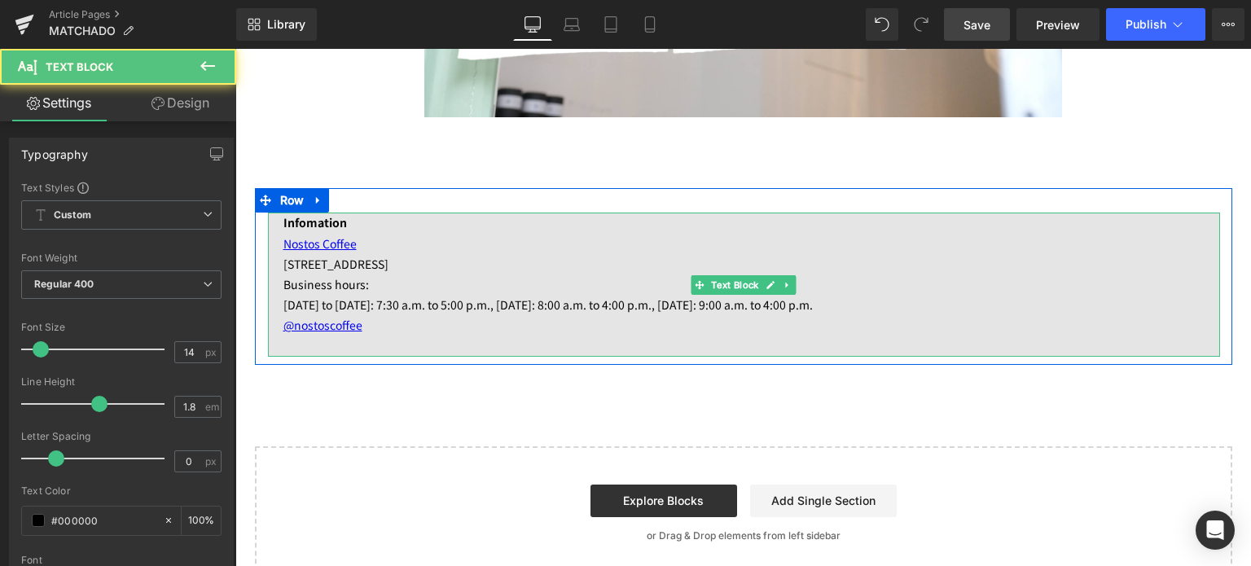
click at [362, 243] on p "Nostos Coffee" at bounding box center [752, 244] width 937 height 20
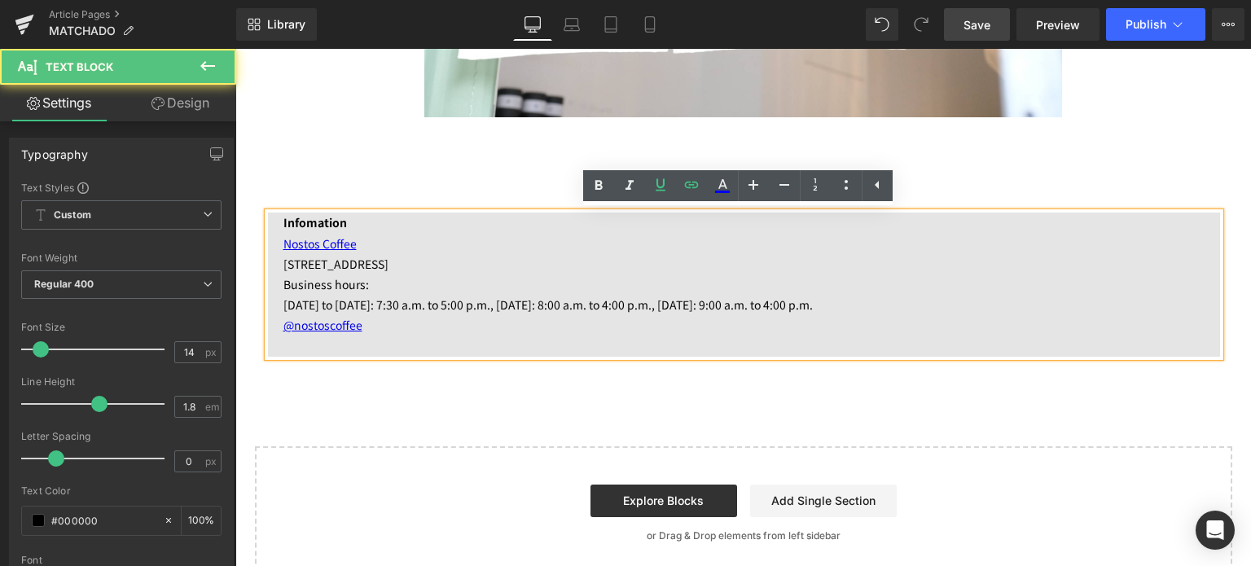
click at [365, 246] on p "Nostos Coffee" at bounding box center [752, 244] width 937 height 20
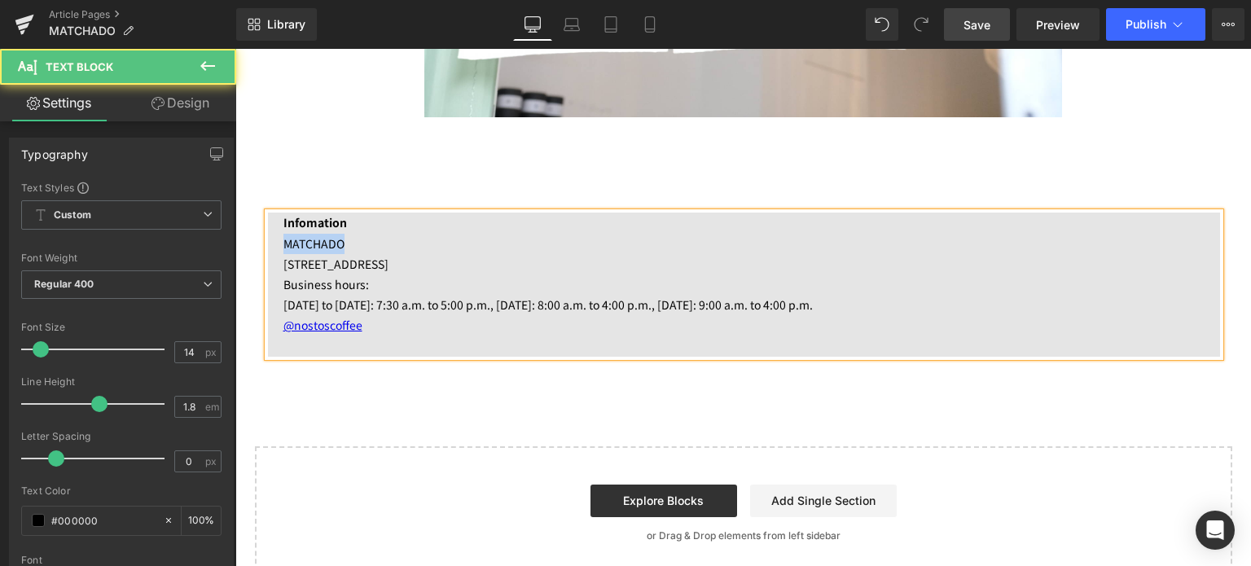
drag, startPoint x: 346, startPoint y: 242, endPoint x: 267, endPoint y: 239, distance: 79.1
click at [268, 239] on div "Infomation MATCHADO [STREET_ADDRESS] Business hours: [DATE] to [DATE]: 7:30 a.m…" at bounding box center [744, 284] width 952 height 143
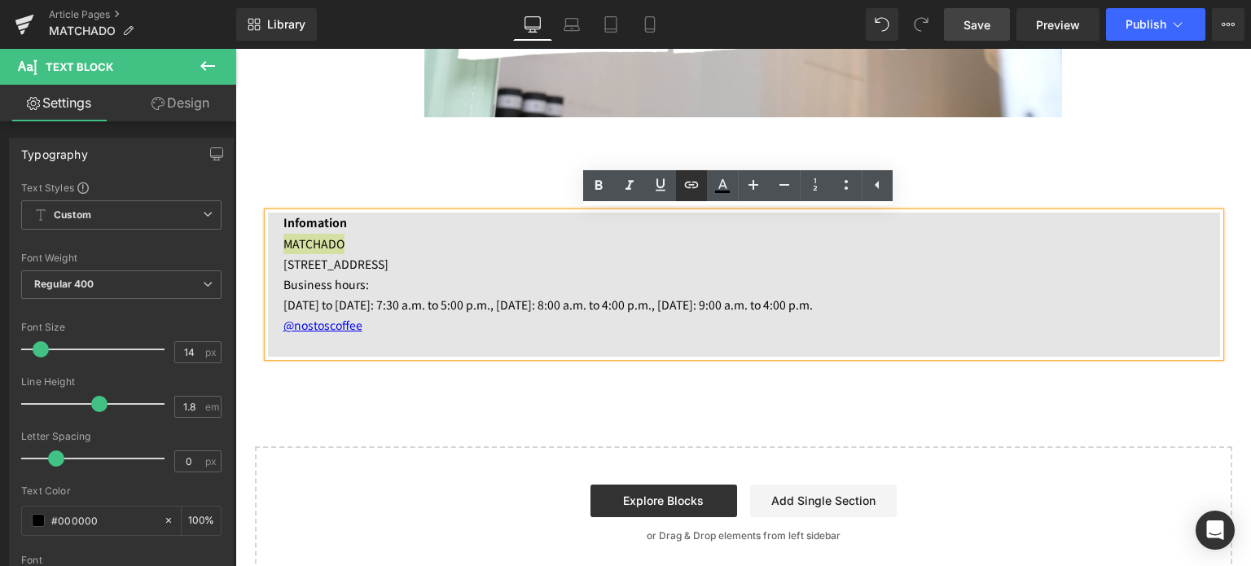
click at [691, 181] on icon at bounding box center [692, 185] width 20 height 20
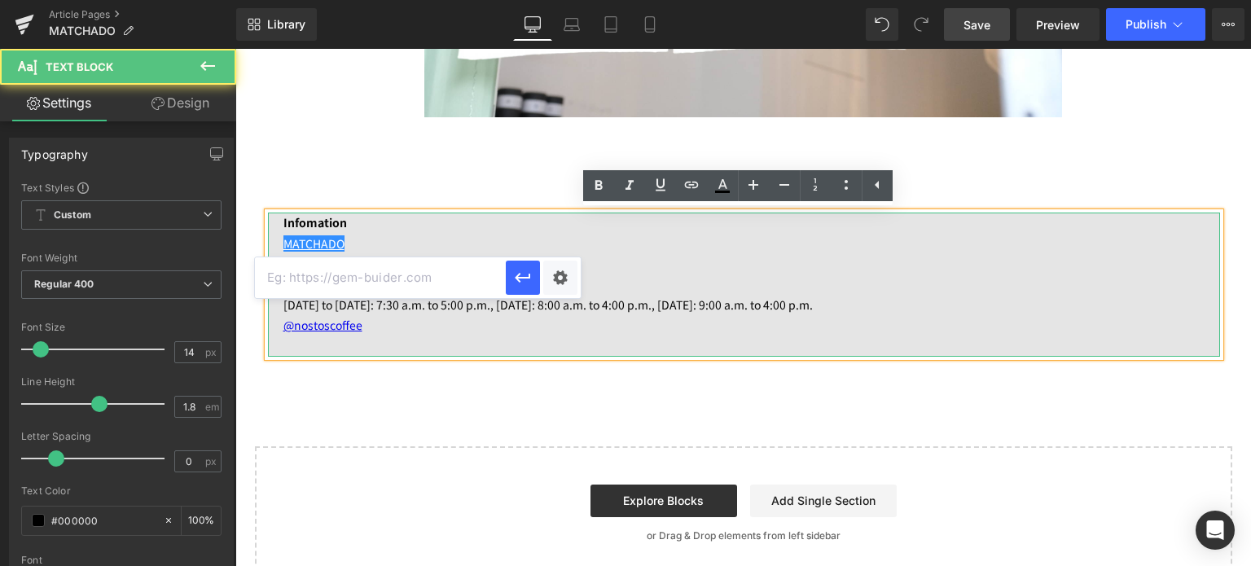
click at [367, 242] on p "MATCHADO" at bounding box center [752, 244] width 937 height 20
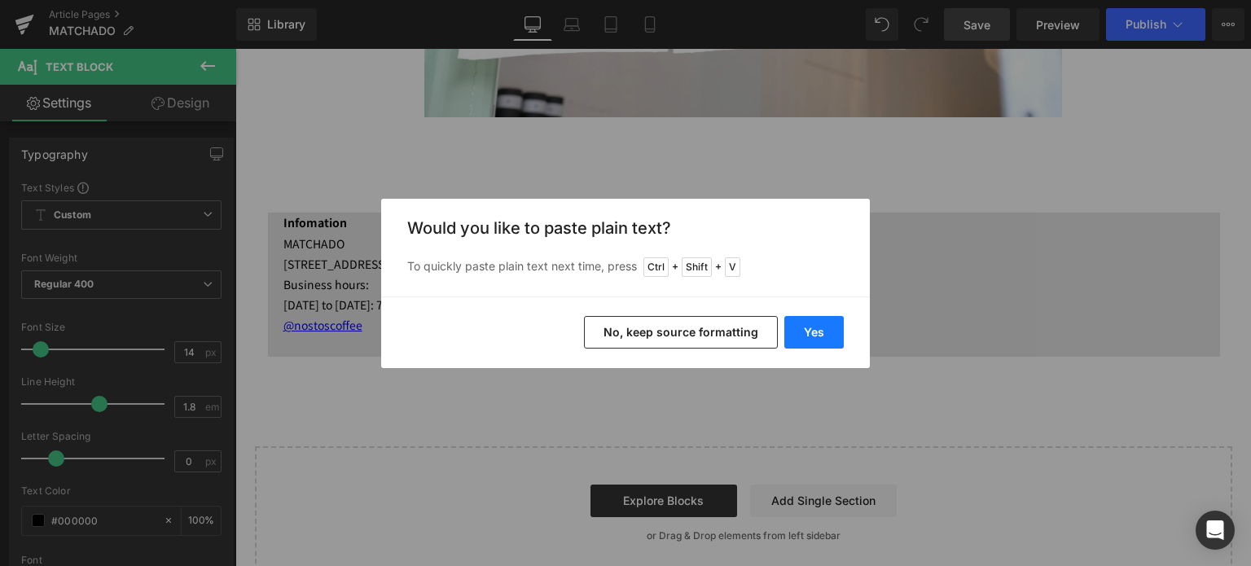
click at [820, 325] on button "Yes" at bounding box center [814, 332] width 59 height 33
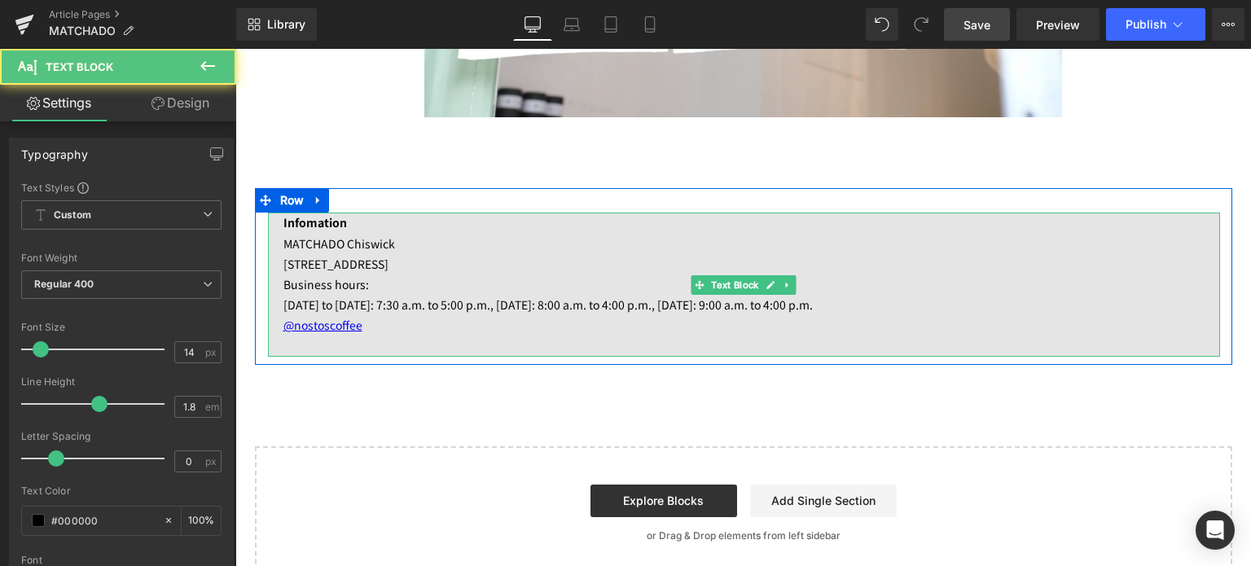
drag, startPoint x: 486, startPoint y: 271, endPoint x: 276, endPoint y: 268, distance: 209.4
click at [276, 268] on div "Infomation MATCHADO Chiswick [STREET_ADDRESS] Business hours: [DATE] to [DATE]:…" at bounding box center [744, 284] width 952 height 143
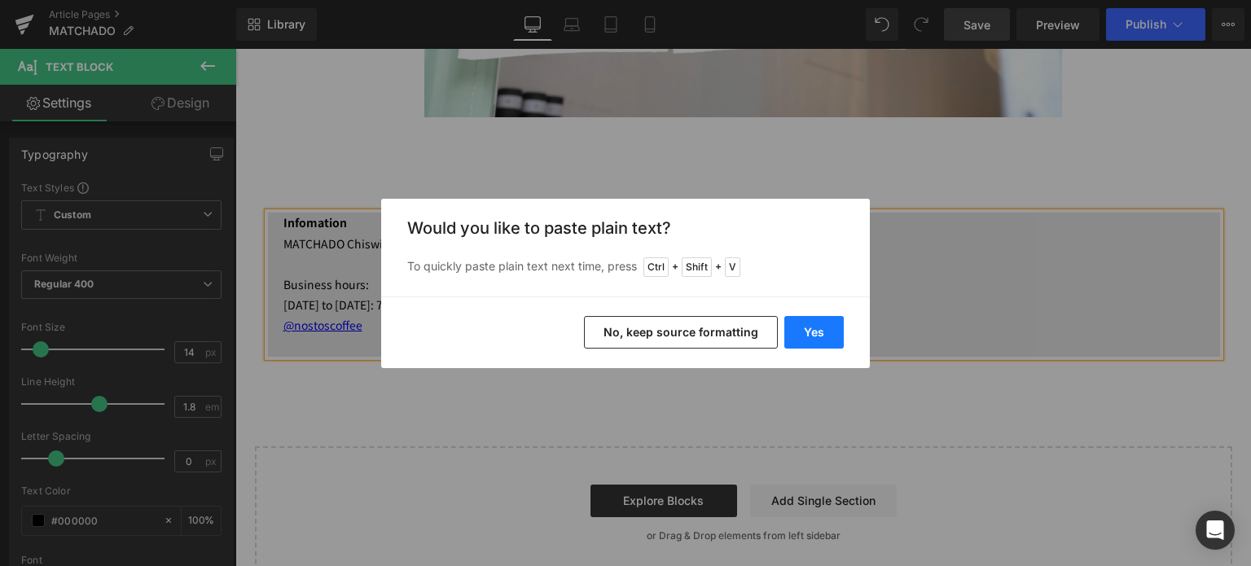
click at [813, 333] on button "Yes" at bounding box center [814, 332] width 59 height 33
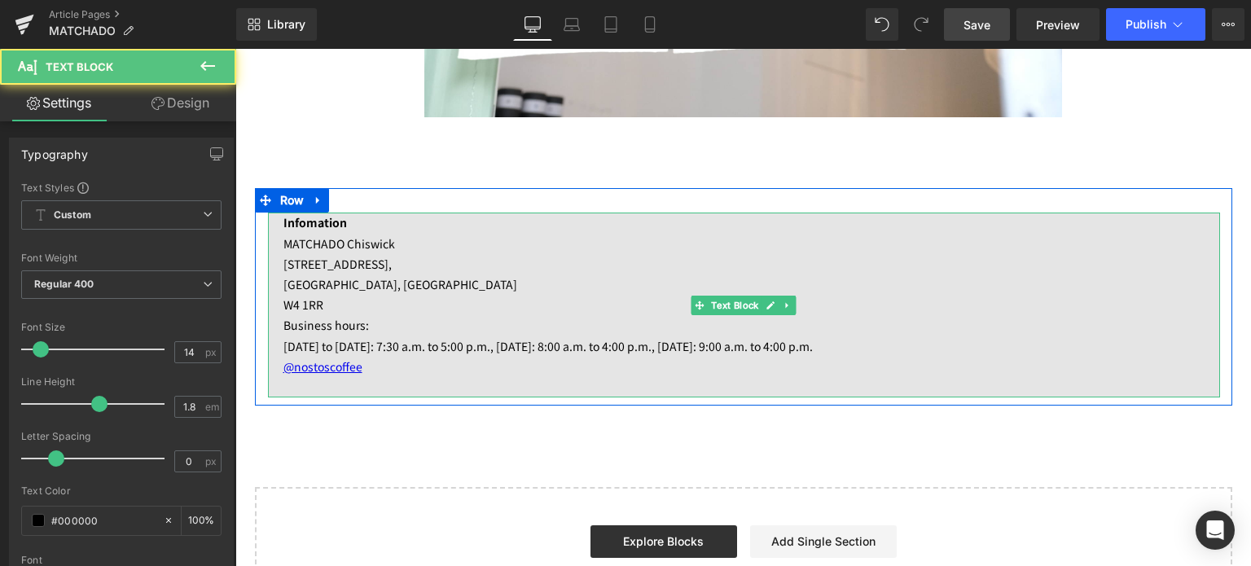
click at [411, 246] on p "MATCHADO Chiswick" at bounding box center [752, 244] width 937 height 20
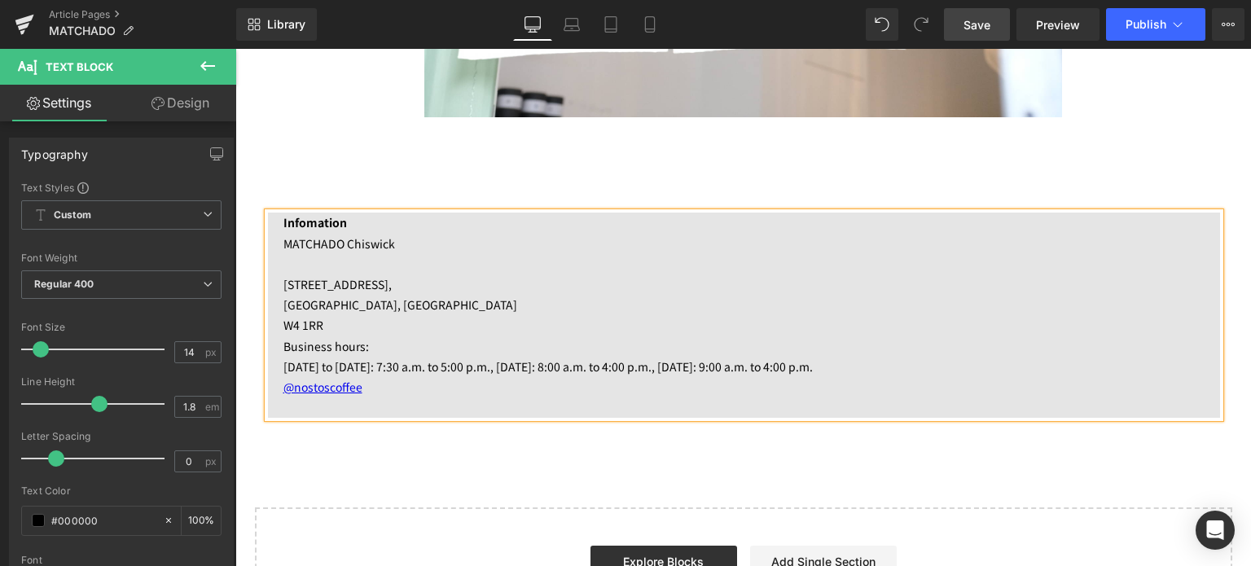
click at [377, 330] on p "W4 1RR" at bounding box center [752, 325] width 937 height 20
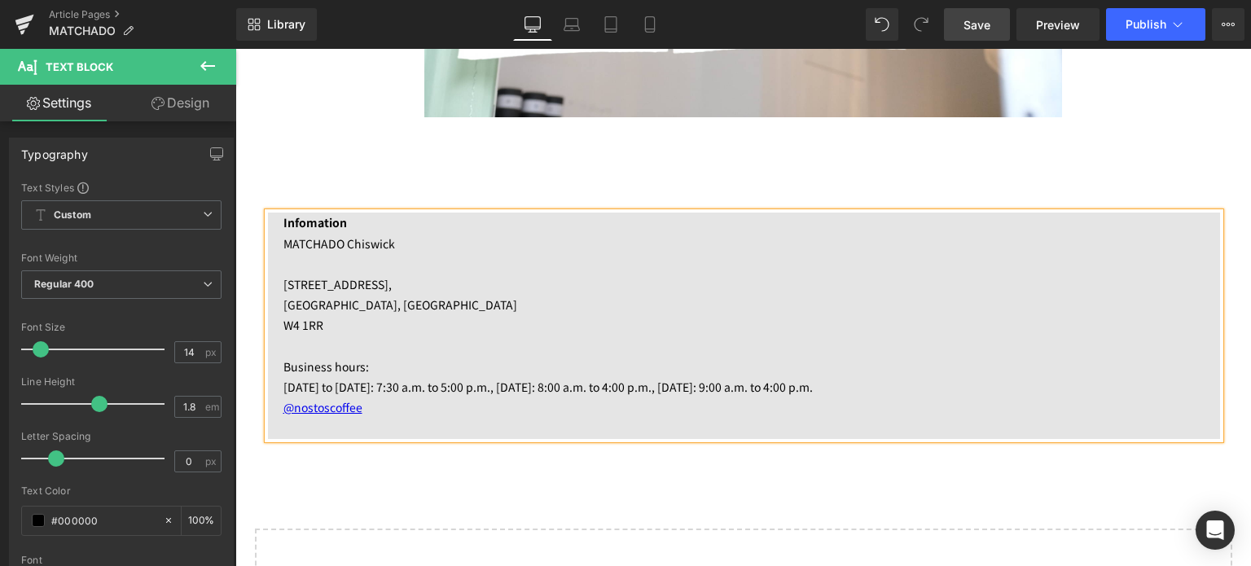
click at [301, 269] on p at bounding box center [752, 264] width 937 height 20
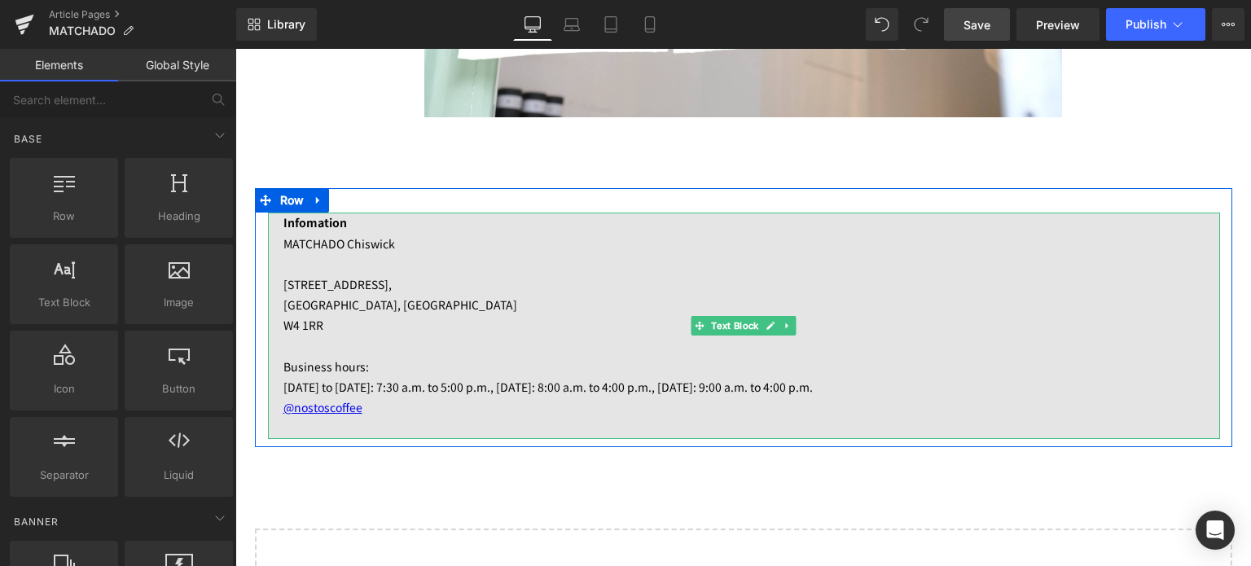
click at [352, 266] on p at bounding box center [752, 264] width 937 height 20
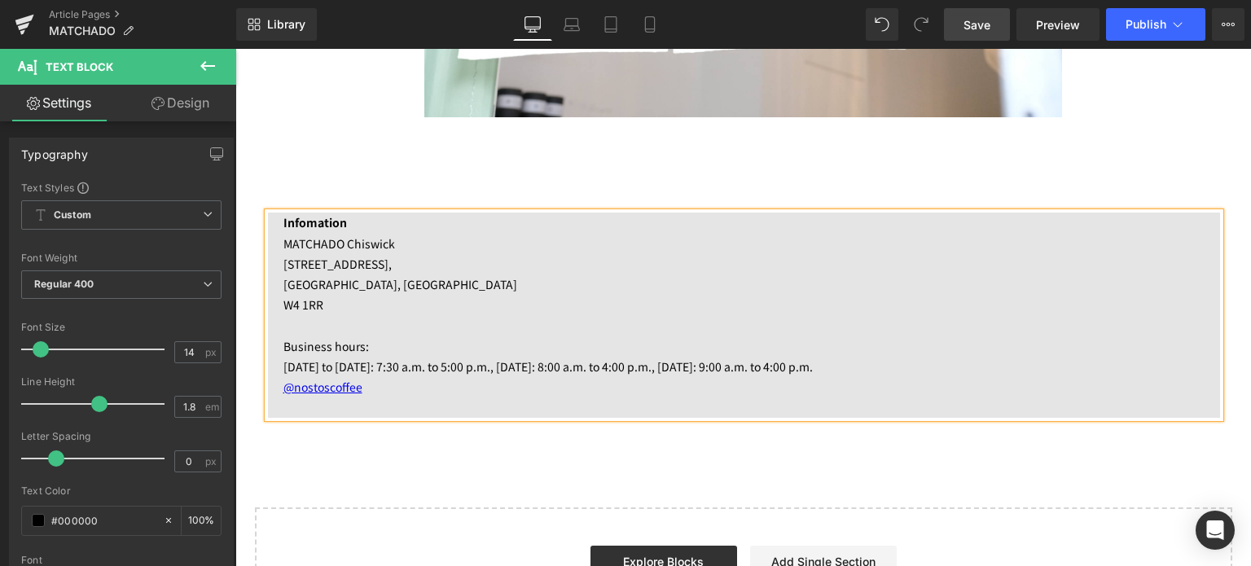
click at [326, 319] on p at bounding box center [752, 325] width 937 height 20
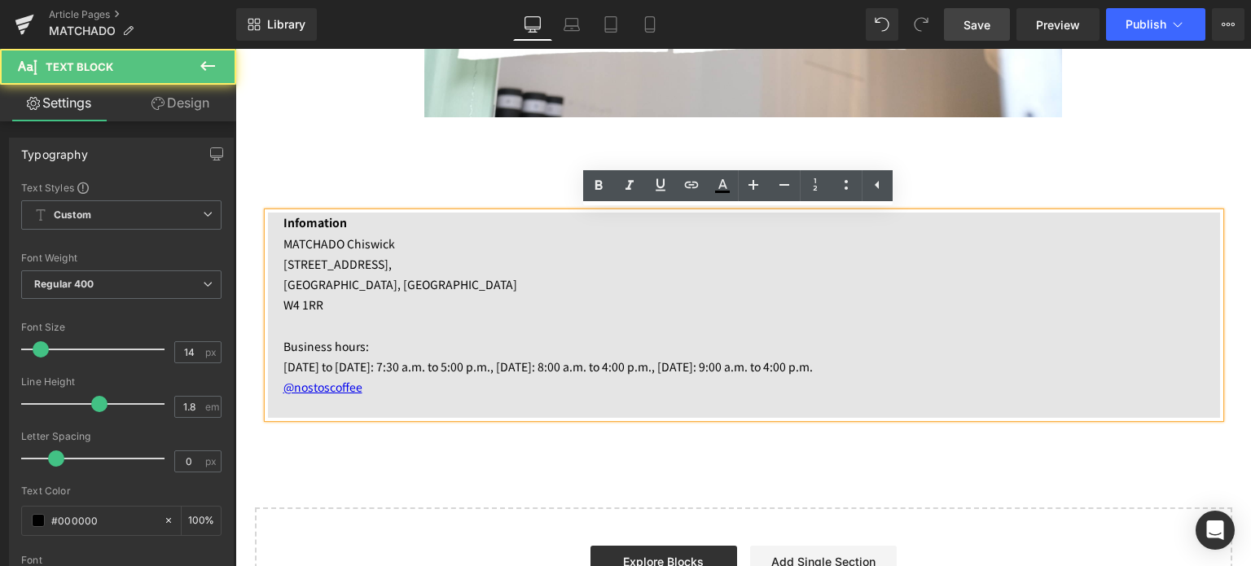
drag, startPoint x: 275, startPoint y: 364, endPoint x: 891, endPoint y: 364, distance: 616.0
click at [891, 364] on div "Infomation MATCHADO Chiswick [STREET_ADDRESS] W4 1RR Business hours: [DATE] to…" at bounding box center [744, 315] width 952 height 205
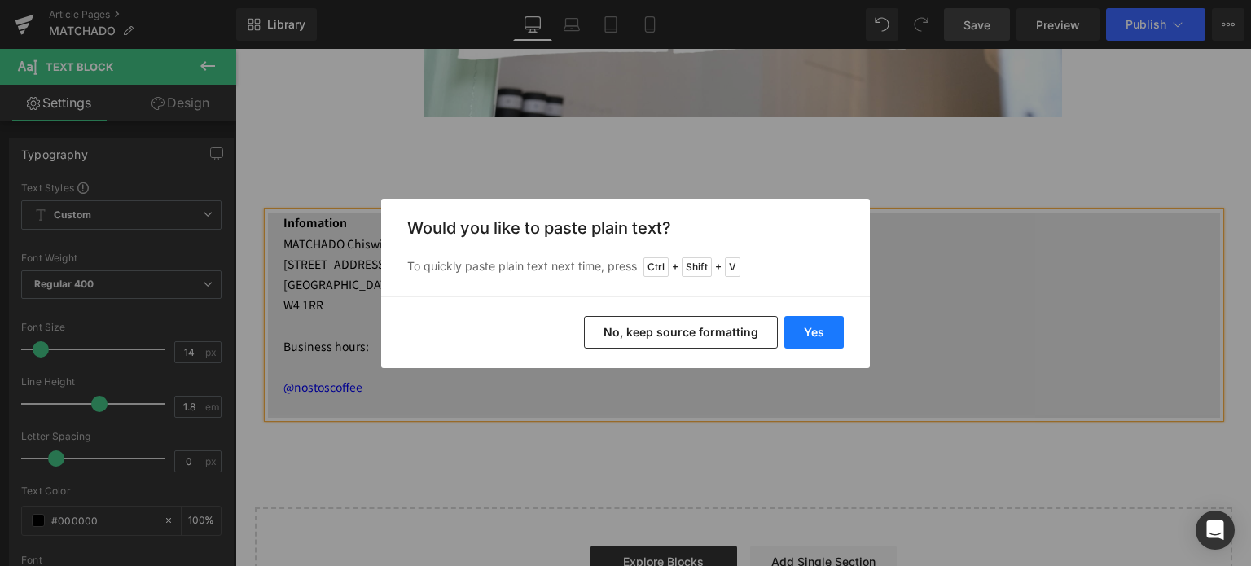
click at [827, 336] on button "Yes" at bounding box center [814, 332] width 59 height 33
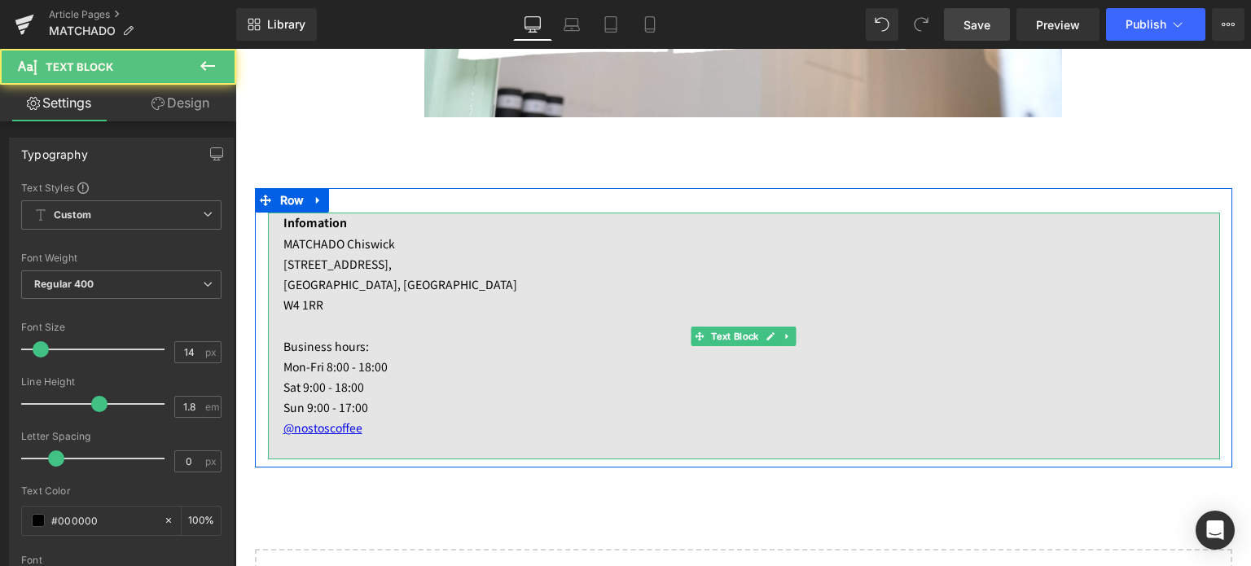
click at [372, 318] on p at bounding box center [752, 325] width 937 height 20
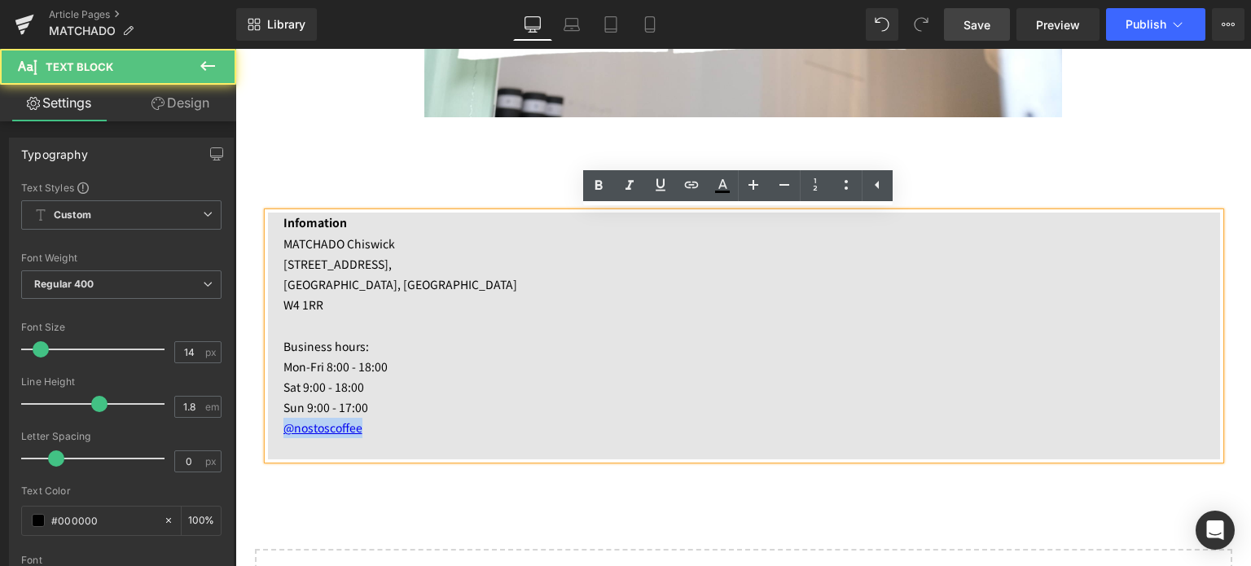
drag, startPoint x: 376, startPoint y: 429, endPoint x: 262, endPoint y: 415, distance: 115.0
click at [268, 415] on div "Infomation MATCHADO Chiswick [STREET_ADDRESS] 1RR Business hours: Mon-Fri 8:00 …" at bounding box center [744, 336] width 952 height 246
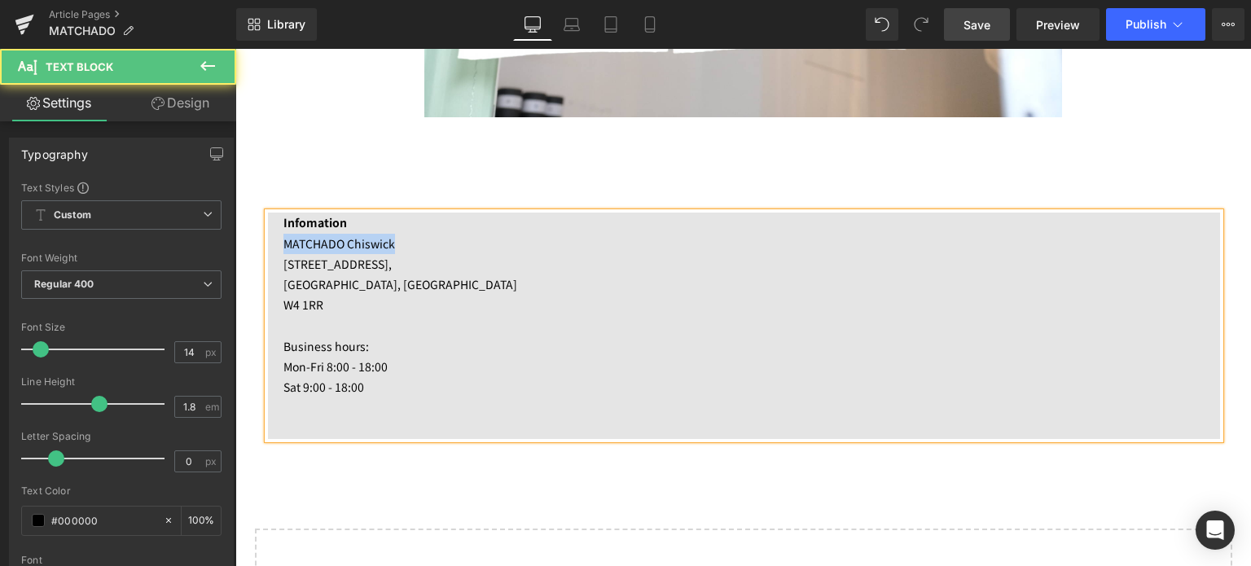
drag, startPoint x: 277, startPoint y: 242, endPoint x: 407, endPoint y: 237, distance: 130.5
click at [407, 237] on p "MATCHADO Chiswick" at bounding box center [752, 244] width 937 height 20
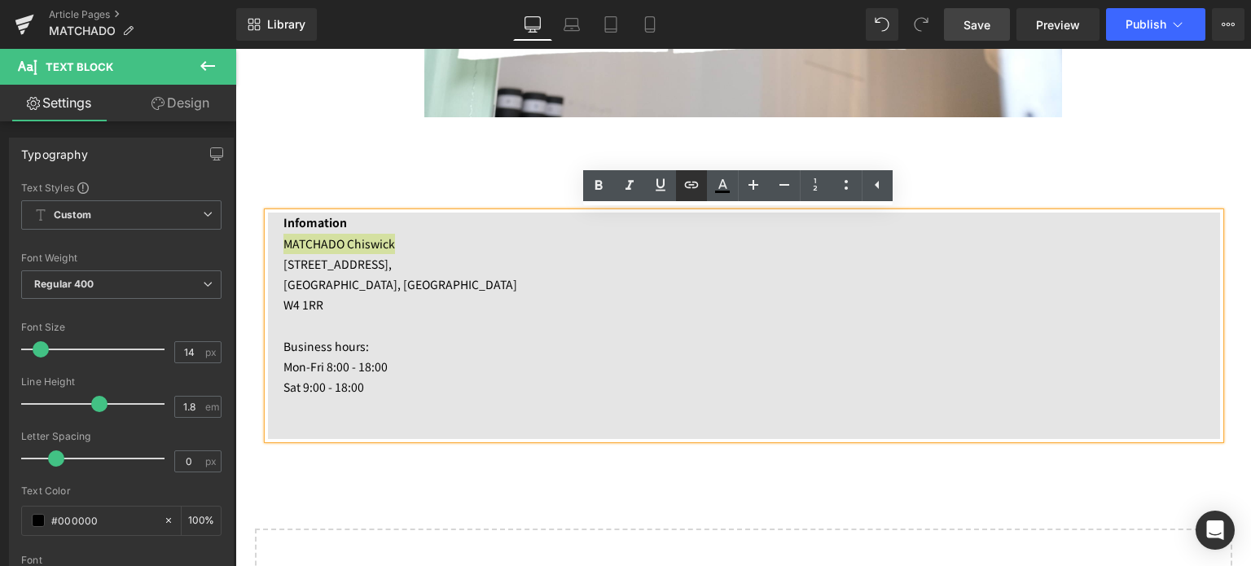
click at [694, 187] on icon at bounding box center [691, 185] width 14 height 7
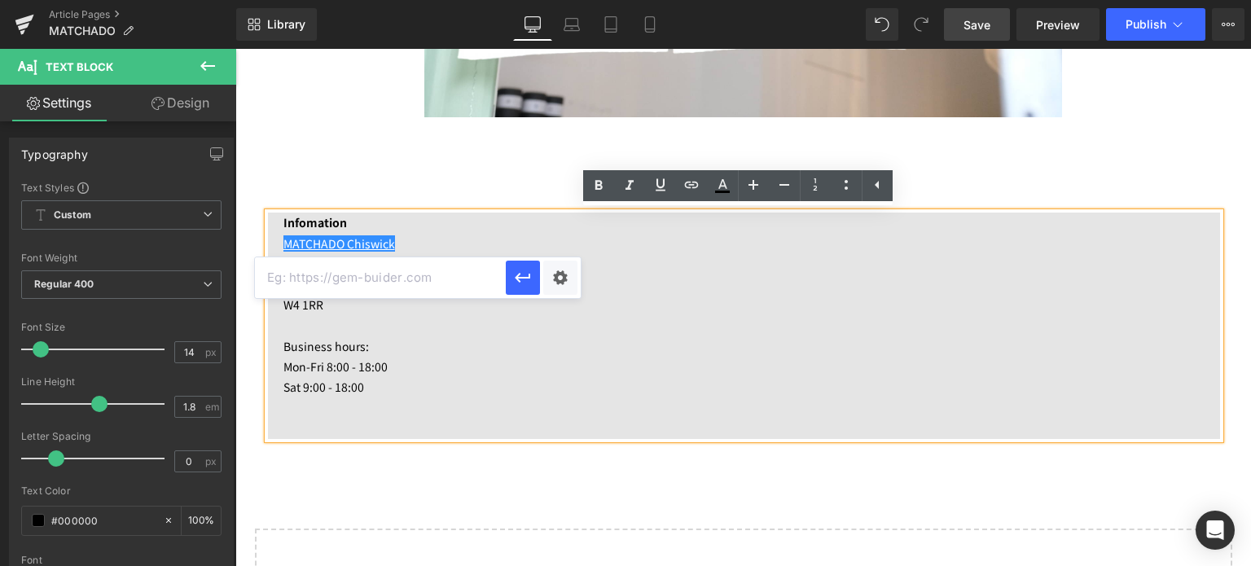
click at [463, 269] on input "text" at bounding box center [380, 277] width 251 height 41
paste input "[URL][DOMAIN_NAME]"
type input "[URL][DOMAIN_NAME]"
click at [525, 279] on icon "button" at bounding box center [523, 278] width 20 height 20
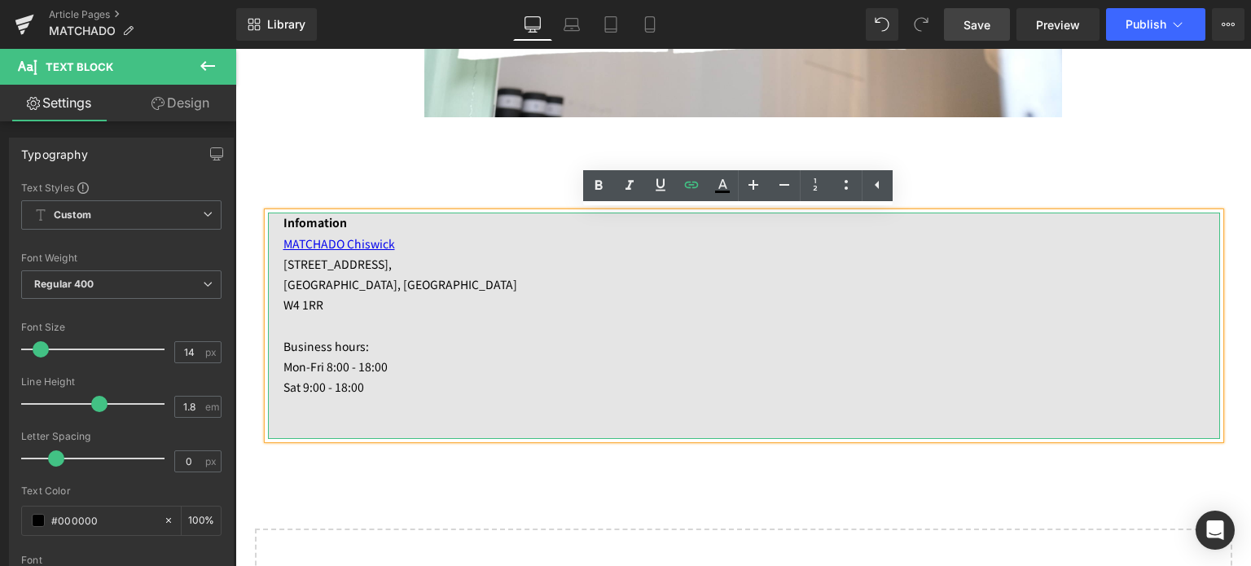
click at [364, 409] on p at bounding box center [752, 408] width 937 height 20
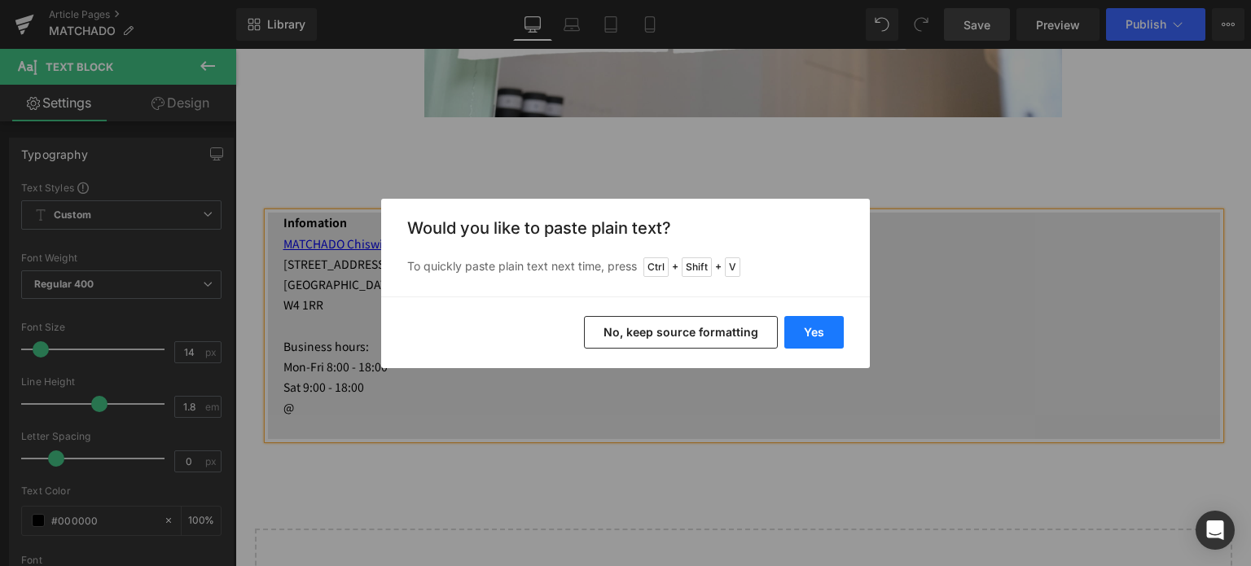
click at [820, 328] on button "Yes" at bounding box center [814, 332] width 59 height 33
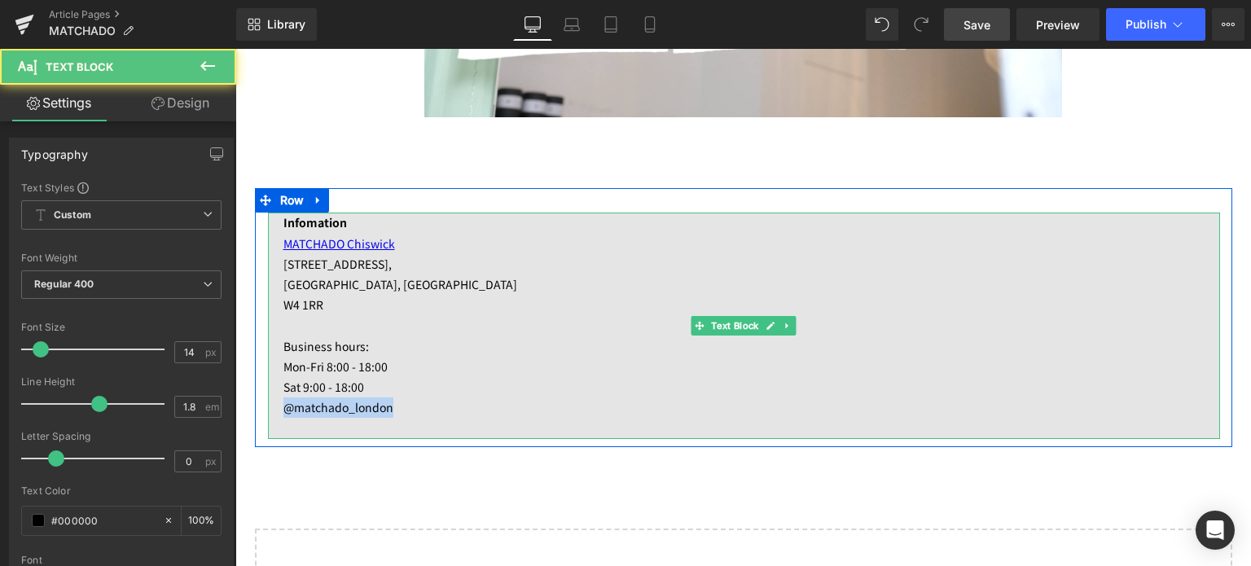
drag, startPoint x: 394, startPoint y: 413, endPoint x: 266, endPoint y: 411, distance: 127.1
click at [268, 411] on div "Infomation MATCHADO Chiswick [STREET_ADDRESS] 1RR Business hours: Mon-Fri 8:00 …" at bounding box center [744, 326] width 952 height 226
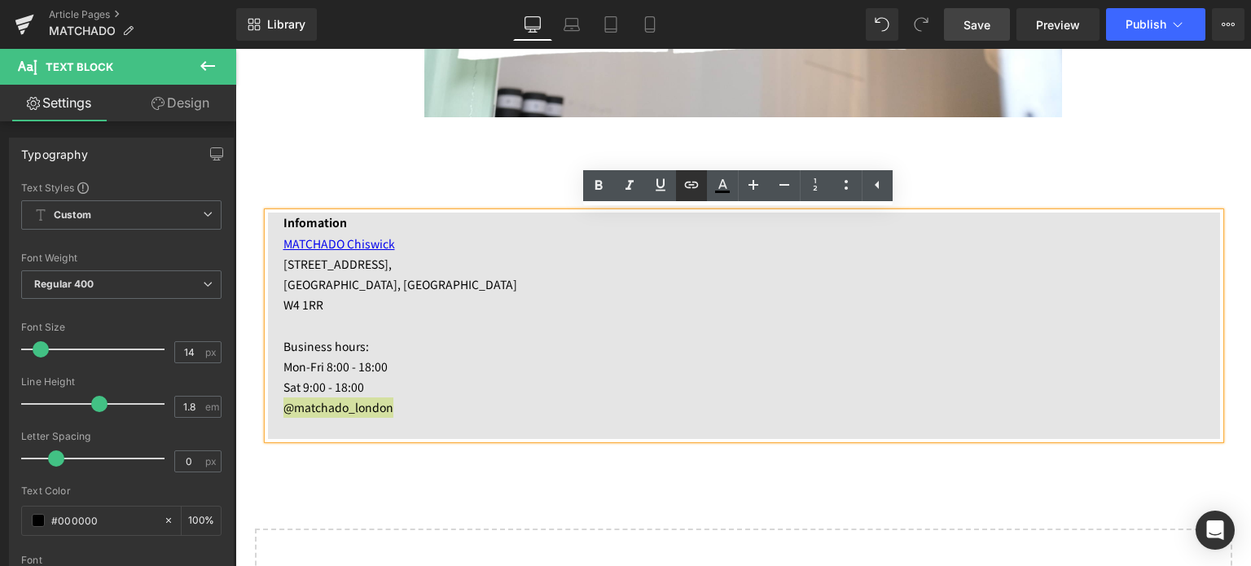
click at [691, 175] on icon at bounding box center [692, 185] width 20 height 20
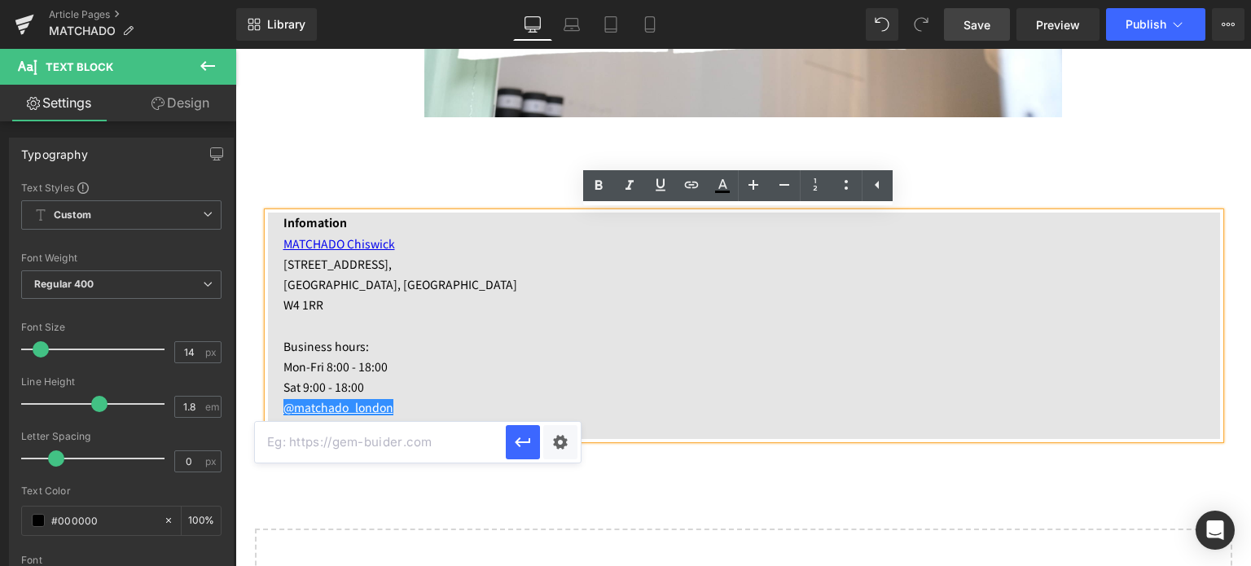
click at [372, 448] on input "text" at bounding box center [380, 442] width 251 height 41
paste input "[URL][DOMAIN_NAME]"
type input "[URL][DOMAIN_NAME]"
click at [516, 449] on icon "button" at bounding box center [523, 443] width 20 height 20
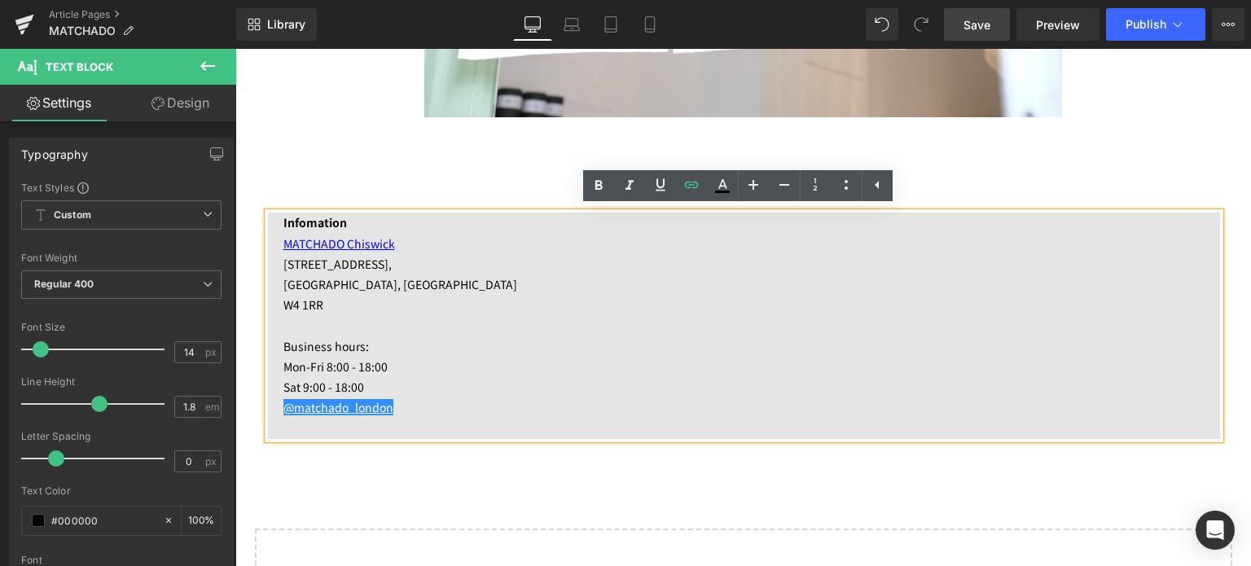
scroll to position [0, 0]
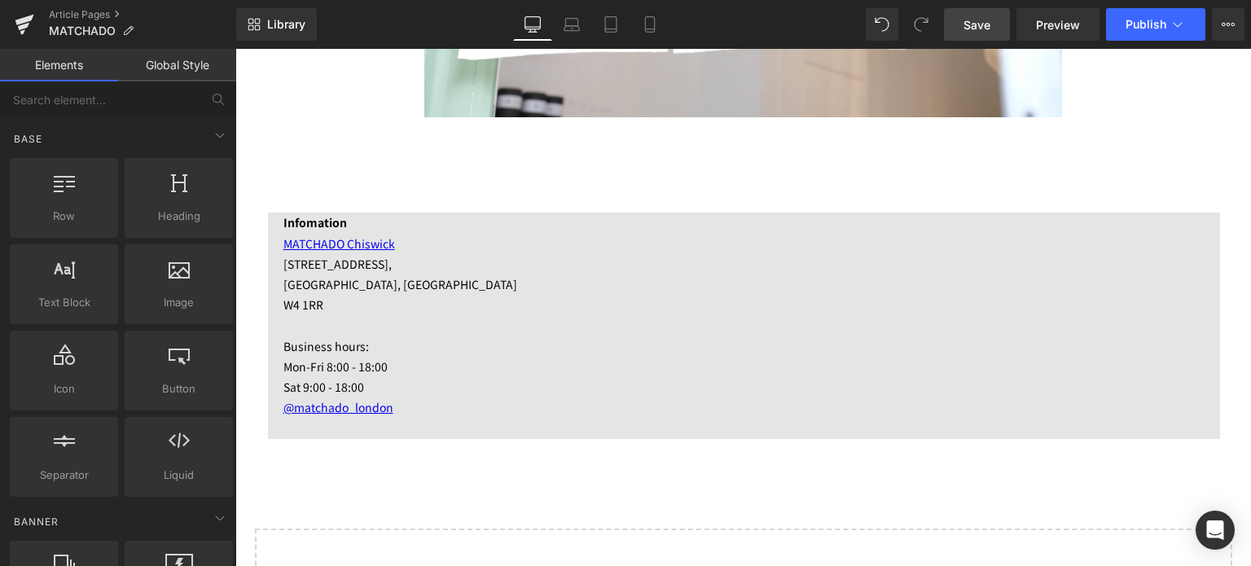
click at [968, 30] on span "Save" at bounding box center [977, 24] width 27 height 17
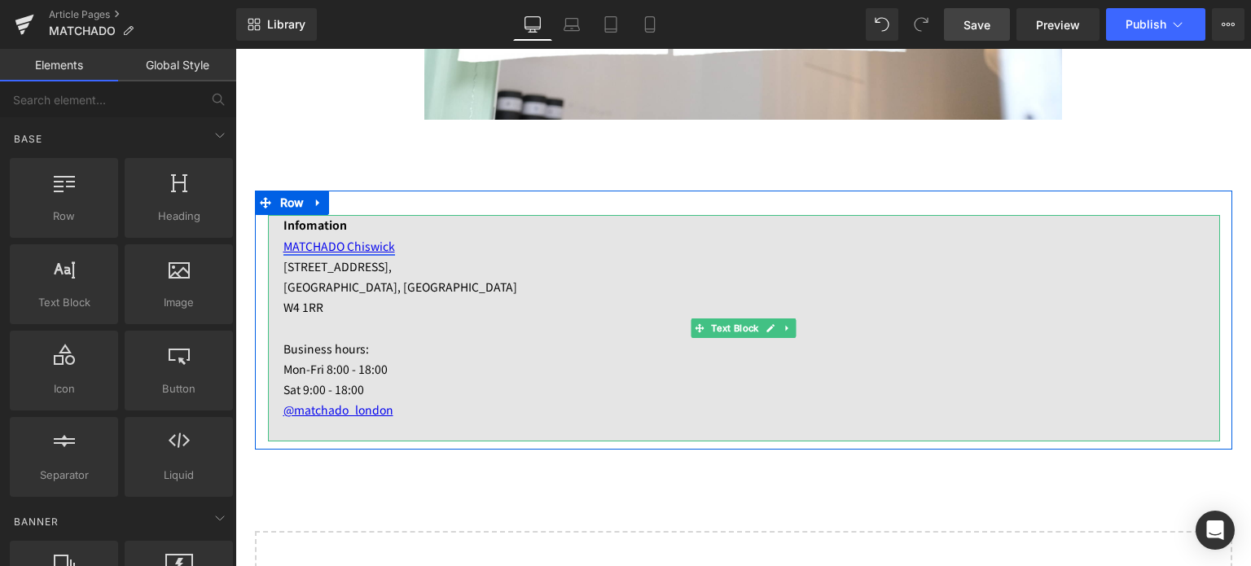
click at [376, 250] on link "MATCHADO Chiswick" at bounding box center [340, 246] width 112 height 16
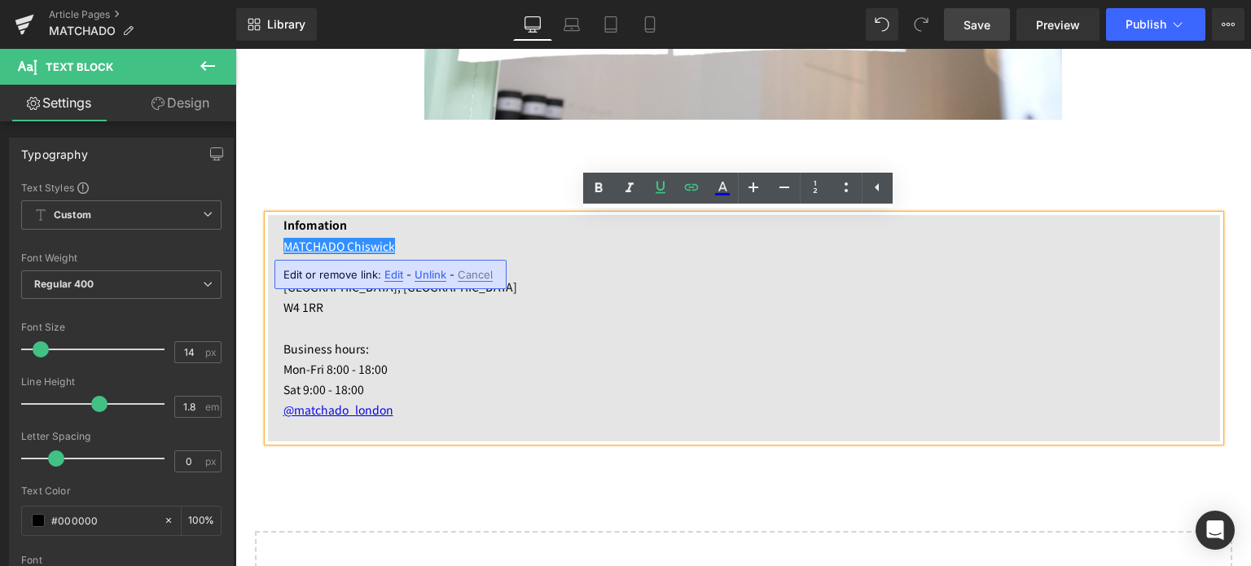
click at [385, 278] on span "Edit" at bounding box center [394, 275] width 19 height 14
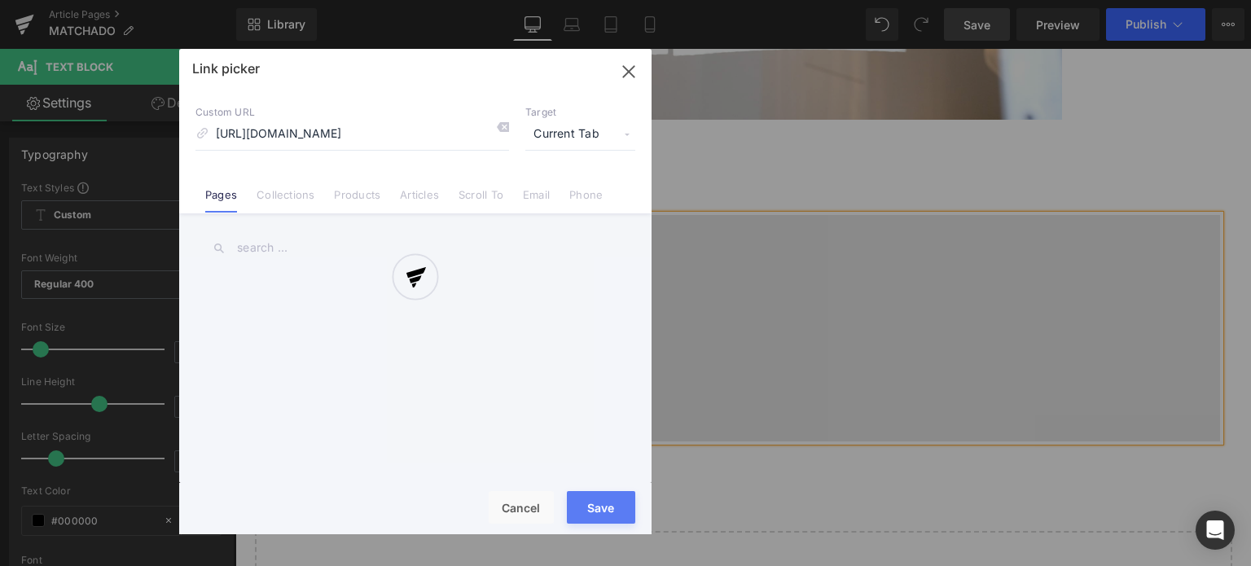
click at [559, 0] on div "Text Color Highlight Color rgba(137, 184, 144, 1) #89b890 100 % transparent tra…" at bounding box center [625, 0] width 1251 height 0
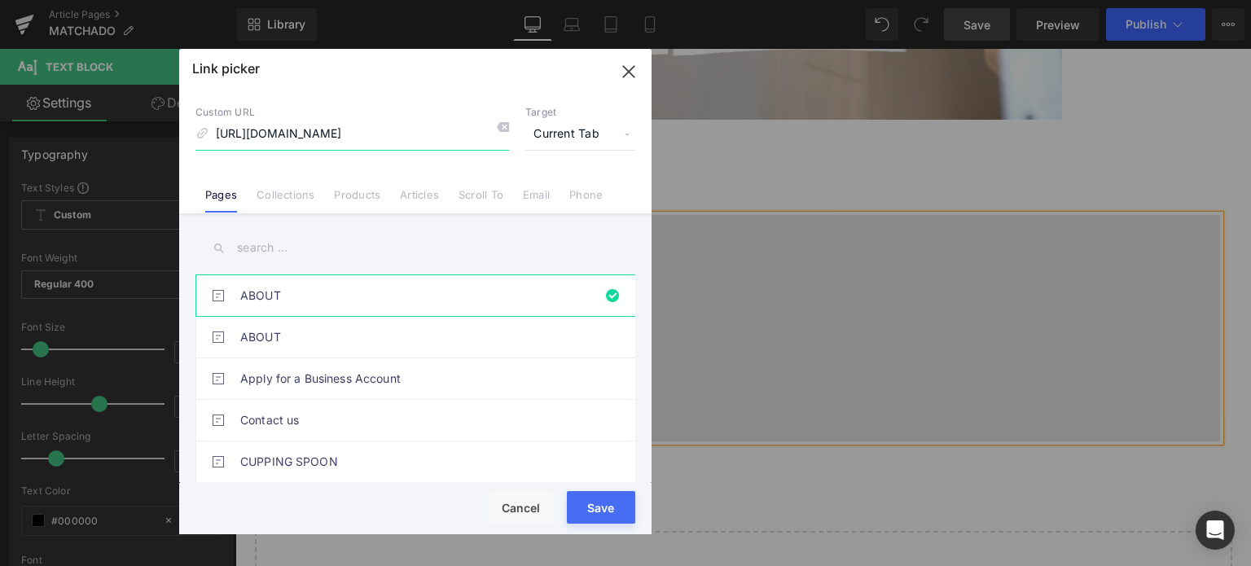
drag, startPoint x: 402, startPoint y: 131, endPoint x: 68, endPoint y: 182, distance: 337.9
click at [68, 182] on div "Link picker Back to Library Insert Custom URL [URL][DOMAIN_NAME] Target Current…" at bounding box center [625, 283] width 1251 height 566
click at [628, 70] on icon "button" at bounding box center [628, 71] width 11 height 11
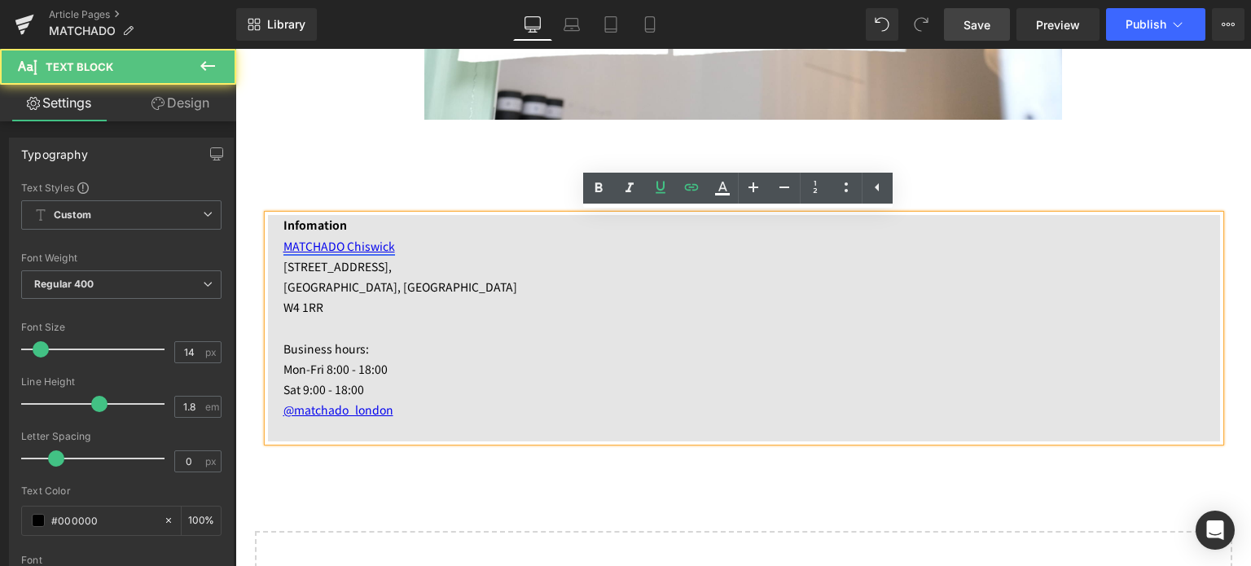
click at [356, 247] on link "MATCHADO Chiswick" at bounding box center [340, 246] width 112 height 16
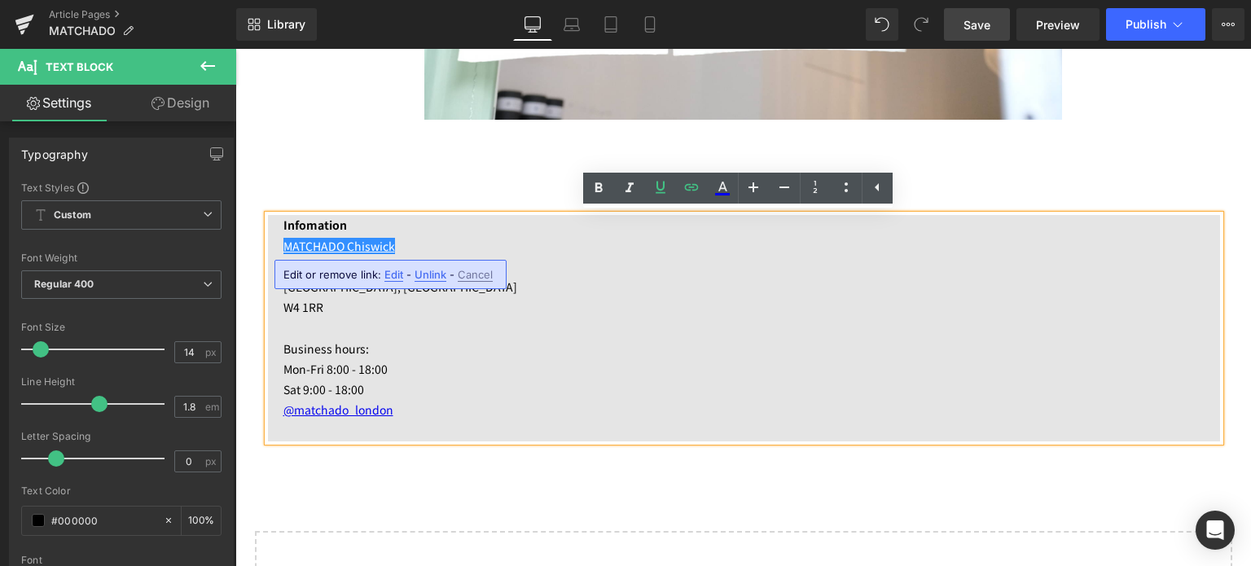
click at [394, 275] on span "Edit" at bounding box center [394, 275] width 19 height 14
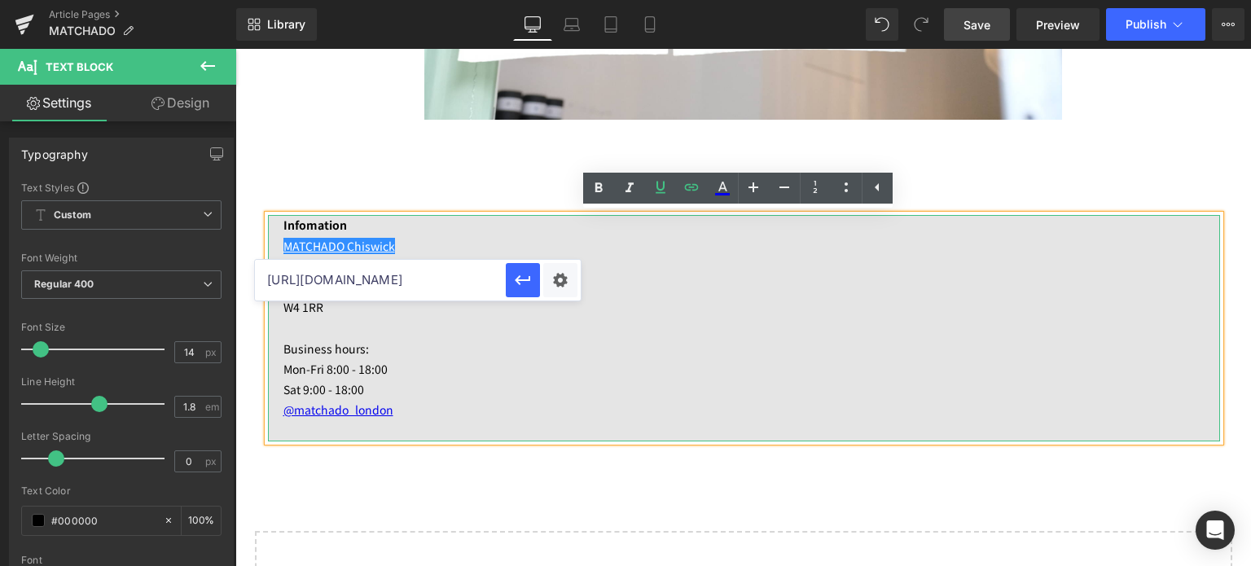
click at [511, 244] on p "MATCHADO Chiswick" at bounding box center [752, 246] width 937 height 20
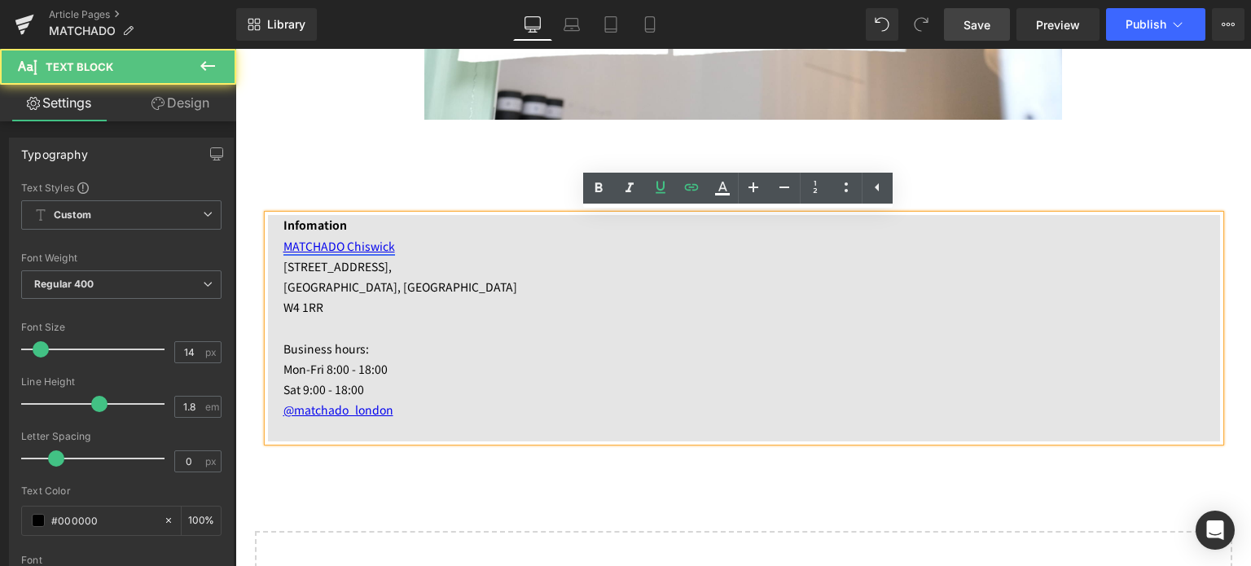
click at [374, 243] on link "MATCHADO Chiswick" at bounding box center [340, 246] width 112 height 16
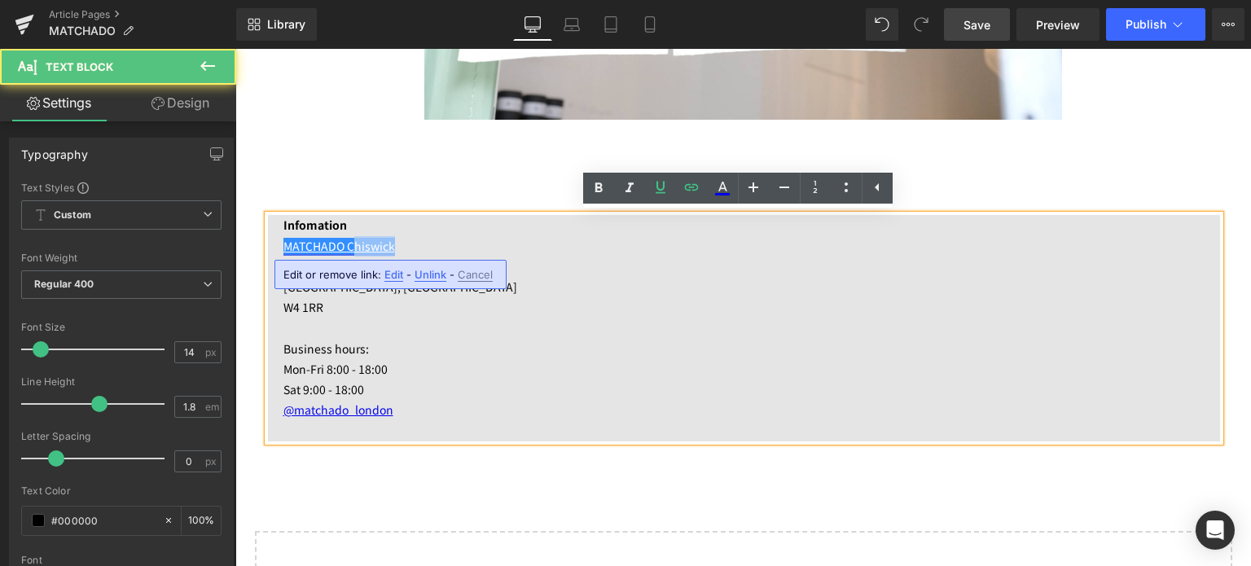
drag, startPoint x: 388, startPoint y: 246, endPoint x: 346, endPoint y: 245, distance: 41.6
click at [346, 245] on p "MATCHADO Chiswick" at bounding box center [752, 246] width 937 height 20
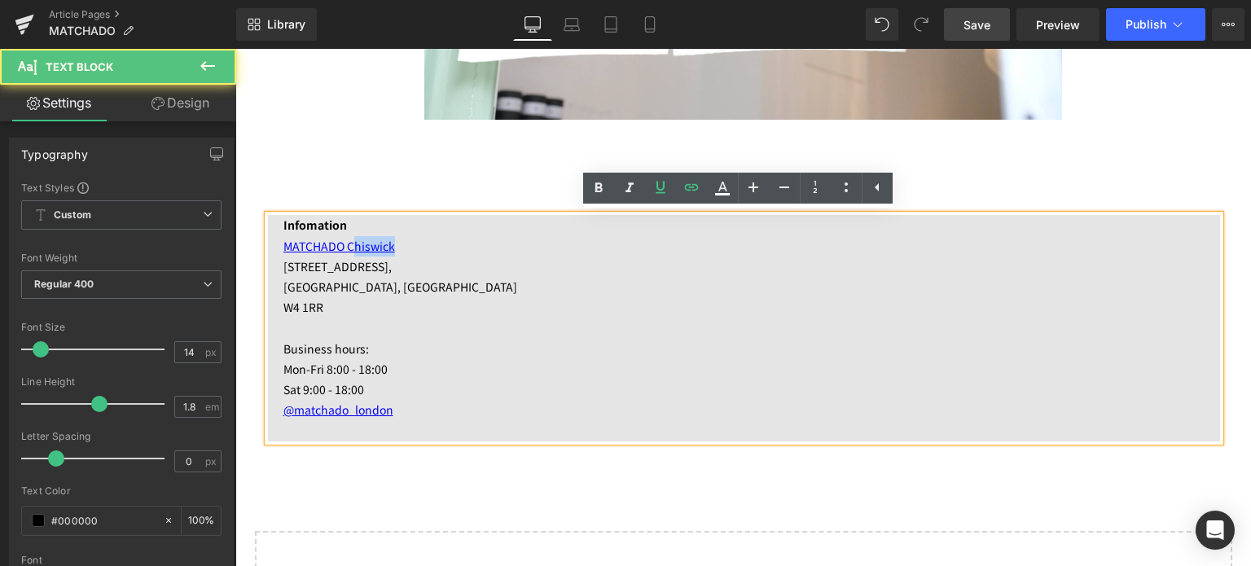
click at [420, 241] on p "MATCHADO Chiswick" at bounding box center [752, 246] width 937 height 20
drag, startPoint x: 341, startPoint y: 244, endPoint x: 409, endPoint y: 247, distance: 68.5
click at [409, 247] on p "MATCHADO Chiswick" at bounding box center [752, 246] width 937 height 20
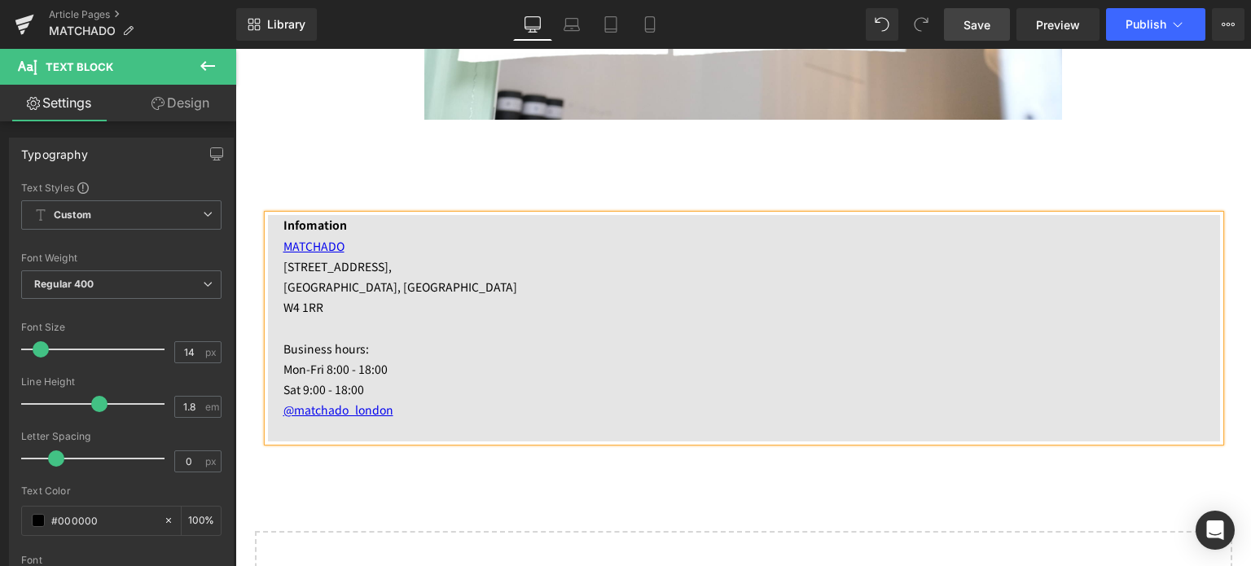
click at [459, 328] on p at bounding box center [752, 328] width 937 height 20
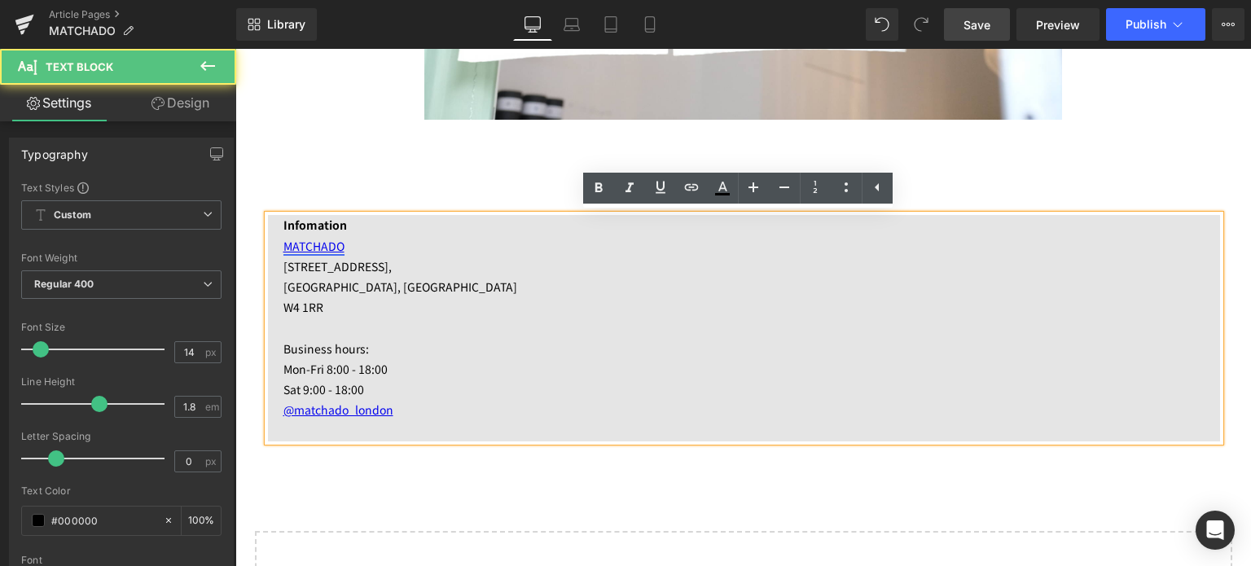
click at [310, 239] on link "MATCHADO" at bounding box center [314, 246] width 61 height 16
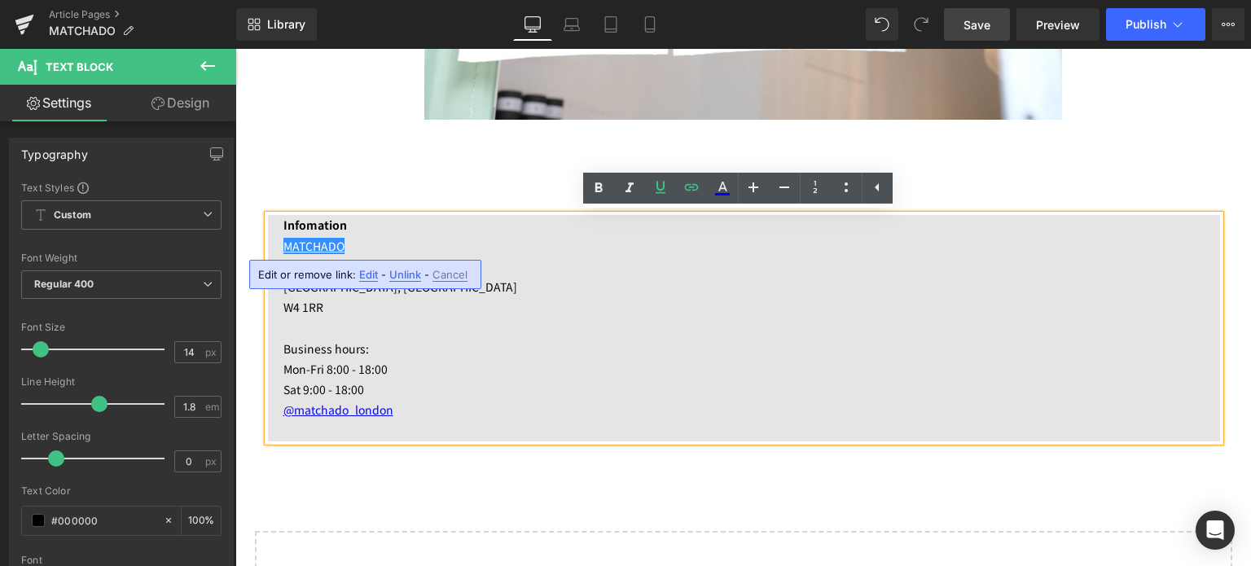
click at [364, 276] on span "Edit" at bounding box center [368, 275] width 19 height 14
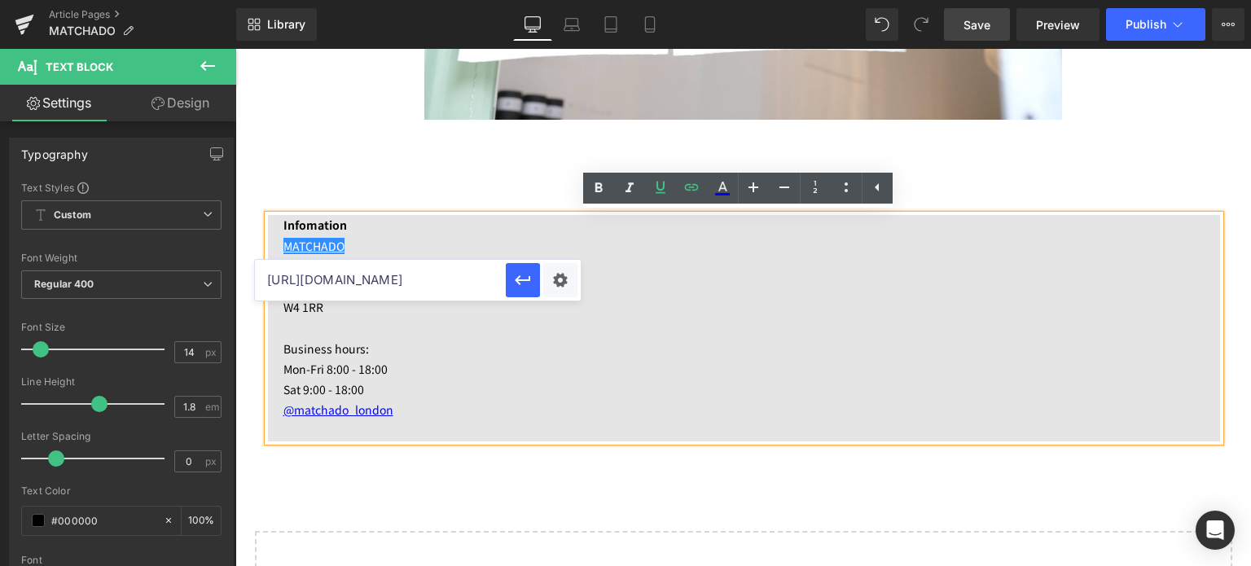
click at [472, 377] on p "Mon-Fri 8:00 - 18:00" at bounding box center [752, 369] width 937 height 20
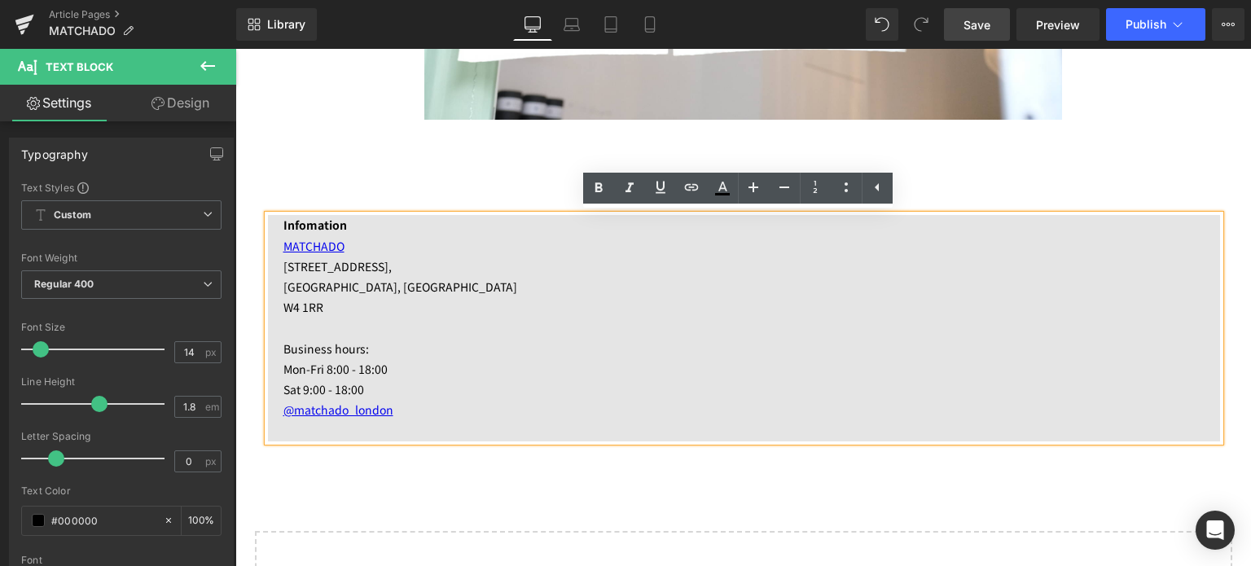
click at [986, 25] on span "Save" at bounding box center [977, 24] width 27 height 17
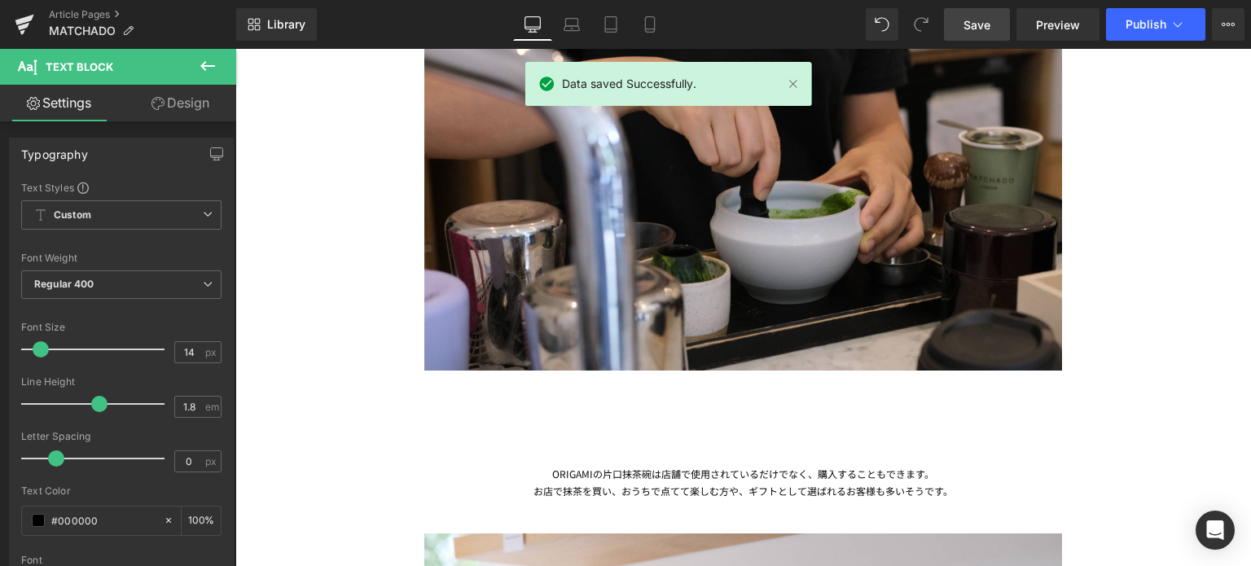
scroll to position [2984, 0]
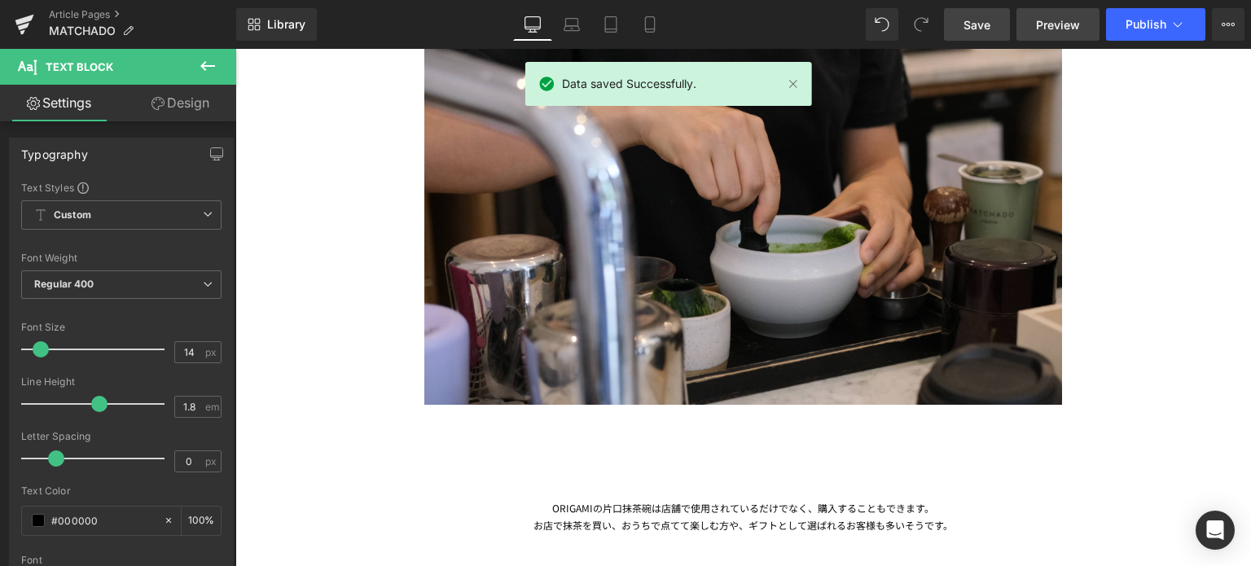
click at [1071, 24] on span "Preview" at bounding box center [1058, 24] width 44 height 17
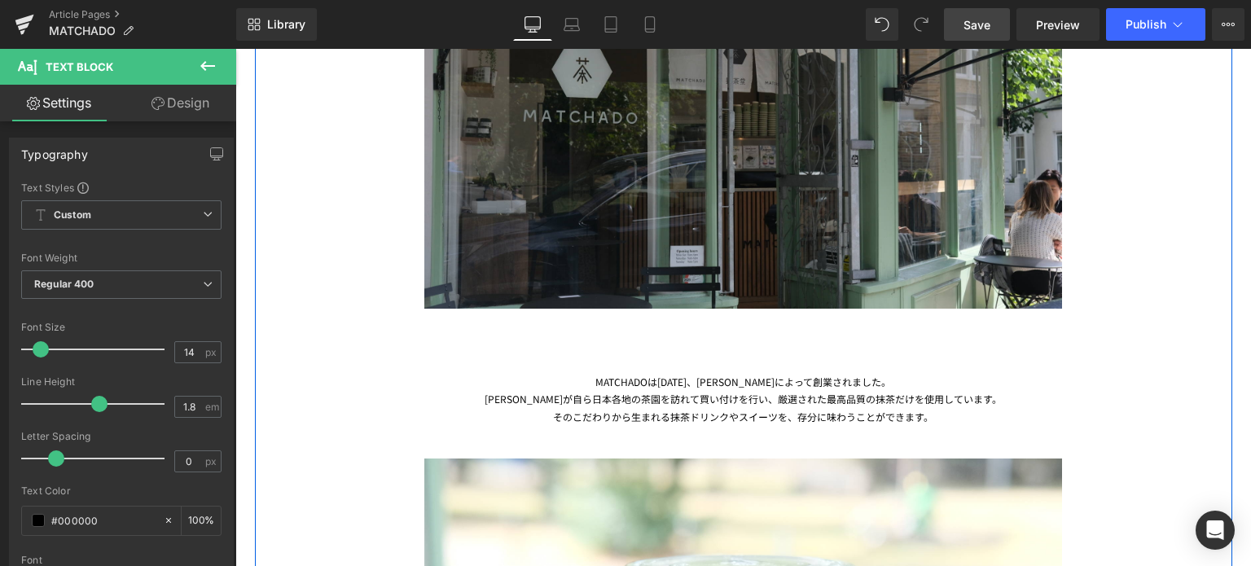
scroll to position [1017, 0]
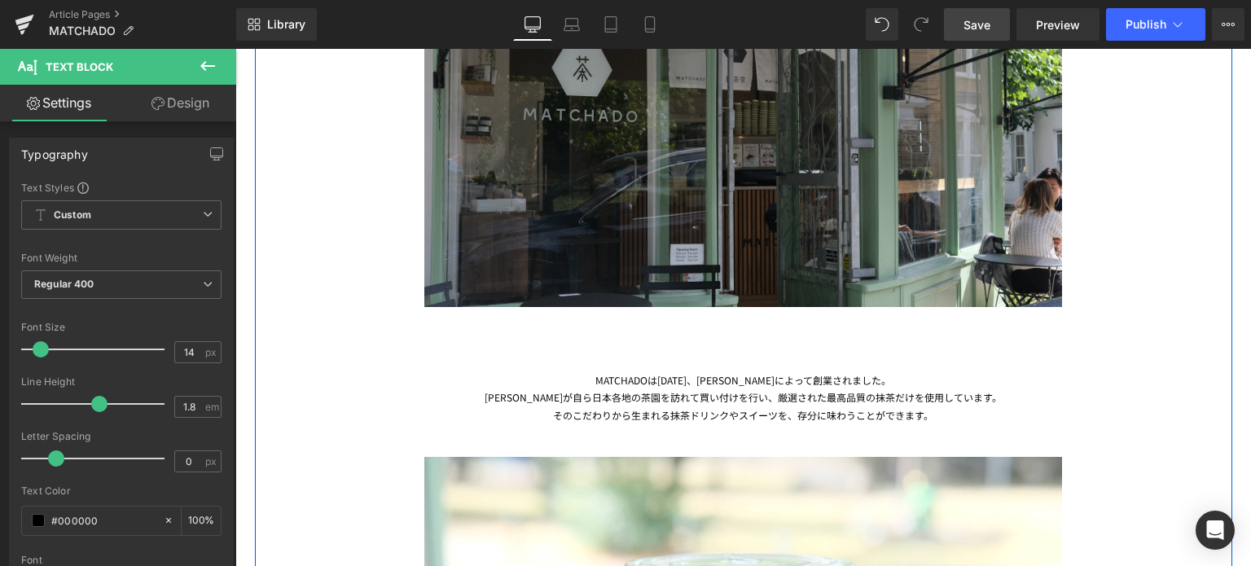
click at [759, 381] on div "MATCHADOは[DATE]、[PERSON_NAME]によって創業されました。 [PERSON_NAME]が自ら日本各地の茶園を訪れて買い付けを行い、厳選…" at bounding box center [743, 365] width 953 height 117
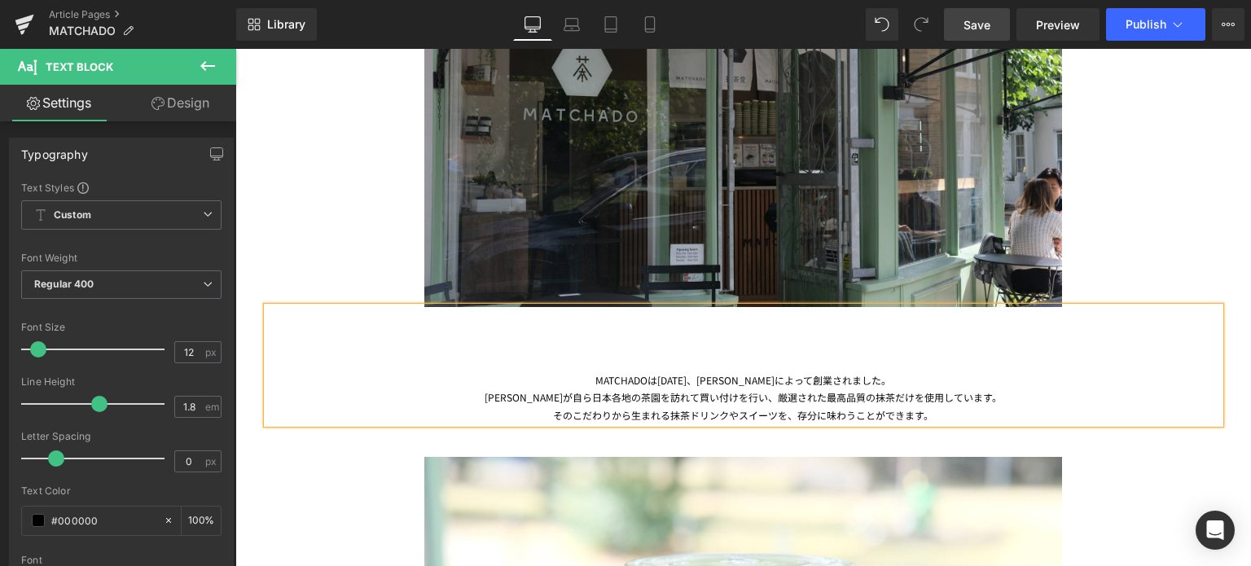
click at [535, 397] on div "[PERSON_NAME]が自ら日本各地の茶園を訪れて買い付けを行い、厳選された最高品質の抹茶だけを使用しています。" at bounding box center [743, 398] width 953 height 18
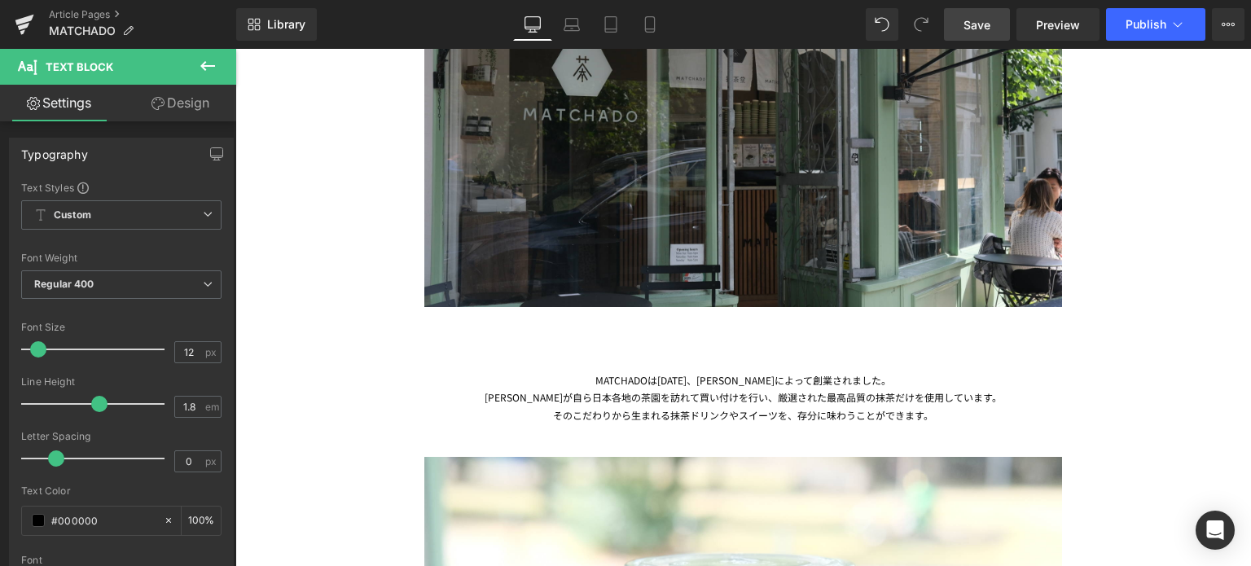
click at [996, 14] on link "Save" at bounding box center [977, 24] width 66 height 33
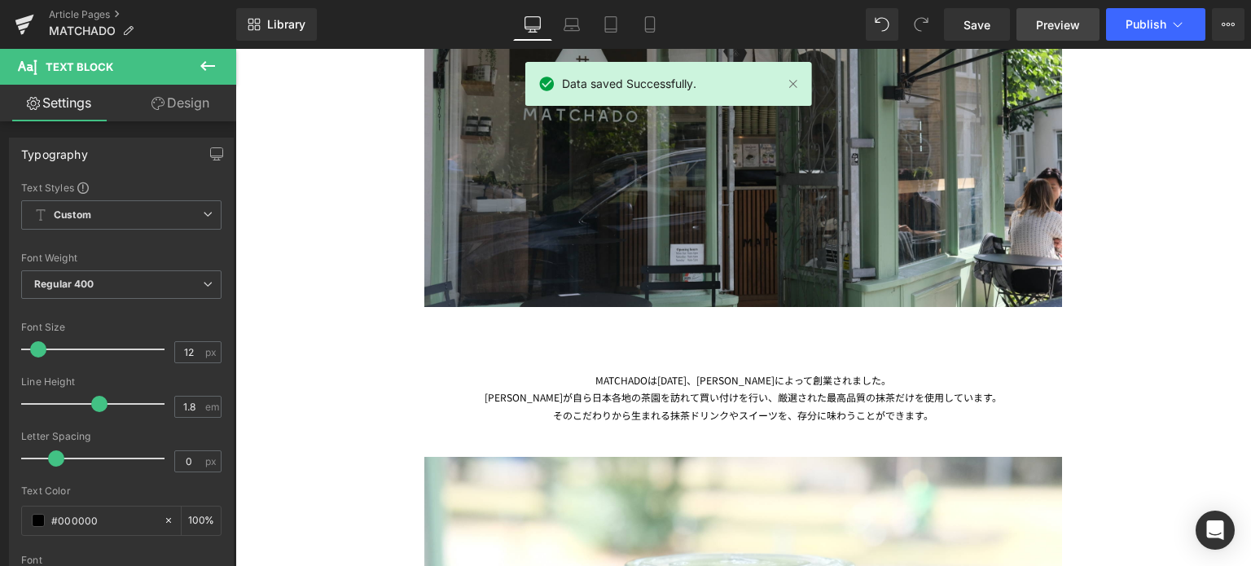
click at [1058, 30] on span "Preview" at bounding box center [1058, 24] width 44 height 17
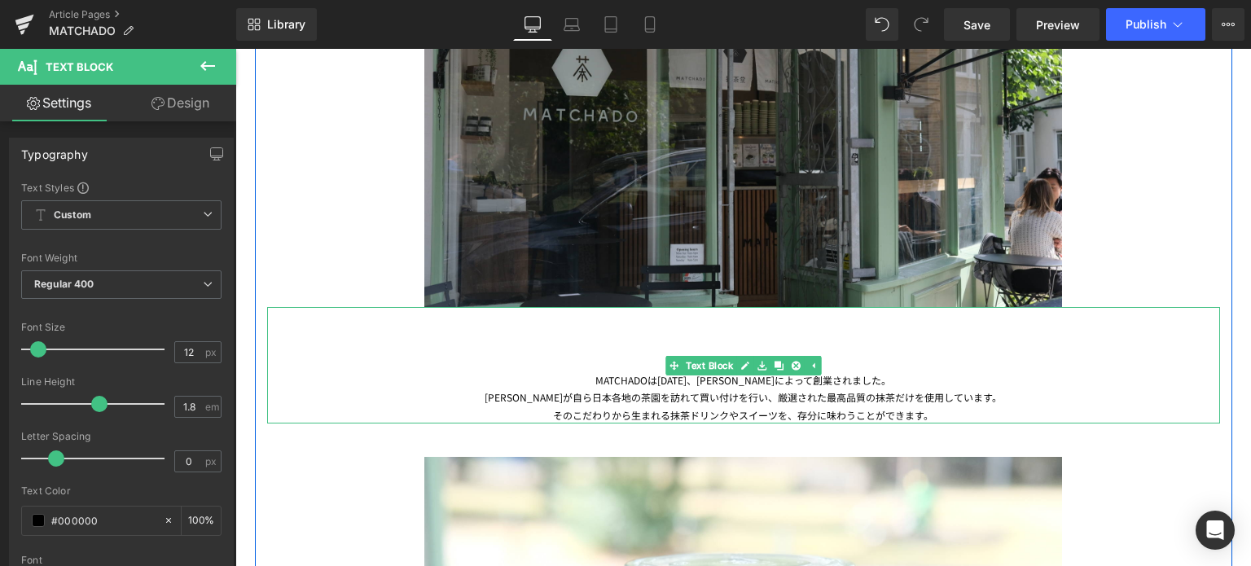
click at [606, 398] on div "[PERSON_NAME]が自ら日本各地の茶園を訪れて買い付けを行い、厳選された最高品質の抹茶だけを使用しています。" at bounding box center [743, 398] width 953 height 18
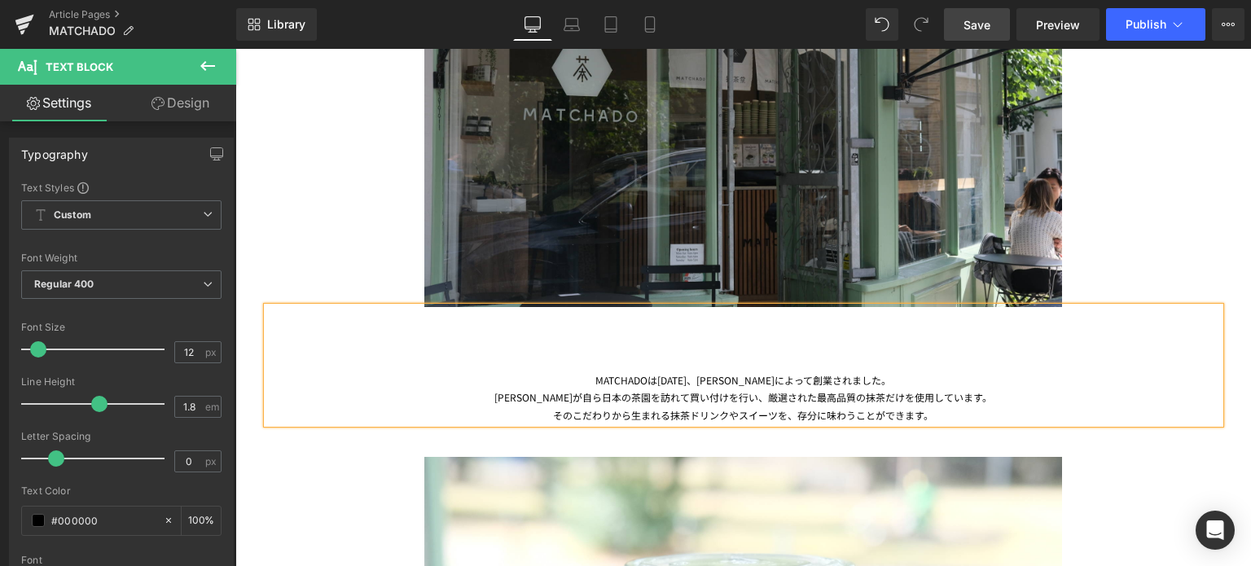
click at [994, 27] on link "Save" at bounding box center [977, 24] width 66 height 33
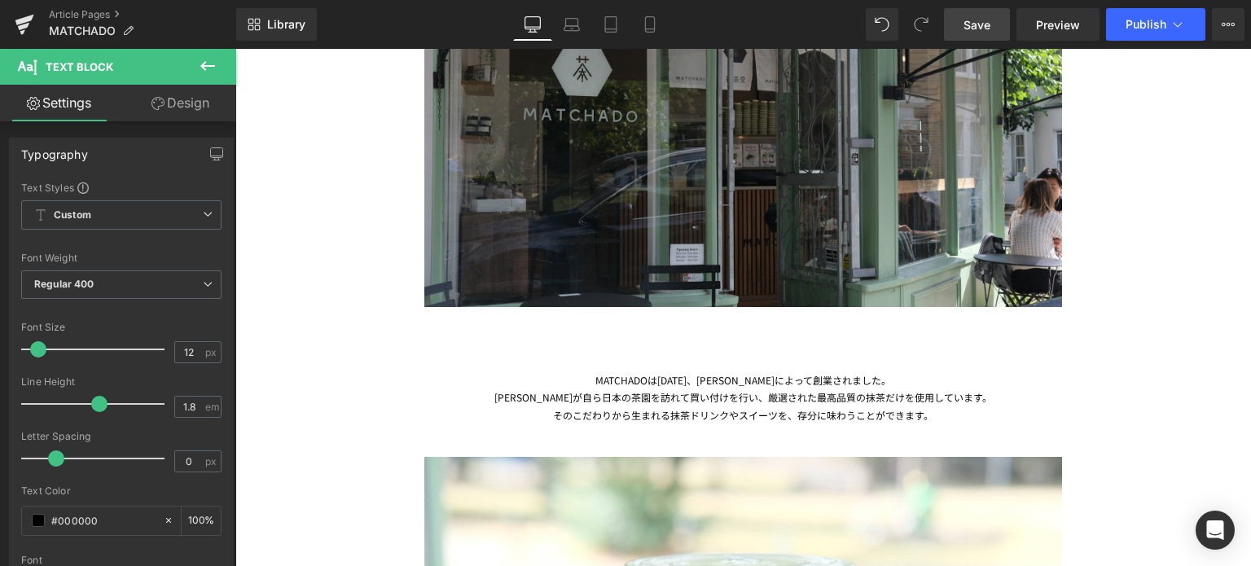
click at [965, 23] on link "Save" at bounding box center [977, 24] width 66 height 33
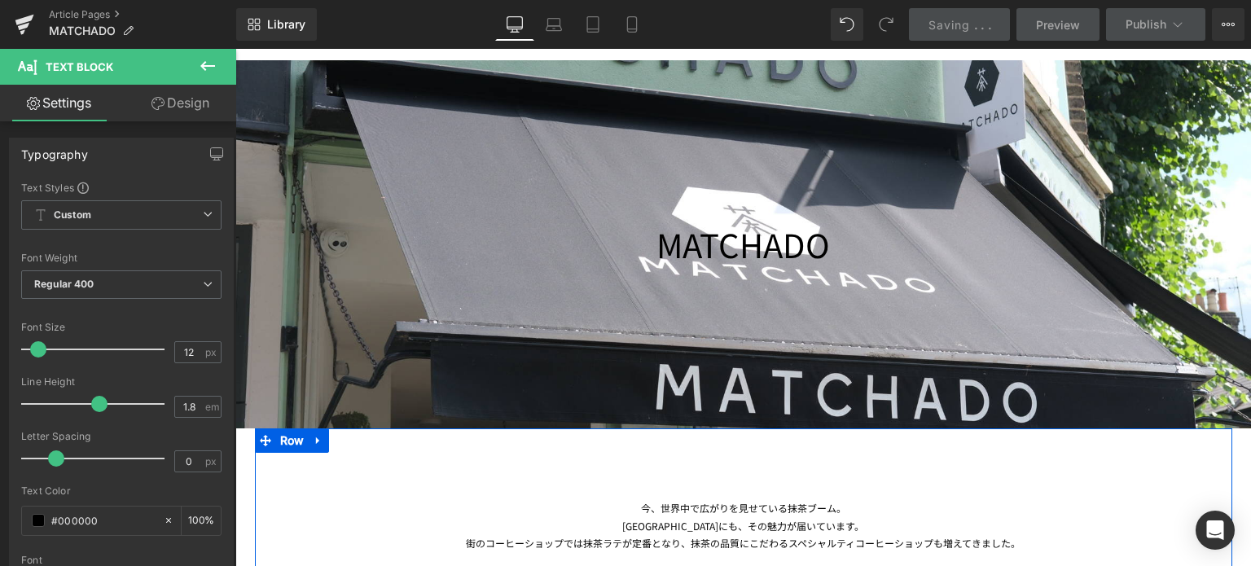
scroll to position [247, 0]
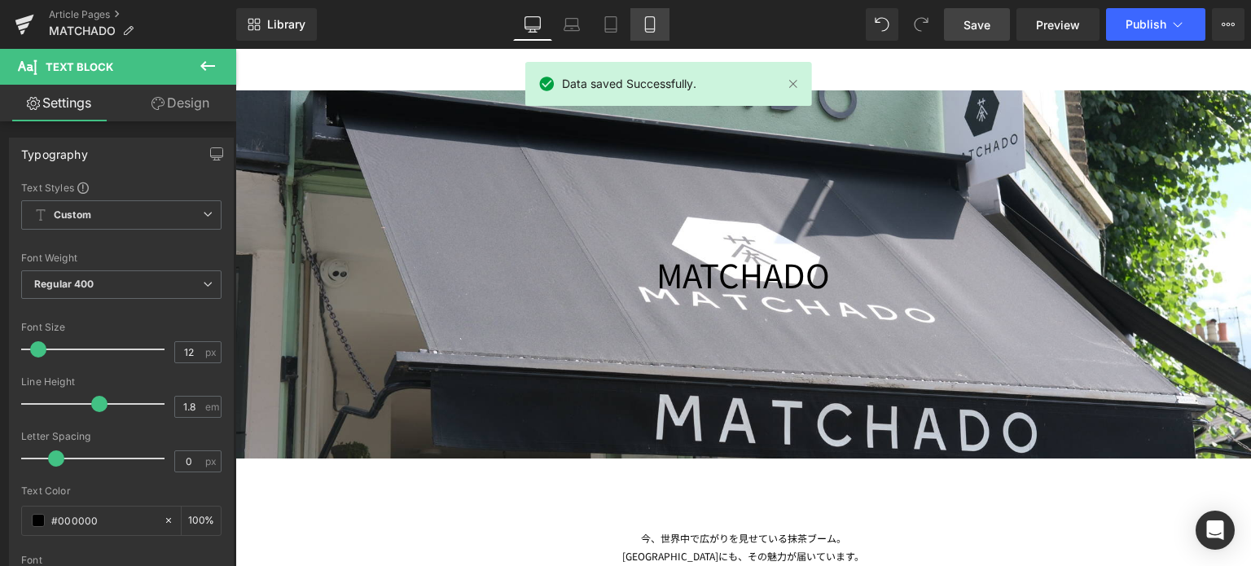
click at [639, 23] on link "Mobile" at bounding box center [650, 24] width 39 height 33
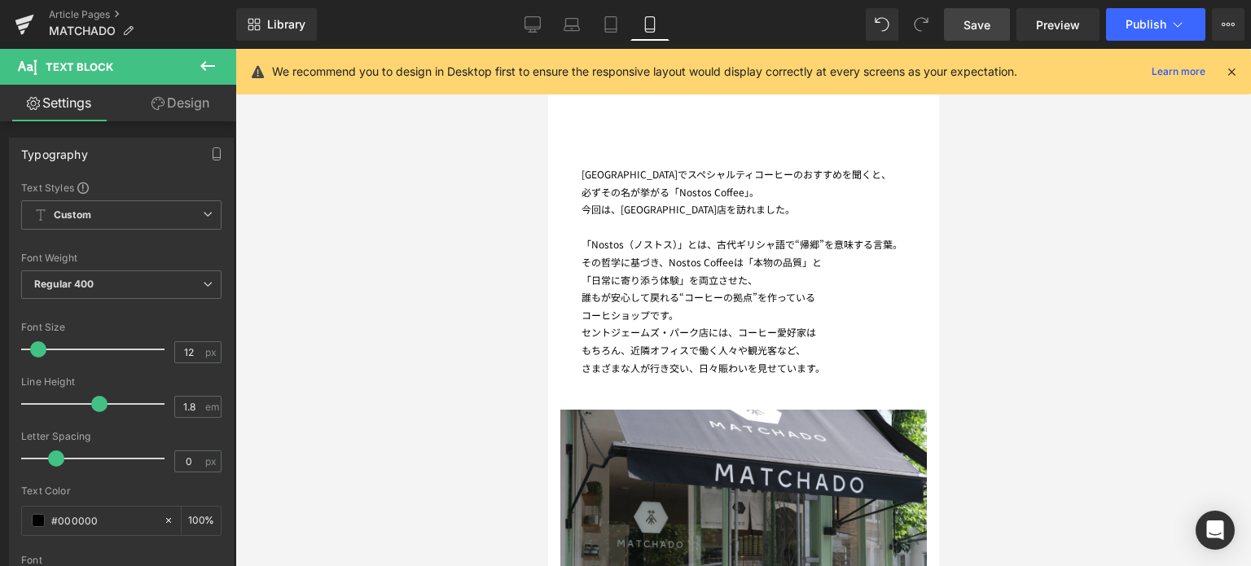
scroll to position [523, 0]
click at [538, 24] on icon at bounding box center [533, 24] width 16 height 16
type input "100"
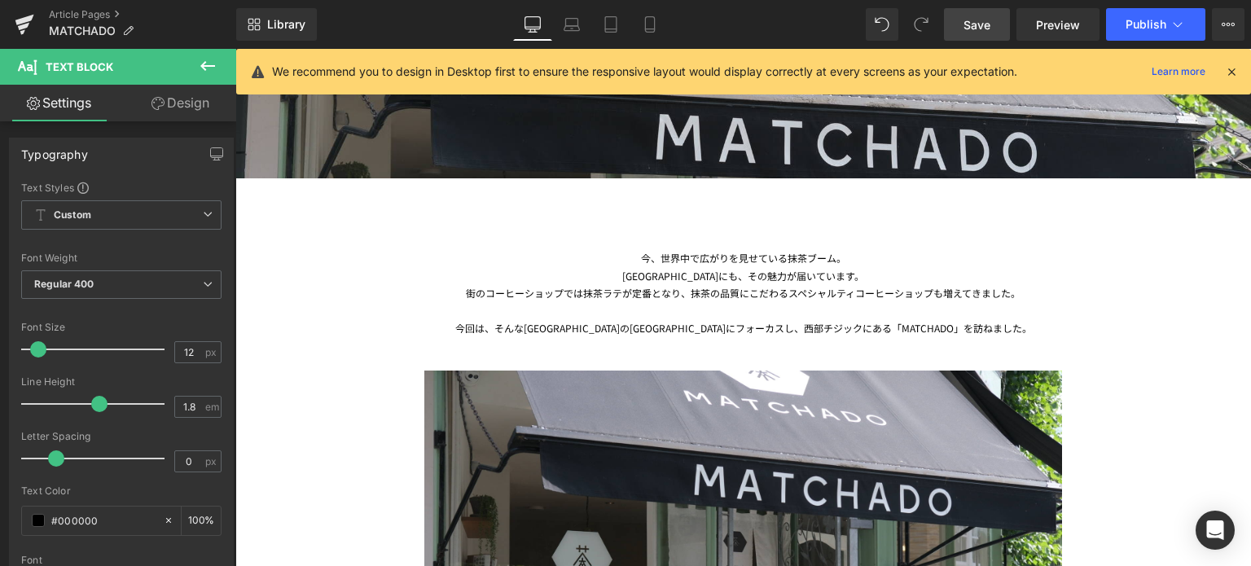
scroll to position [521, 0]
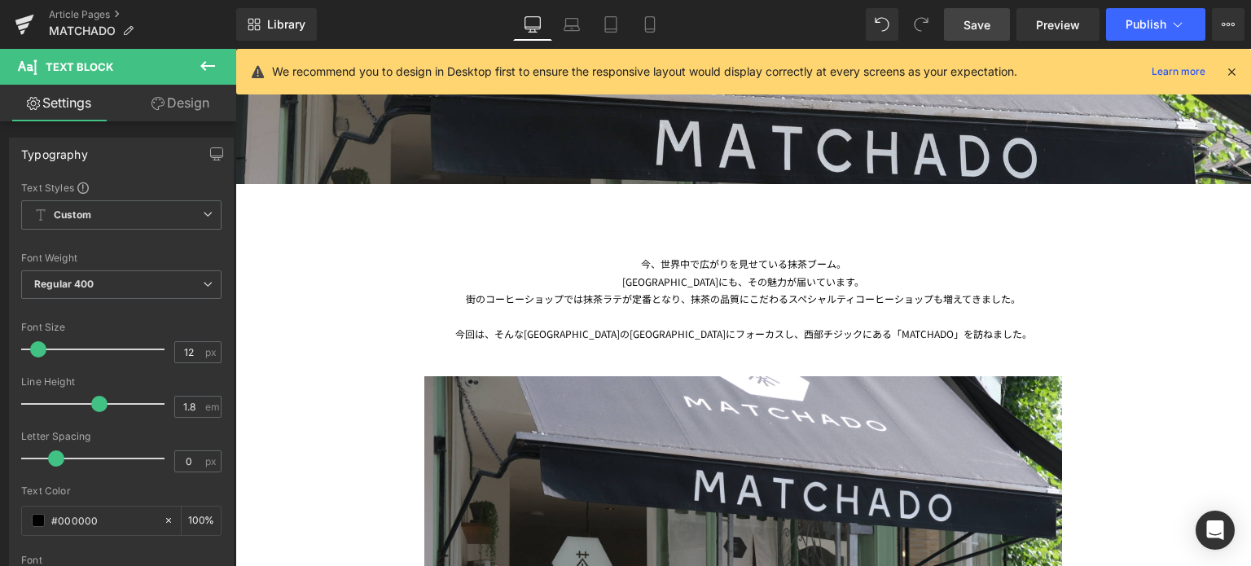
click at [704, 266] on div "今、世界中で広がりを見せている抹茶ブーム。 [GEOGRAPHIC_DATA]にも、その魅力が届いています。 街のコーヒーショップでは抹茶ラテが定番となり、抹…" at bounding box center [743, 299] width 953 height 88
click at [190, 121] on link "Design" at bounding box center [180, 103] width 118 height 37
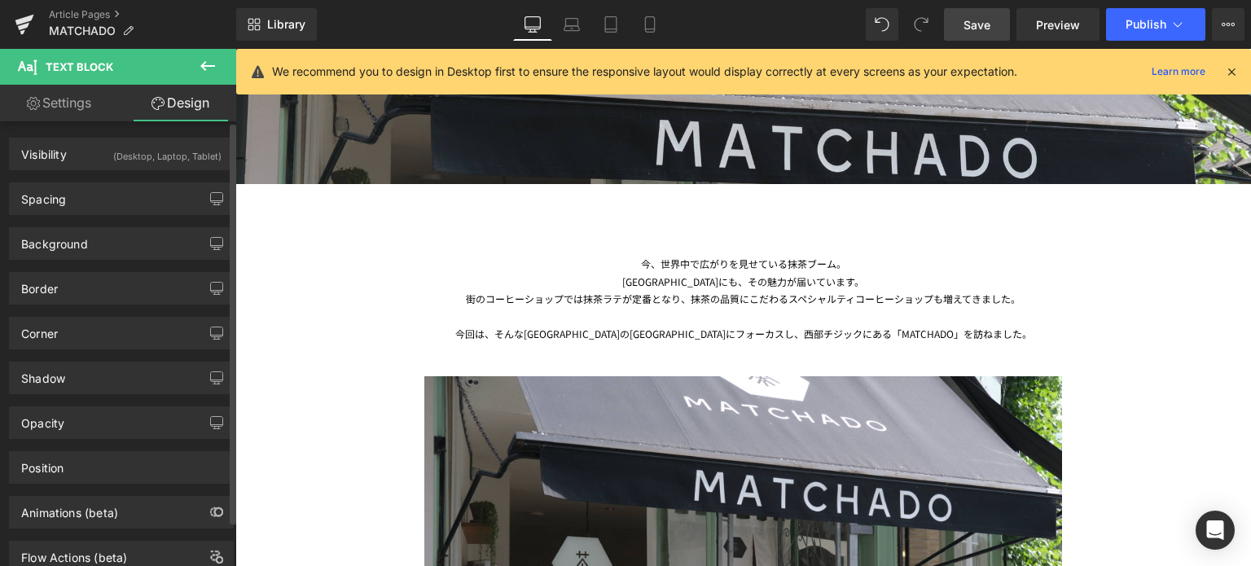
click at [161, 169] on div "Visibility (Desktop, Laptop, Tablet) 0|0|0|0 1 Show on Desktop 1 Show on Laptop…" at bounding box center [121, 154] width 225 height 33
click at [130, 152] on div "(Desktop, Laptop, Tablet)" at bounding box center [167, 152] width 108 height 27
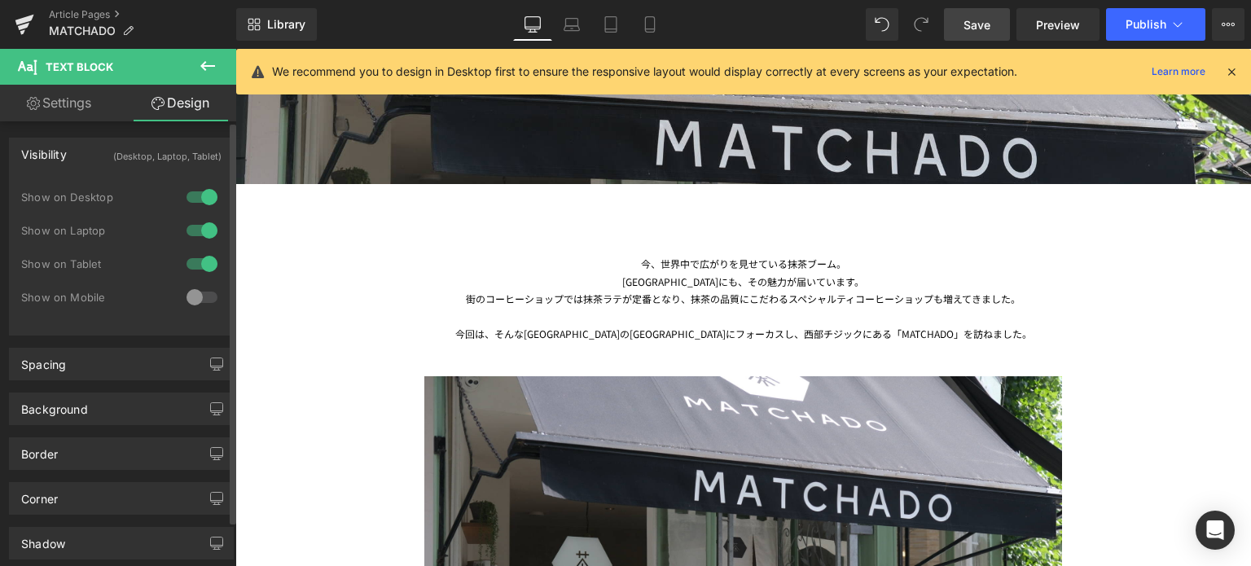
click at [187, 293] on div at bounding box center [202, 297] width 39 height 26
click at [648, 29] on icon at bounding box center [649, 29] width 9 height 0
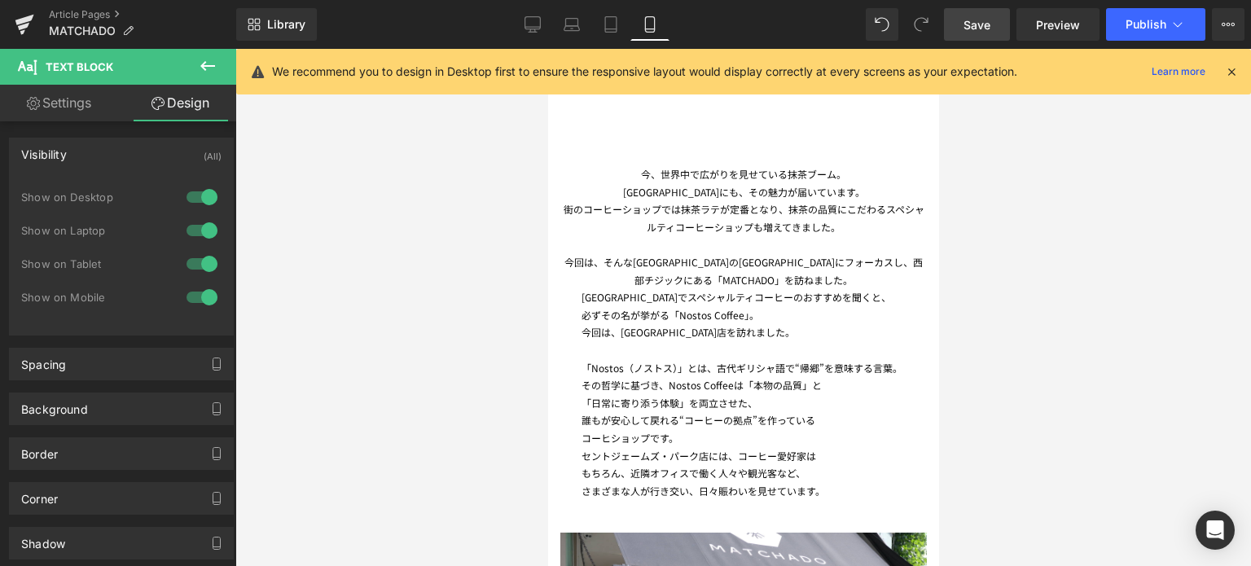
scroll to position [433, 0]
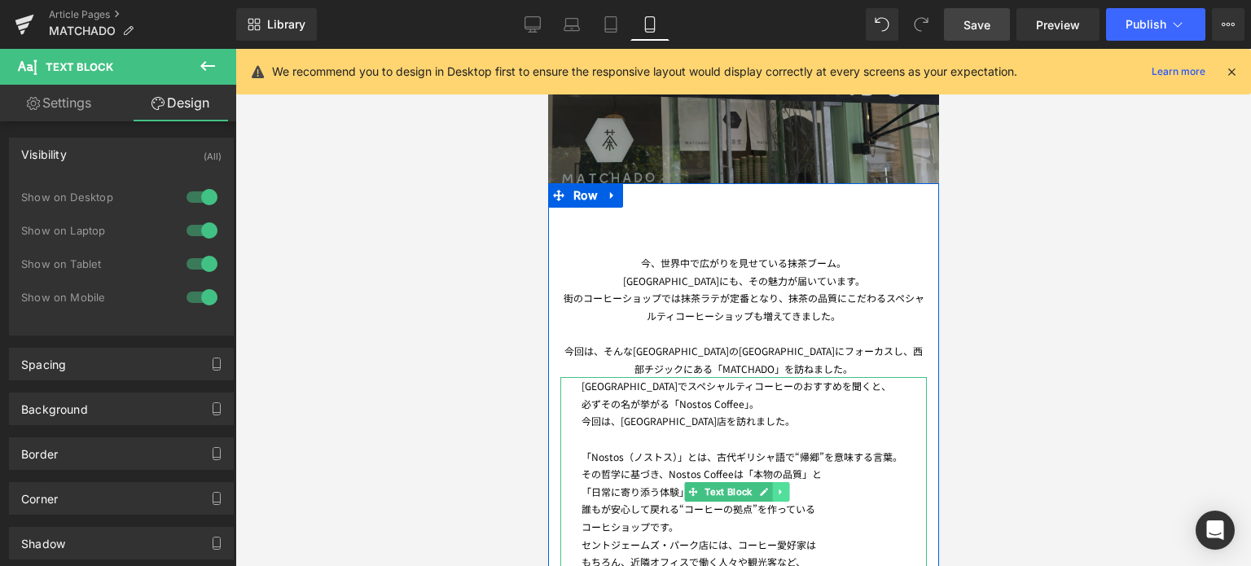
click at [781, 491] on icon at bounding box center [780, 492] width 2 height 6
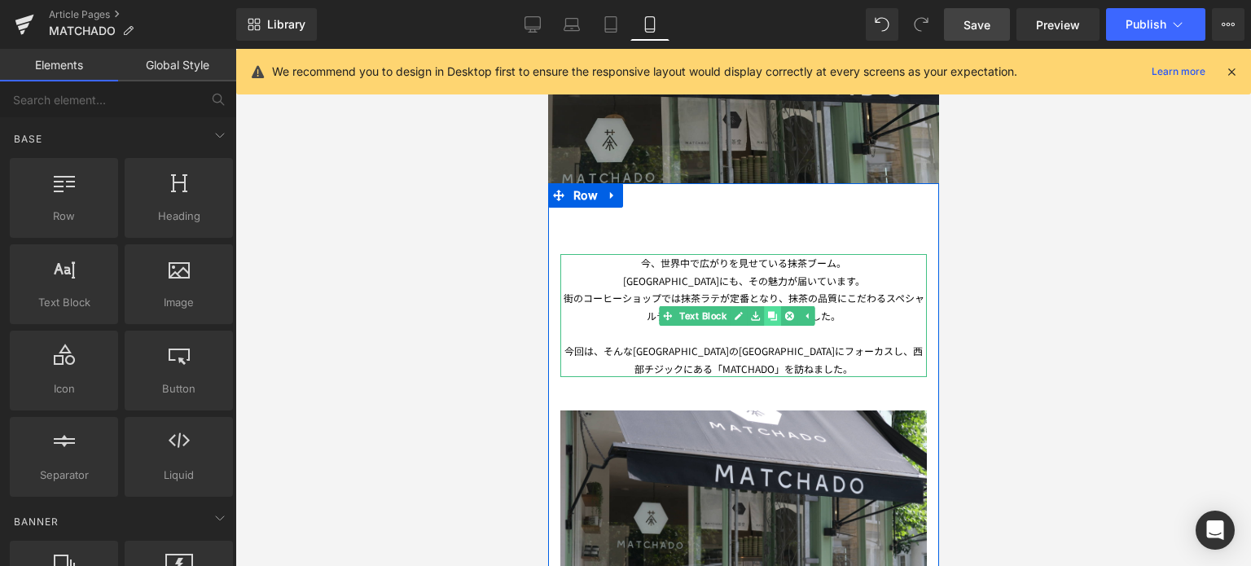
click at [766, 319] on link at bounding box center [772, 316] width 17 height 20
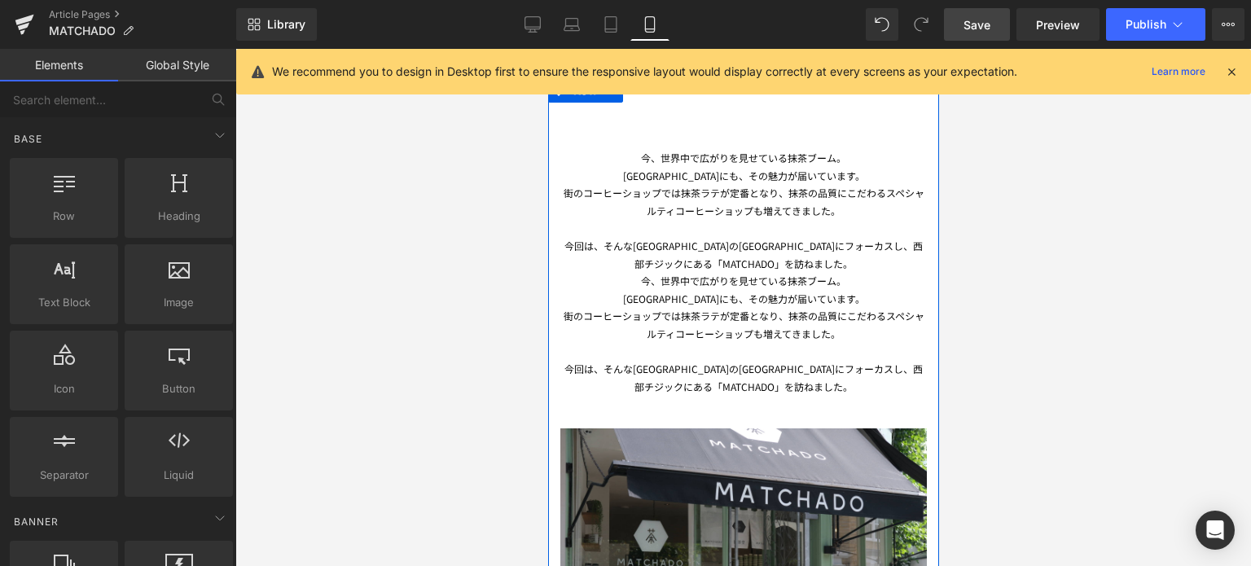
scroll to position [521, 0]
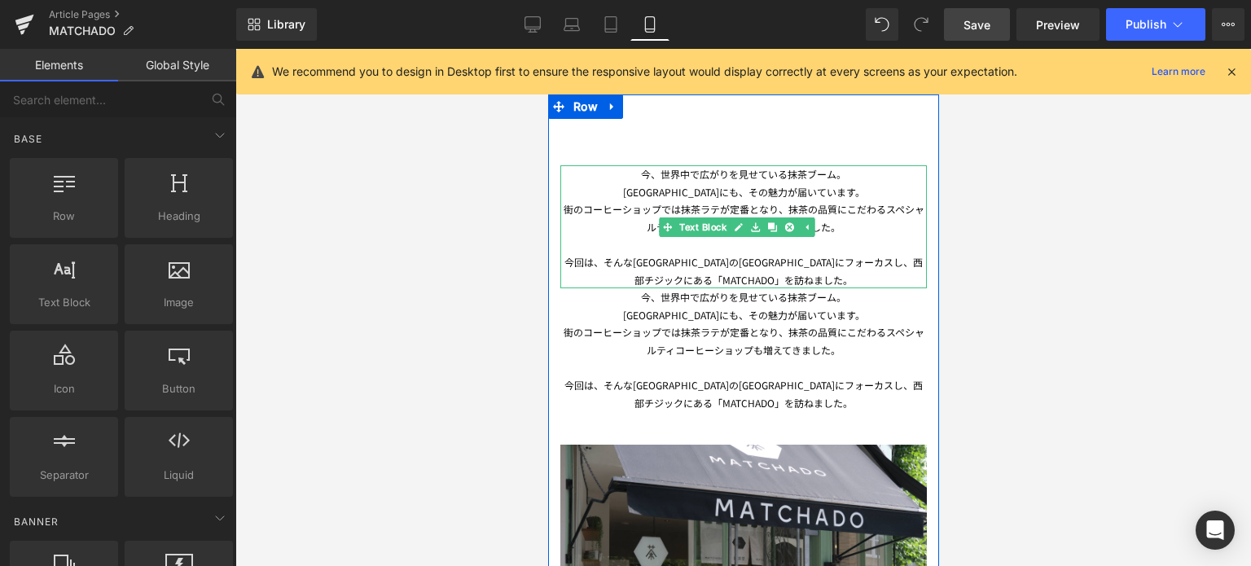
click at [630, 183] on div "[GEOGRAPHIC_DATA]にも、その魅力が届いています。" at bounding box center [743, 192] width 367 height 18
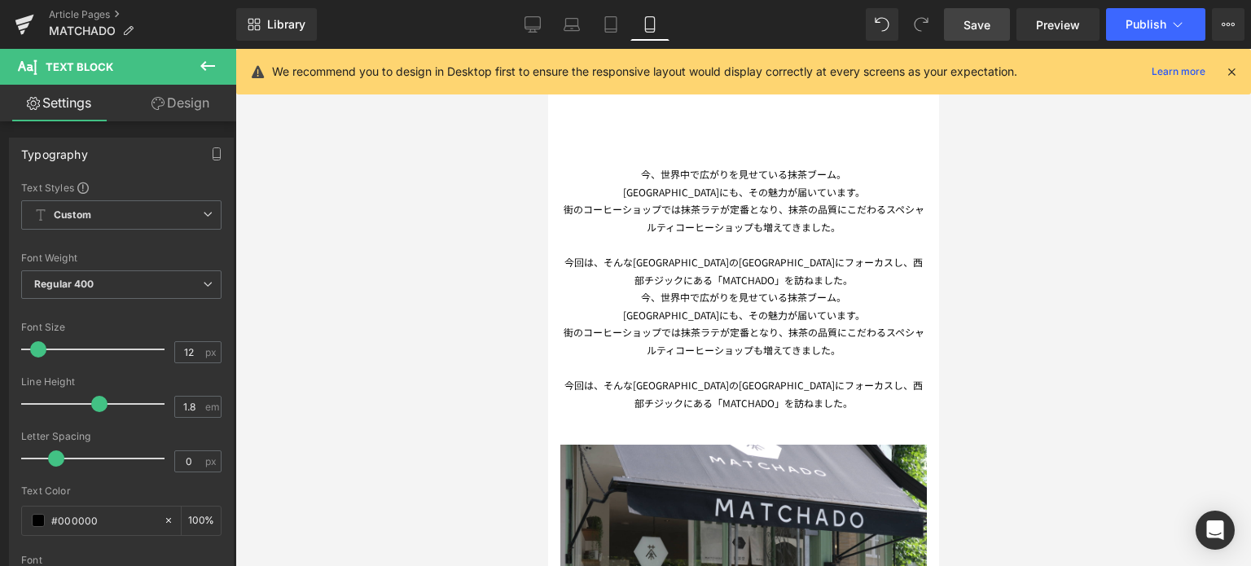
click at [193, 112] on link "Design" at bounding box center [180, 103] width 118 height 37
click at [0, 0] on div "Spacing" at bounding box center [0, 0] width 0 height 0
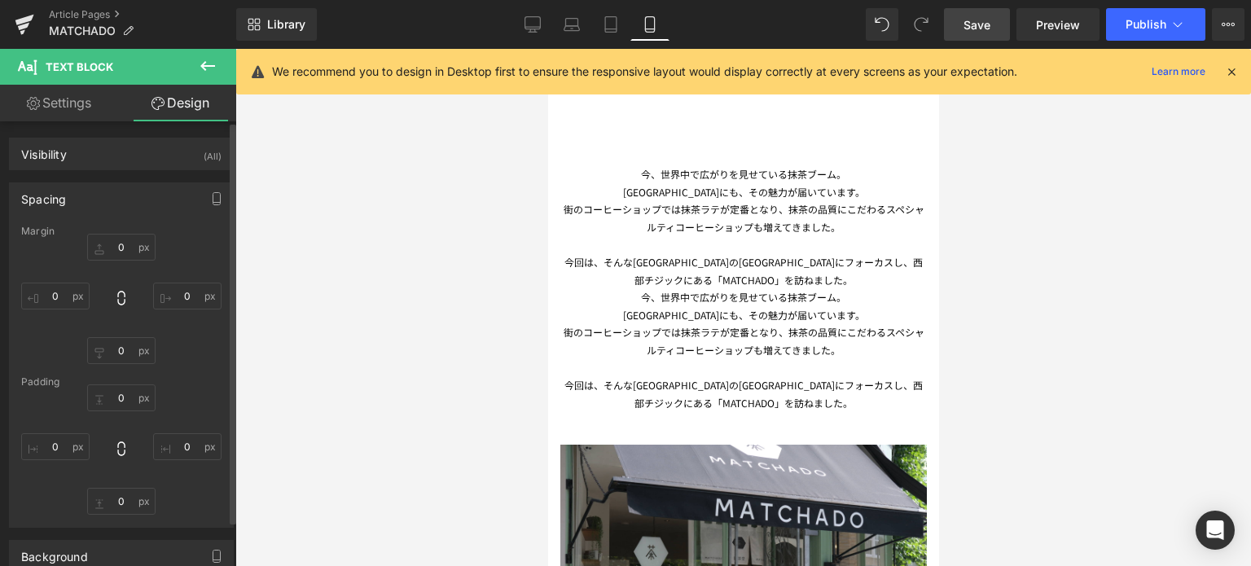
type input "0"
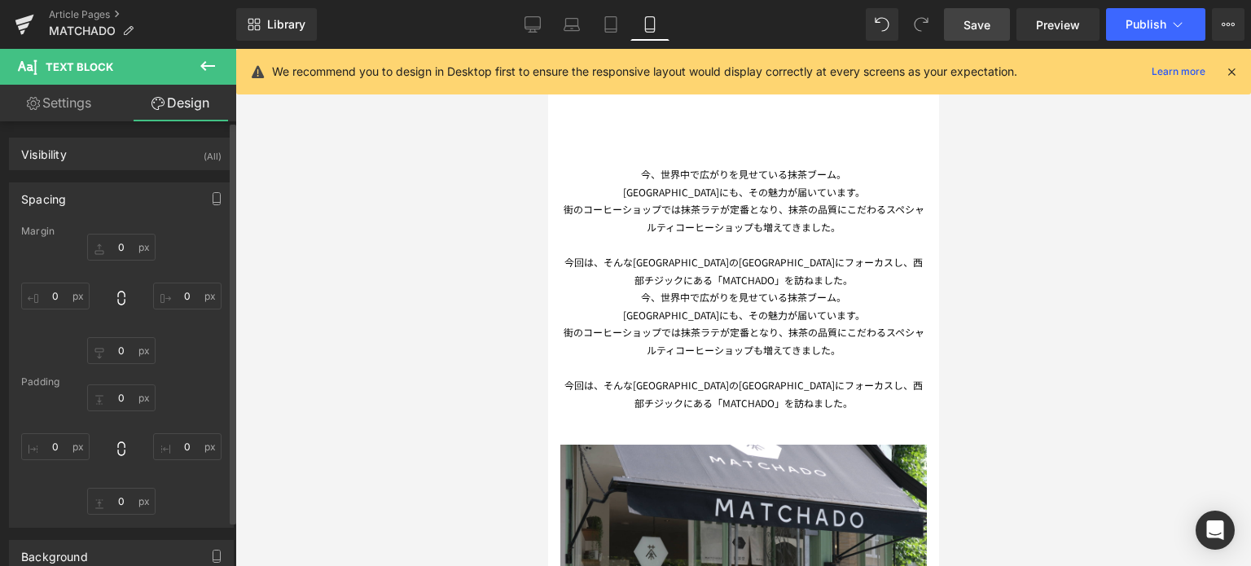
type input "0"
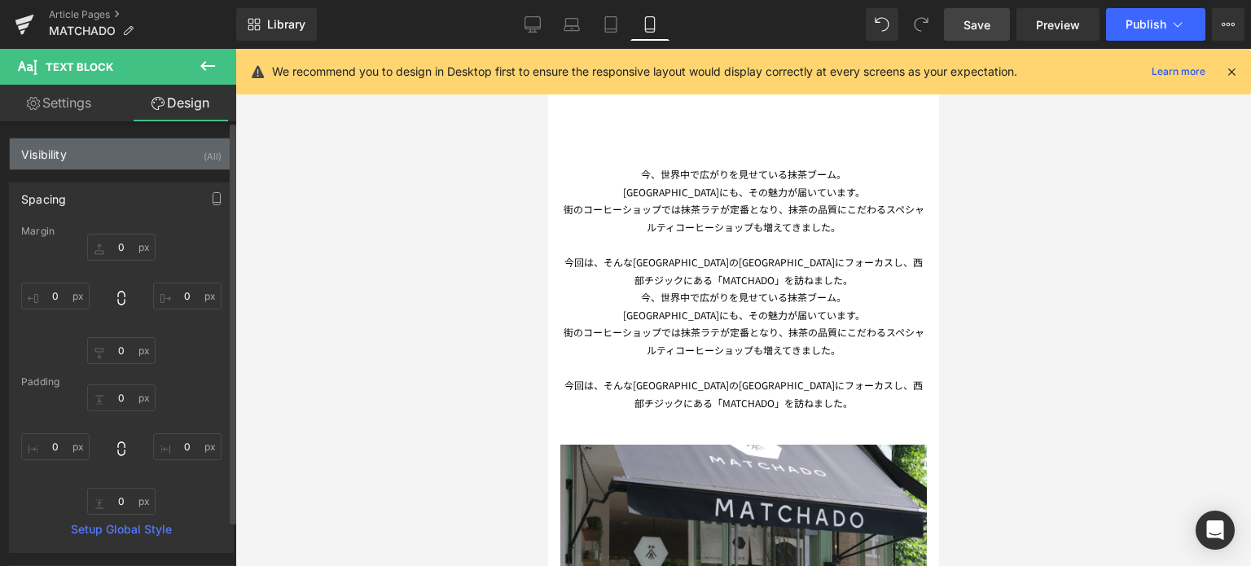
click at [166, 152] on div "Visibility (All)" at bounding box center [121, 154] width 223 height 31
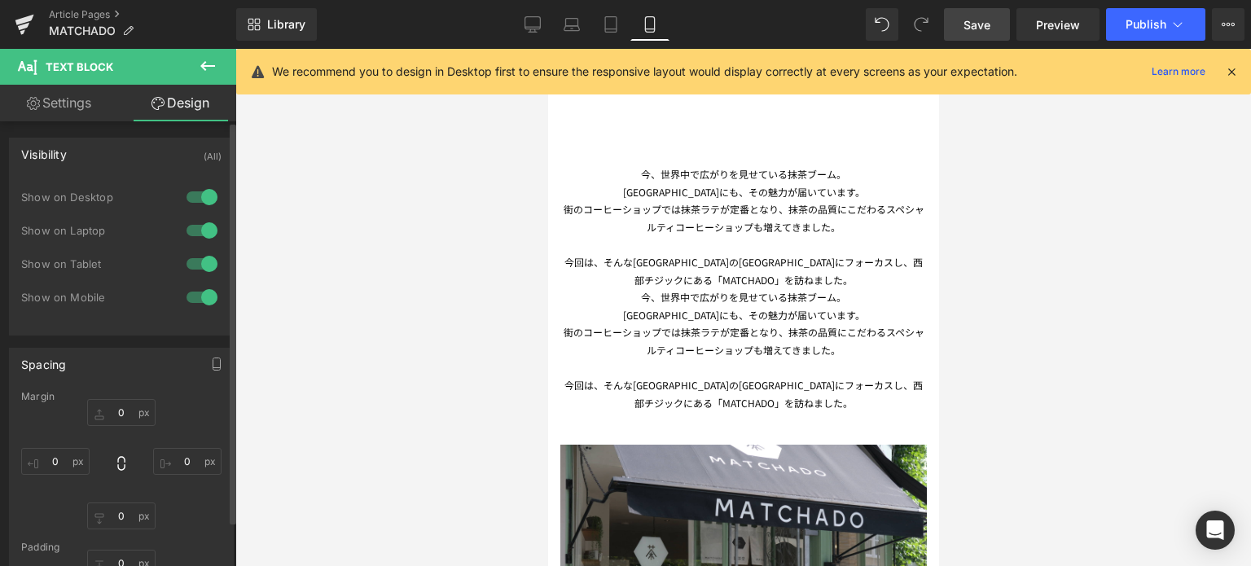
click at [204, 301] on div at bounding box center [202, 297] width 39 height 26
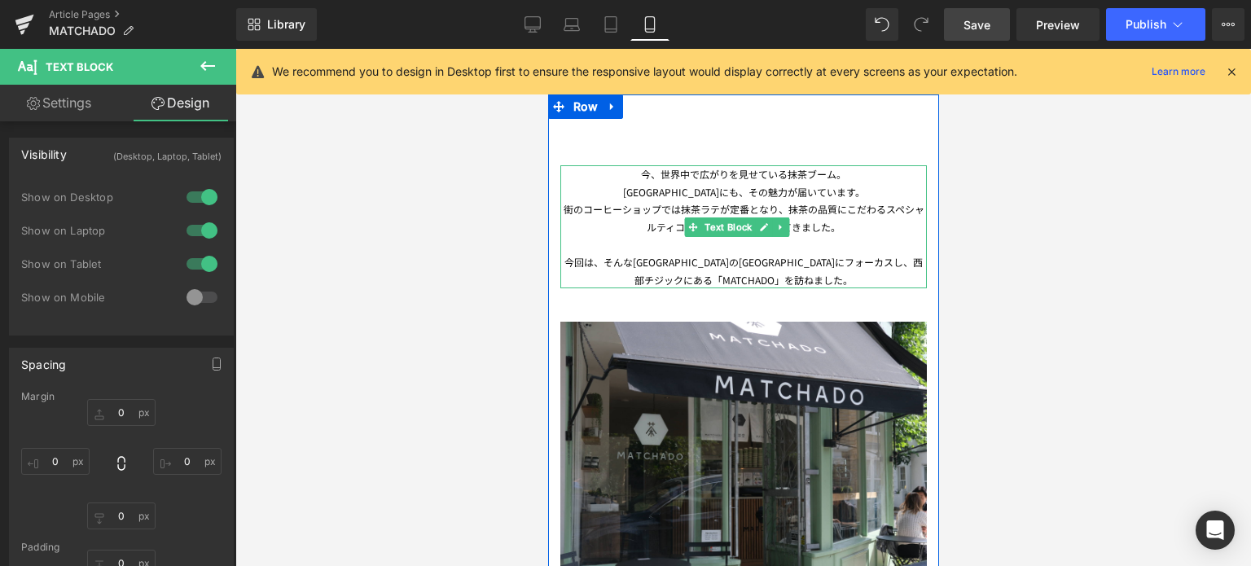
click at [660, 196] on div "[GEOGRAPHIC_DATA]にも、その魅力が届いています。" at bounding box center [743, 192] width 367 height 18
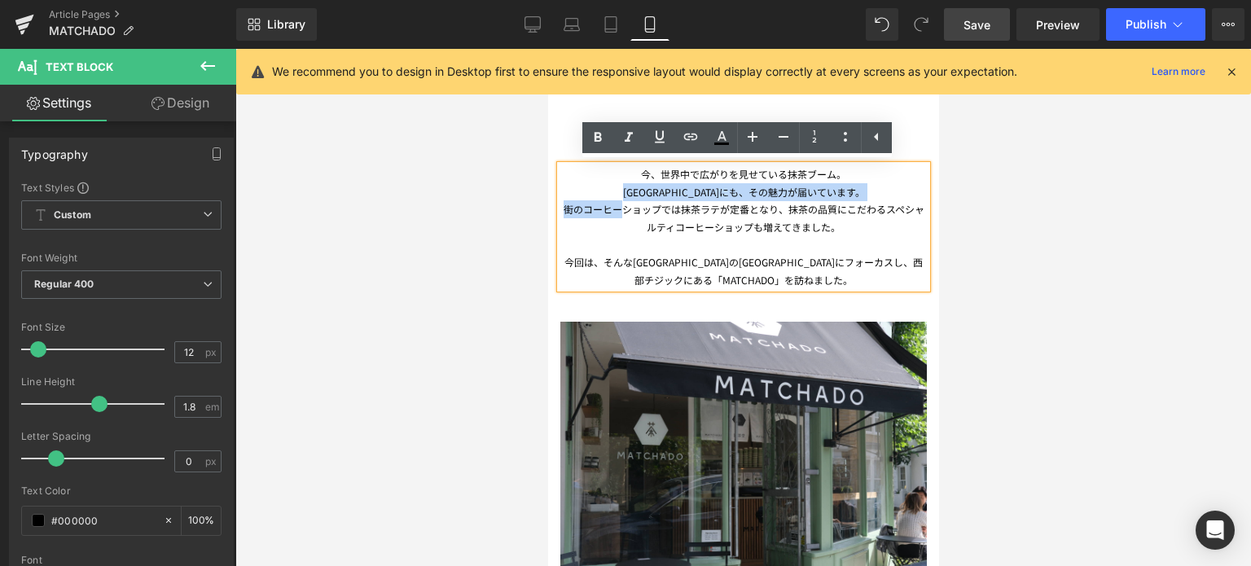
drag, startPoint x: 660, startPoint y: 196, endPoint x: 590, endPoint y: 208, distance: 71.1
click at [590, 208] on div "今、世界中で広がりを見せている抹茶ブーム。 [GEOGRAPHIC_DATA]にも、その魅力が届いています。 街のコーヒーショップでは抹茶ラテが定番となり、抹…" at bounding box center [743, 226] width 367 height 123
click at [590, 208] on div "街のコーヒーショップでは抹茶ラテが定番となり、抹茶の品質にこだわるスペシャルティコーヒーショップも増えてきました。" at bounding box center [743, 217] width 367 height 35
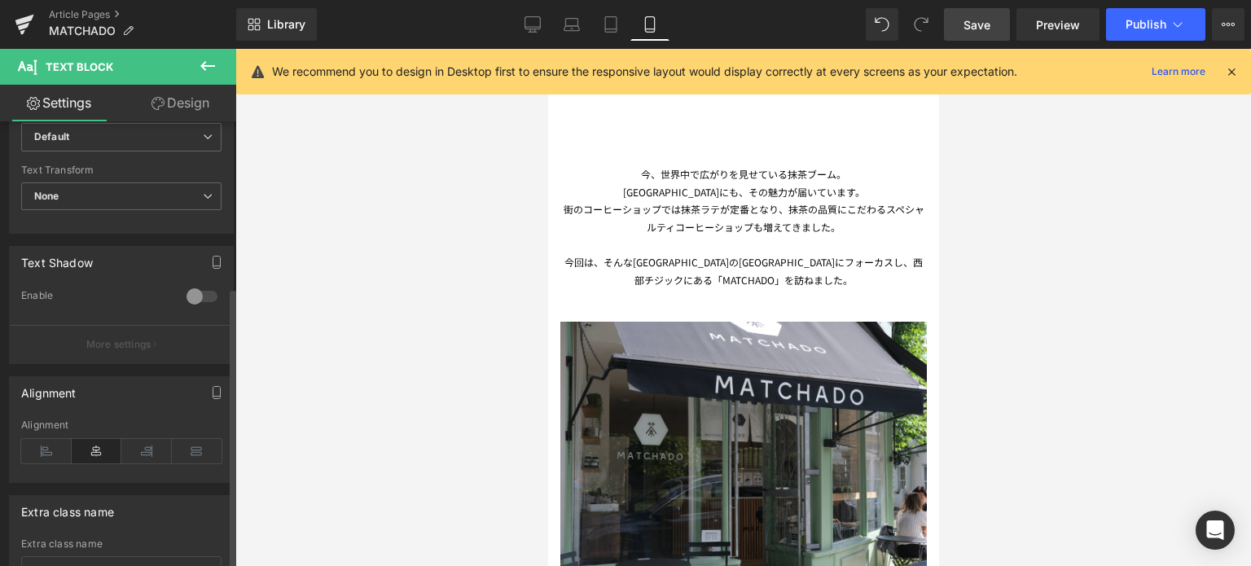
scroll to position [462, 0]
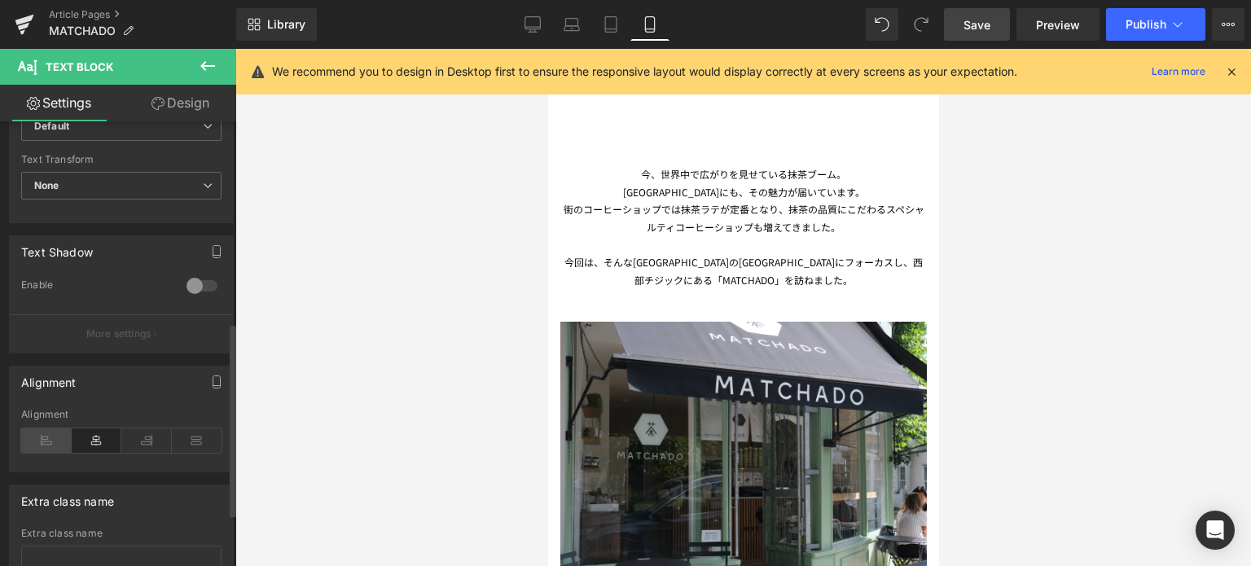
click at [42, 433] on icon at bounding box center [46, 441] width 51 height 24
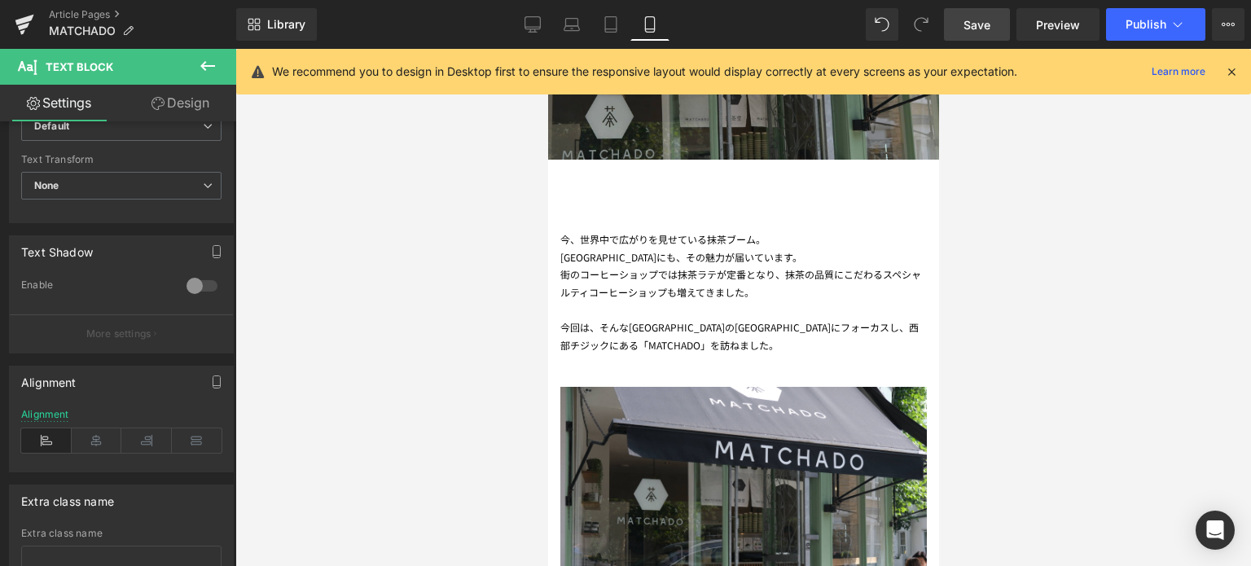
scroll to position [473, 0]
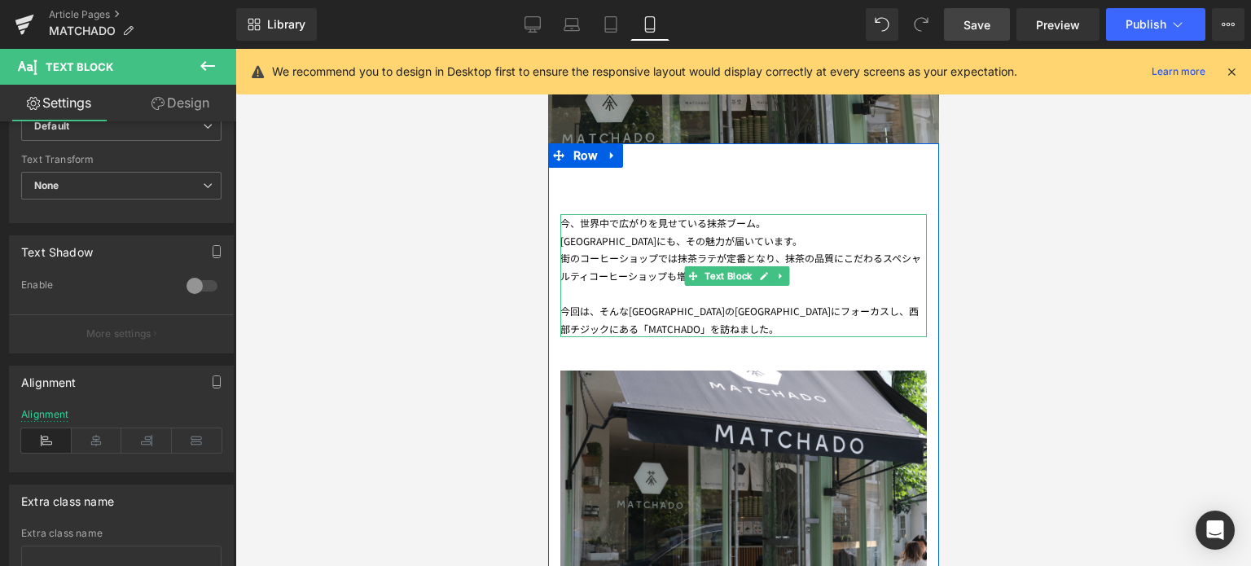
click at [786, 257] on div "街のコーヒーショップでは抹茶ラテが定番となり、抹茶の品質にこだわるスペシャルティコーヒーショップも増えてきました。" at bounding box center [743, 266] width 367 height 35
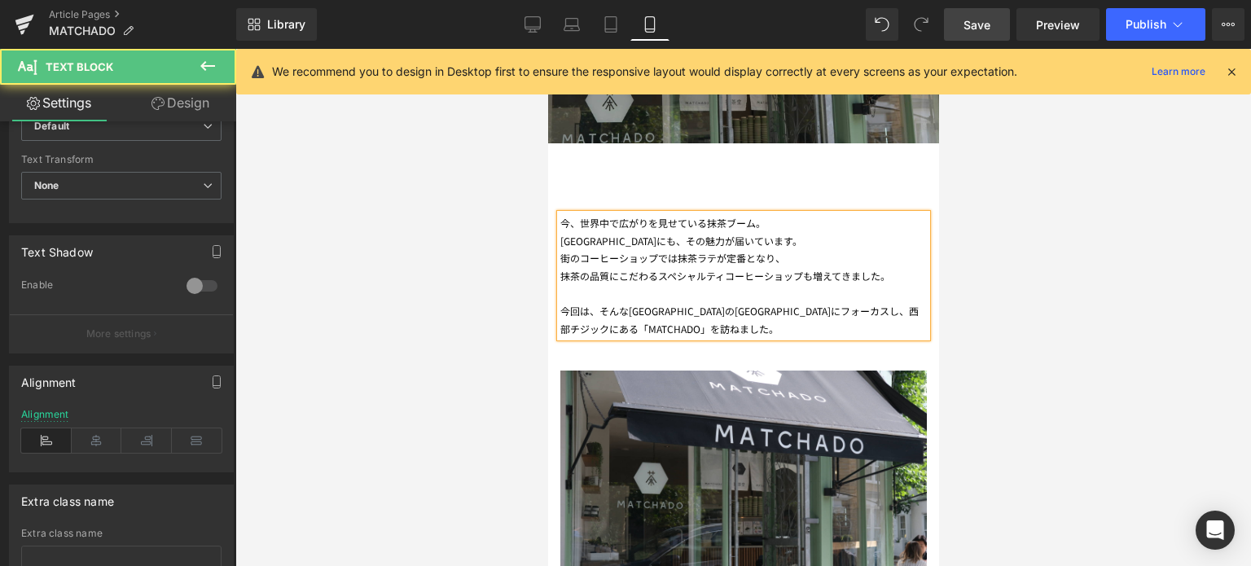
click at [791, 314] on div "今回は、そんな[GEOGRAPHIC_DATA]の[GEOGRAPHIC_DATA]にフォーカスし、西部チジックにある「MATCHADO」を訪ねました。" at bounding box center [743, 319] width 367 height 35
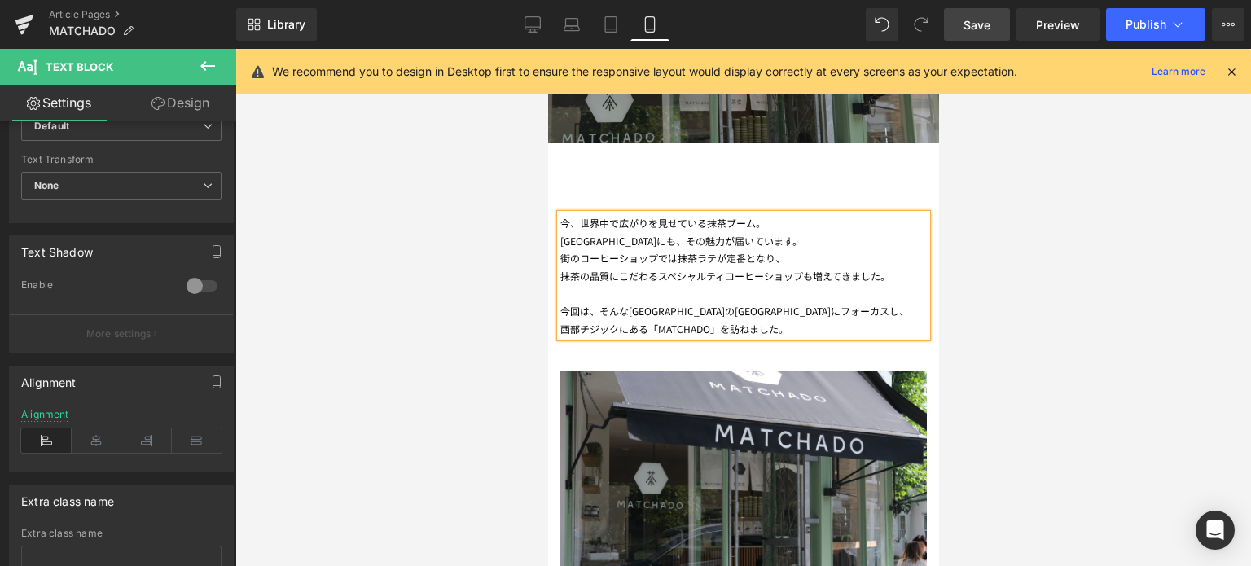
click at [1099, 324] on div at bounding box center [743, 307] width 1016 height 517
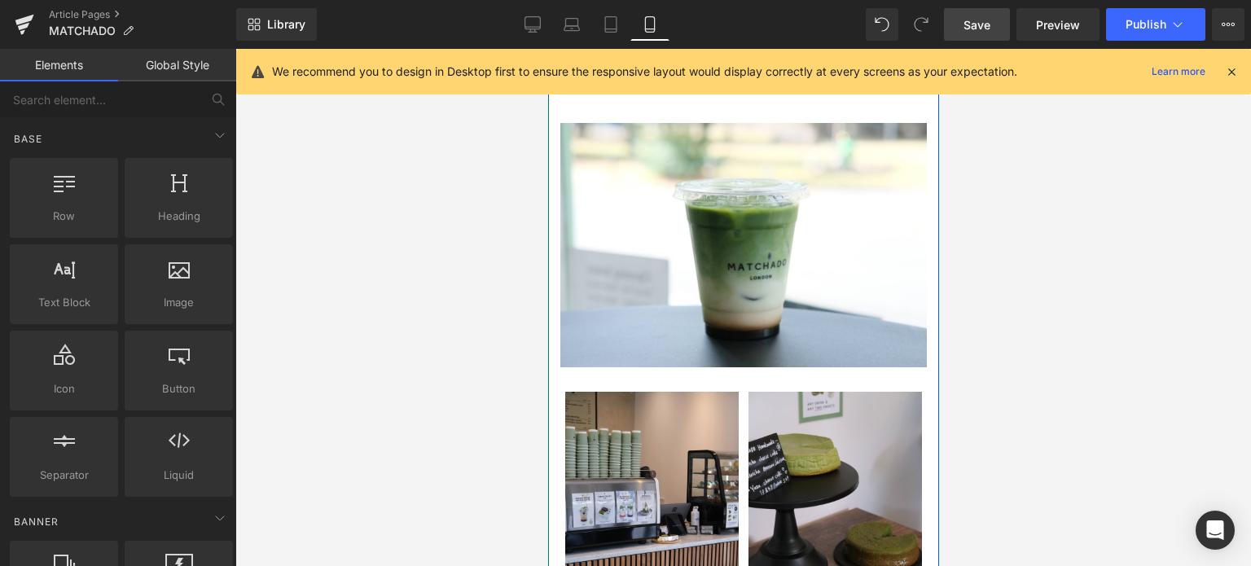
scroll to position [974, 0]
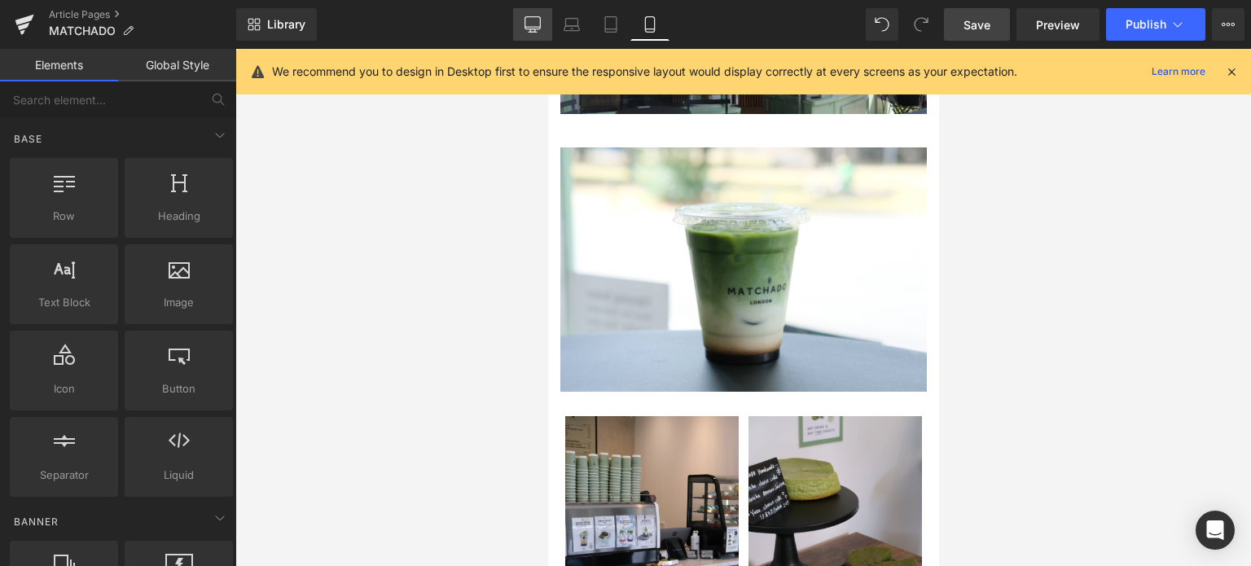
click at [536, 29] on icon at bounding box center [533, 23] width 15 height 12
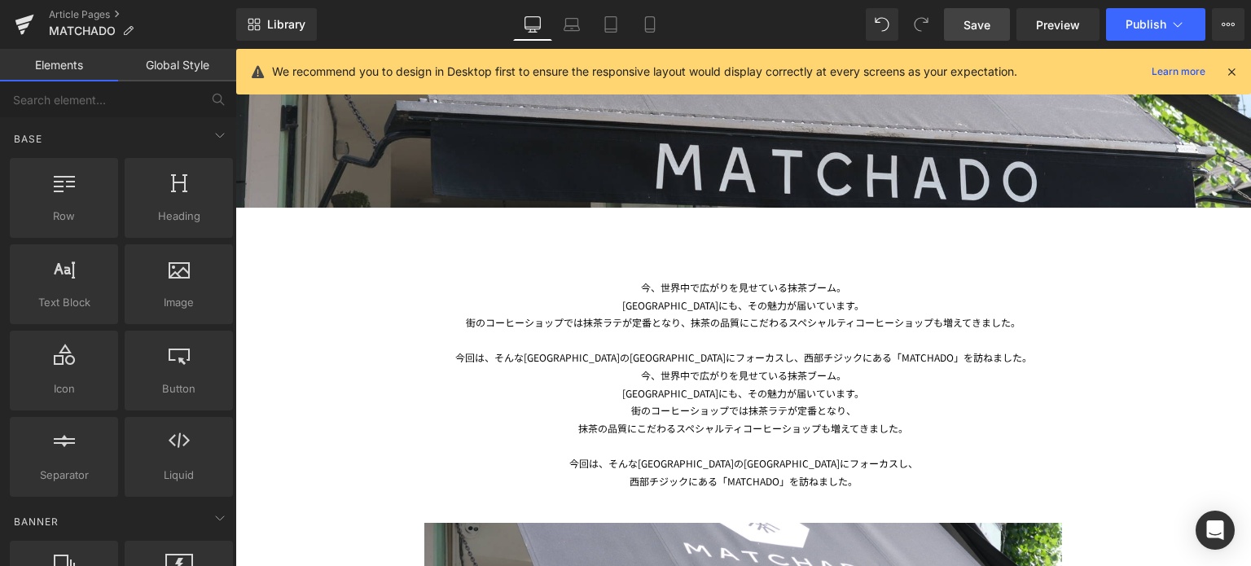
scroll to position [567, 0]
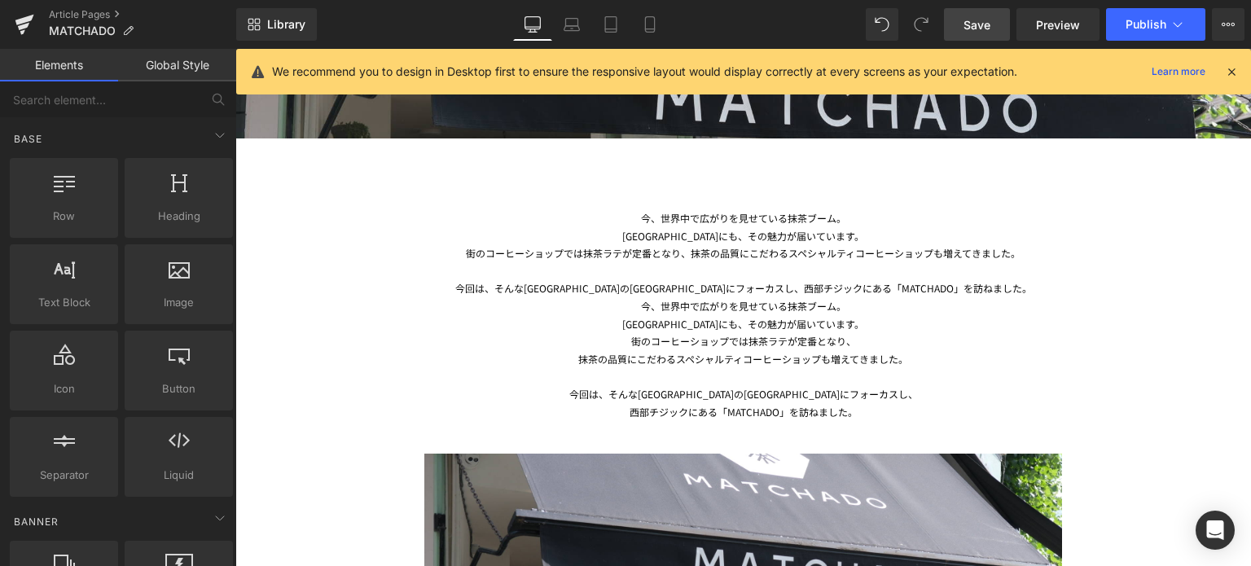
click at [693, 336] on div "街のコーヒーショップでは抹茶ラテが定番となり、" at bounding box center [743, 341] width 953 height 18
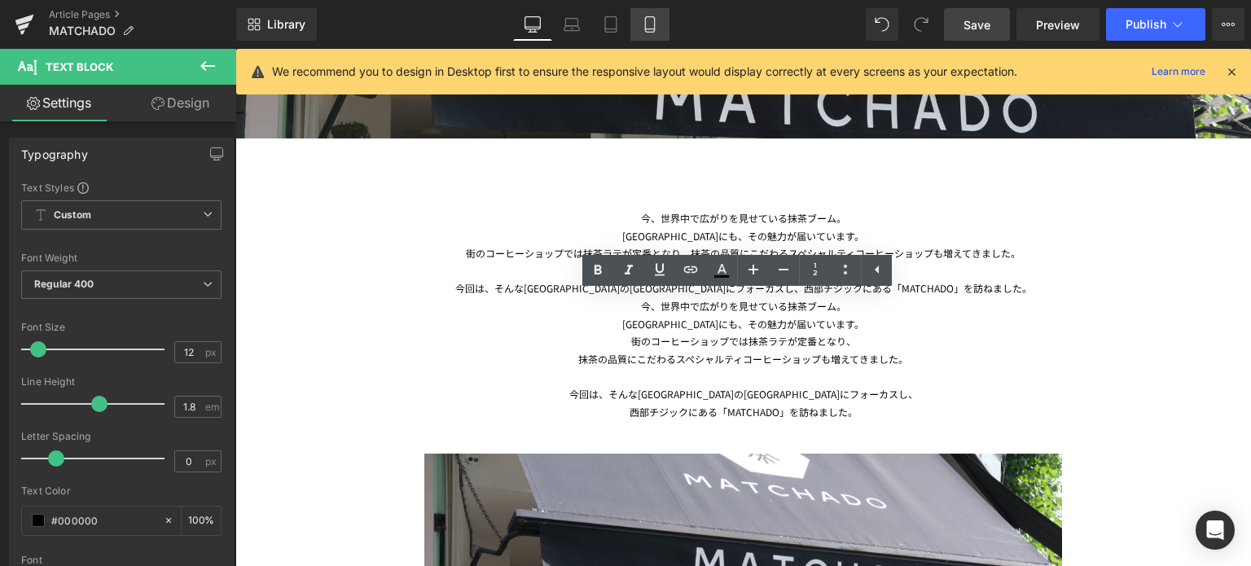
click at [649, 24] on icon at bounding box center [650, 24] width 16 height 16
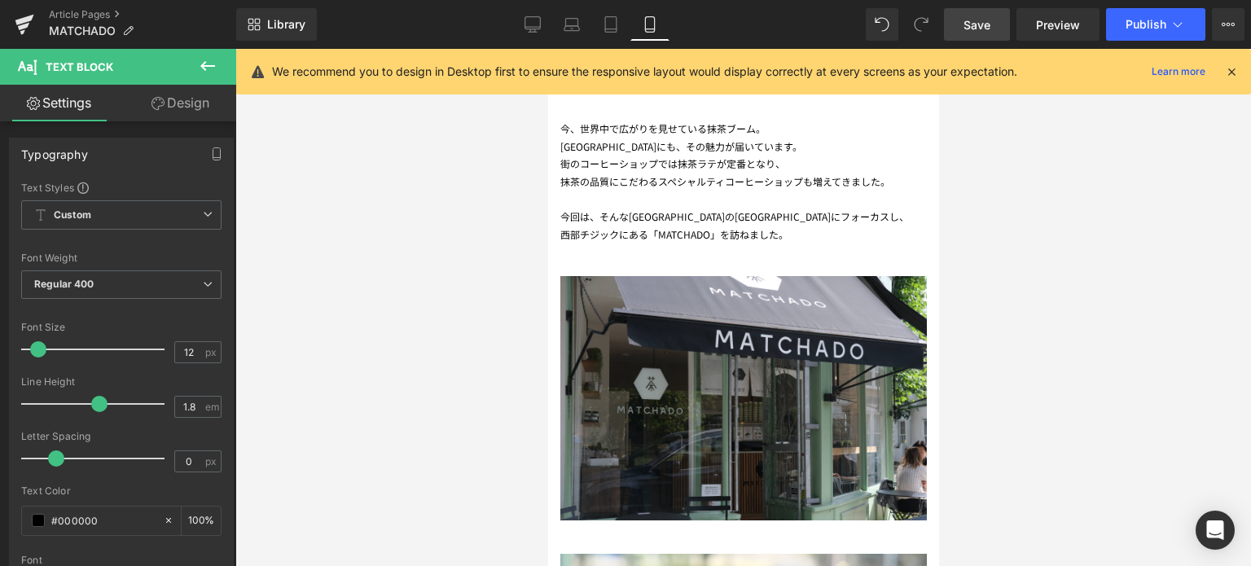
scroll to position [389, 0]
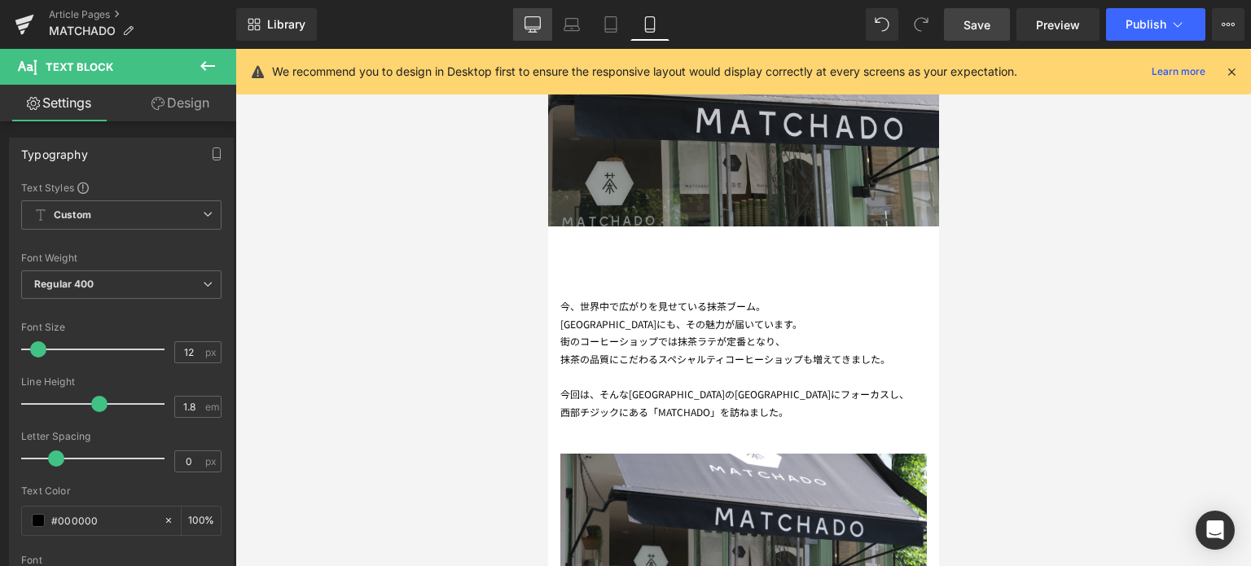
click at [536, 17] on icon at bounding box center [533, 24] width 16 height 16
type input "100"
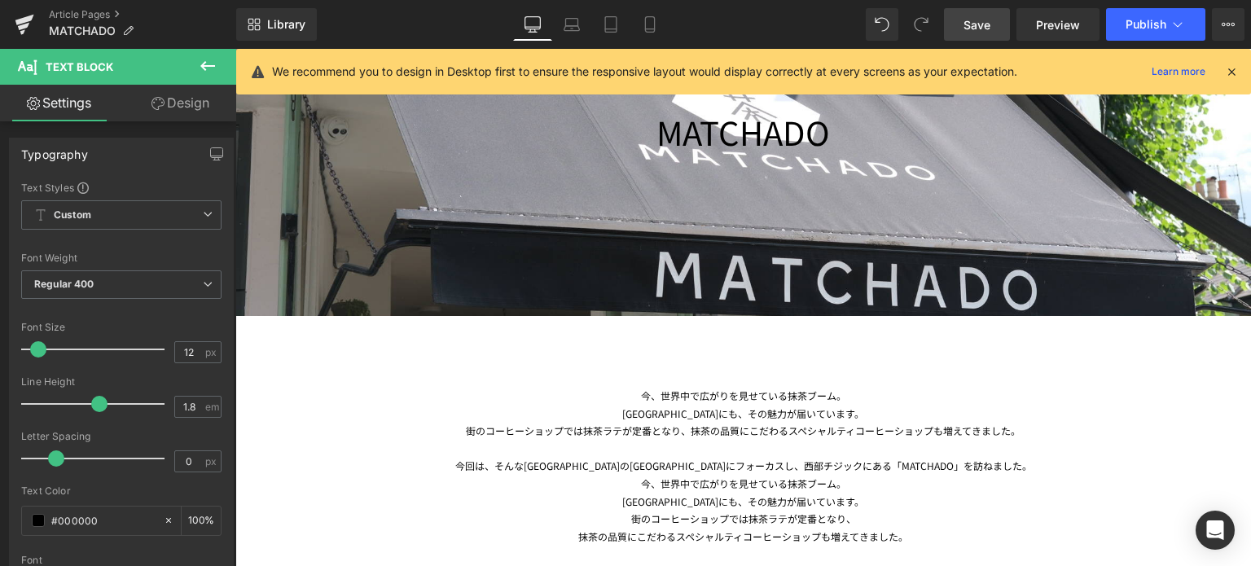
scroll to position [567, 0]
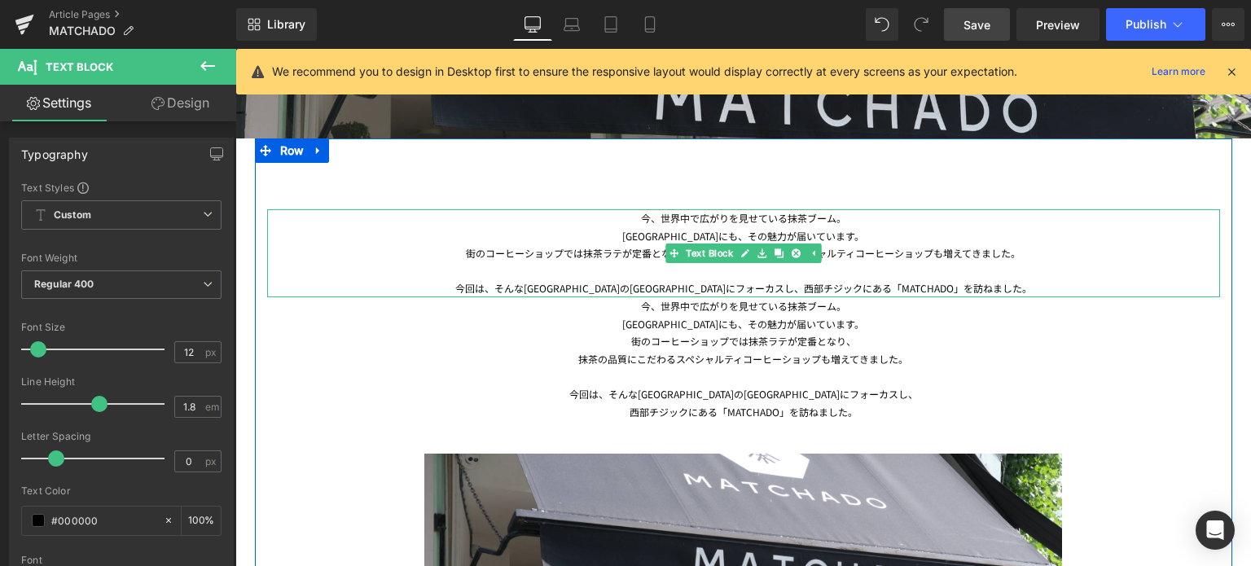
click at [685, 218] on div "今、世界中で広がりを見せている抹茶ブーム。 [GEOGRAPHIC_DATA]にも、その魅力が届いています。 街のコーヒーショップでは抹茶ラテが定番となり、抹…" at bounding box center [743, 253] width 953 height 88
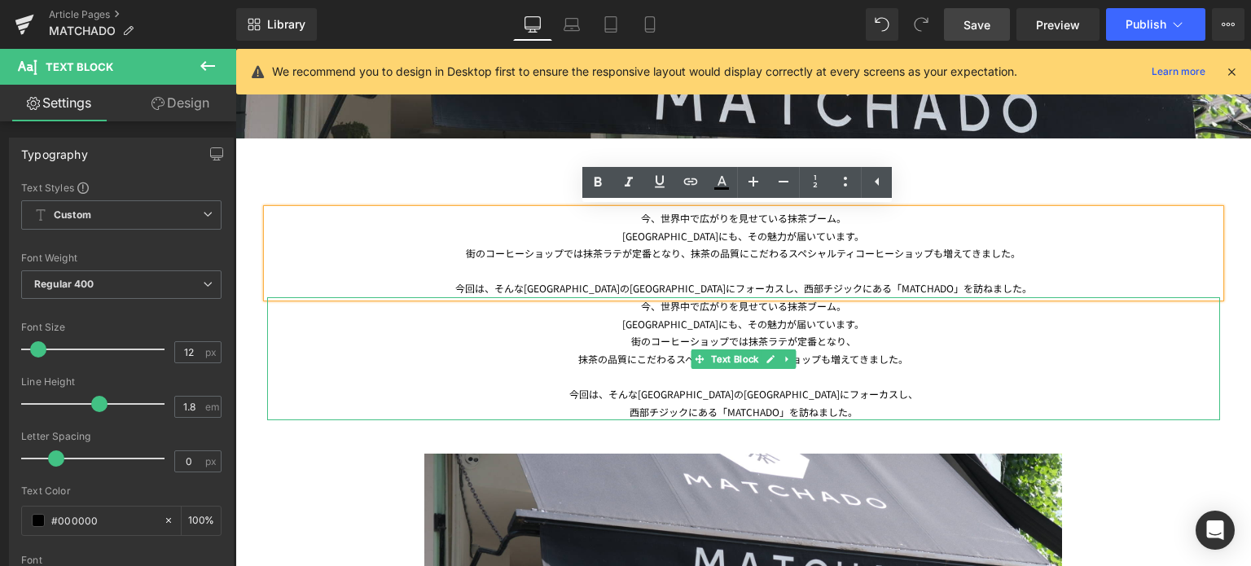
click at [630, 362] on div "抹茶の品質にこだわるスペシャルティコーヒーショップも増えてきました。" at bounding box center [743, 359] width 953 height 18
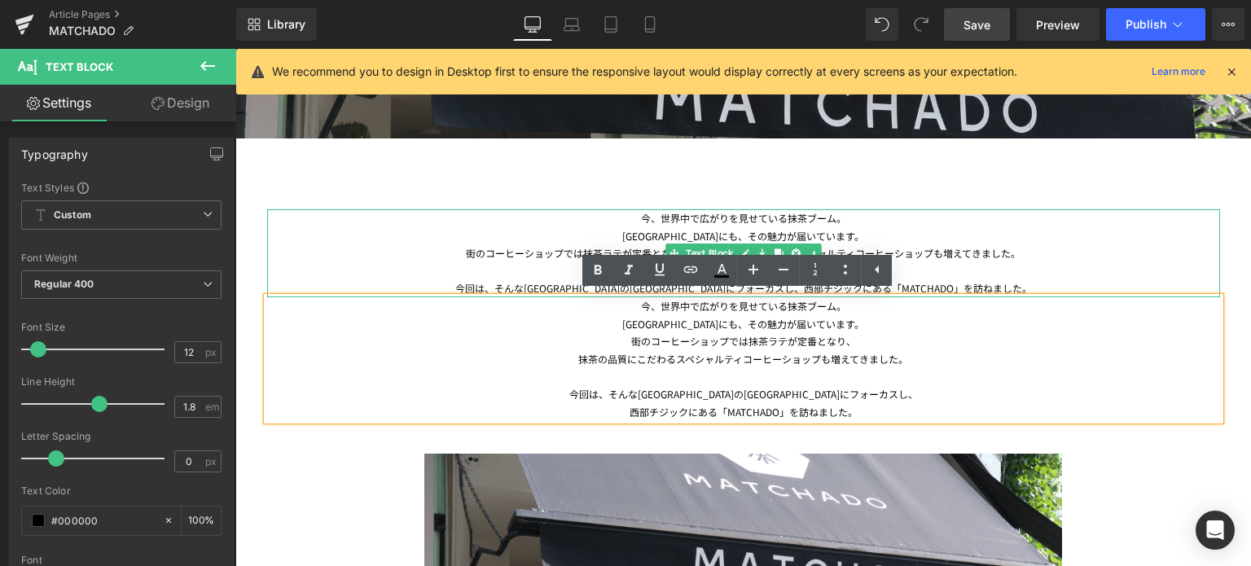
click at [632, 231] on div "[GEOGRAPHIC_DATA]にも、その魅力が届いています。" at bounding box center [743, 236] width 953 height 18
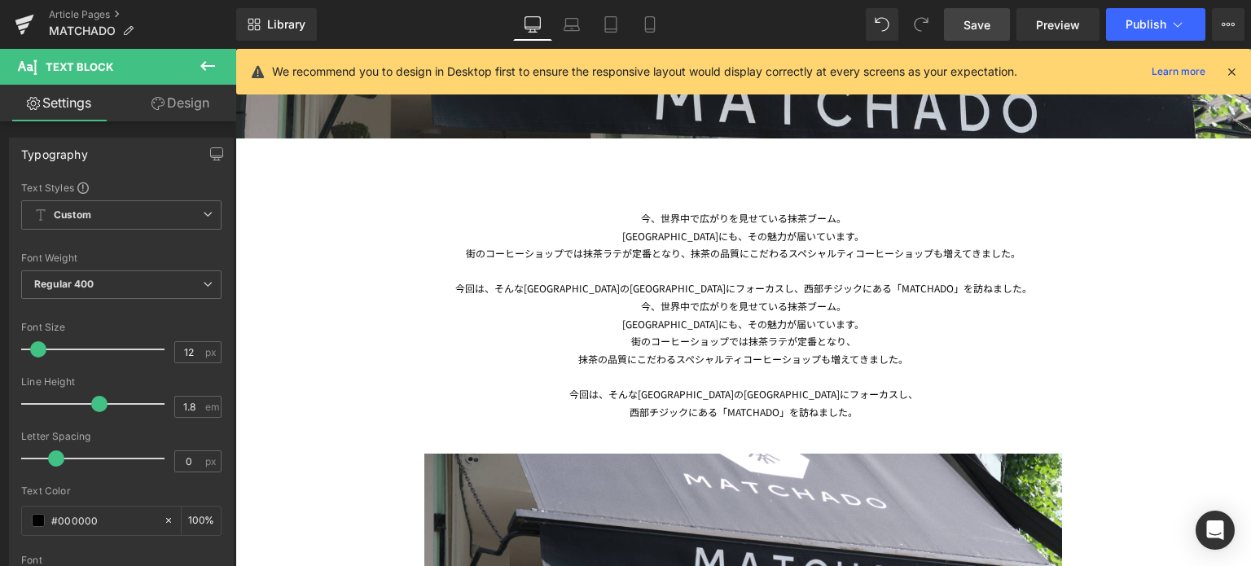
click at [202, 111] on link "Design" at bounding box center [180, 103] width 118 height 37
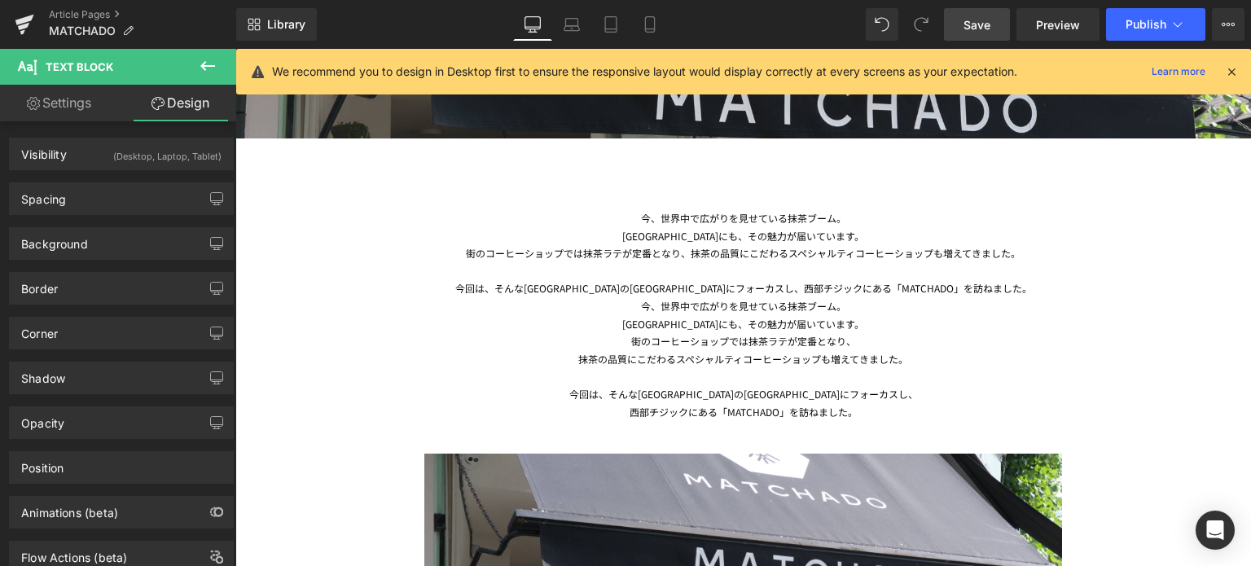
click at [189, 150] on div "(Desktop, Laptop, Tablet)" at bounding box center [167, 152] width 108 height 27
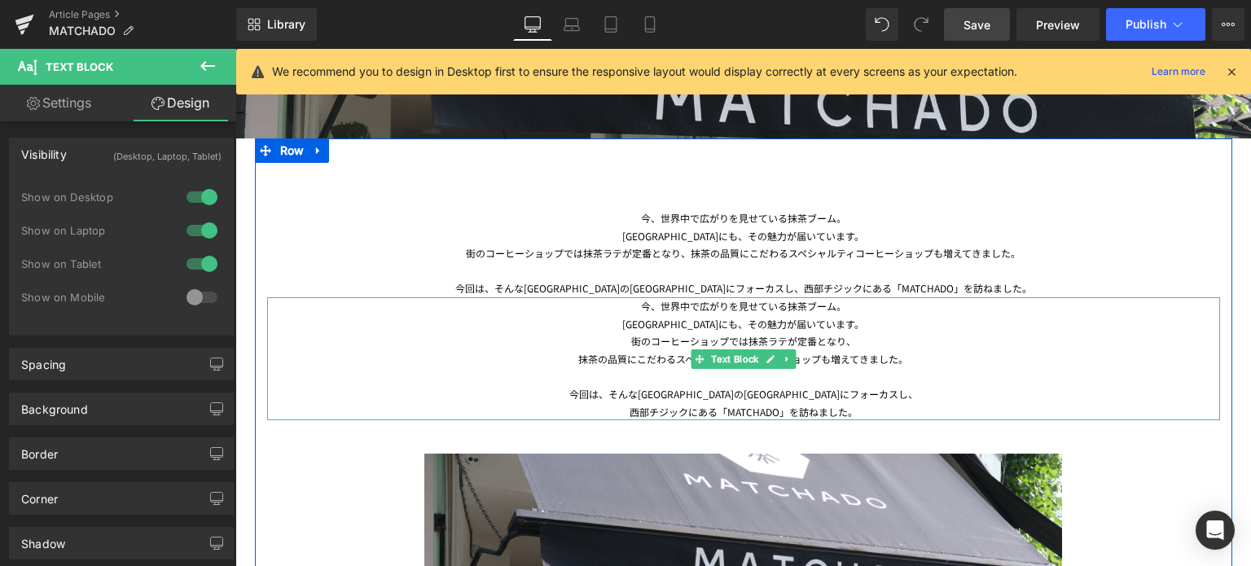
click at [635, 390] on div "今回は、そんな[GEOGRAPHIC_DATA]の[GEOGRAPHIC_DATA]にフォーカスし、" at bounding box center [743, 394] width 953 height 18
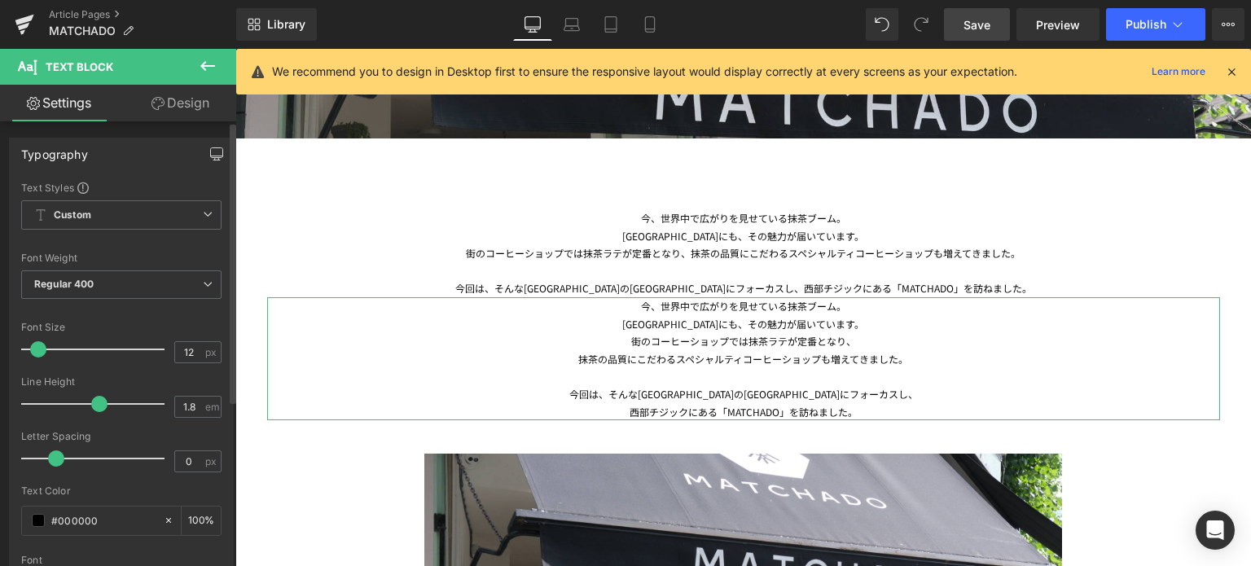
click at [209, 145] on button "button" at bounding box center [217, 154] width 26 height 31
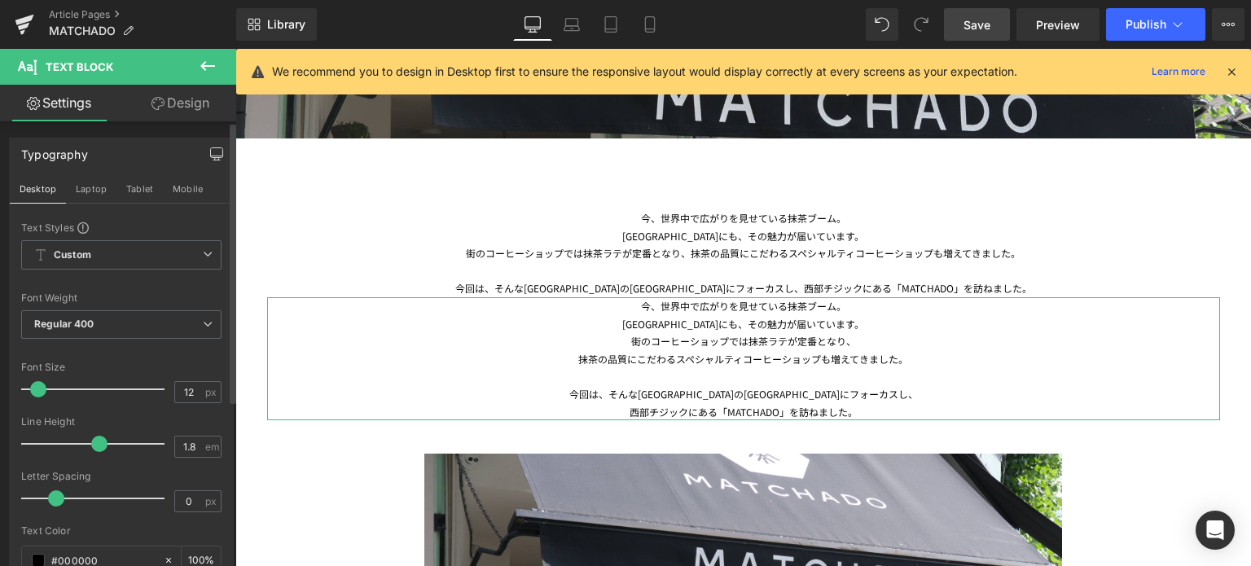
click at [211, 156] on icon "button" at bounding box center [217, 156] width 12 height 0
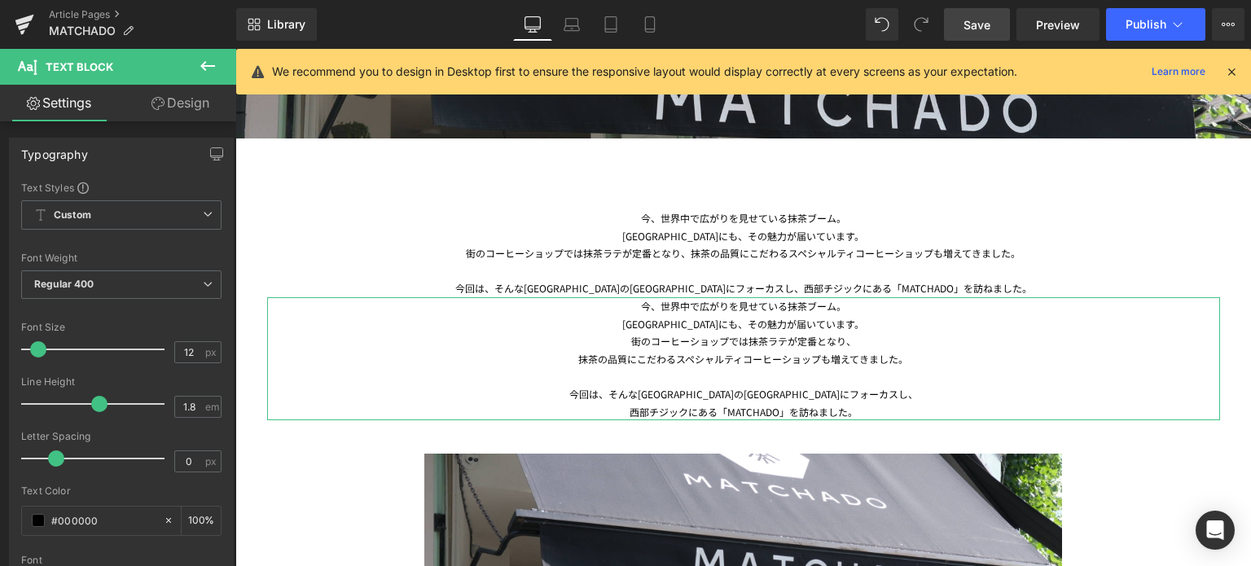
click at [209, 105] on link "Design" at bounding box center [180, 103] width 118 height 37
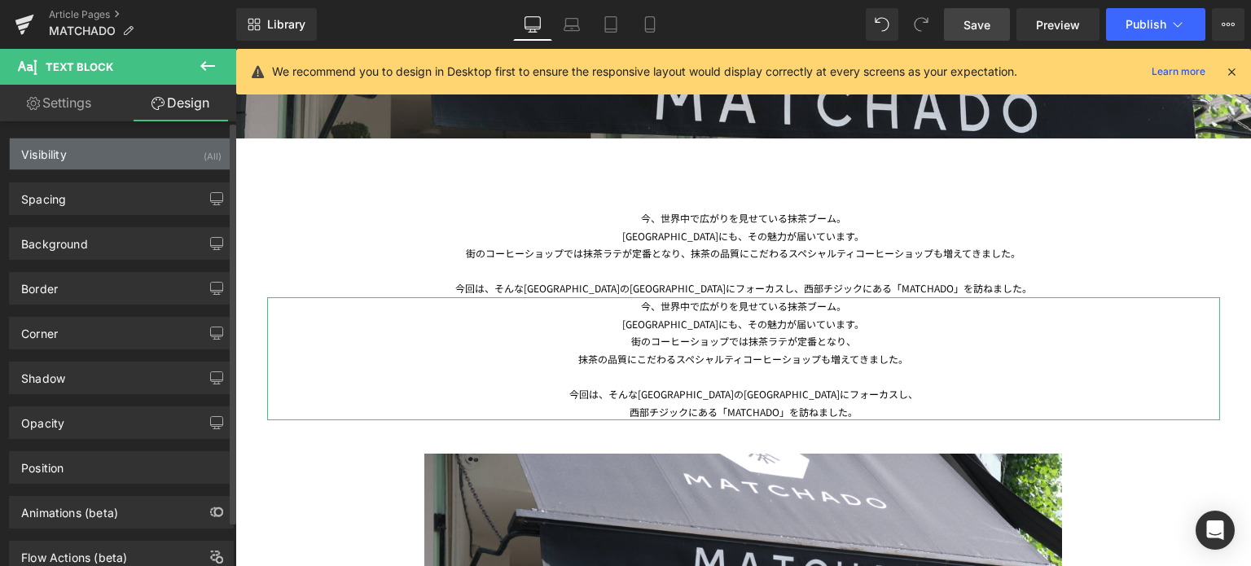
click at [166, 152] on div "Visibility (All)" at bounding box center [121, 154] width 223 height 31
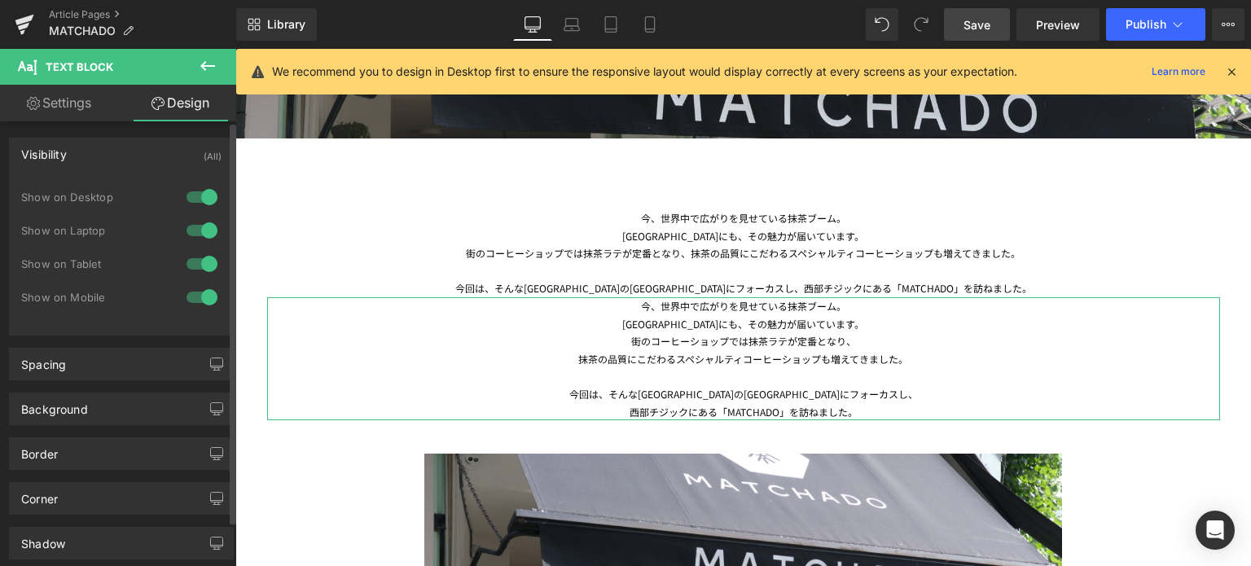
click at [203, 268] on div at bounding box center [202, 264] width 39 height 26
click at [203, 238] on div at bounding box center [202, 231] width 39 height 26
click at [204, 198] on div at bounding box center [202, 197] width 39 height 26
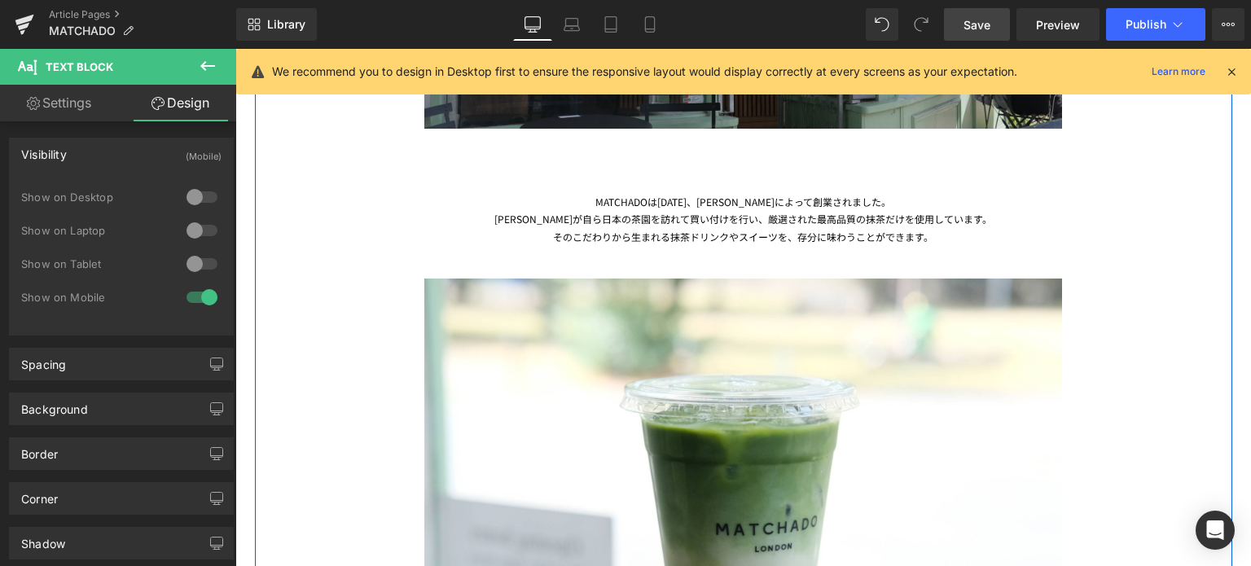
scroll to position [1196, 0]
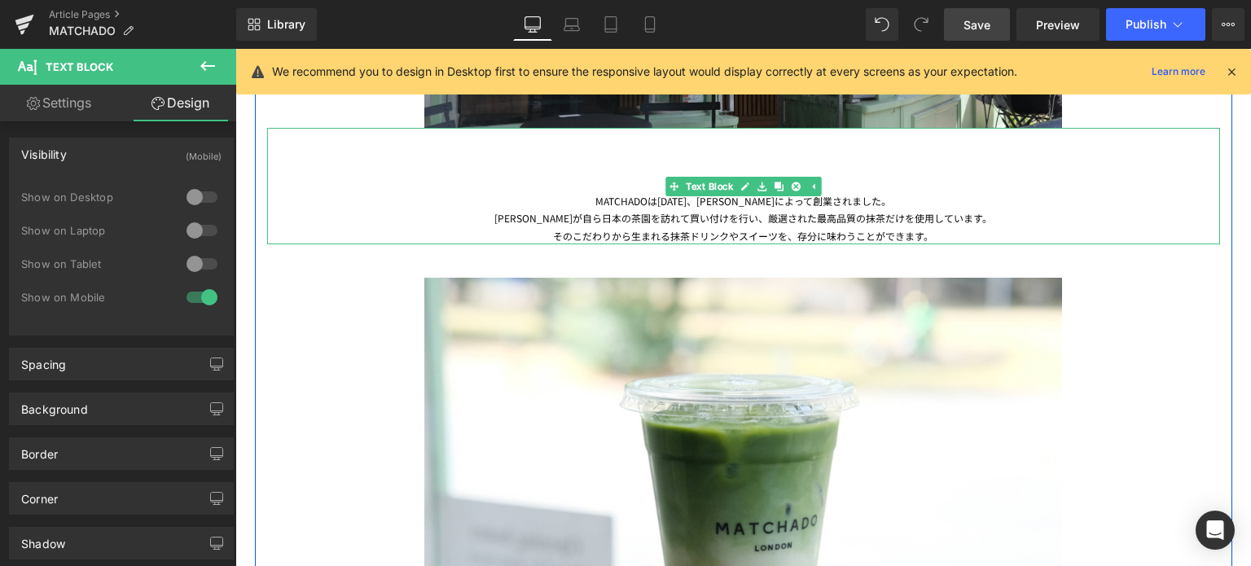
click at [677, 227] on div "そのこだわりから生まれる抹茶ドリンクやスイーツを、存分に味わうことができます。" at bounding box center [743, 236] width 953 height 18
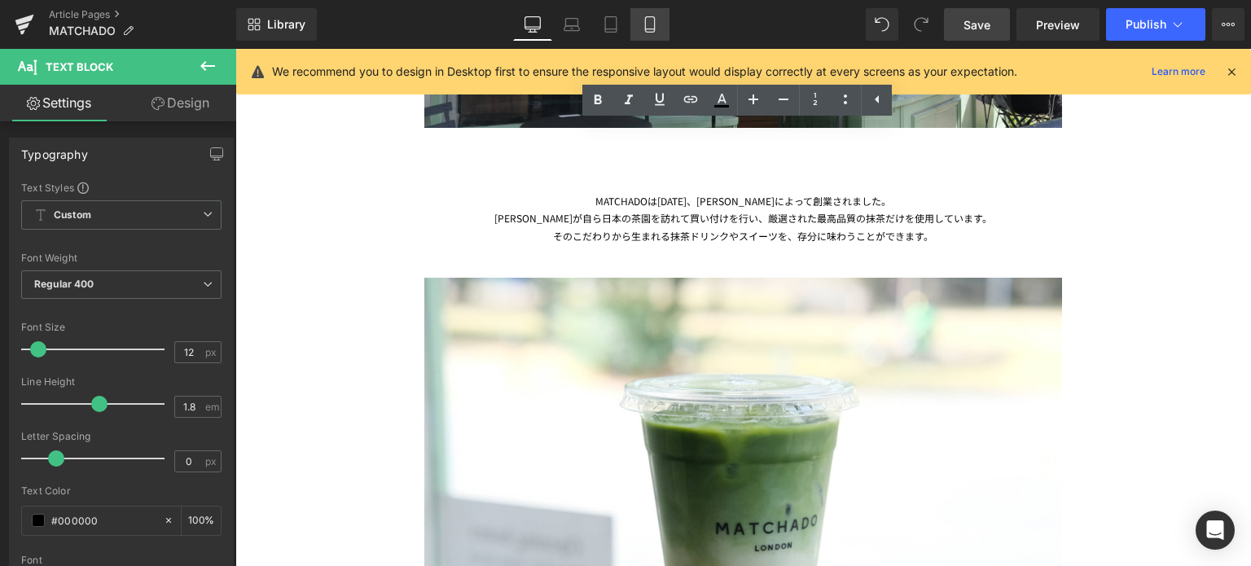
click at [650, 27] on icon at bounding box center [650, 24] width 16 height 16
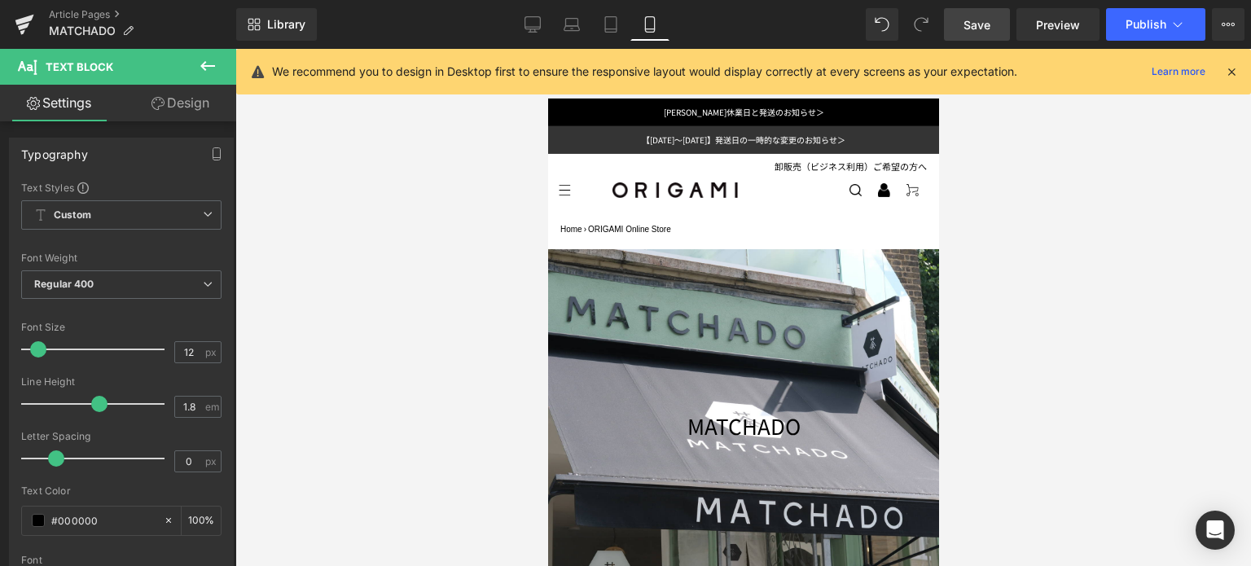
scroll to position [9, 0]
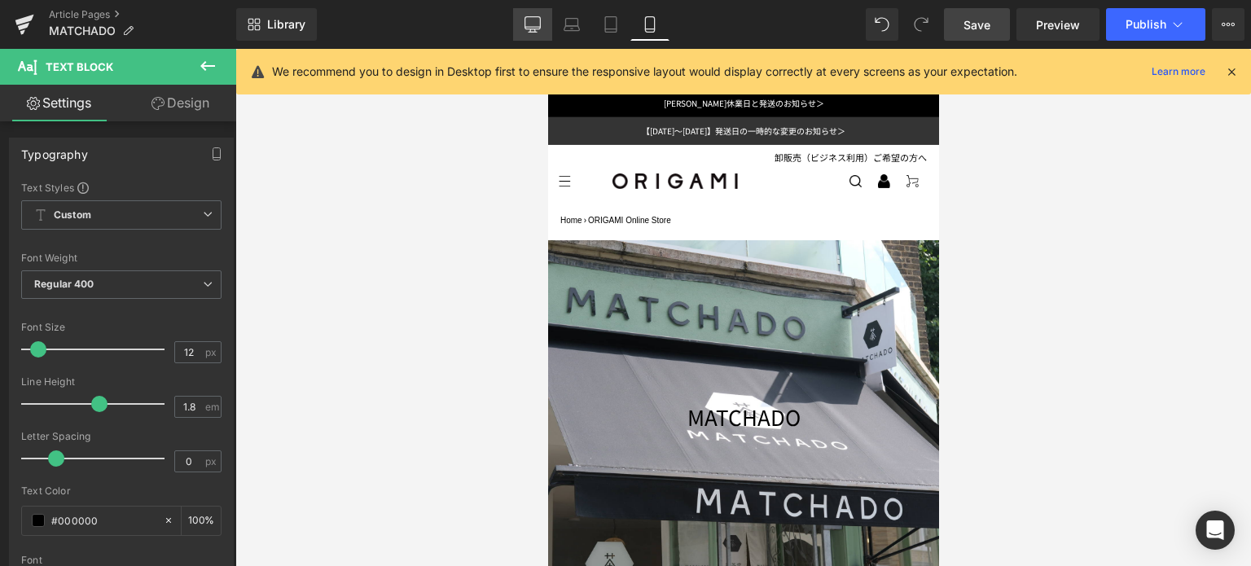
click at [534, 18] on icon at bounding box center [533, 24] width 16 height 16
type input "100"
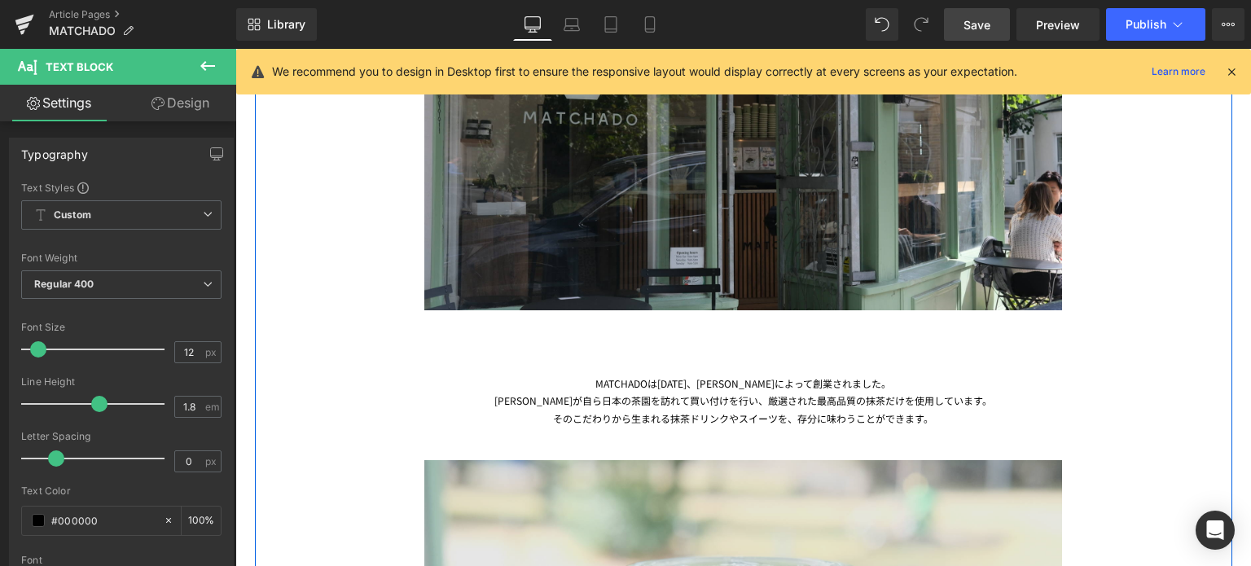
scroll to position [1024, 0]
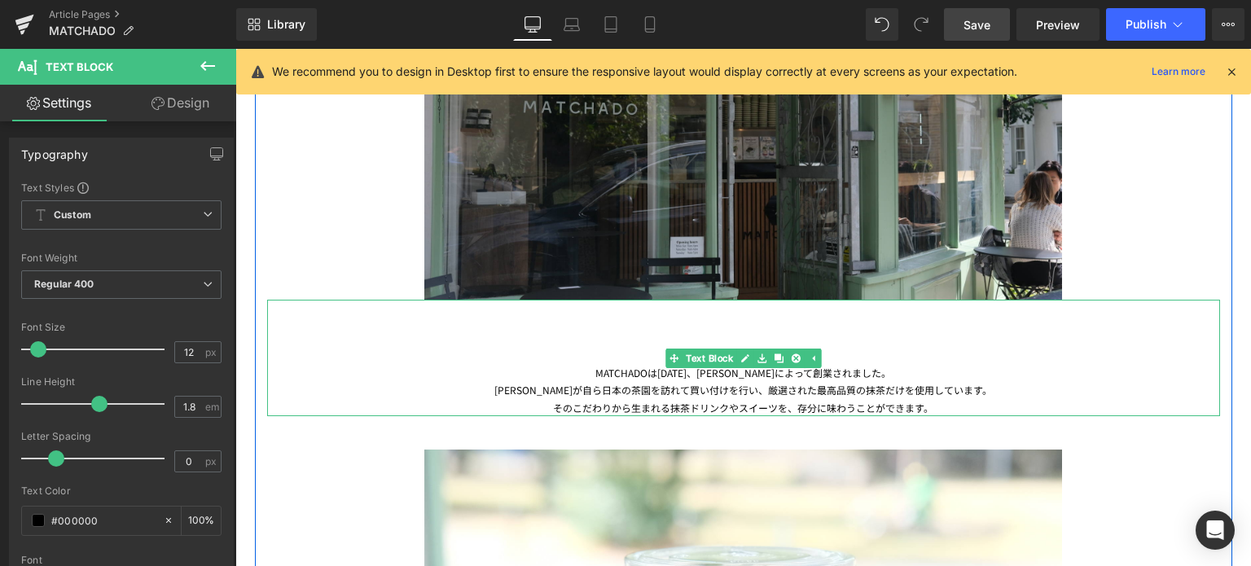
click at [632, 397] on div "[PERSON_NAME]が自ら日本の茶園を訪れて買い付けを行い、厳選された最高品質の抹茶だけを使用しています。" at bounding box center [743, 390] width 953 height 18
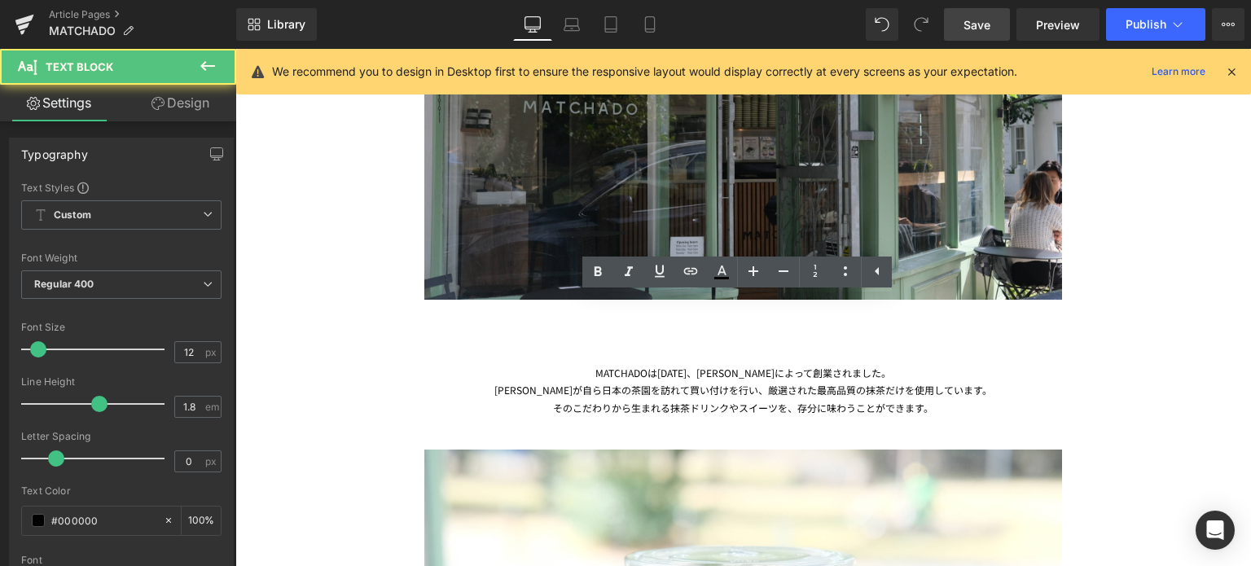
click at [204, 112] on link "Design" at bounding box center [180, 103] width 118 height 37
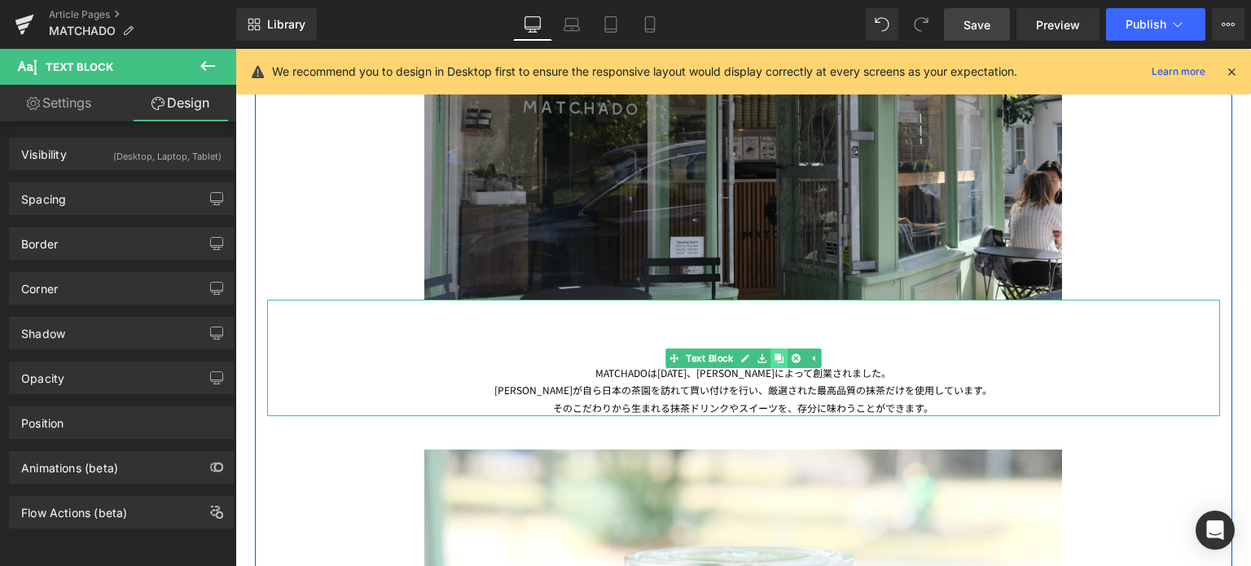
click at [772, 364] on link at bounding box center [779, 359] width 17 height 20
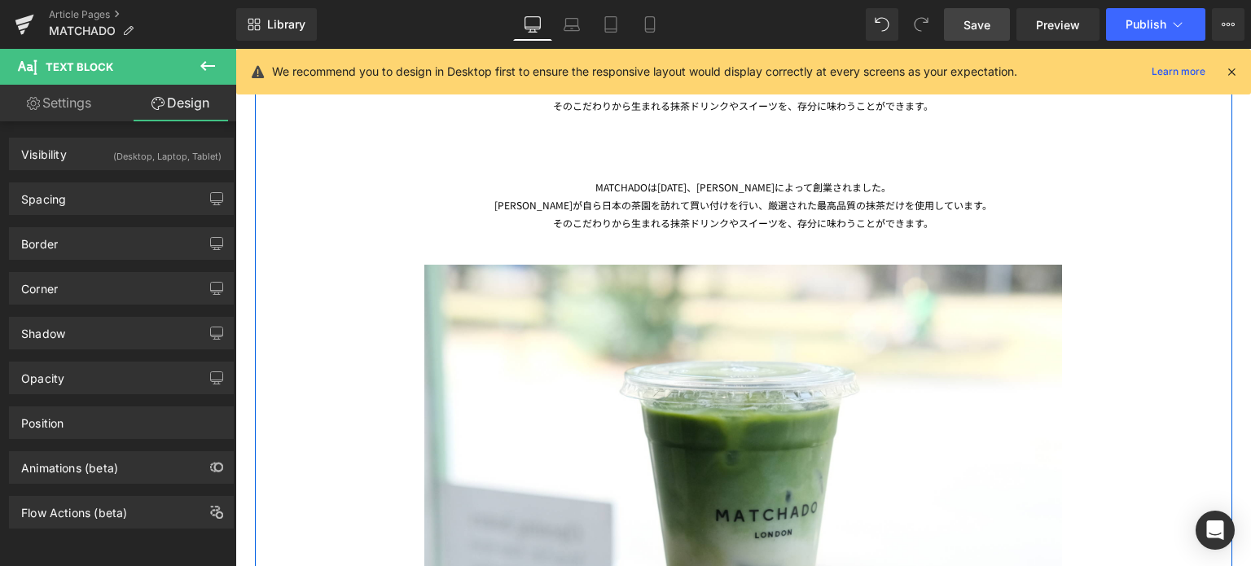
scroll to position [1234, 0]
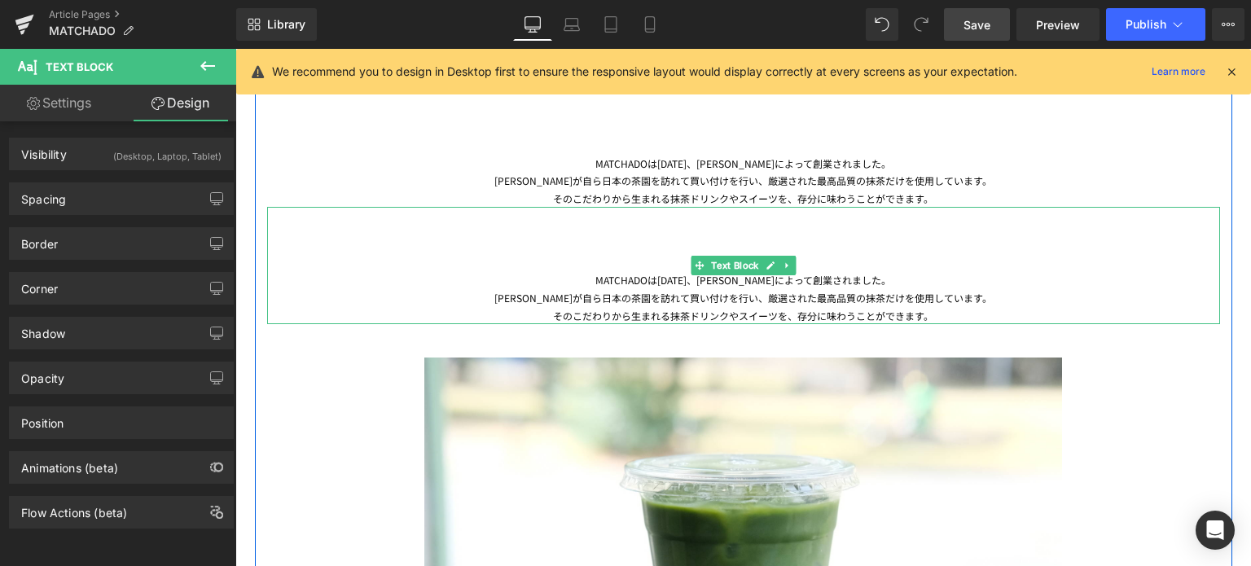
click at [554, 260] on div "MATCHADOは[DATE]、[PERSON_NAME]によって創業されました。 [PERSON_NAME]が自ら日本の茶園を訪れて買い付けを行い、厳選され…" at bounding box center [743, 265] width 953 height 117
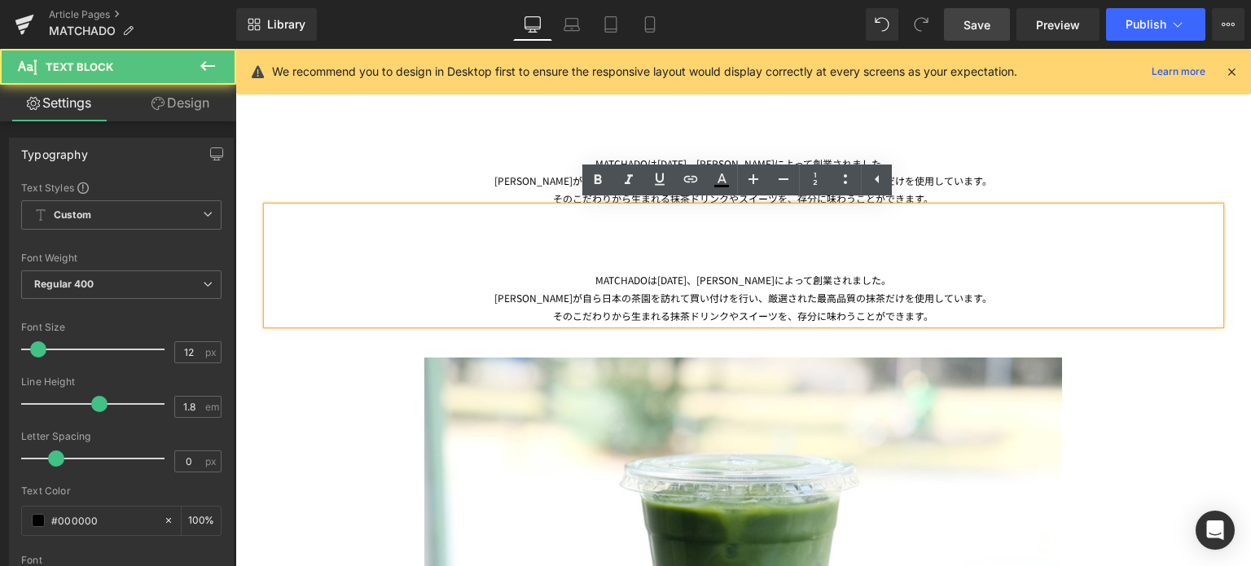
click at [522, 183] on div "[PERSON_NAME]が自ら日本の茶園を訪れて買い付けを行い、厳選された最高品質の抹茶だけを使用しています。" at bounding box center [743, 181] width 953 height 18
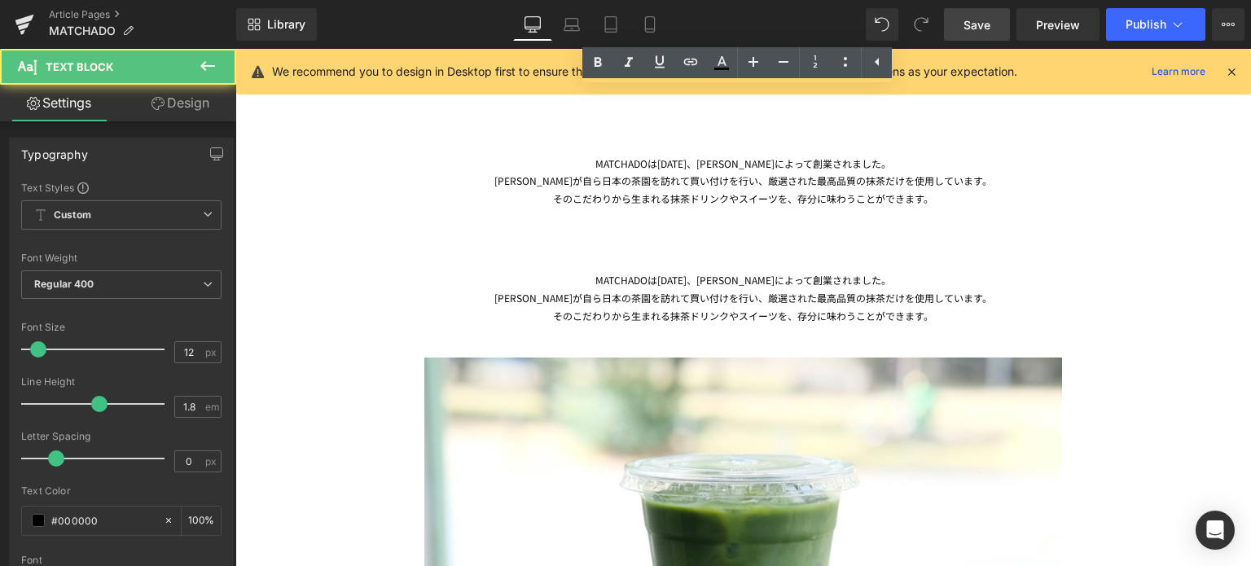
click at [190, 105] on link "Design" at bounding box center [180, 103] width 118 height 37
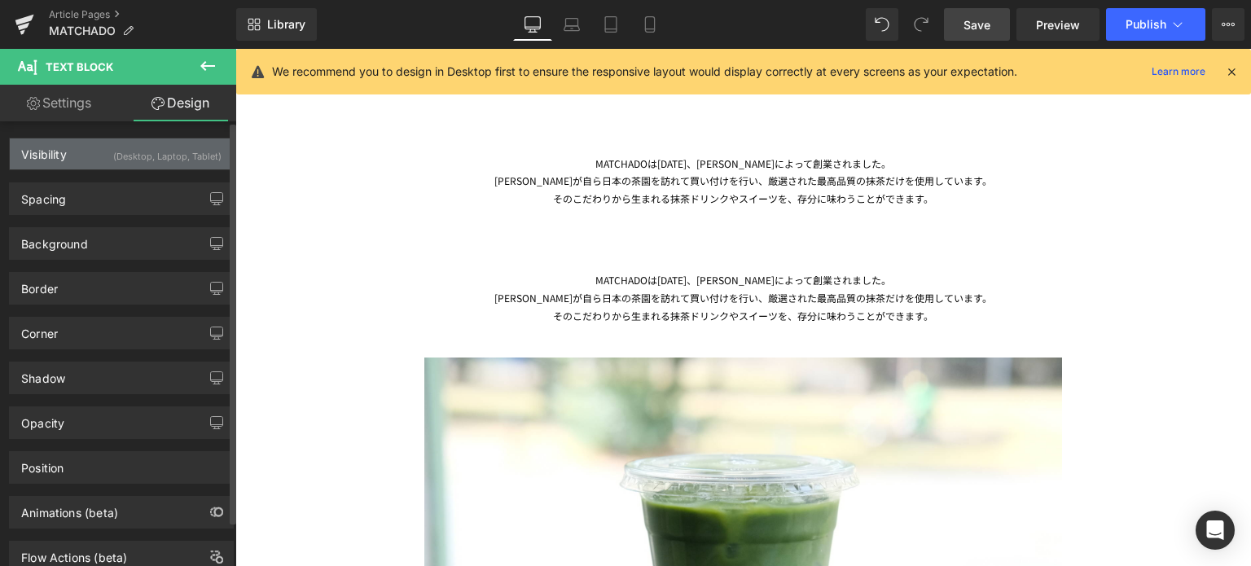
click at [161, 153] on div "(Desktop, Laptop, Tablet)" at bounding box center [167, 152] width 108 height 27
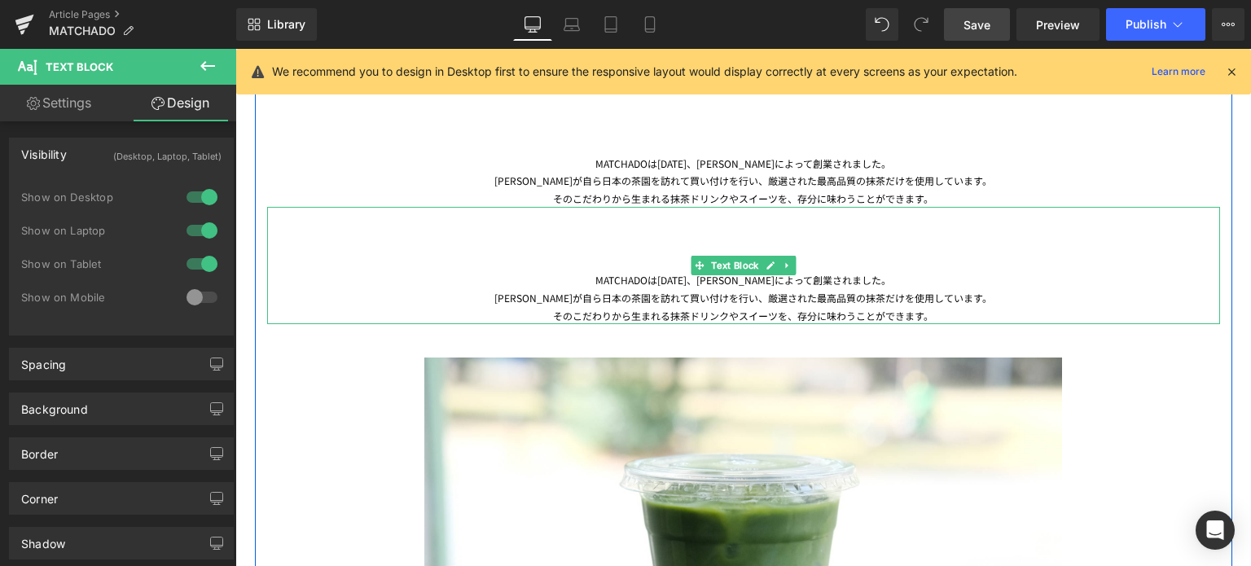
click at [605, 298] on div "[PERSON_NAME]が自ら日本の茶園を訪れて買い付けを行い、厳選された最高品質の抹茶だけを使用しています。" at bounding box center [743, 298] width 953 height 18
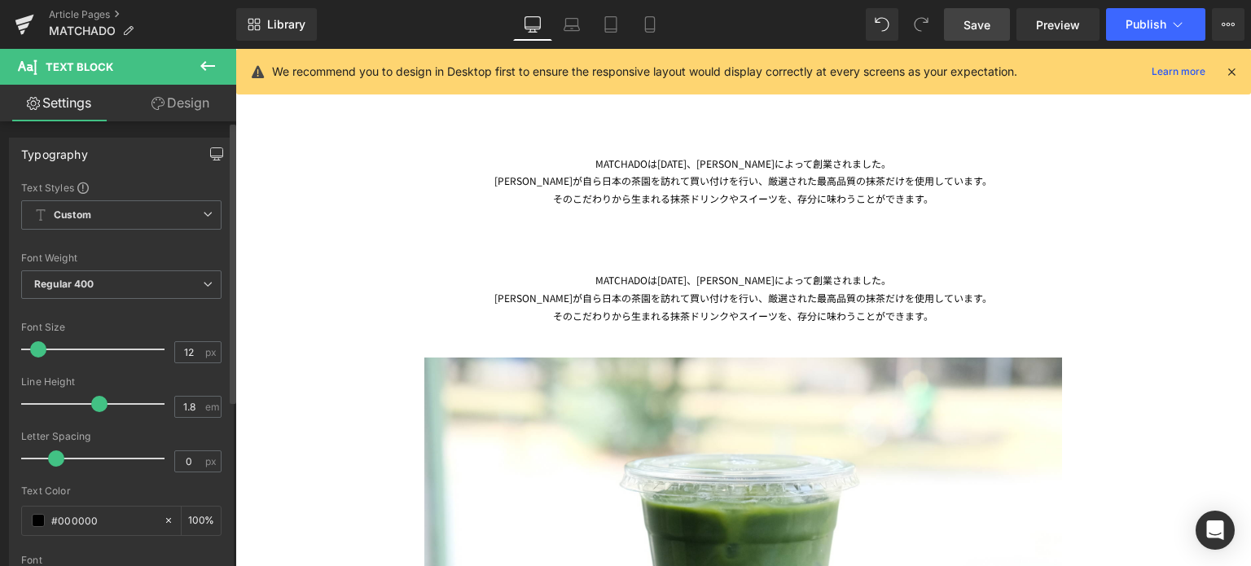
click at [210, 156] on icon "button" at bounding box center [216, 153] width 13 height 13
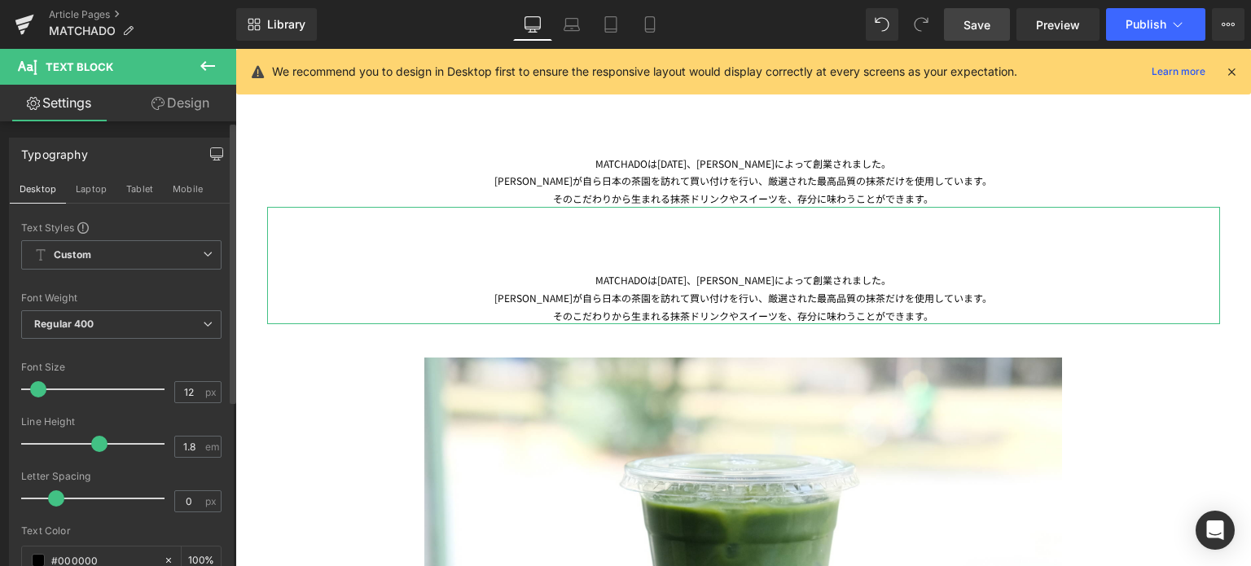
click at [206, 100] on link "Design" at bounding box center [180, 103] width 118 height 37
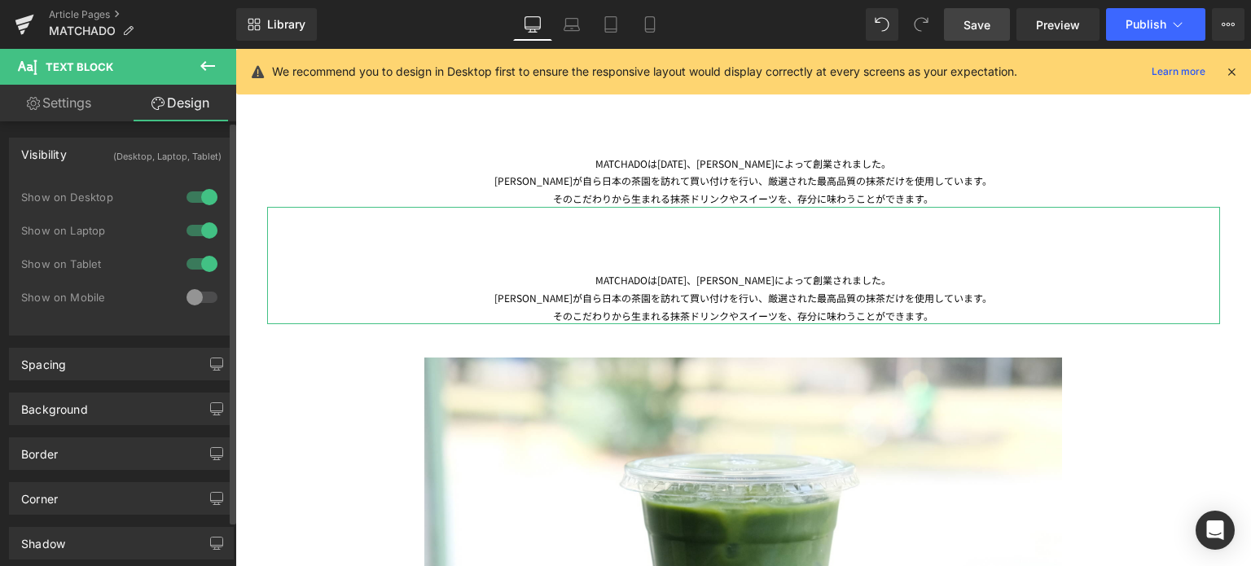
click at [192, 296] on div at bounding box center [202, 297] width 39 height 26
click at [200, 257] on div at bounding box center [202, 264] width 39 height 26
click at [201, 238] on div at bounding box center [202, 231] width 39 height 26
click at [205, 201] on div at bounding box center [202, 197] width 39 height 26
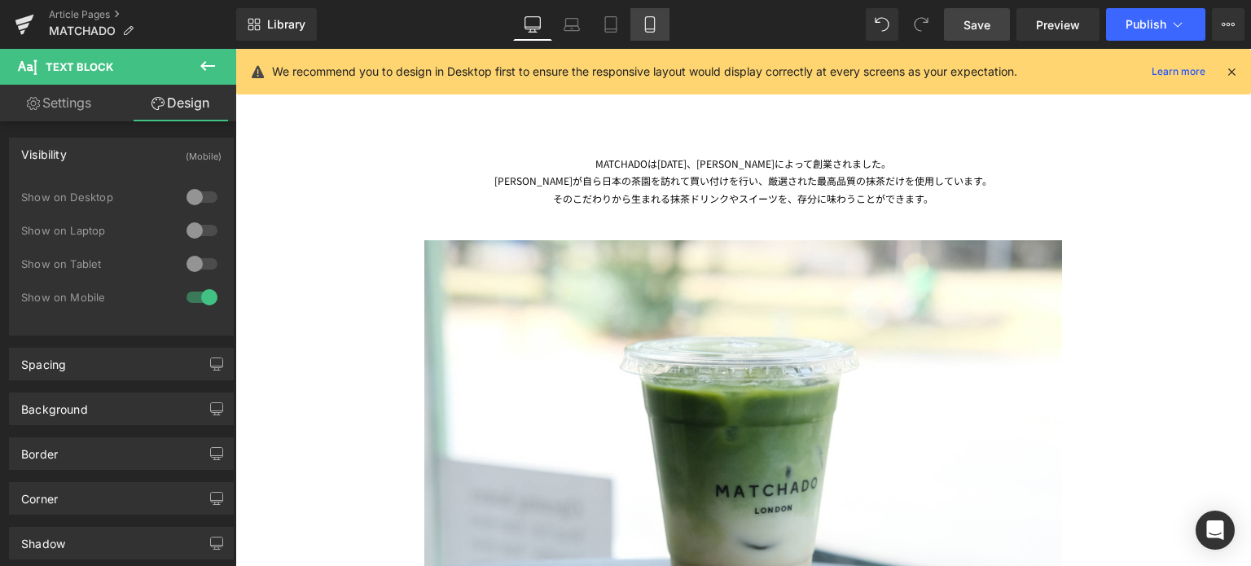
click at [643, 9] on link "Mobile" at bounding box center [650, 24] width 39 height 33
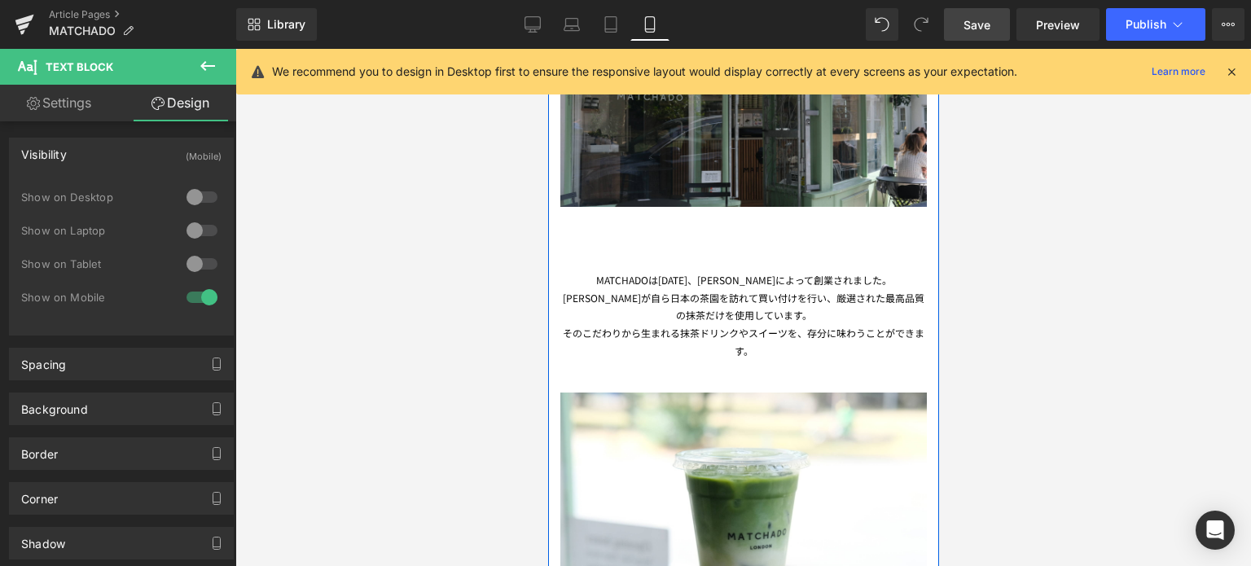
scroll to position [884, 0]
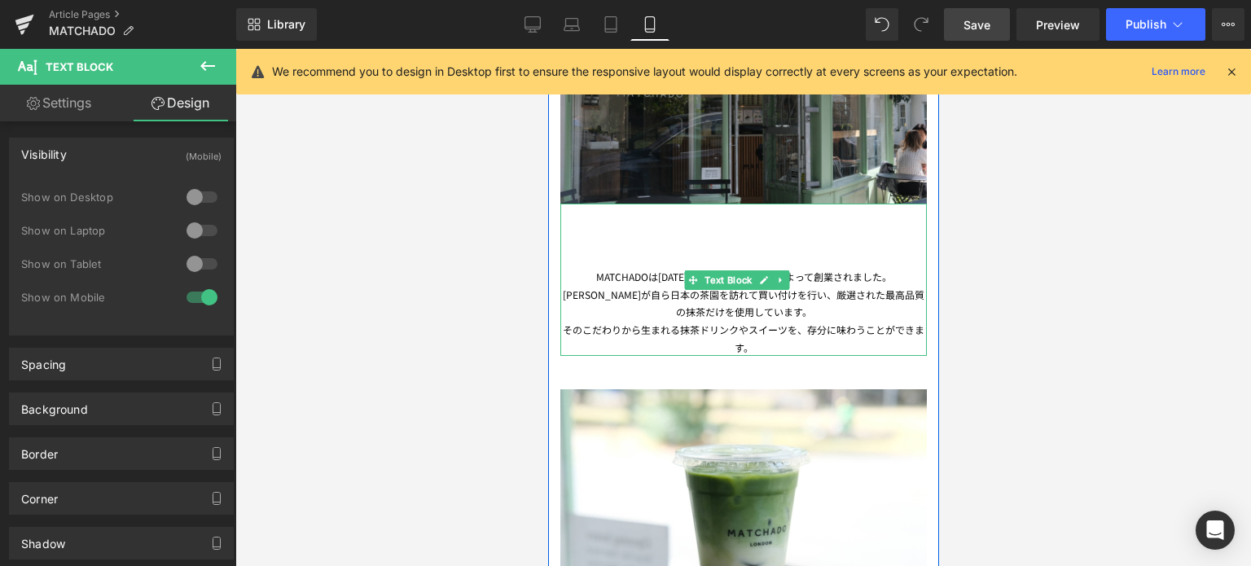
click at [643, 321] on div "そのこだわりから生まれる抹茶ドリンクやスイーツを、存分に味わうことができます。" at bounding box center [743, 338] width 367 height 35
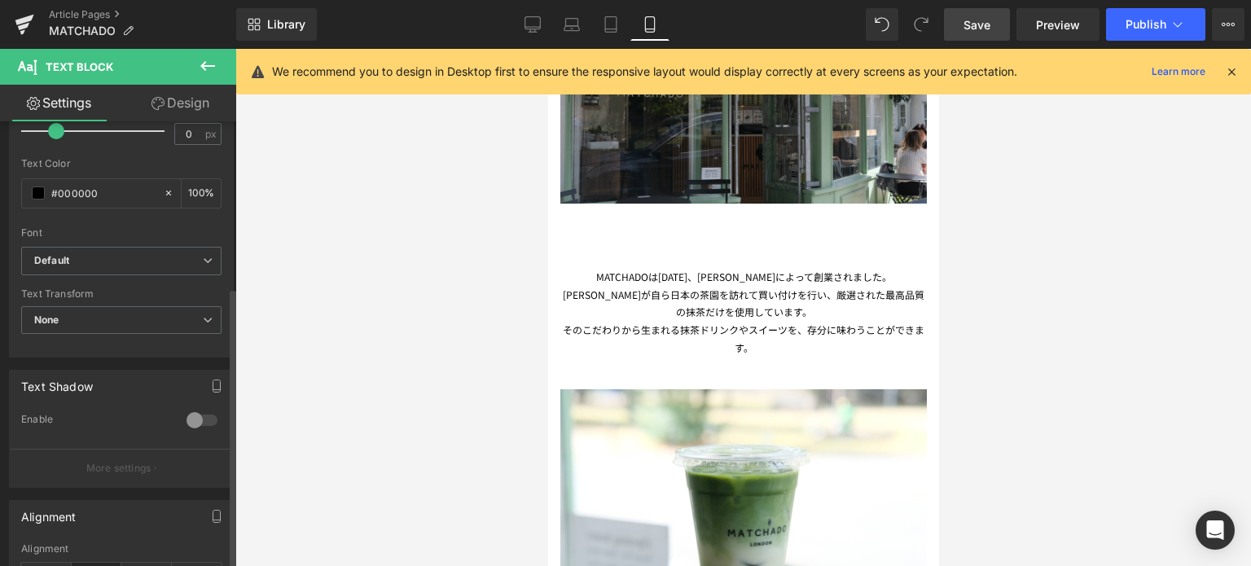
scroll to position [543, 0]
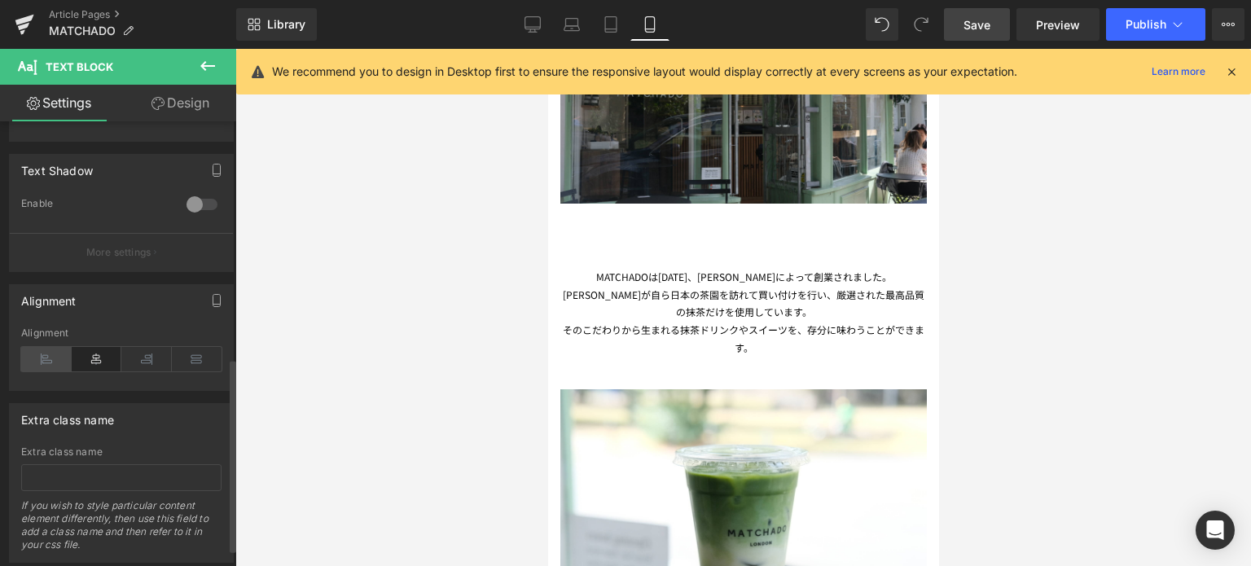
click at [43, 362] on icon at bounding box center [46, 359] width 51 height 24
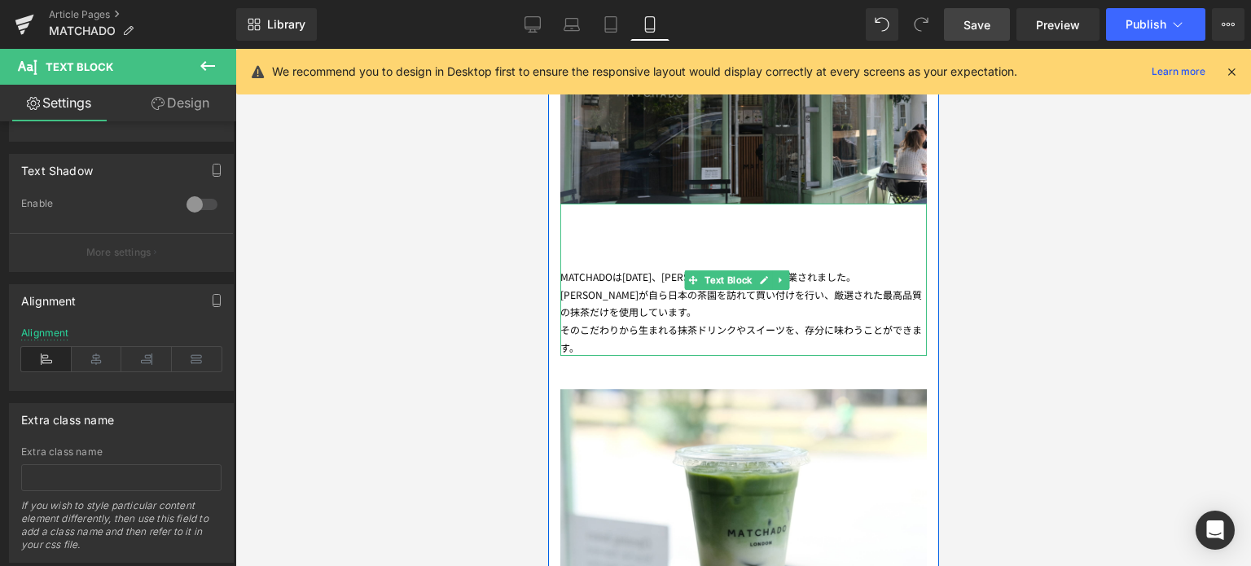
click at [793, 286] on div "[PERSON_NAME]が自ら日本の茶園を訪れて買い付けを行い、厳選された最高品質の抹茶だけを使用しています。" at bounding box center [743, 303] width 367 height 35
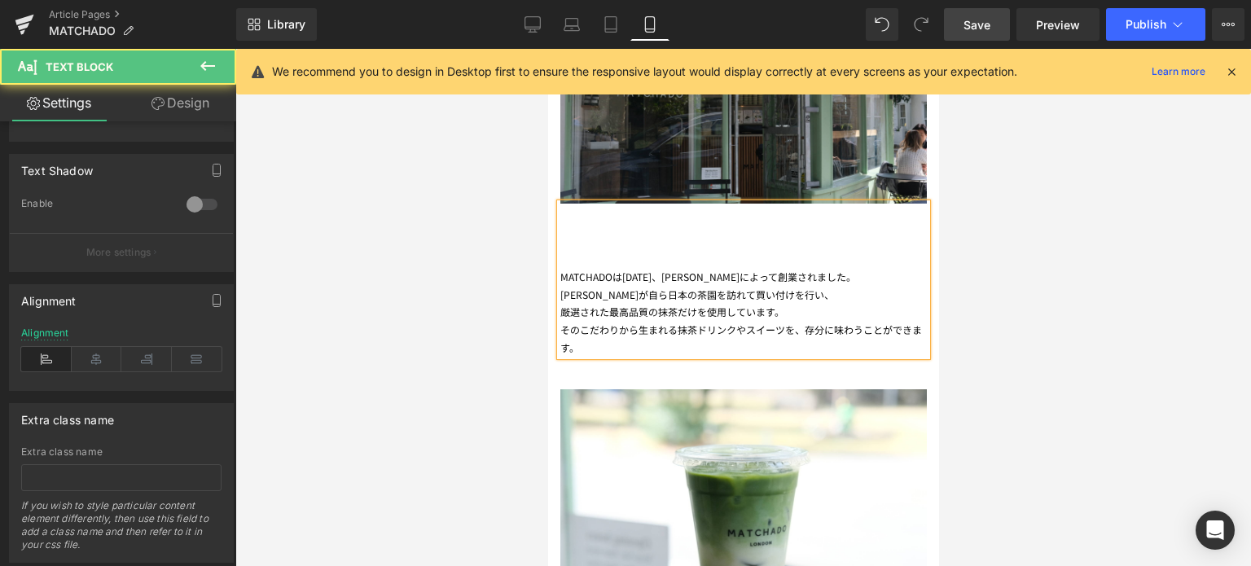
click at [807, 329] on div "そのこだわりから生まれる抹茶ドリンクやスイーツを、存分に味わうことができます。" at bounding box center [743, 338] width 367 height 35
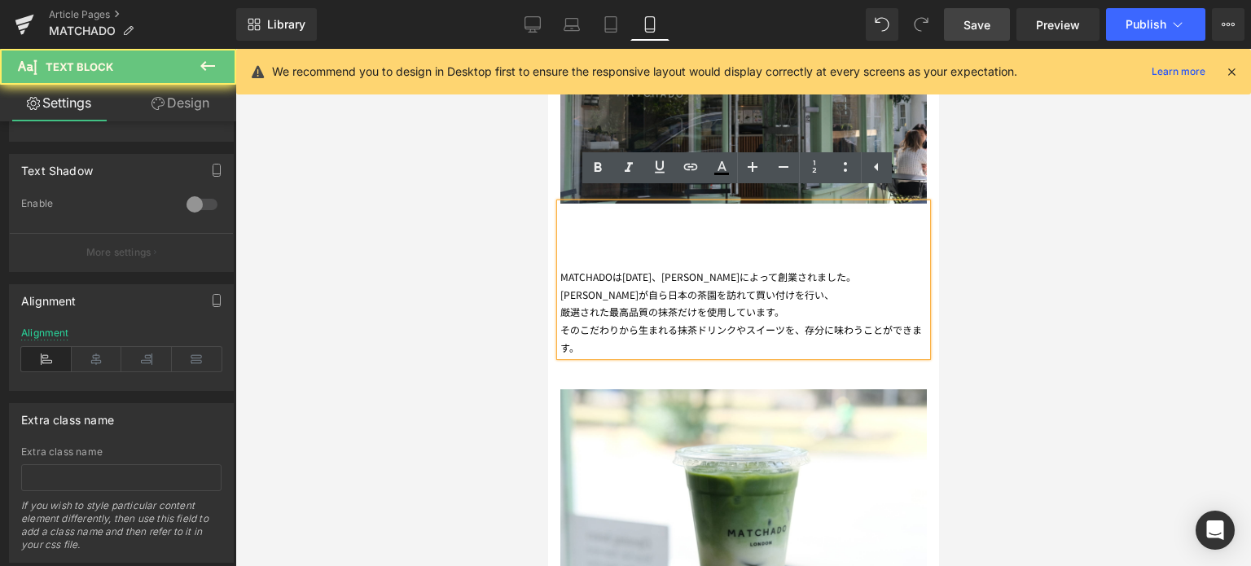
click at [804, 322] on div "そのこだわりから生まれる抹茶ドリンクやスイーツを、存分に味わうことができます。" at bounding box center [743, 338] width 367 height 35
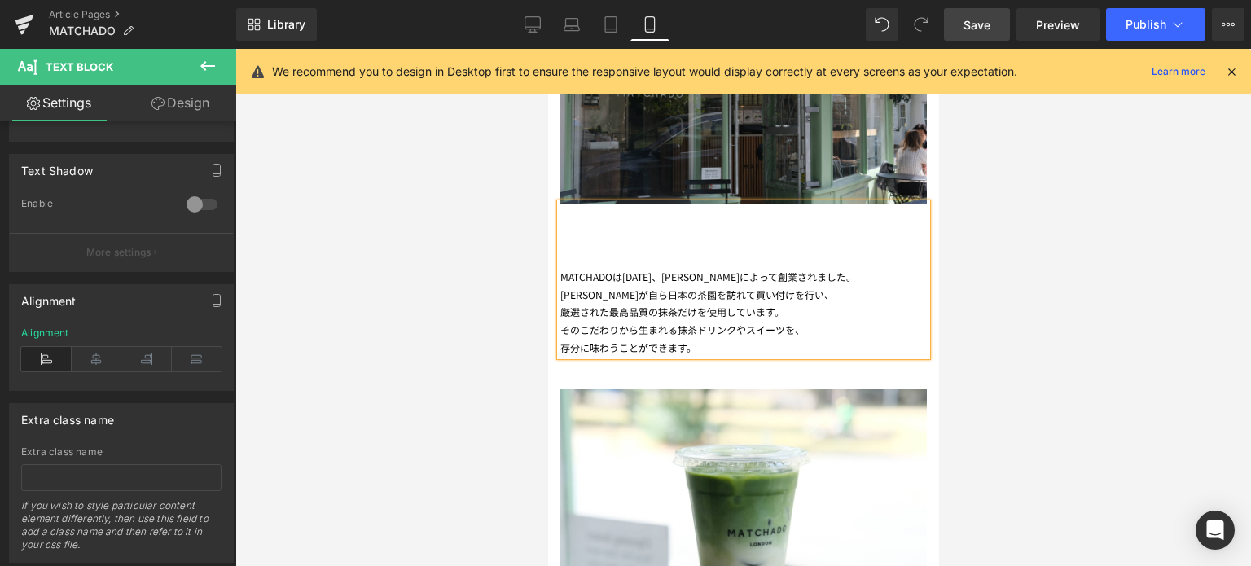
click at [1108, 306] on div at bounding box center [743, 307] width 1016 height 517
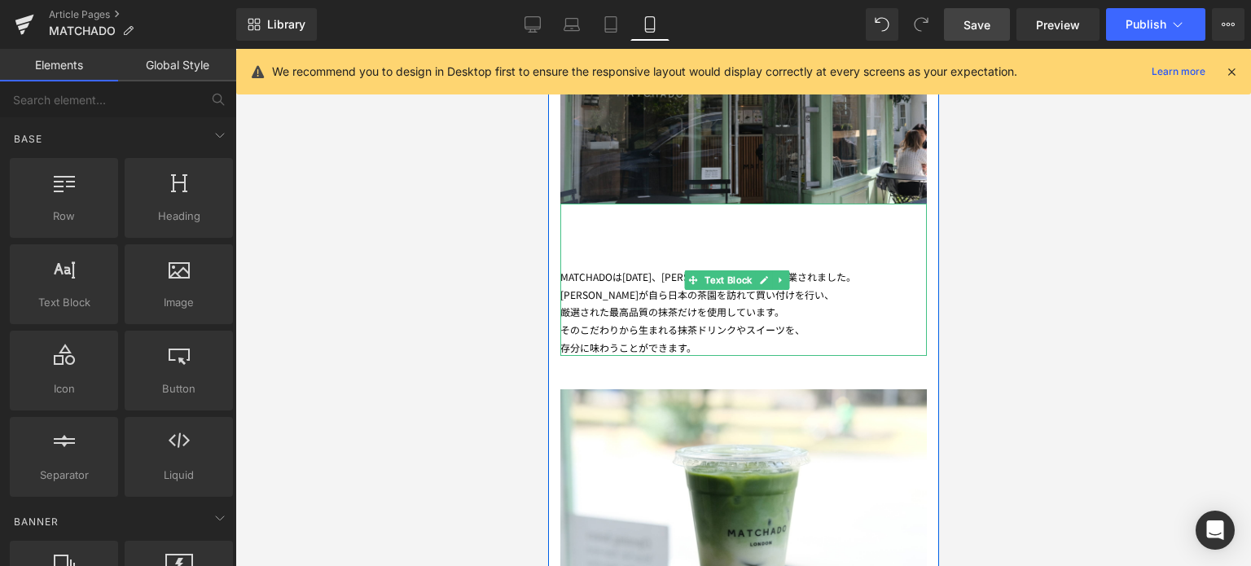
click at [566, 339] on div "存分に味わうことができます。" at bounding box center [743, 348] width 367 height 18
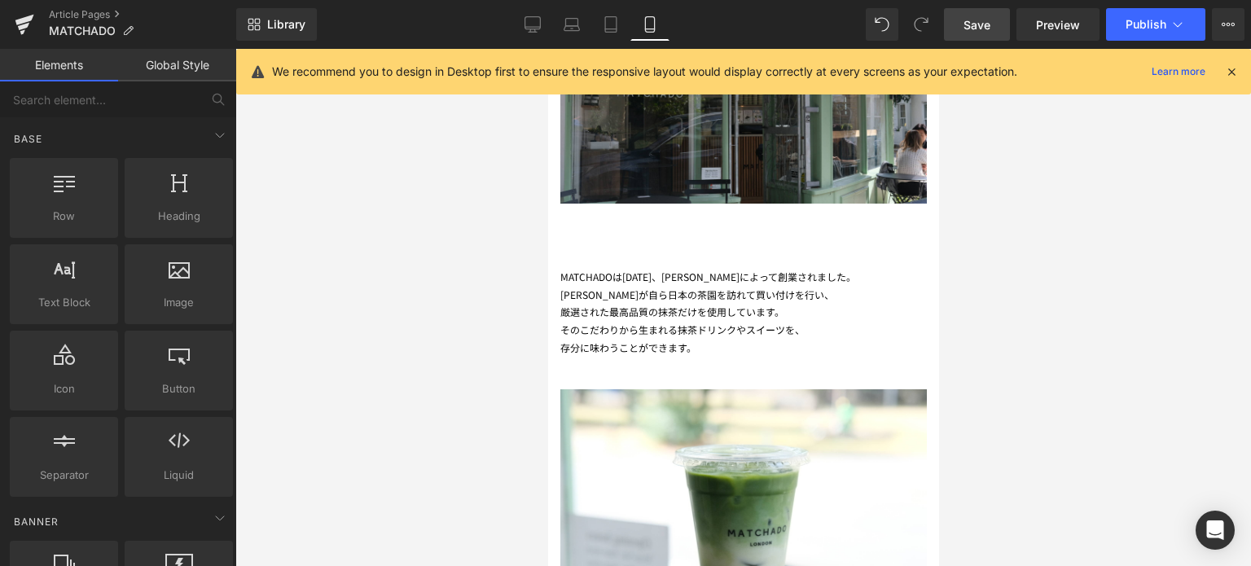
click at [1040, 340] on div at bounding box center [743, 307] width 1016 height 517
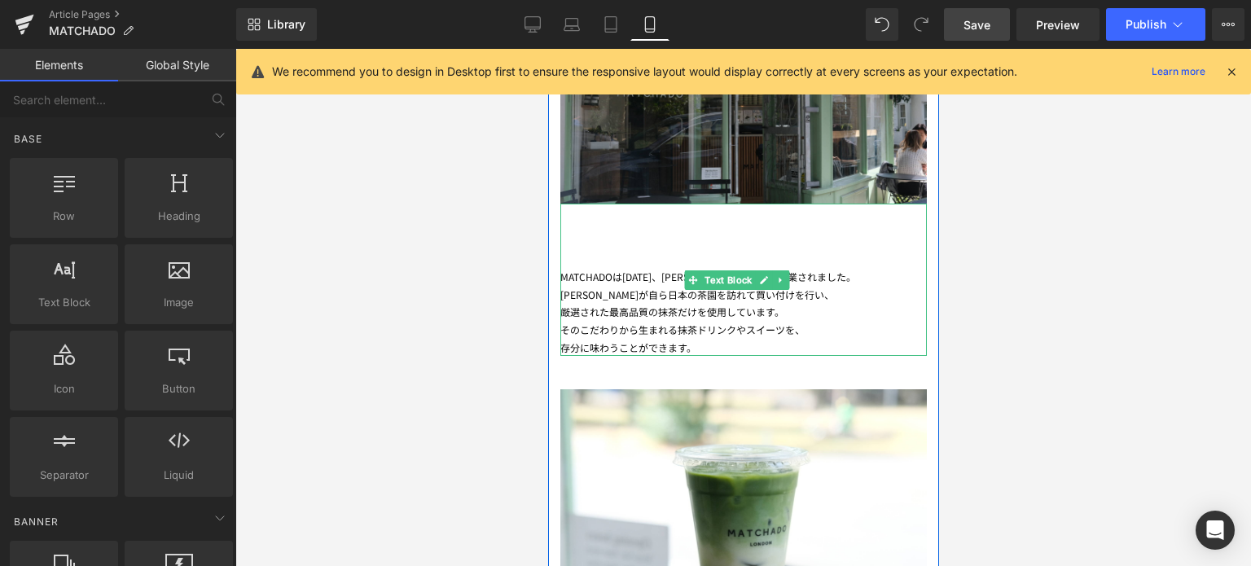
click at [566, 305] on div "厳選された最高品質の抹茶だけを使用しています。" at bounding box center [743, 312] width 367 height 18
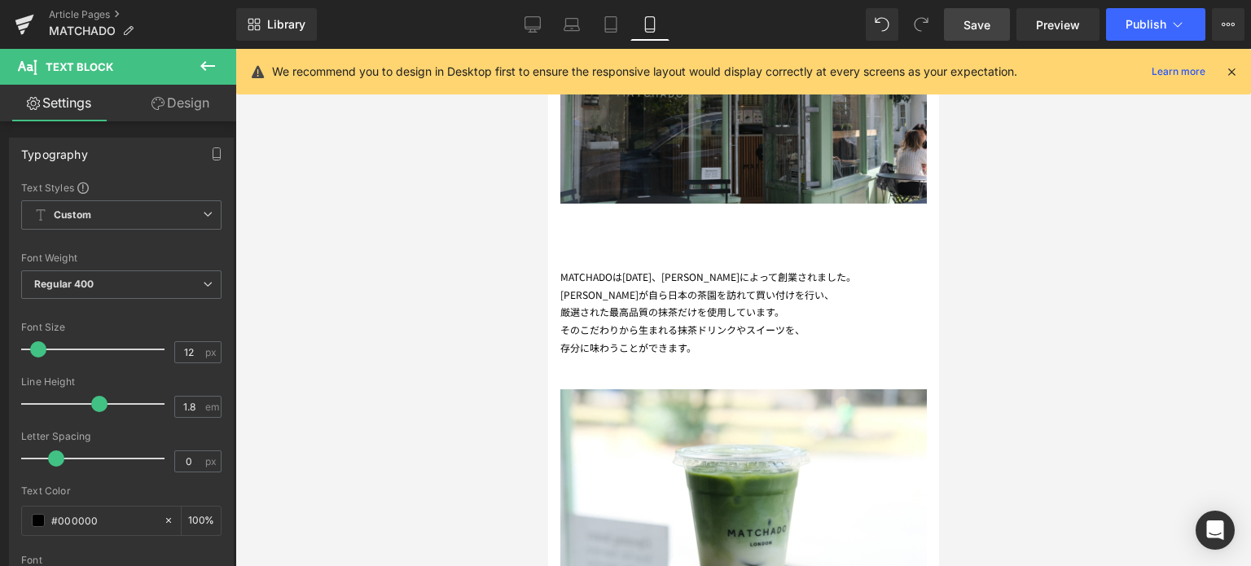
click at [982, 36] on link "Save" at bounding box center [977, 24] width 66 height 33
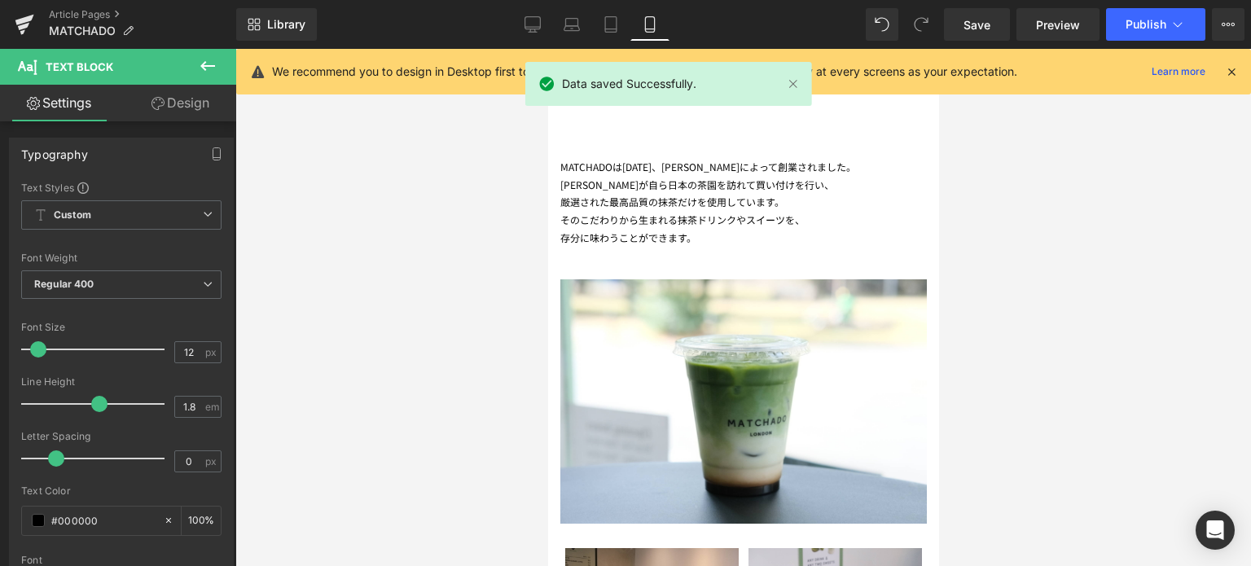
scroll to position [988, 0]
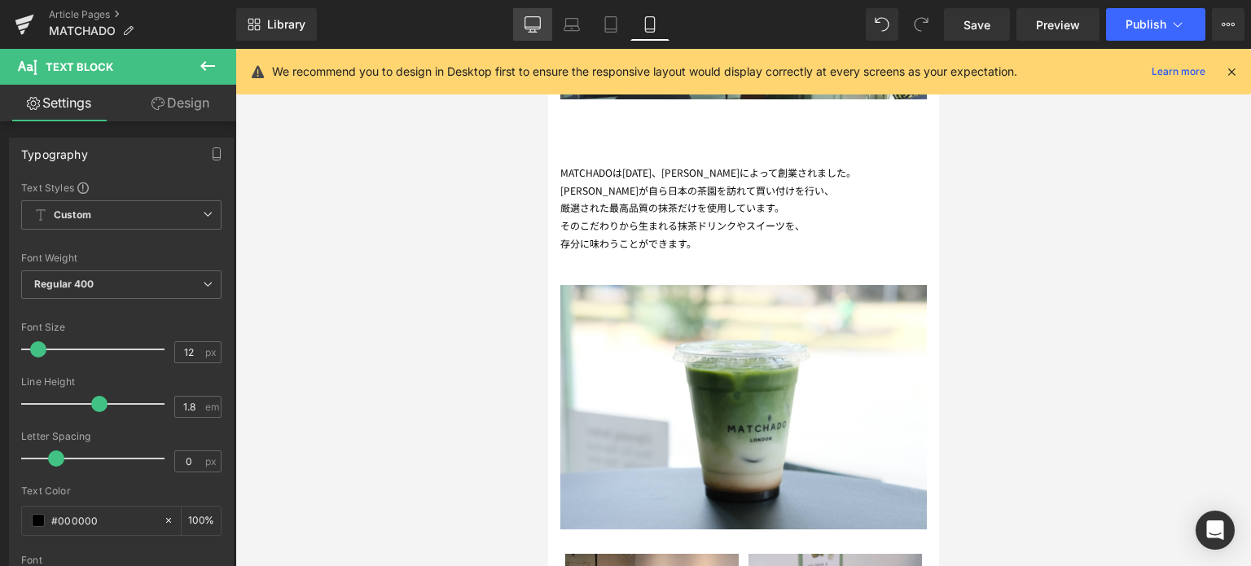
click at [538, 35] on link "Desktop" at bounding box center [532, 24] width 39 height 33
type input "100"
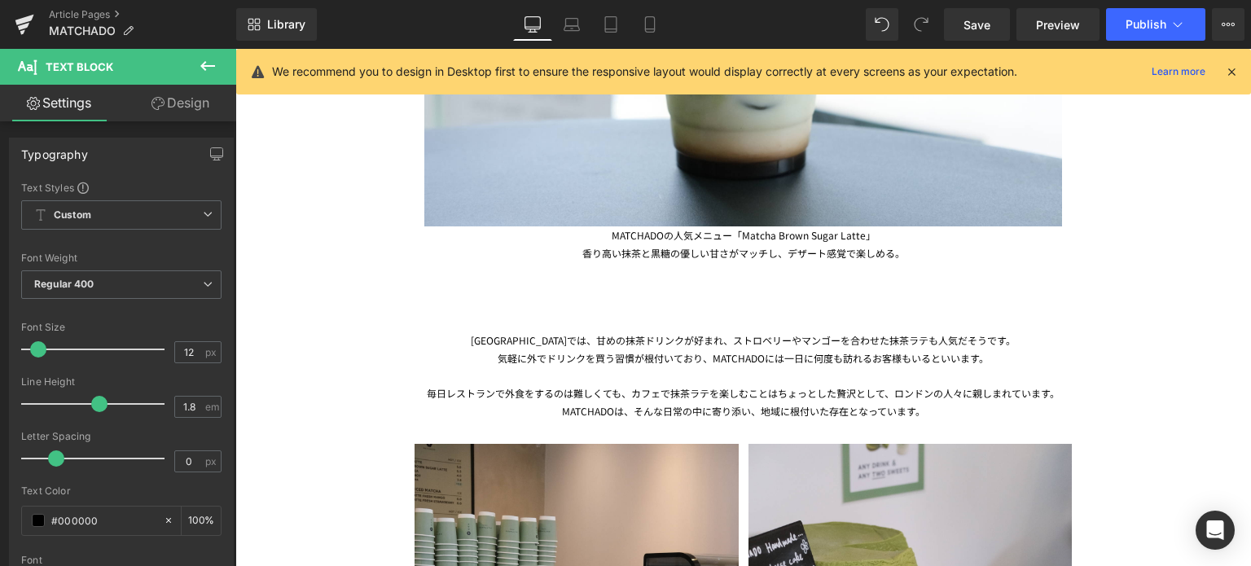
scroll to position [1674, 0]
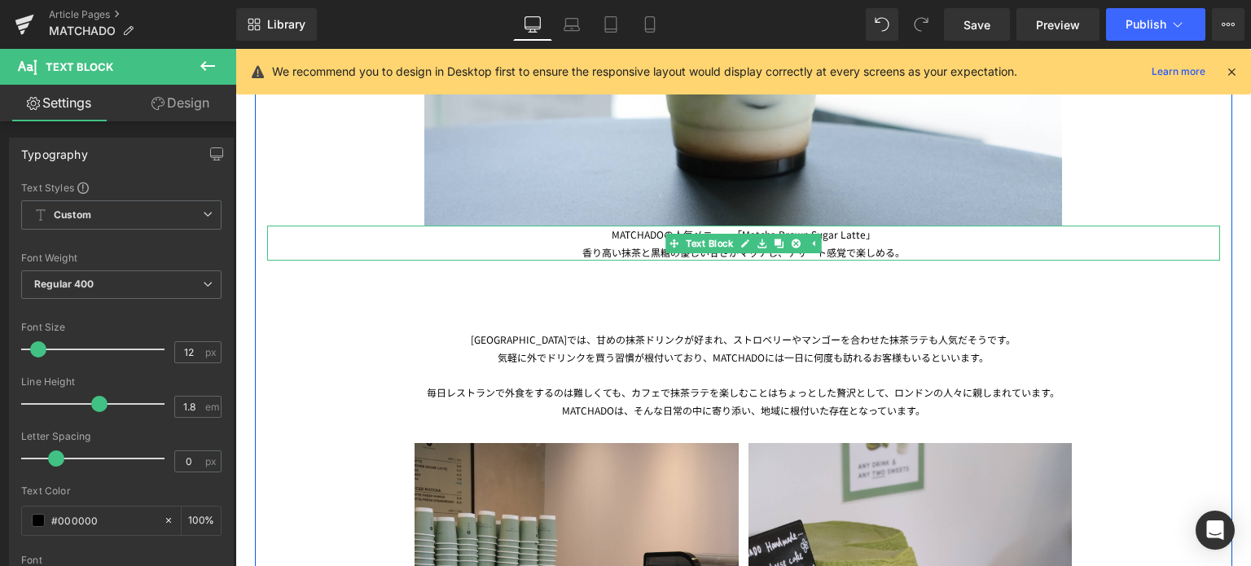
click at [606, 249] on div "香り高い抹茶と黒糖の優しい甘さがマッチし、デザート感覚で楽しめる。" at bounding box center [743, 253] width 953 height 18
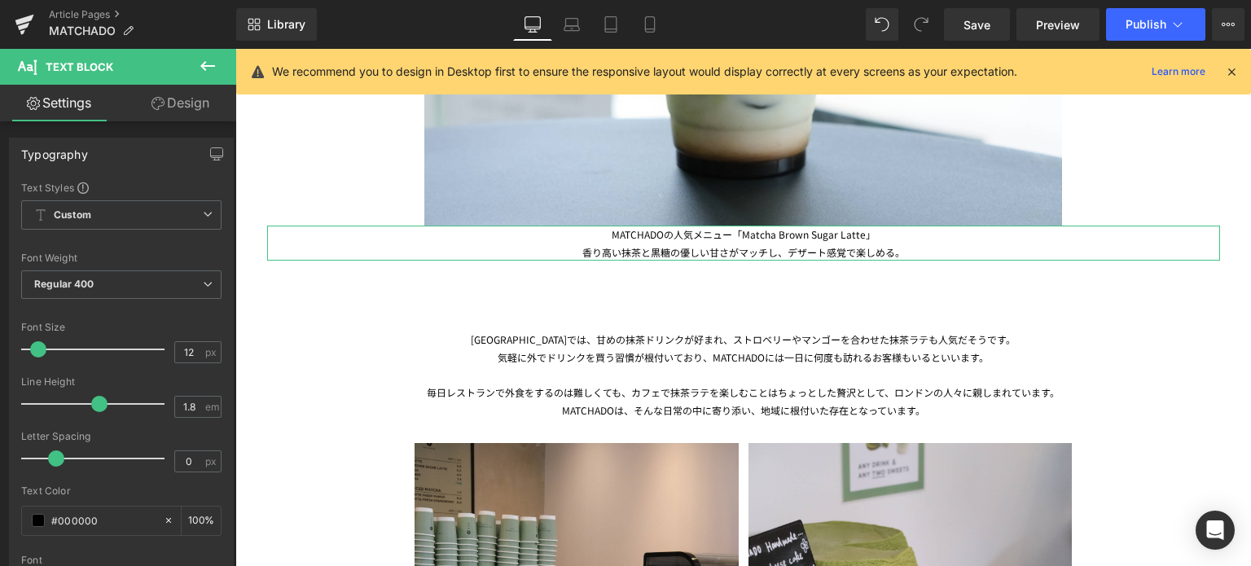
click at [195, 102] on link "Design" at bounding box center [180, 103] width 118 height 37
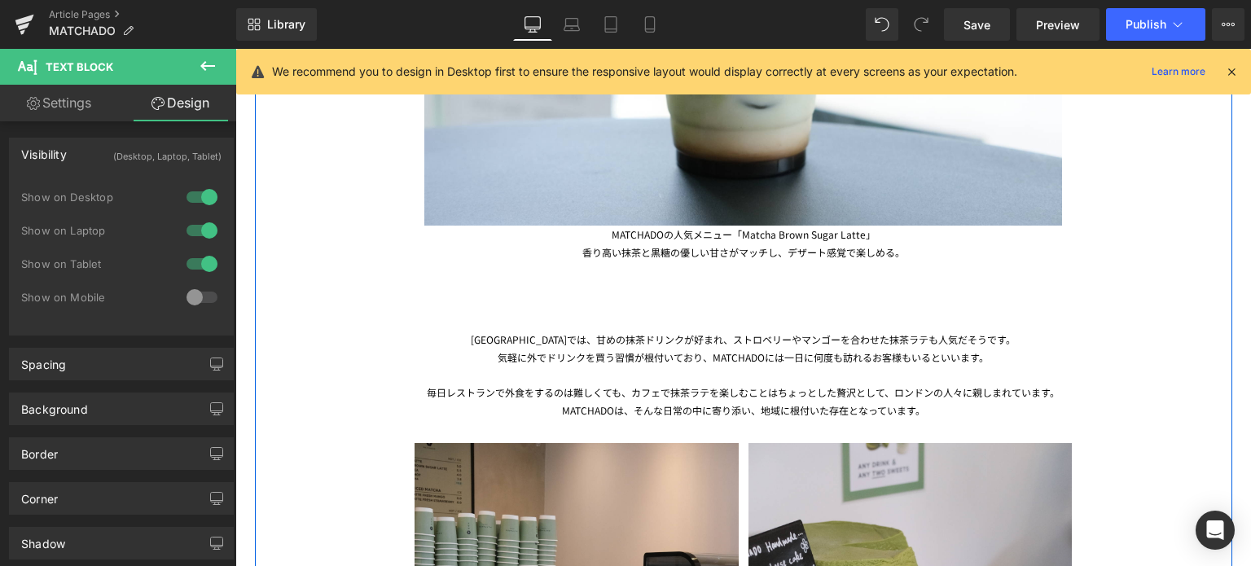
click at [614, 244] on div "香り高い抹茶と黒糖の優しい甘さがマッチし、デザート感覚で楽しめる。" at bounding box center [743, 253] width 953 height 18
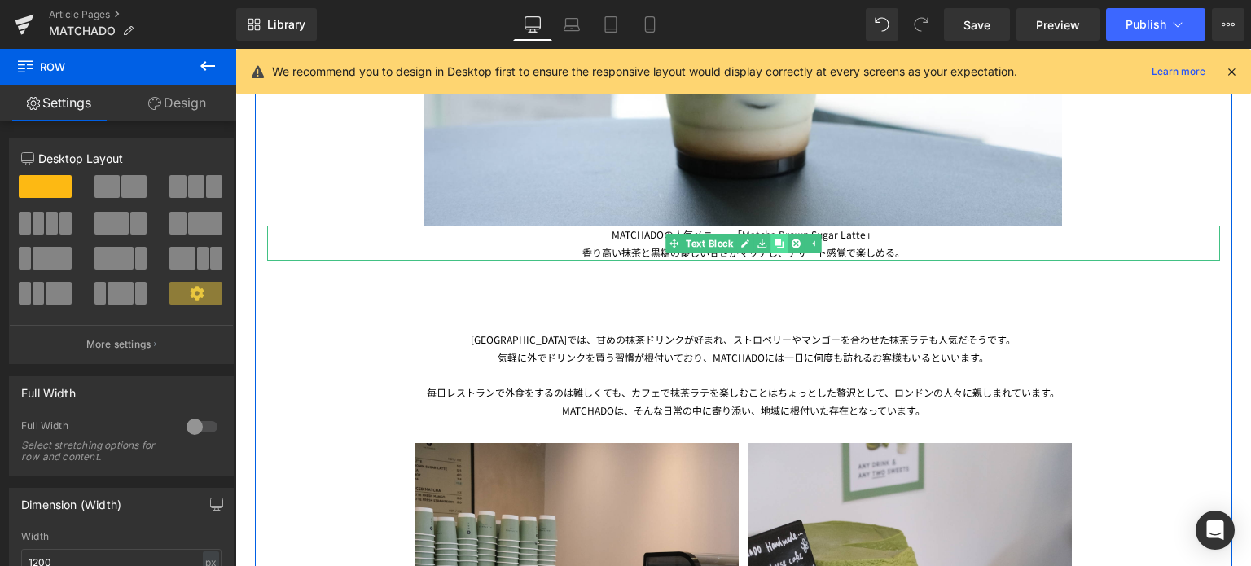
click at [775, 240] on icon at bounding box center [779, 243] width 9 height 9
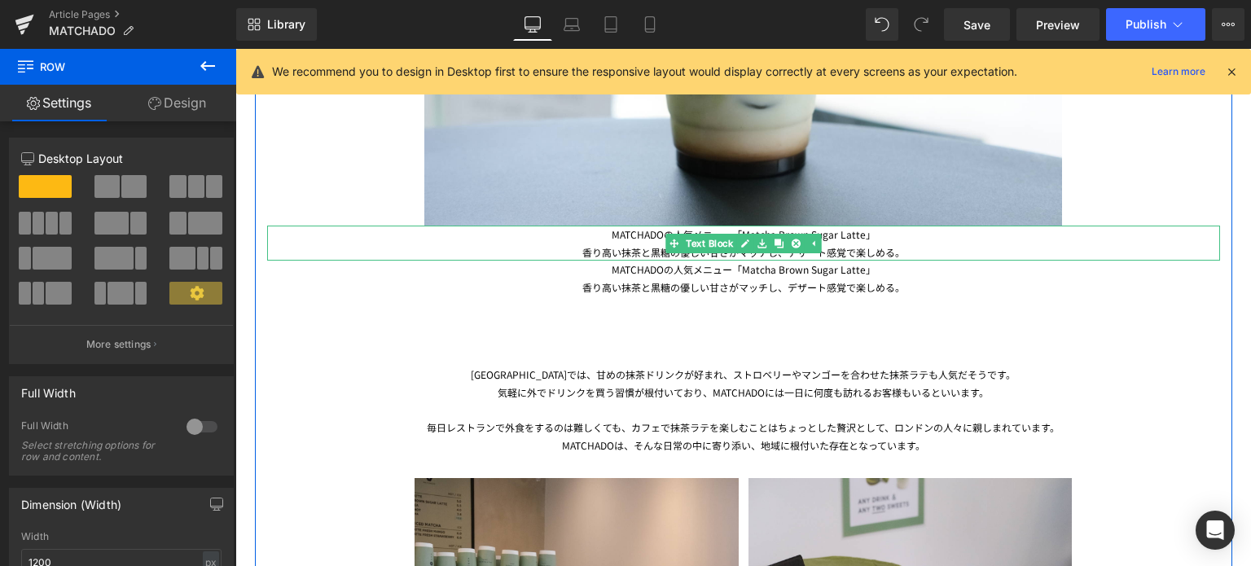
click at [592, 248] on div "香り高い抹茶と黒糖の優しい甘さがマッチし、デザート感覚で楽しめる。" at bounding box center [743, 253] width 953 height 18
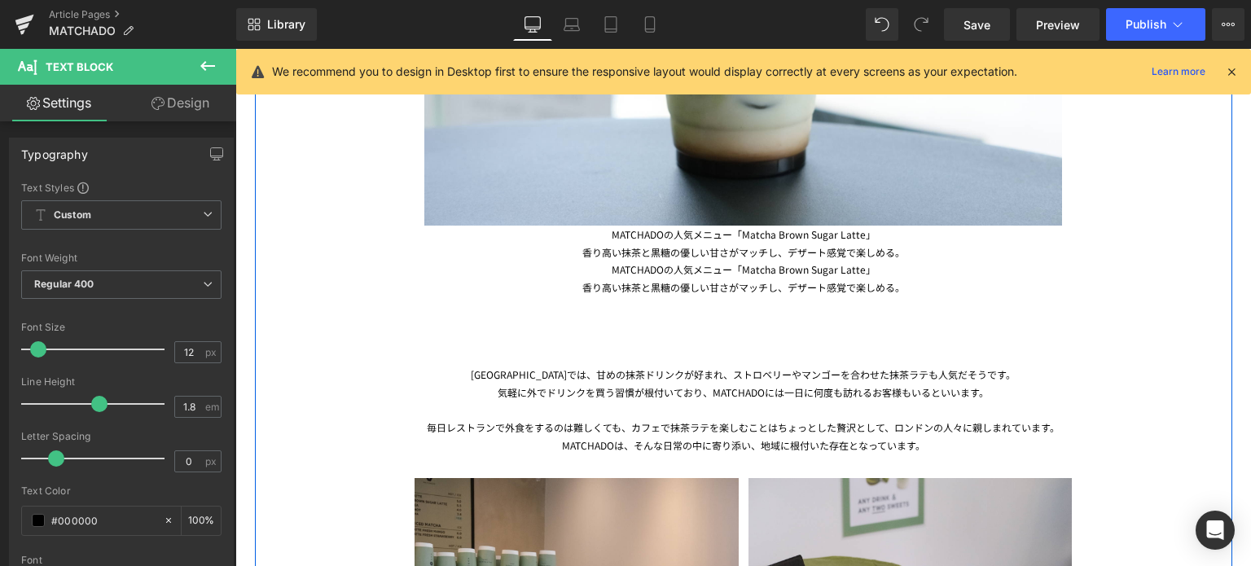
click at [596, 284] on div "香り高い抹茶と黒糖の優しい甘さがマッチし、デザート感覚で楽しめる。" at bounding box center [743, 288] width 953 height 18
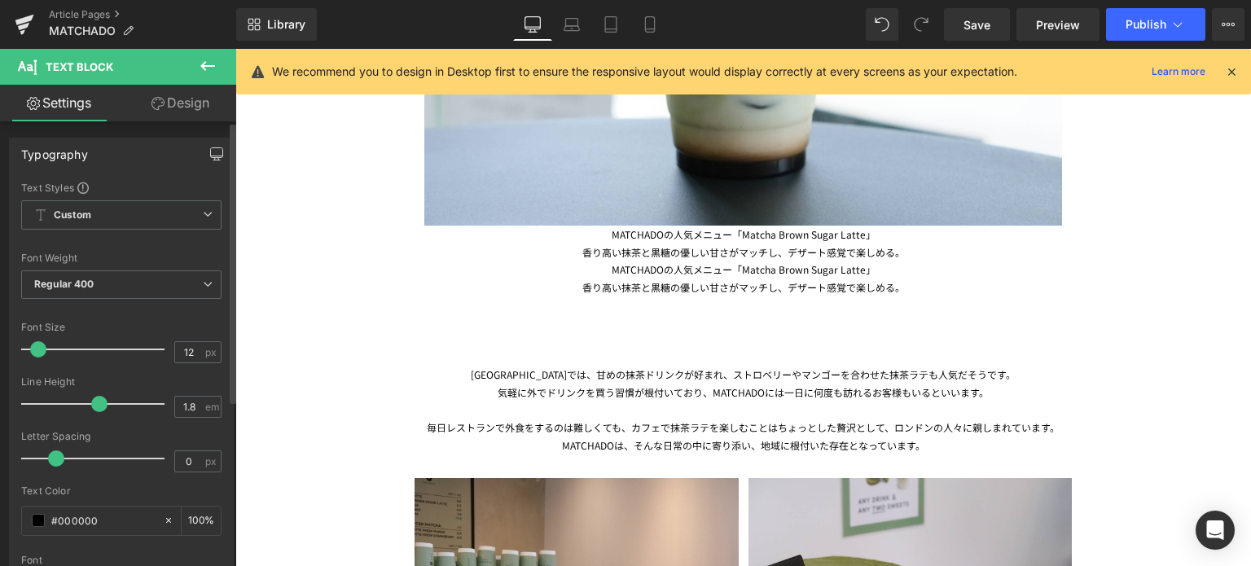
click at [212, 156] on icon "button" at bounding box center [216, 153] width 13 height 13
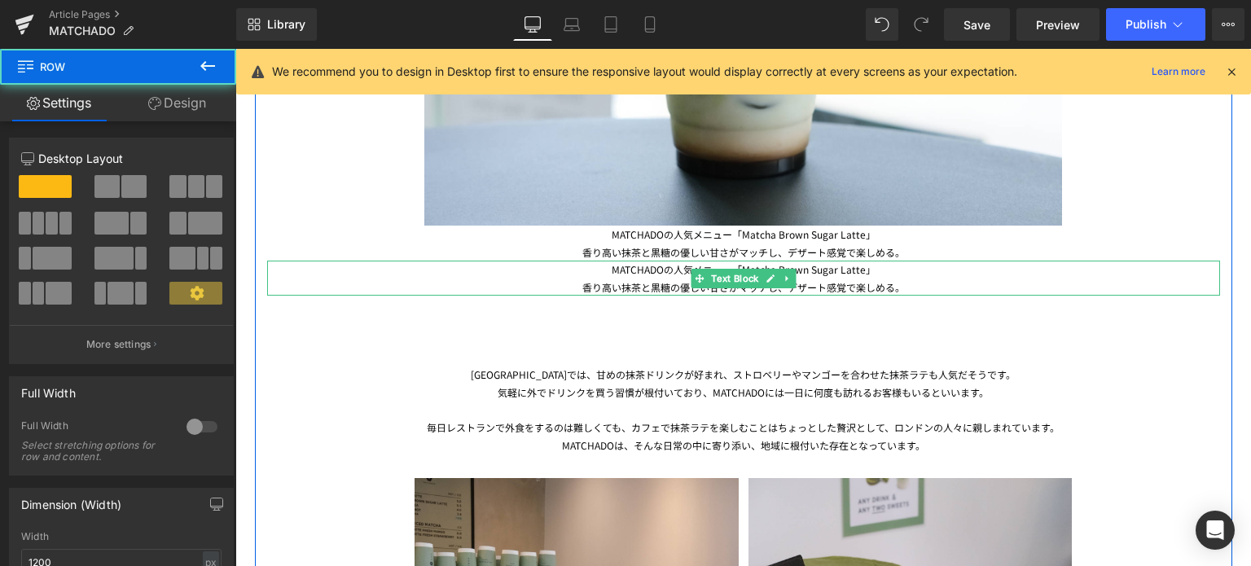
click at [626, 292] on div at bounding box center [743, 294] width 953 height 4
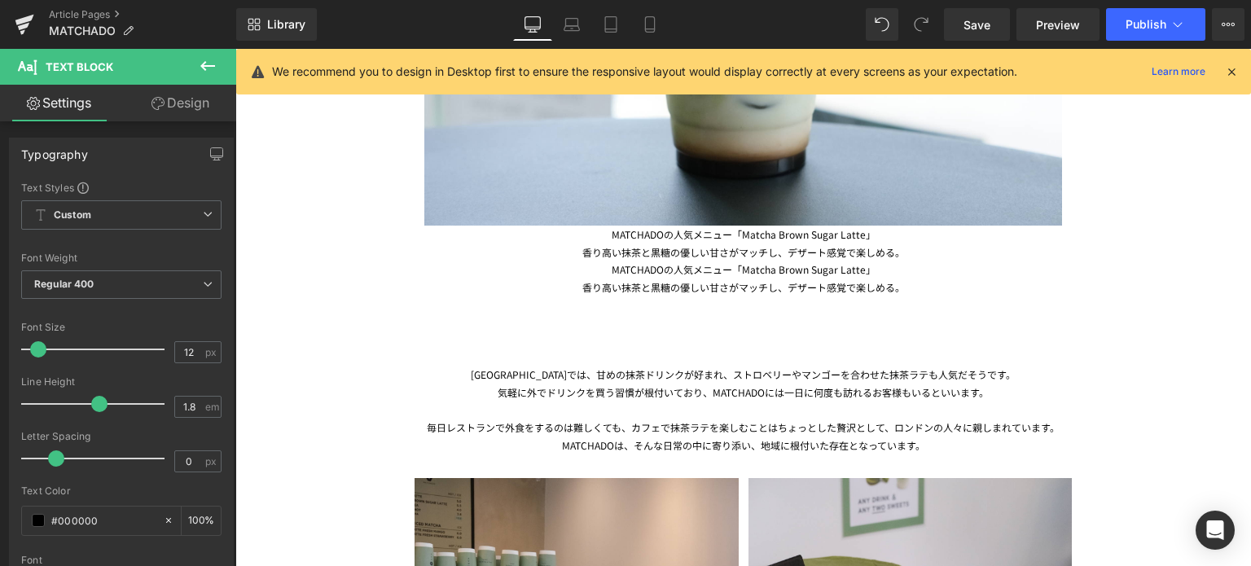
click at [175, 112] on link "Design" at bounding box center [180, 103] width 118 height 37
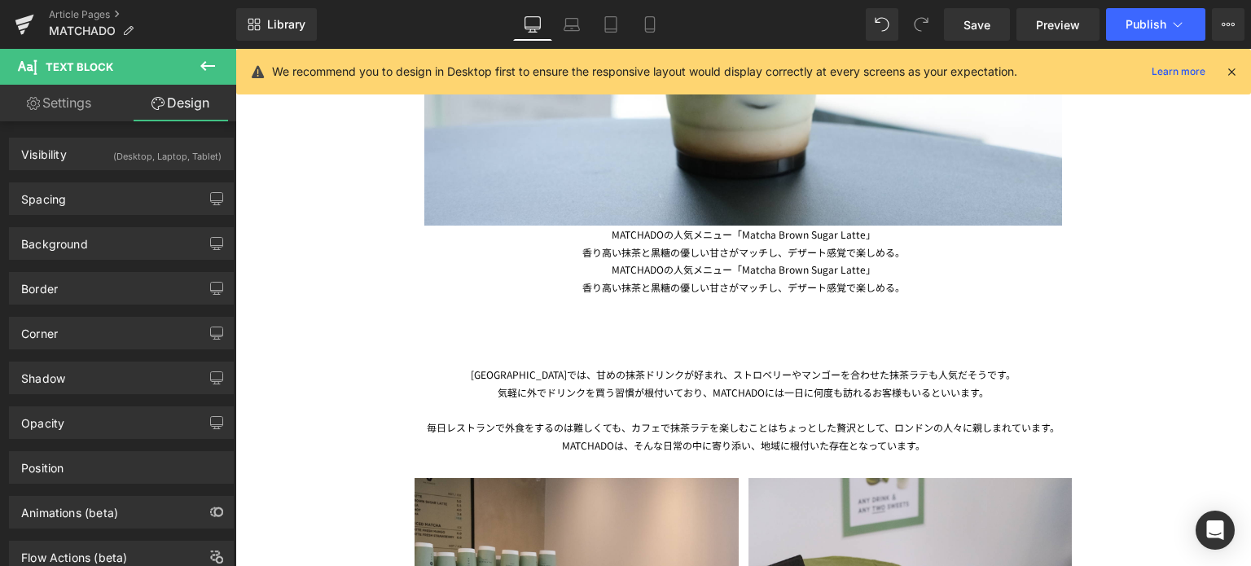
click at [154, 152] on div "(Desktop, Laptop, Tablet)" at bounding box center [167, 152] width 108 height 27
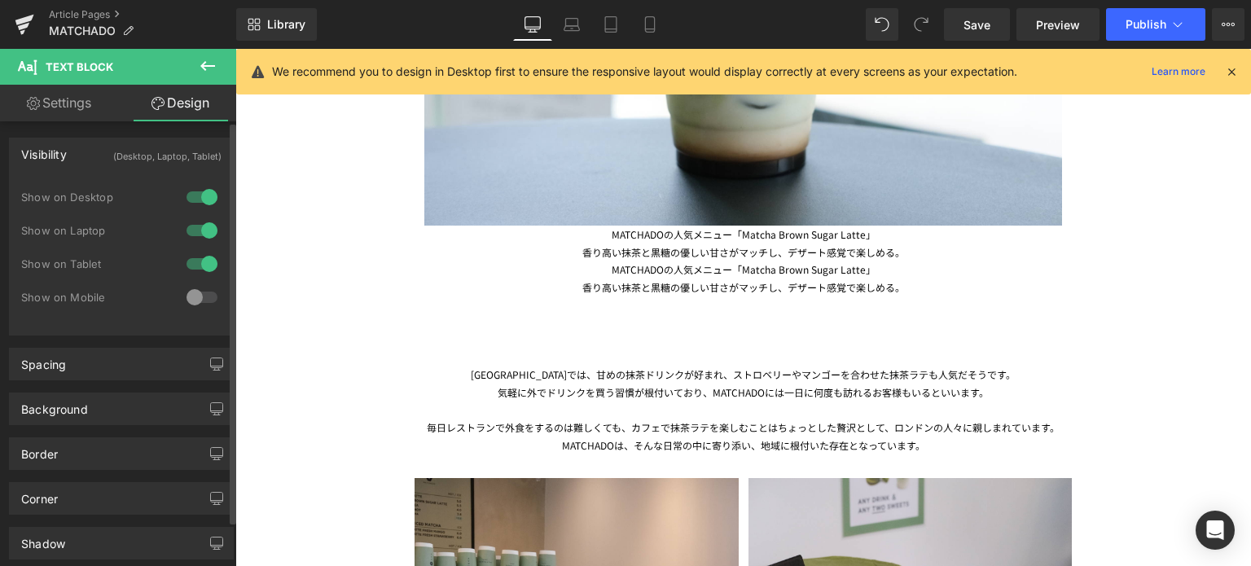
click at [186, 294] on div at bounding box center [202, 297] width 39 height 26
click at [193, 273] on div at bounding box center [202, 264] width 39 height 26
click at [196, 240] on div at bounding box center [202, 231] width 39 height 26
click at [199, 200] on div at bounding box center [202, 197] width 39 height 26
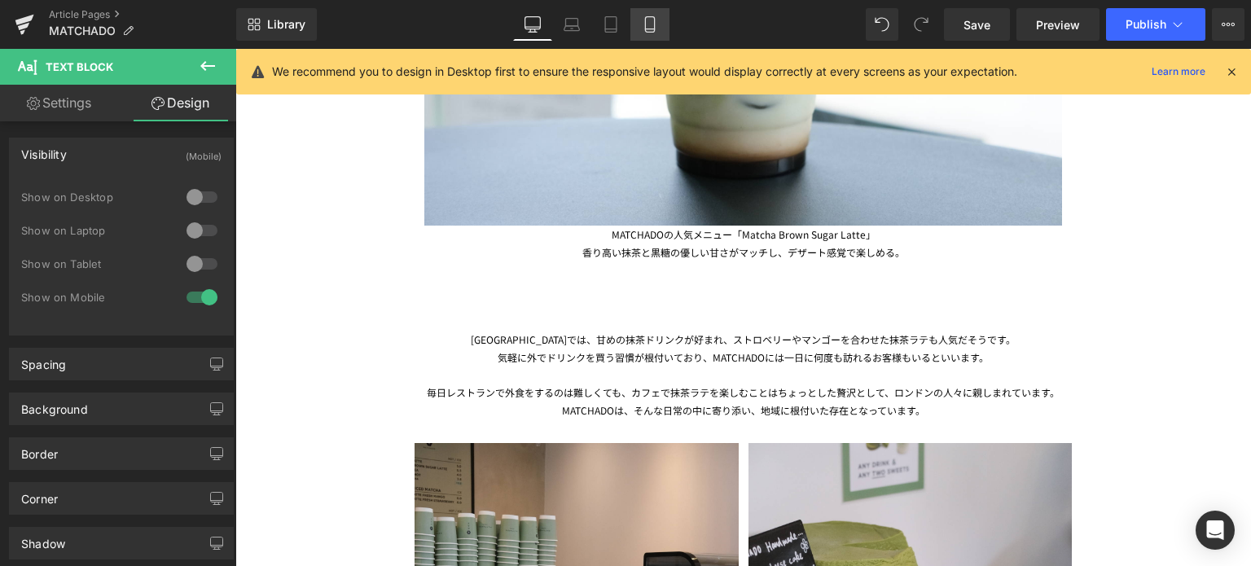
click at [656, 35] on link "Mobile" at bounding box center [650, 24] width 39 height 33
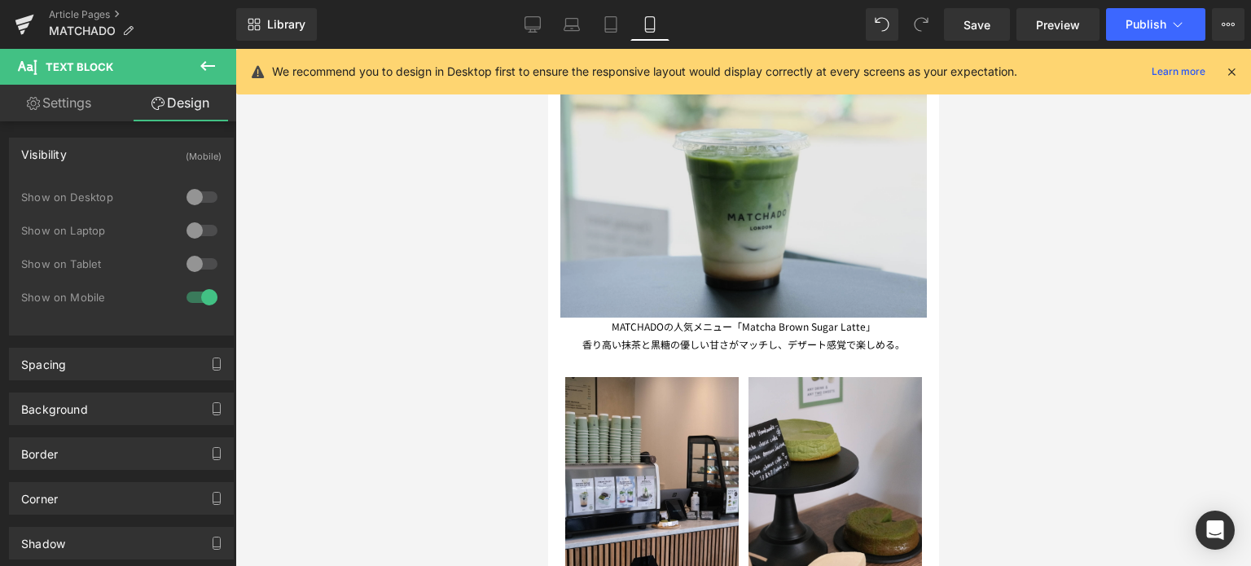
scroll to position [1198, 0]
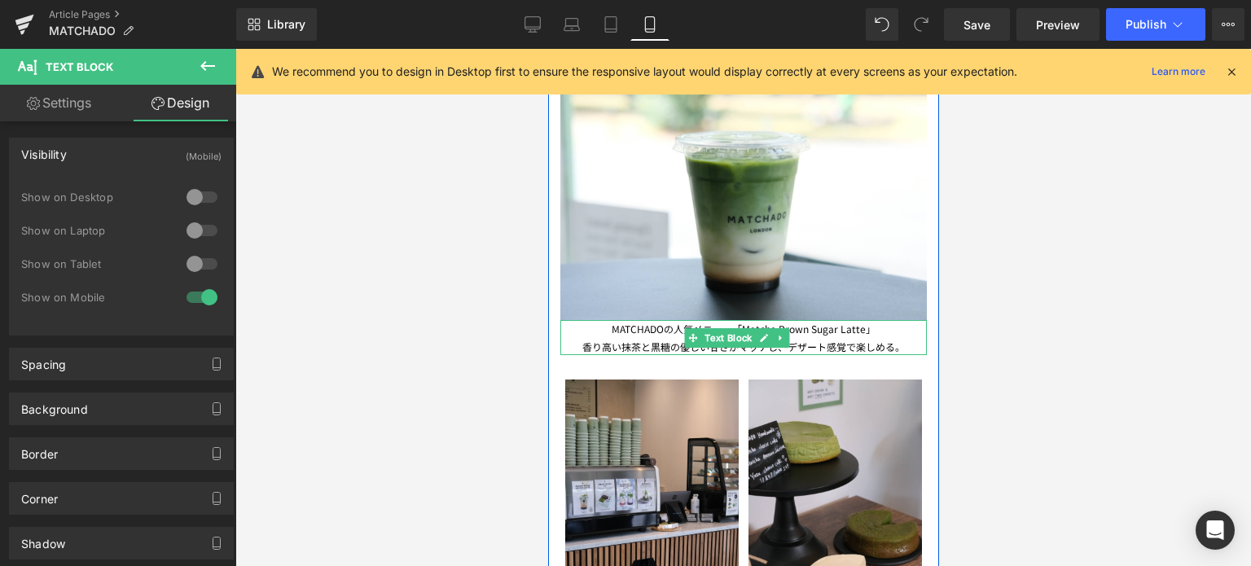
click at [663, 338] on div "香り高い抹茶と黒糖の優しい甘さがマッチし、デザート感覚で楽しめる。" at bounding box center [743, 347] width 367 height 18
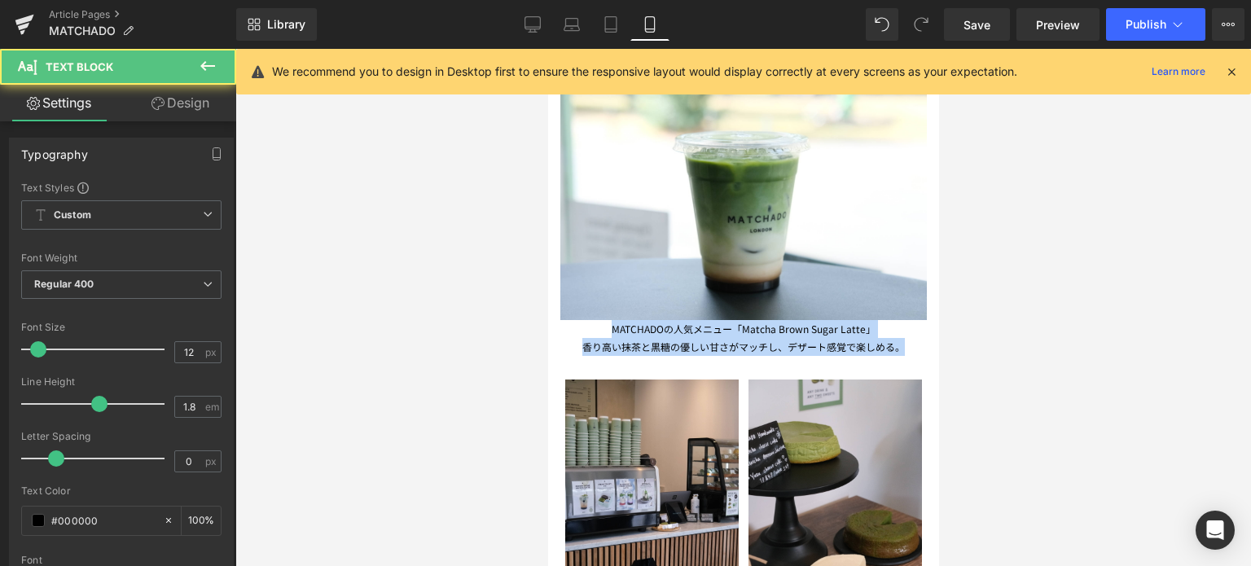
drag, startPoint x: 606, startPoint y: 309, endPoint x: 973, endPoint y: 328, distance: 367.2
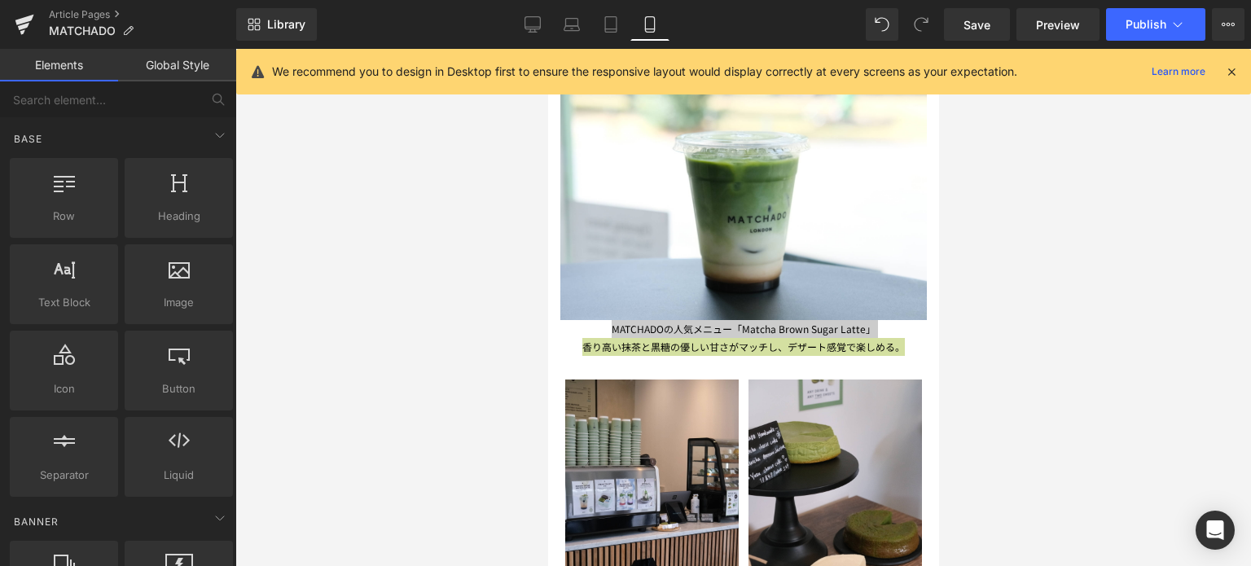
click at [440, 384] on div at bounding box center [743, 307] width 1016 height 517
click at [410, 371] on div at bounding box center [743, 307] width 1016 height 517
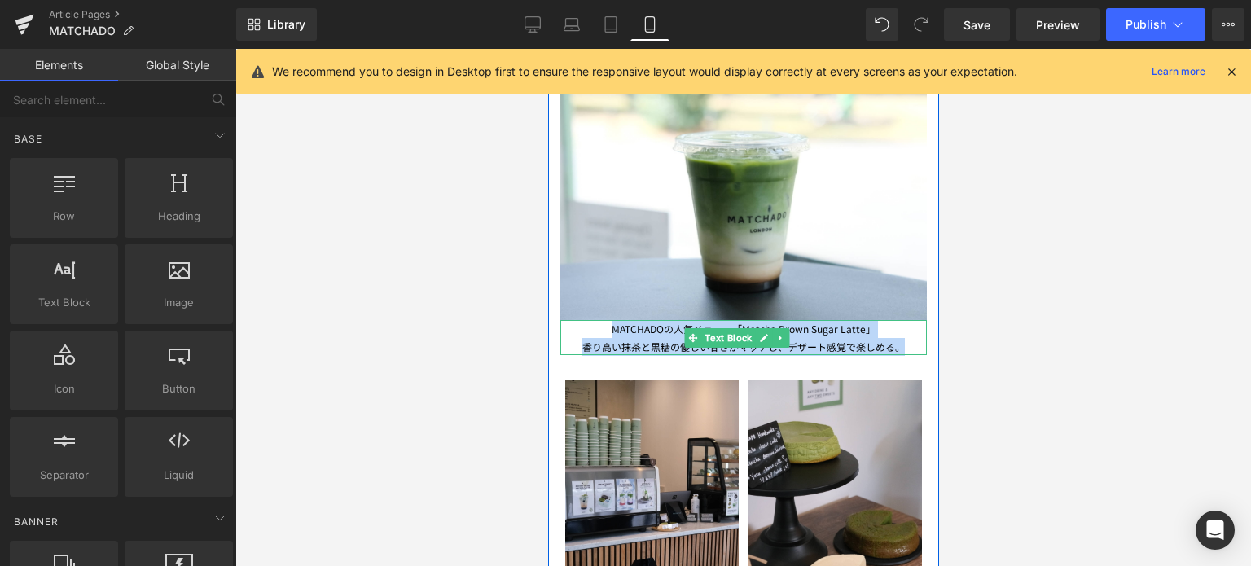
click at [592, 338] on div "香り高い抹茶と黒糖の優しい甘さがマッチし、デザート感覚で楽しめる。" at bounding box center [743, 347] width 367 height 18
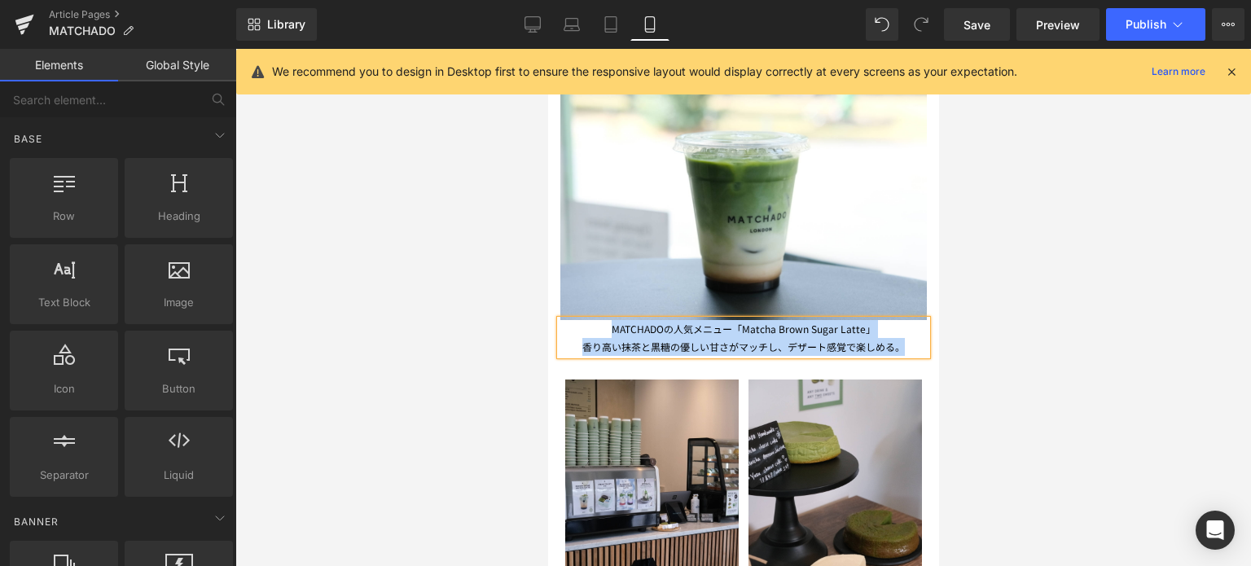
click at [609, 380] on img at bounding box center [652, 510] width 174 height 261
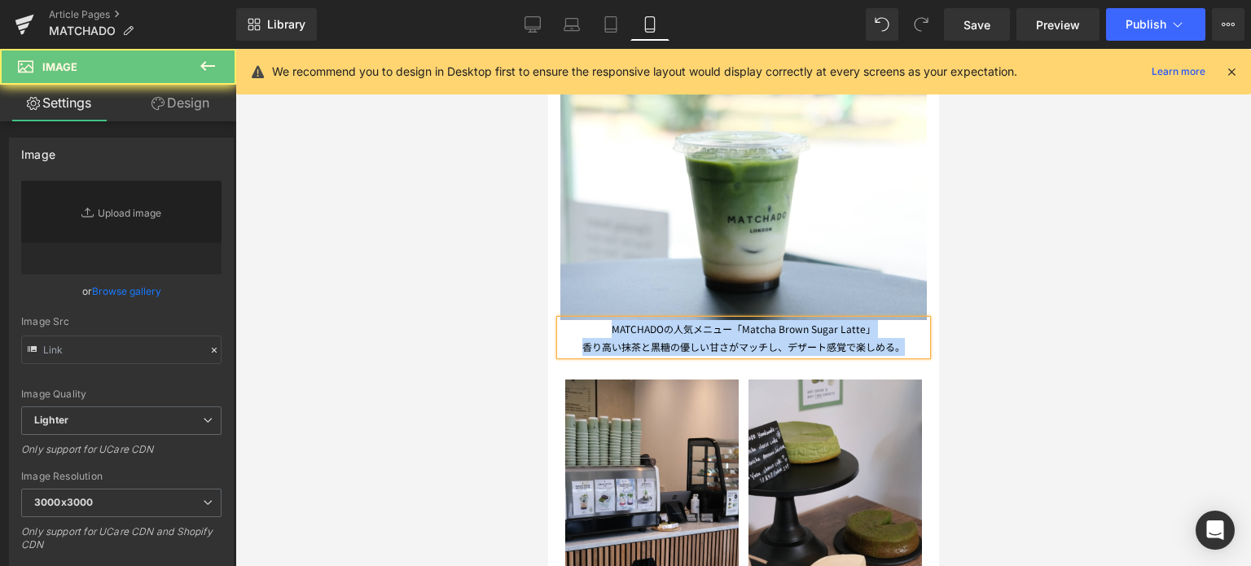
type input "[URL][DOMAIN_NAME]"
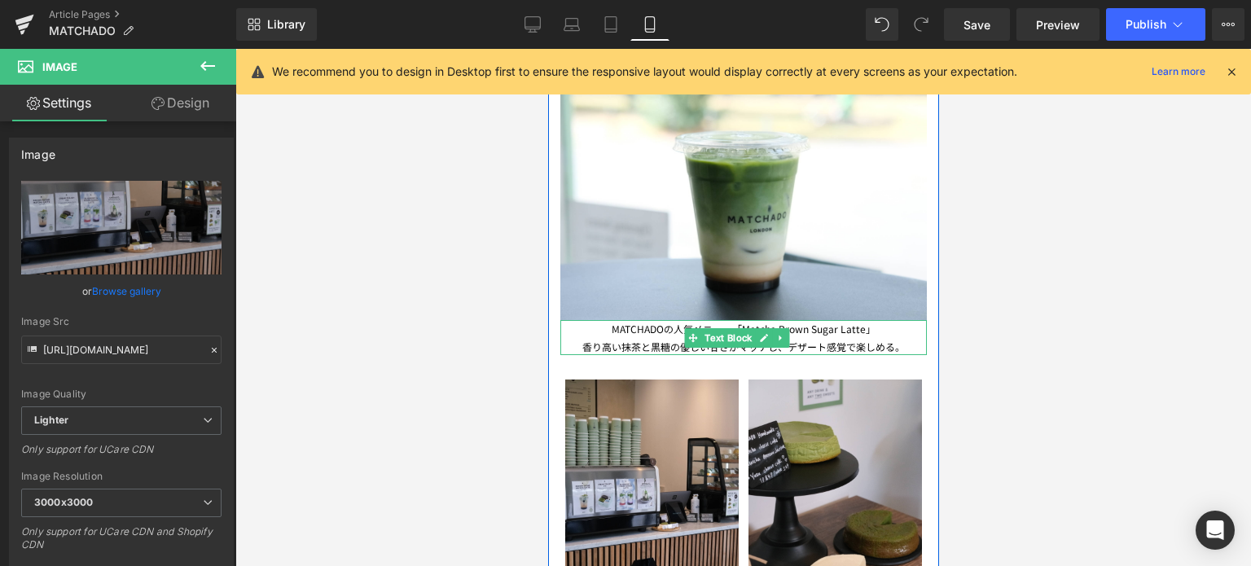
click at [637, 338] on div "香り高い抹茶と黒糖の優しい甘さがマッチし、デザート感覚で楽しめる。" at bounding box center [743, 347] width 367 height 18
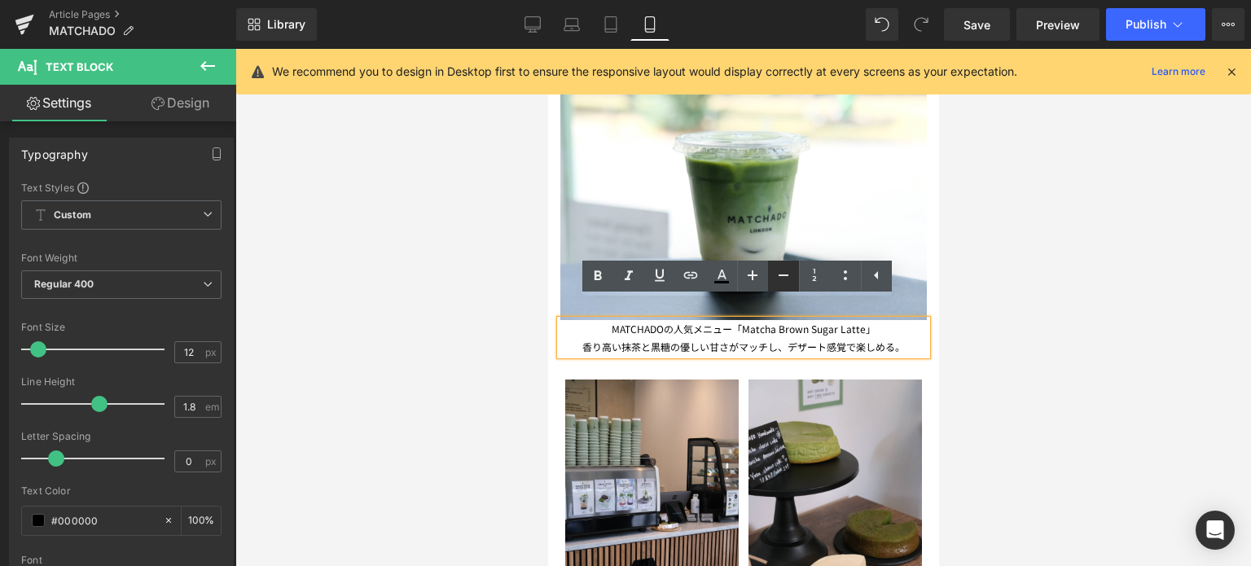
click at [789, 278] on icon at bounding box center [784, 276] width 20 height 20
type input "10"
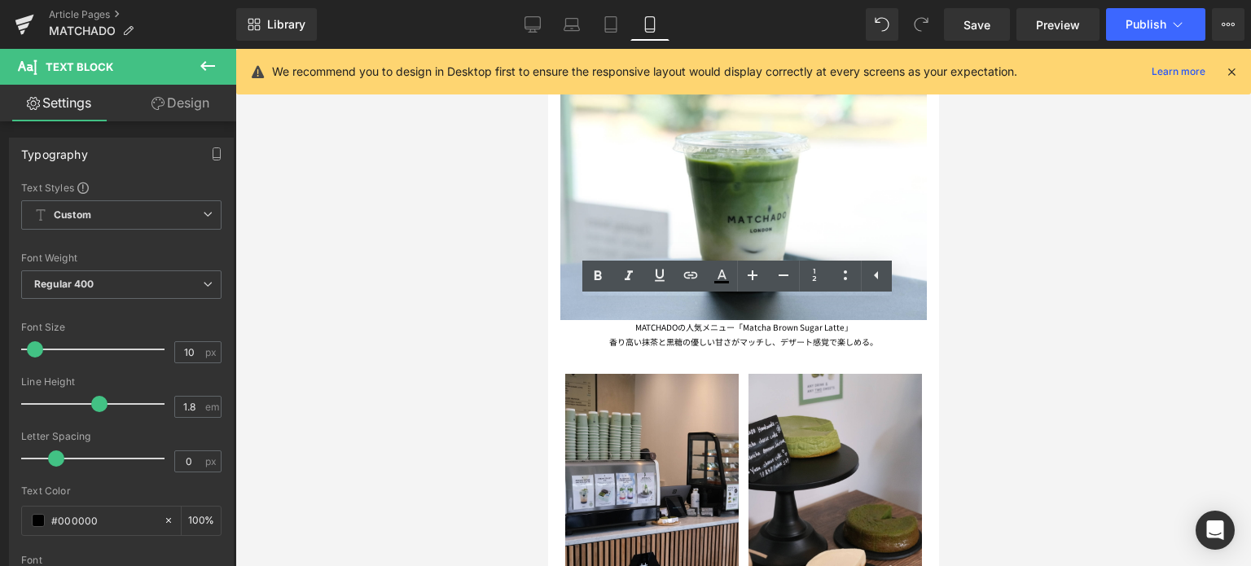
click at [1027, 385] on div at bounding box center [743, 307] width 1016 height 517
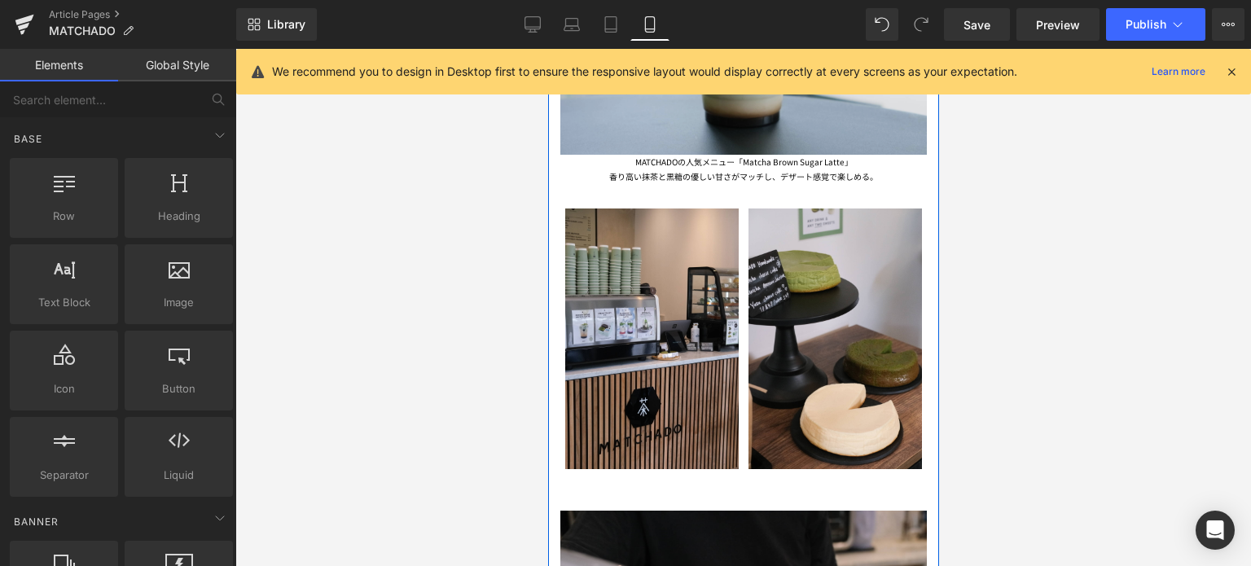
scroll to position [1509, 0]
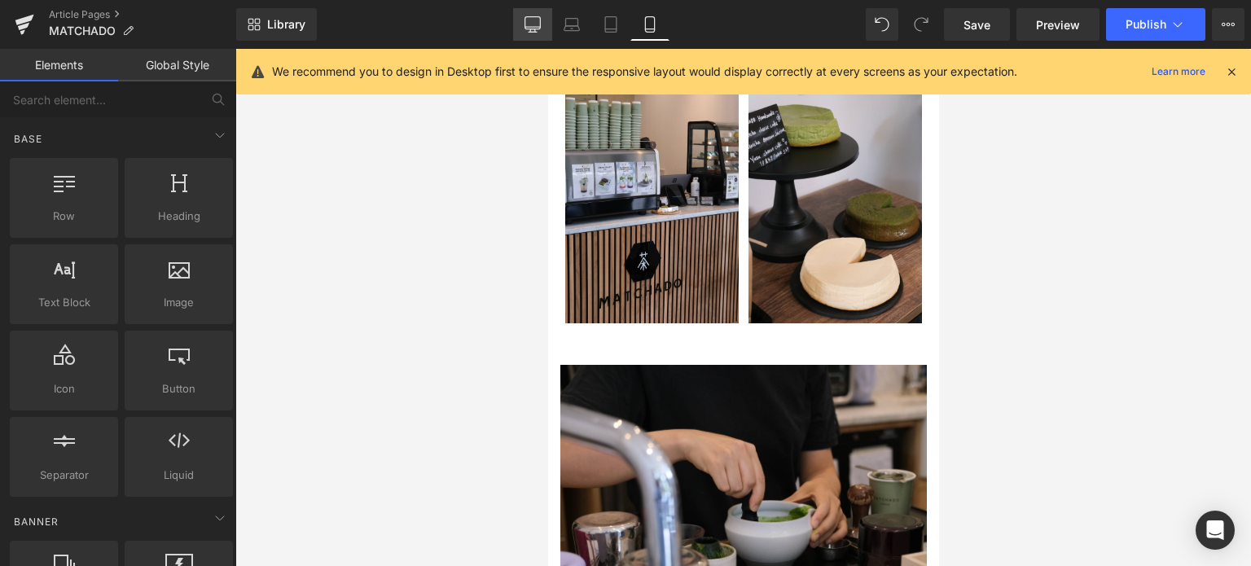
click at [533, 17] on icon at bounding box center [533, 23] width 15 height 12
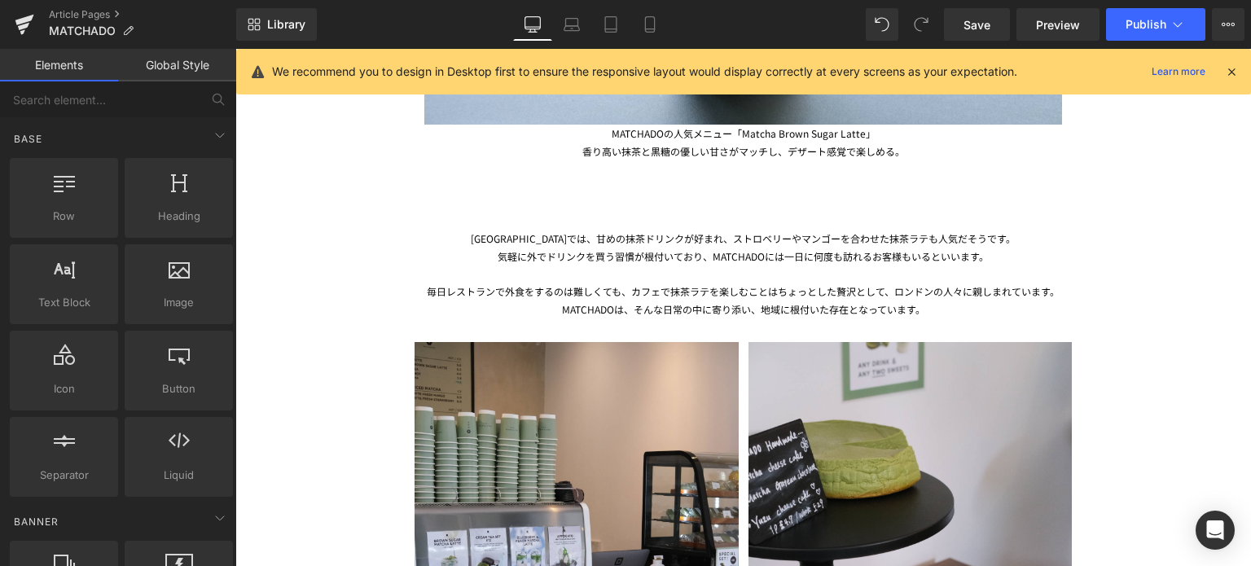
scroll to position [1776, 0]
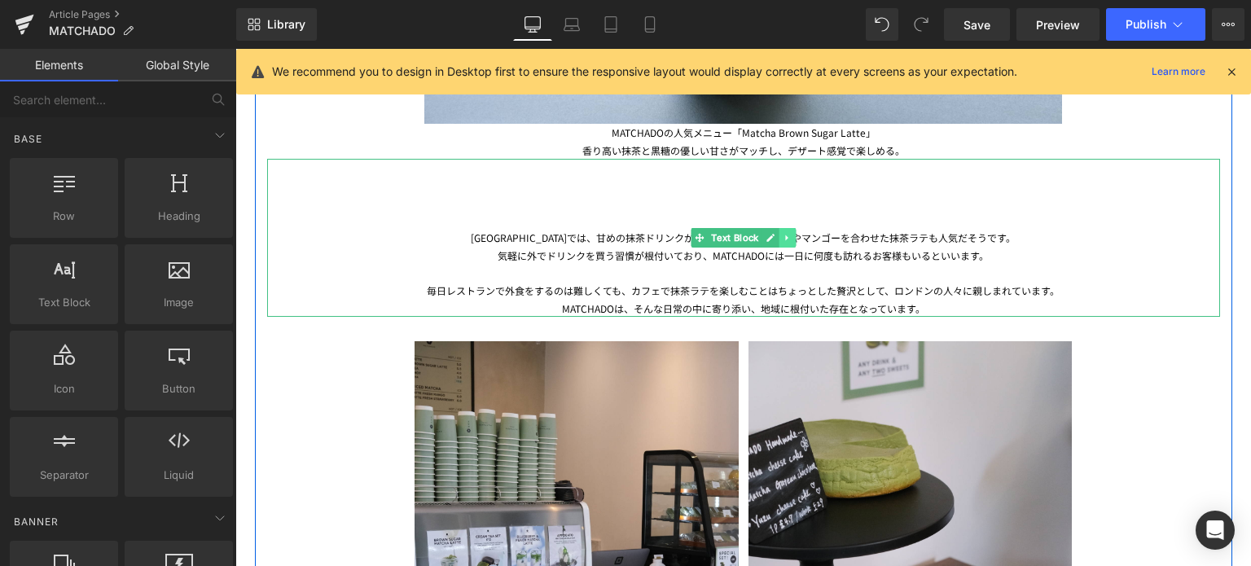
click at [783, 238] on icon at bounding box center [787, 238] width 9 height 10
click at [775, 236] on icon at bounding box center [779, 238] width 9 height 9
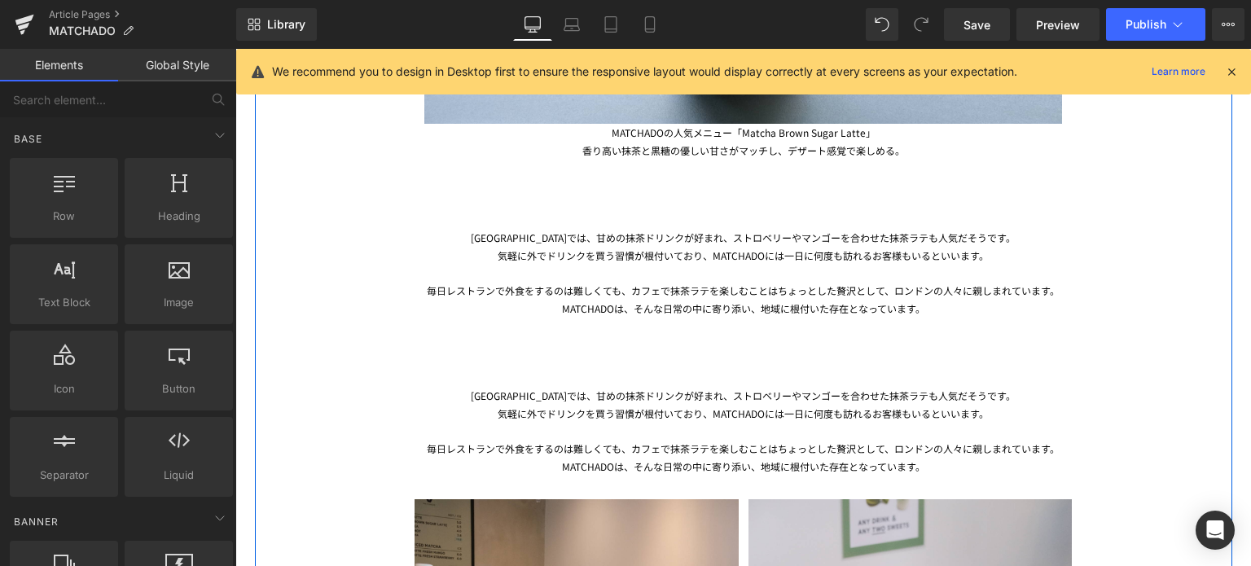
click at [613, 407] on div "気軽に外でドリンクを買う習慣が根付いており、MATCHADOには一日に何度も訪れるお客様もいるといいます。" at bounding box center [743, 414] width 953 height 18
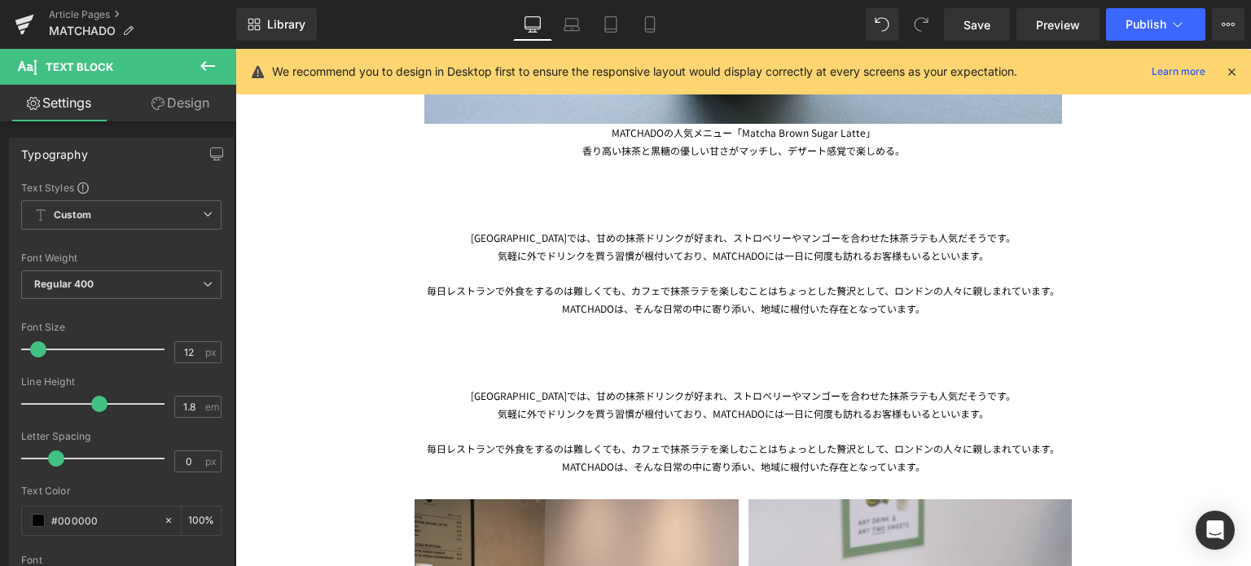
click at [182, 95] on link "Design" at bounding box center [180, 103] width 118 height 37
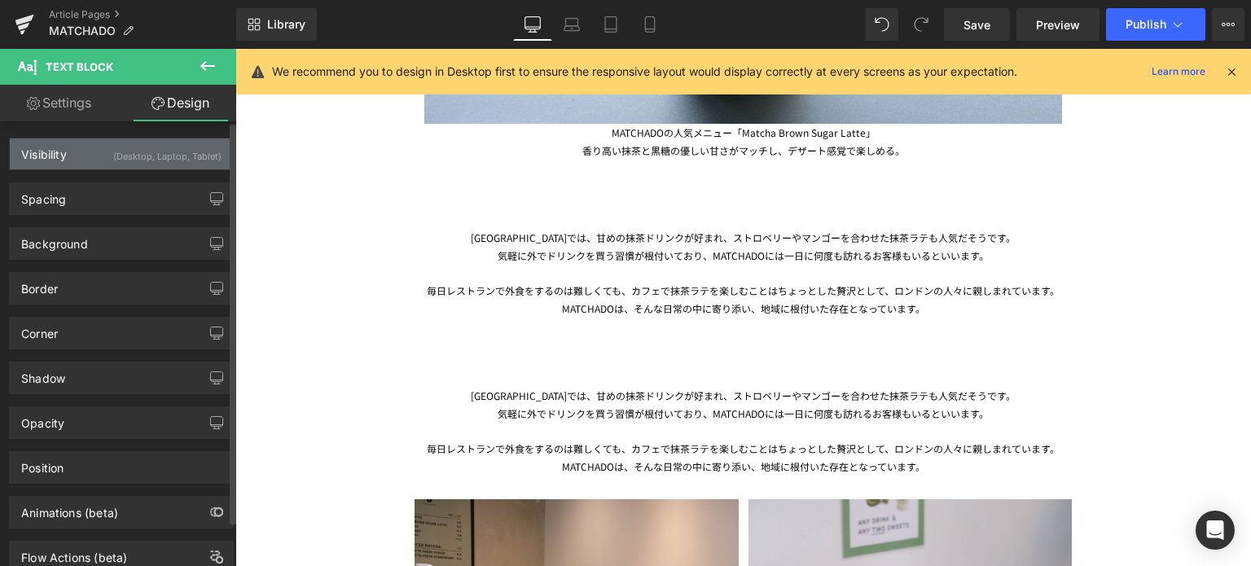
click at [158, 156] on div "(Desktop, Laptop, Tablet)" at bounding box center [167, 152] width 108 height 27
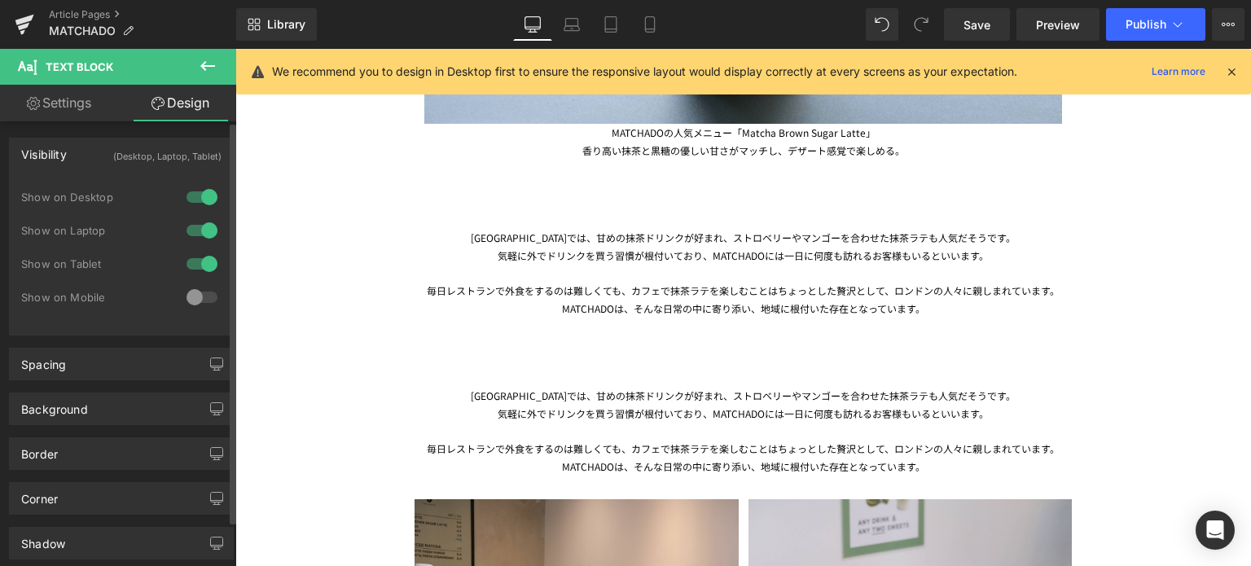
click at [191, 296] on div at bounding box center [202, 297] width 39 height 26
click at [203, 263] on div at bounding box center [202, 264] width 39 height 26
click at [202, 231] on div at bounding box center [202, 231] width 39 height 26
click at [201, 206] on div at bounding box center [202, 197] width 39 height 26
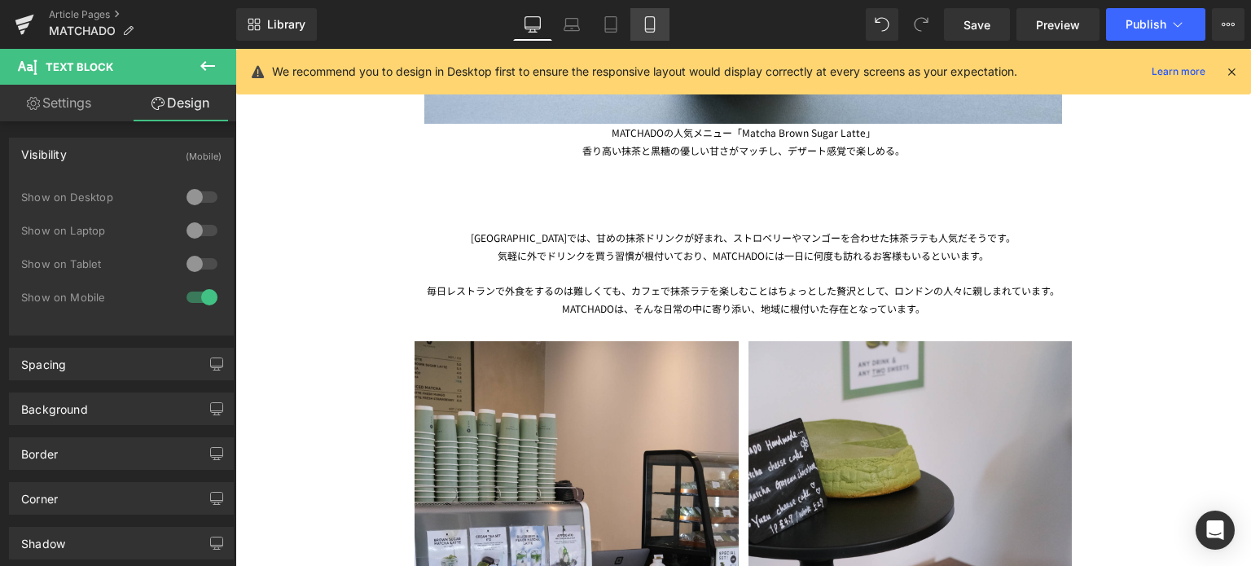
click at [643, 18] on icon at bounding box center [650, 24] width 16 height 16
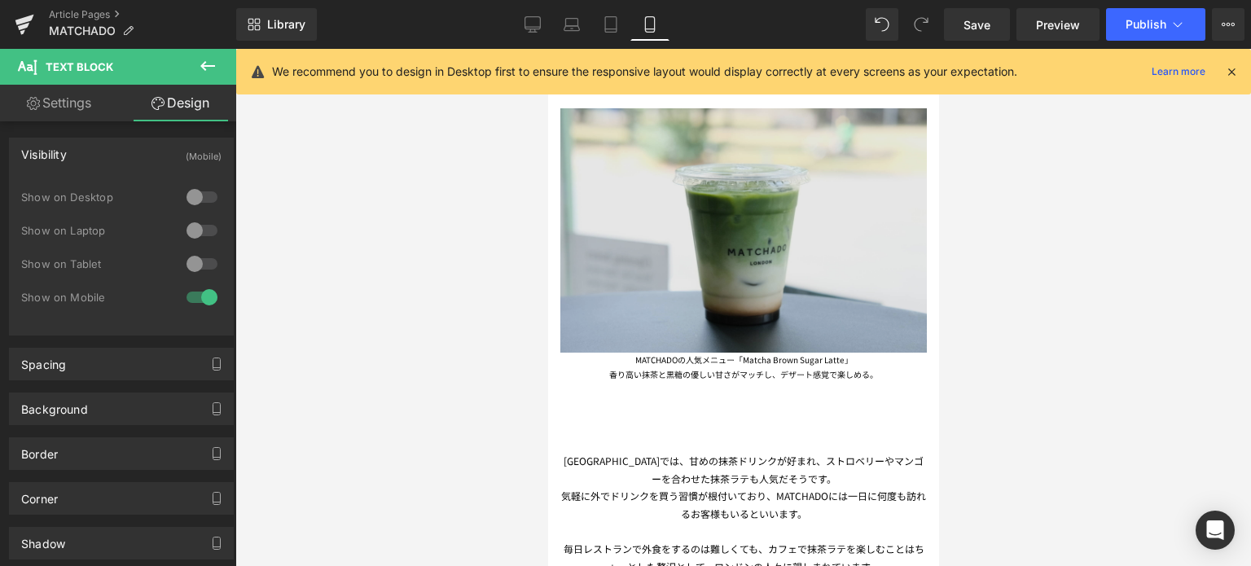
scroll to position [1286, 0]
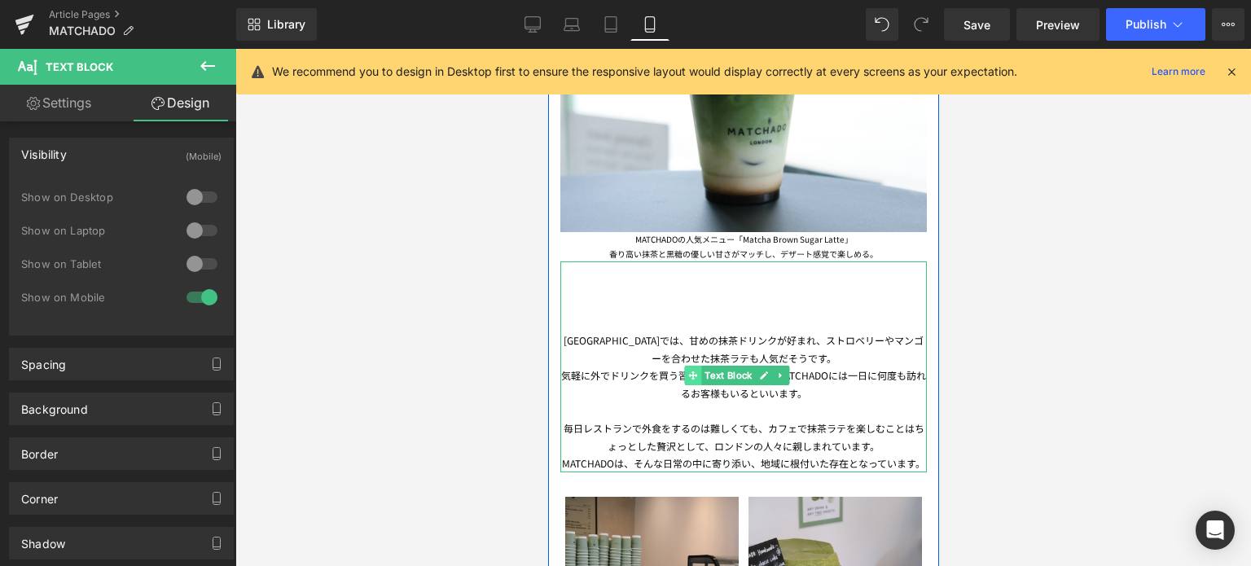
click at [695, 372] on icon at bounding box center [692, 376] width 9 height 9
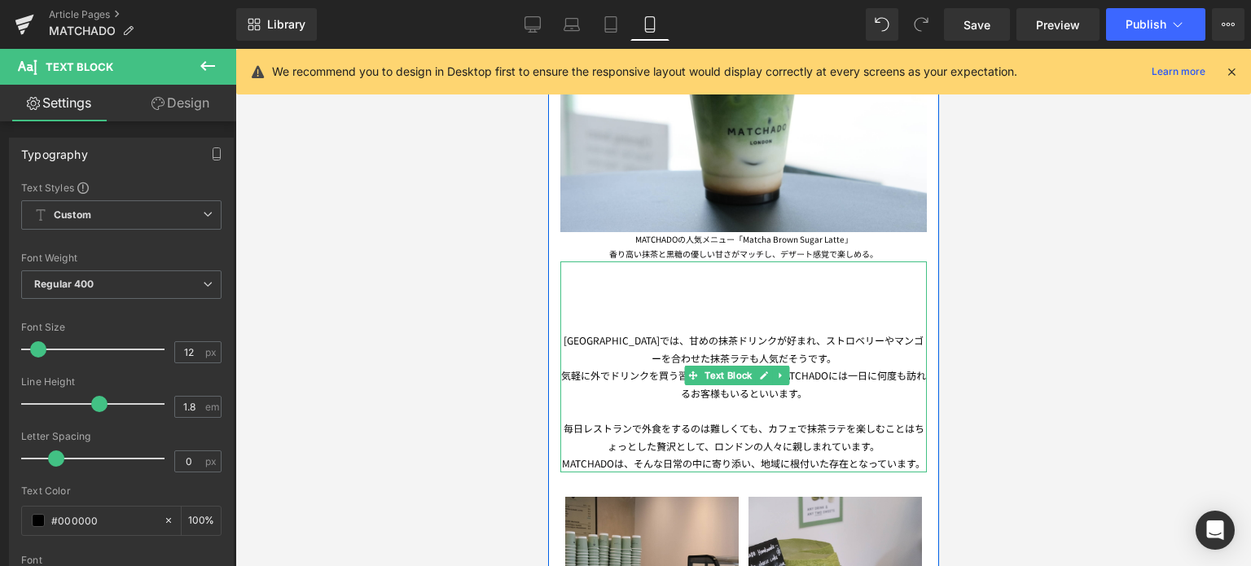
click at [596, 346] on div "[GEOGRAPHIC_DATA]では、甘めの抹茶ドリンクが好まれ、ストロベリーやマンゴーを合わせた抹茶ラテも人気だそうです。 気軽に外でドリンクを買う習慣が…" at bounding box center [743, 367] width 367 height 211
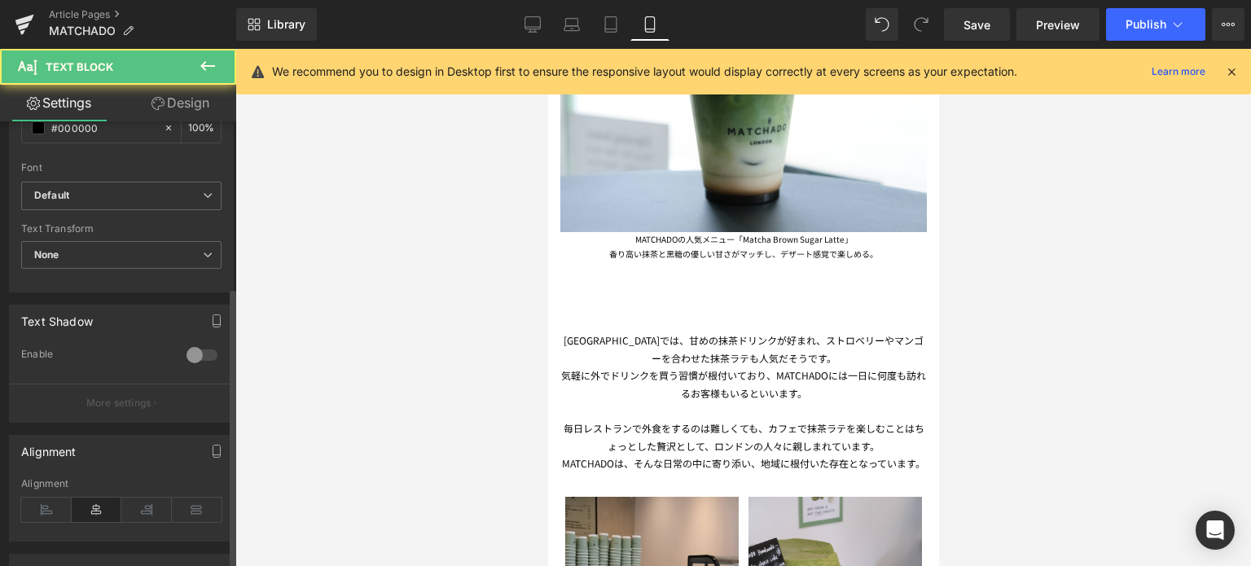
scroll to position [404, 0]
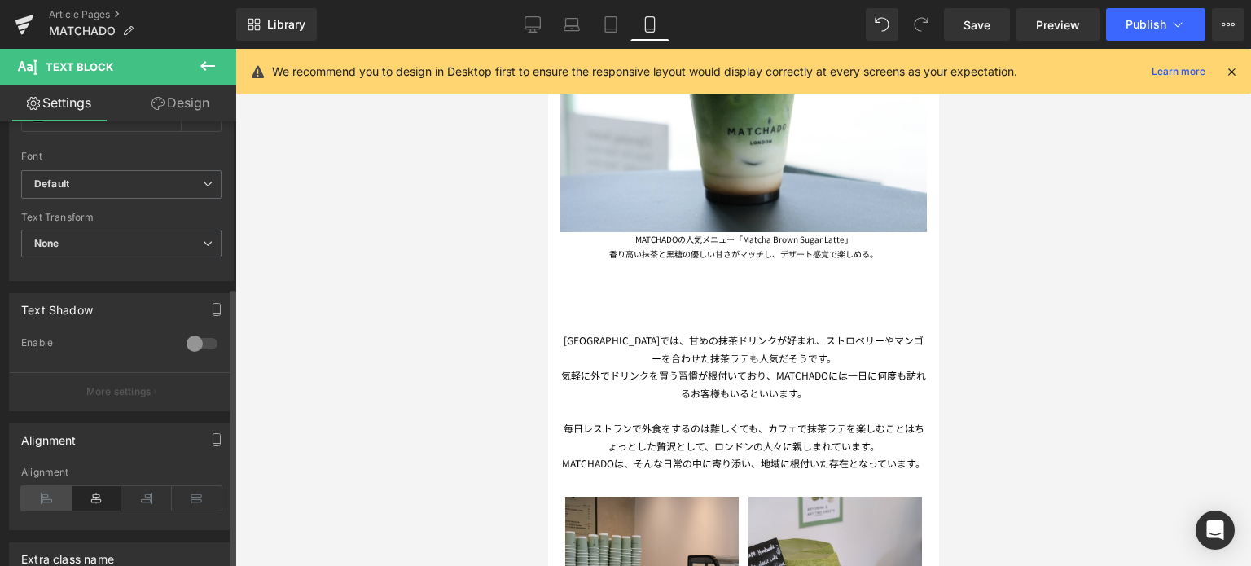
click at [44, 490] on icon at bounding box center [46, 498] width 51 height 24
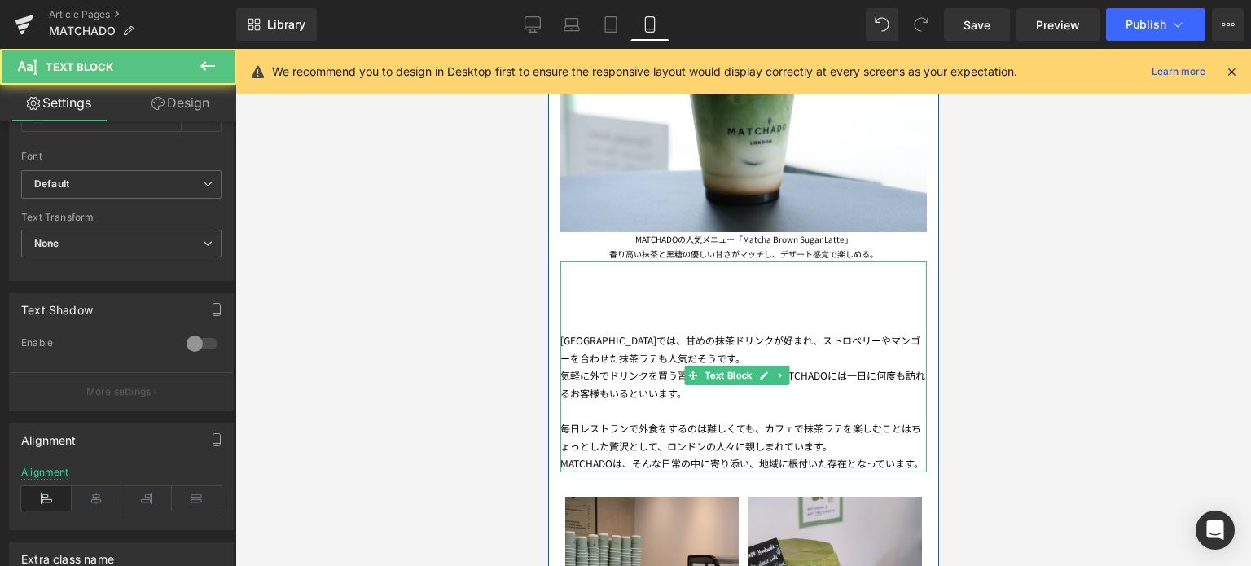
click at [880, 323] on div "[GEOGRAPHIC_DATA]では、甘めの抹茶ドリンクが好まれ、ストロベリーやマンゴーを合わせた抹茶ラテも人気だそうです。 気軽に外でドリンクを買う習慣が…" at bounding box center [743, 367] width 367 height 211
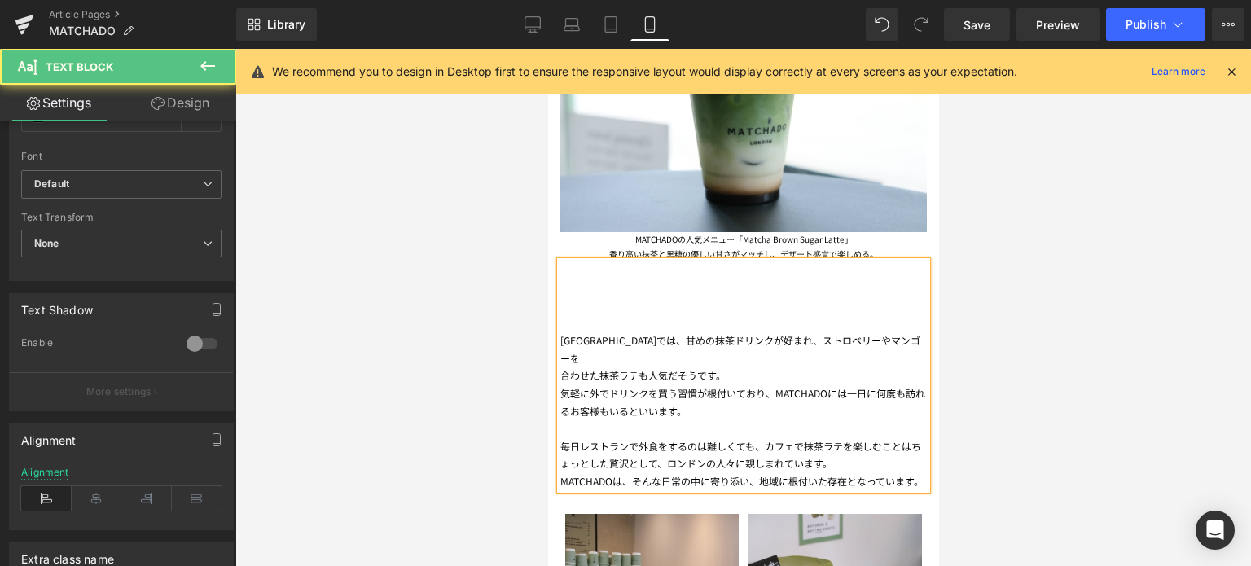
click at [875, 385] on div "気軽に外でドリンクを買う習慣が根付いており、MATCHADOには一日に何度も訪れるお客様もいるといいます。" at bounding box center [743, 402] width 367 height 35
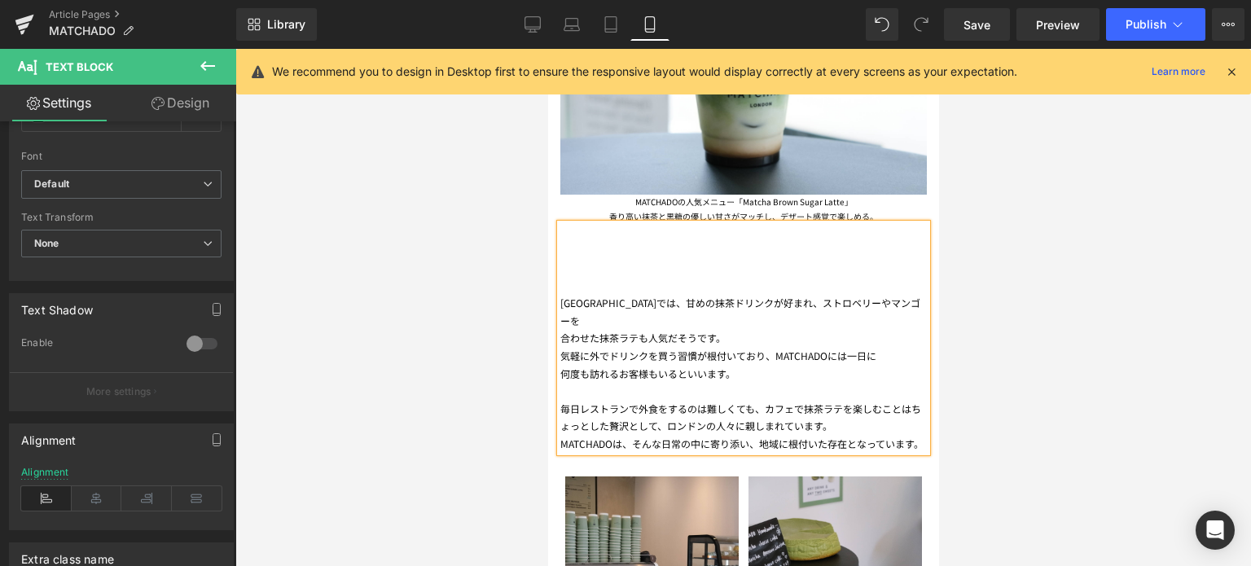
scroll to position [1273, 0]
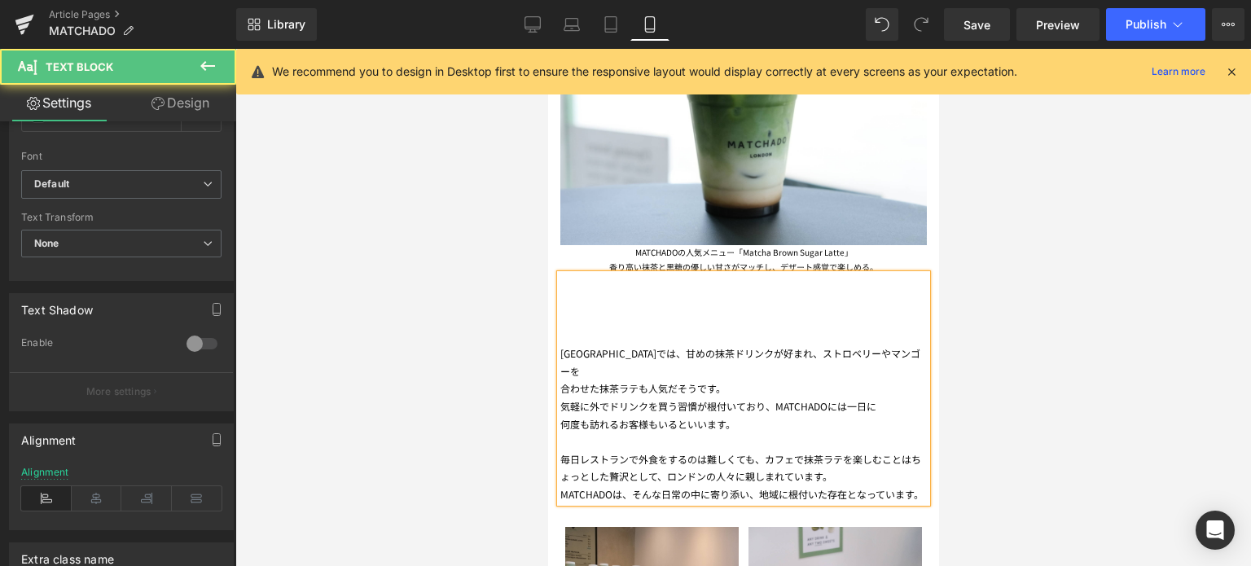
click at [884, 451] on div "毎日レストランで外食をするのは難しくても、カフェで抹茶ラテを楽しむことはちょっとした贅沢として、ロンドンの人々に親しまれています。" at bounding box center [743, 468] width 367 height 35
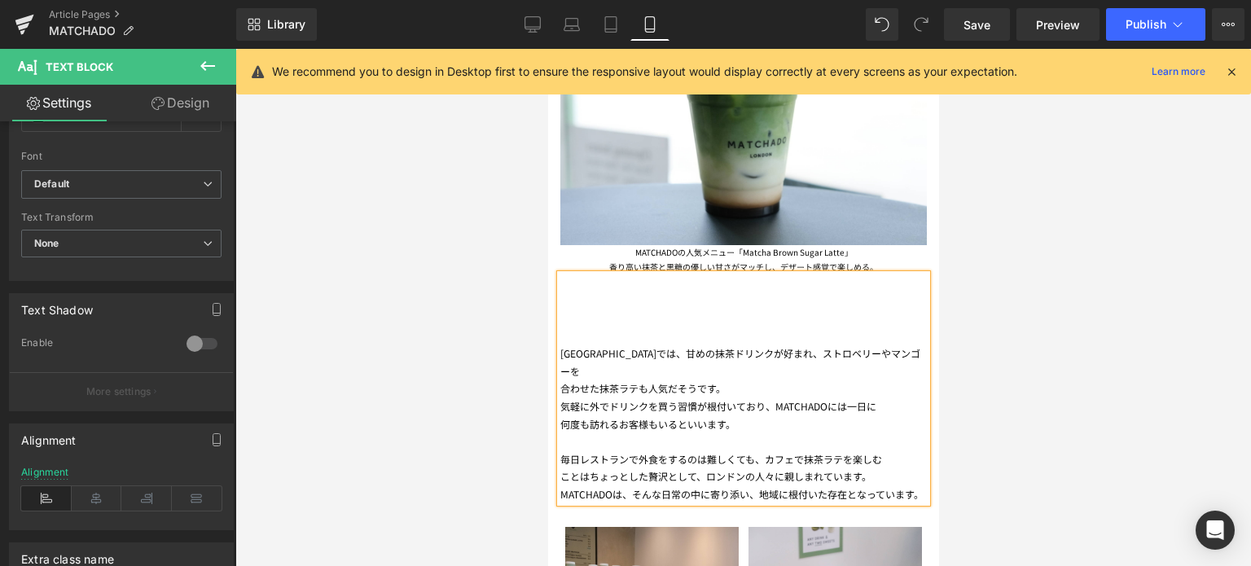
click at [887, 486] on div "MATCHADOは、そんな日常の中に寄り添い、地域に根付いた存在となっています。" at bounding box center [743, 495] width 367 height 18
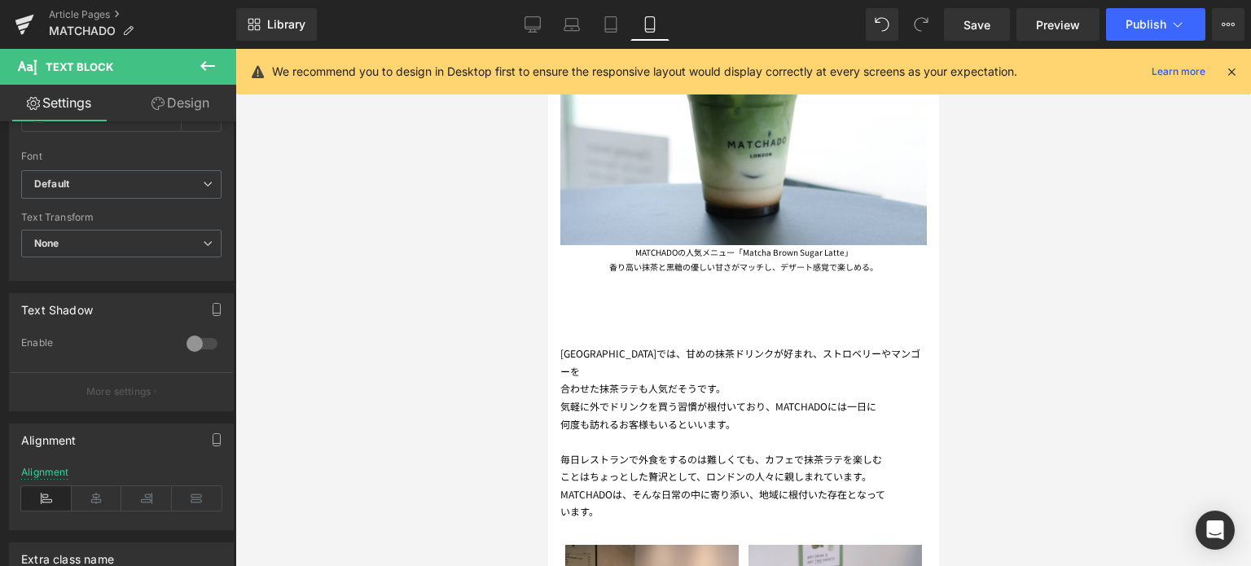
click at [1067, 481] on div at bounding box center [743, 307] width 1016 height 517
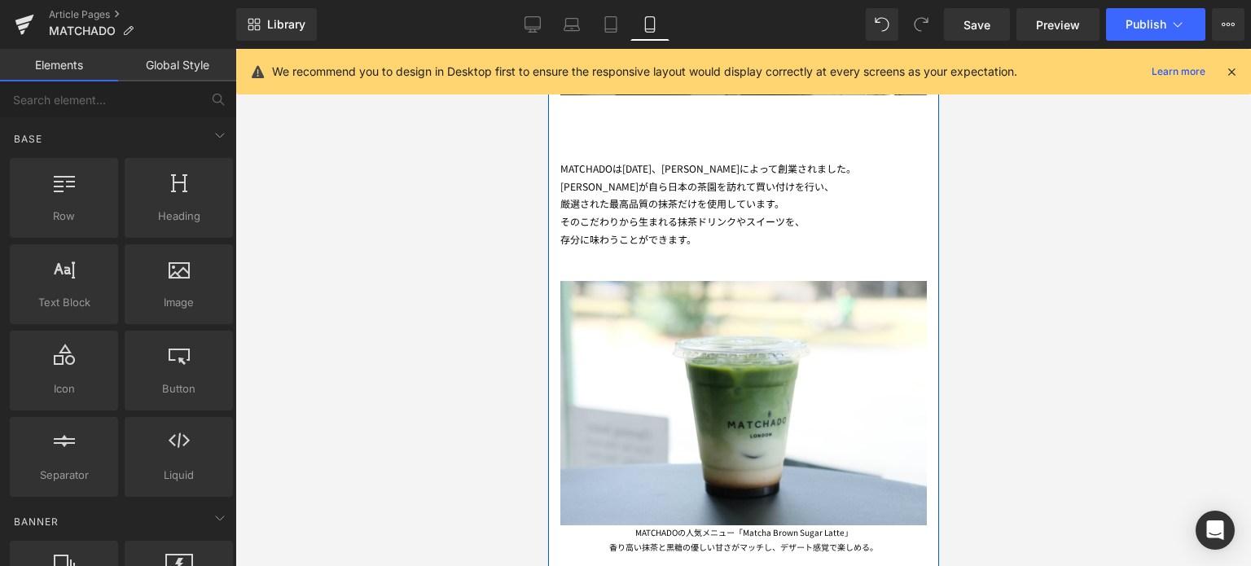
scroll to position [991, 0]
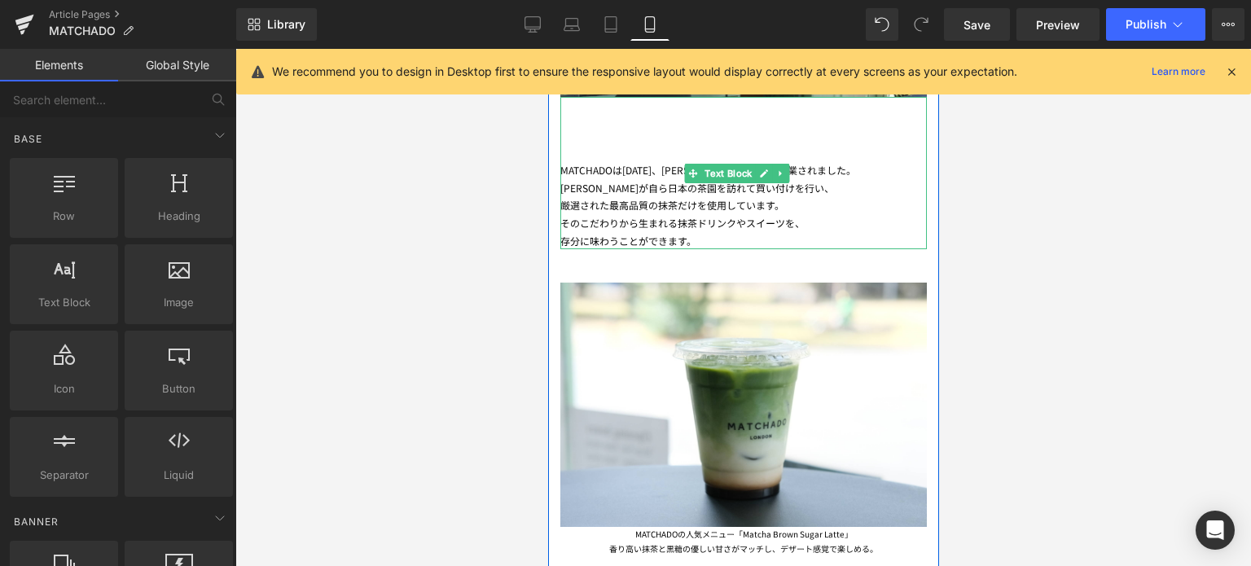
click at [565, 198] on span "厳選された最高品質の抹茶だけを使用しています。" at bounding box center [672, 205] width 224 height 14
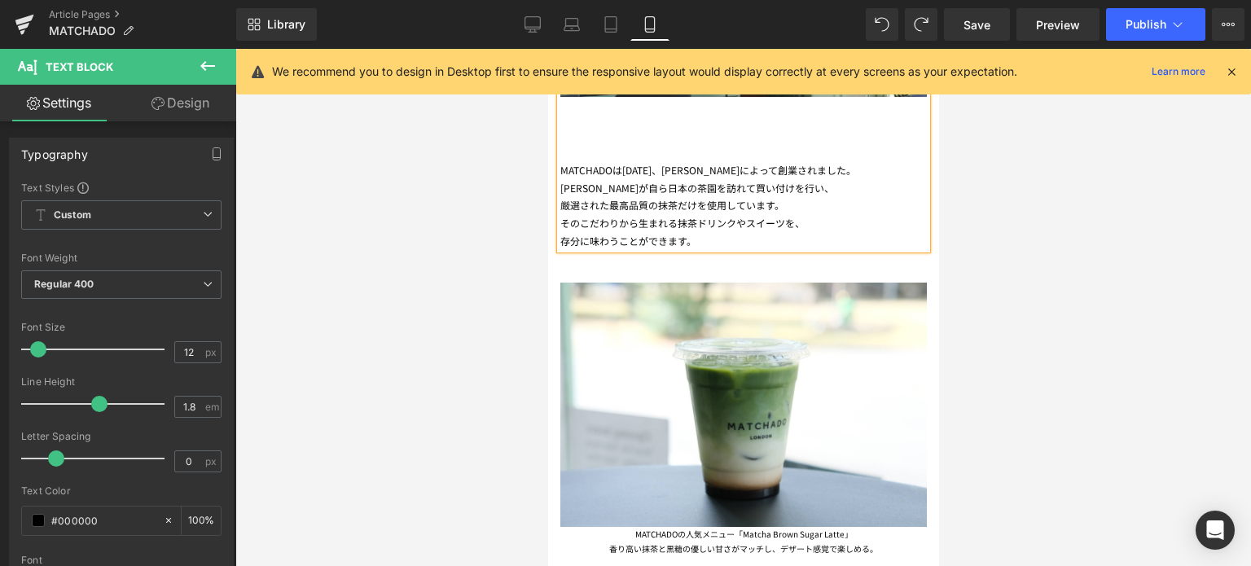
click at [565, 198] on span "厳選された最高品質の抹茶だけを使用しています。" at bounding box center [672, 205] width 224 height 14
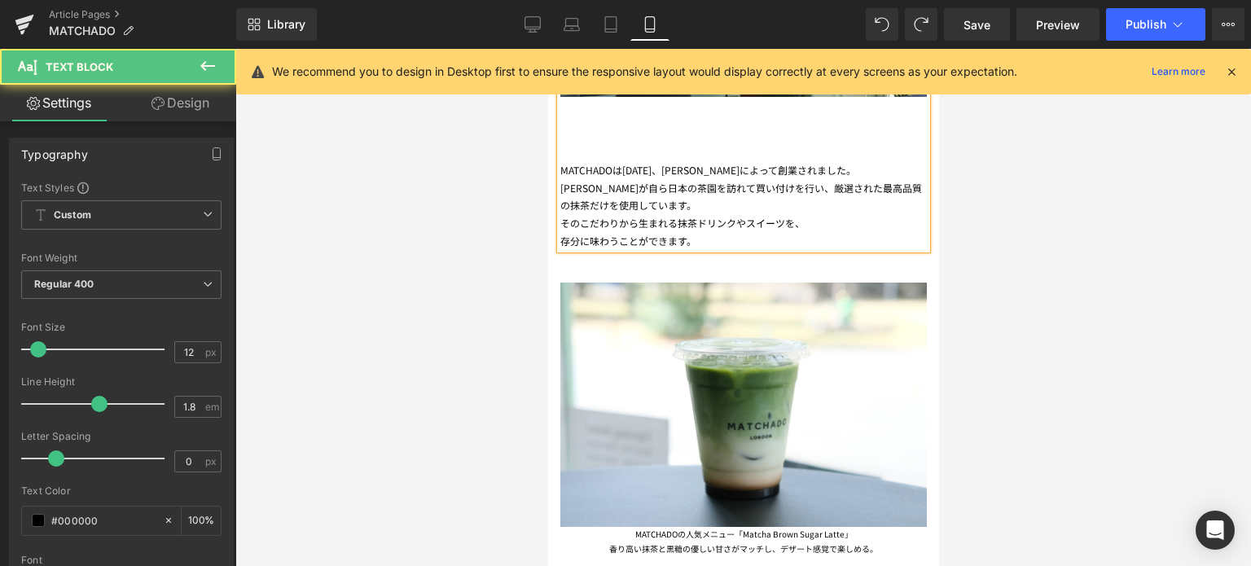
click at [879, 181] on span "厳選された最高品質の抹茶だけを使用しています。" at bounding box center [741, 197] width 362 height 32
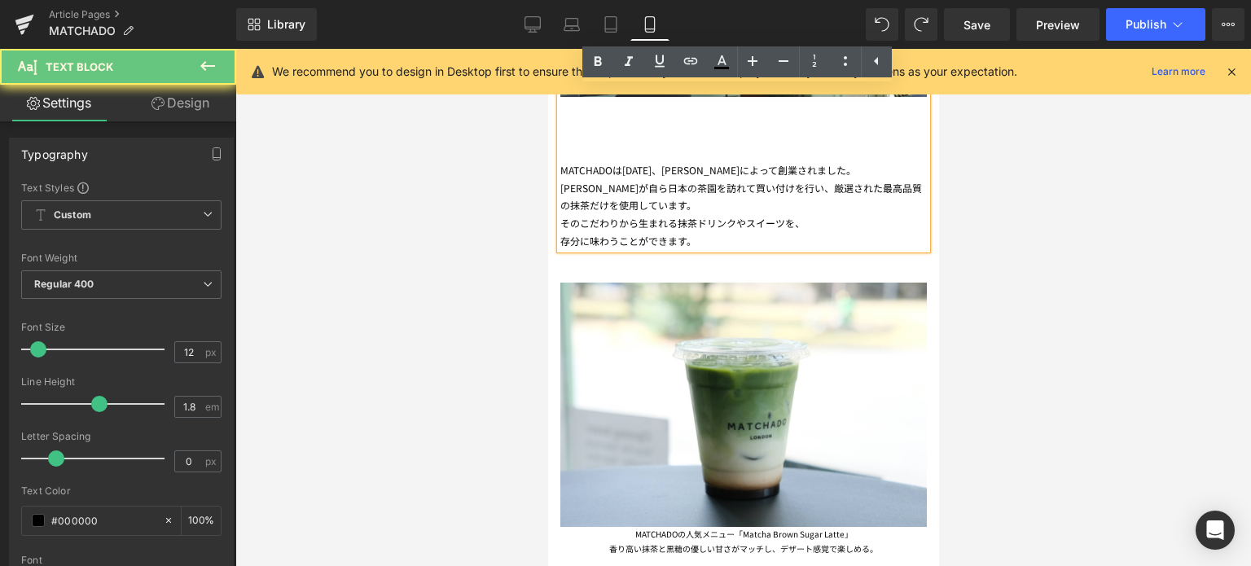
click at [891, 181] on span "厳選された最高品質の抹茶だけを使用しています。" at bounding box center [741, 197] width 362 height 32
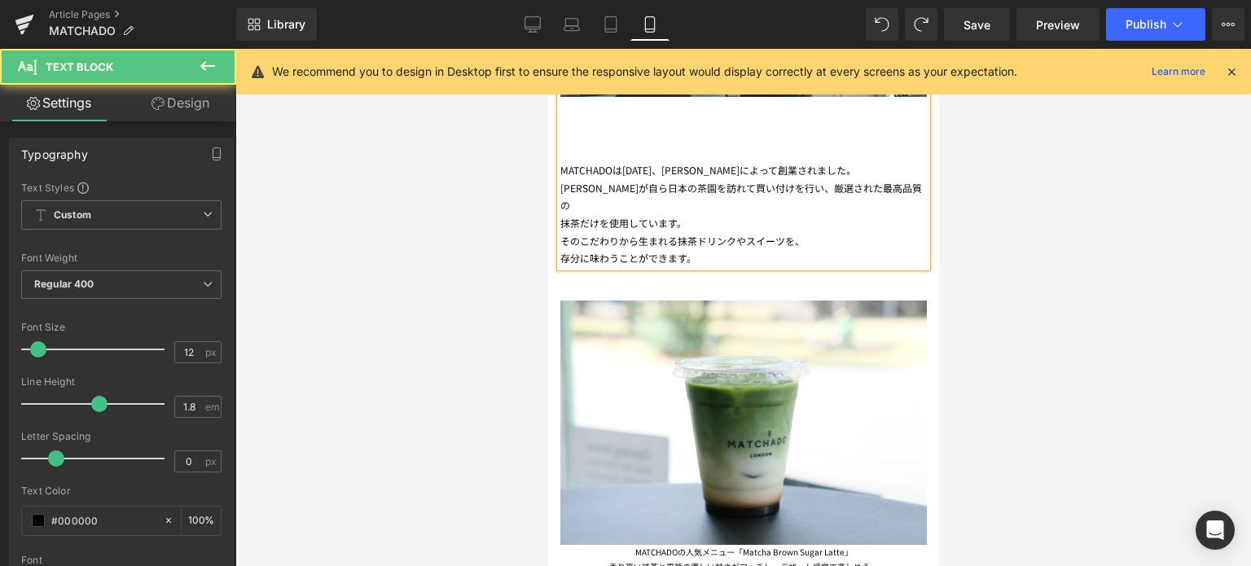
click at [567, 249] on div "存分に味わうことができます。" at bounding box center [743, 258] width 367 height 18
click at [884, 234] on span "存分に味わうことができます。" at bounding box center [741, 250] width 362 height 32
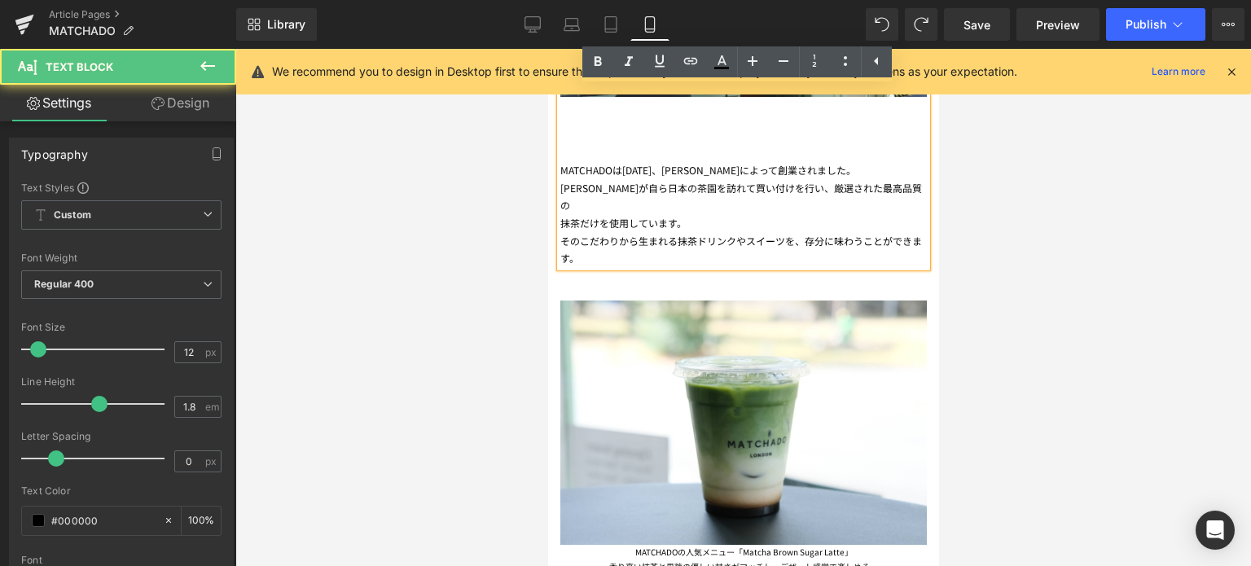
click at [891, 234] on span "存分に味わうことができます。" at bounding box center [741, 250] width 362 height 32
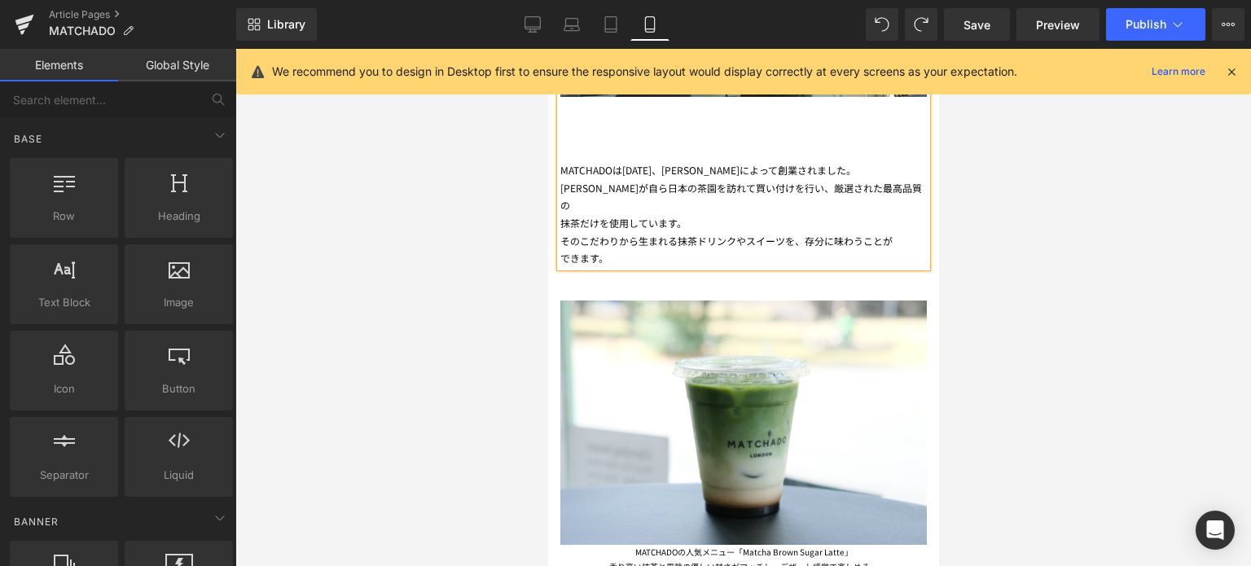
click at [1025, 287] on div at bounding box center [743, 307] width 1016 height 517
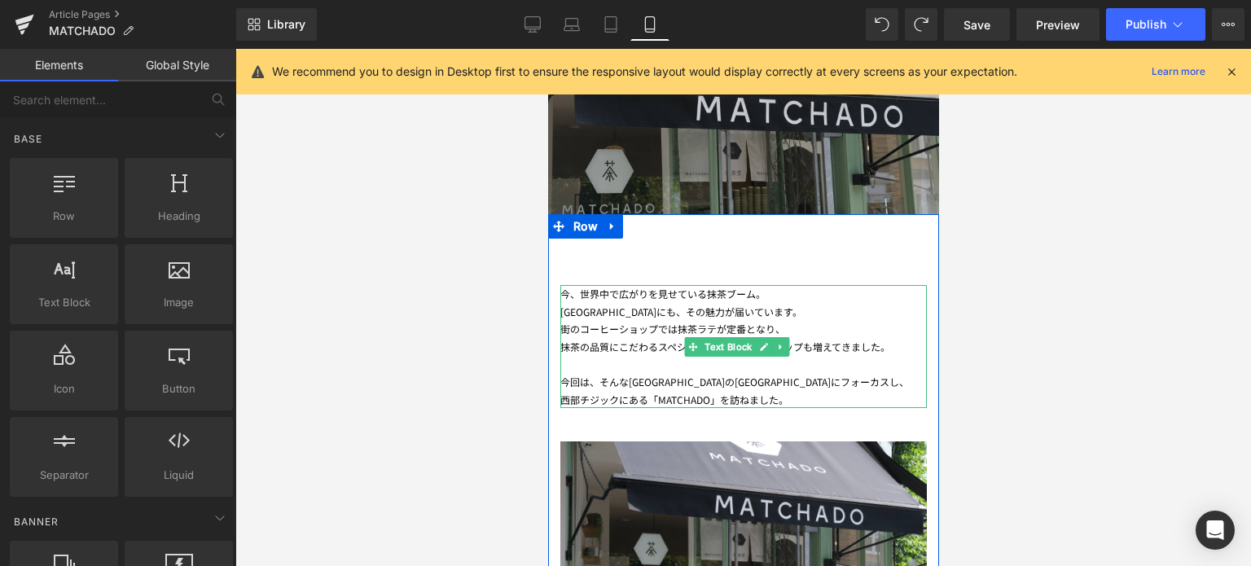
scroll to position [389, 0]
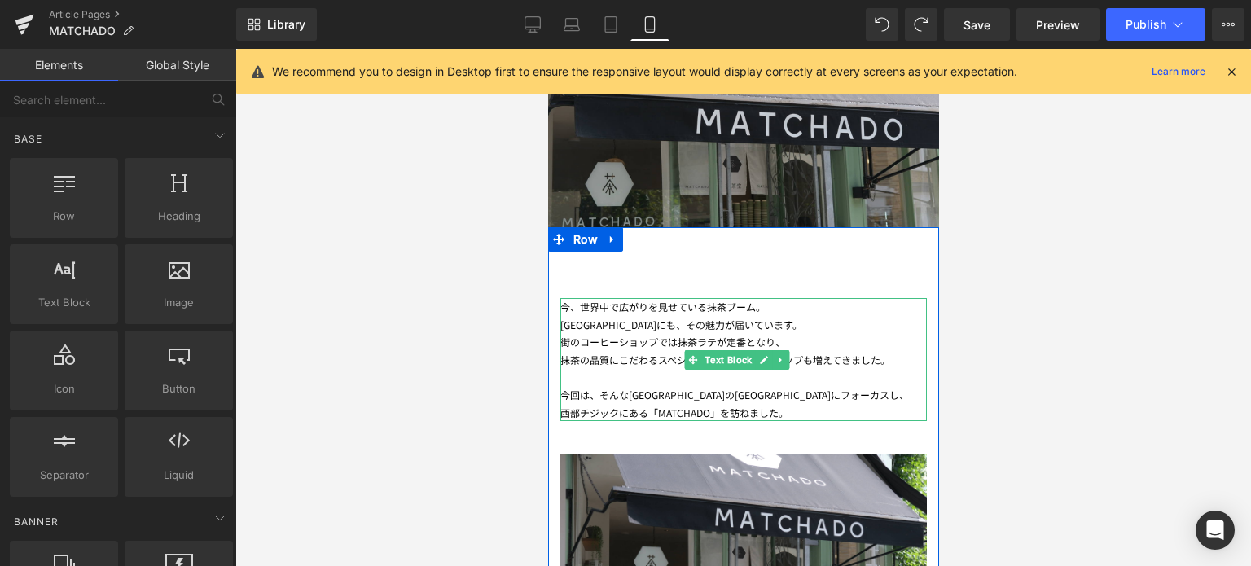
click at [563, 358] on div at bounding box center [562, 359] width 4 height 123
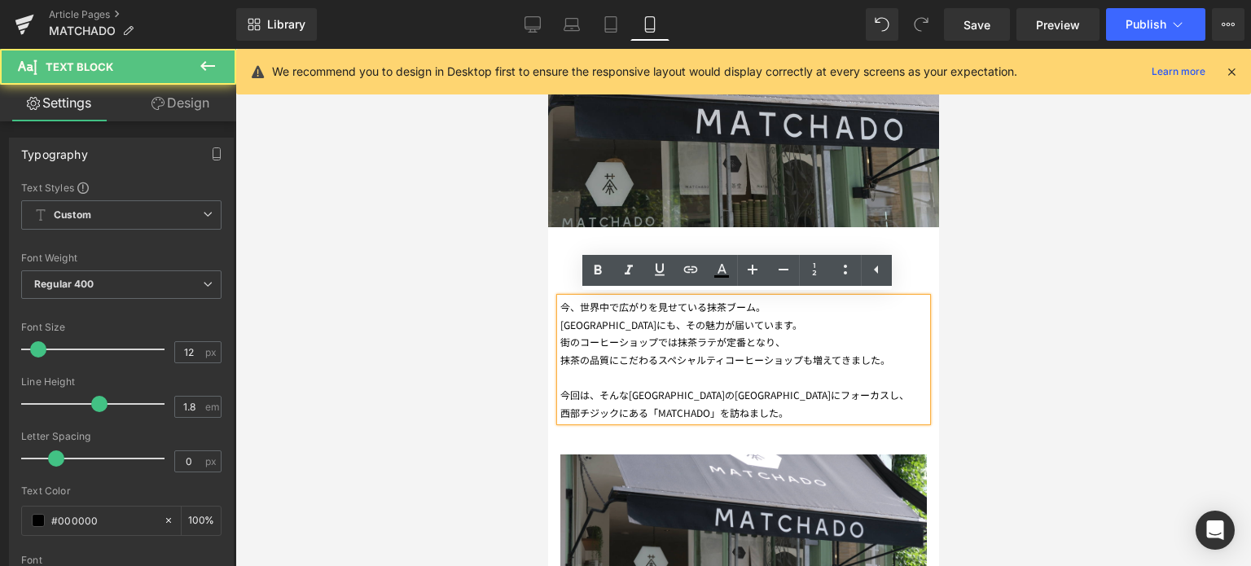
click at [563, 358] on div "抹茶の品質にこだわるスペシャルティコーヒーショップも増えてきました。" at bounding box center [743, 360] width 367 height 18
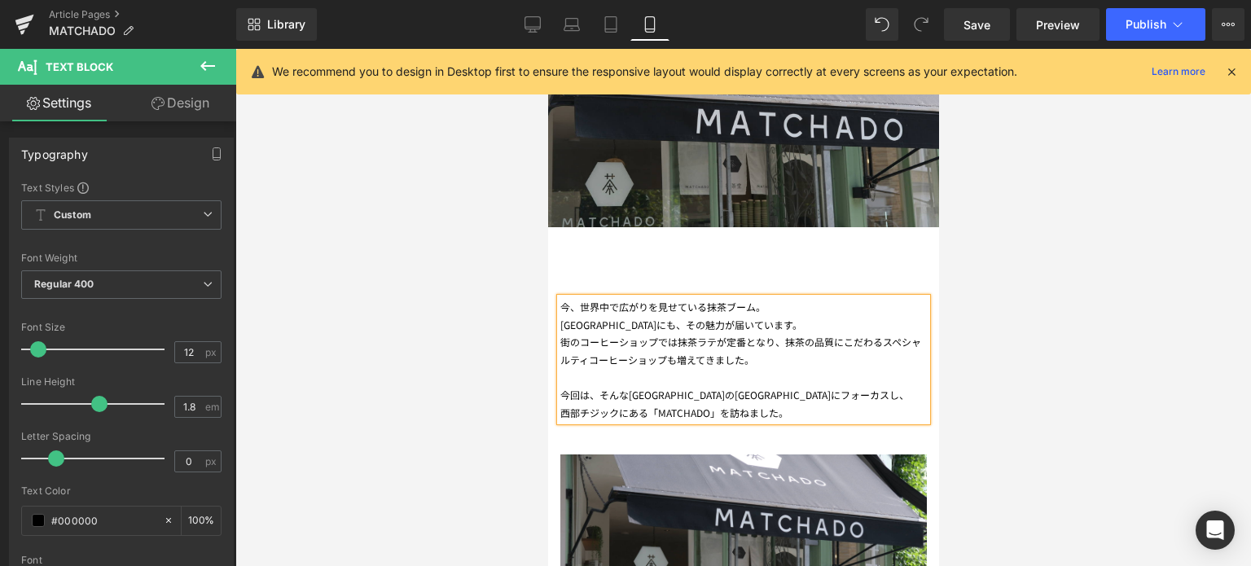
click at [884, 344] on span "抹茶の品質にこだわるスペシャルティコーヒーショップも増えてきました。" at bounding box center [740, 351] width 361 height 32
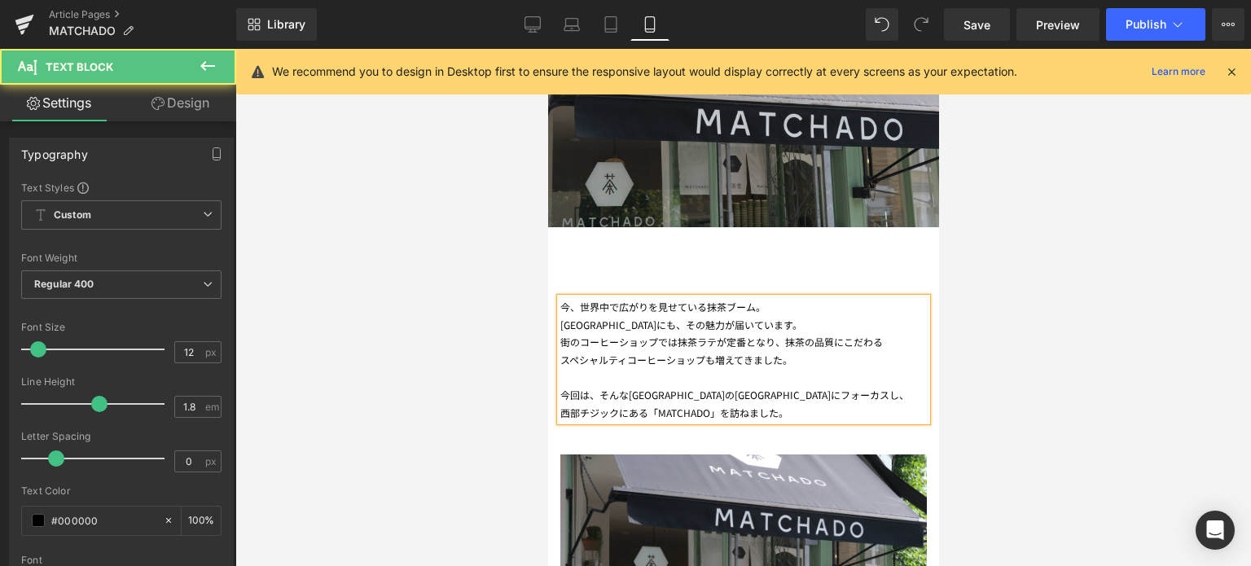
click at [560, 414] on div "西部チジックにある「MATCHADO」を訪ねました。" at bounding box center [743, 413] width 367 height 18
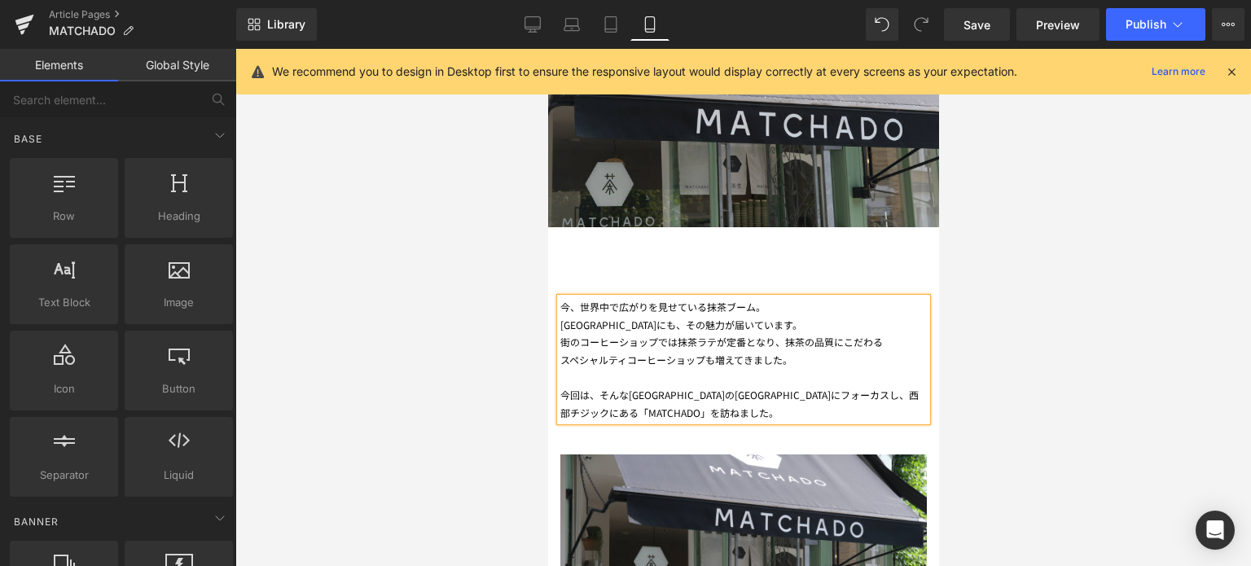
click at [1088, 362] on div at bounding box center [743, 307] width 1016 height 517
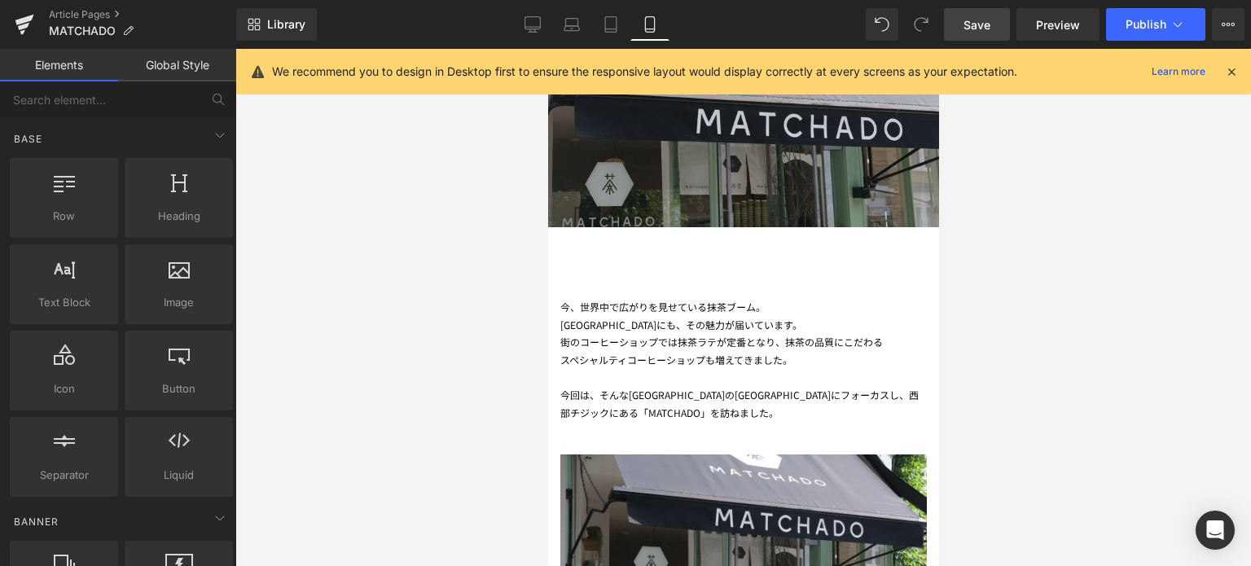
click at [985, 25] on span "Save" at bounding box center [977, 24] width 27 height 17
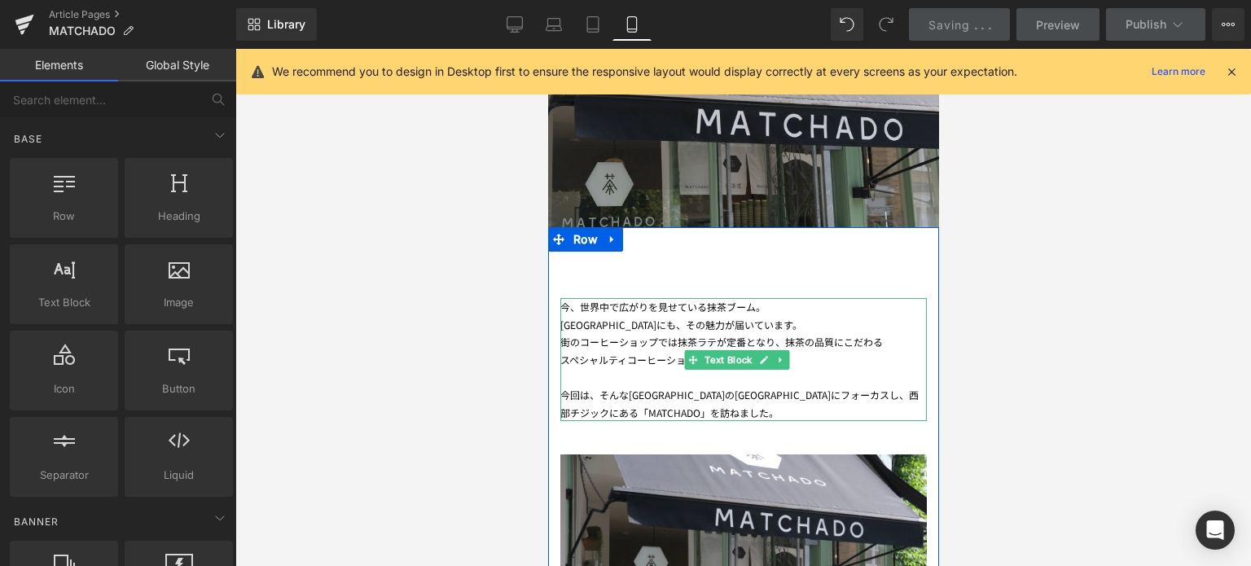
scroll to position [0, 0]
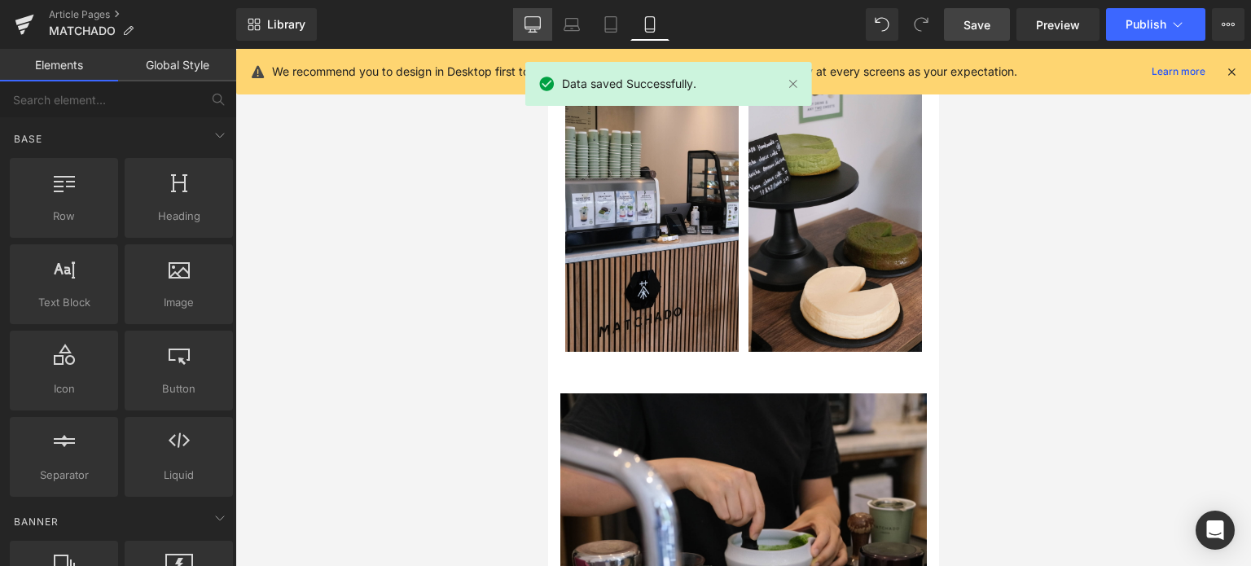
click at [531, 25] on icon at bounding box center [533, 24] width 16 height 16
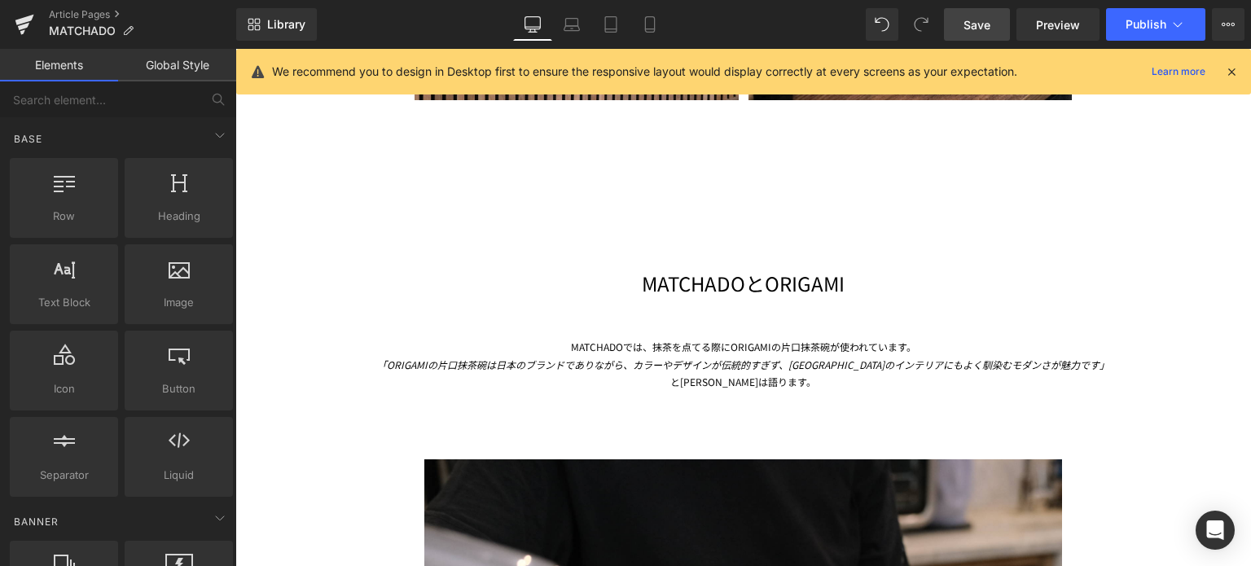
scroll to position [2503, 0]
click at [722, 279] on h1 "MATCHADOとORIGAMI" at bounding box center [743, 283] width 953 height 25
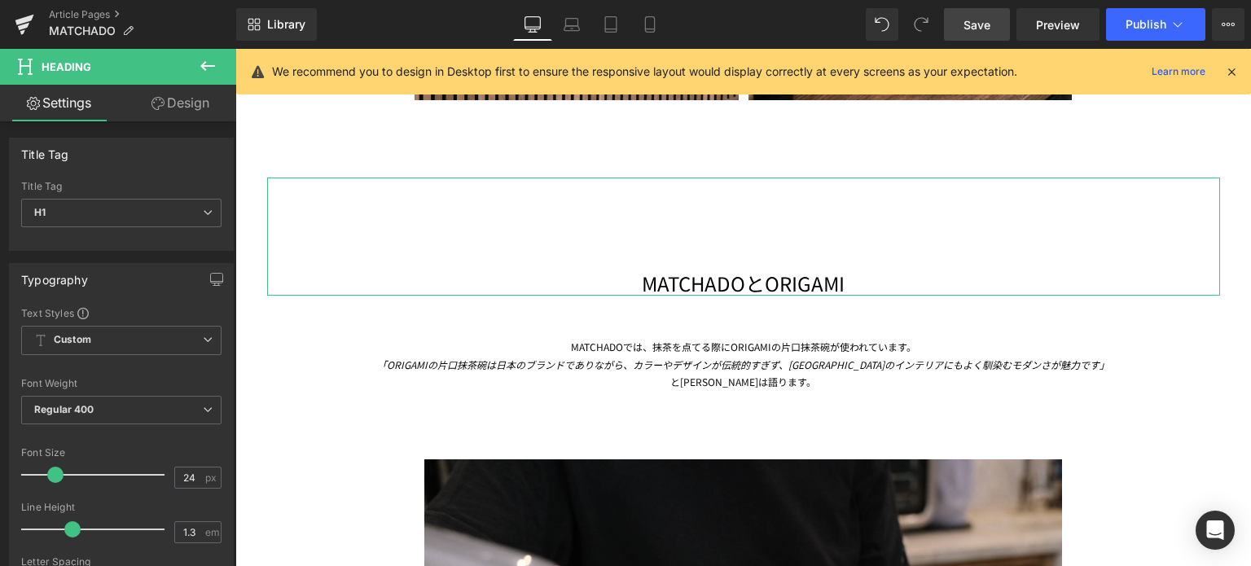
click at [183, 95] on link "Design" at bounding box center [180, 103] width 118 height 37
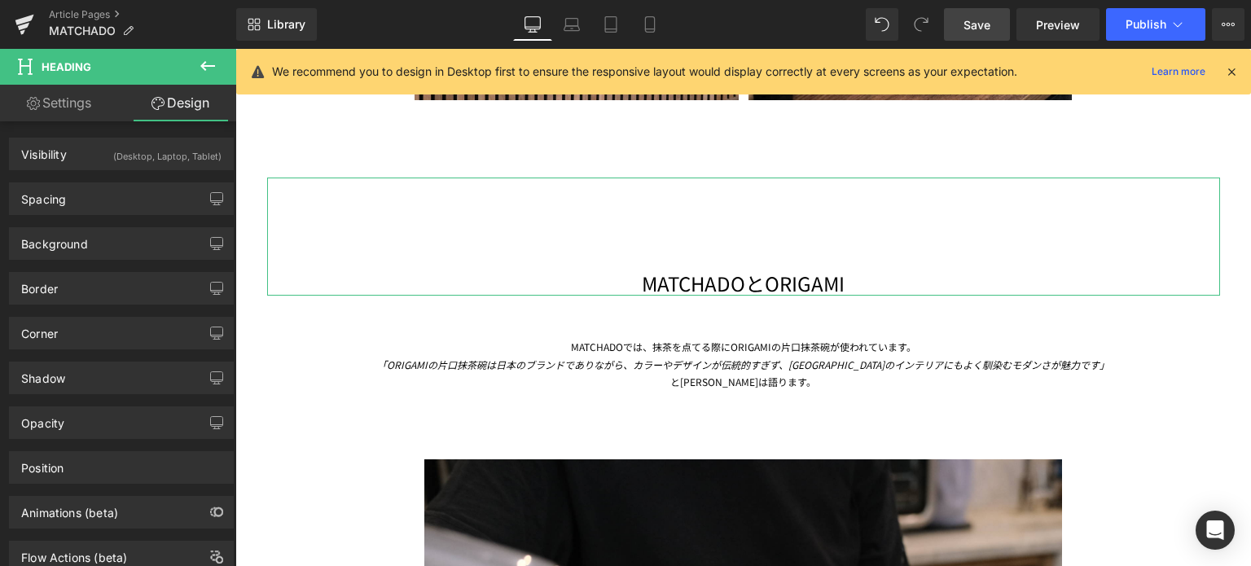
click at [130, 162] on div "(Desktop, Laptop, Tablet)" at bounding box center [167, 152] width 108 height 27
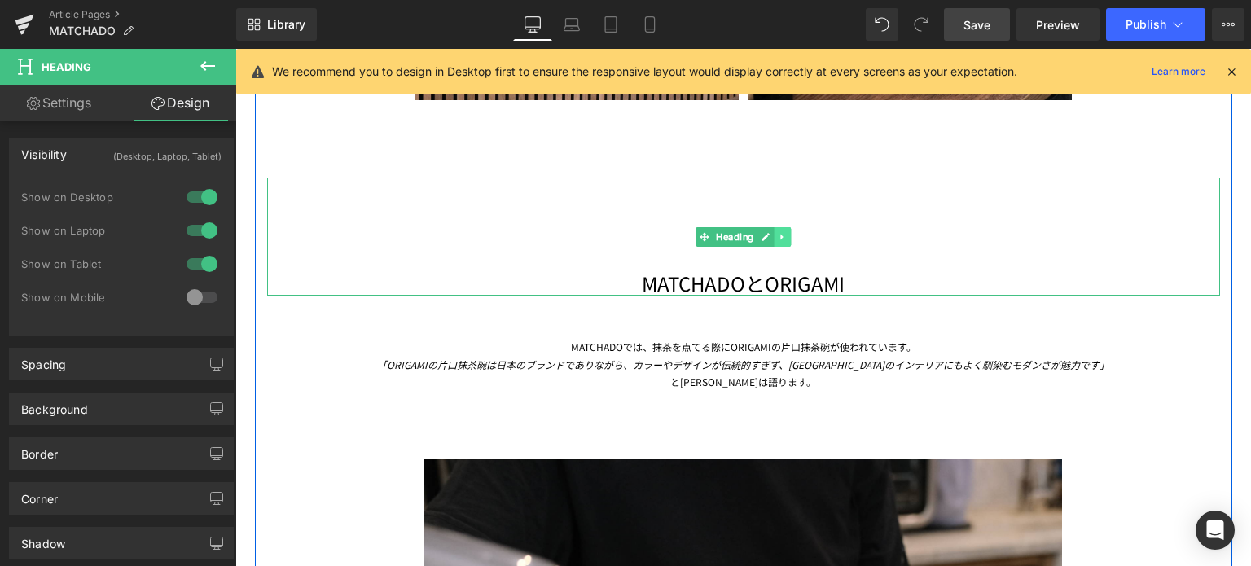
click at [778, 232] on icon at bounding box center [782, 237] width 9 height 10
click at [771, 232] on icon at bounding box center [774, 237] width 9 height 10
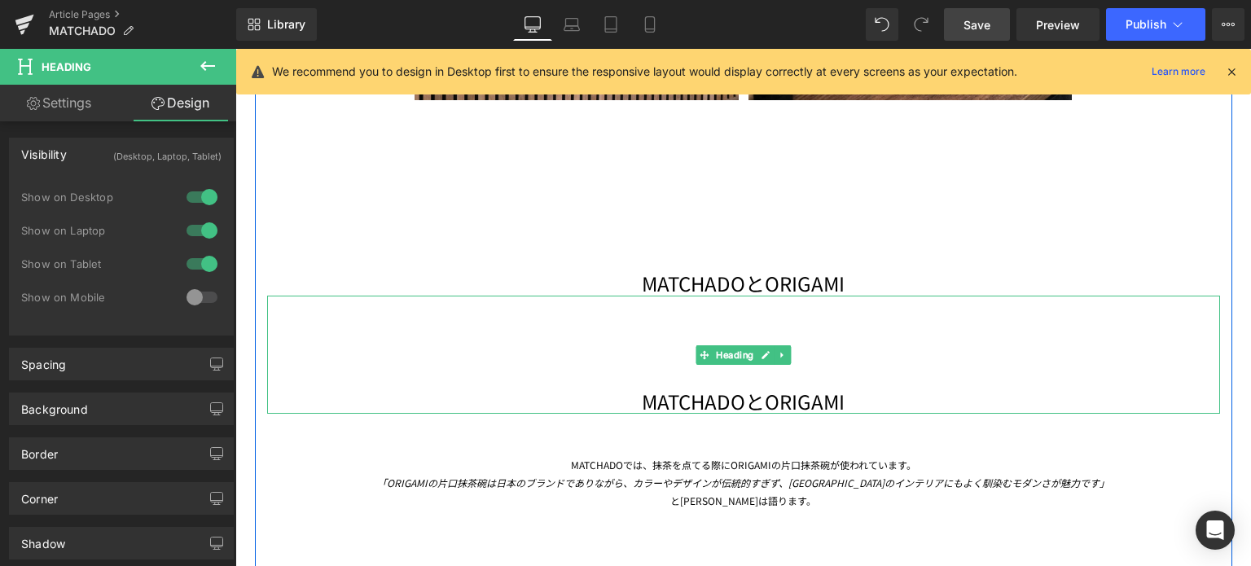
click at [562, 376] on div "MATCHADOとORIGAMI" at bounding box center [743, 355] width 953 height 118
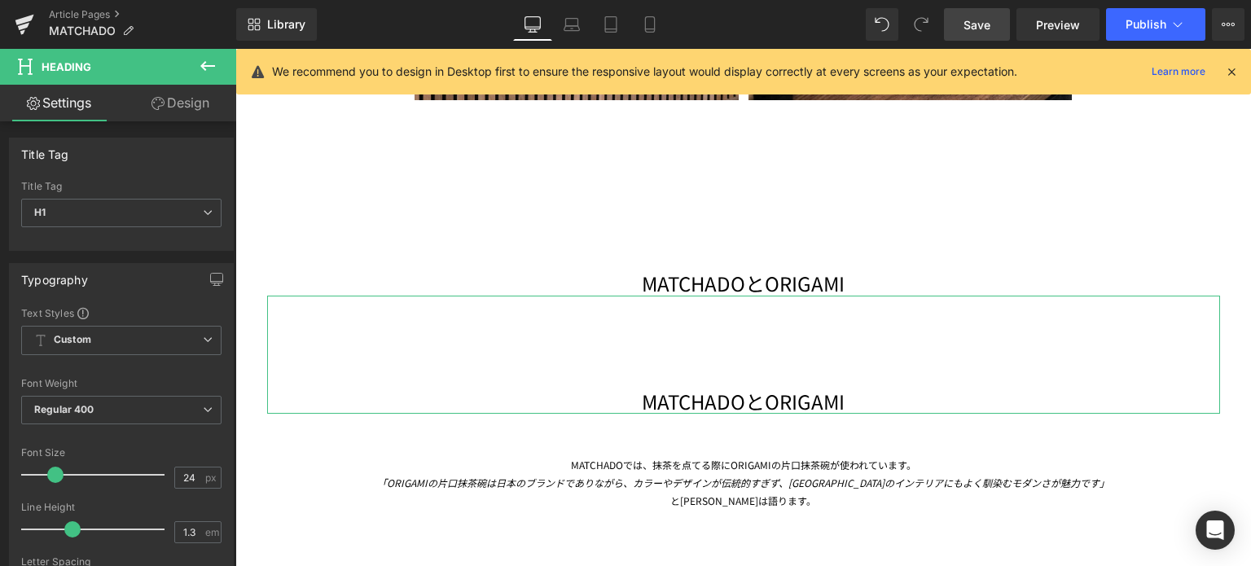
click at [197, 96] on link "Design" at bounding box center [180, 103] width 118 height 37
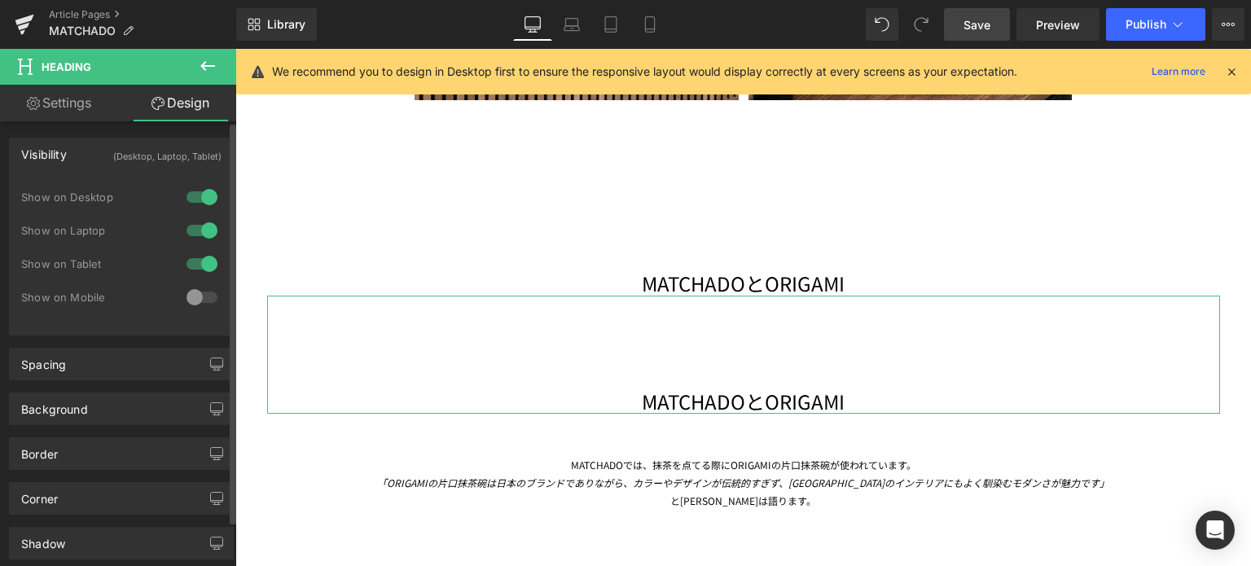
click at [192, 306] on div at bounding box center [202, 297] width 39 height 26
click at [201, 256] on div at bounding box center [202, 264] width 39 height 26
click at [201, 225] on div at bounding box center [202, 231] width 39 height 26
click at [203, 191] on div at bounding box center [202, 197] width 39 height 26
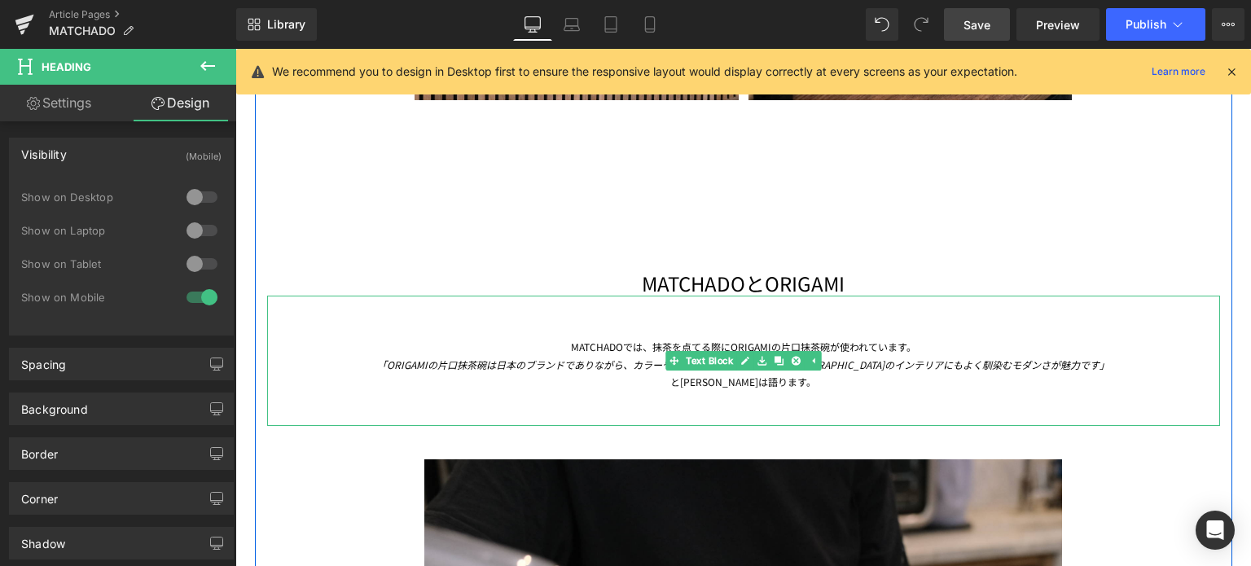
click at [543, 359] on span "「ORIGAMIの片口抹茶碗は日本のブランドでありながら、カラーやデザインが伝統的すぎず、[GEOGRAPHIC_DATA]のインテリアにもよく馴染むモダンさ…" at bounding box center [743, 365] width 732 height 14
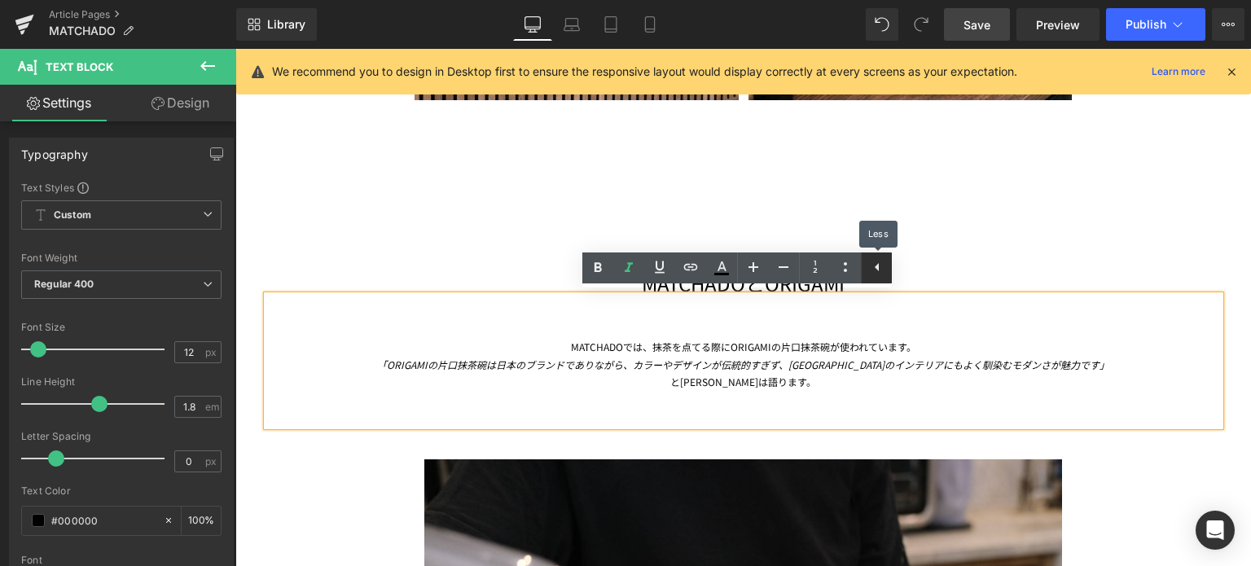
click at [878, 276] on icon at bounding box center [878, 267] width 20 height 20
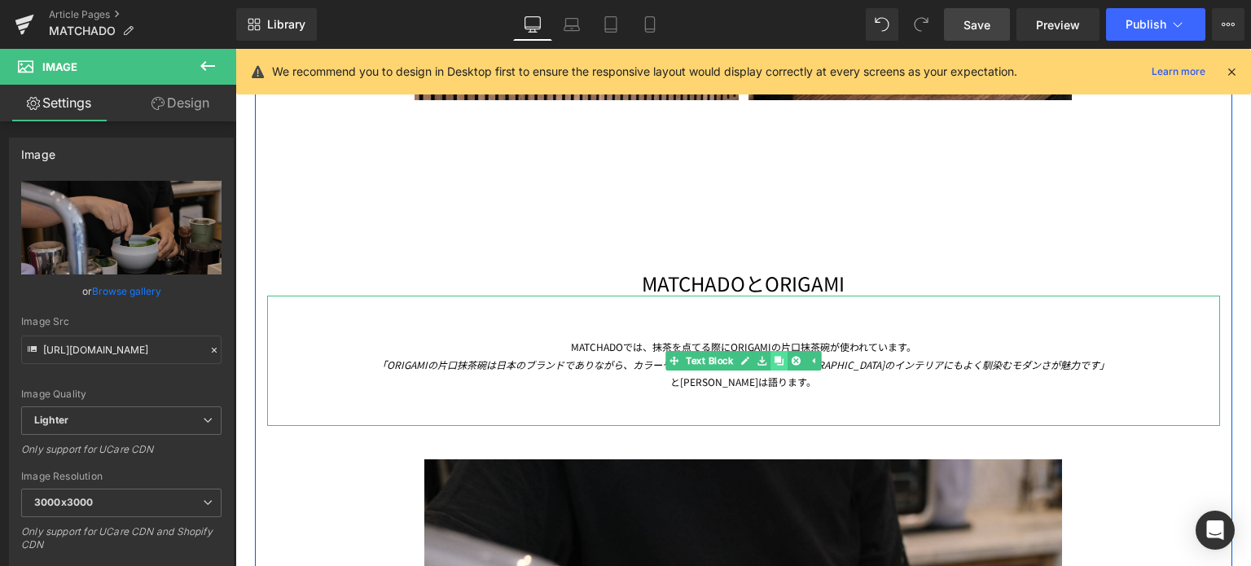
click at [775, 361] on icon at bounding box center [779, 361] width 9 height 9
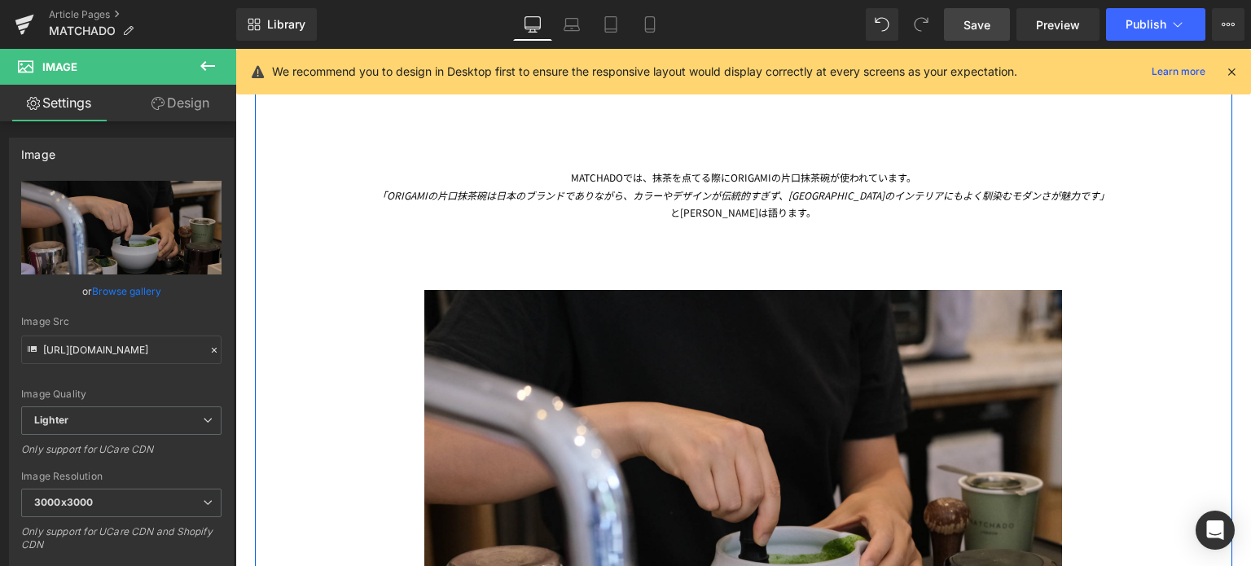
scroll to position [2814, 0]
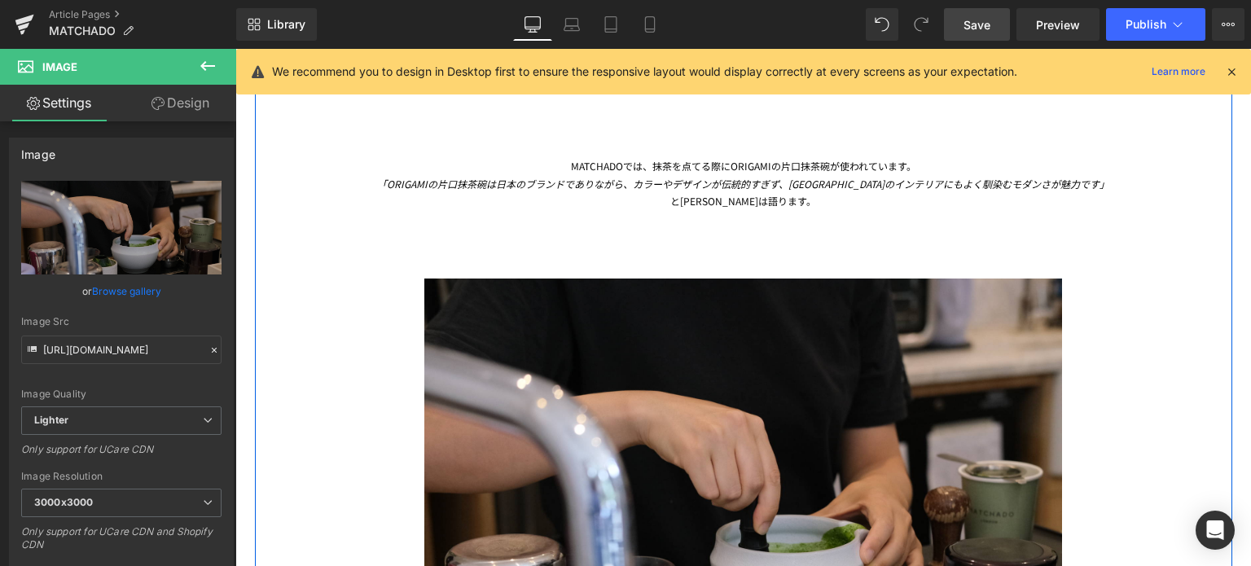
click at [496, 178] on span "「ORIGAMIの片口抹茶碗は日本のブランドでありながら、カラーやデザインが伝統的すぎず、[GEOGRAPHIC_DATA]のインテリアにもよく馴染むモダンさ…" at bounding box center [743, 184] width 732 height 14
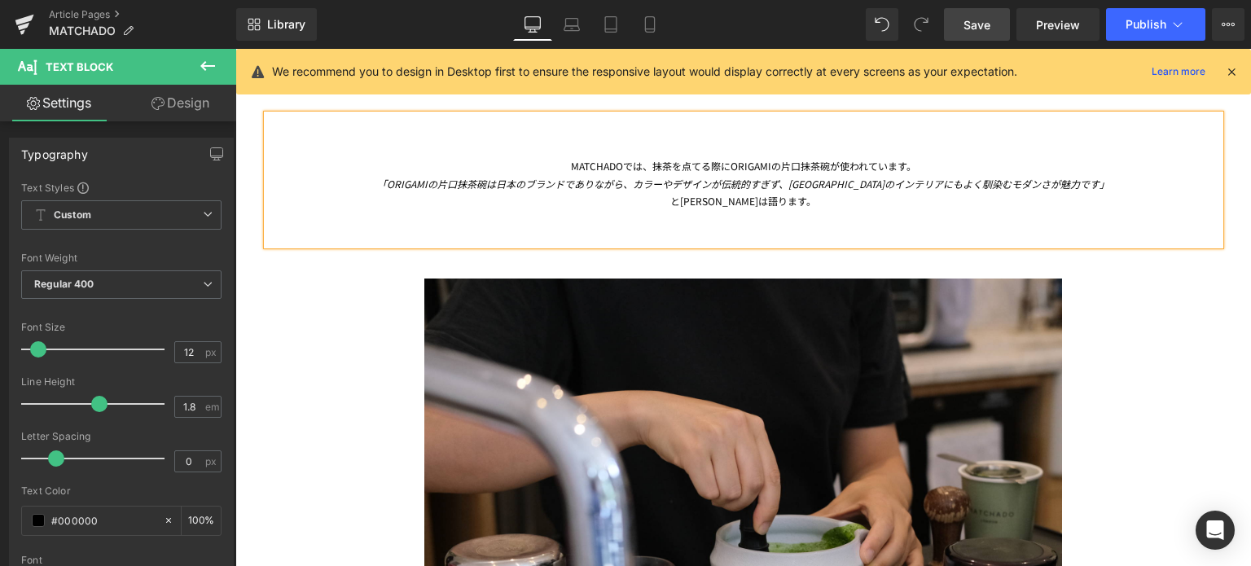
click at [170, 103] on link "Design" at bounding box center [180, 103] width 118 height 37
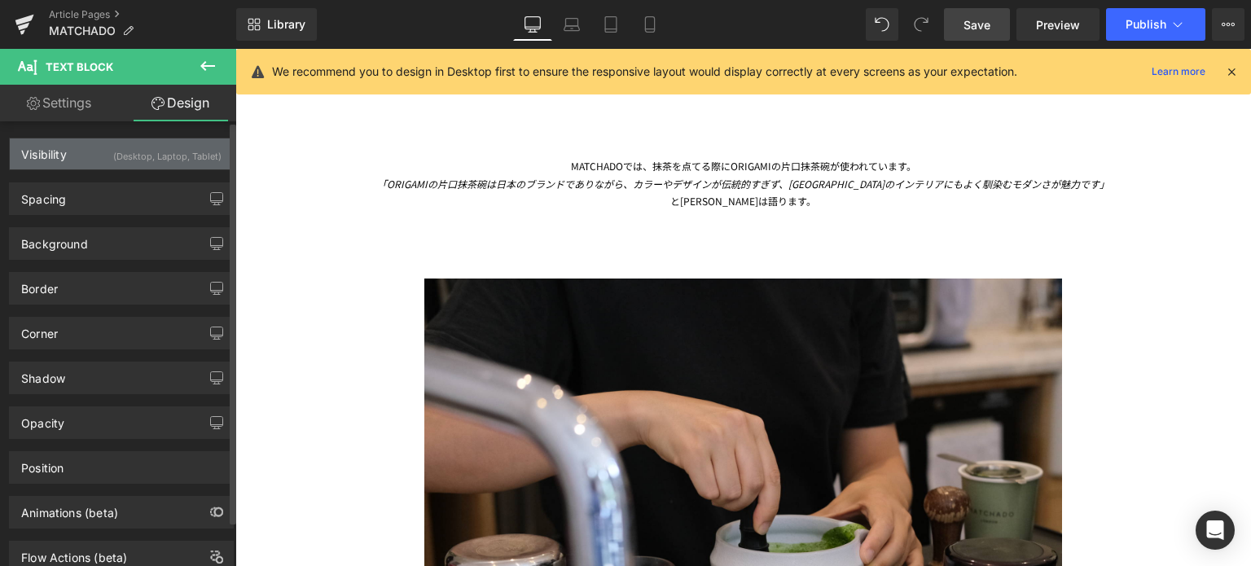
click at [125, 153] on div "(Desktop, Laptop, Tablet)" at bounding box center [167, 152] width 108 height 27
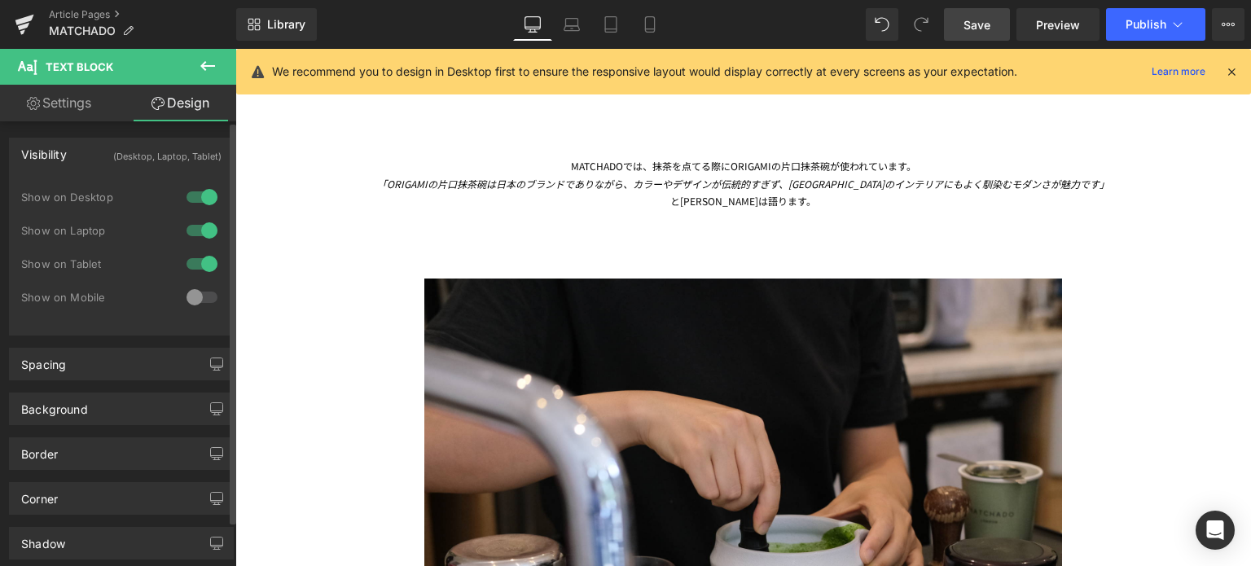
click at [187, 301] on div at bounding box center [202, 297] width 39 height 26
click at [197, 262] on div at bounding box center [202, 264] width 39 height 26
click at [202, 211] on div "Show on Desktop" at bounding box center [121, 205] width 200 height 33
click at [196, 222] on div at bounding box center [202, 231] width 39 height 26
click at [197, 198] on div at bounding box center [202, 197] width 39 height 26
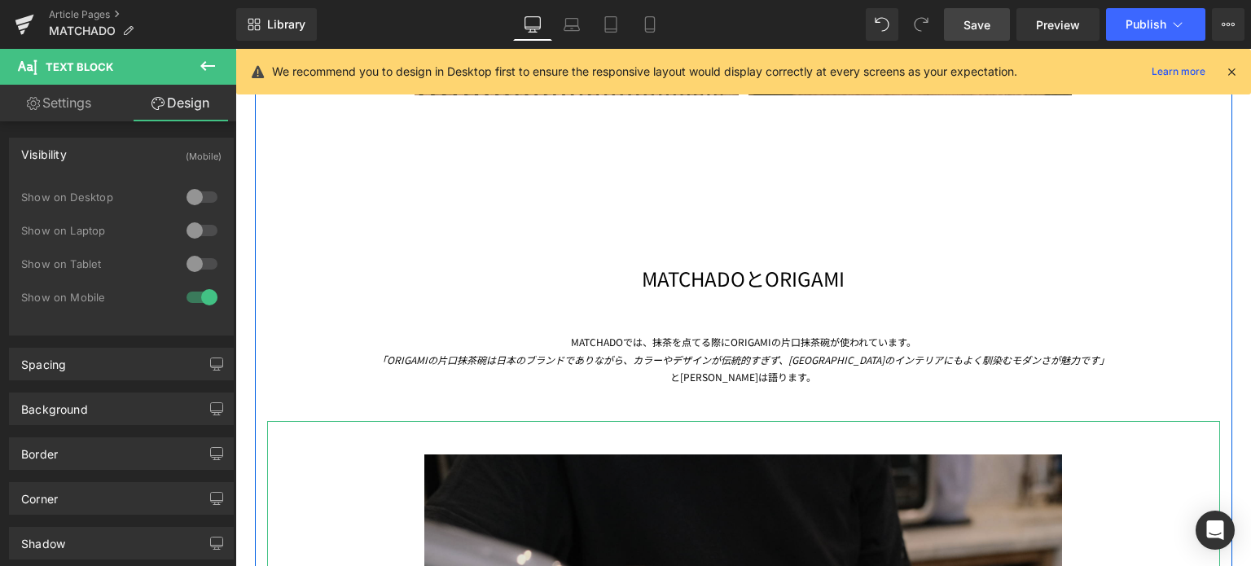
scroll to position [2474, 0]
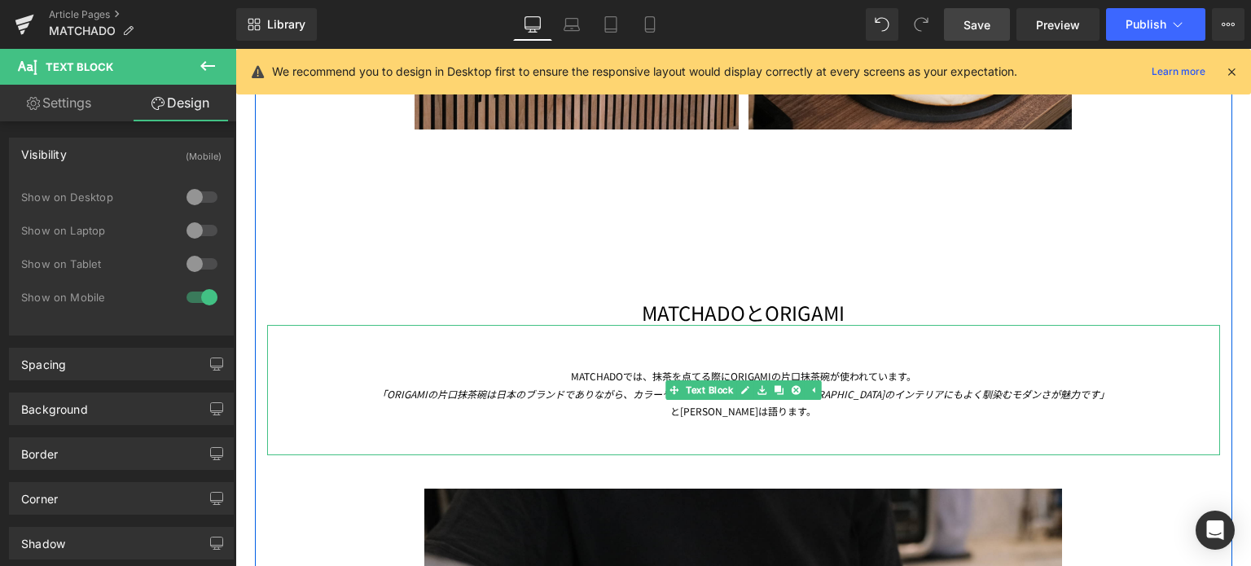
click at [622, 390] on span "「ORIGAMIの片口抹茶碗は日本のブランドでありながら、カラーやデザインが伝統的すぎず、[GEOGRAPHIC_DATA]のインテリアにもよく馴染むモダンさ…" at bounding box center [743, 394] width 732 height 14
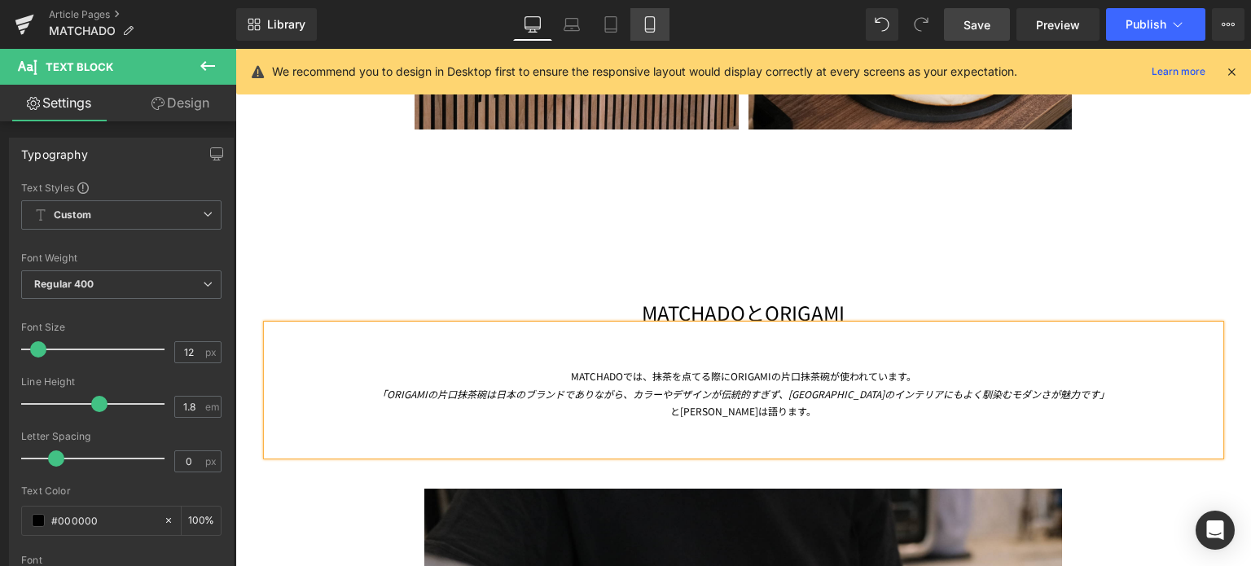
click at [642, 29] on icon at bounding box center [650, 24] width 16 height 16
type input "100"
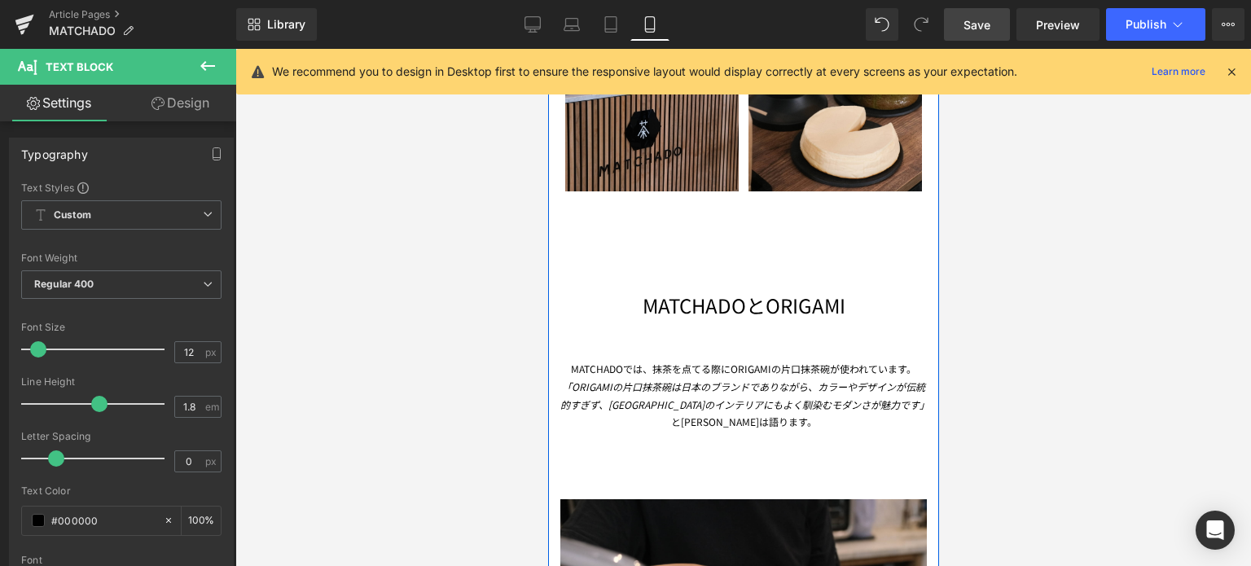
scroll to position [1908, 0]
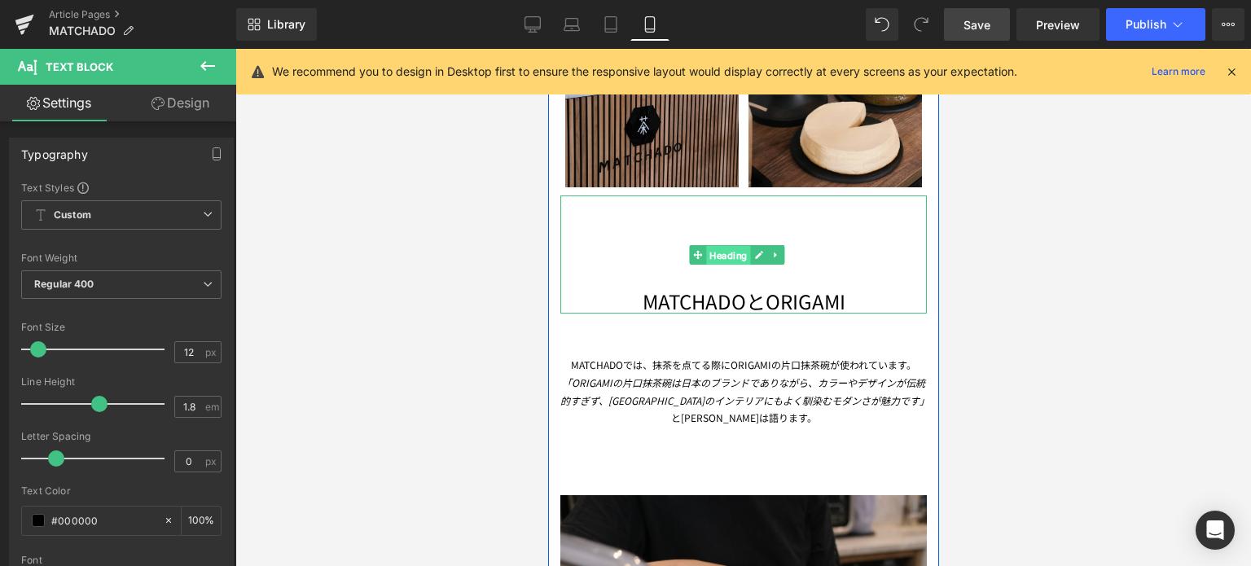
click at [721, 246] on span "Heading" at bounding box center [728, 256] width 44 height 20
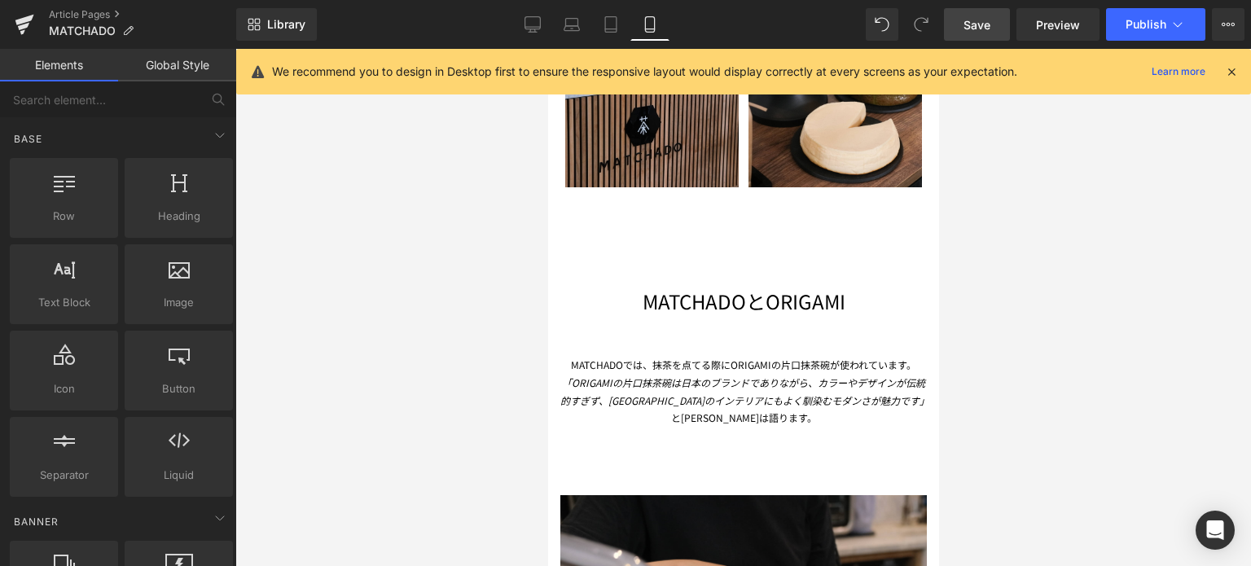
click at [494, 359] on div at bounding box center [743, 307] width 1016 height 517
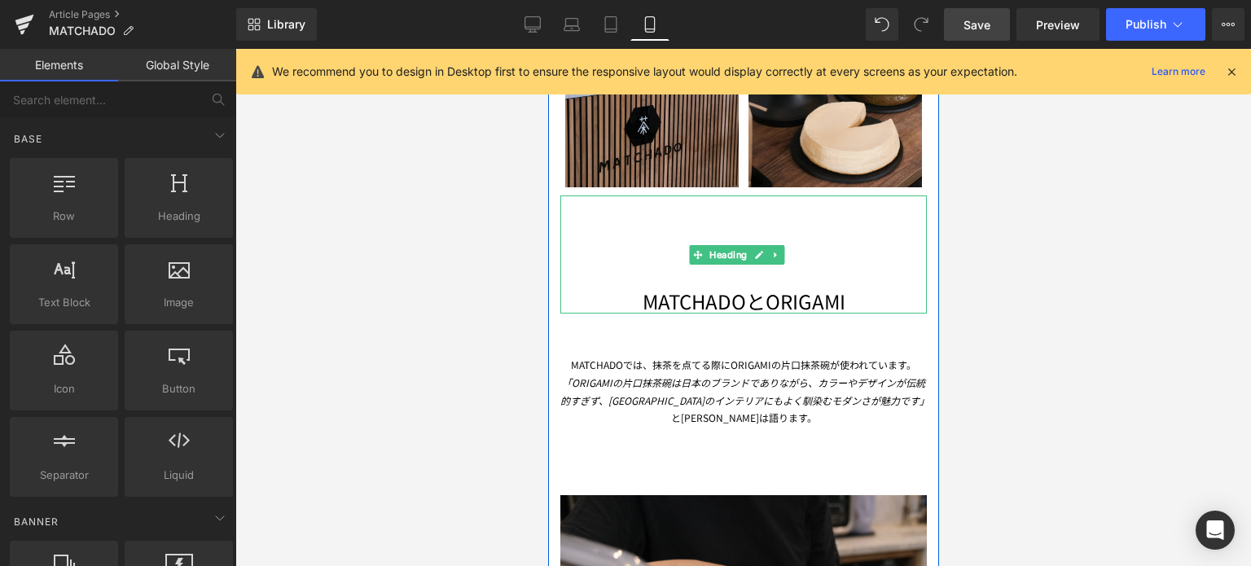
click at [696, 288] on h1 "MATCHADOとORIGAMI" at bounding box center [743, 300] width 367 height 25
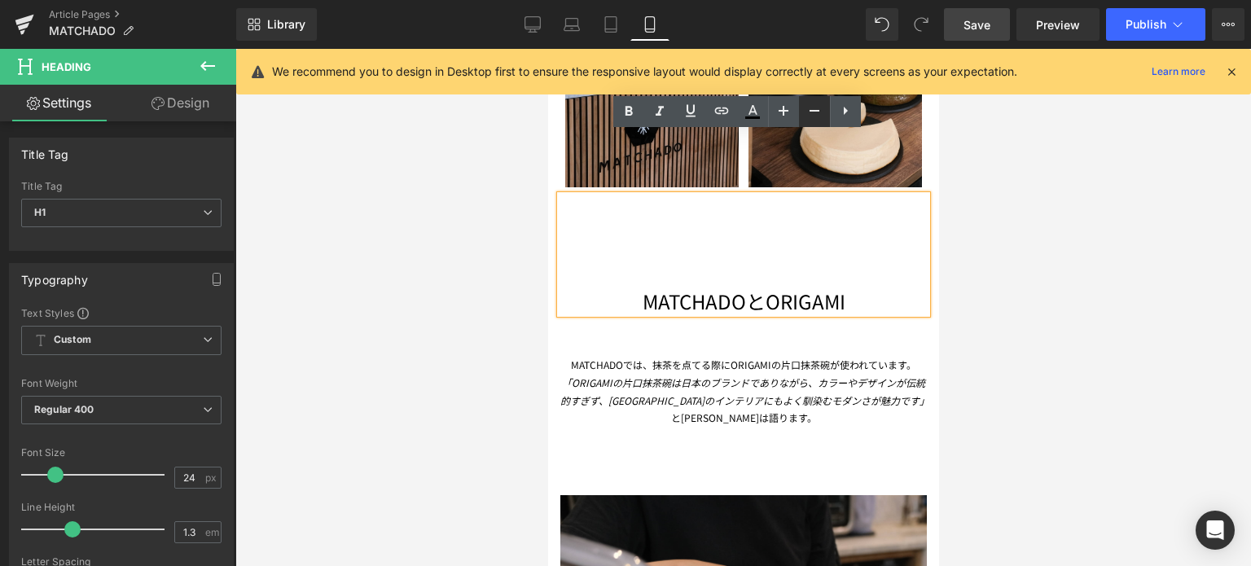
click at [807, 117] on icon at bounding box center [815, 111] width 20 height 20
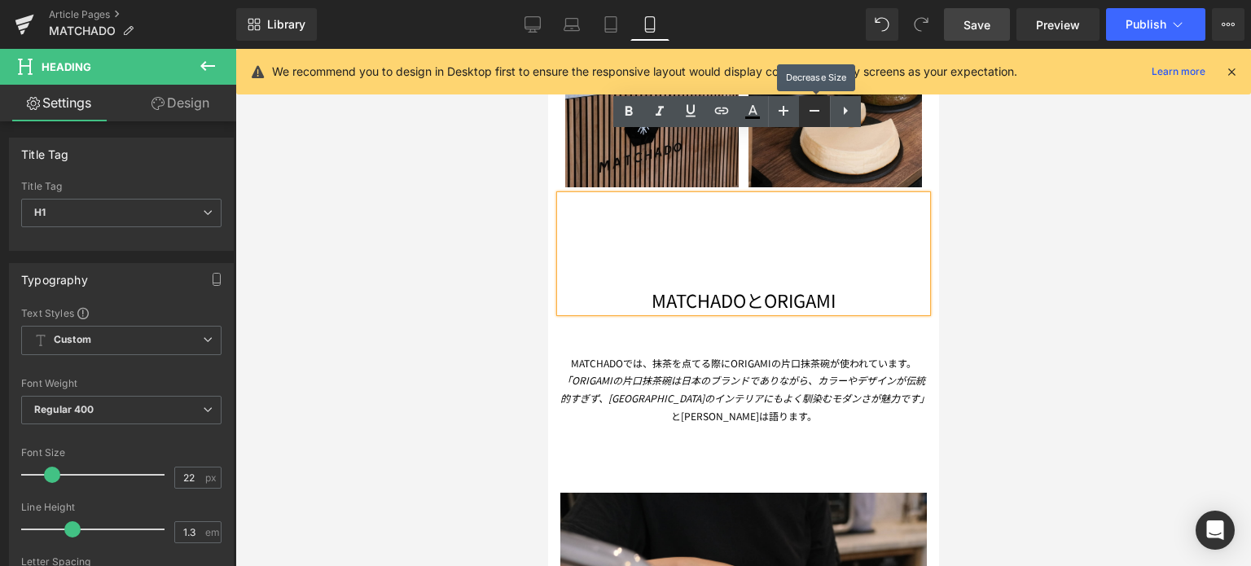
click at [807, 117] on icon at bounding box center [815, 111] width 20 height 20
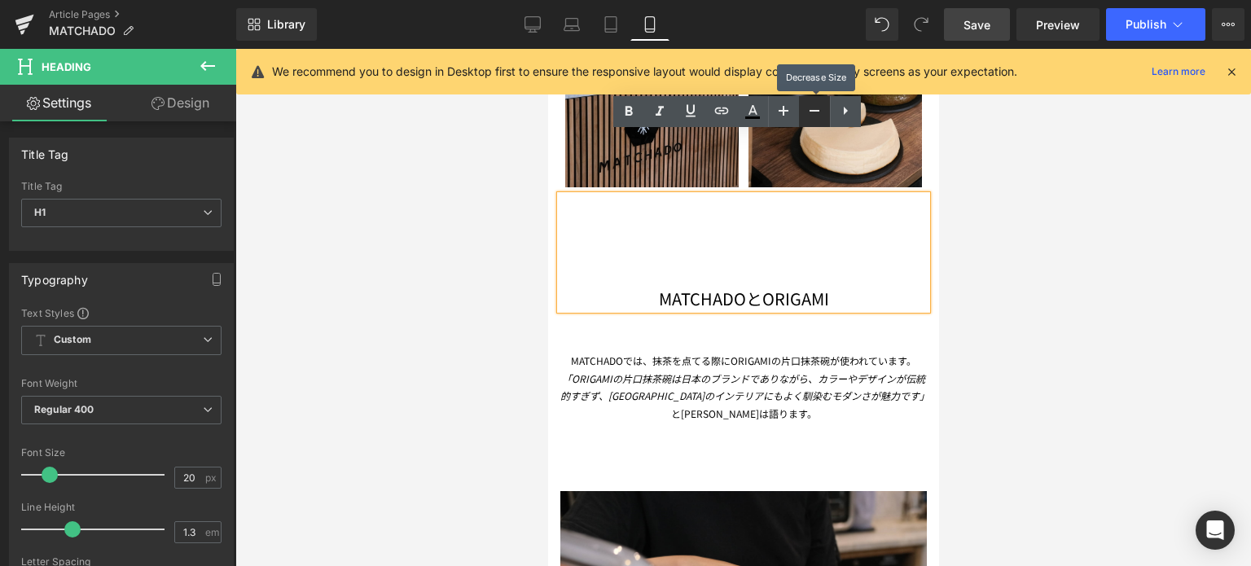
click at [810, 116] on icon at bounding box center [815, 111] width 20 height 20
type input "18"
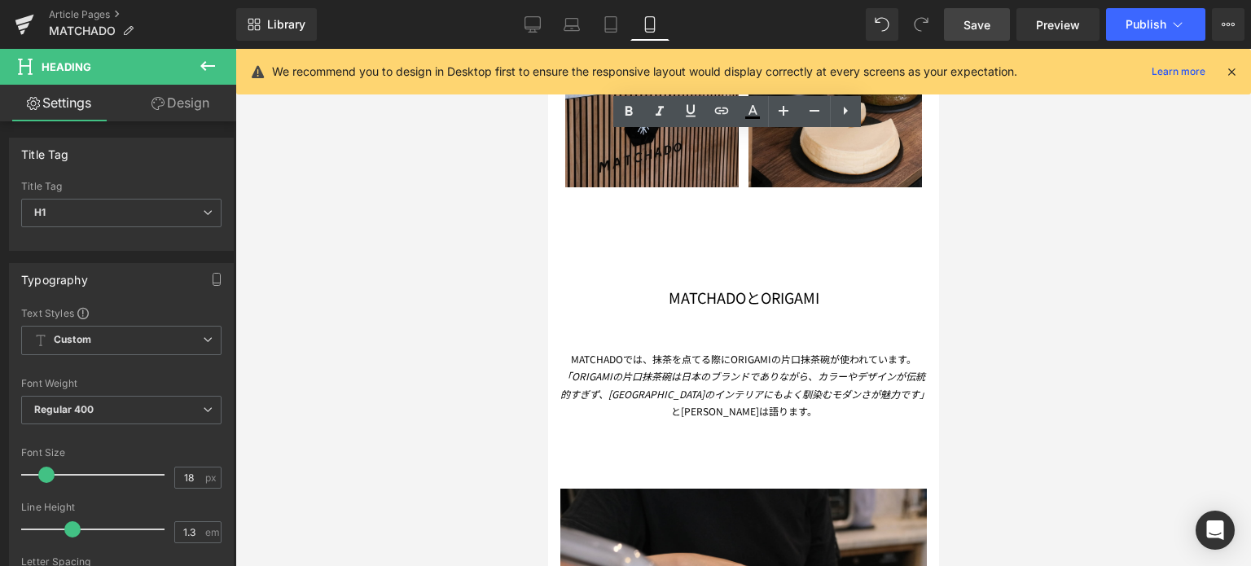
click at [394, 376] on div at bounding box center [743, 307] width 1016 height 517
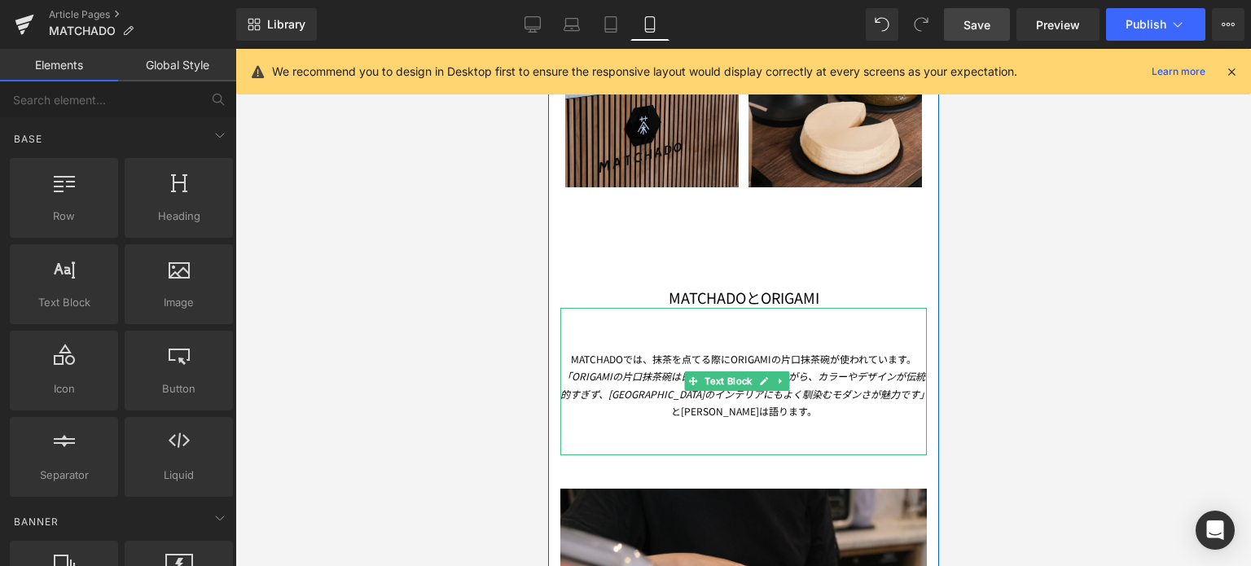
click at [604, 369] on span "「ORIGAMIの片口抹茶碗は日本のブランドでありながら、カラーやデザインが伝統的すぎず、[GEOGRAPHIC_DATA]のインテリアにもよく馴染むモダンさ…" at bounding box center [744, 385] width 369 height 32
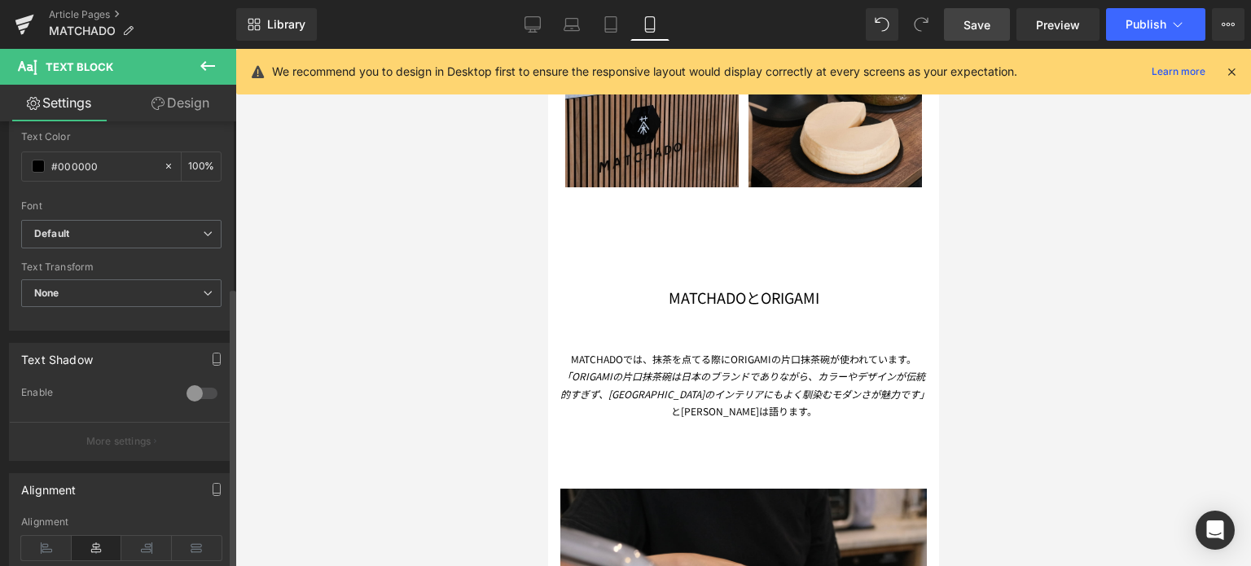
scroll to position [375, 0]
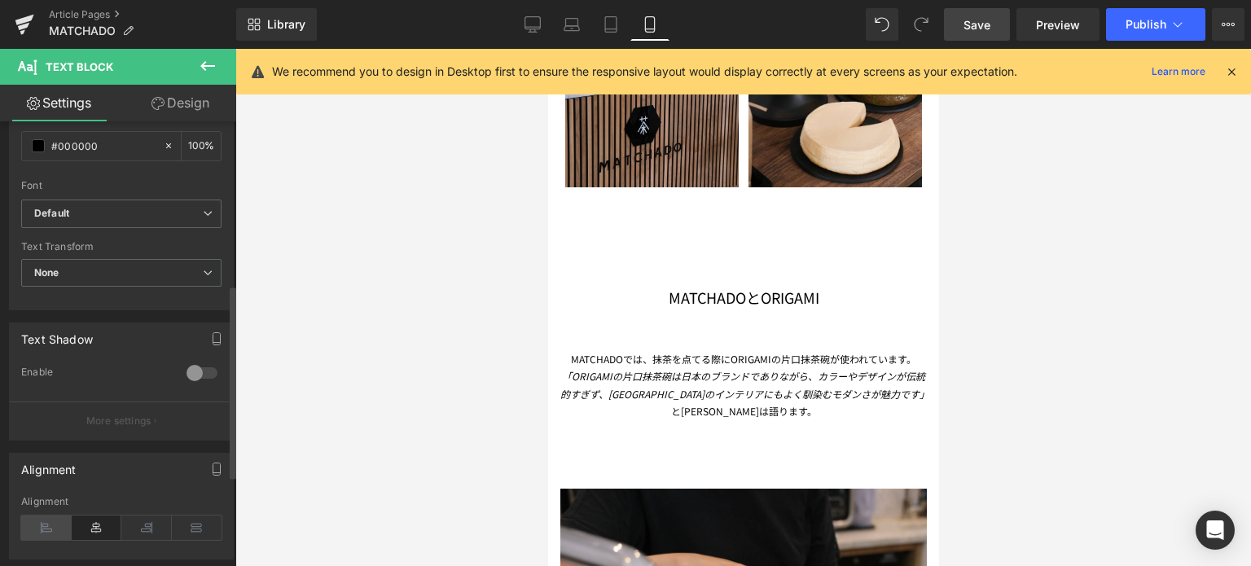
click at [46, 525] on icon at bounding box center [46, 528] width 51 height 24
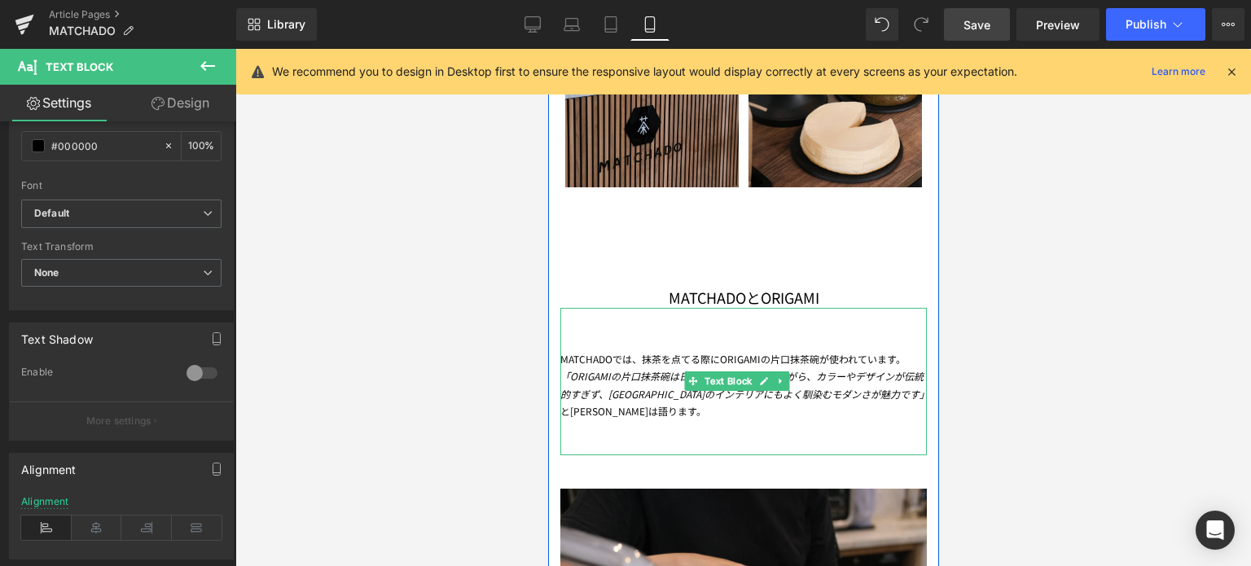
click at [904, 369] on span "「ORIGAMIの片口抹茶碗は日本のブランドでありながら、カラーやデザインが伝統的すぎず、[GEOGRAPHIC_DATA]のインテリアにもよく馴染むモダンさ…" at bounding box center [744, 385] width 369 height 32
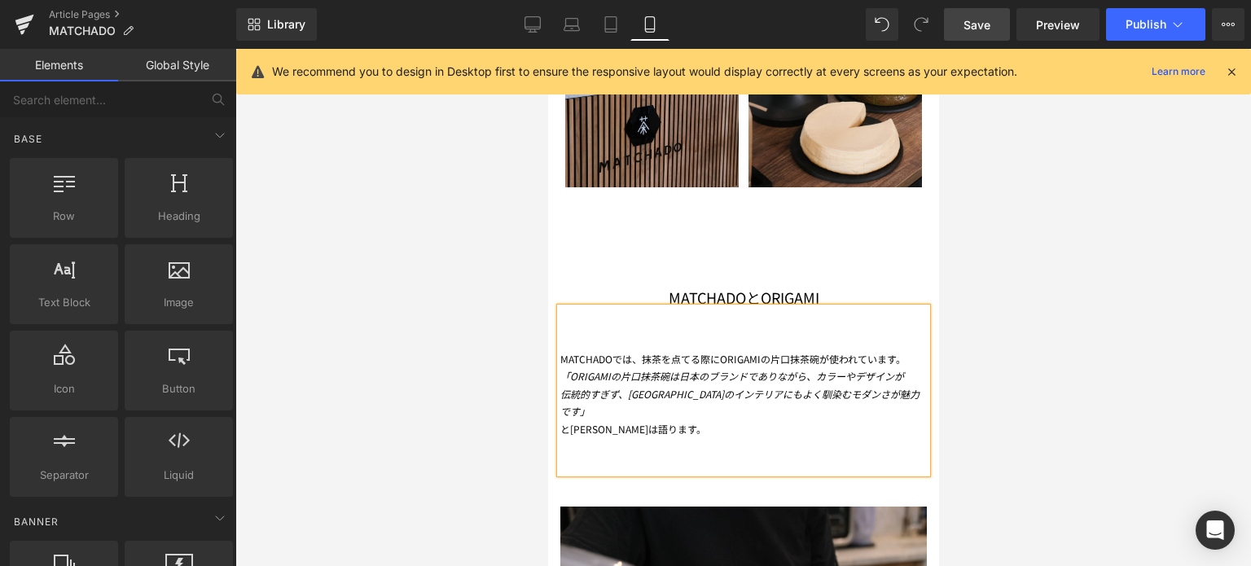
click at [1120, 436] on div at bounding box center [743, 307] width 1016 height 517
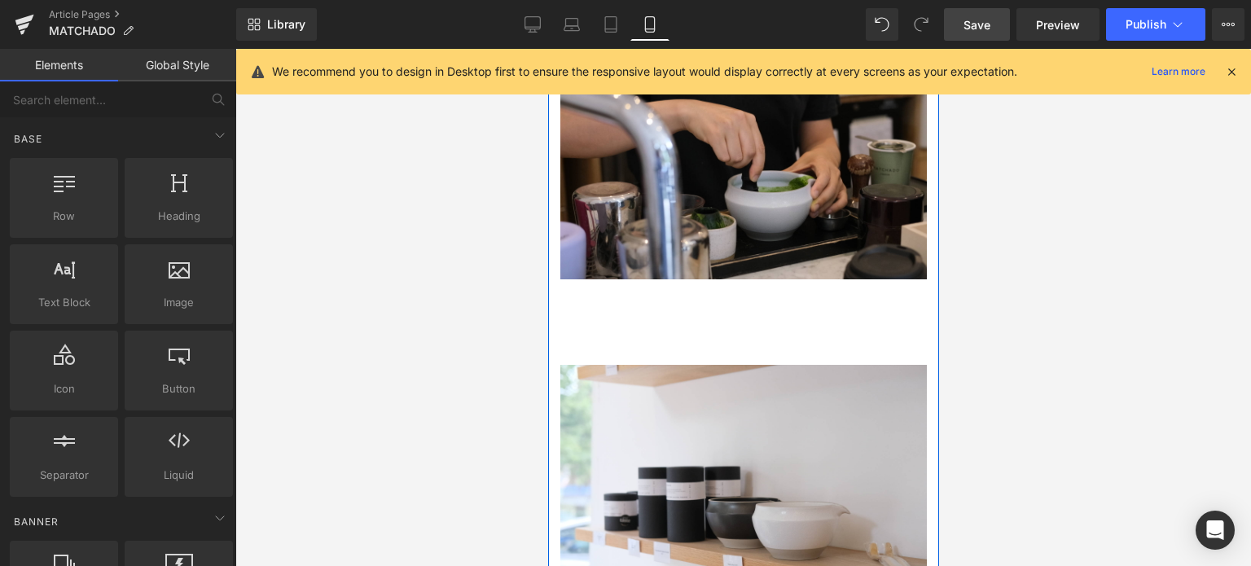
scroll to position [2447, 0]
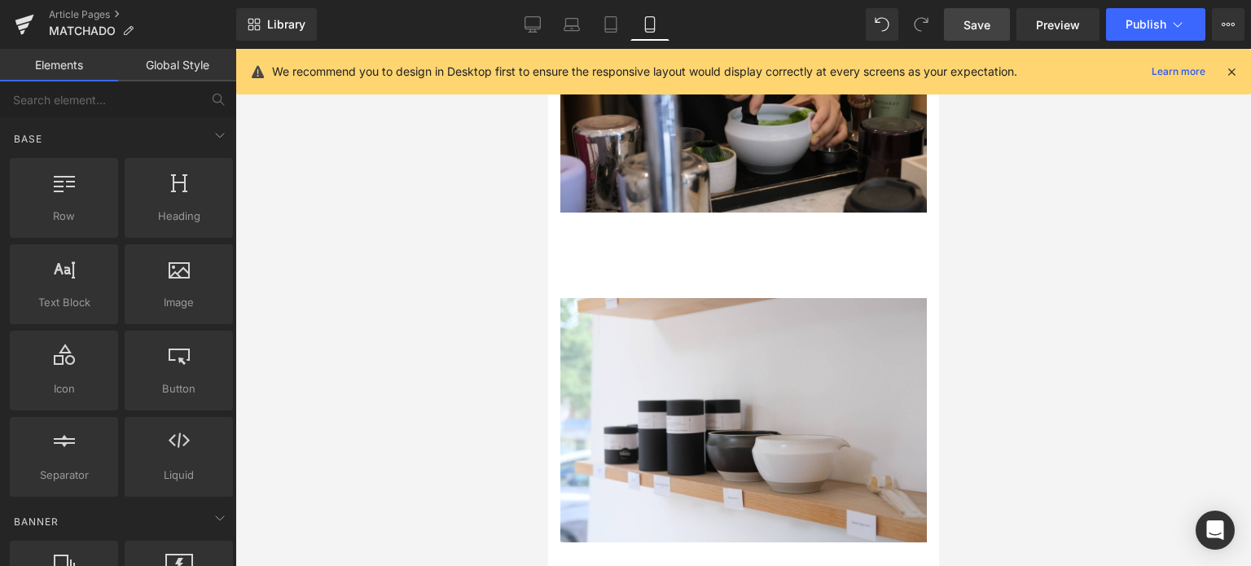
click at [1001, 16] on link "Save" at bounding box center [977, 24] width 66 height 33
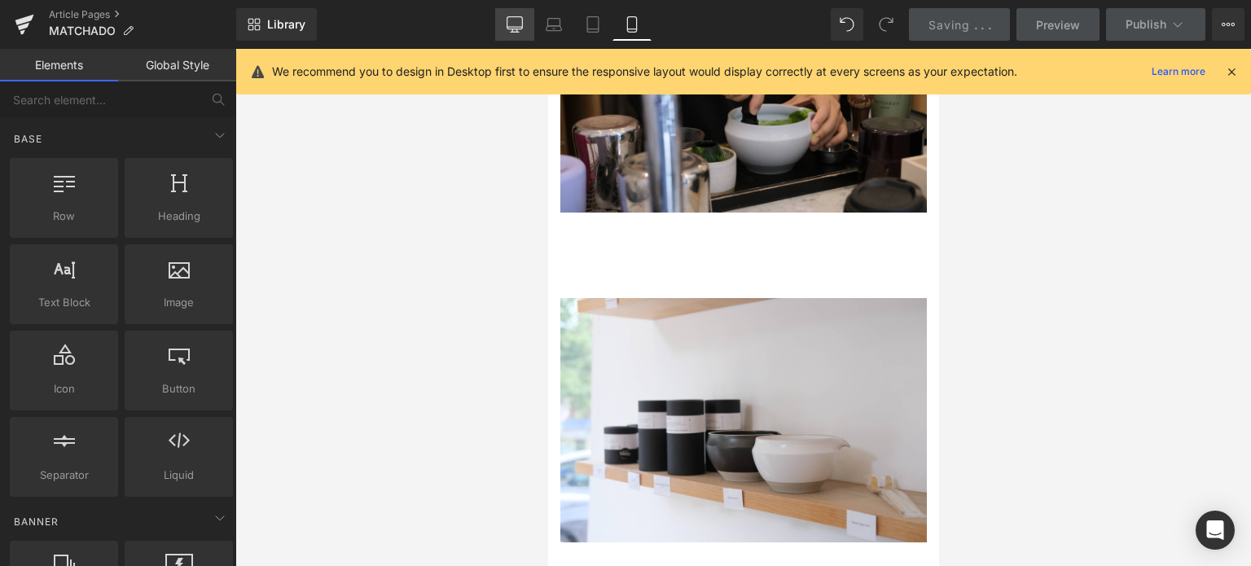
click at [512, 23] on icon at bounding box center [515, 24] width 16 height 16
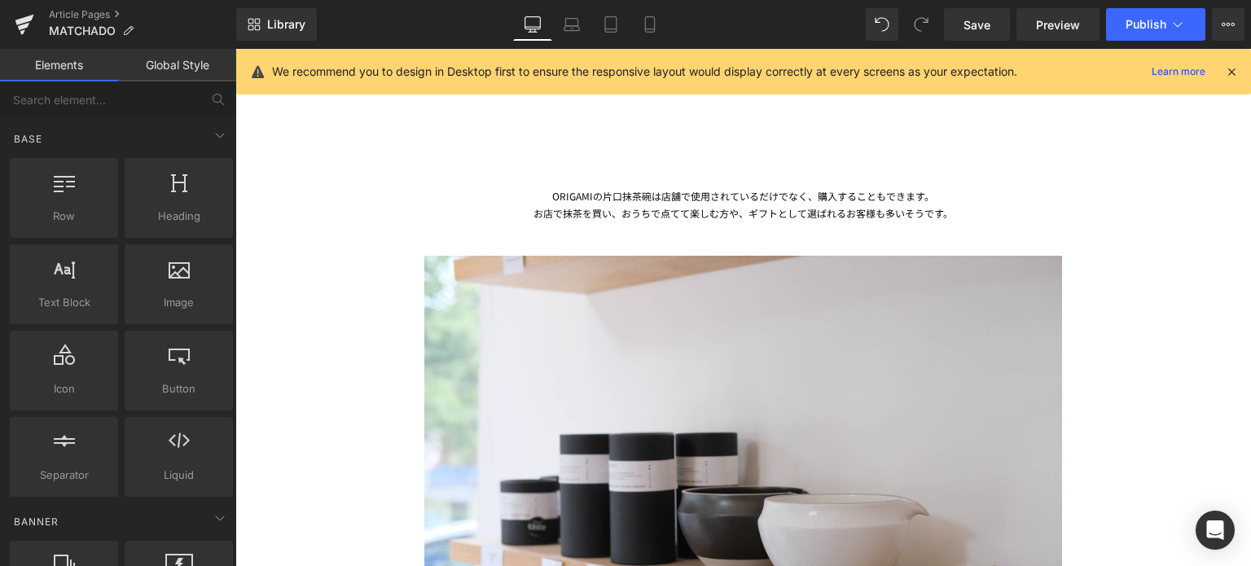
scroll to position [3297, 0]
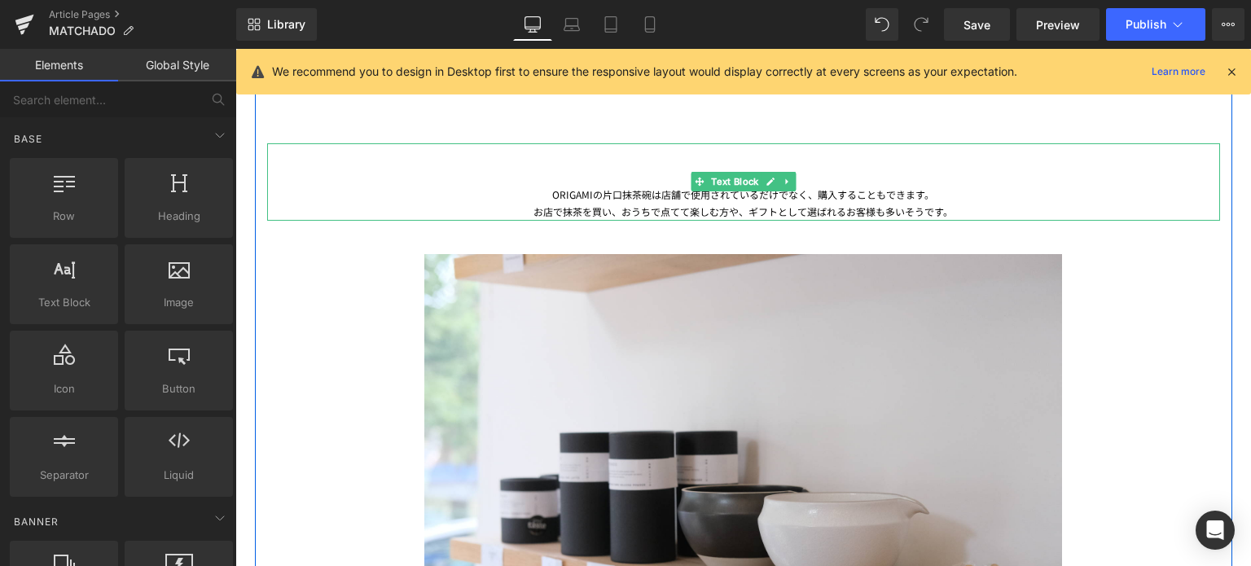
click at [590, 211] on div "お店で抹茶を買い、おうちで点てて楽しむ方や、ギフトとして選ばれるお客様も多いそうです。" at bounding box center [743, 212] width 953 height 18
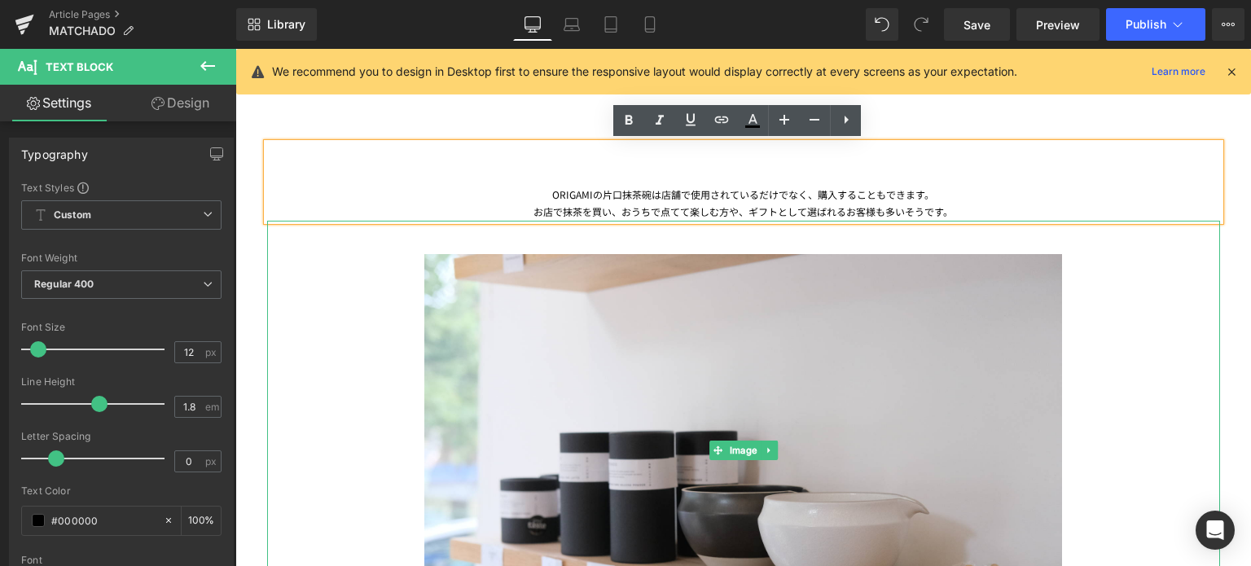
click at [309, 395] on div at bounding box center [743, 451] width 953 height 460
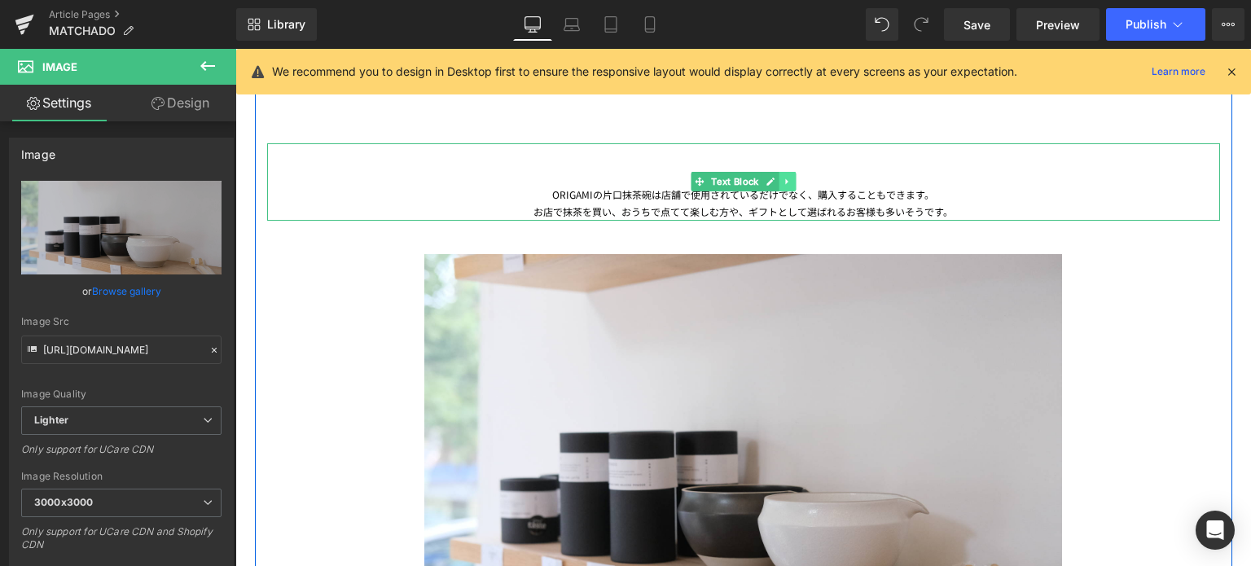
click at [786, 188] on link at bounding box center [787, 182] width 17 height 20
click at [776, 184] on icon at bounding box center [779, 182] width 9 height 9
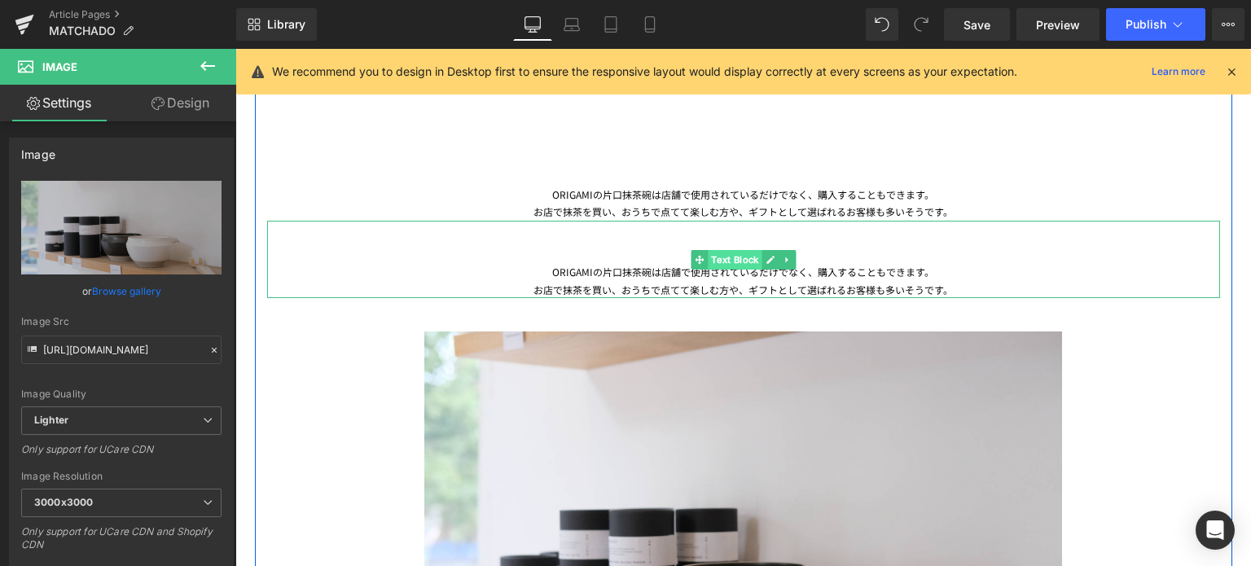
click at [724, 257] on span "Text Block" at bounding box center [735, 260] width 54 height 20
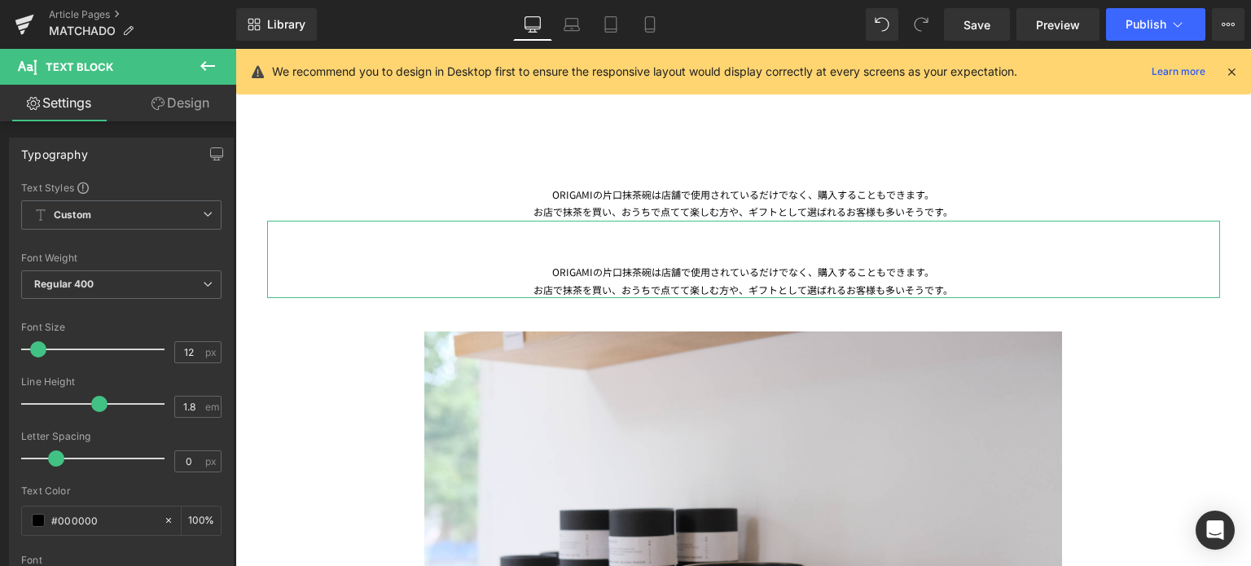
click at [199, 109] on link "Design" at bounding box center [180, 103] width 118 height 37
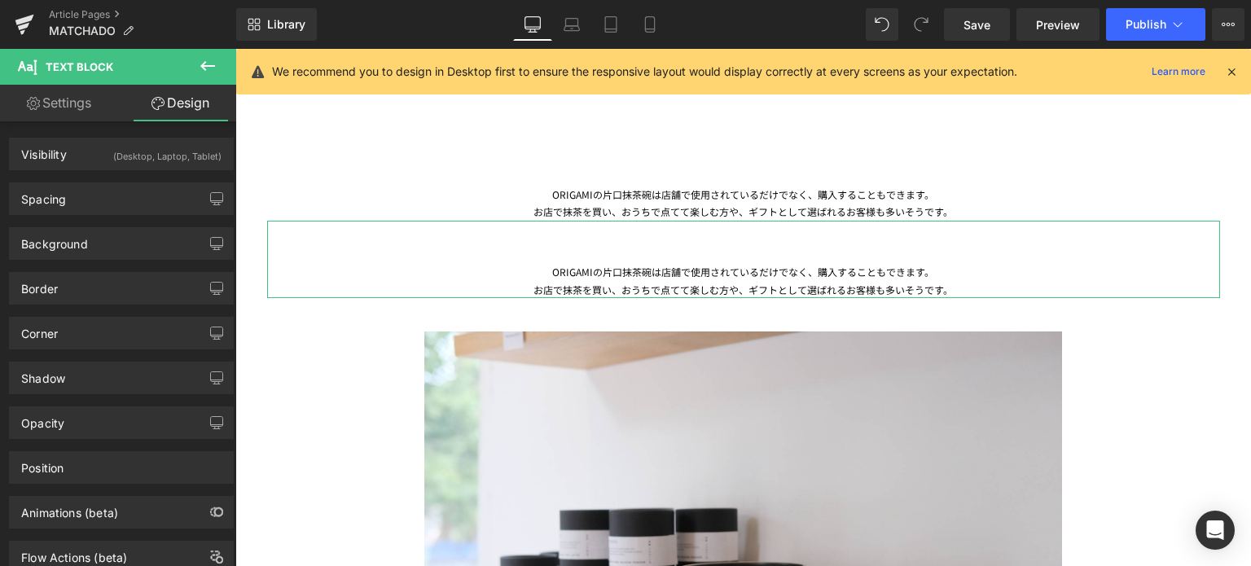
click at [182, 158] on div "(Desktop, Laptop, Tablet)" at bounding box center [167, 152] width 108 height 27
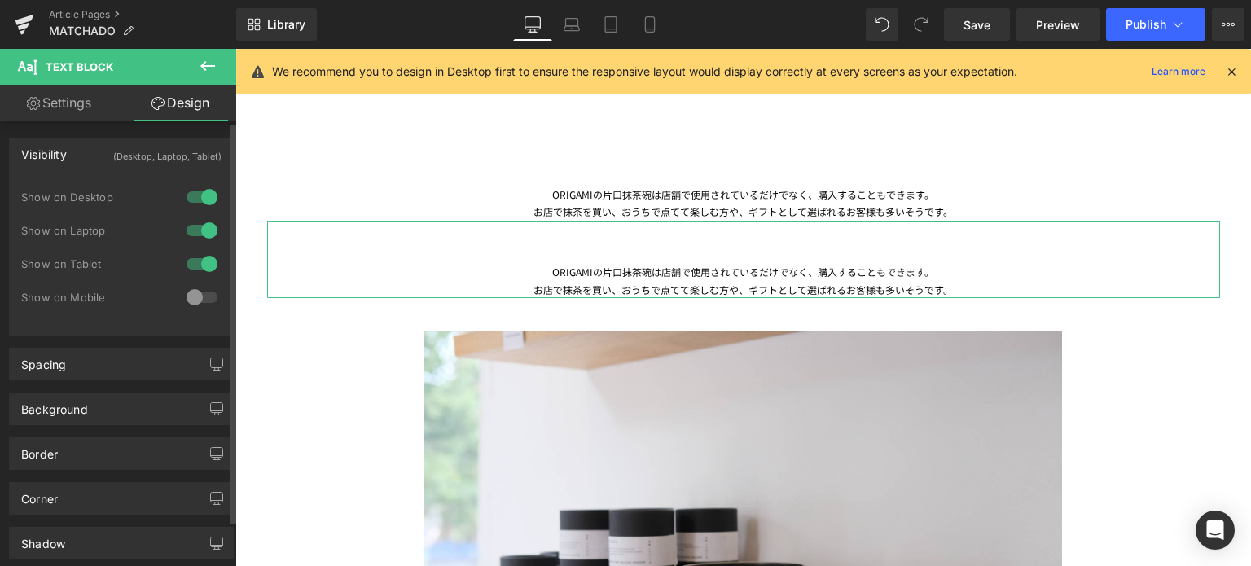
click at [187, 299] on div at bounding box center [202, 297] width 39 height 26
click at [195, 267] on div at bounding box center [202, 264] width 39 height 26
click at [197, 251] on div at bounding box center [202, 264] width 39 height 26
click at [199, 228] on div at bounding box center [202, 231] width 39 height 26
click at [196, 258] on div at bounding box center [202, 264] width 39 height 26
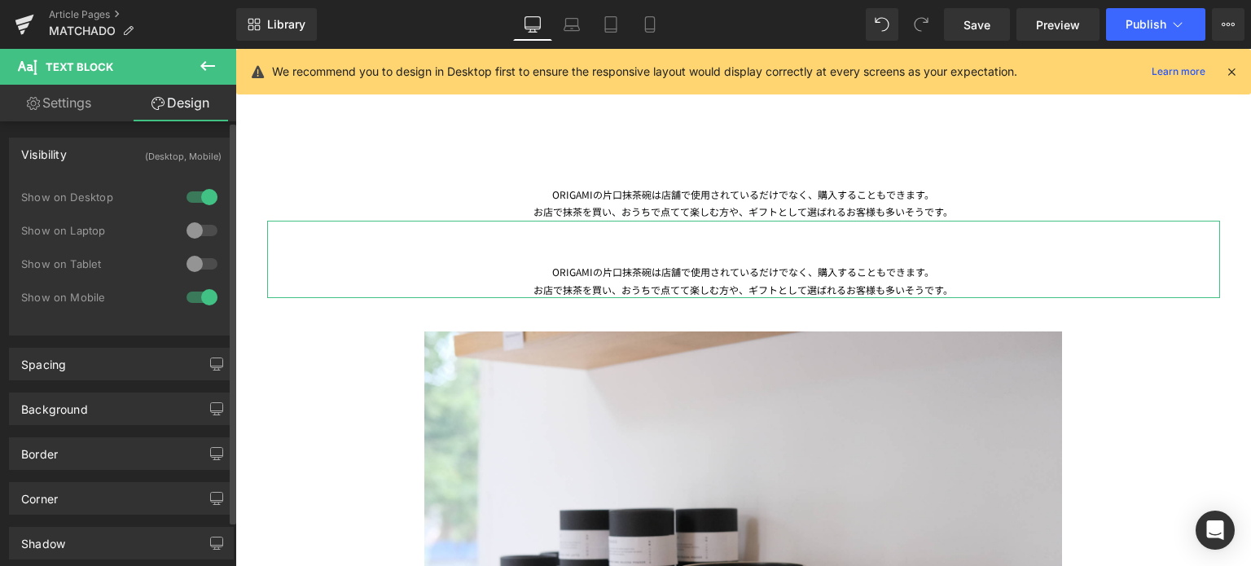
click at [202, 191] on div at bounding box center [202, 197] width 39 height 26
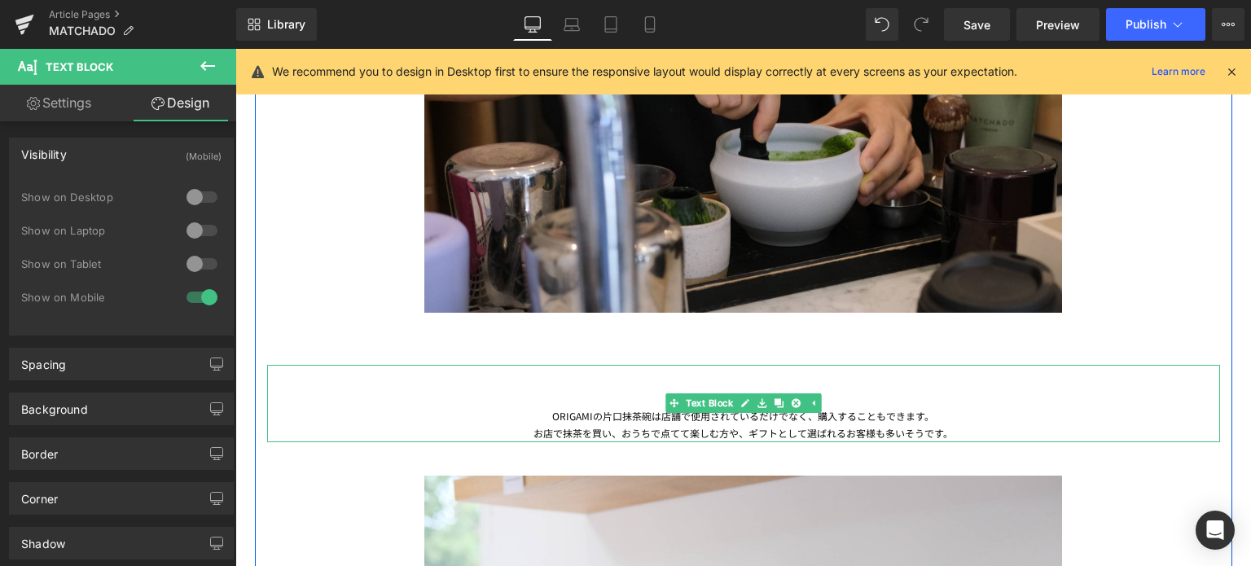
scroll to position [3220, 0]
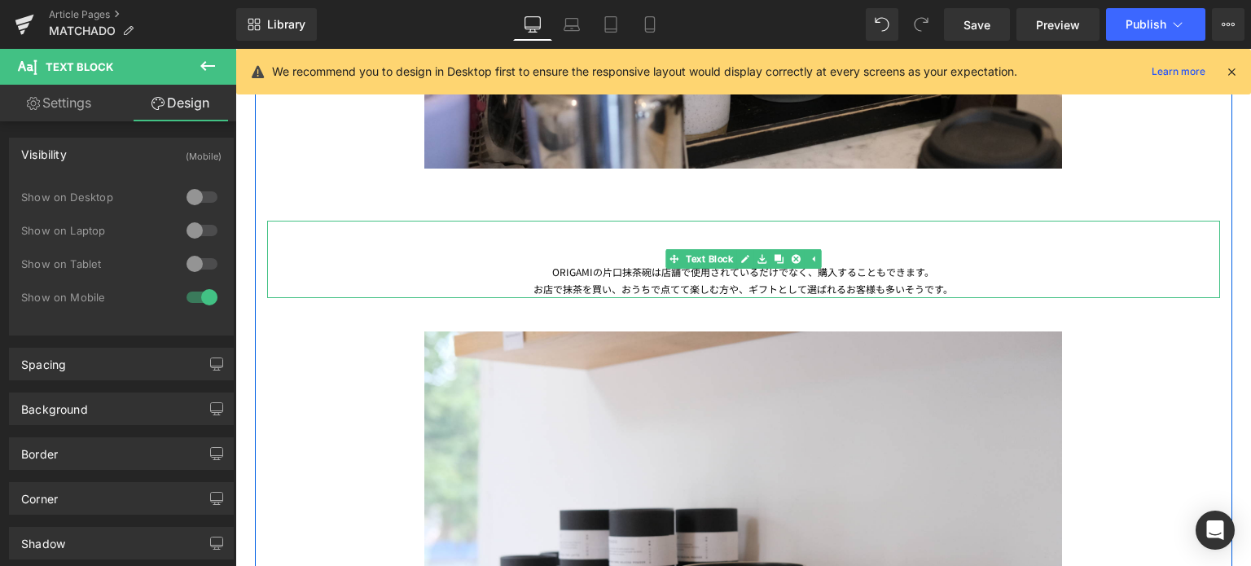
click at [556, 267] on div "ORIGAMIの片口抹茶碗は店舗で使用されているだけでなく、購入することもできます。" at bounding box center [743, 272] width 953 height 18
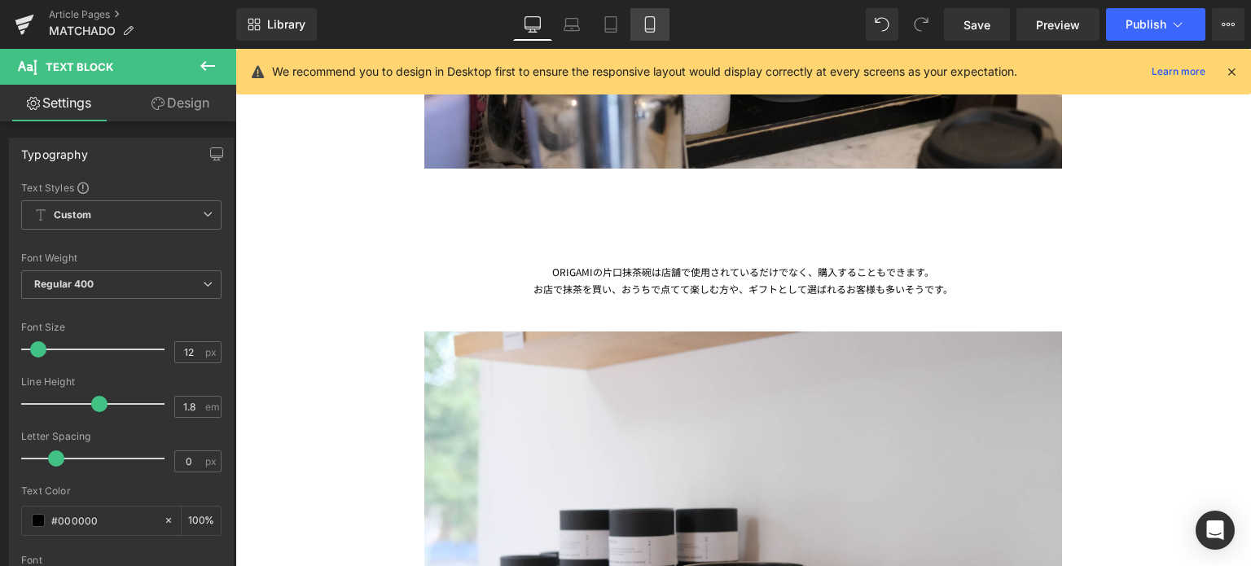
click at [640, 27] on link "Mobile" at bounding box center [650, 24] width 39 height 33
type input "100"
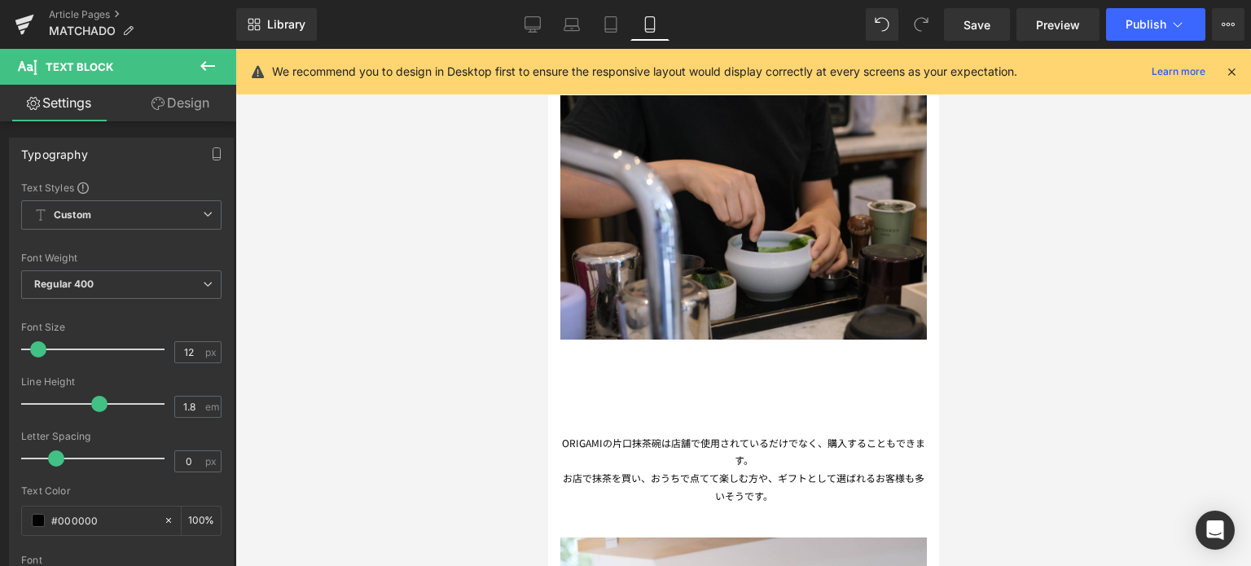
scroll to position [2323, 0]
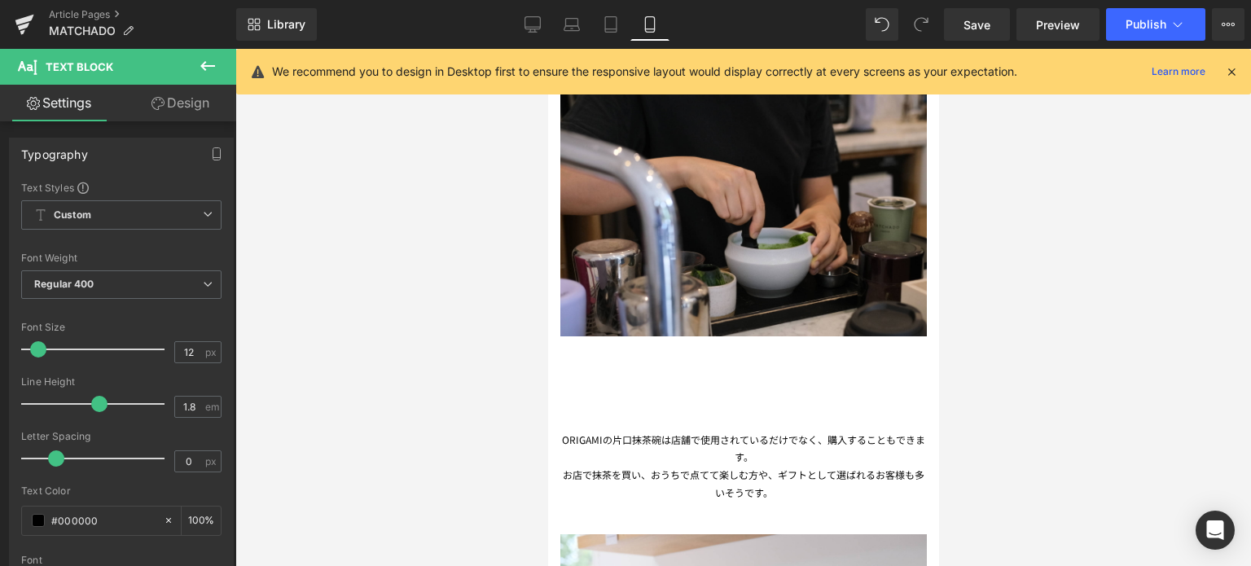
click at [615, 431] on div "ORIGAMIの片口抹茶碗は店舗で使用されているだけでなく、購入することもできます。" at bounding box center [743, 448] width 367 height 35
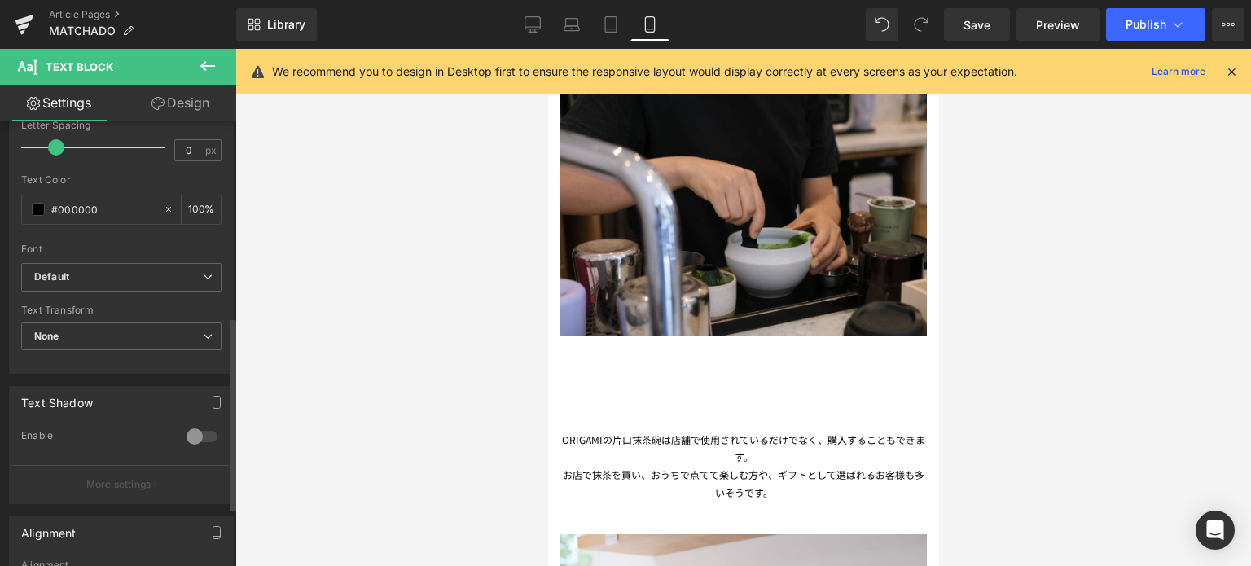
scroll to position [453, 0]
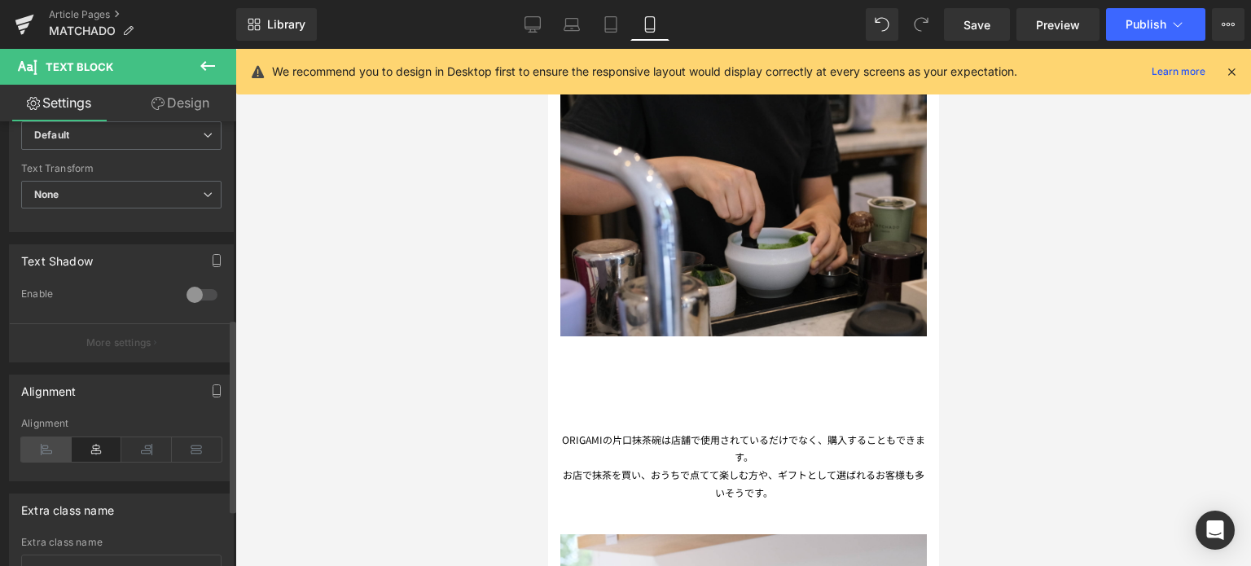
click at [66, 444] on icon at bounding box center [46, 450] width 51 height 24
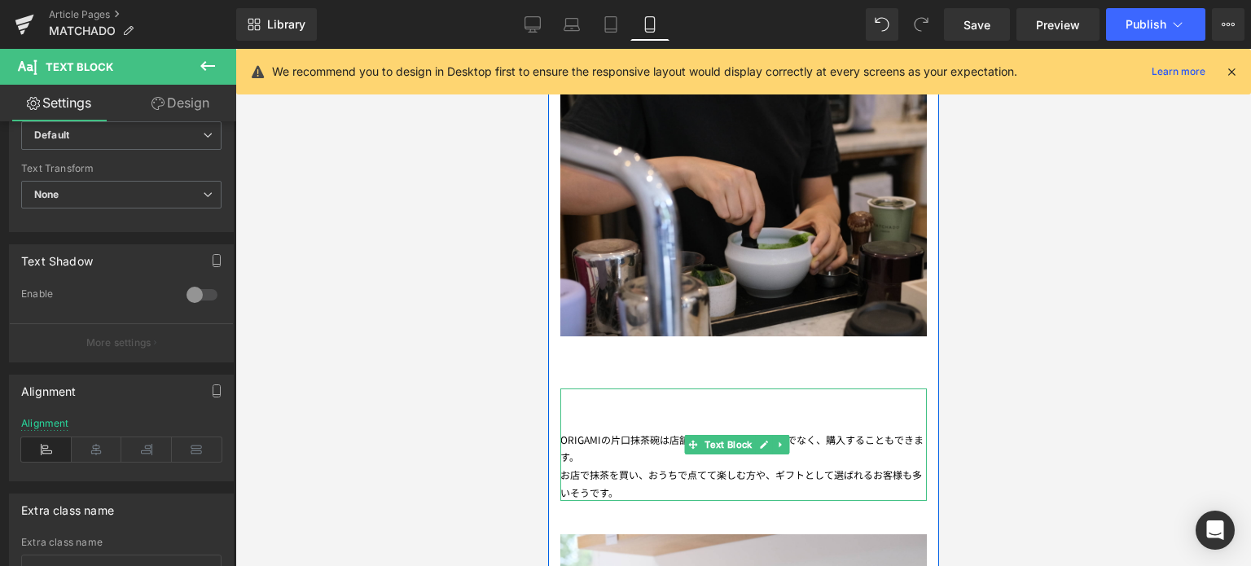
click at [896, 431] on div "ORIGAMIの片口抹茶碗は店舗で使用されているだけでなく、購入することもできます。" at bounding box center [743, 448] width 367 height 35
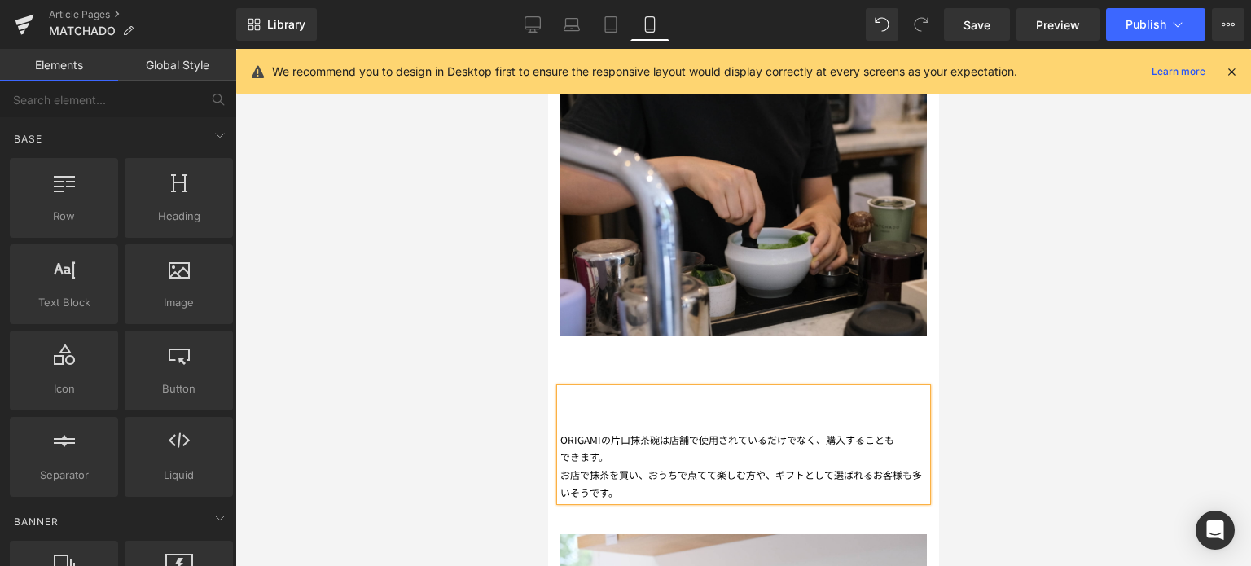
click at [1070, 416] on div at bounding box center [743, 307] width 1016 height 517
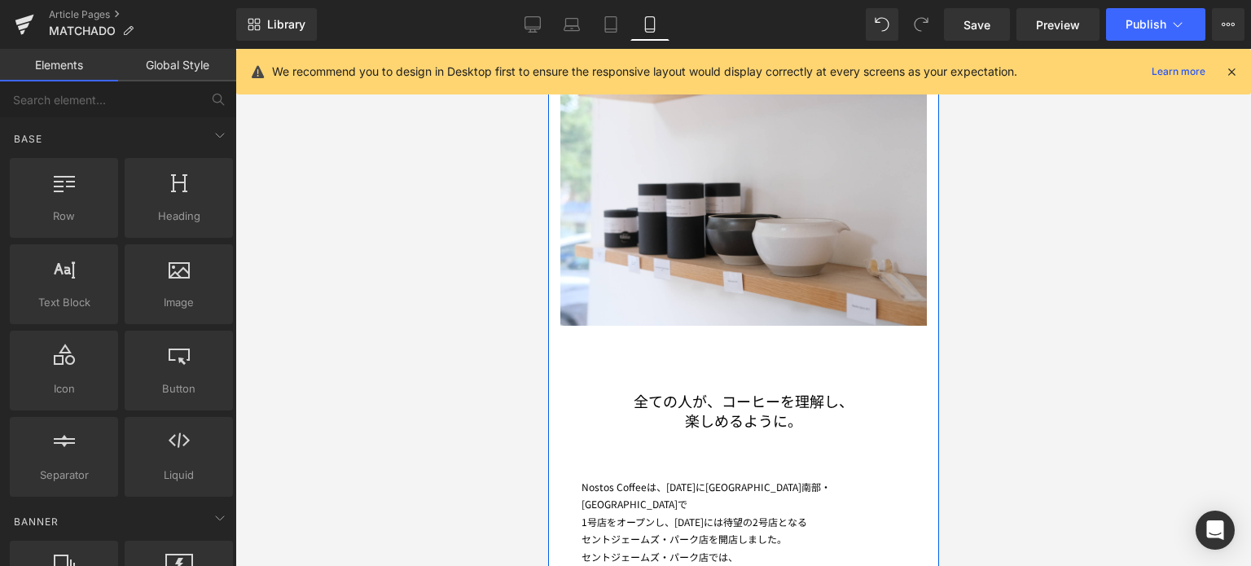
scroll to position [2777, 0]
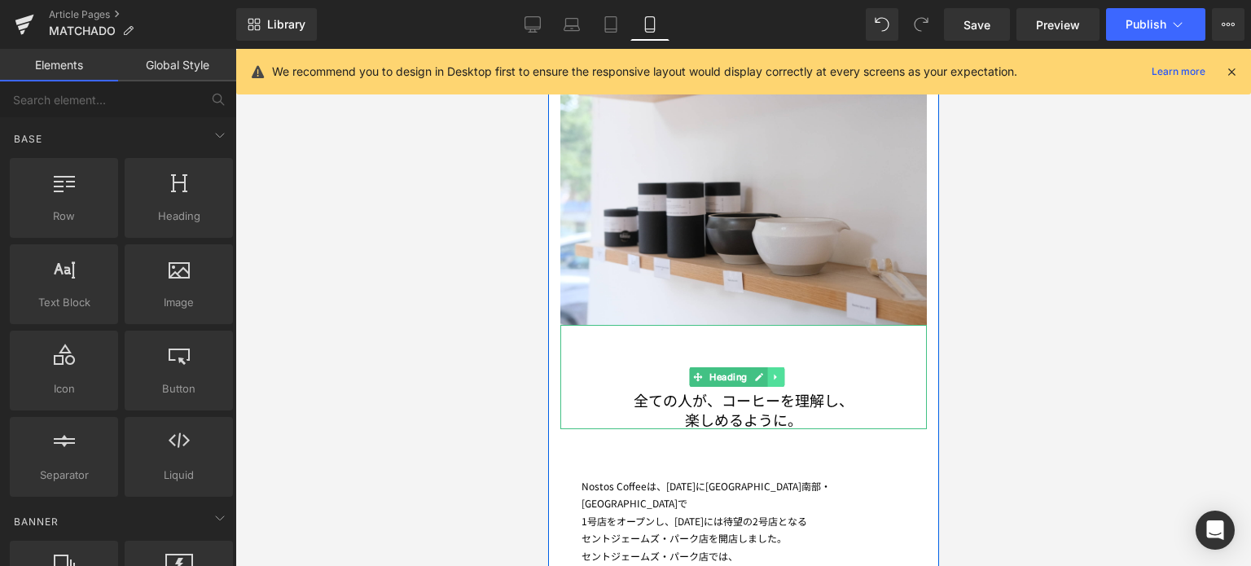
click at [779, 372] on icon at bounding box center [776, 377] width 9 height 10
click at [787, 372] on icon at bounding box center [784, 376] width 9 height 9
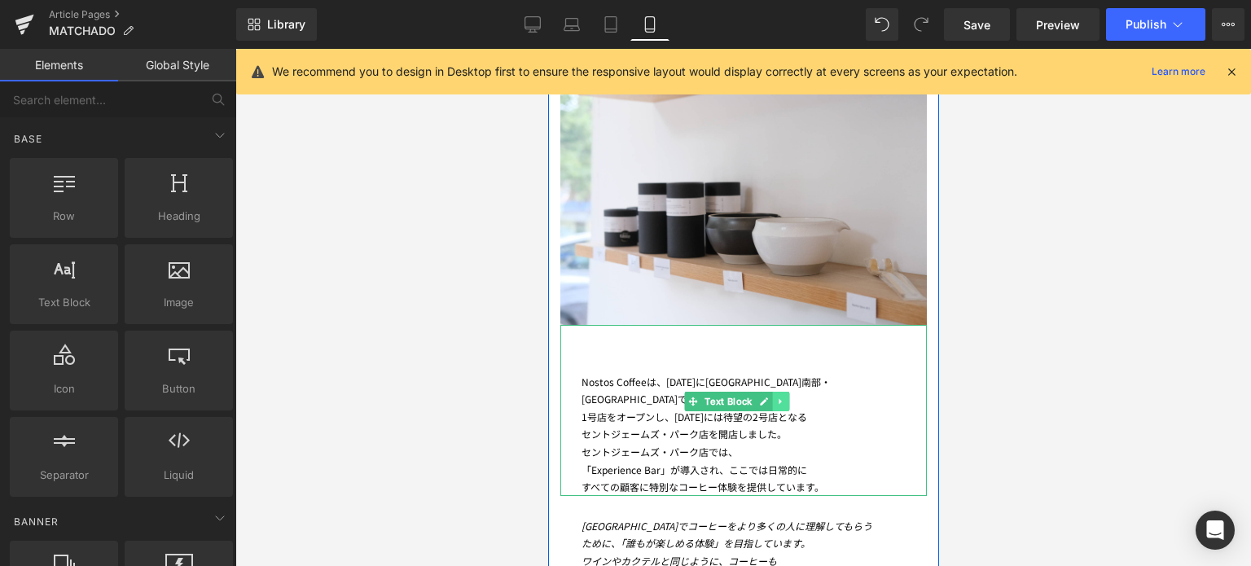
click at [776, 392] on link at bounding box center [780, 402] width 17 height 20
click at [786, 398] on icon at bounding box center [789, 402] width 9 height 9
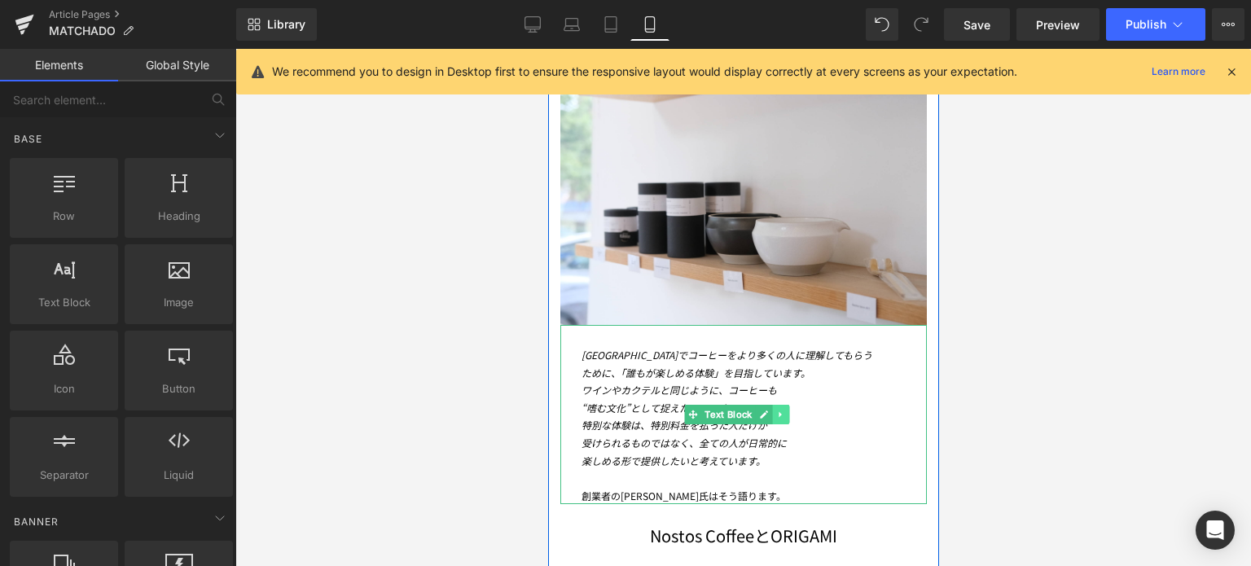
click at [781, 410] on icon at bounding box center [780, 415] width 9 height 10
click at [781, 405] on link at bounding box center [789, 415] width 17 height 20
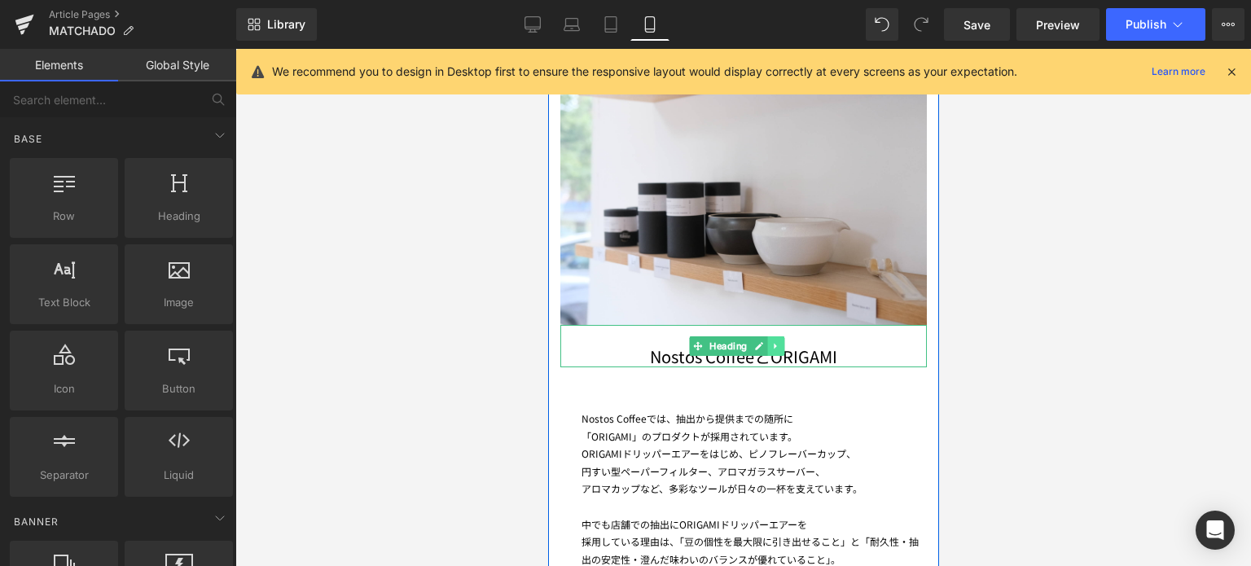
click at [779, 341] on icon at bounding box center [776, 346] width 9 height 10
click at [779, 336] on link at bounding box center [784, 346] width 17 height 20
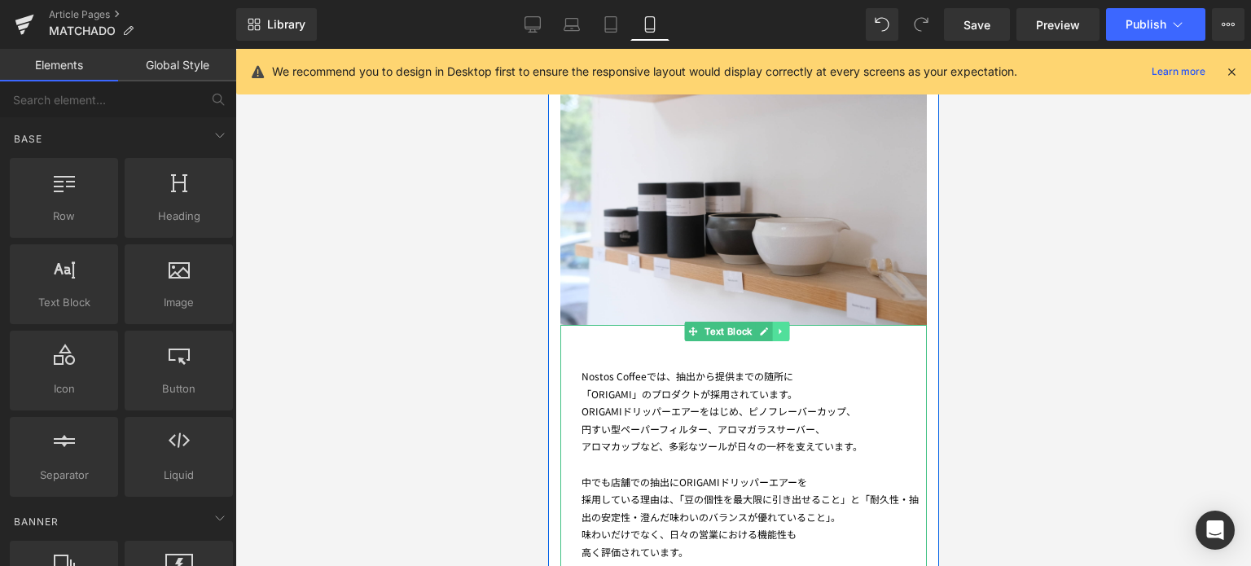
click at [785, 327] on icon at bounding box center [780, 332] width 9 height 10
click at [785, 327] on icon at bounding box center [789, 332] width 9 height 10
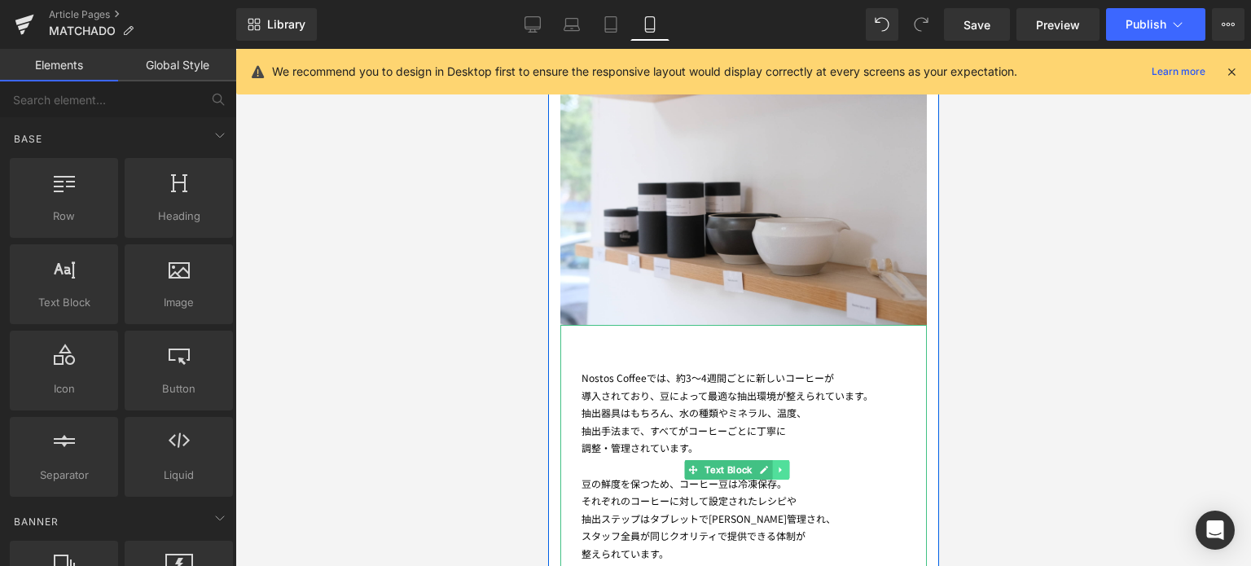
click at [780, 465] on icon at bounding box center [780, 470] width 9 height 10
click at [787, 466] on icon at bounding box center [789, 470] width 9 height 9
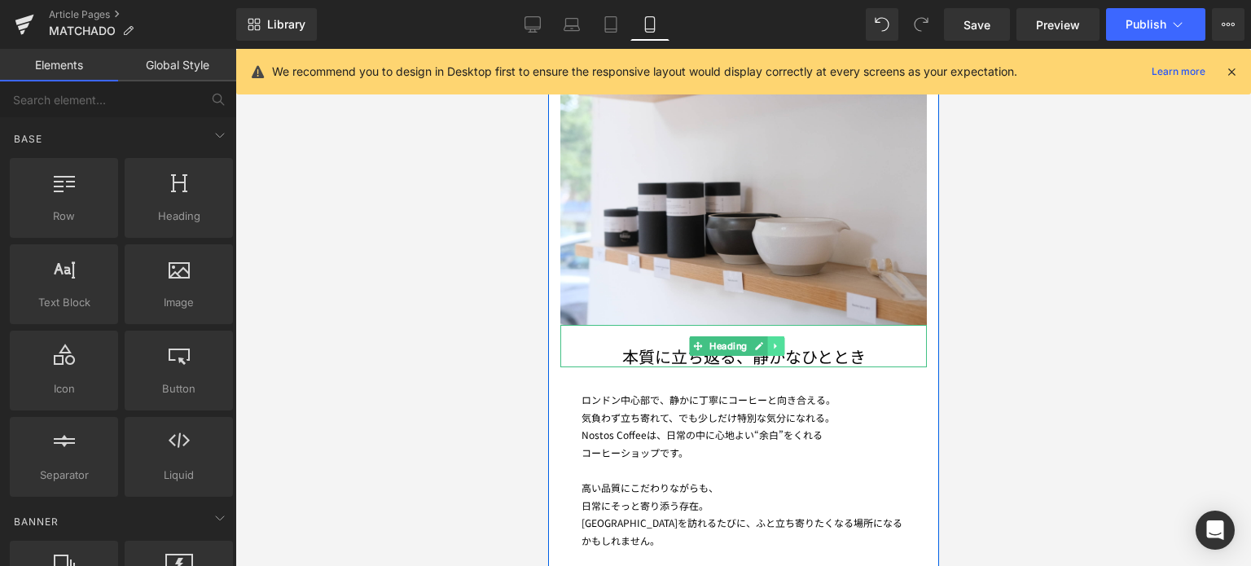
click at [779, 341] on icon at bounding box center [776, 346] width 9 height 10
click at [779, 336] on link at bounding box center [784, 346] width 17 height 20
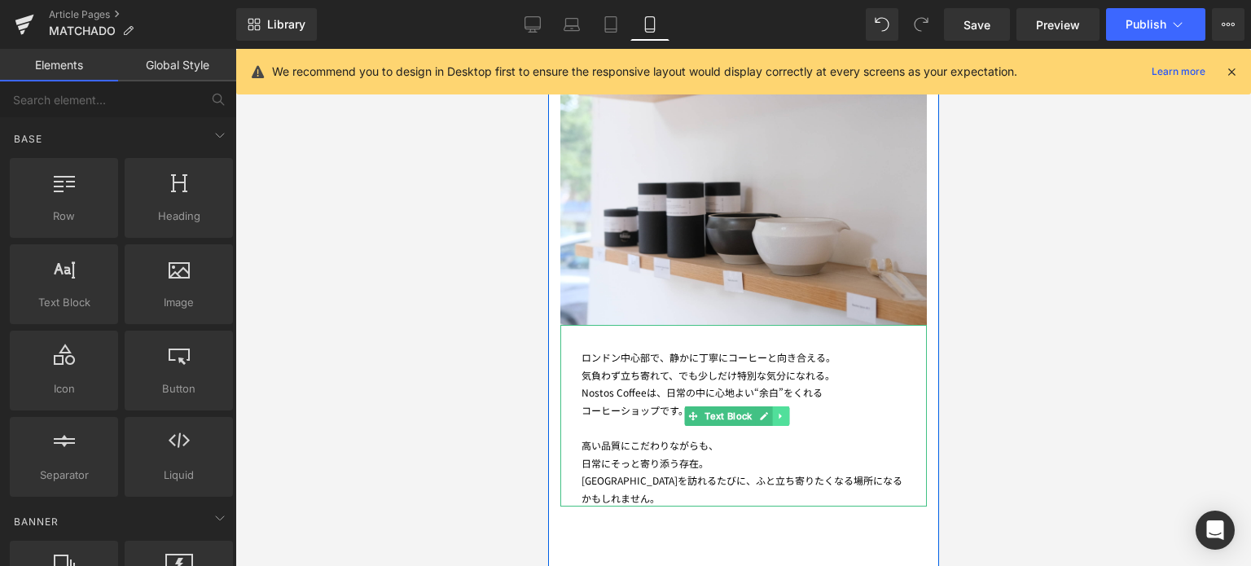
click at [783, 411] on icon at bounding box center [780, 416] width 9 height 10
click at [790, 411] on icon at bounding box center [789, 416] width 9 height 10
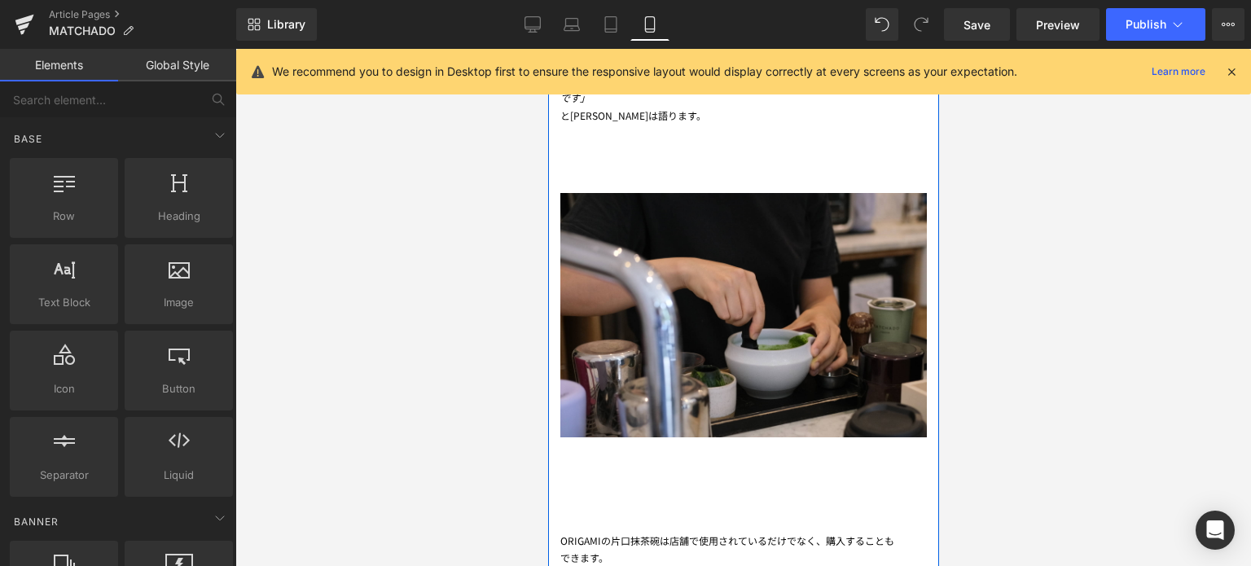
scroll to position [2219, 0]
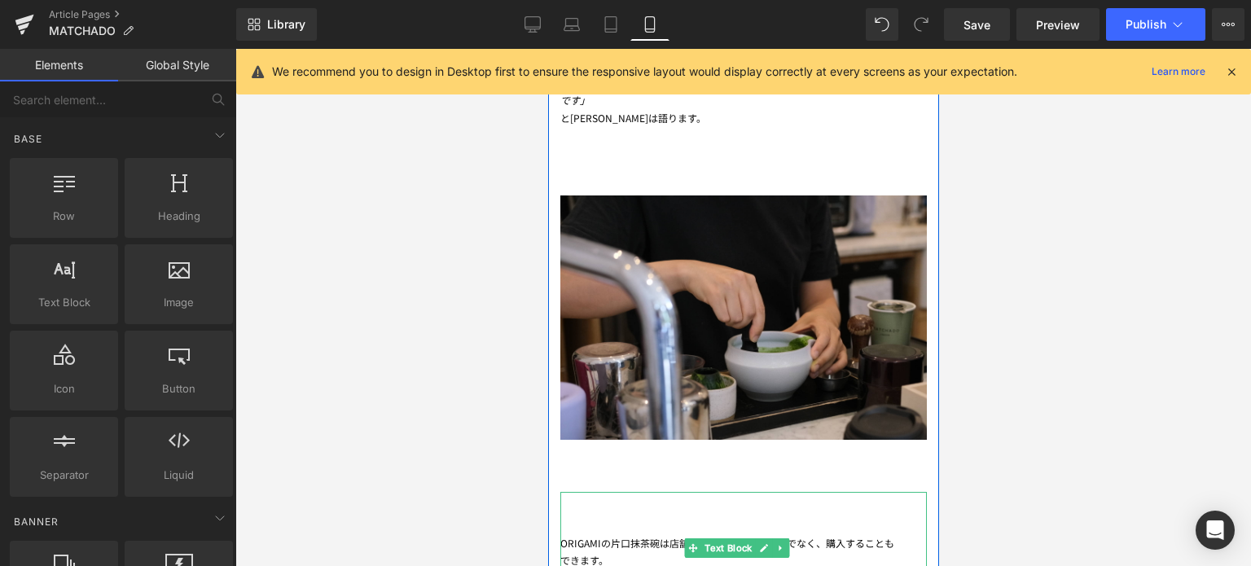
click at [645, 534] on div "ORIGAMIの片口抹茶碗は店舗で使用されているだけでなく、購入することも" at bounding box center [743, 543] width 367 height 18
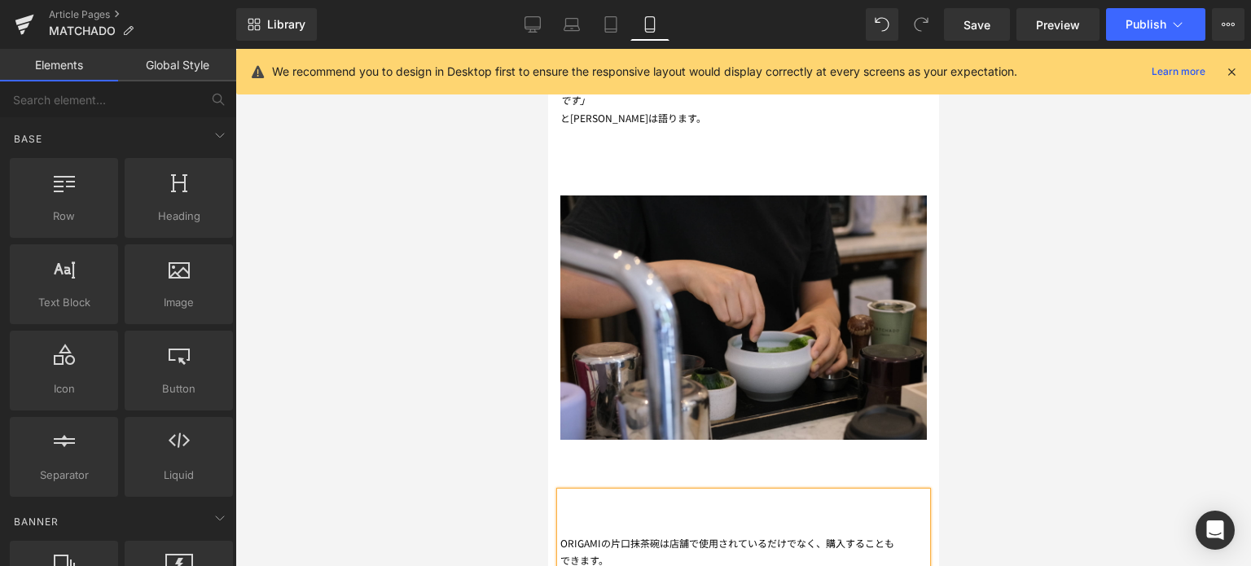
click at [468, 485] on div at bounding box center [743, 307] width 1016 height 517
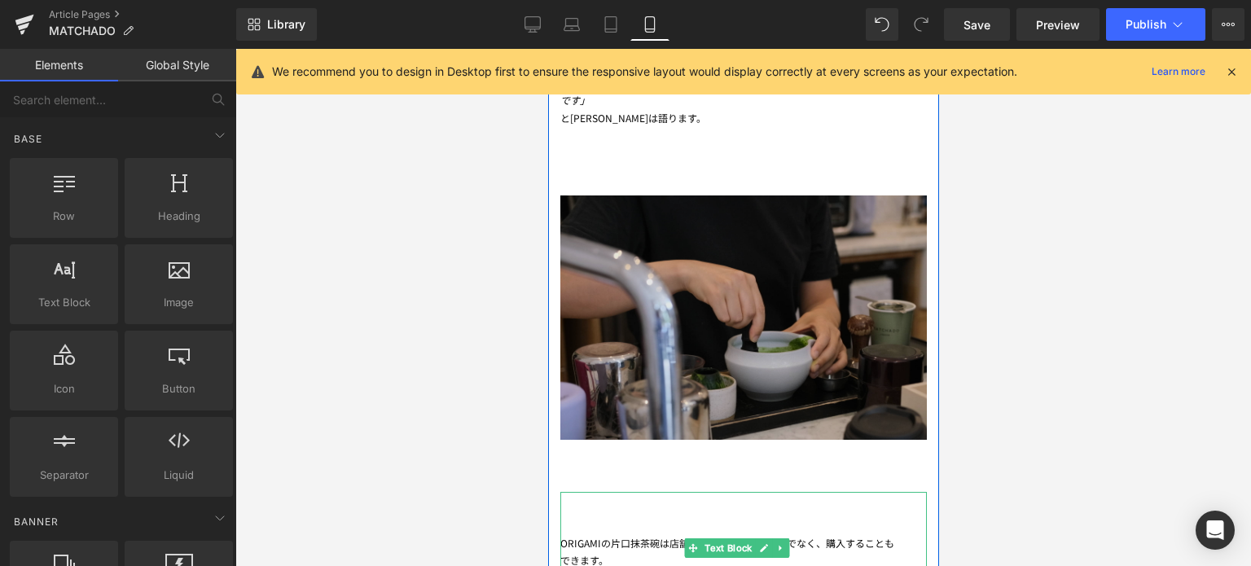
click at [595, 534] on div "ORIGAMIの片口抹茶碗は店舗で使用されているだけでなく、購入することも" at bounding box center [743, 543] width 367 height 18
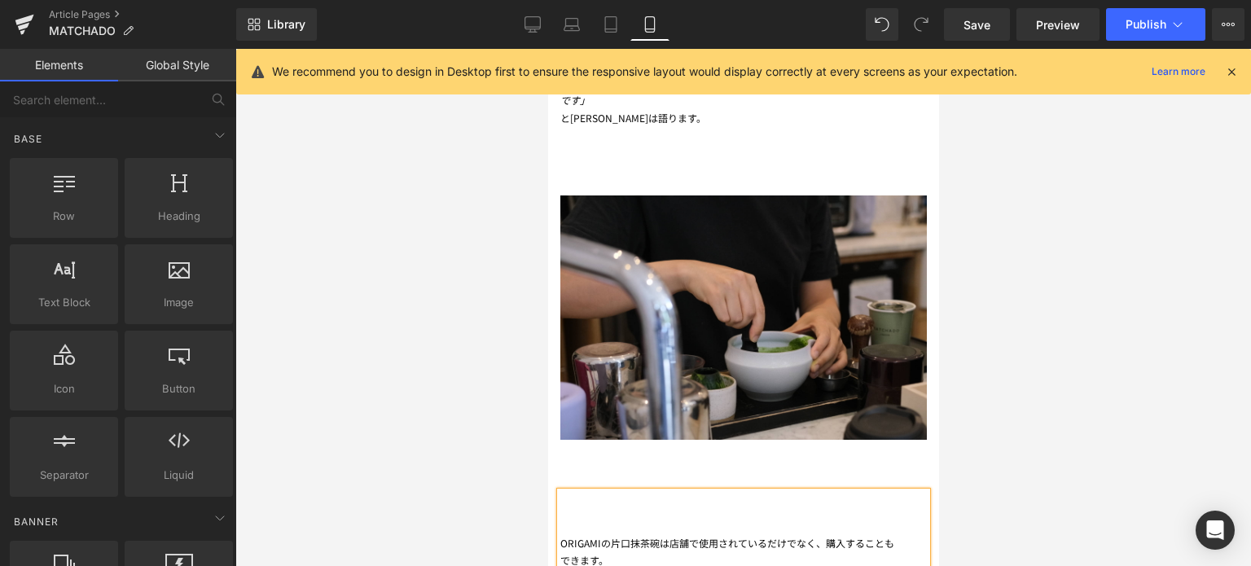
click at [420, 460] on div at bounding box center [743, 307] width 1016 height 517
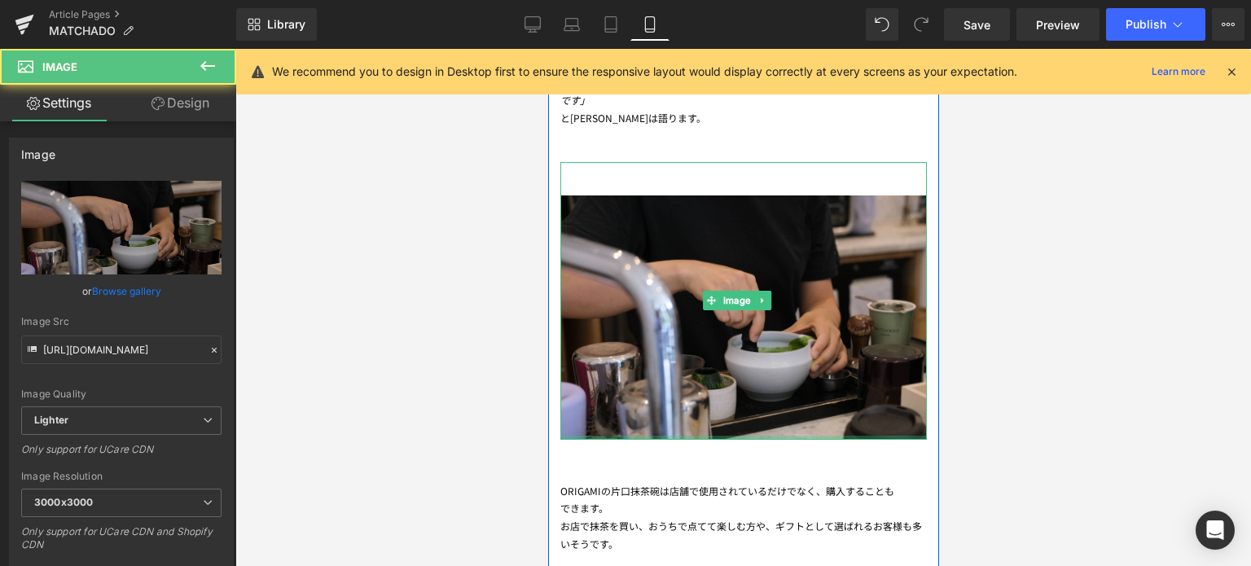
drag, startPoint x: 675, startPoint y: 402, endPoint x: 617, endPoint y: 422, distance: 61.8
click at [643, 271] on div "Image" at bounding box center [743, 301] width 367 height 278
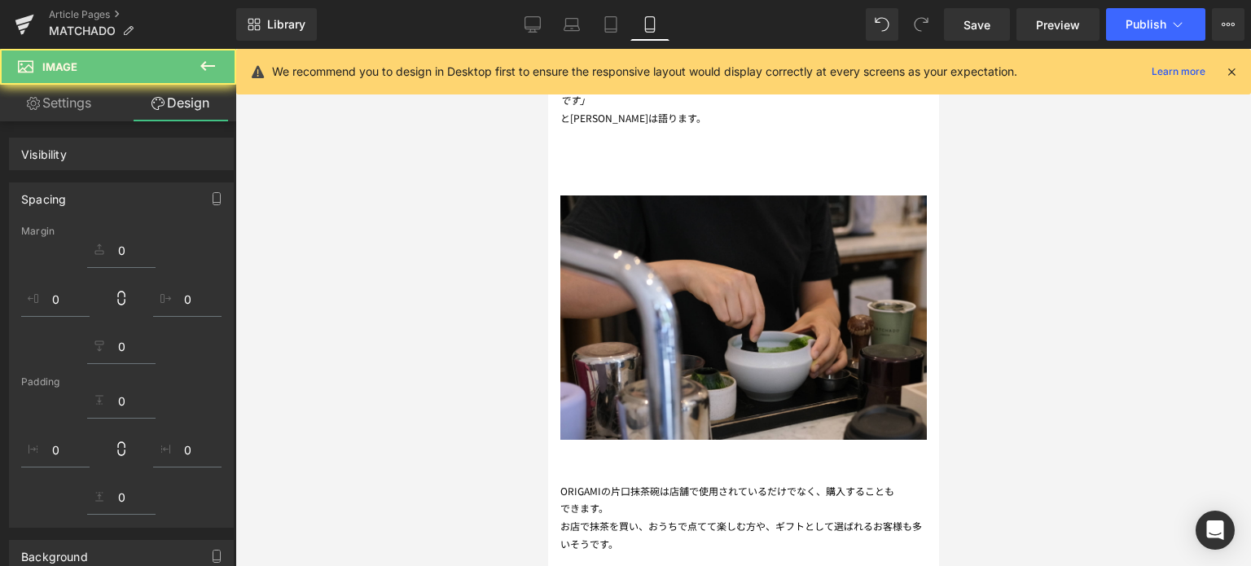
click at [446, 438] on div at bounding box center [743, 307] width 1016 height 517
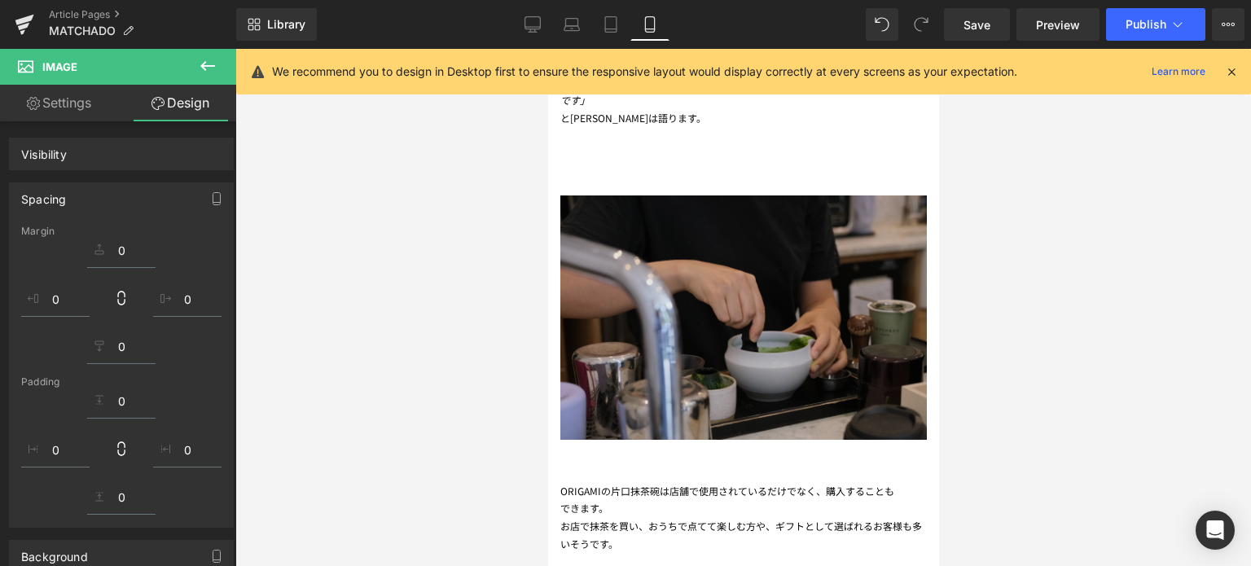
scroll to position [2086, 0]
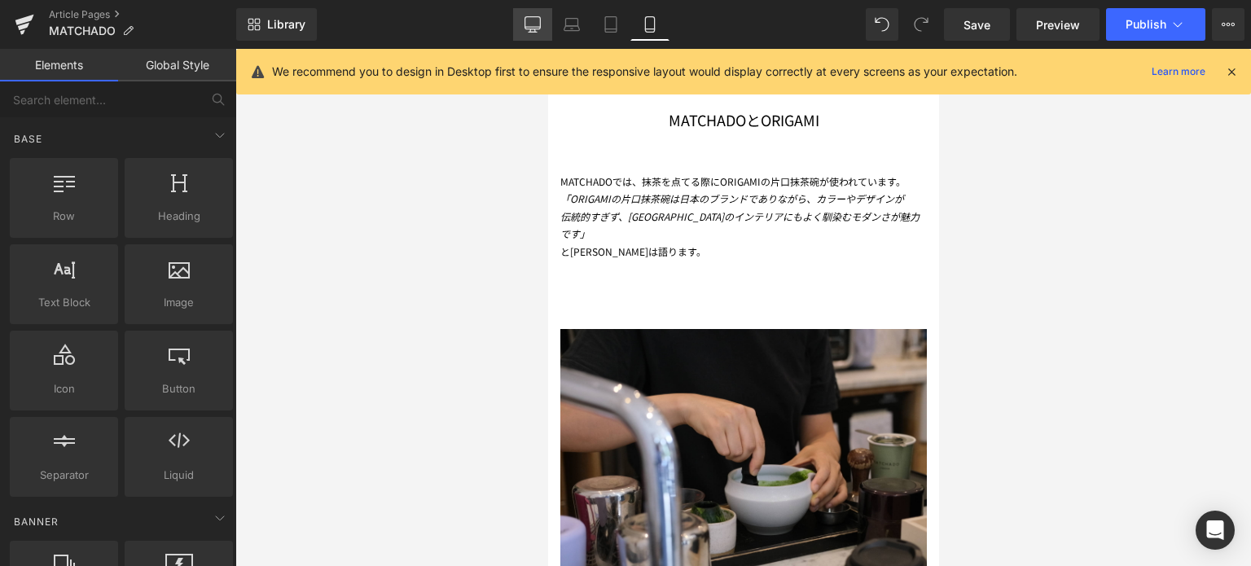
click at [540, 22] on icon at bounding box center [533, 24] width 16 height 16
click at [528, 29] on icon at bounding box center [533, 23] width 15 height 12
drag, startPoint x: 971, startPoint y: 29, endPoint x: 310, endPoint y: 236, distance: 692.7
click at [971, 29] on span "Save" at bounding box center [977, 24] width 27 height 17
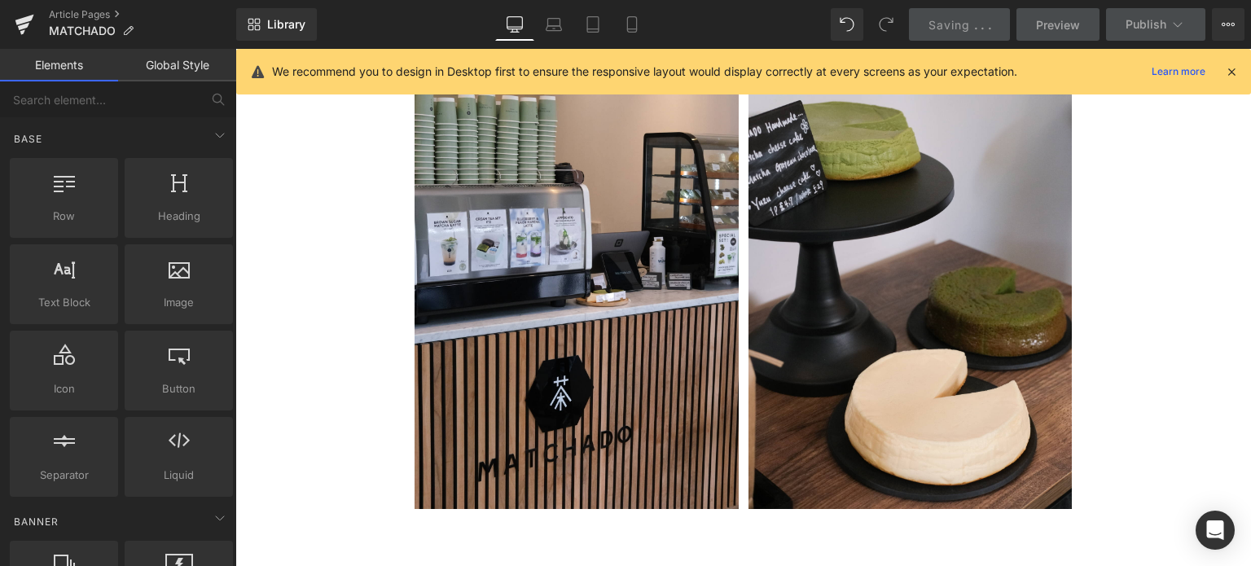
scroll to position [4479, 0]
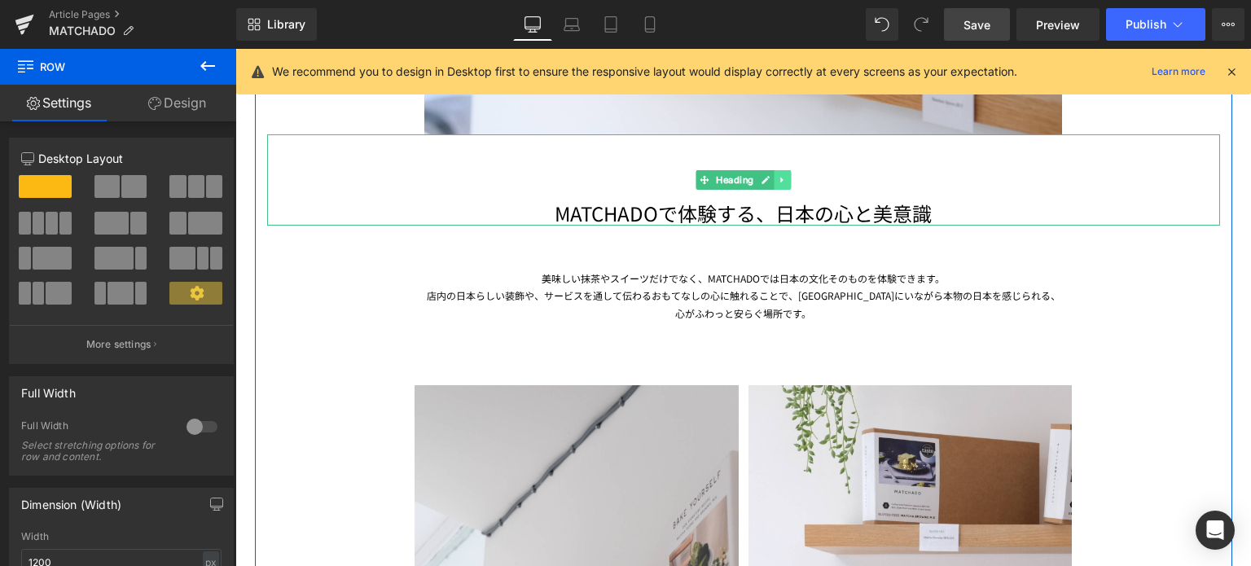
click at [781, 178] on icon at bounding box center [782, 180] width 2 height 6
click at [770, 178] on icon at bounding box center [774, 180] width 9 height 10
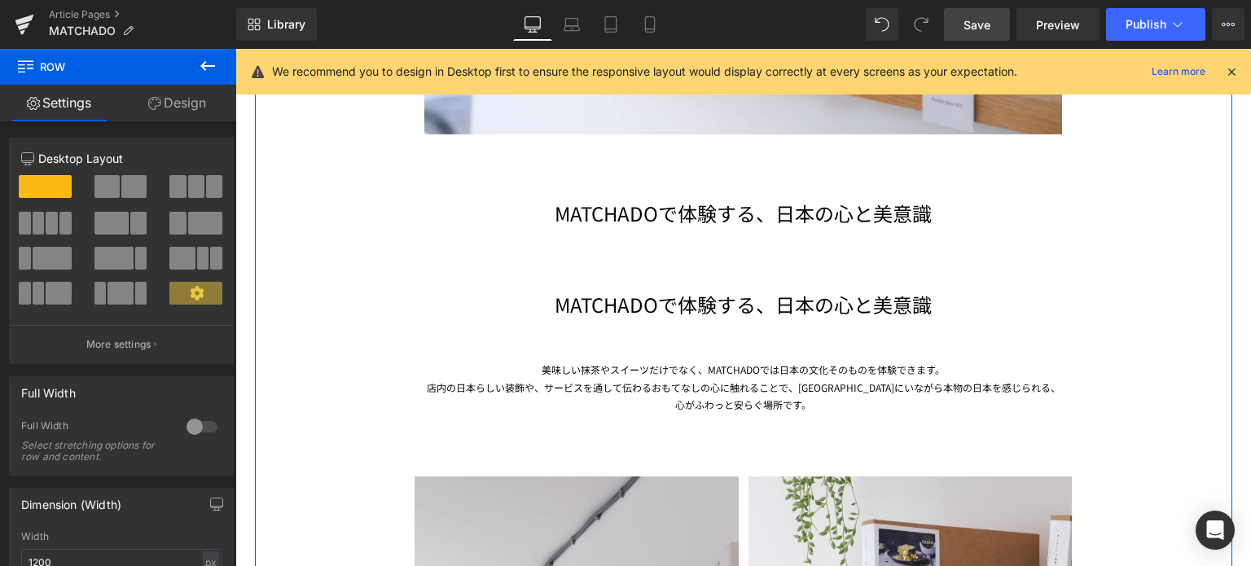
click at [680, 307] on h1 "MATCHADOで体験する、日本の心と美意識" at bounding box center [743, 304] width 953 height 25
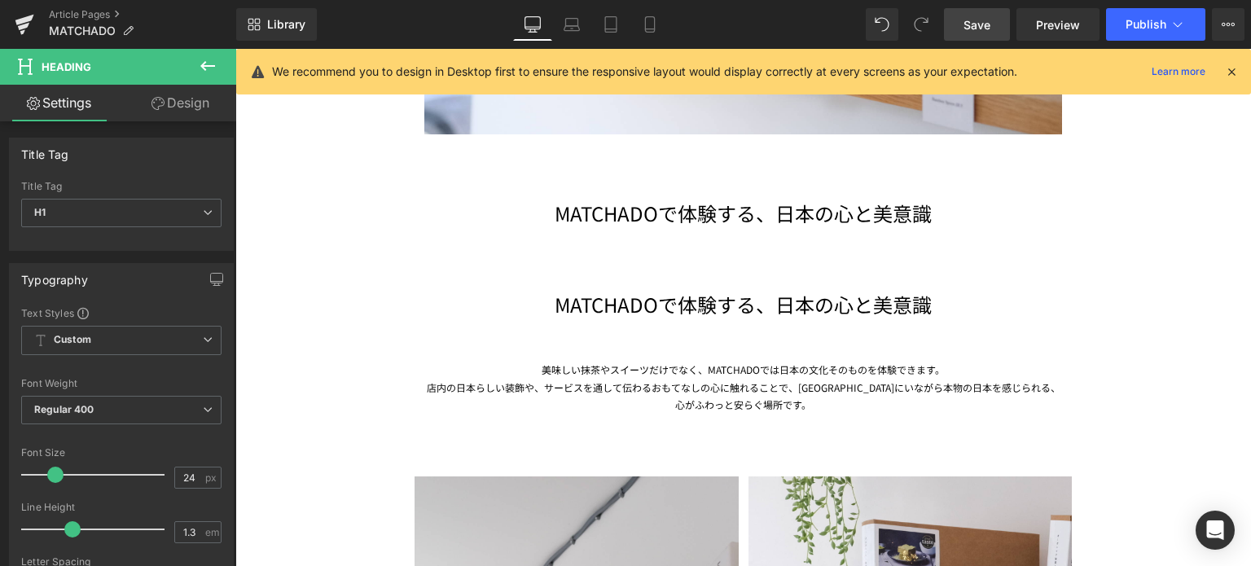
click at [190, 100] on link "Design" at bounding box center [180, 103] width 118 height 37
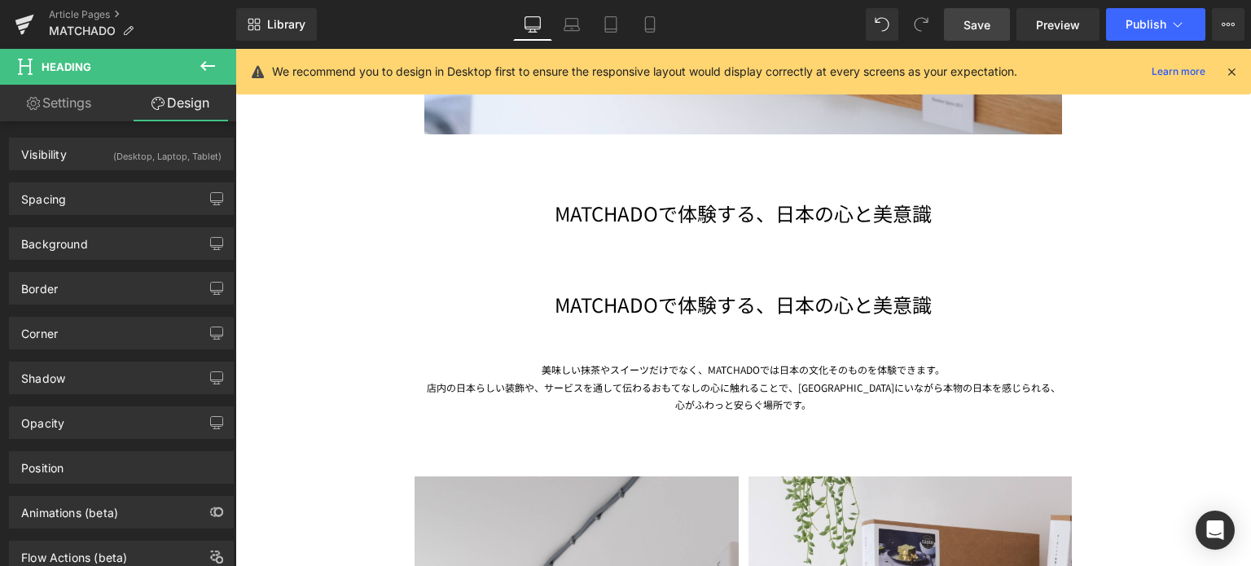
click at [137, 156] on div "(Desktop, Laptop, Tablet)" at bounding box center [167, 152] width 108 height 27
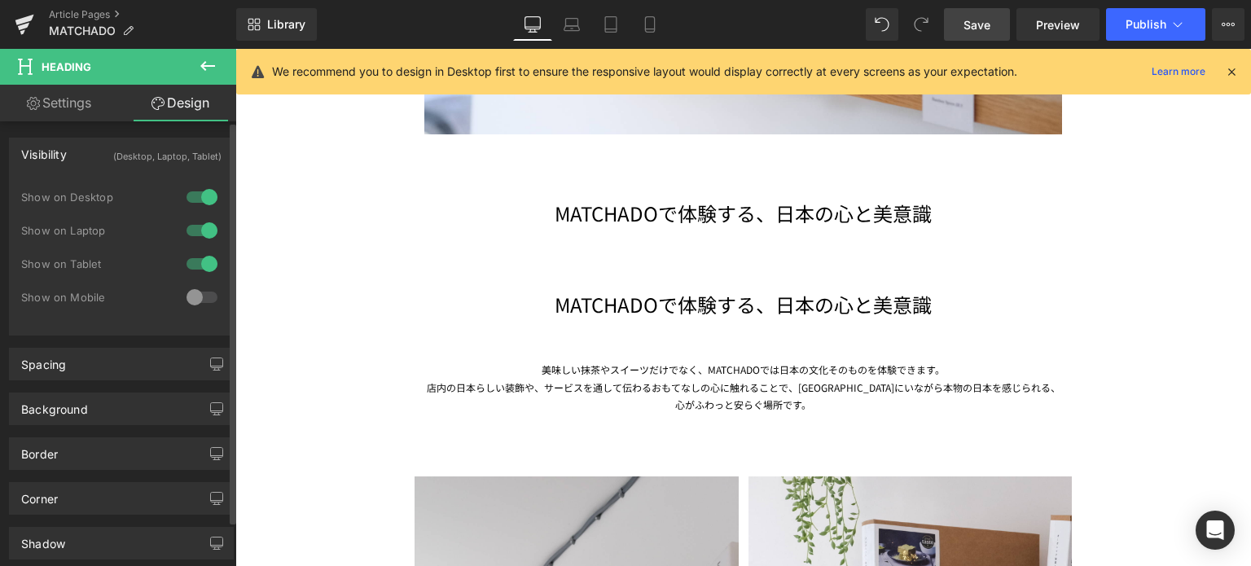
click at [185, 298] on div at bounding box center [202, 297] width 39 height 26
click at [198, 267] on div at bounding box center [202, 264] width 39 height 26
click at [199, 241] on div at bounding box center [202, 231] width 39 height 26
click at [208, 201] on div at bounding box center [202, 197] width 39 height 26
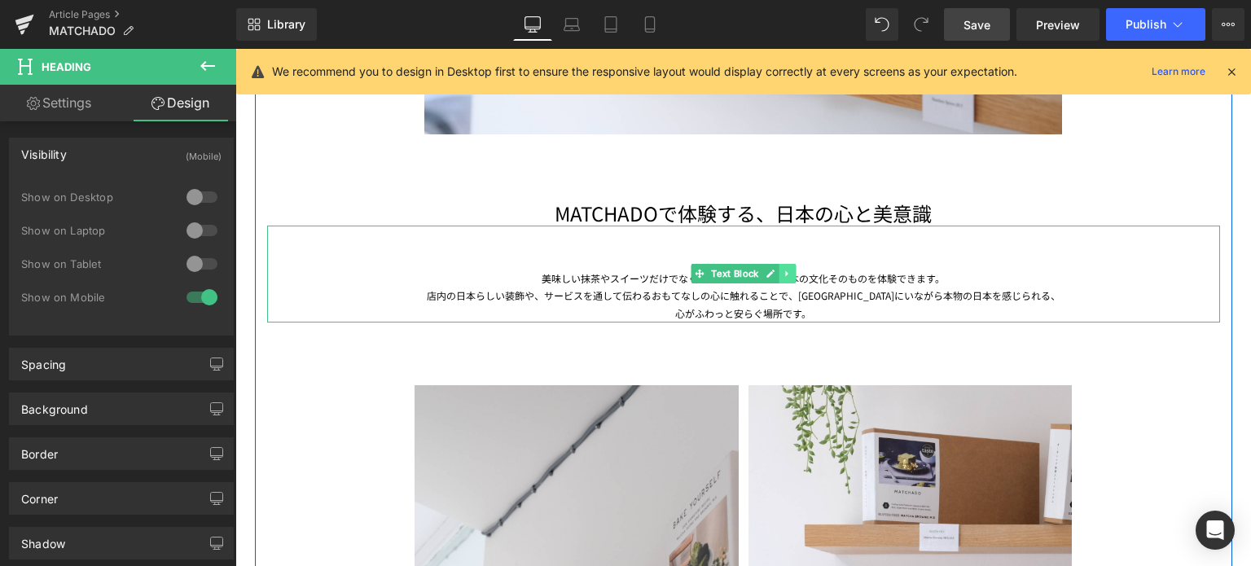
click at [786, 270] on link at bounding box center [787, 274] width 17 height 20
click at [775, 271] on icon at bounding box center [779, 274] width 9 height 9
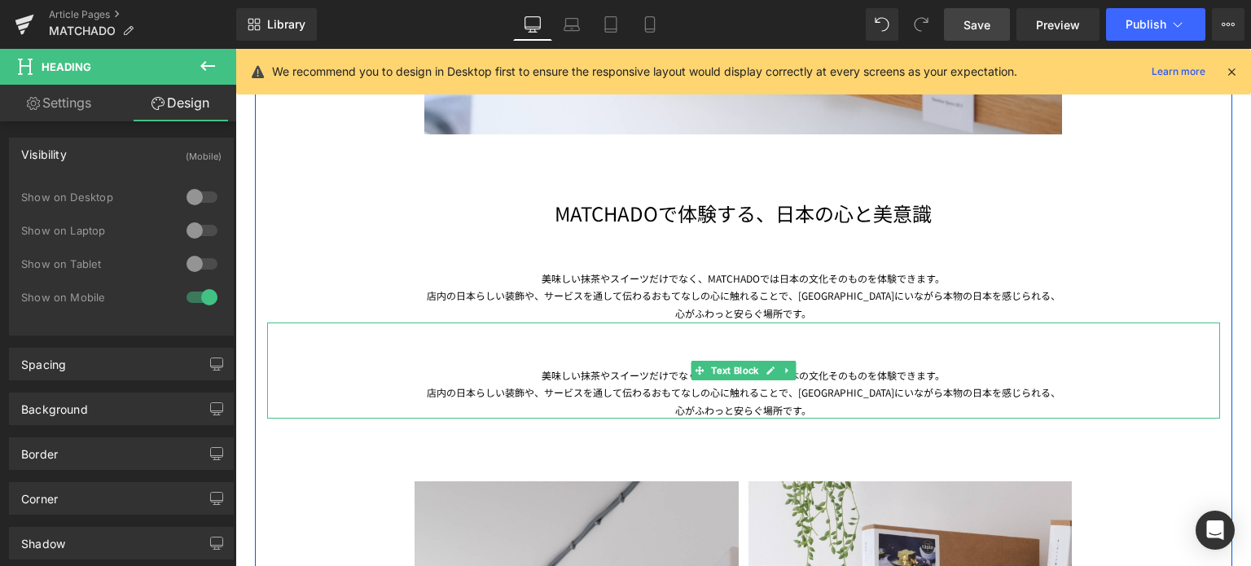
click at [614, 363] on div "美味しい抹茶やスイーツだけでなく、MATCHADOでは日本の文化そのものを体験できます。 店内の日本らしい装飾や、サービスを通して伝わるおもてなしの心に触れる…" at bounding box center [743, 371] width 953 height 97
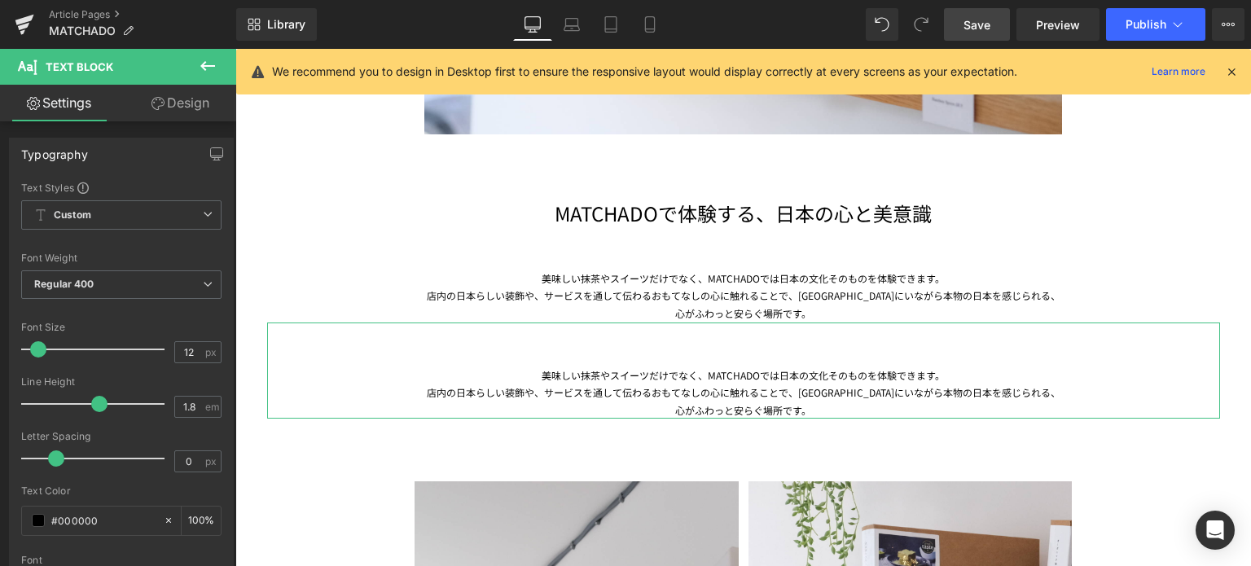
click at [195, 101] on link "Design" at bounding box center [180, 103] width 118 height 37
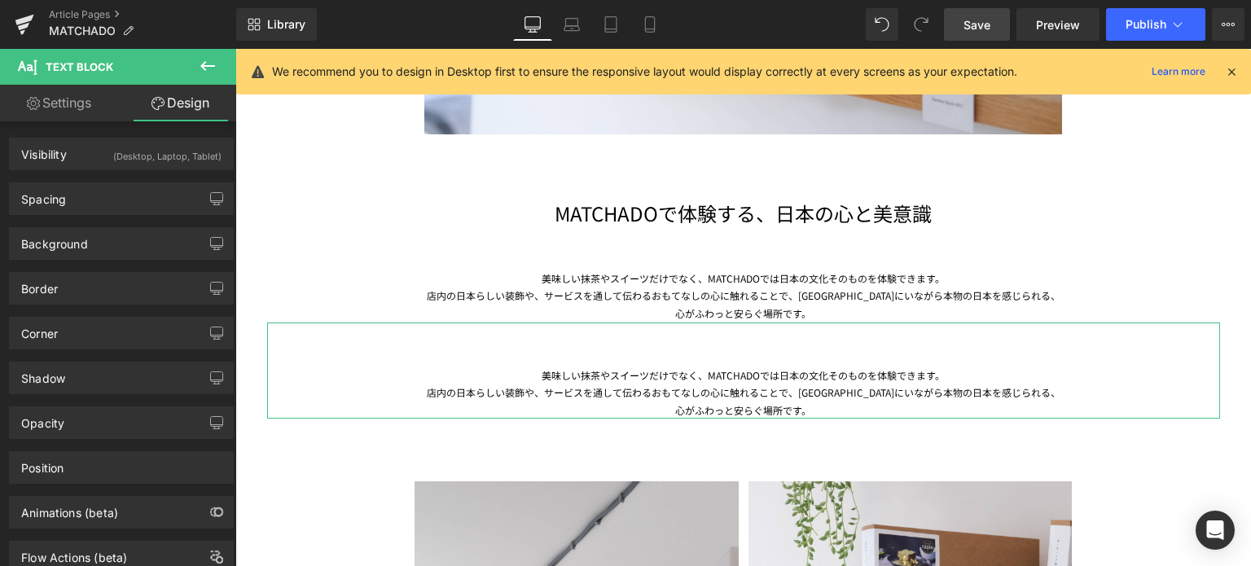
click at [156, 162] on div "(Desktop, Laptop, Tablet)" at bounding box center [167, 152] width 108 height 27
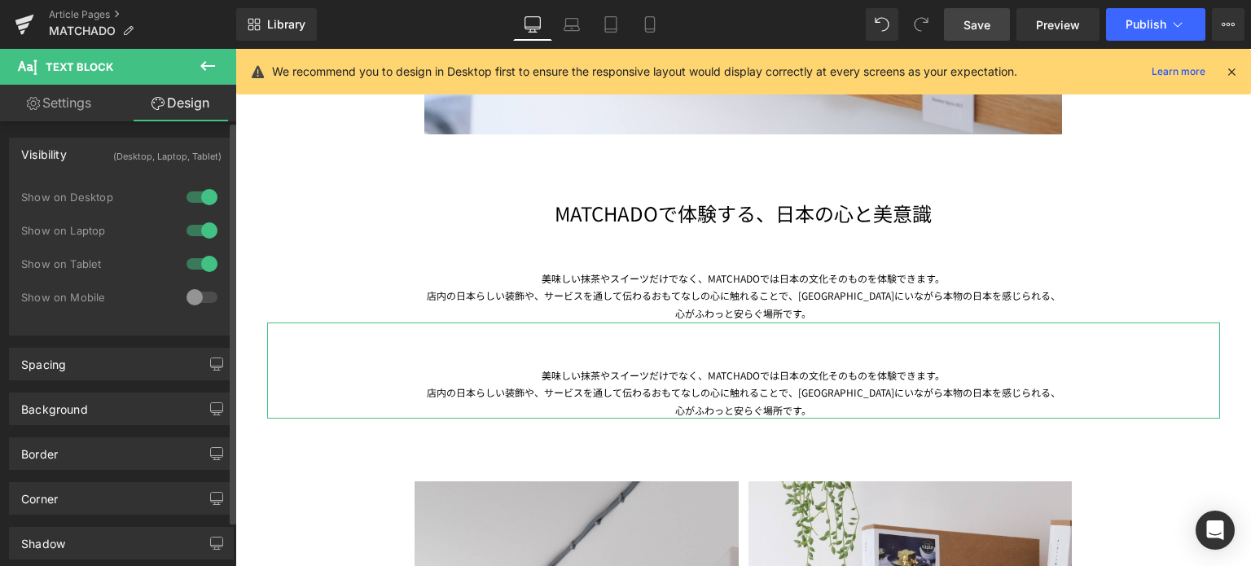
click at [187, 291] on div at bounding box center [202, 297] width 39 height 26
click at [203, 266] on div at bounding box center [202, 264] width 39 height 26
click at [205, 239] on div at bounding box center [202, 231] width 39 height 26
click at [205, 196] on div at bounding box center [202, 197] width 39 height 26
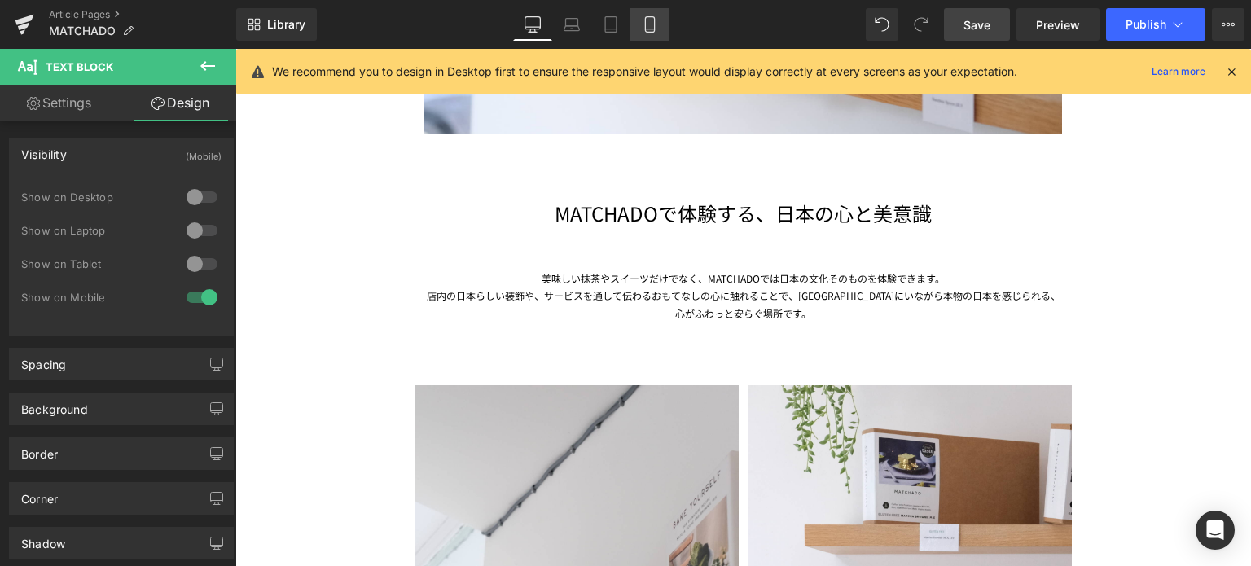
click at [650, 28] on icon at bounding box center [650, 24] width 16 height 16
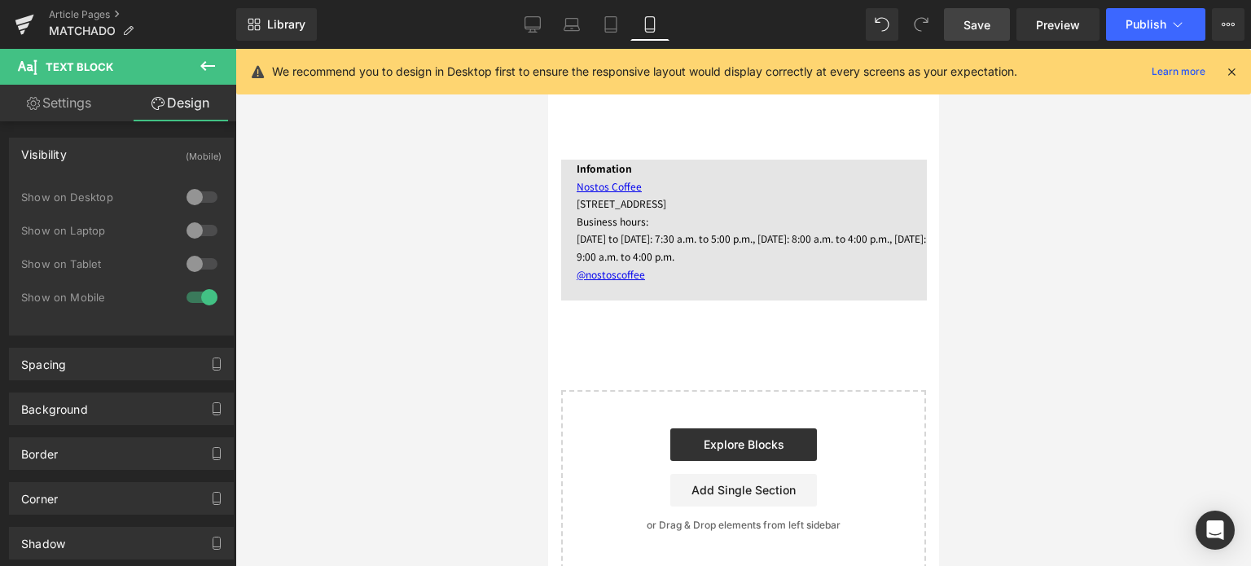
scroll to position [2635, 0]
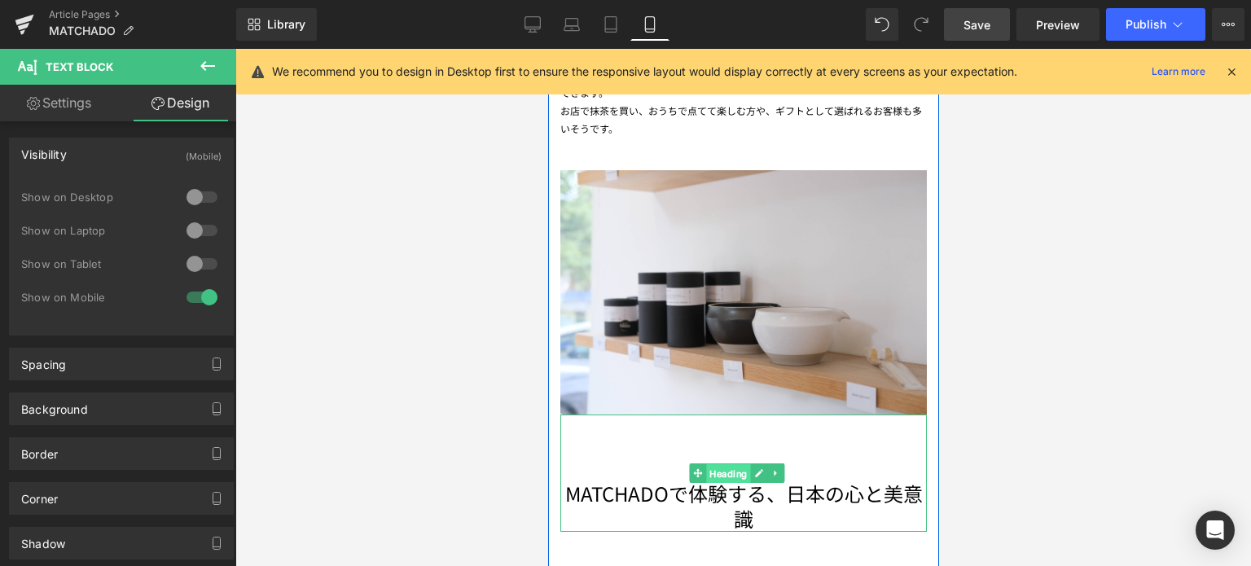
click at [733, 464] on span "Heading" at bounding box center [728, 474] width 44 height 20
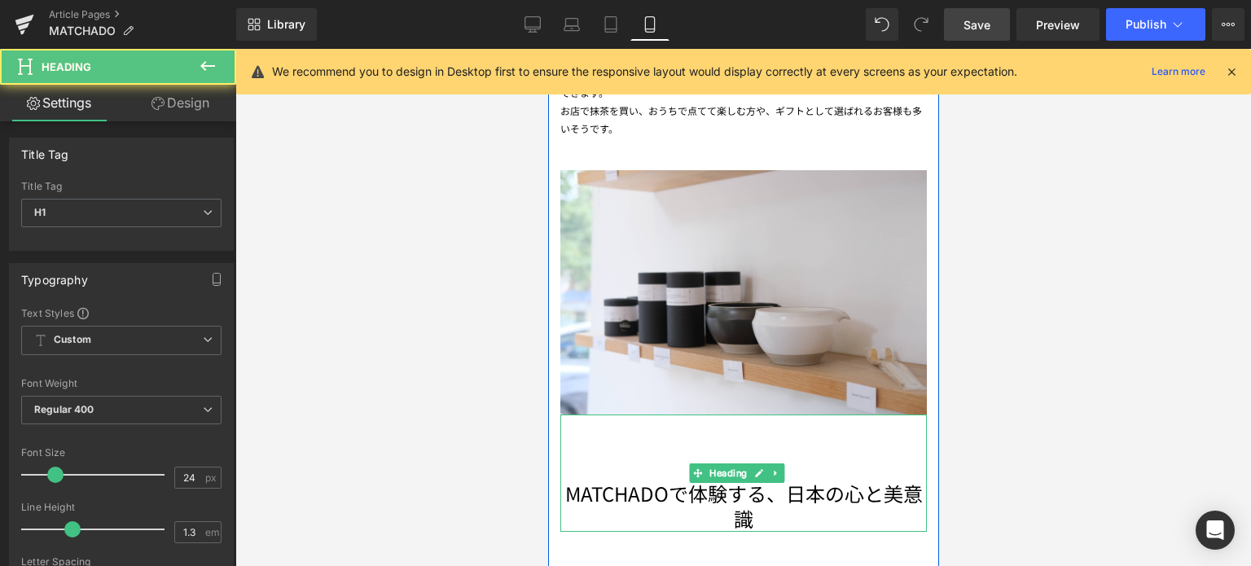
click at [632, 481] on h1 "MATCHADOで体験する、日本の心と美意識" at bounding box center [743, 506] width 367 height 51
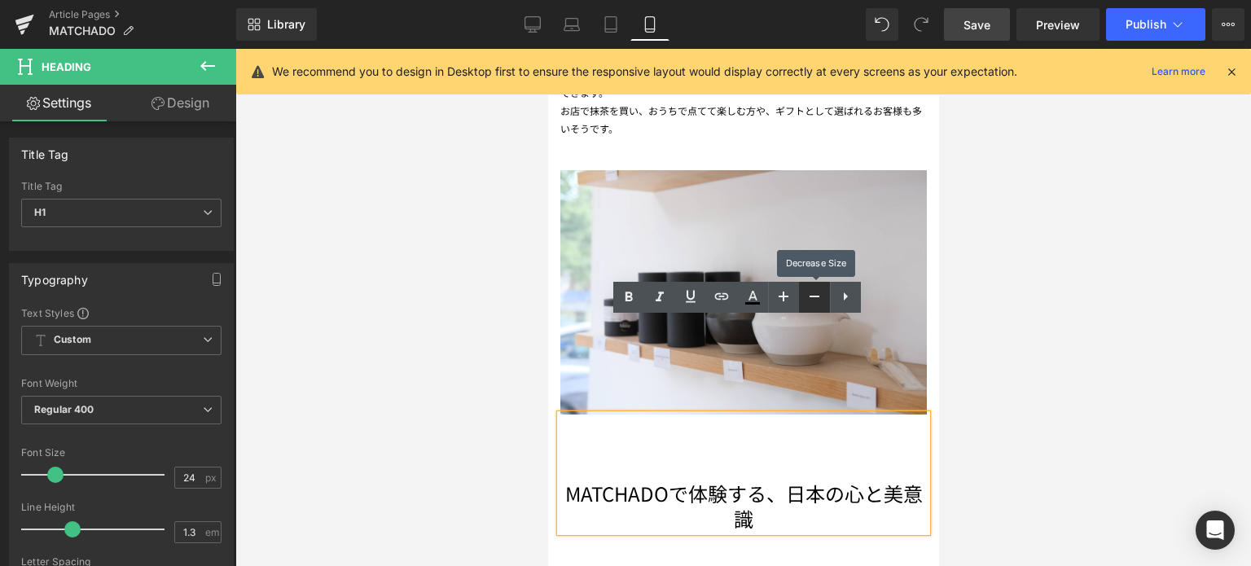
click at [818, 289] on icon at bounding box center [815, 297] width 20 height 20
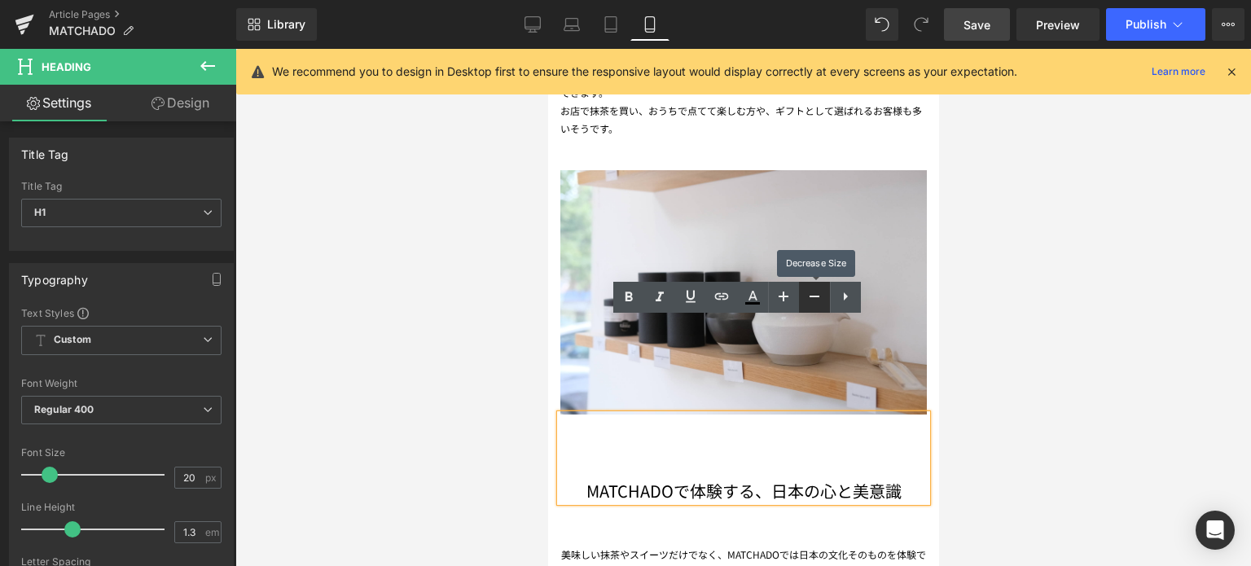
click at [818, 289] on icon at bounding box center [815, 297] width 20 height 20
type input "18"
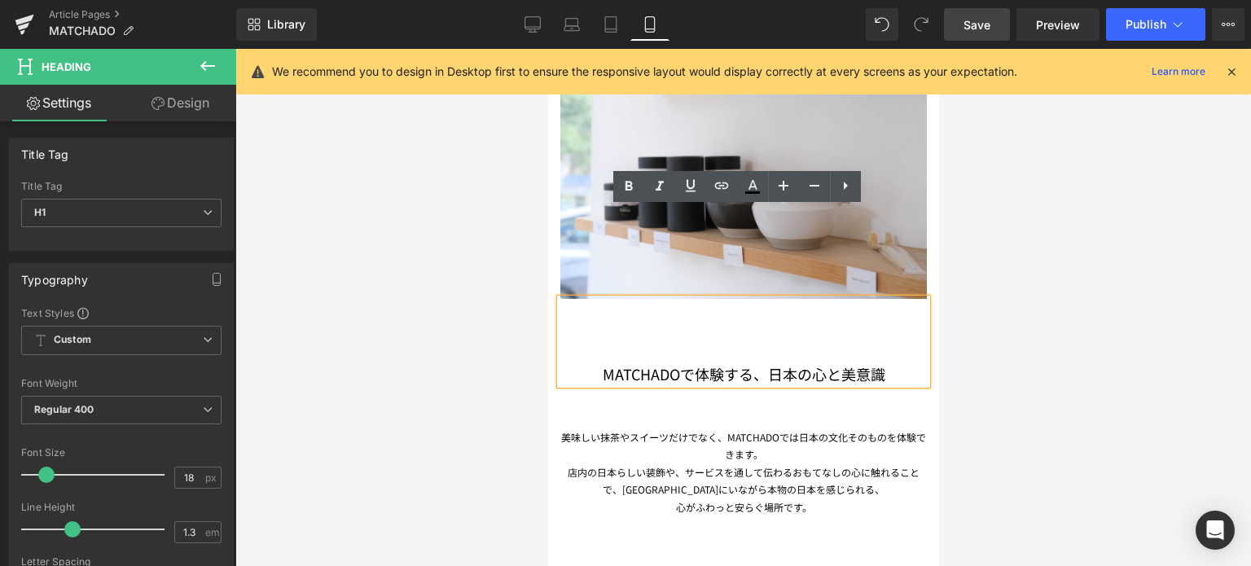
scroll to position [2752, 0]
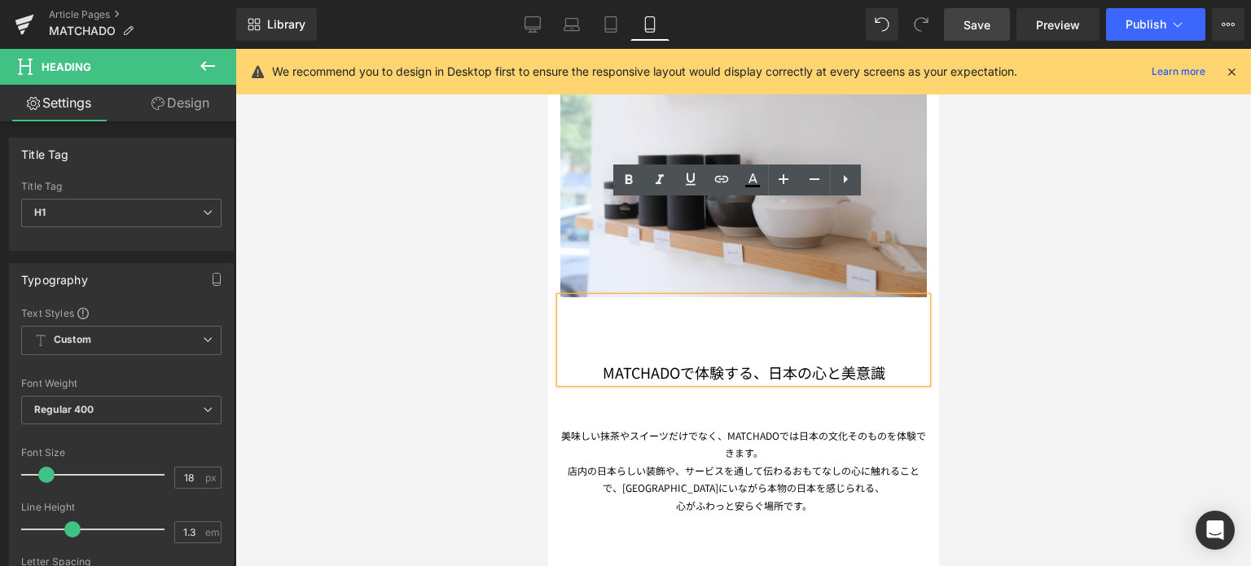
click at [599, 383] on div "美味しい抹茶やスイーツだけでなく、MATCHADOでは日本の文化そのものを体験できます。 店内の日本らしい装飾や、サービスを通して伝わるおもてなしの心に触れる…" at bounding box center [743, 449] width 367 height 132
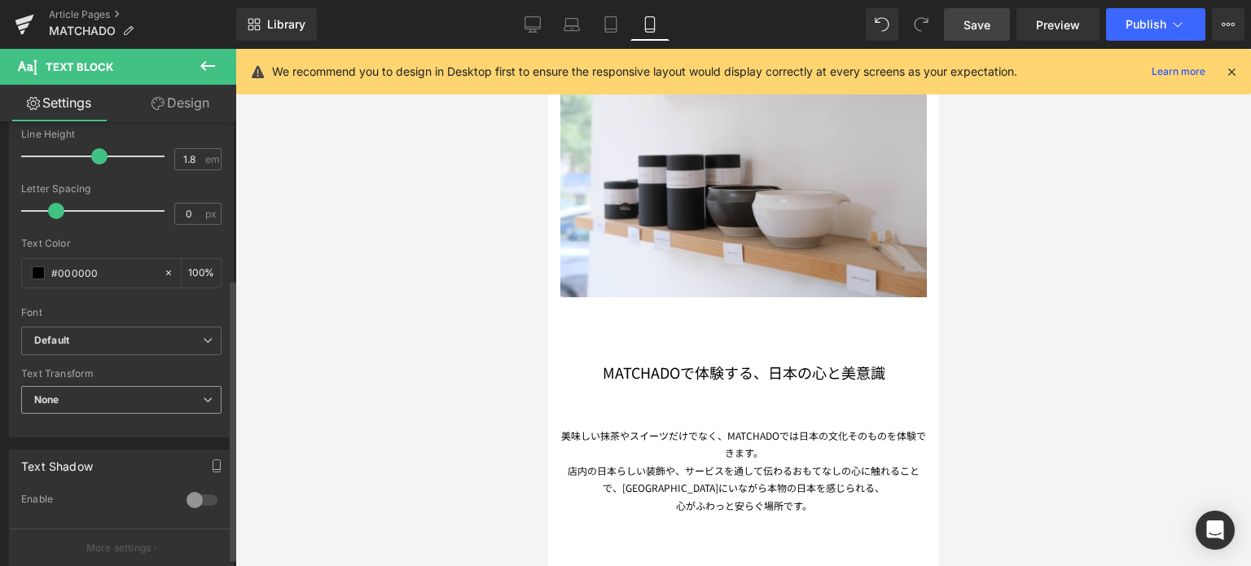
scroll to position [456, 0]
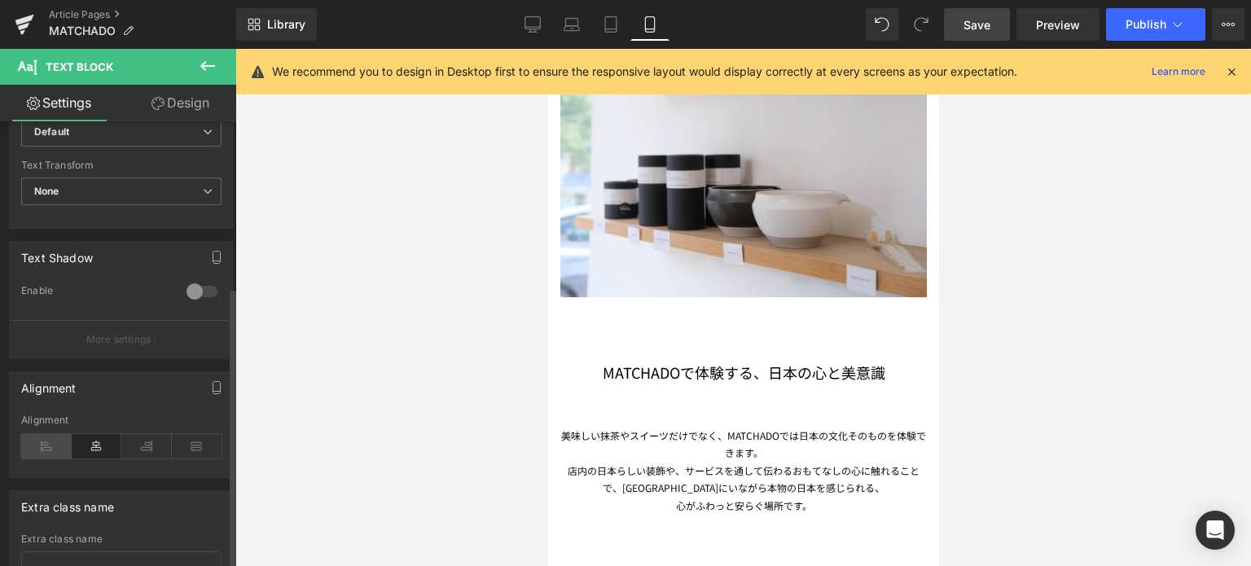
click at [42, 442] on icon at bounding box center [46, 446] width 51 height 24
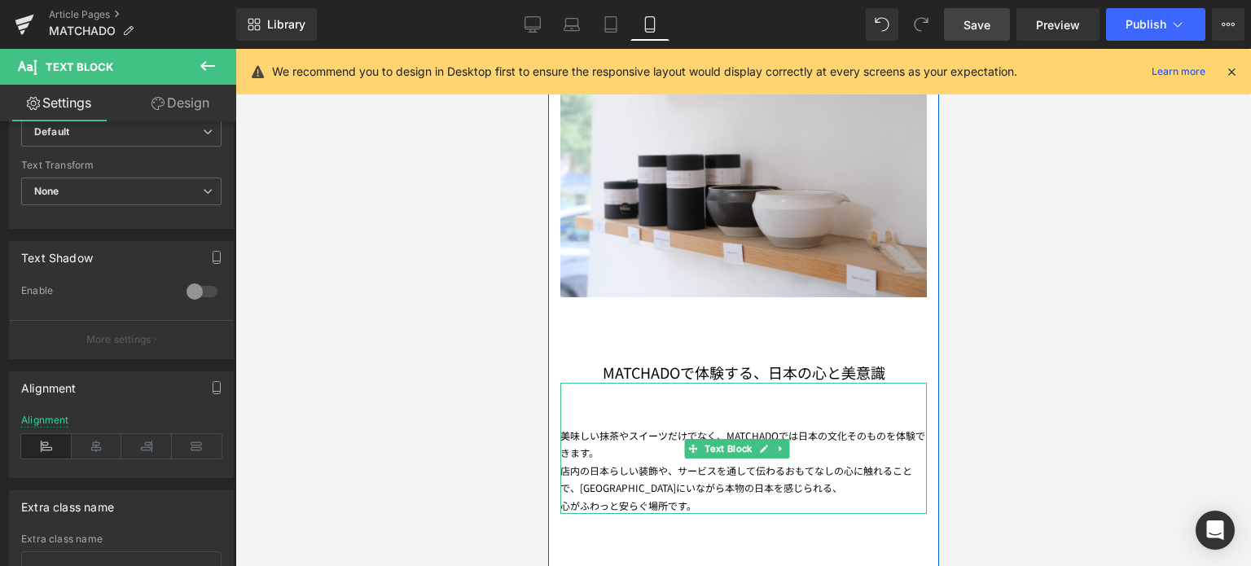
click at [894, 383] on div "美味しい抹茶やスイーツだけでなく、MATCHADOでは日本の文化そのものを体験できます。 店内の日本らしい装飾や、サービスを通して伝わるおもてなしの心に触れる…" at bounding box center [743, 449] width 367 height 132
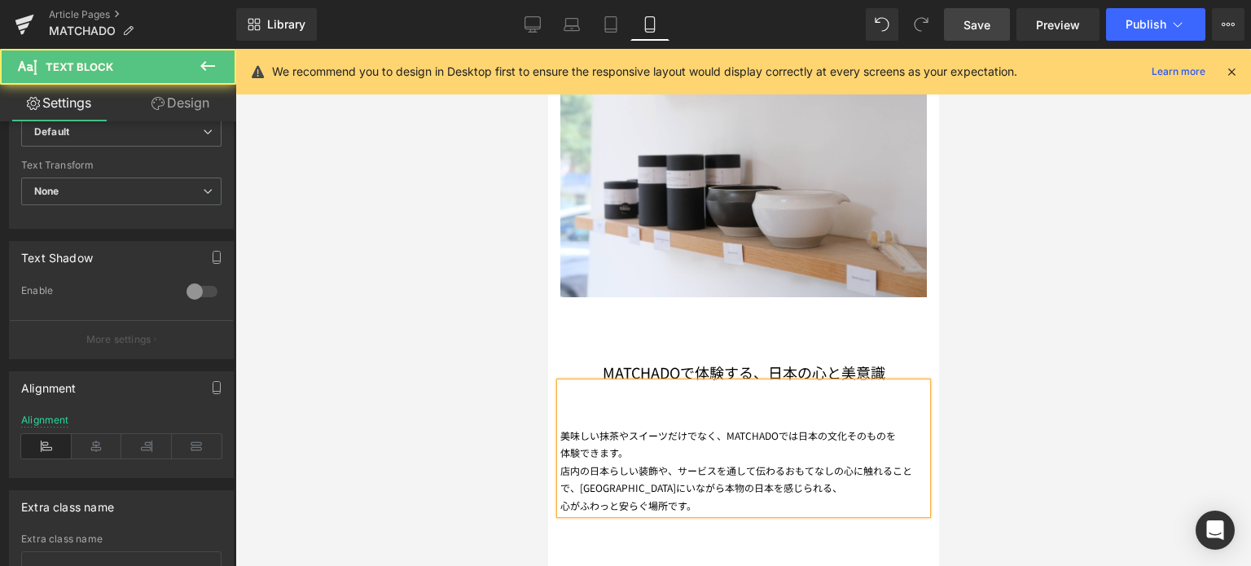
click at [560, 407] on div "美味しい抹茶やスイーツだけでなく、MATCHADOでは日本の文化そのものを 体験できます。 店内の日本らしい装飾や、サービスを通して伝わるおもてなしの心に触れ…" at bounding box center [743, 449] width 367 height 132
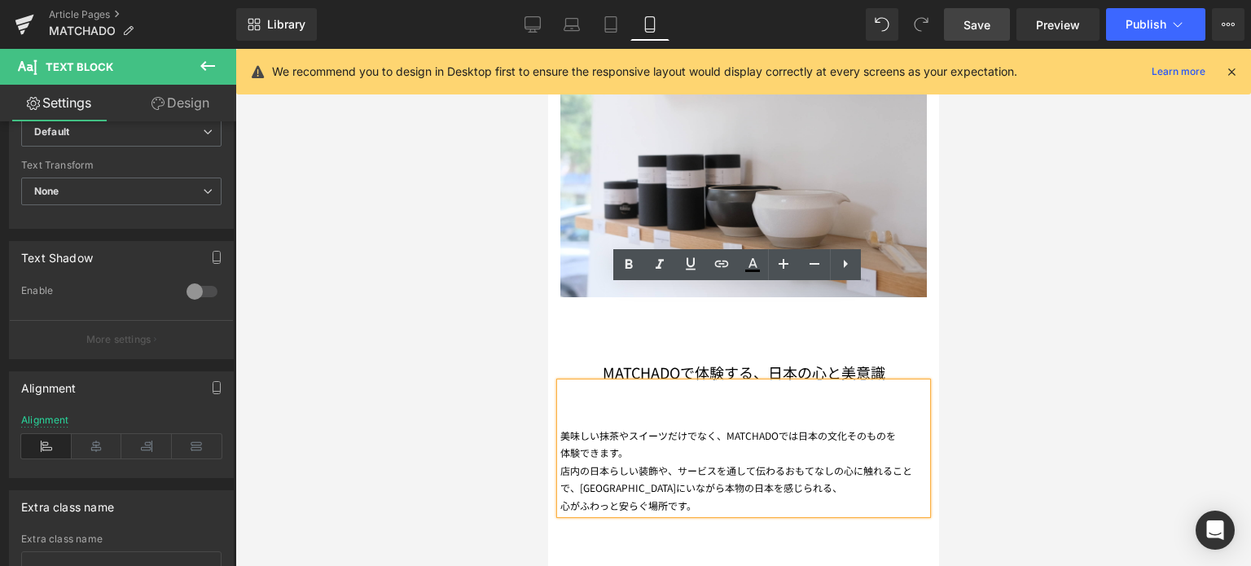
click at [560, 407] on div "美味しい抹茶やスイーツだけでなく、MATCHADOでは日本の文化そのものを 体験できます。 店内の日本らしい装飾や、サービスを通して伝わるおもてなしの心に触れ…" at bounding box center [743, 449] width 367 height 132
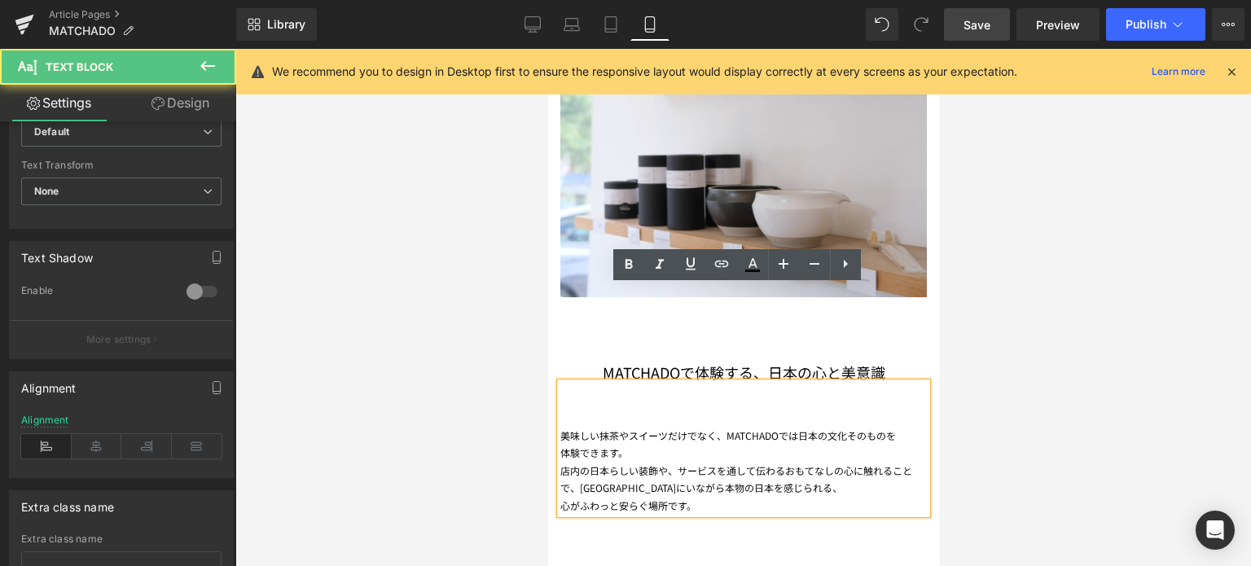
click at [565, 497] on div "心がふわっと安らぐ場所です。" at bounding box center [743, 506] width 367 height 18
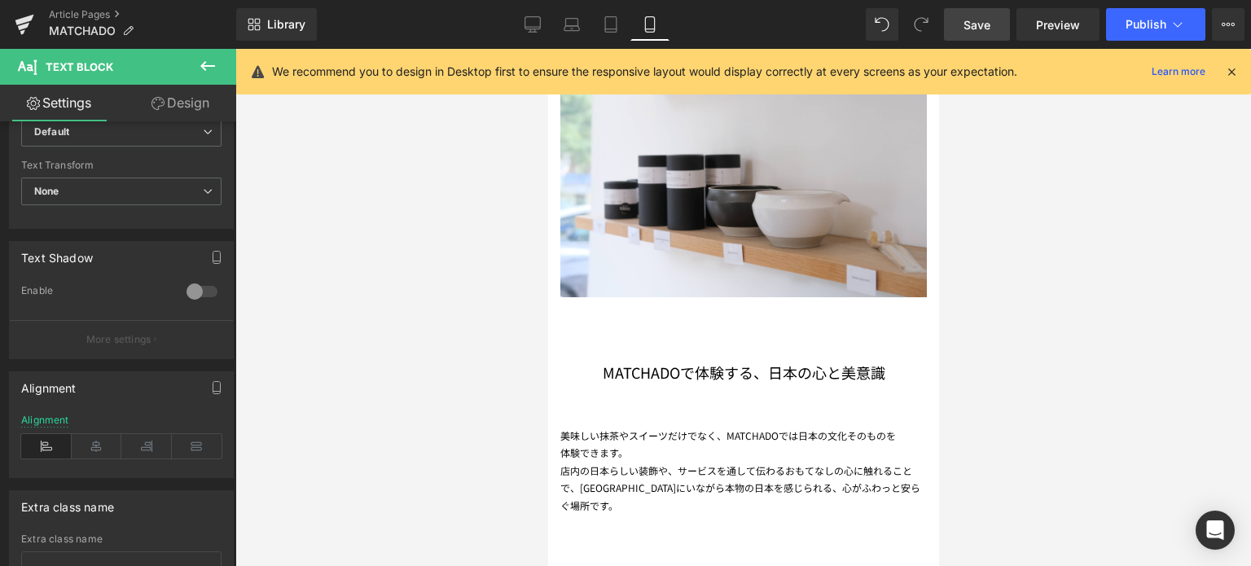
click at [1077, 416] on div at bounding box center [743, 307] width 1016 height 517
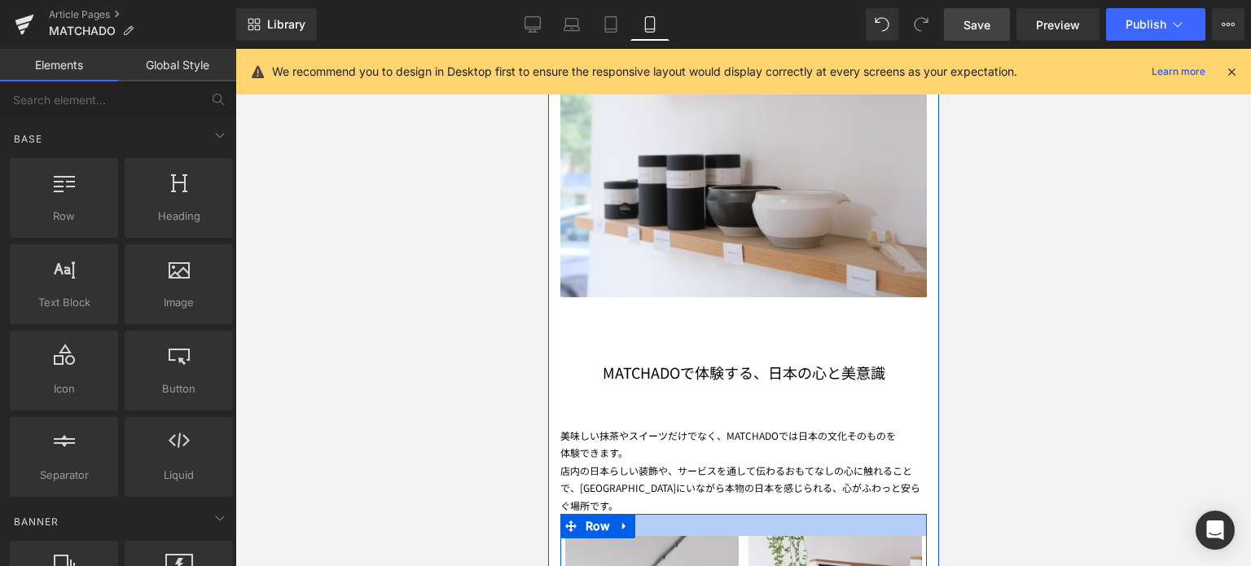
drag, startPoint x: 697, startPoint y: 455, endPoint x: 691, endPoint y: 413, distance: 42.9
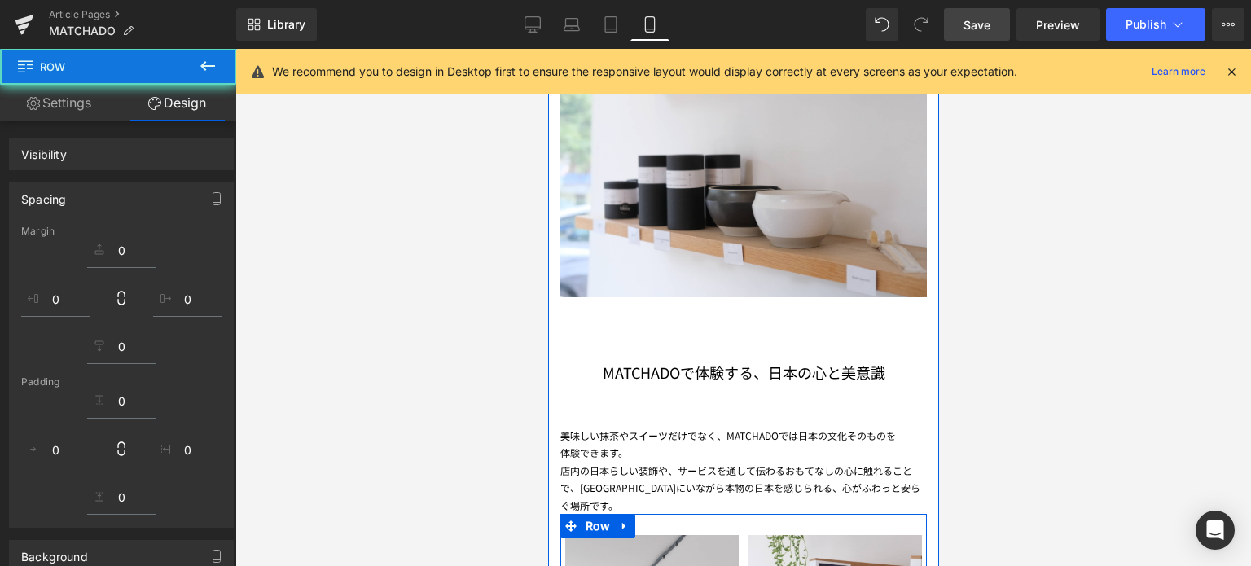
click at [1146, 374] on div at bounding box center [743, 307] width 1016 height 517
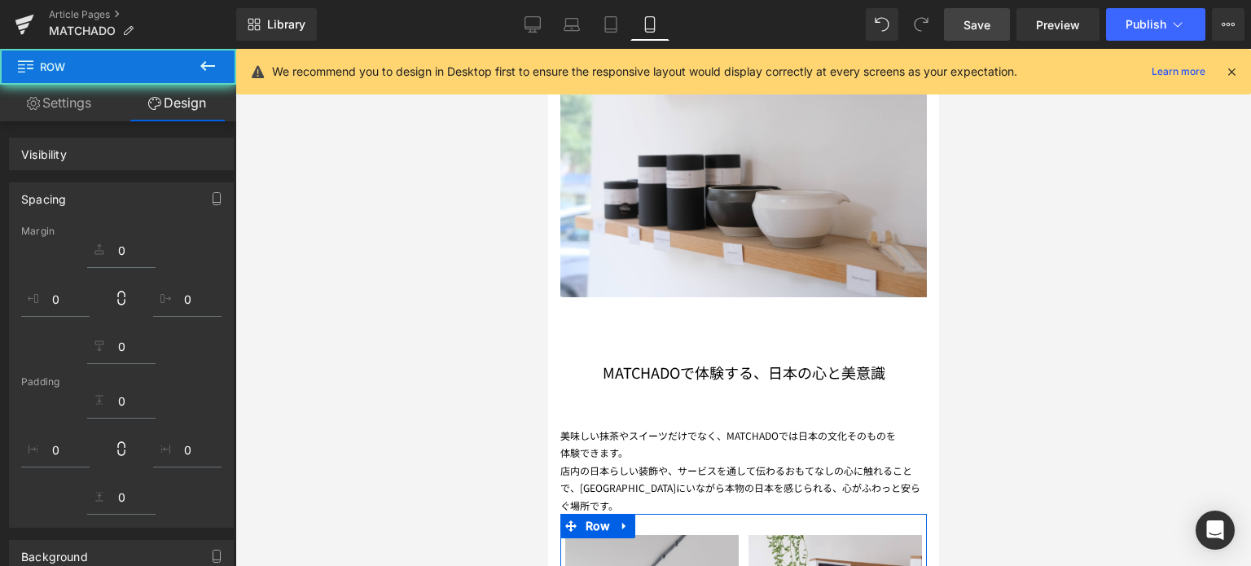
click at [432, 381] on div at bounding box center [743, 307] width 1016 height 517
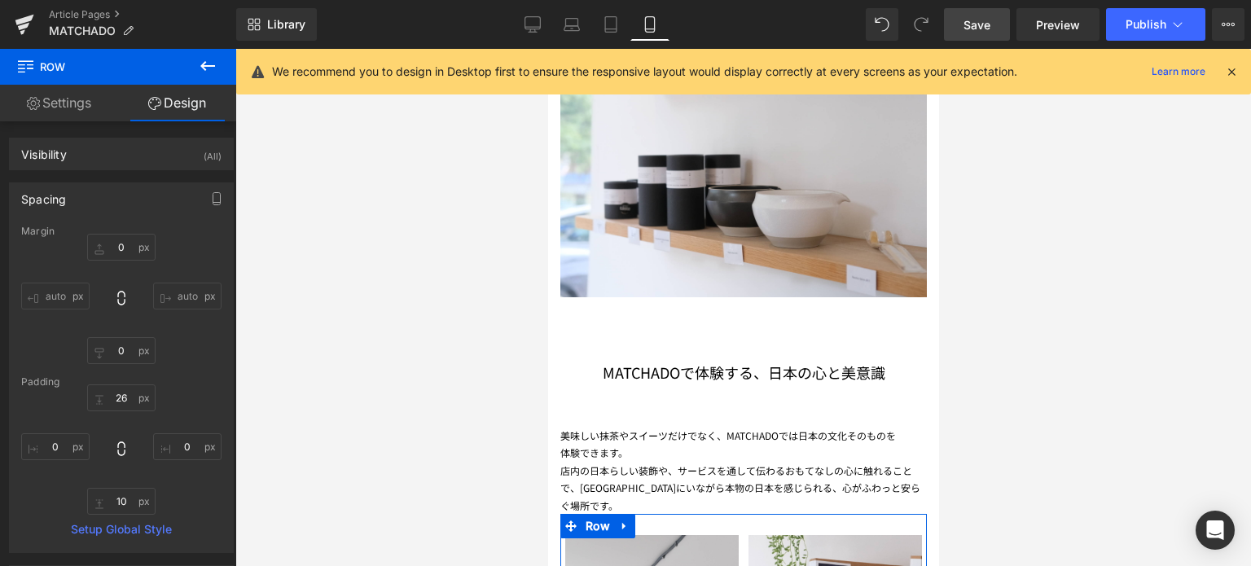
scroll to position [3411, 0]
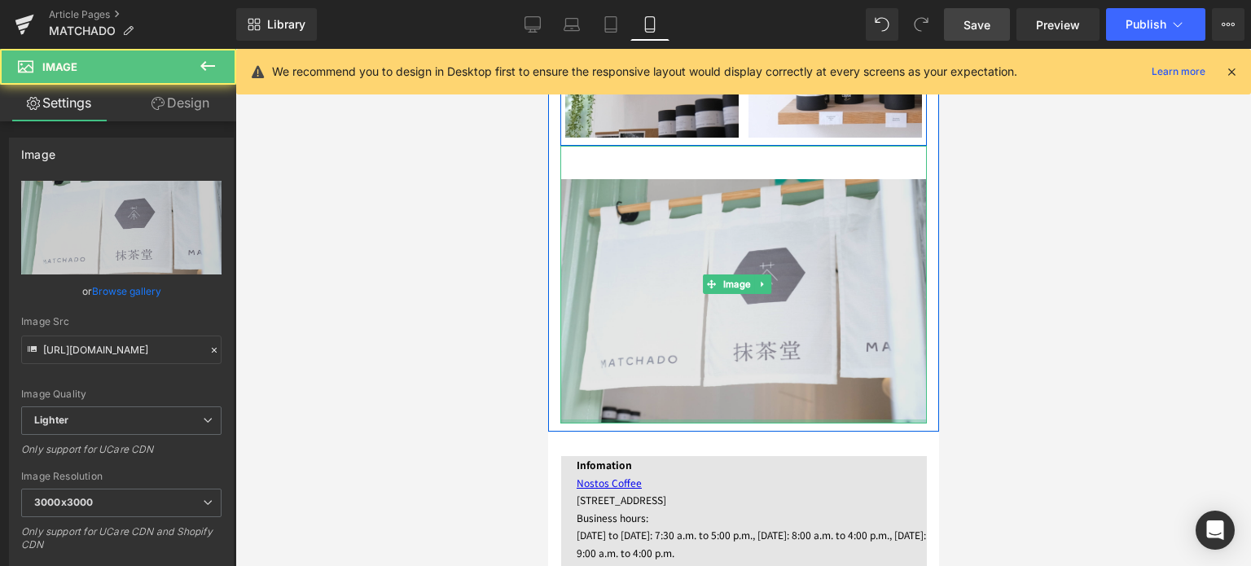
drag, startPoint x: 683, startPoint y: 372, endPoint x: 670, endPoint y: 293, distance: 80.1
click at [670, 293] on div "Image" at bounding box center [743, 285] width 367 height 278
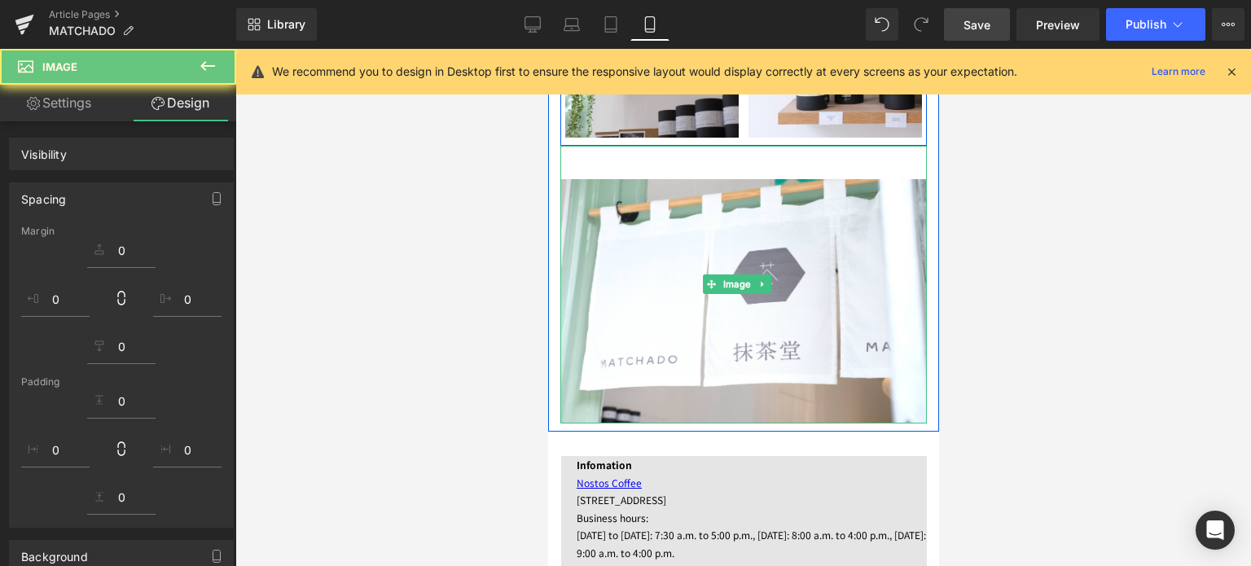
click at [980, 33] on link "Save" at bounding box center [977, 24] width 66 height 33
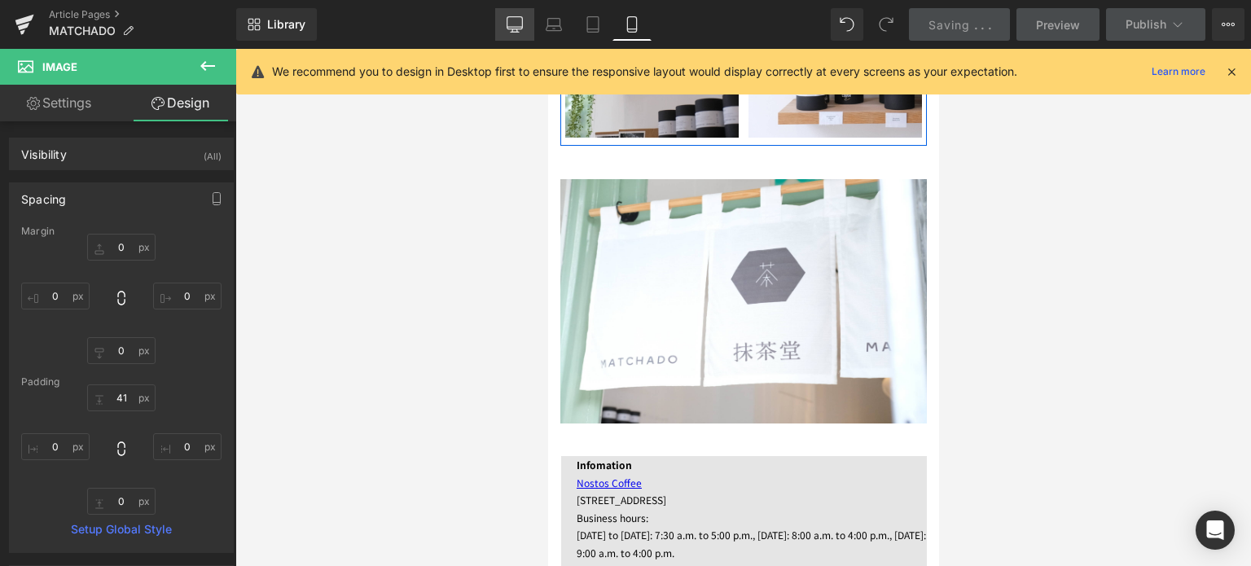
click at [508, 22] on link "Desktop" at bounding box center [514, 24] width 39 height 33
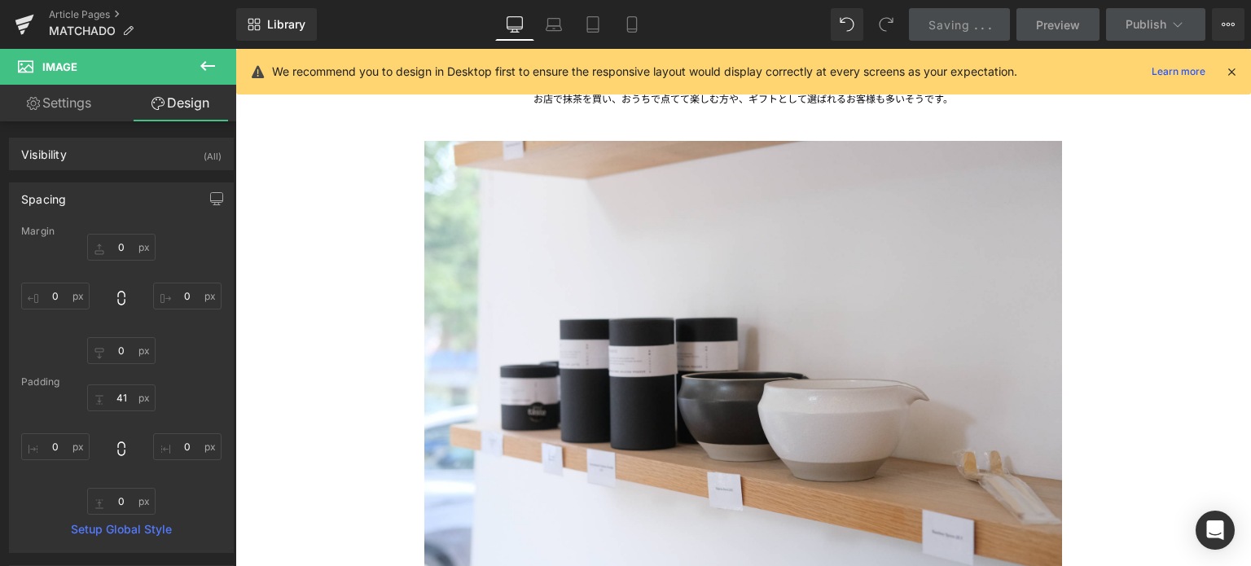
type input "0"
type input "41"
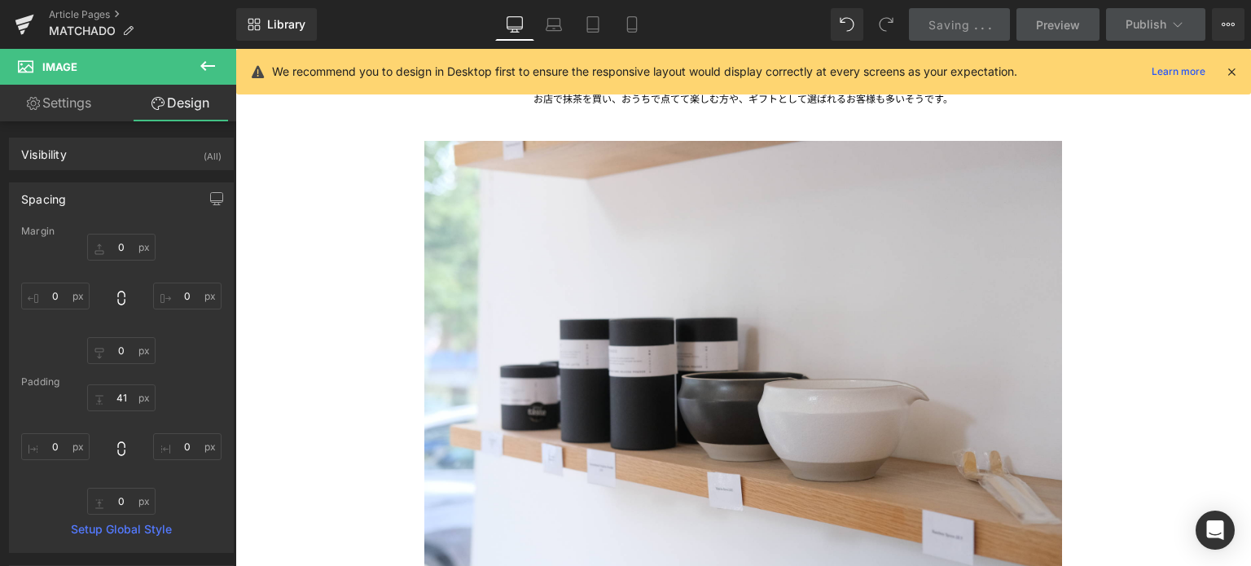
type input "0"
type input "44.3871"
type input "0"
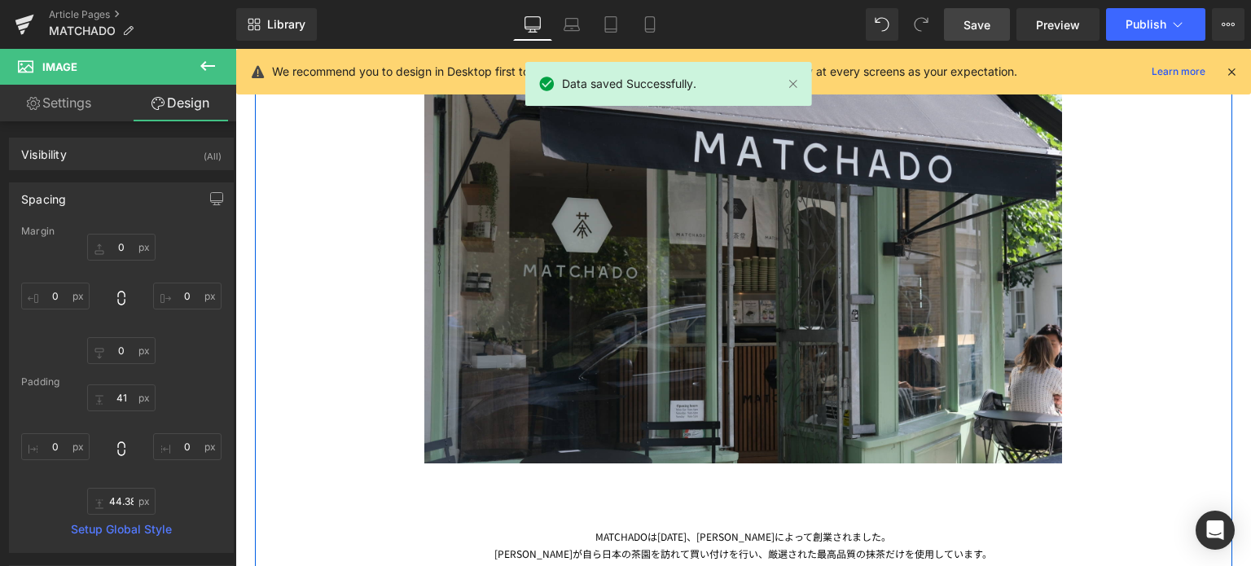
scroll to position [0, 0]
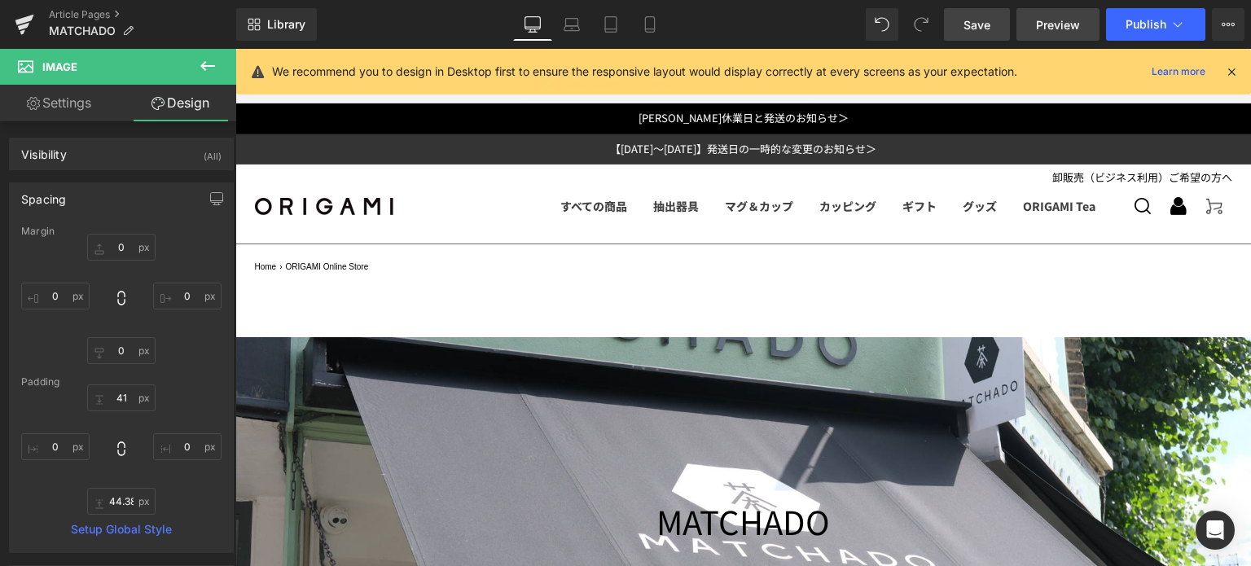
click at [1045, 32] on span "Preview" at bounding box center [1058, 24] width 44 height 17
click at [645, 17] on icon at bounding box center [649, 24] width 9 height 15
type input "0"
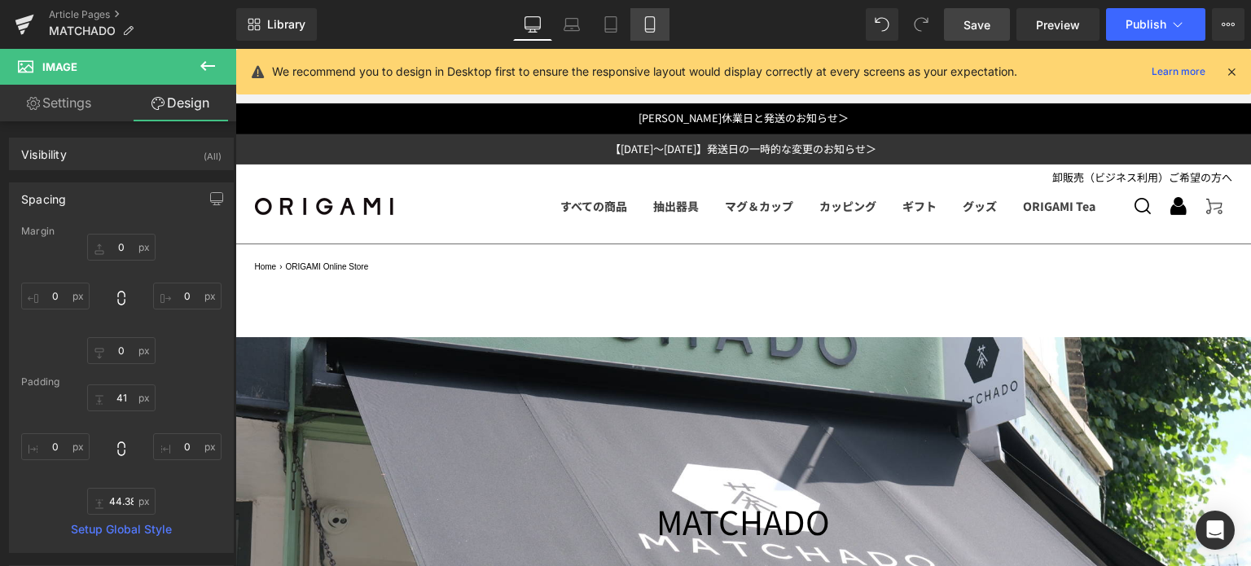
type input "0"
type input "41"
type input "0"
type input "32.7502"
type input "0"
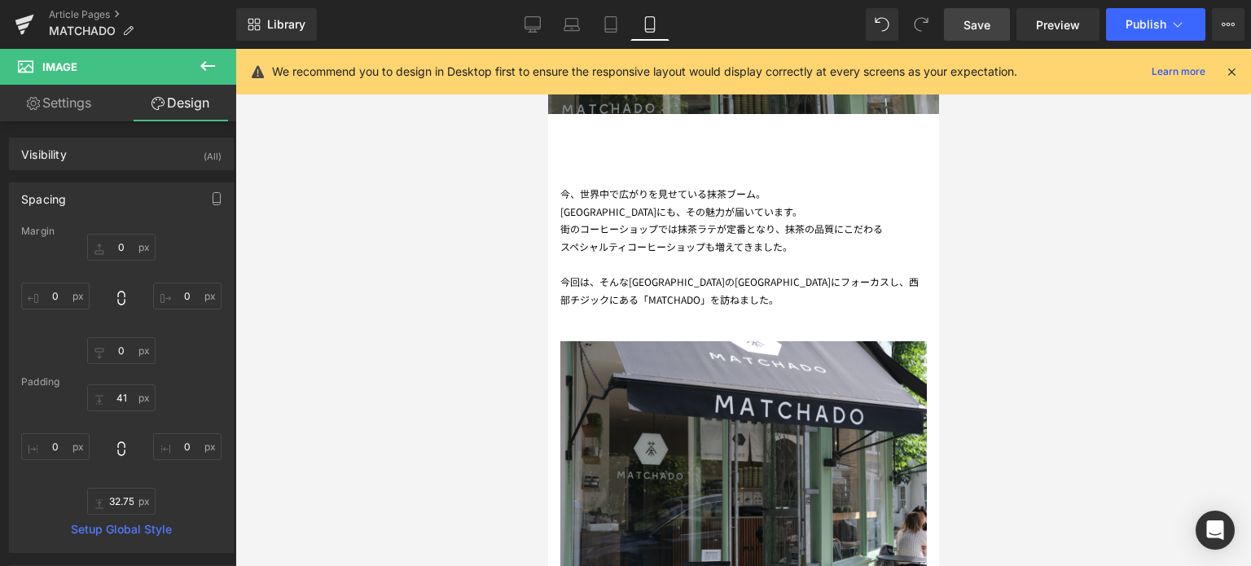
scroll to position [507, 0]
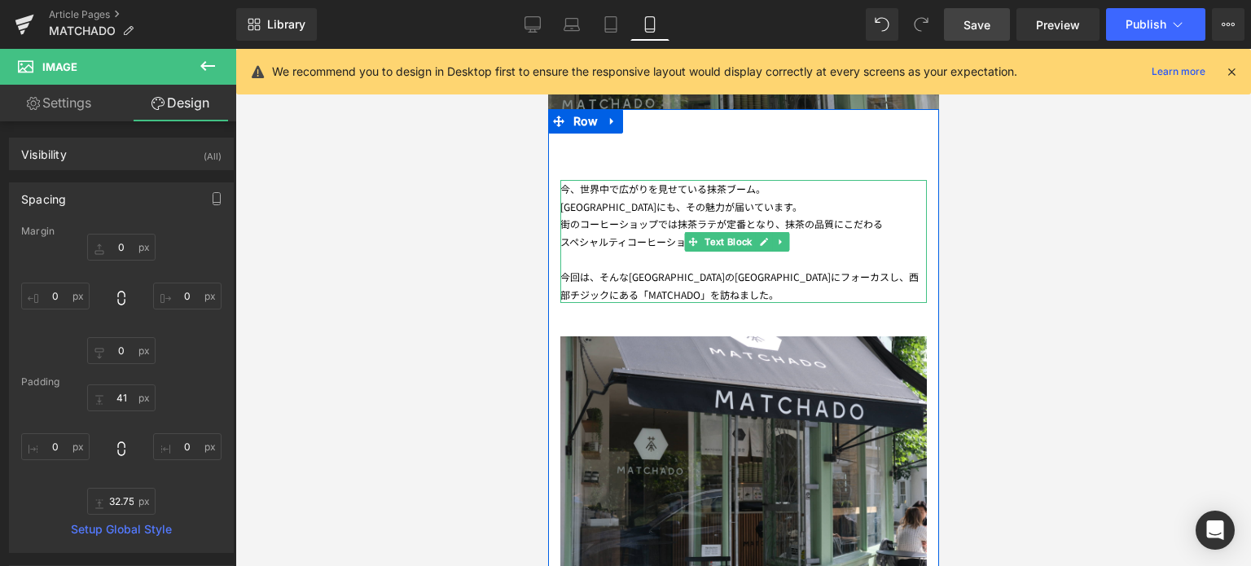
click at [568, 240] on span "スペシャルティコーヒーショップも増えてきました。" at bounding box center [676, 242] width 232 height 14
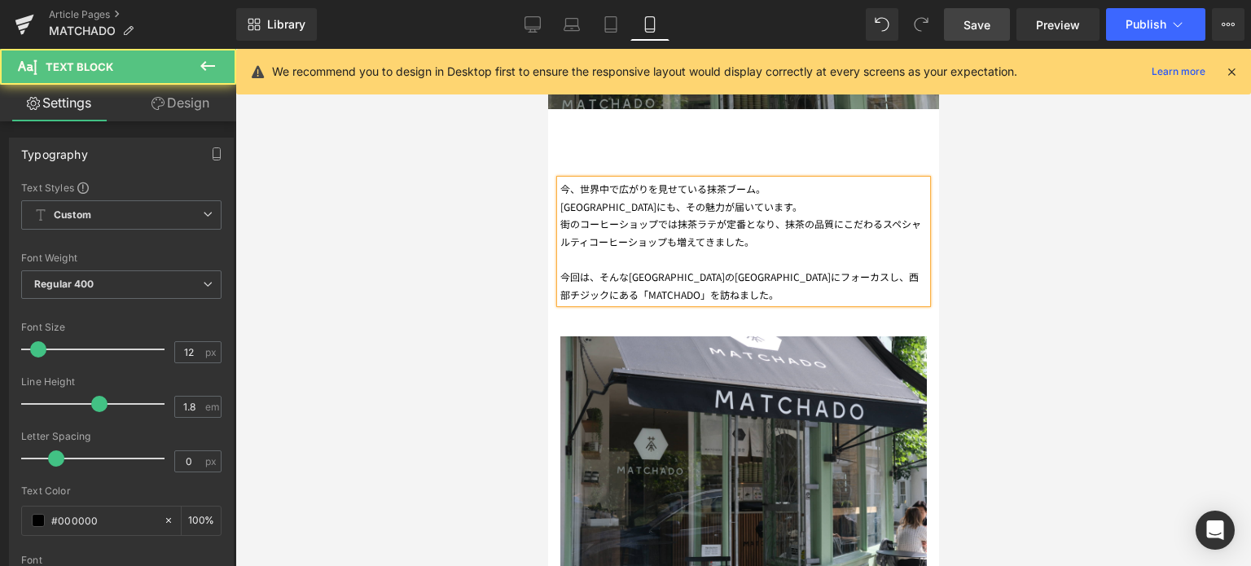
click at [798, 275] on span "西部チジックにある「MATCHADO」を訪ねました。" at bounding box center [739, 286] width 358 height 32
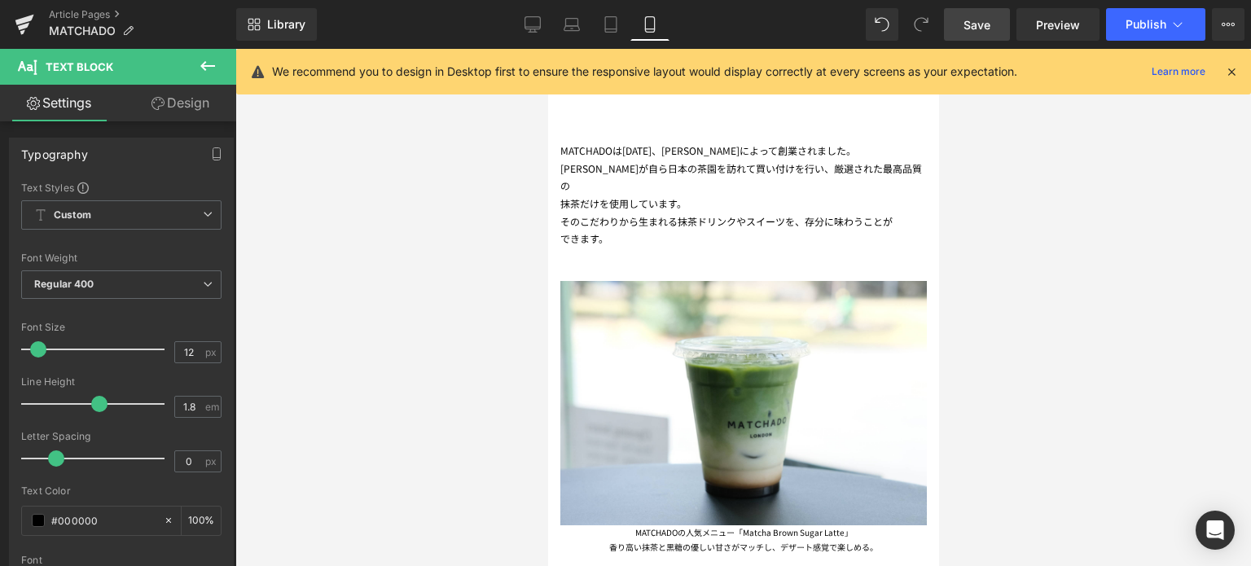
scroll to position [1010, 0]
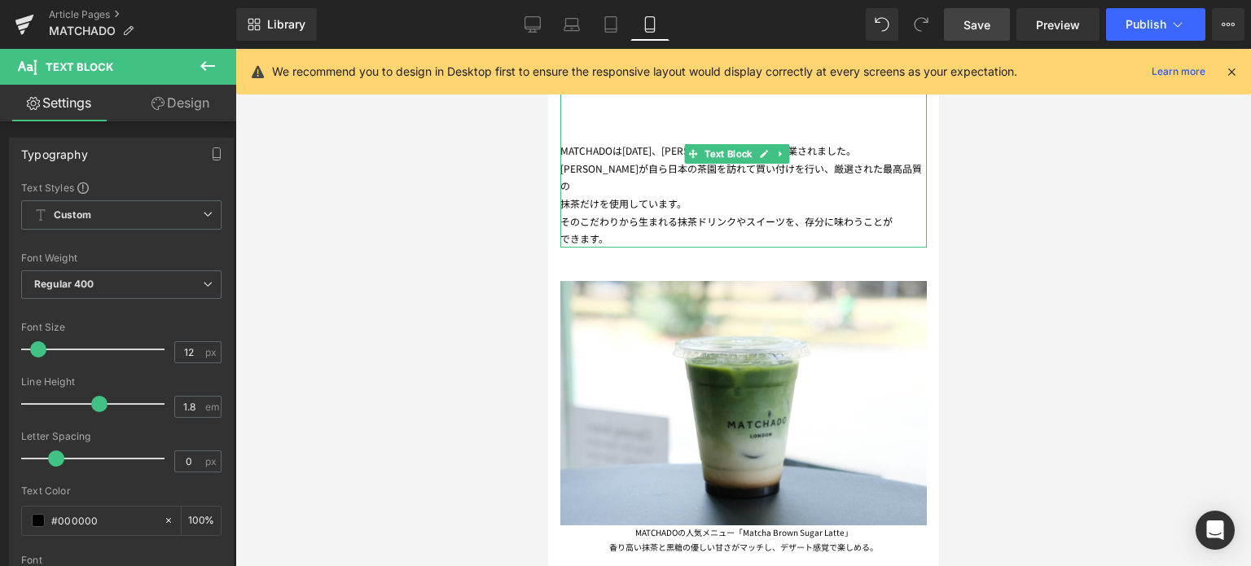
click at [564, 196] on span "抹茶だけを使用しています。" at bounding box center [623, 203] width 126 height 14
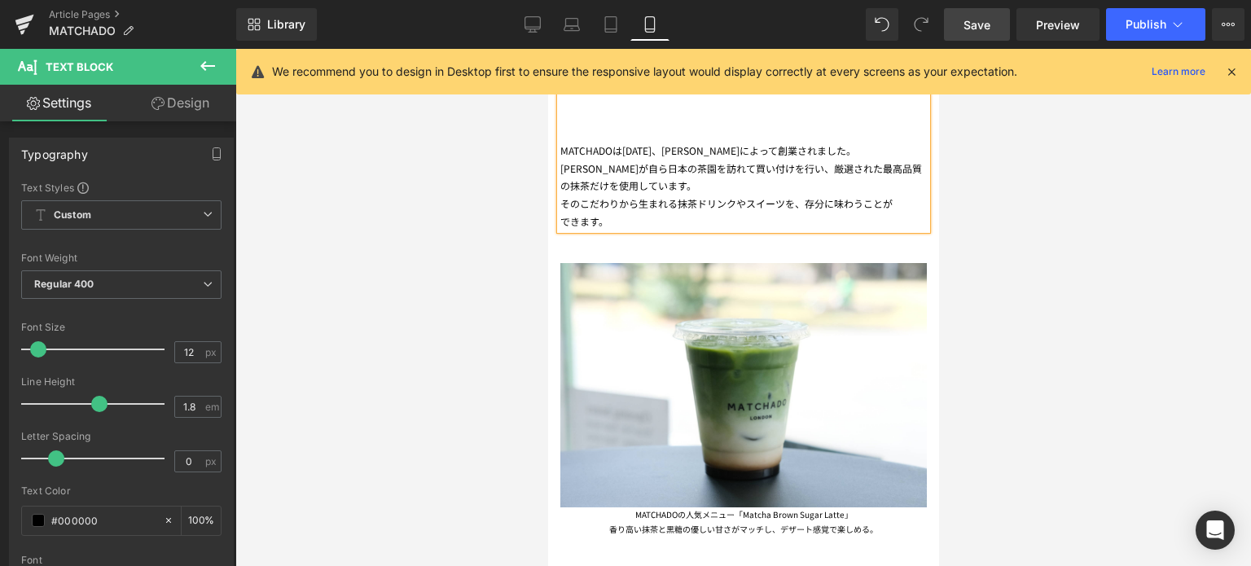
click at [561, 214] on span "できます。" at bounding box center [584, 221] width 48 height 14
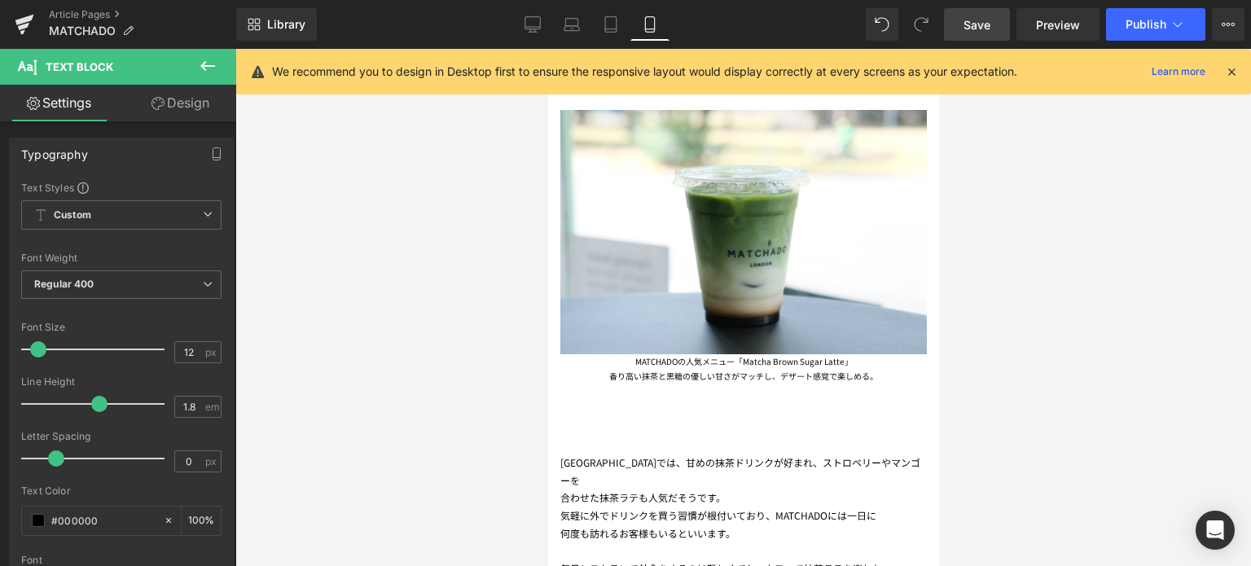
scroll to position [1304, 0]
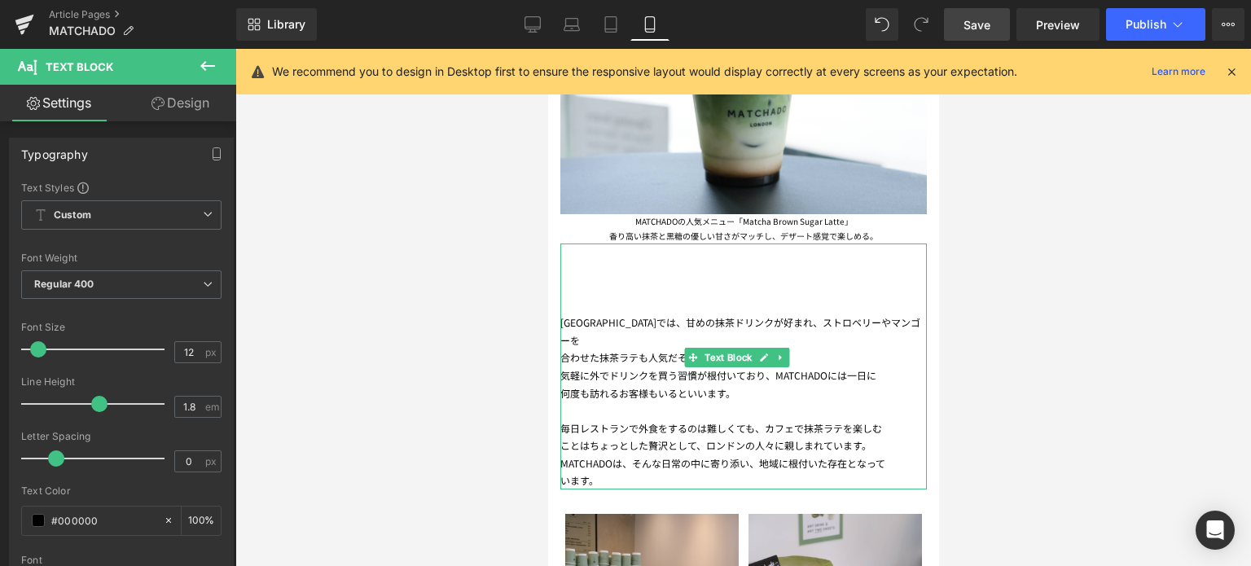
click at [565, 349] on div "合わせた抹茶ラテも人気だそうです。 気軽に外でドリンクを買う習慣が根付いており、MATCHADOには一日に 何度も訪れるお客様もいるといいます。 毎日レストラ…" at bounding box center [743, 419] width 367 height 141
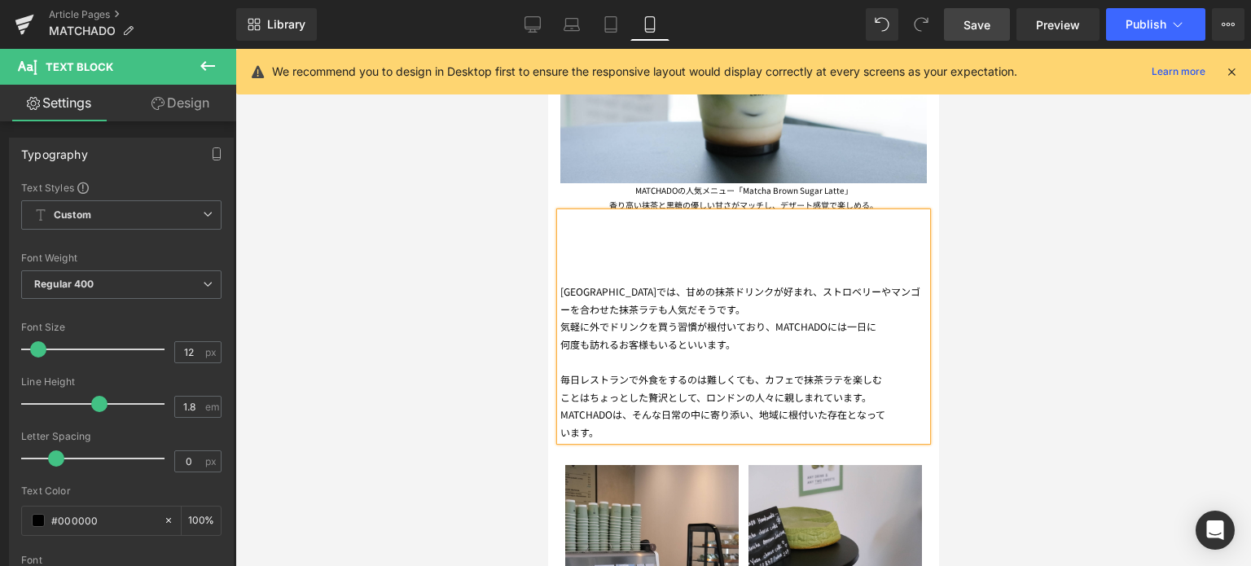
scroll to position [1335, 0]
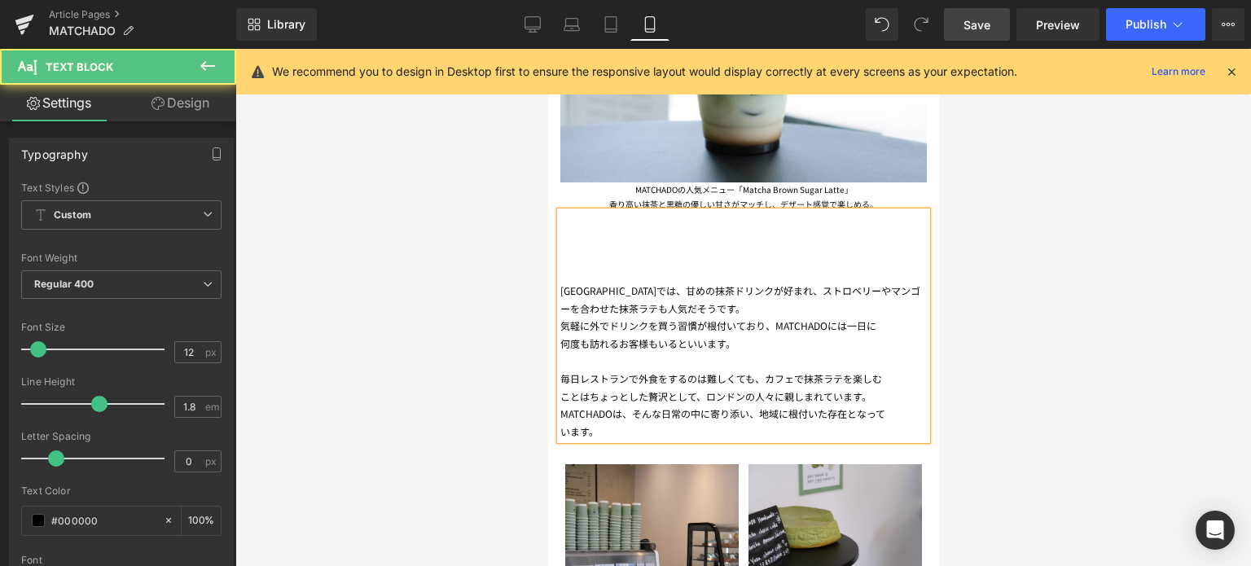
click at [565, 335] on div "何度も訪れるお客様もいるといいます。" at bounding box center [743, 344] width 367 height 18
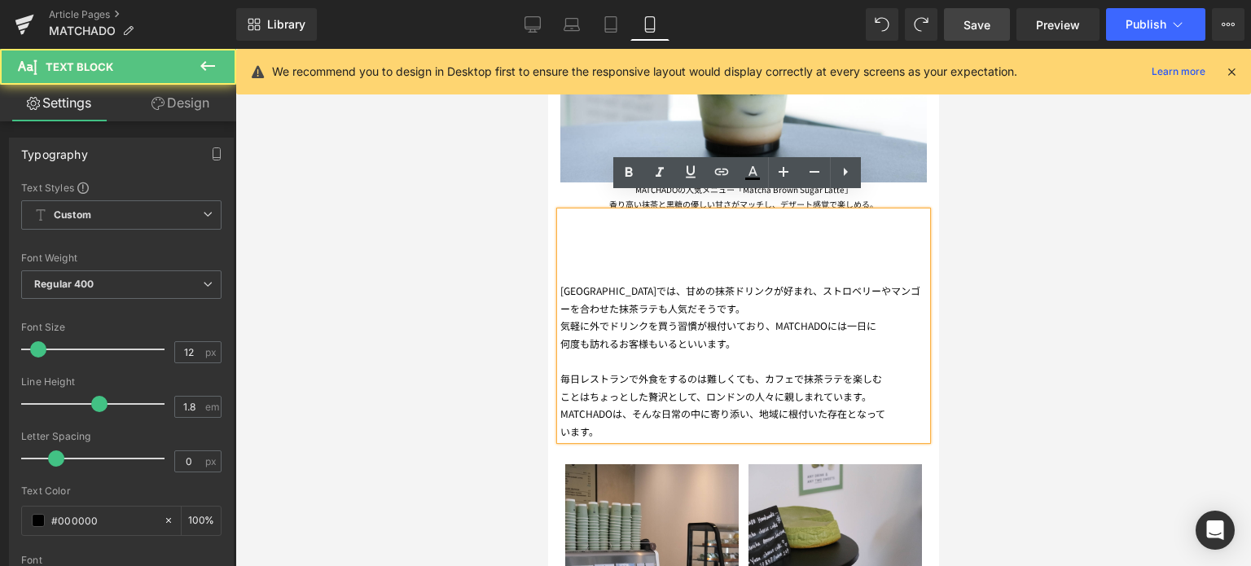
click at [565, 335] on div "何度も訪れるお客様もいるといいます。" at bounding box center [743, 344] width 367 height 18
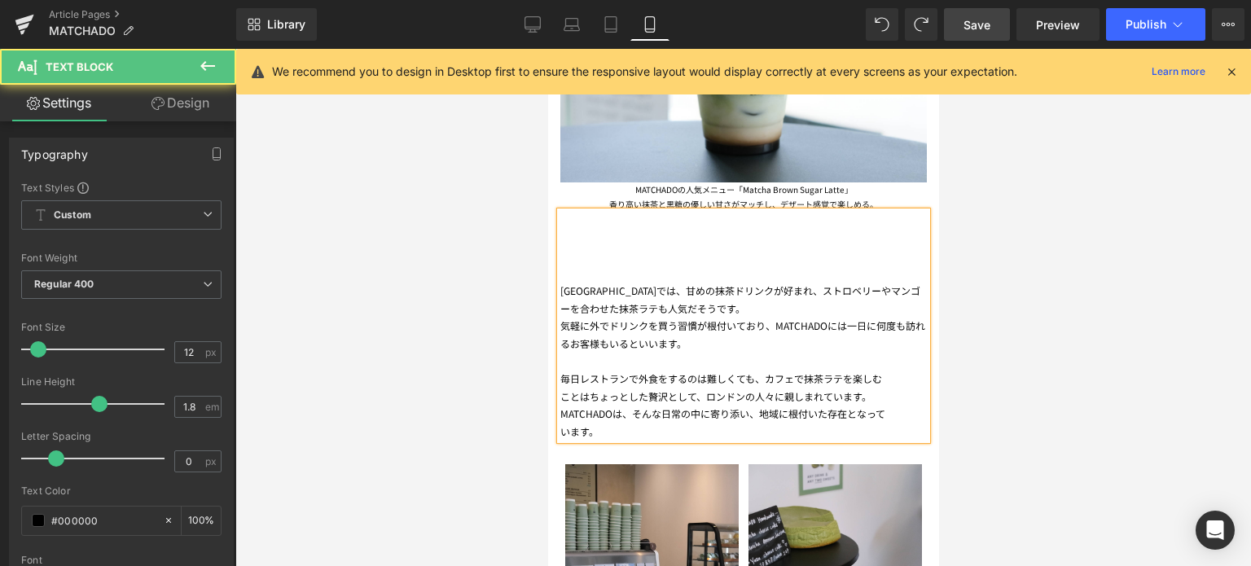
click at [561, 388] on div "ことはちょっとした贅沢として、ロンドンの人々に親しまれています。" at bounding box center [743, 397] width 367 height 18
click at [563, 423] on div "います。" at bounding box center [743, 432] width 367 height 18
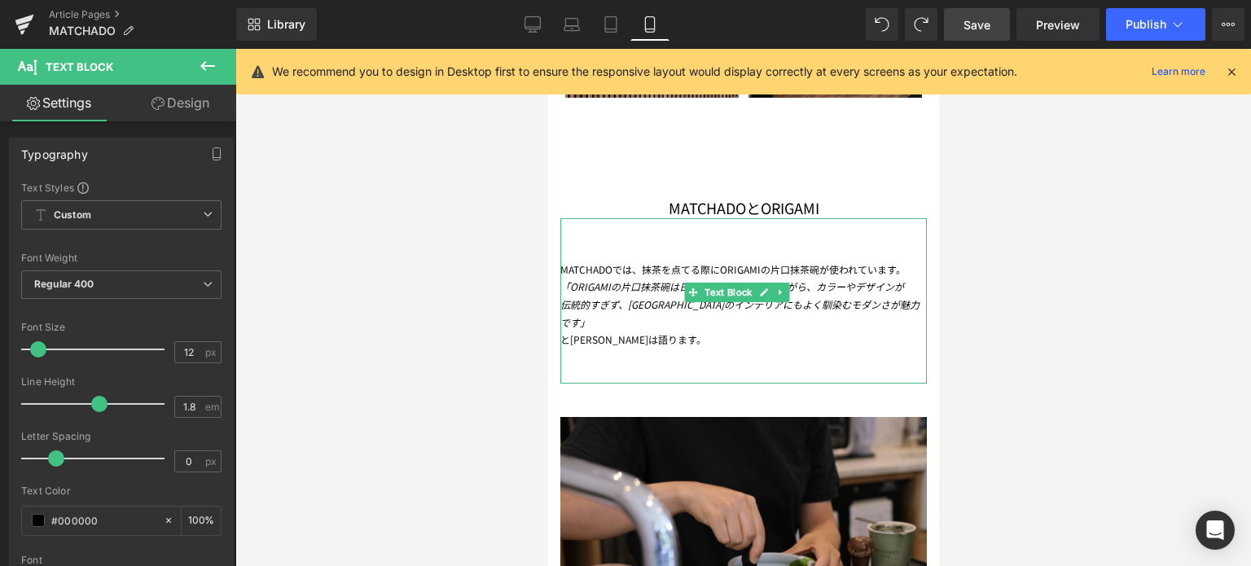
scroll to position [1951, 0]
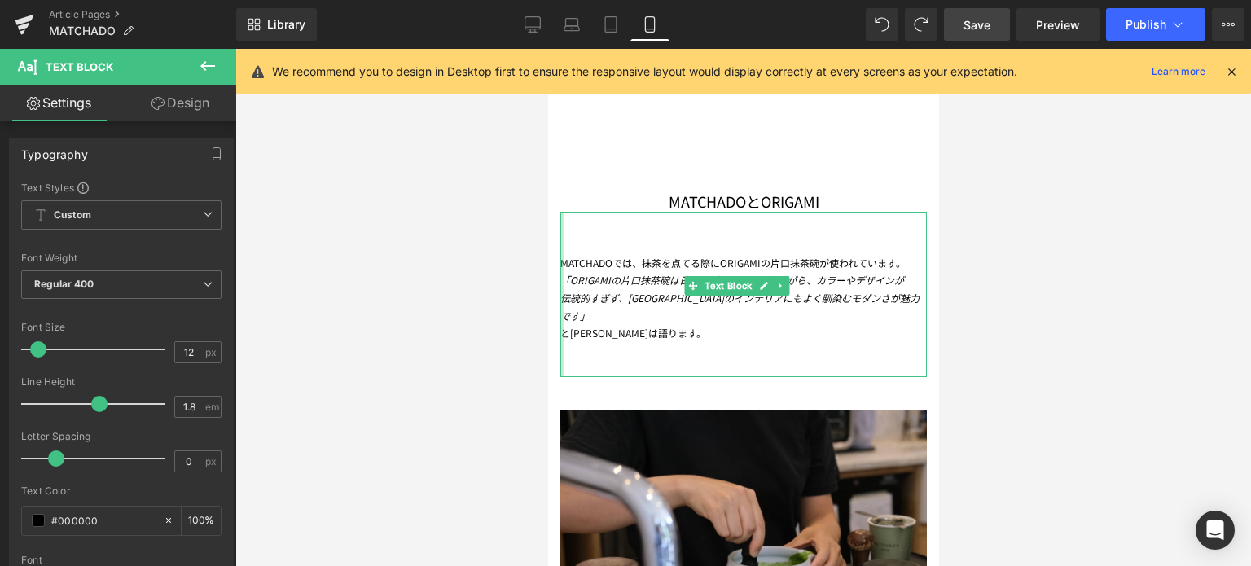
click at [564, 291] on span "伝統的すぎず、[GEOGRAPHIC_DATA]のインテリアにもよく馴染むモダンさが魅力です」" at bounding box center [739, 307] width 359 height 32
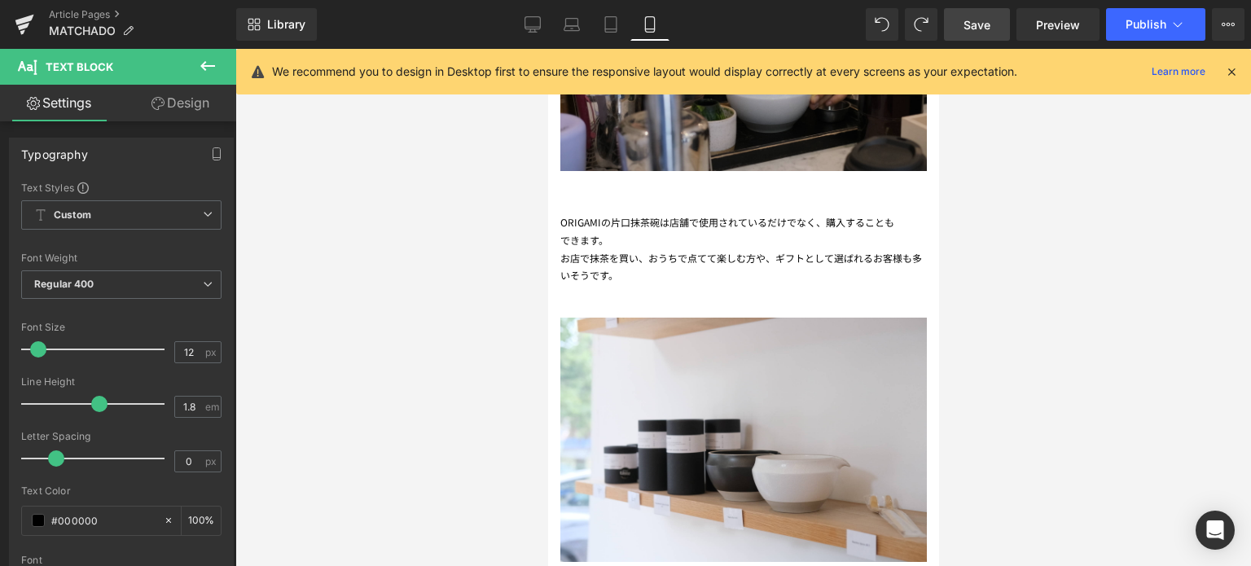
scroll to position [2418, 0]
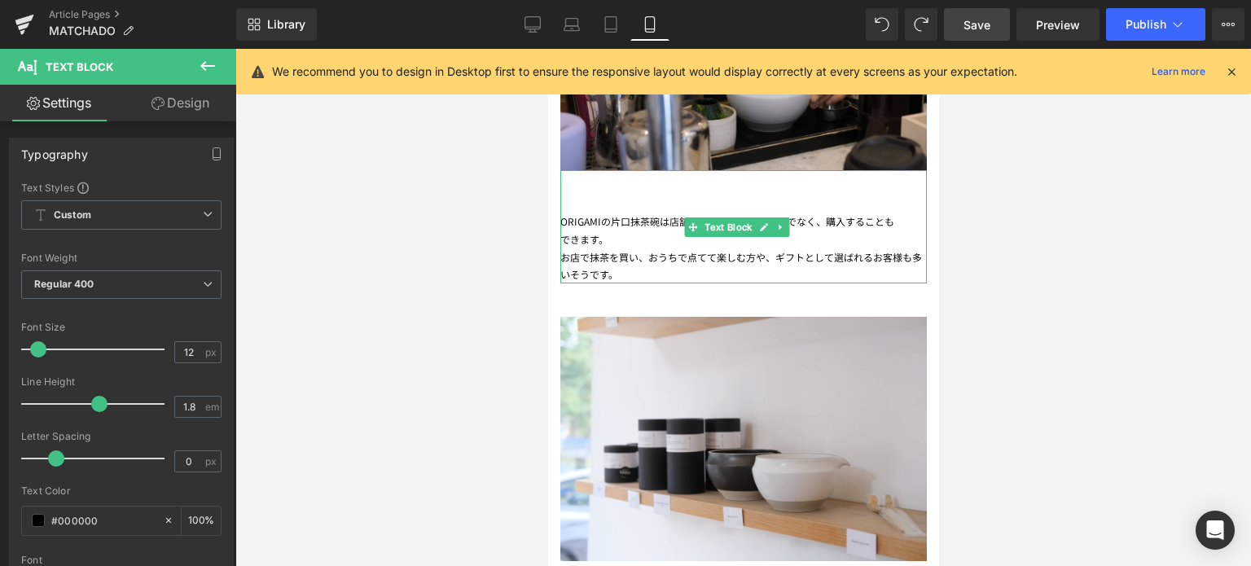
click at [570, 231] on div "できます。" at bounding box center [743, 240] width 367 height 18
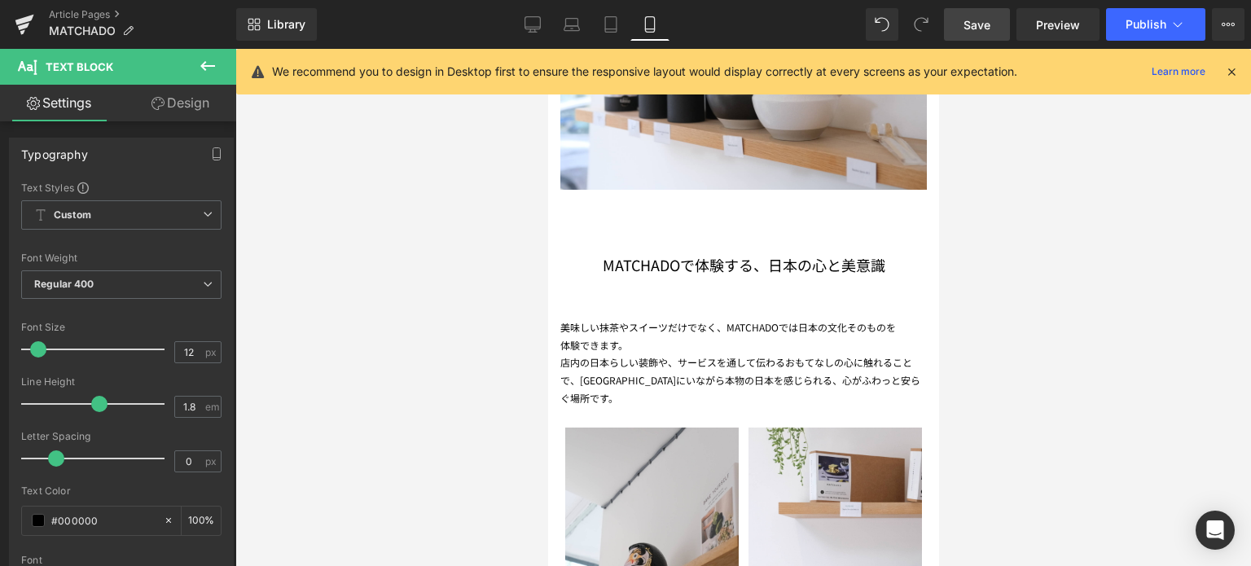
scroll to position [2791, 0]
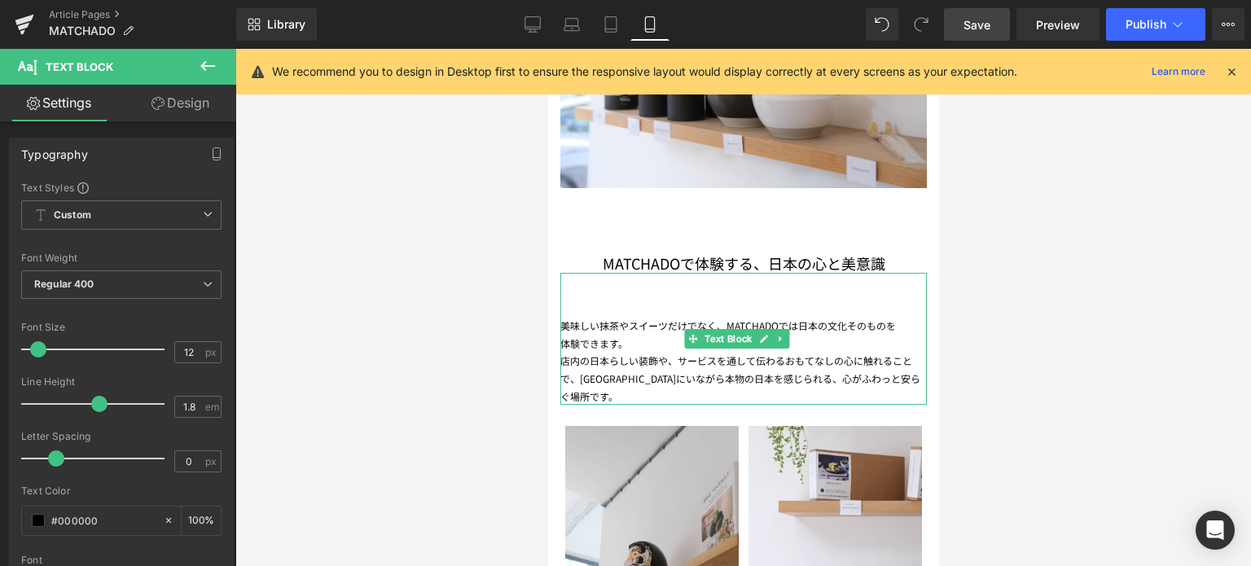
click at [567, 335] on div "体験できます。 店内の日本らしい装飾や、サービスを通して伝わるおもてなしの心に触れることで、[GEOGRAPHIC_DATA]にいながら本物の日本を感じられる…" at bounding box center [743, 370] width 367 height 70
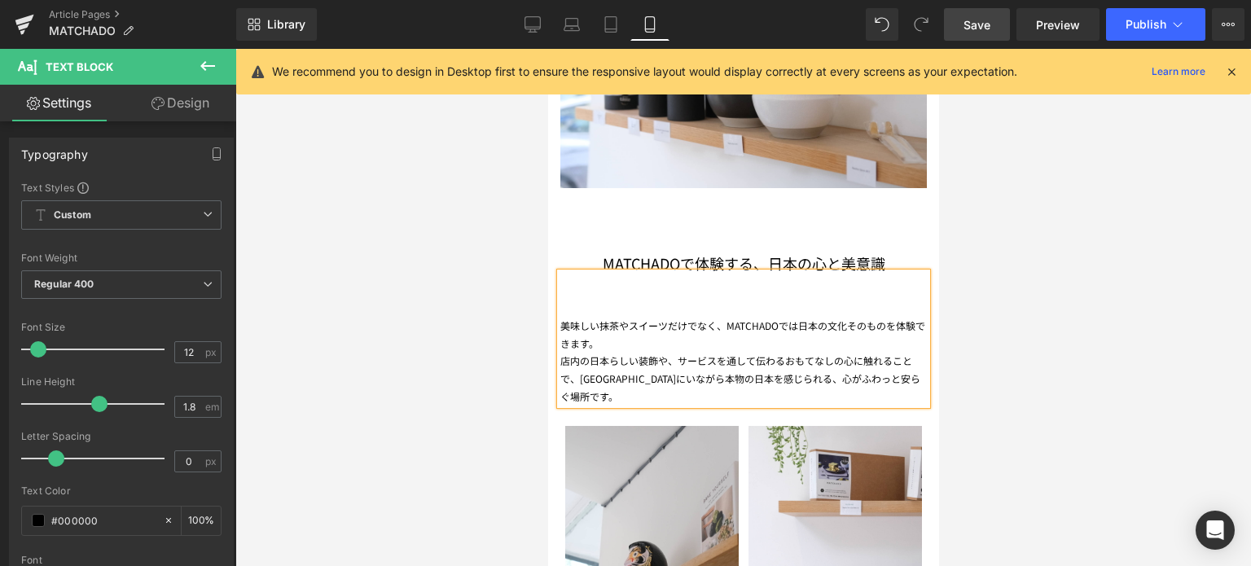
click at [971, 22] on span "Save" at bounding box center [977, 24] width 27 height 17
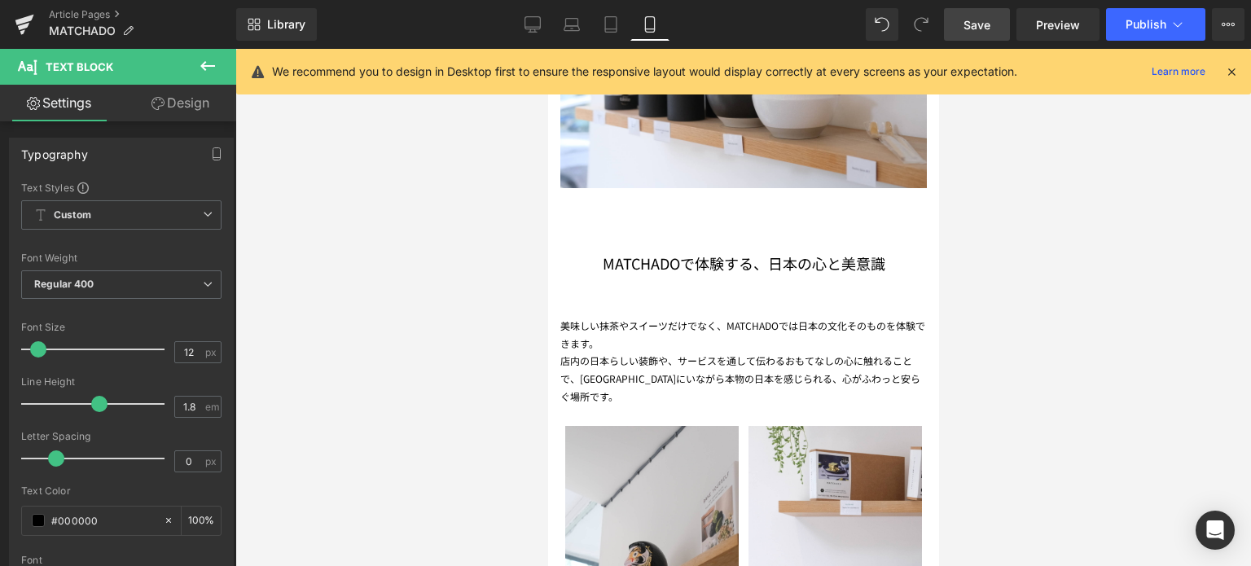
click at [971, 22] on span "Save" at bounding box center [977, 24] width 27 height 17
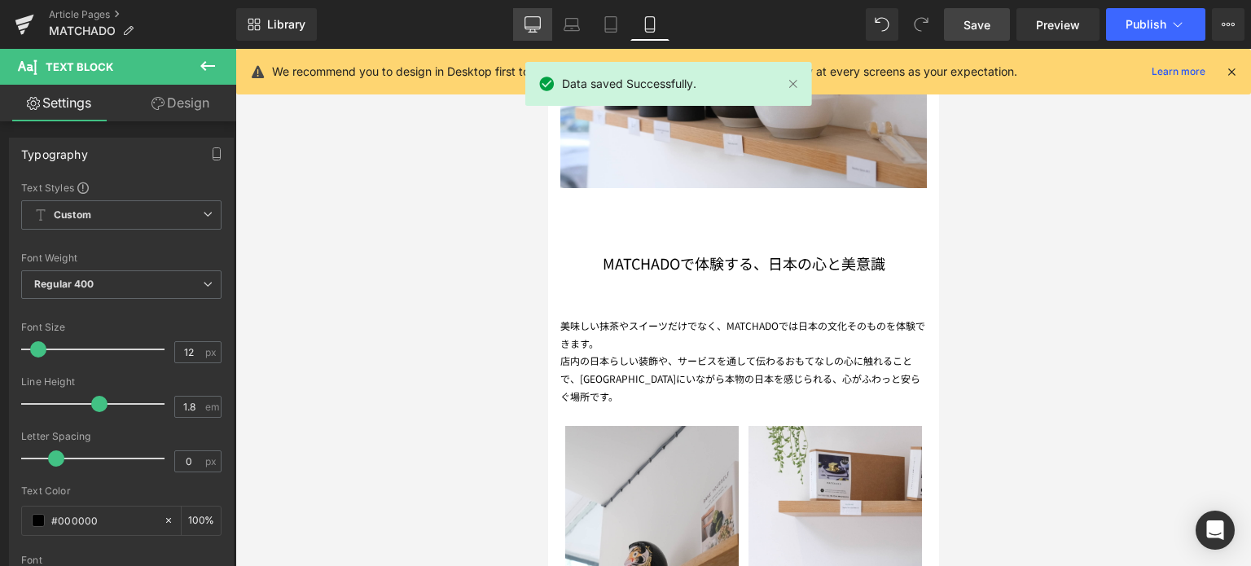
click at [534, 23] on icon at bounding box center [533, 24] width 16 height 16
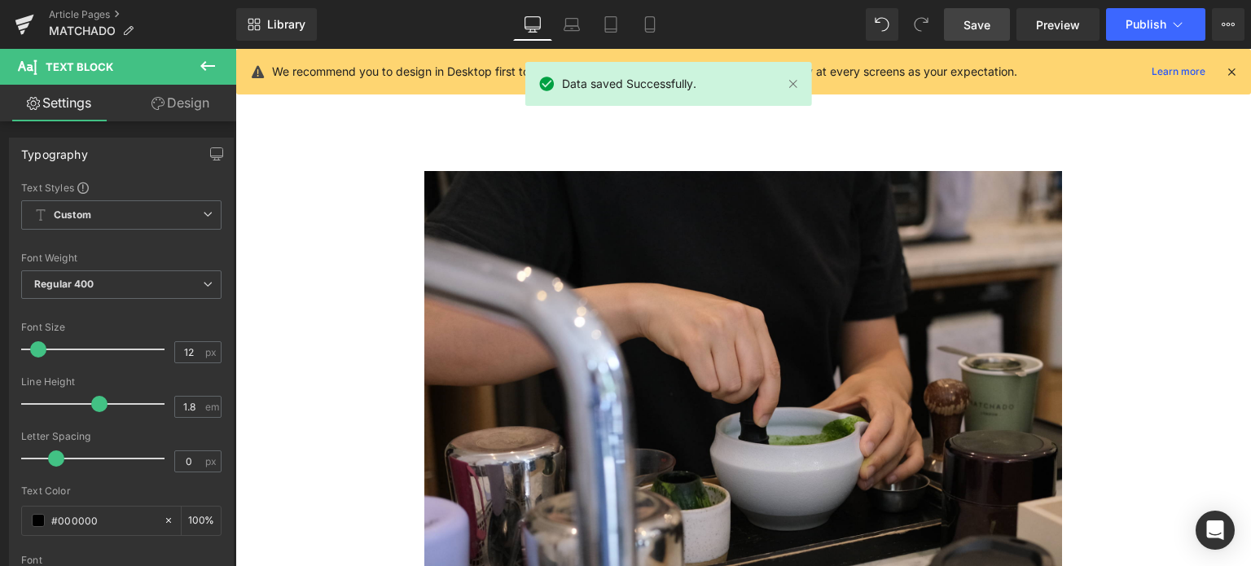
scroll to position [0, 0]
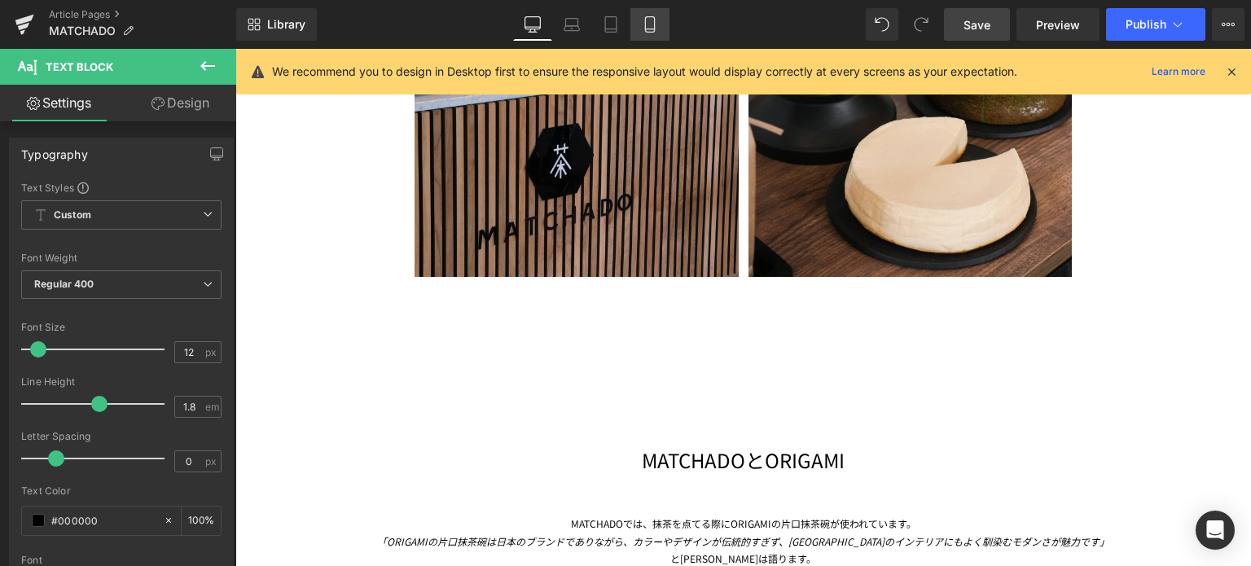
click at [655, 31] on icon at bounding box center [650, 24] width 16 height 16
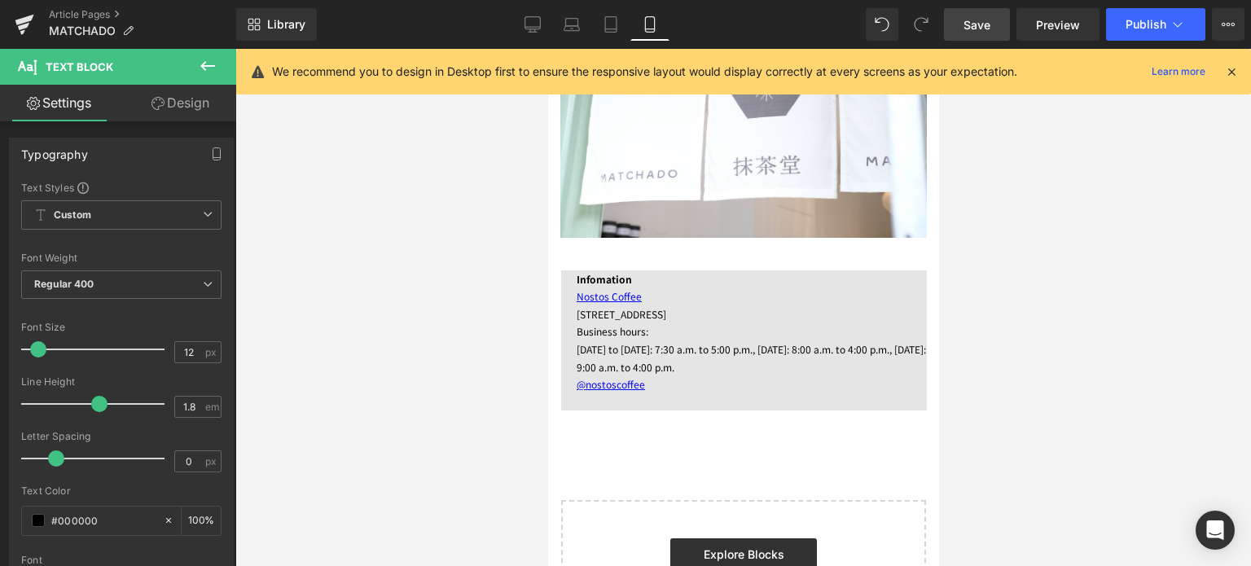
scroll to position [3525, 0]
click at [526, 17] on icon at bounding box center [533, 24] width 16 height 16
type input "100"
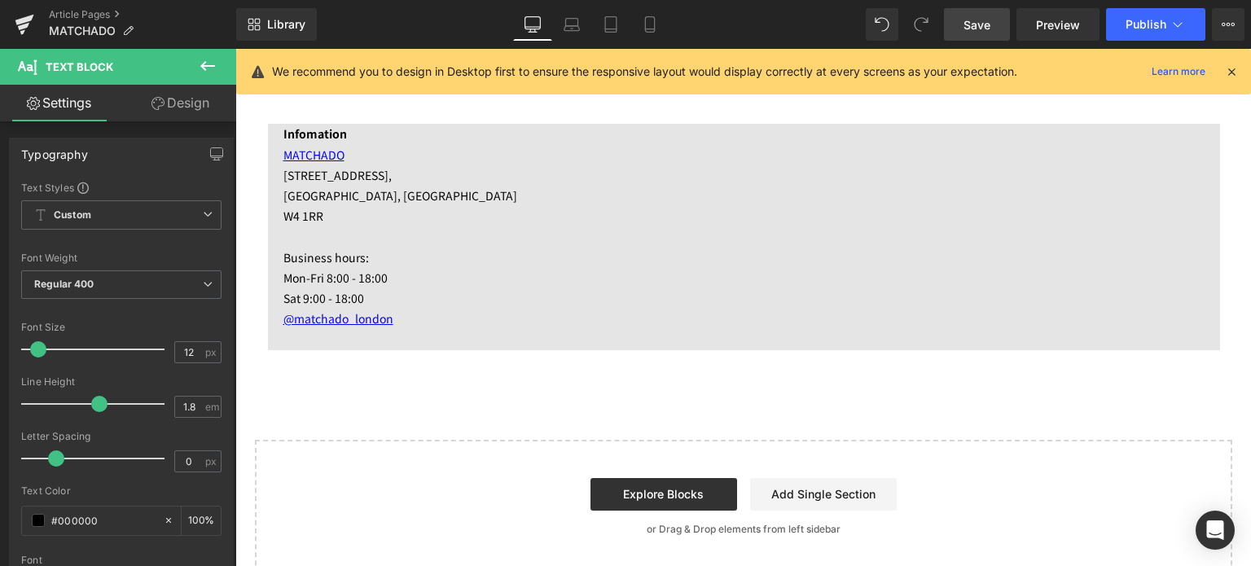
scroll to position [5149, 0]
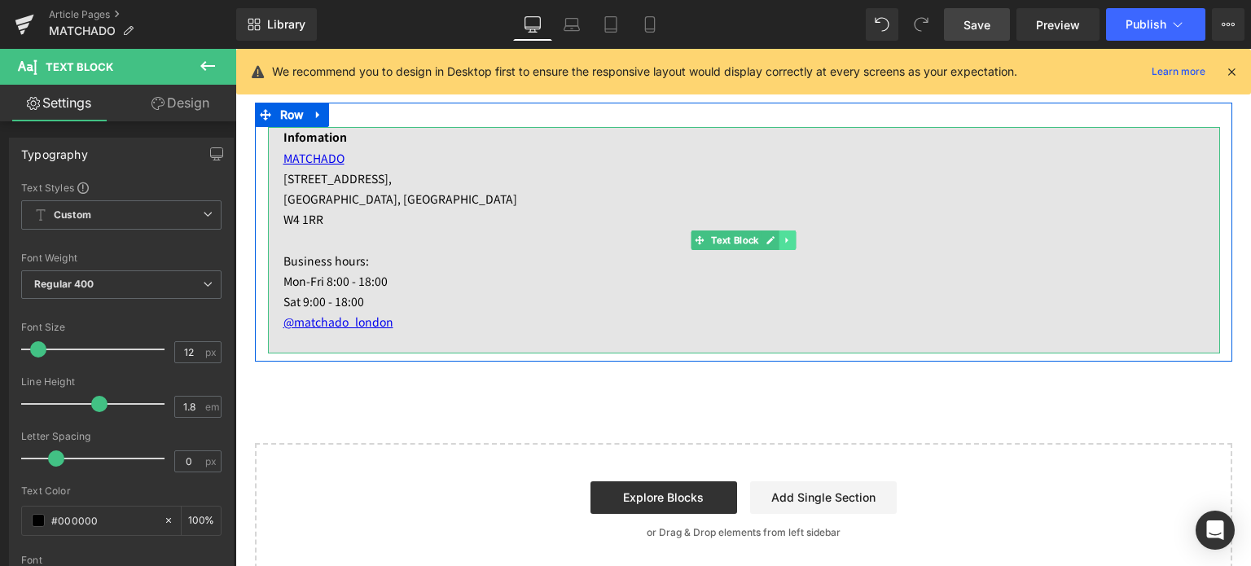
click at [785, 241] on icon at bounding box center [787, 240] width 9 height 10
click at [775, 240] on icon at bounding box center [779, 239] width 9 height 9
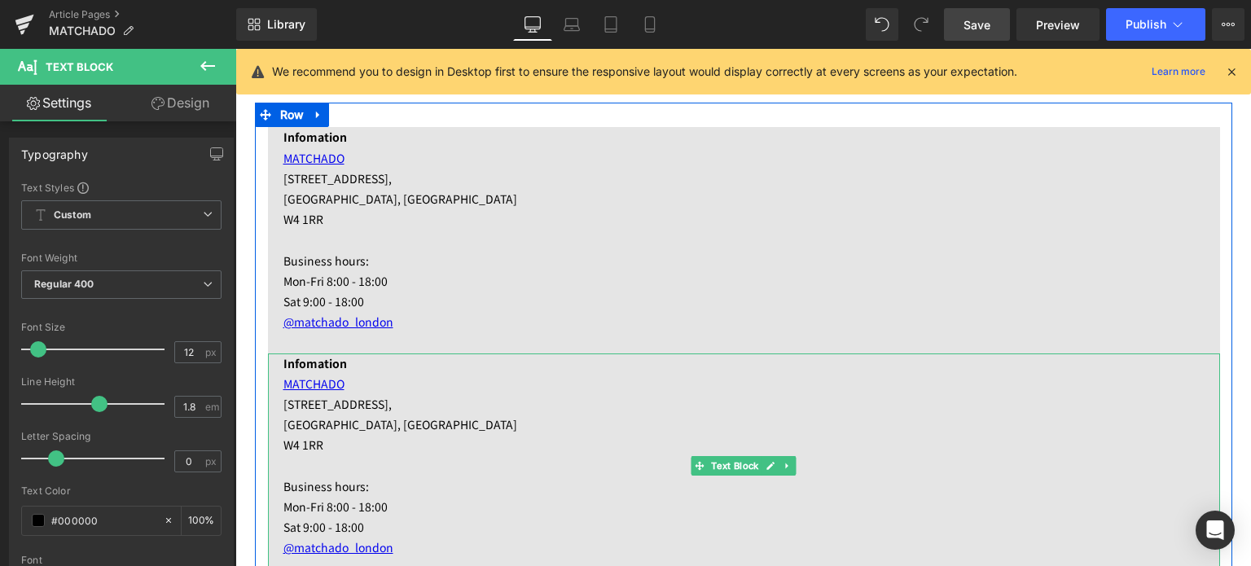
click at [504, 436] on p "W4 1RR" at bounding box center [752, 445] width 937 height 20
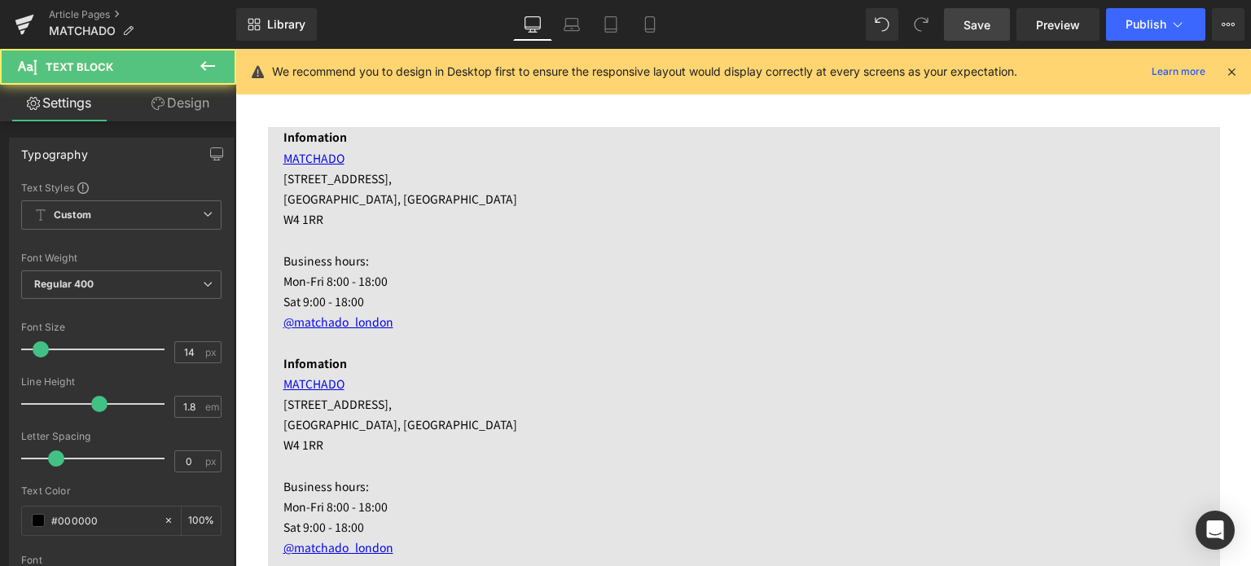
click at [196, 108] on link "Design" at bounding box center [180, 103] width 118 height 37
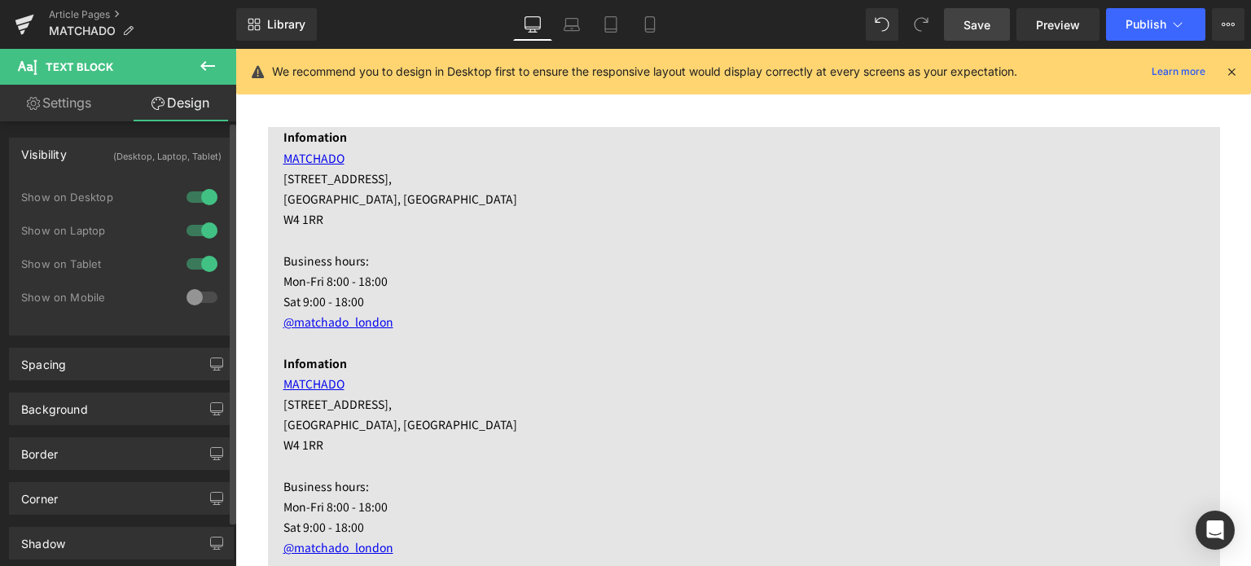
click at [187, 299] on div at bounding box center [202, 297] width 39 height 26
click at [209, 260] on div at bounding box center [202, 264] width 39 height 26
click at [205, 238] on div at bounding box center [202, 231] width 39 height 26
click at [204, 203] on div at bounding box center [202, 197] width 39 height 26
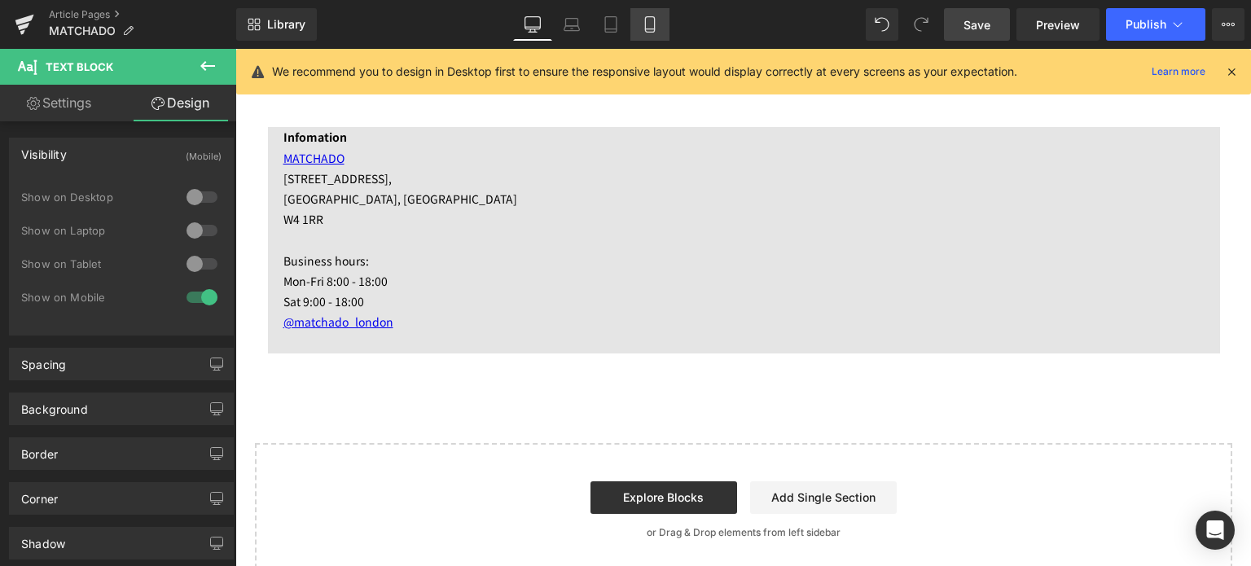
click at [652, 15] on link "Mobile" at bounding box center [650, 24] width 39 height 33
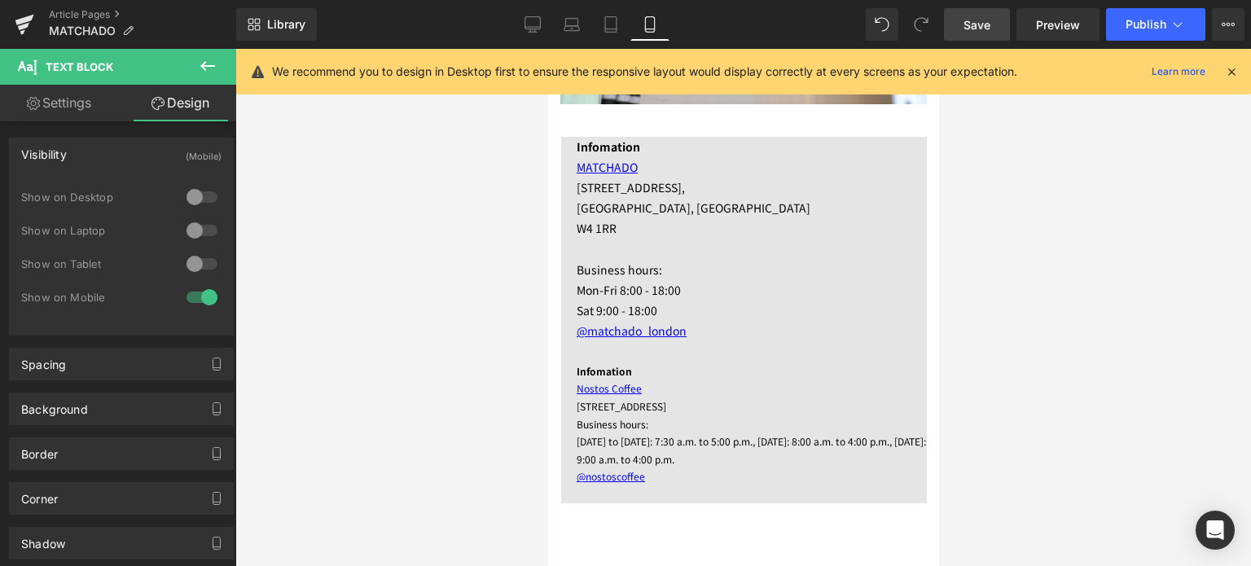
scroll to position [3662, 0]
click at [627, 431] on p "[DATE] to [DATE]: 7:30 a.m. to 5:00 p.m., [DATE]: 8:00 a.m. to 4:00 p.m., [DATE…" at bounding box center [751, 448] width 350 height 35
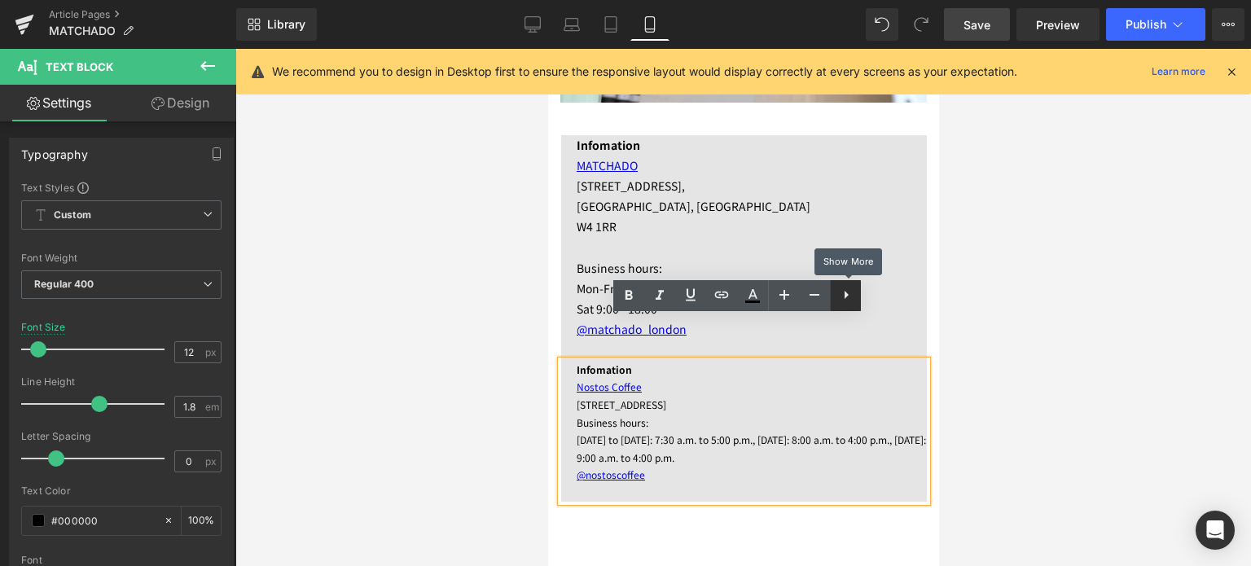
click at [845, 301] on icon at bounding box center [847, 295] width 20 height 20
click at [1090, 413] on div at bounding box center [743, 307] width 1016 height 517
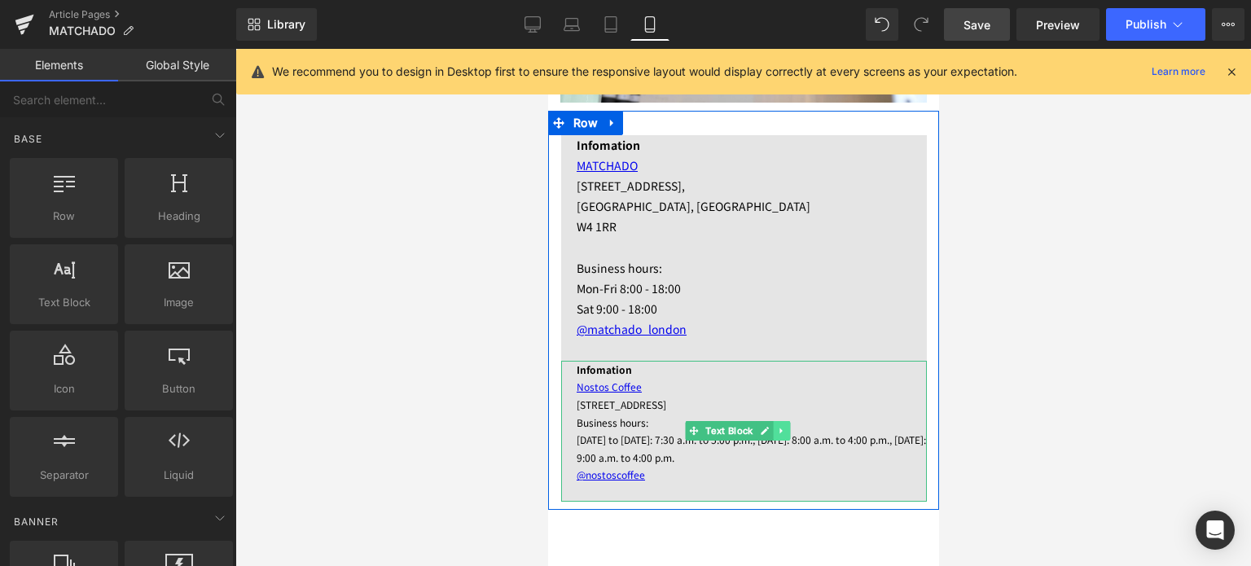
click at [783, 426] on icon at bounding box center [780, 431] width 9 height 10
click at [783, 421] on link at bounding box center [789, 431] width 17 height 20
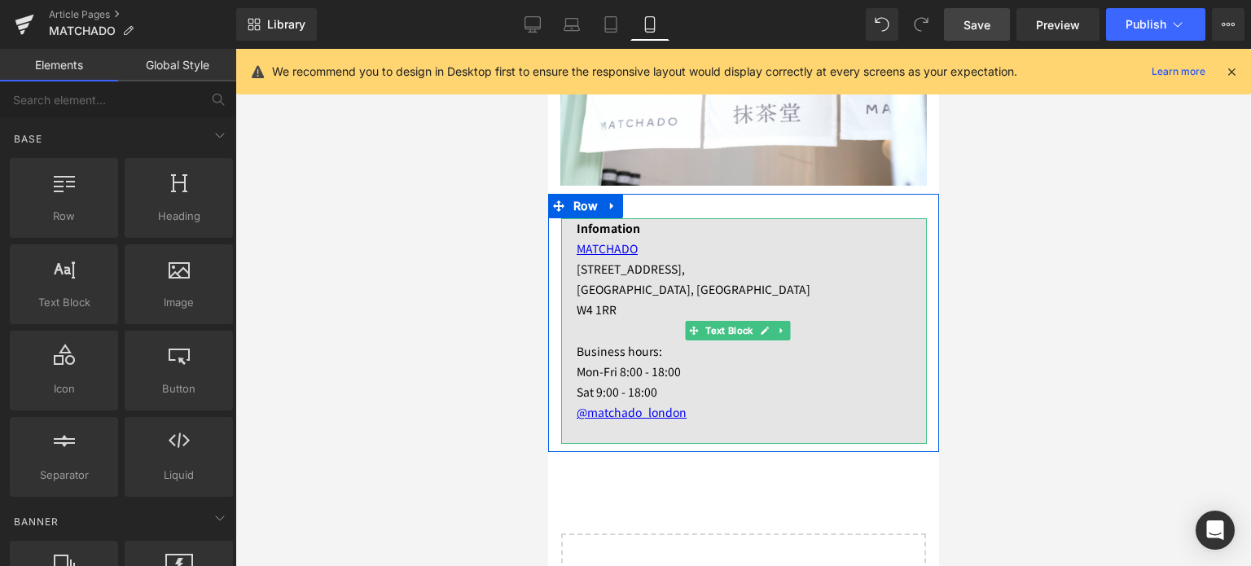
scroll to position [3578, 0]
click at [699, 382] on p "Sat 9:00 - 18:00" at bounding box center [751, 392] width 350 height 20
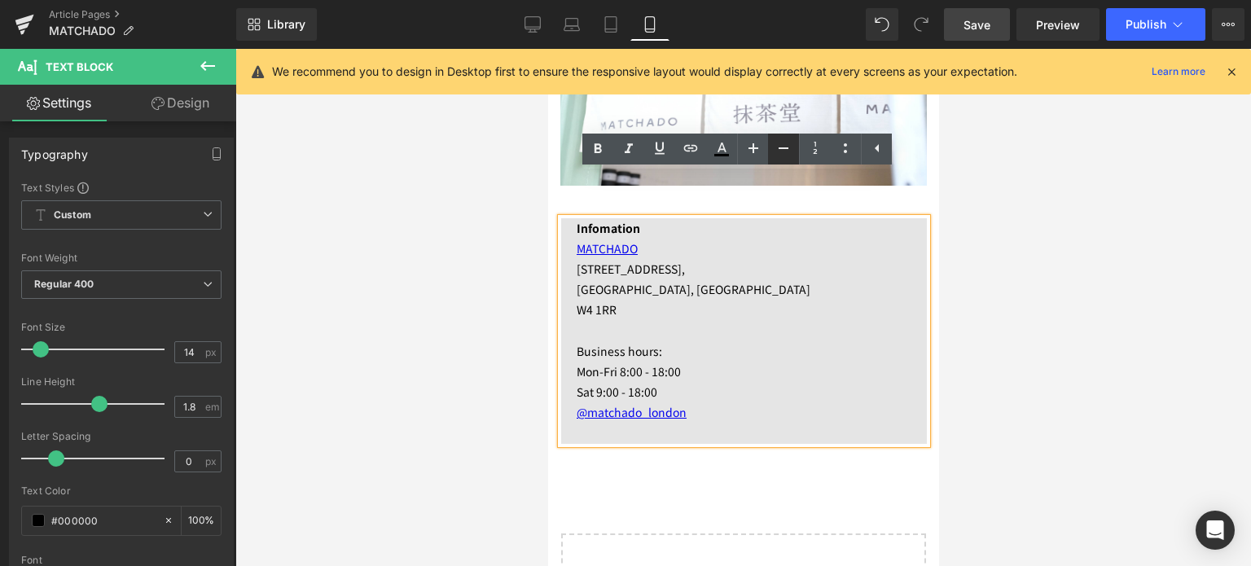
click at [789, 147] on icon at bounding box center [784, 149] width 20 height 20
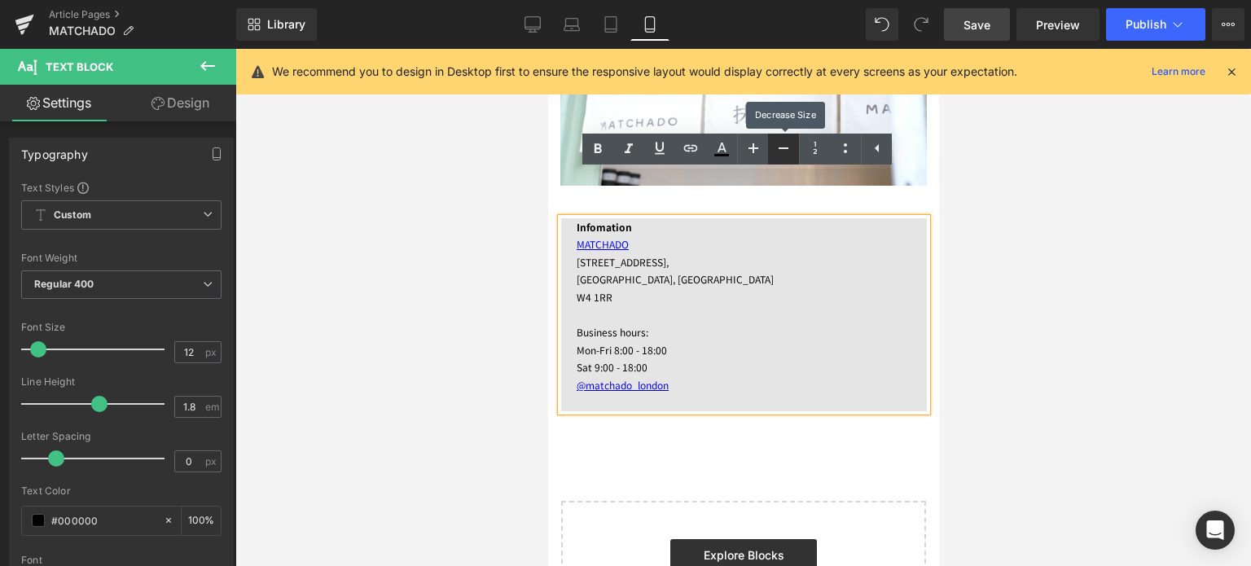
click at [789, 147] on icon at bounding box center [784, 149] width 20 height 20
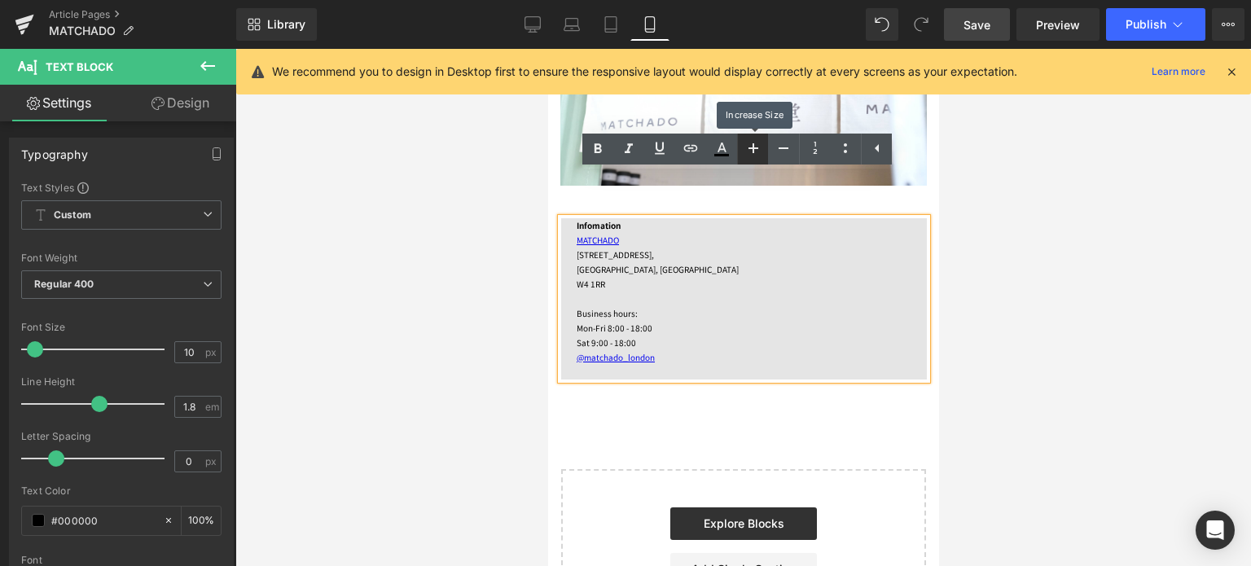
click at [759, 146] on icon at bounding box center [754, 149] width 20 height 20
type input "12"
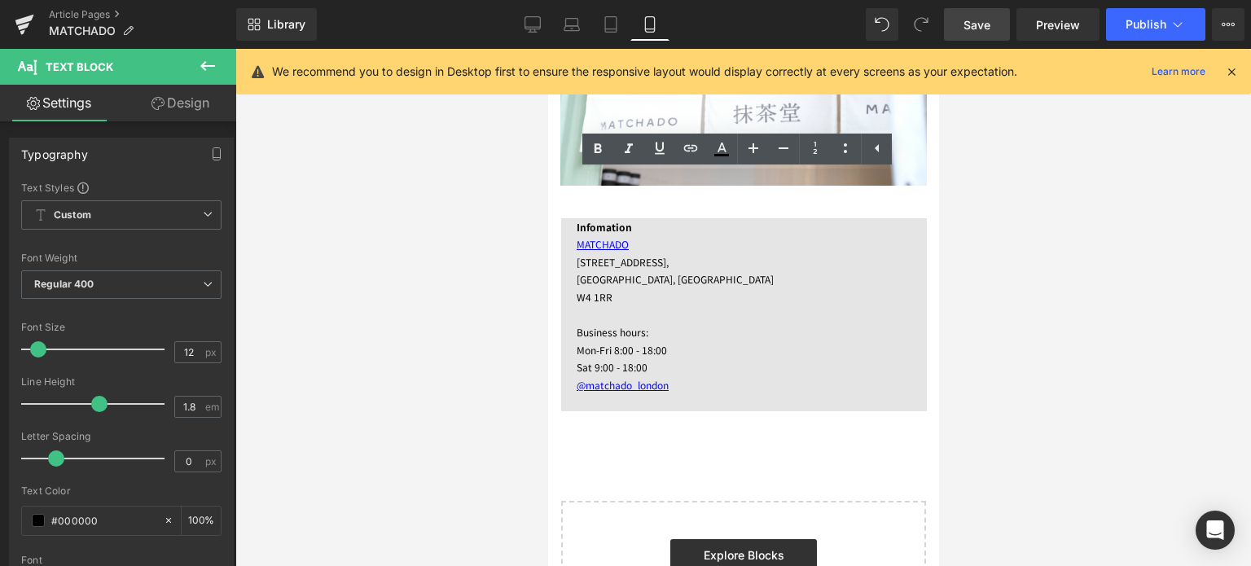
click at [425, 317] on div at bounding box center [743, 307] width 1016 height 517
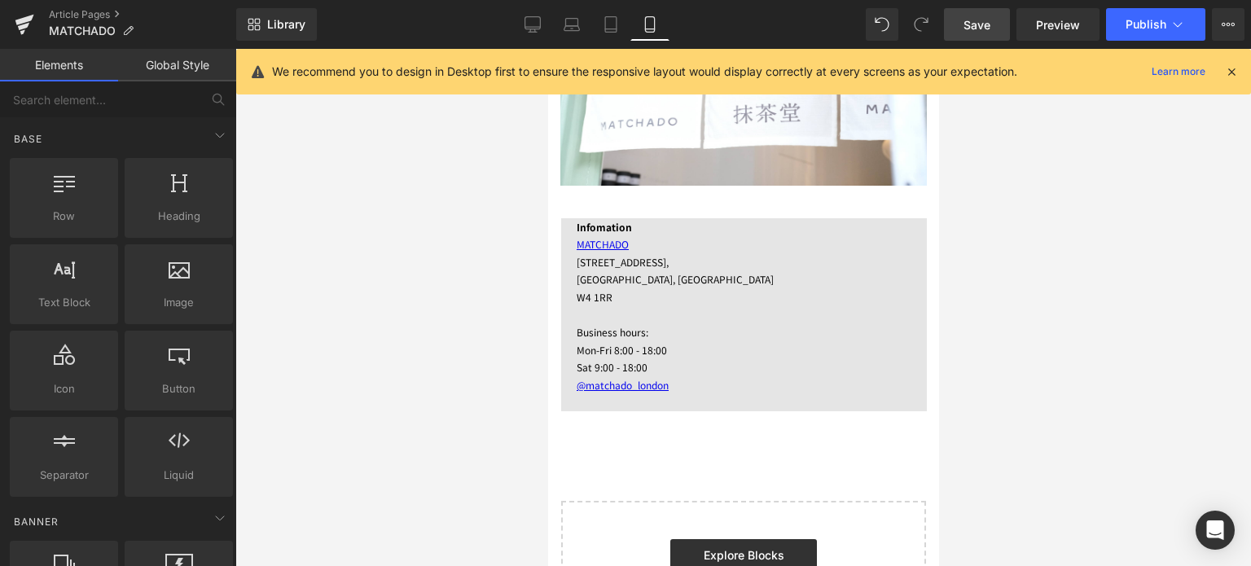
click at [964, 30] on link "Save" at bounding box center [977, 24] width 66 height 33
click at [528, 27] on icon at bounding box center [533, 27] width 15 height 0
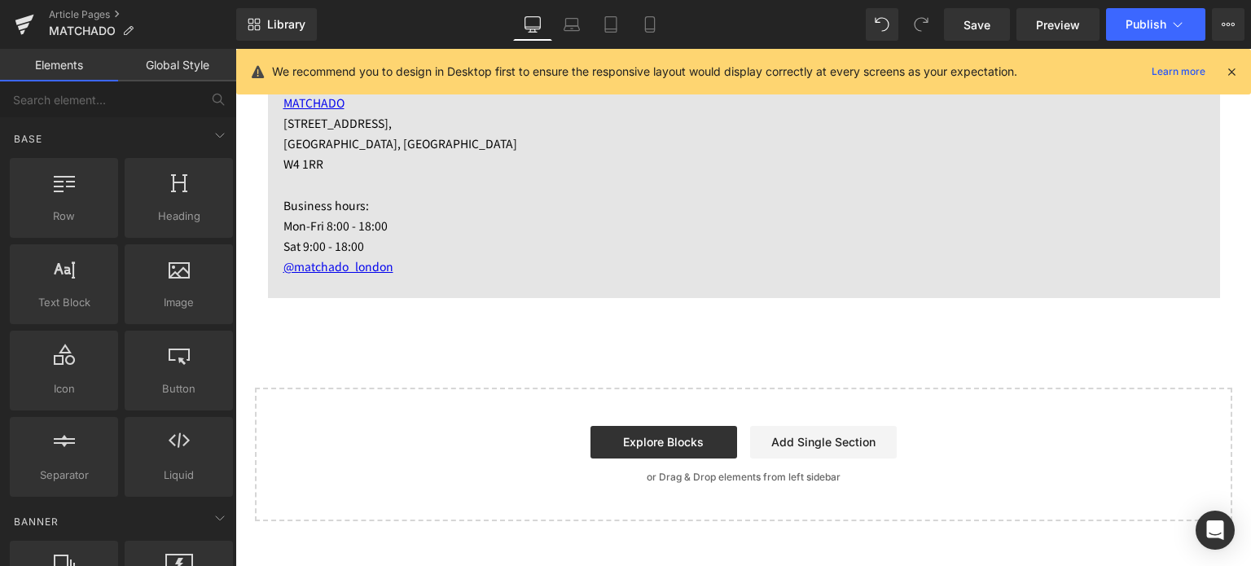
scroll to position [5203, 0]
click at [1144, 24] on span "Publish" at bounding box center [1146, 24] width 41 height 13
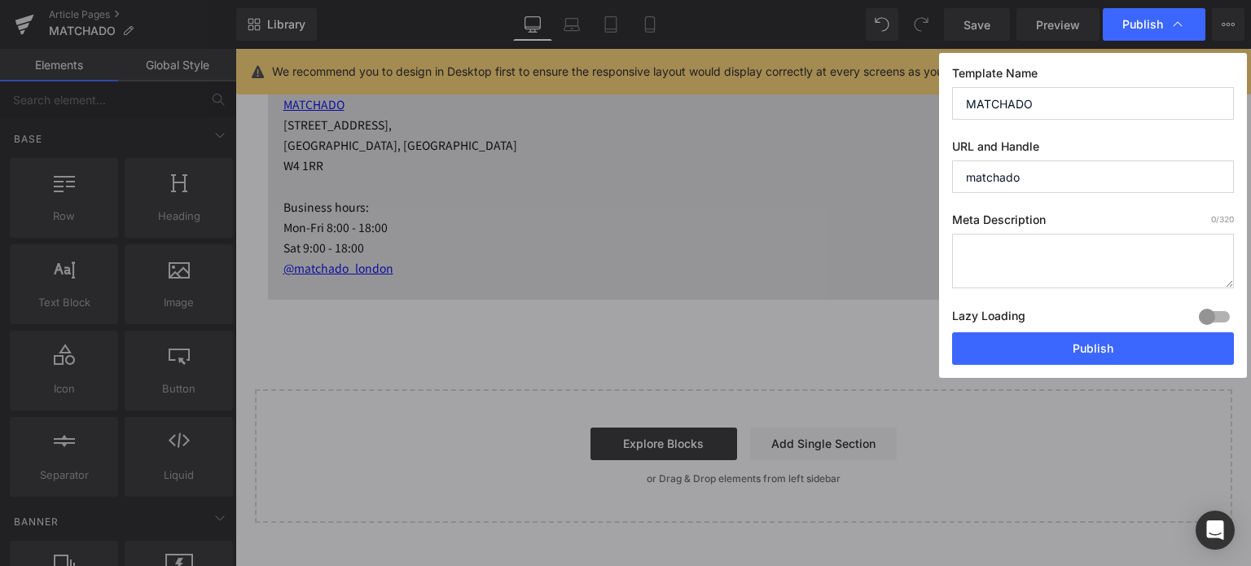
click at [1032, 178] on input "matchado" at bounding box center [1093, 177] width 282 height 33
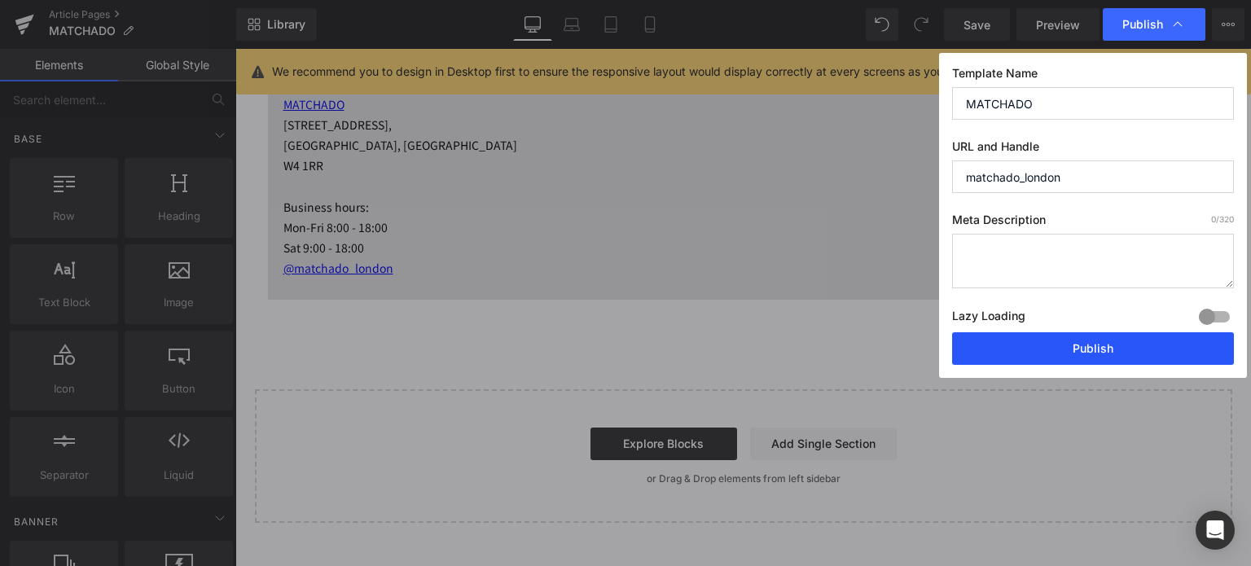
type input "matchado_london"
click at [1009, 342] on button "Publish" at bounding box center [1093, 348] width 282 height 33
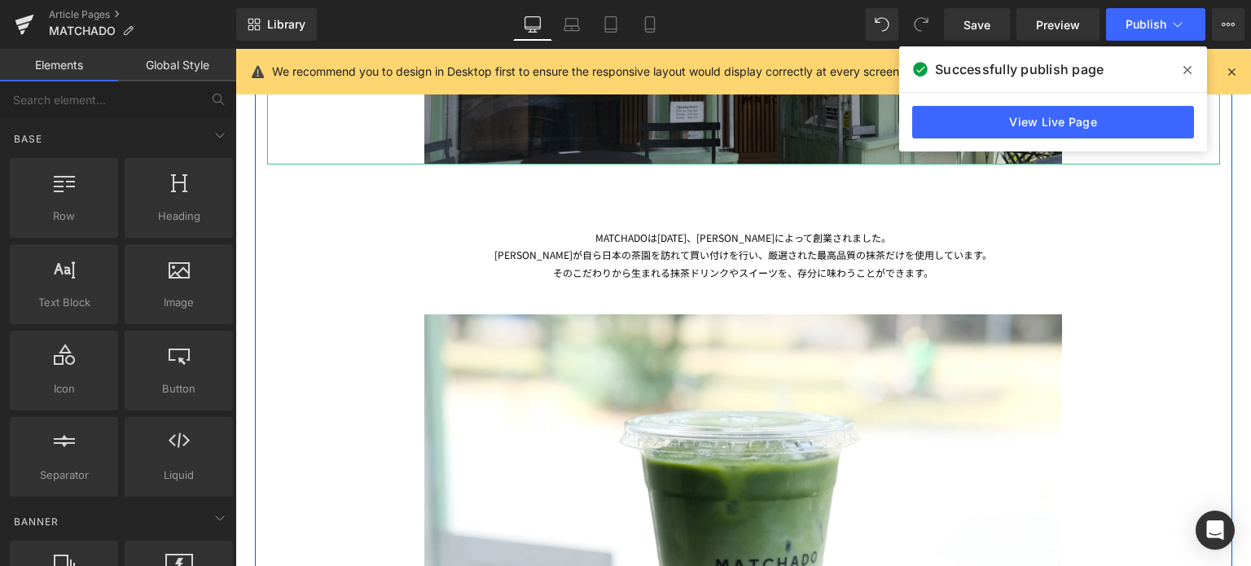
scroll to position [1165, 0]
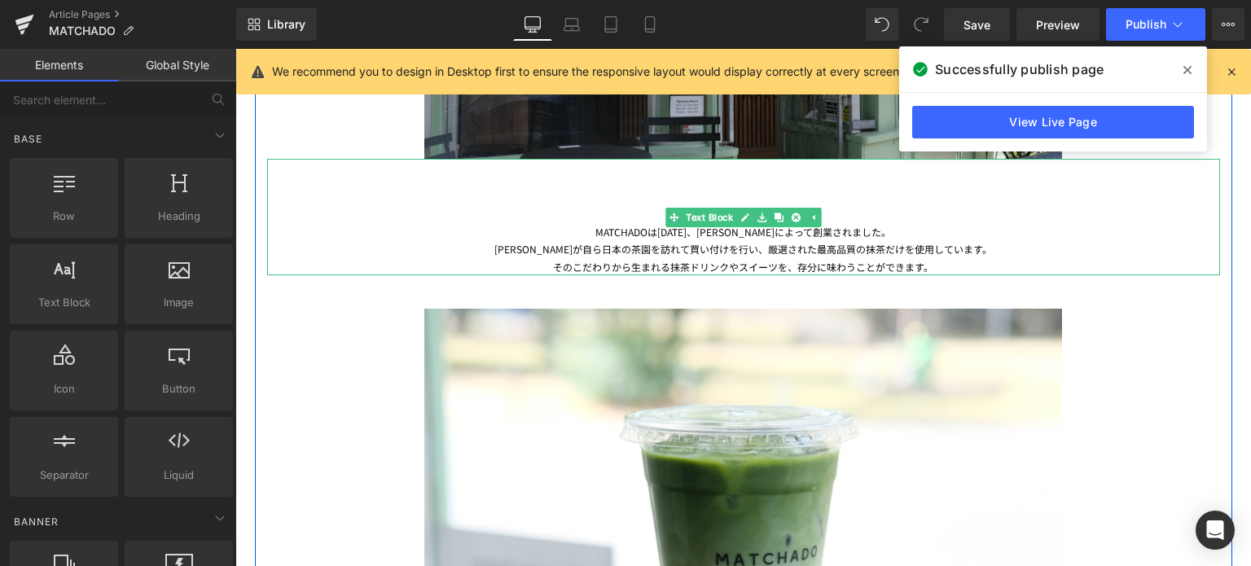
click at [741, 237] on div "MATCHADOは[DATE]、[PERSON_NAME]によって創業されました。 [PERSON_NAME]が自ら日本の茶園を訪れて買い付けを行い、厳選され…" at bounding box center [743, 217] width 953 height 117
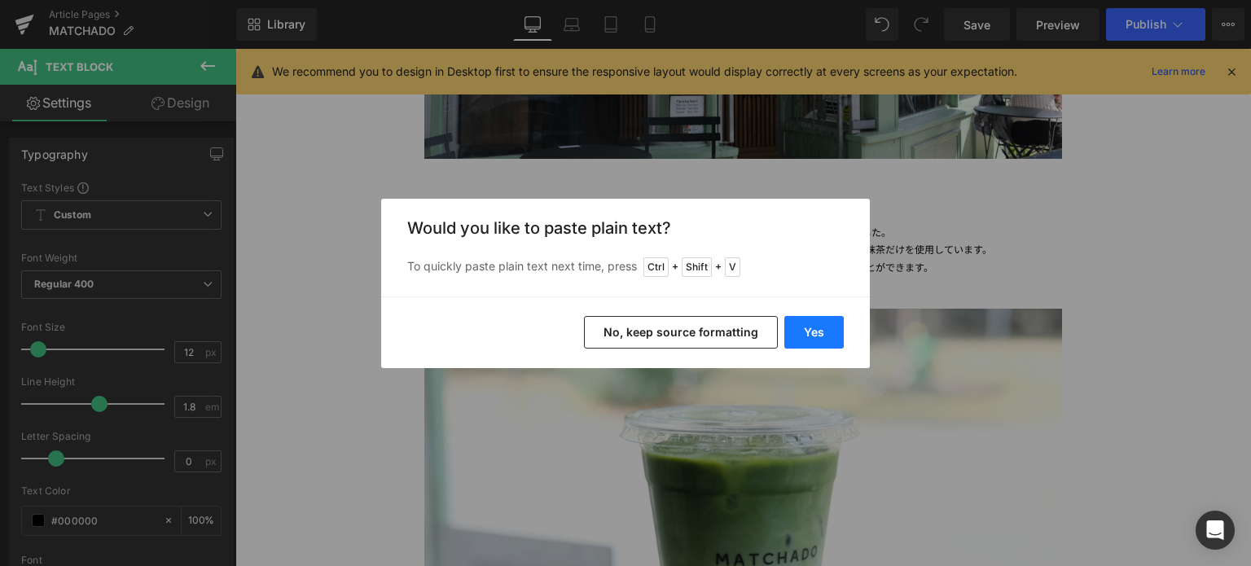
click at [812, 319] on button "Yes" at bounding box center [814, 332] width 59 height 33
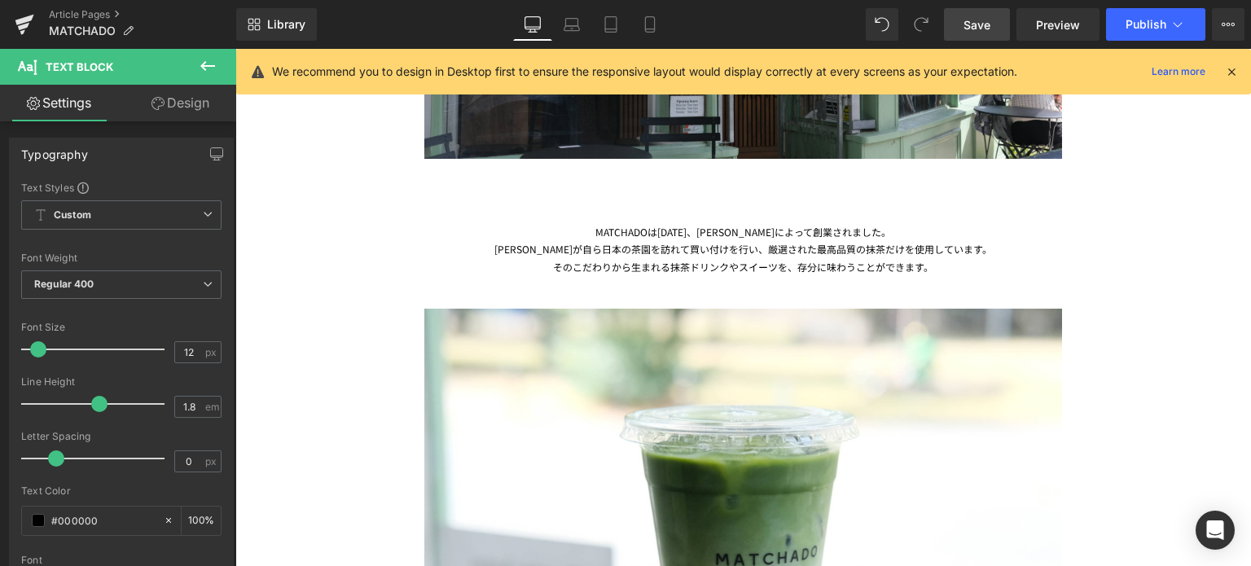
click at [975, 29] on span "Save" at bounding box center [977, 24] width 27 height 17
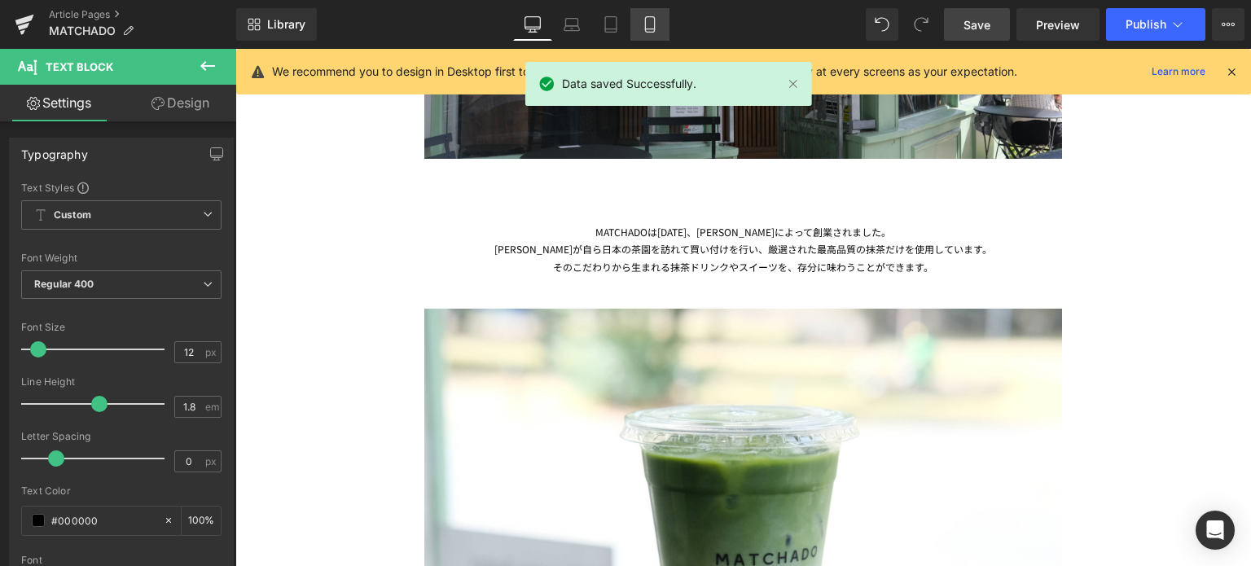
click at [652, 25] on icon at bounding box center [650, 24] width 16 height 16
type input "100"
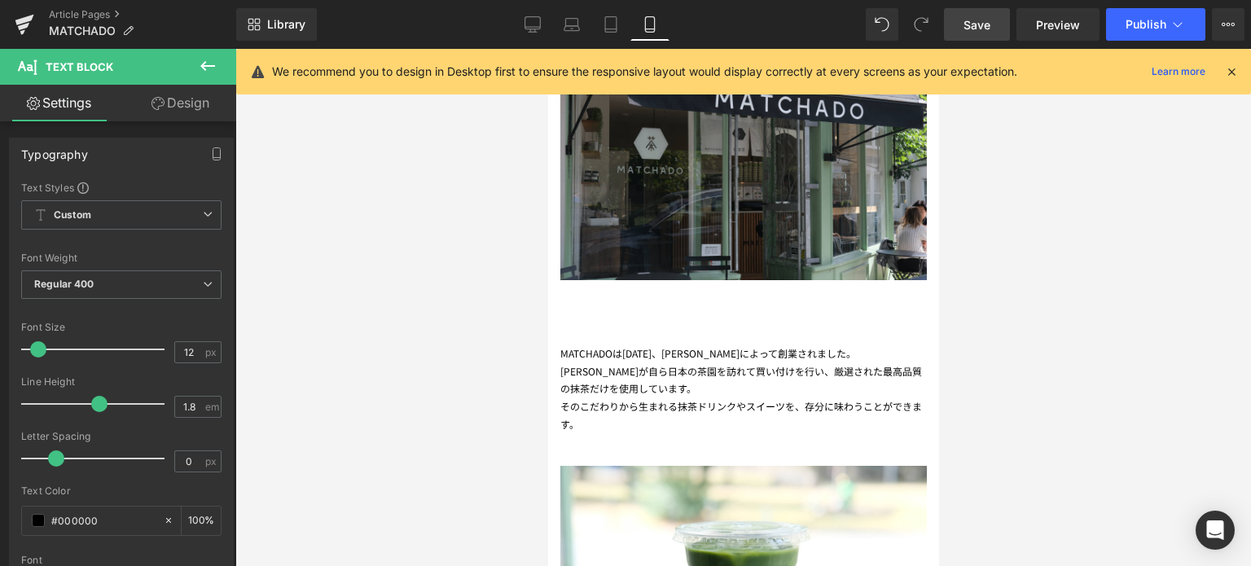
scroll to position [809, 0]
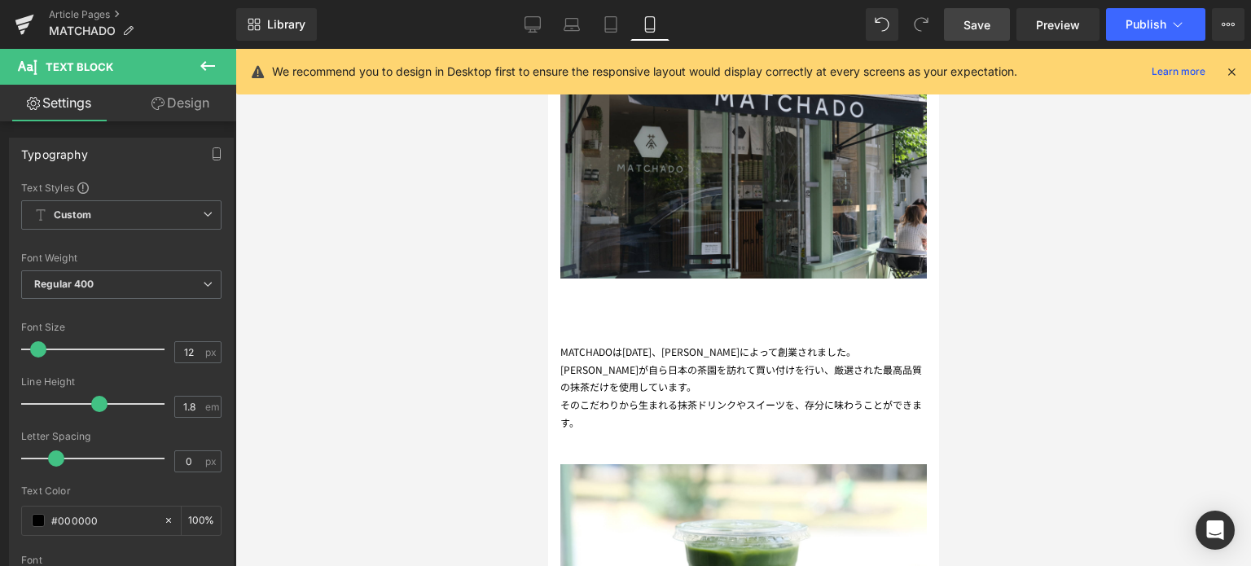
click at [717, 345] on div "MATCHADOは[DATE]、[PERSON_NAME]によって創業されました。 [PERSON_NAME]が自ら日本の茶園を訪れて買い付けを行い、 厳選さ…" at bounding box center [743, 355] width 367 height 152
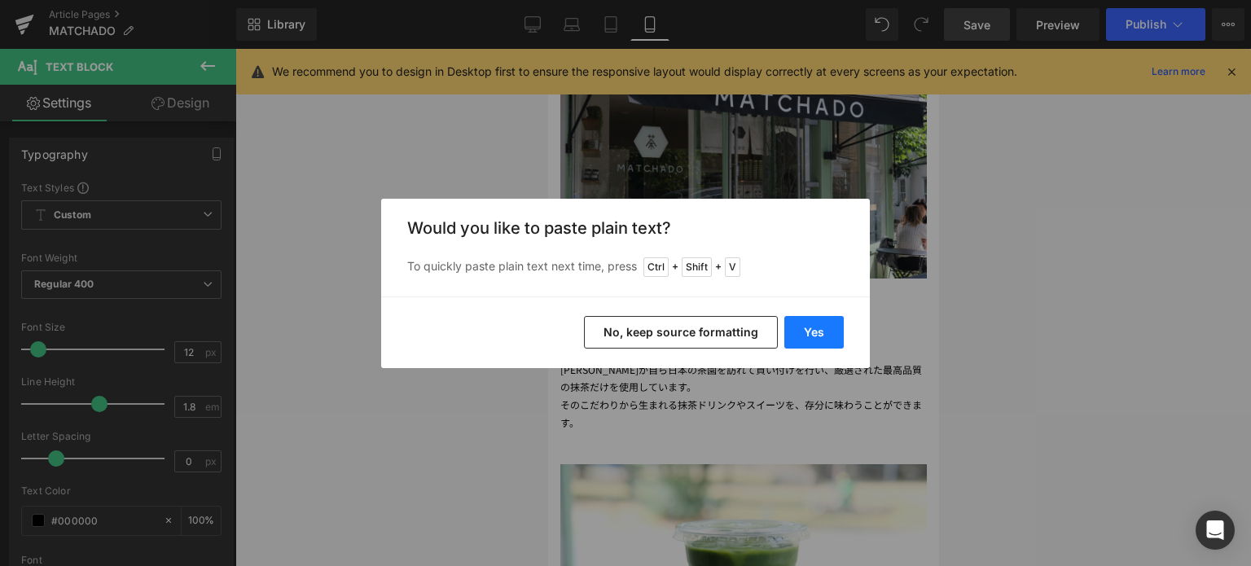
click at [820, 330] on button "Yes" at bounding box center [814, 332] width 59 height 33
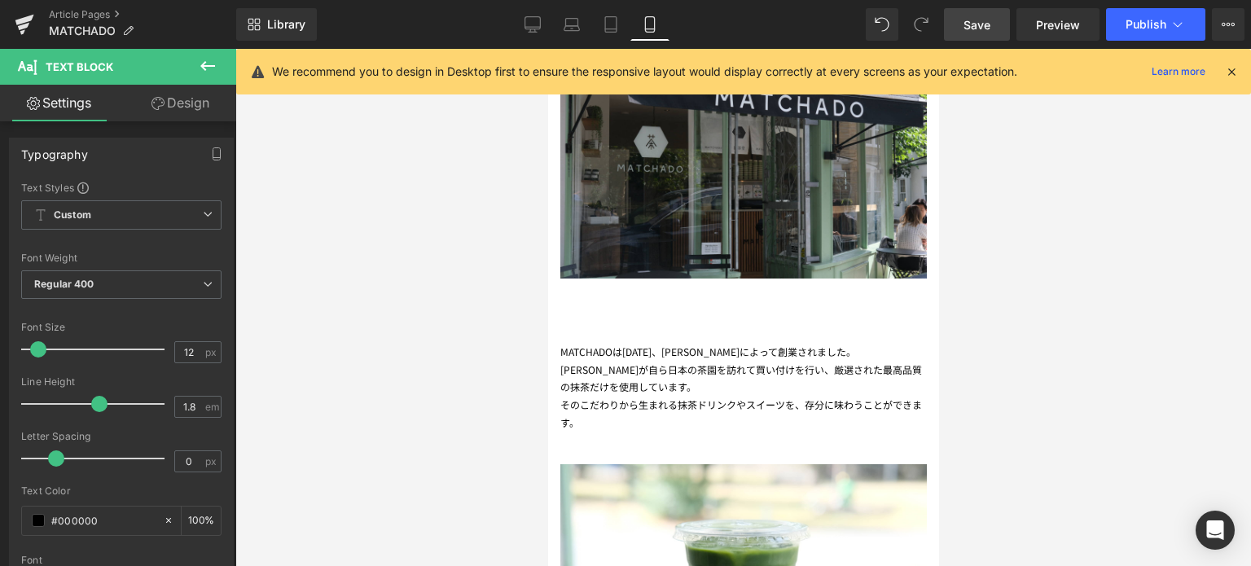
click at [984, 12] on link "Save" at bounding box center [977, 24] width 66 height 33
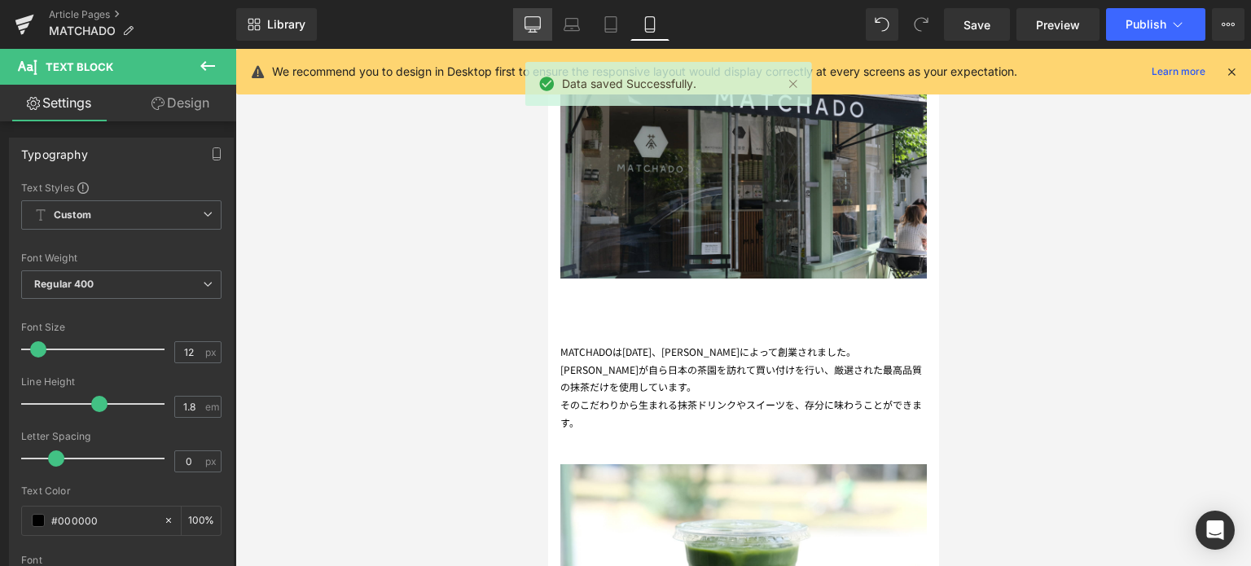
click at [532, 20] on icon at bounding box center [533, 24] width 16 height 16
type input "100"
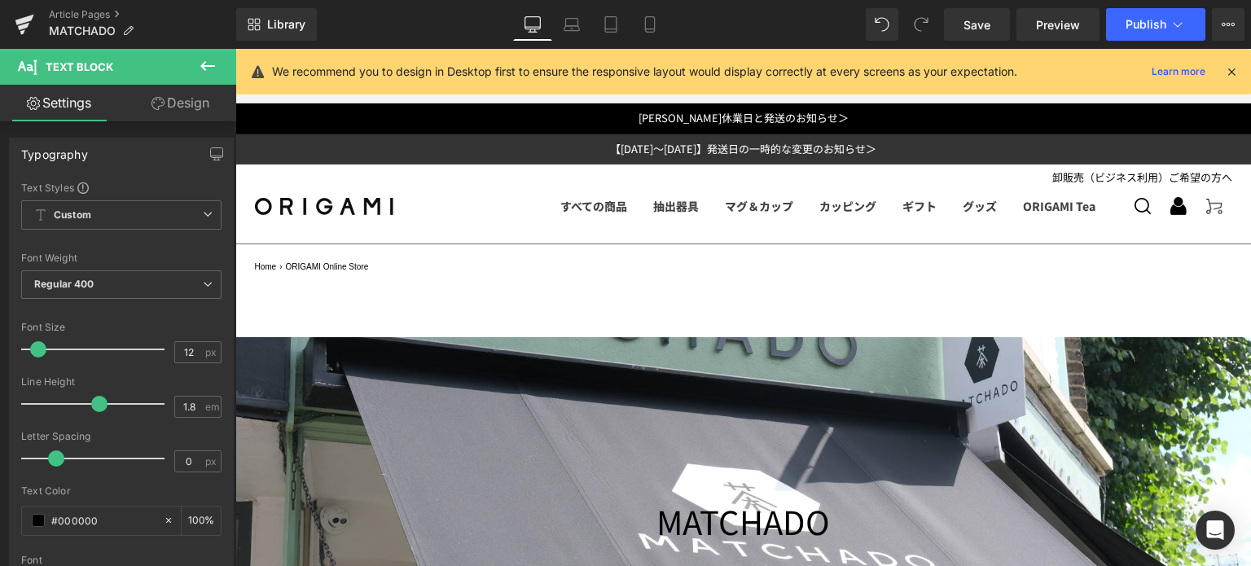
scroll to position [48, 0]
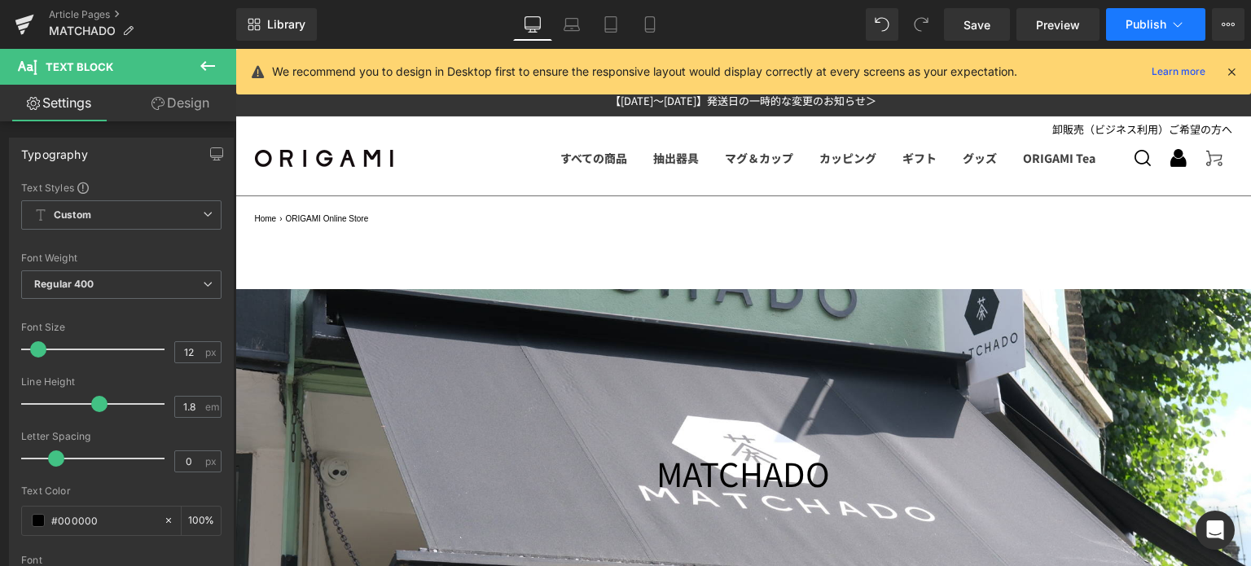
click at [1141, 25] on span "Publish" at bounding box center [1146, 24] width 41 height 13
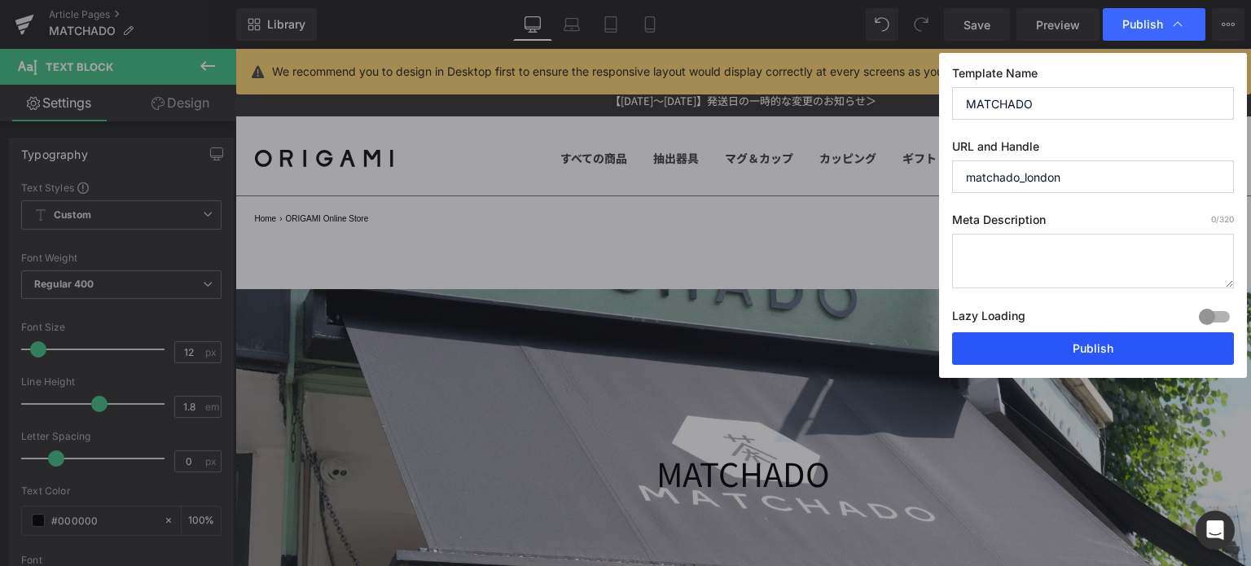
click at [1069, 345] on button "Publish" at bounding box center [1093, 348] width 282 height 33
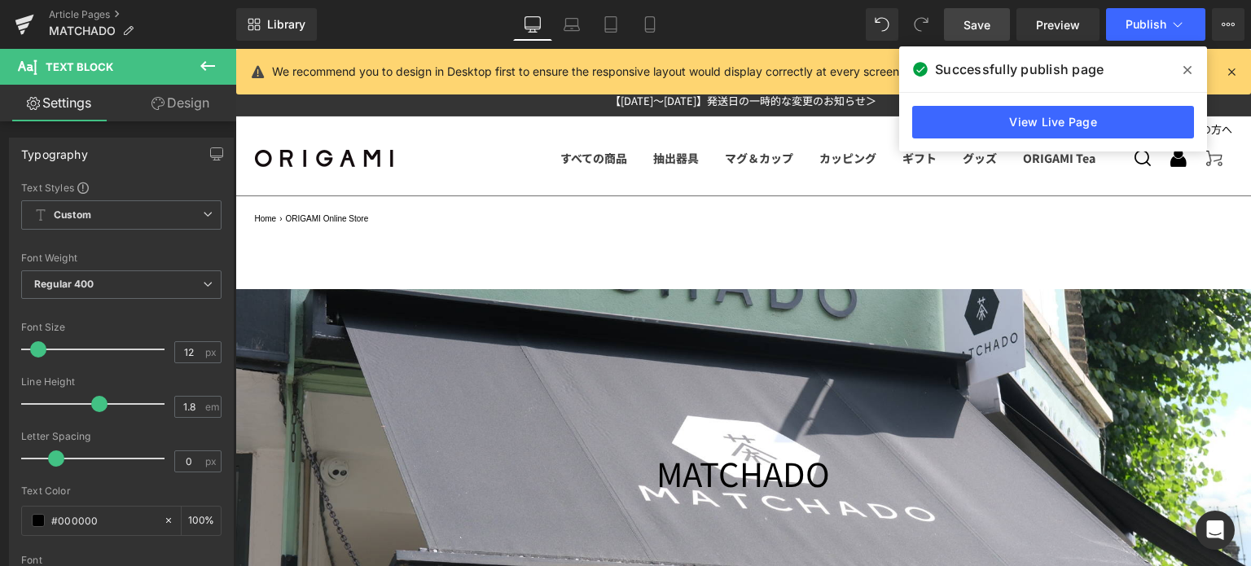
click at [981, 28] on span "Save" at bounding box center [977, 24] width 27 height 17
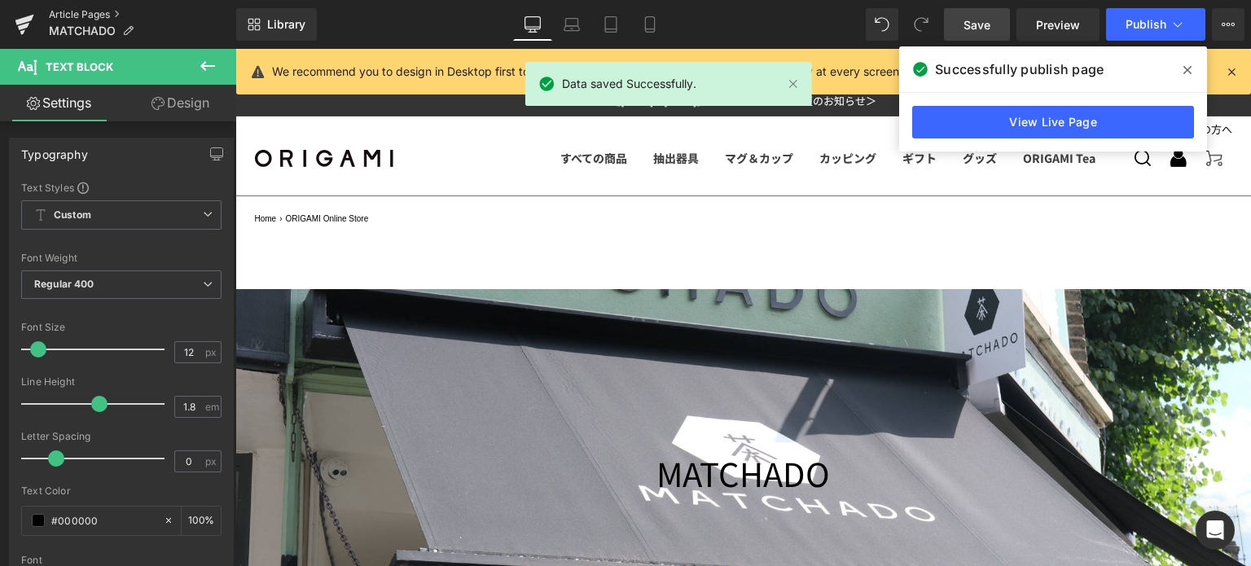
click at [80, 17] on link "Article Pages" at bounding box center [142, 14] width 187 height 13
